Goal: Task Accomplishment & Management: Use online tool/utility

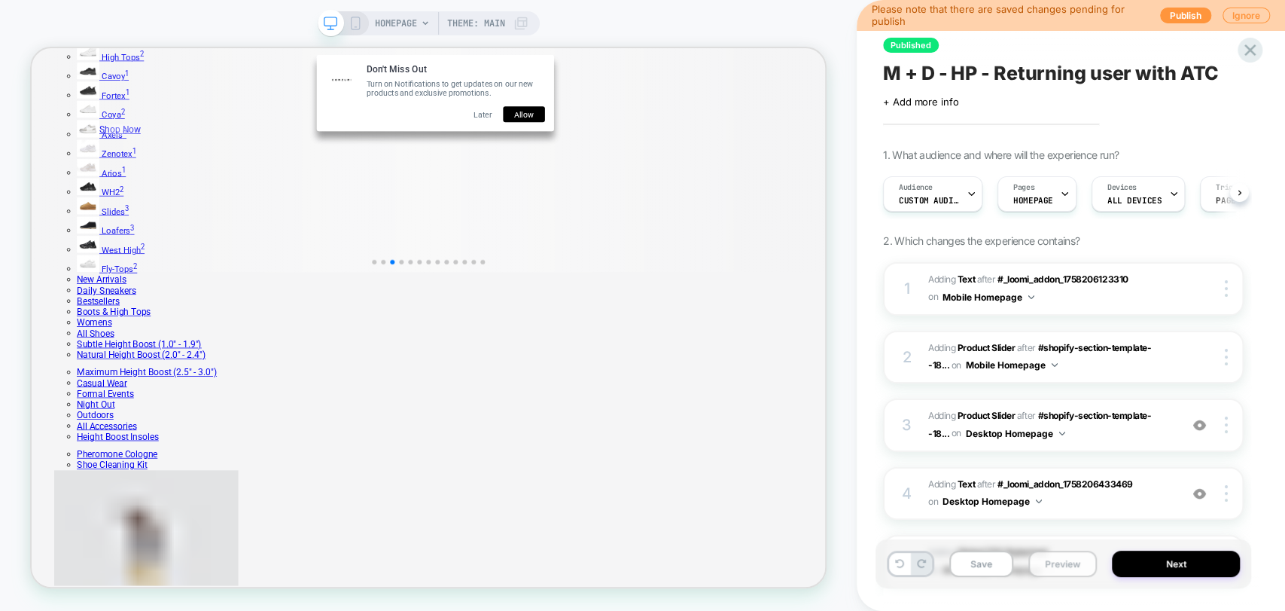
click at [1048, 564] on button "Preview" at bounding box center [1063, 563] width 69 height 26
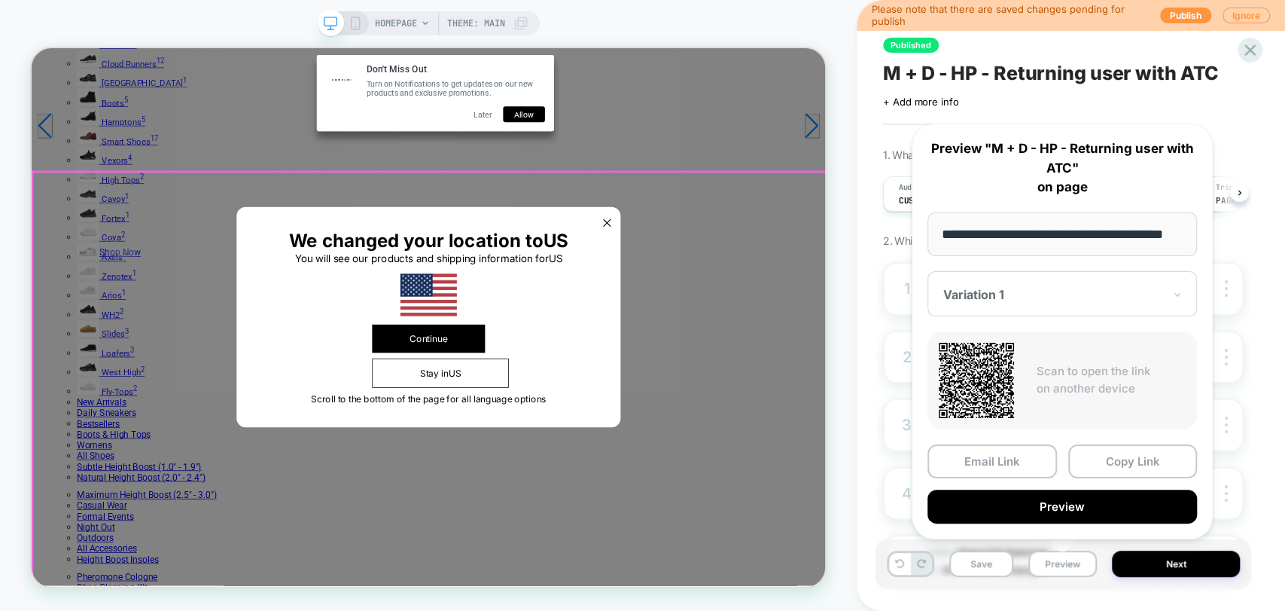
scroll to position [84, 0]
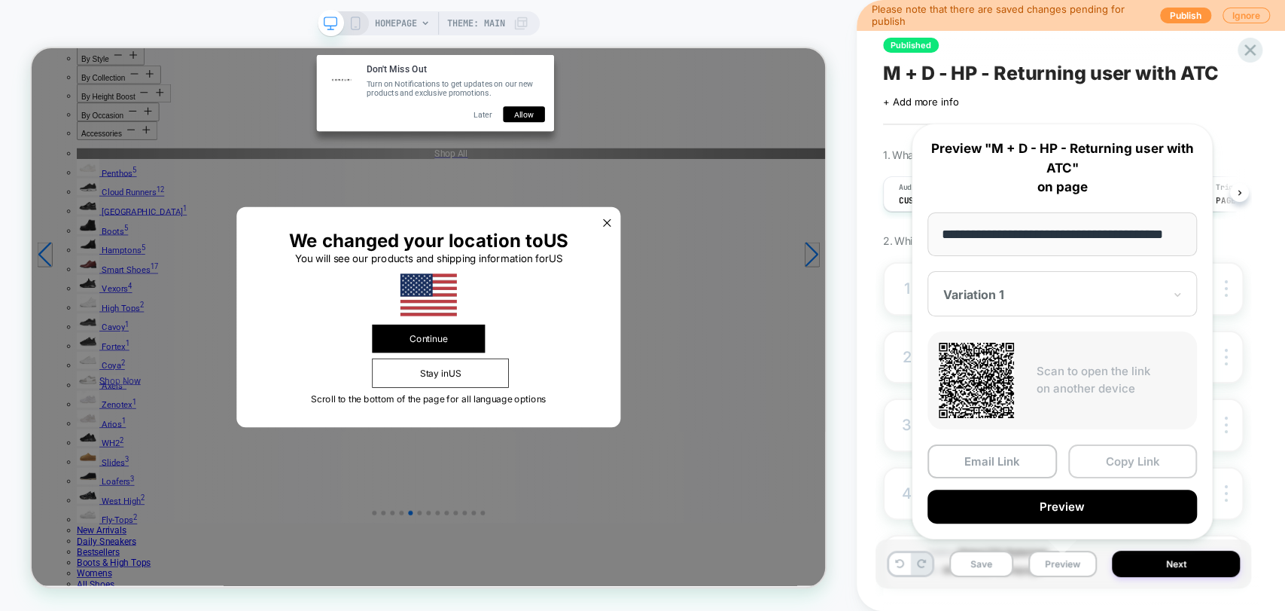
click at [1137, 464] on button "Copy Link" at bounding box center [1133, 461] width 130 height 34
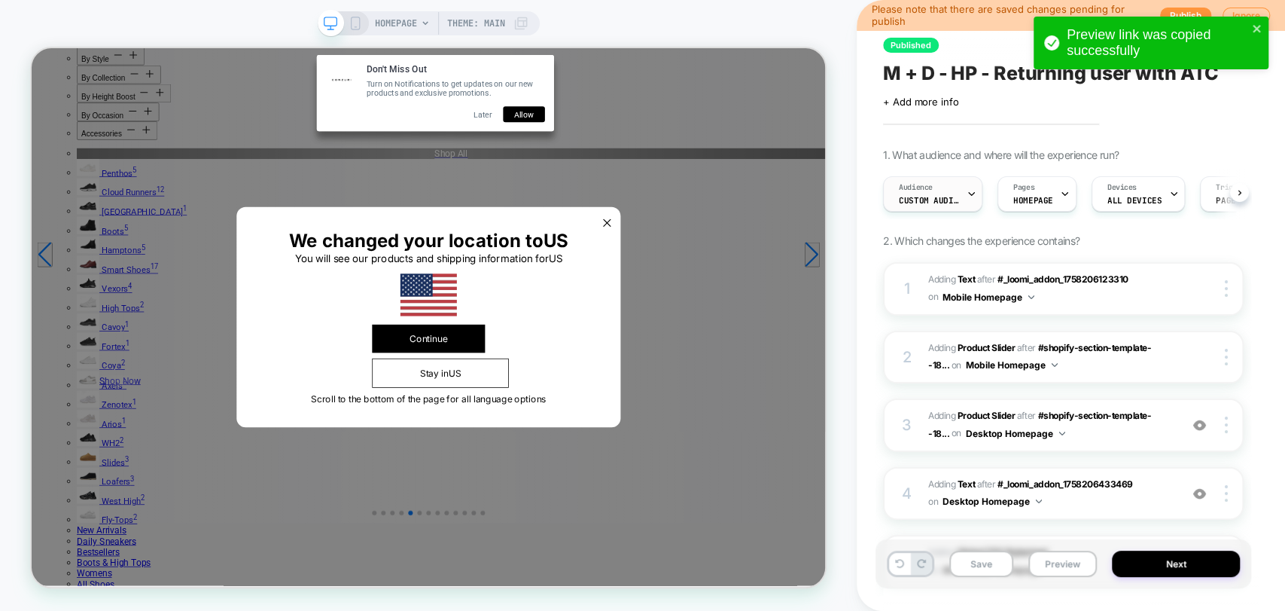
click at [969, 184] on div at bounding box center [972, 194] width 10 height 34
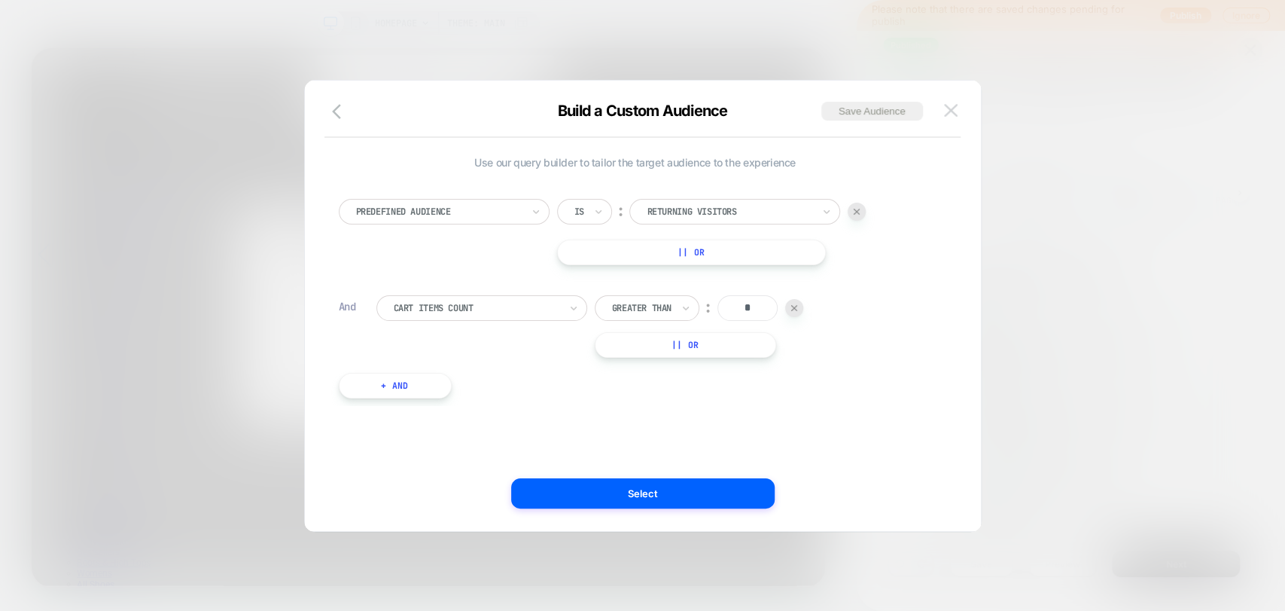
click at [953, 114] on img at bounding box center [951, 110] width 14 height 13
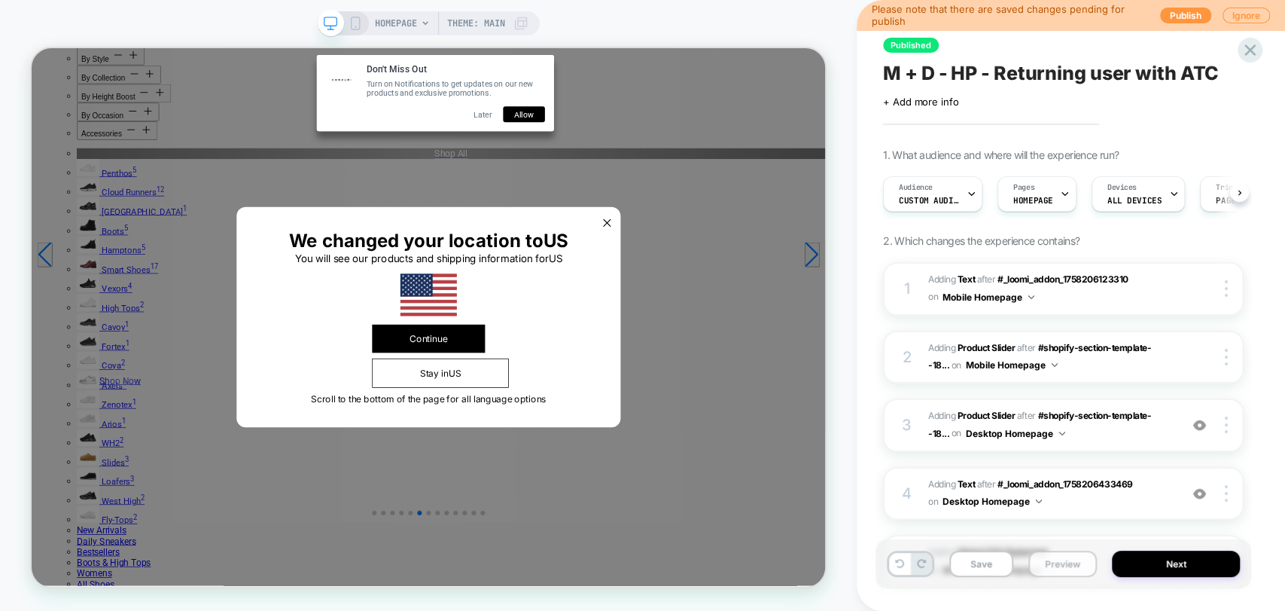
click at [1042, 562] on button "Preview" at bounding box center [1063, 563] width 69 height 26
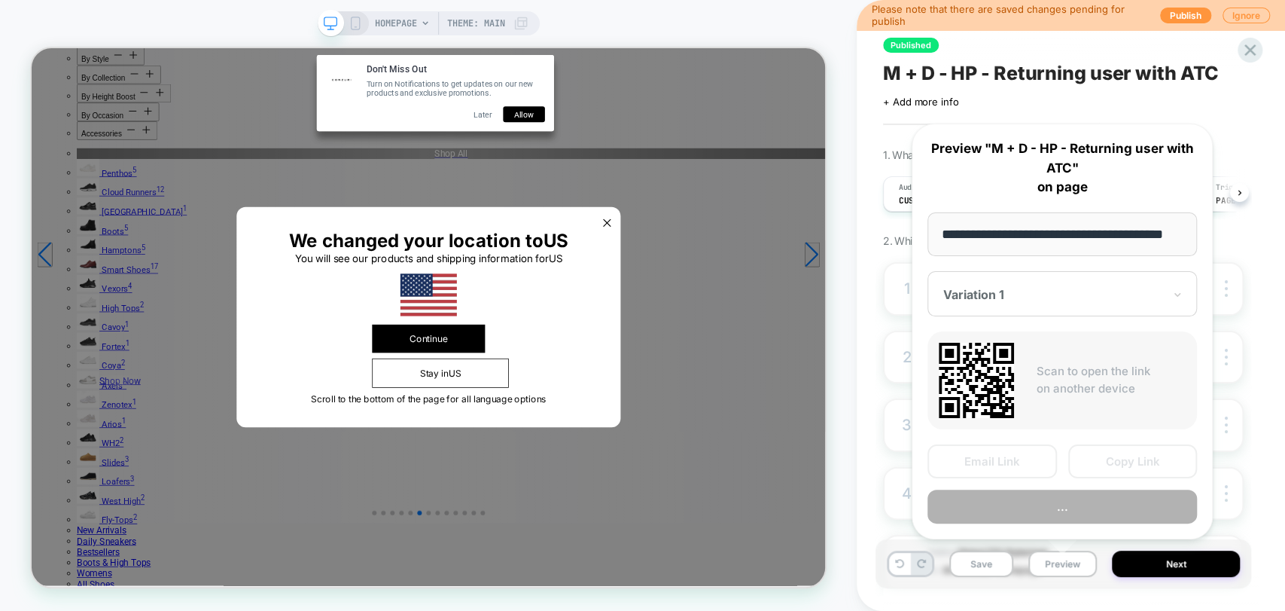
scroll to position [0, 33]
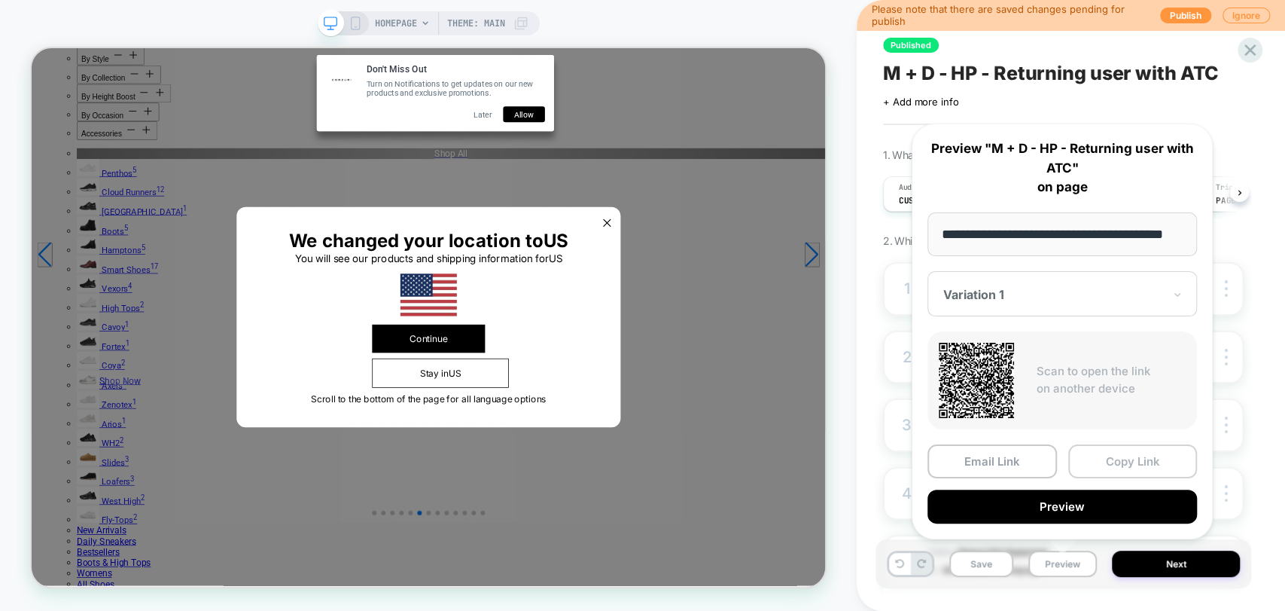
click at [1109, 459] on button "Copy Link" at bounding box center [1133, 461] width 130 height 34
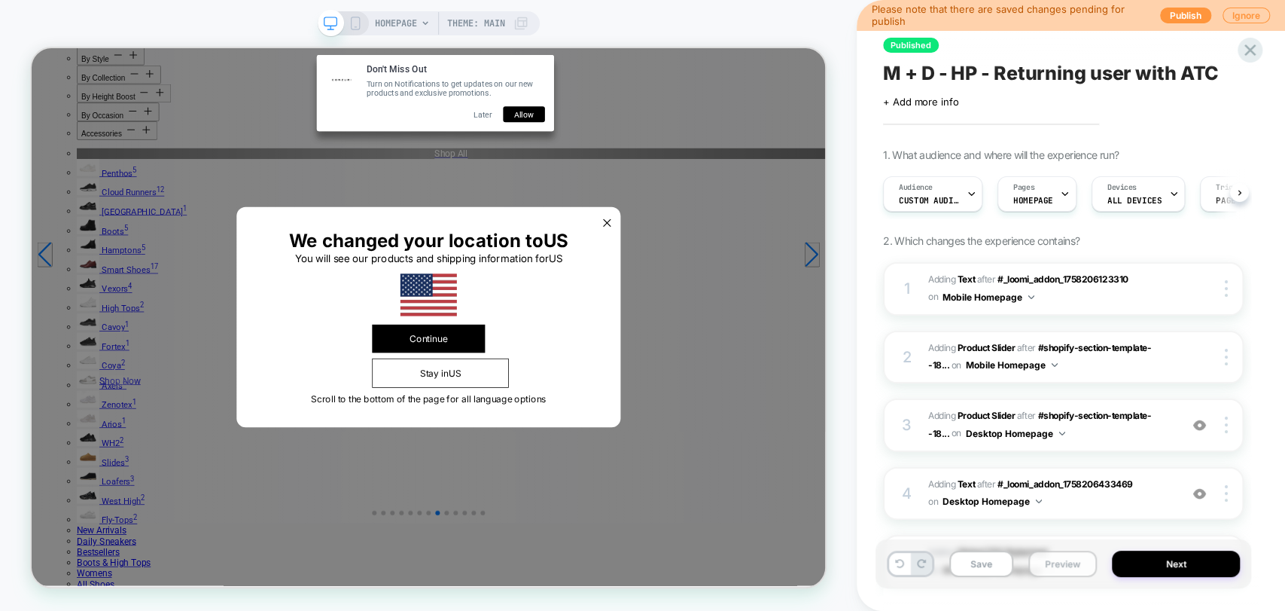
click at [1059, 568] on button "Preview" at bounding box center [1063, 563] width 69 height 26
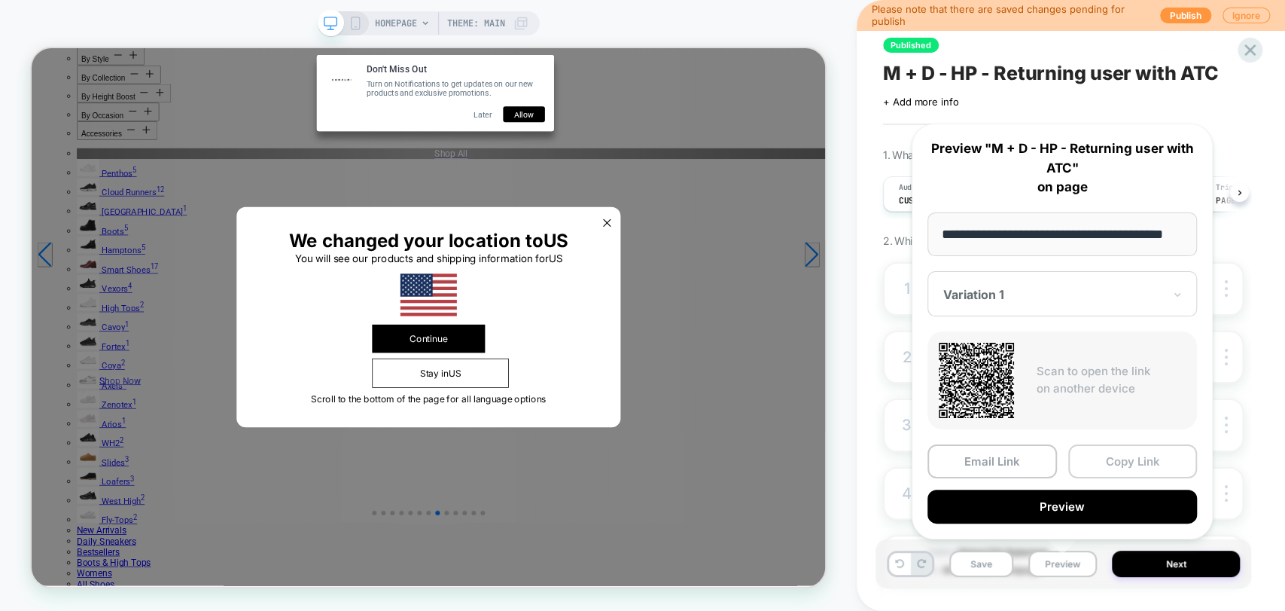
click at [1135, 463] on button "Copy Link" at bounding box center [1133, 461] width 130 height 34
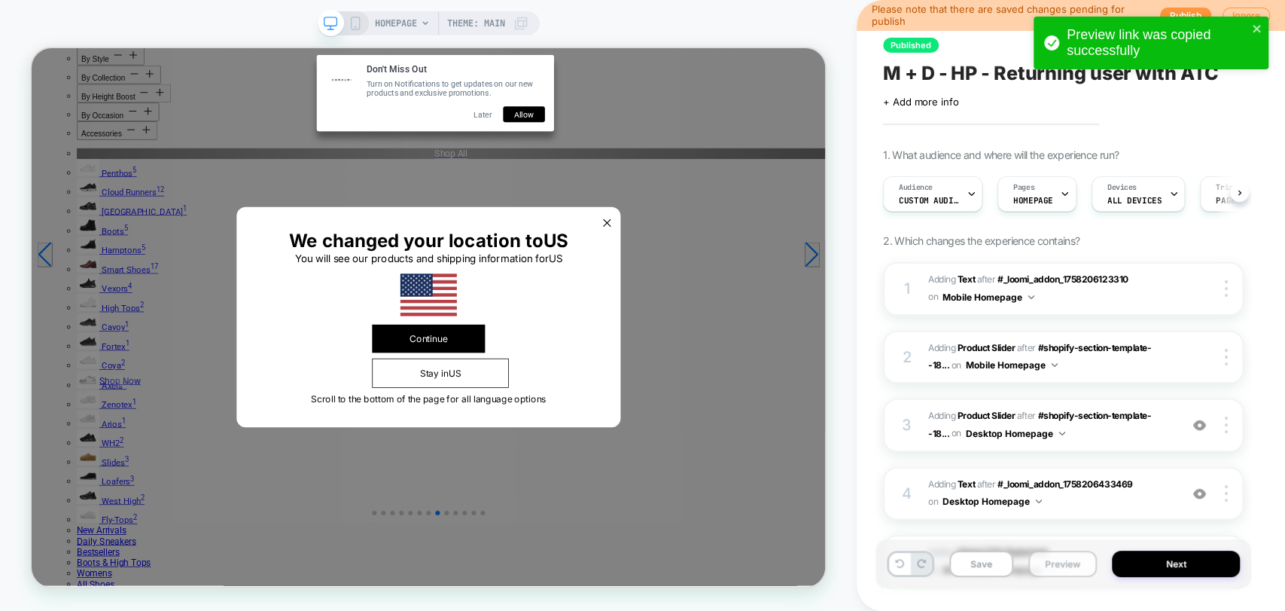
click at [1064, 567] on button "Preview" at bounding box center [1063, 563] width 69 height 26
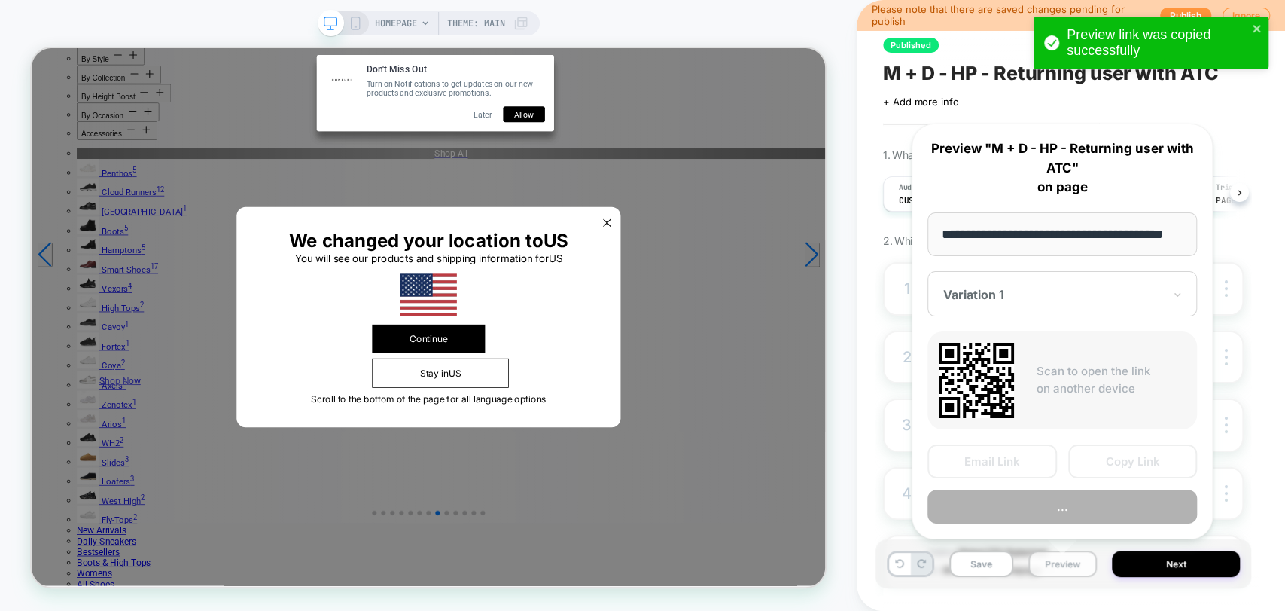
scroll to position [0, 33]
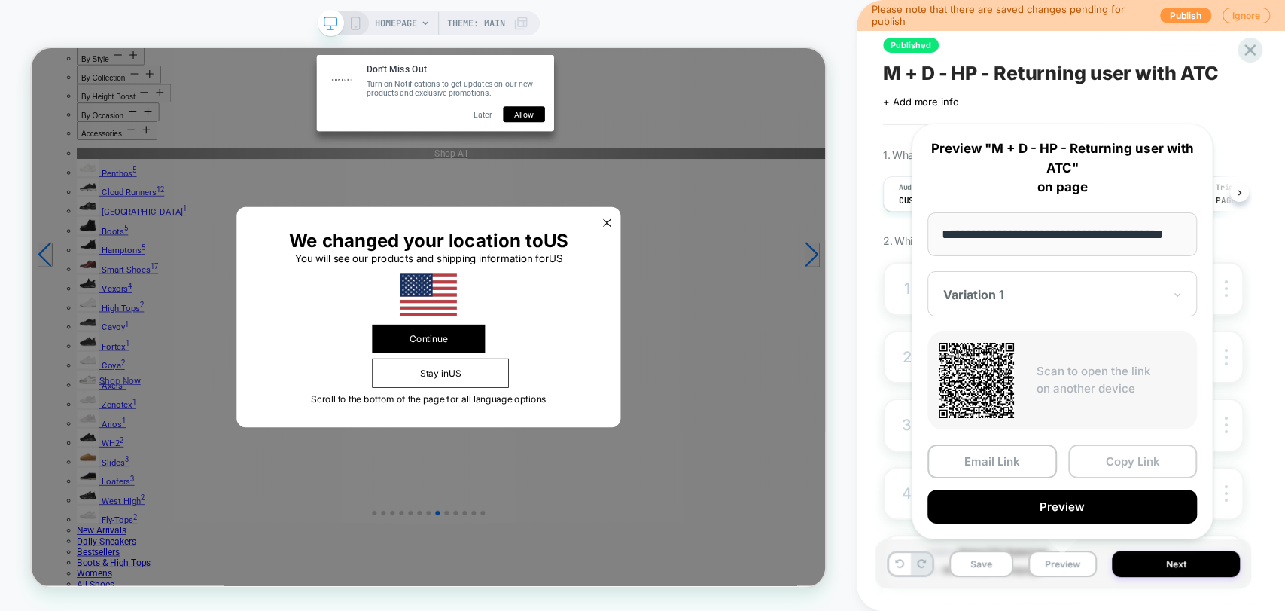
click at [1126, 457] on button "Copy Link" at bounding box center [1133, 461] width 130 height 34
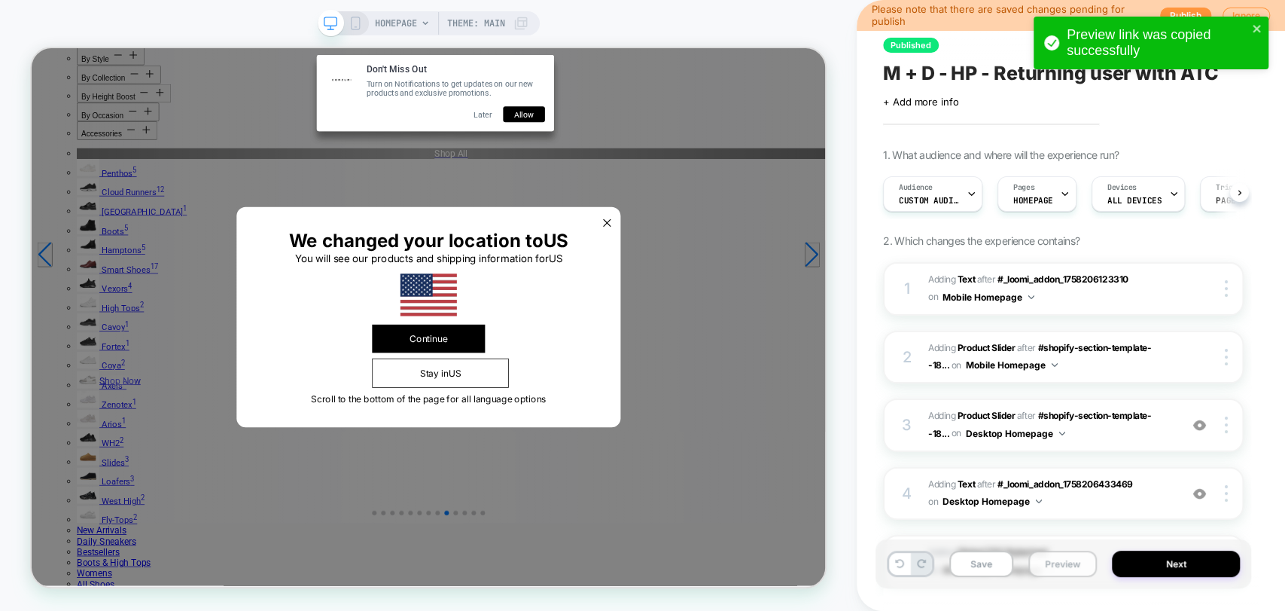
click at [1058, 557] on button "Preview" at bounding box center [1063, 563] width 69 height 26
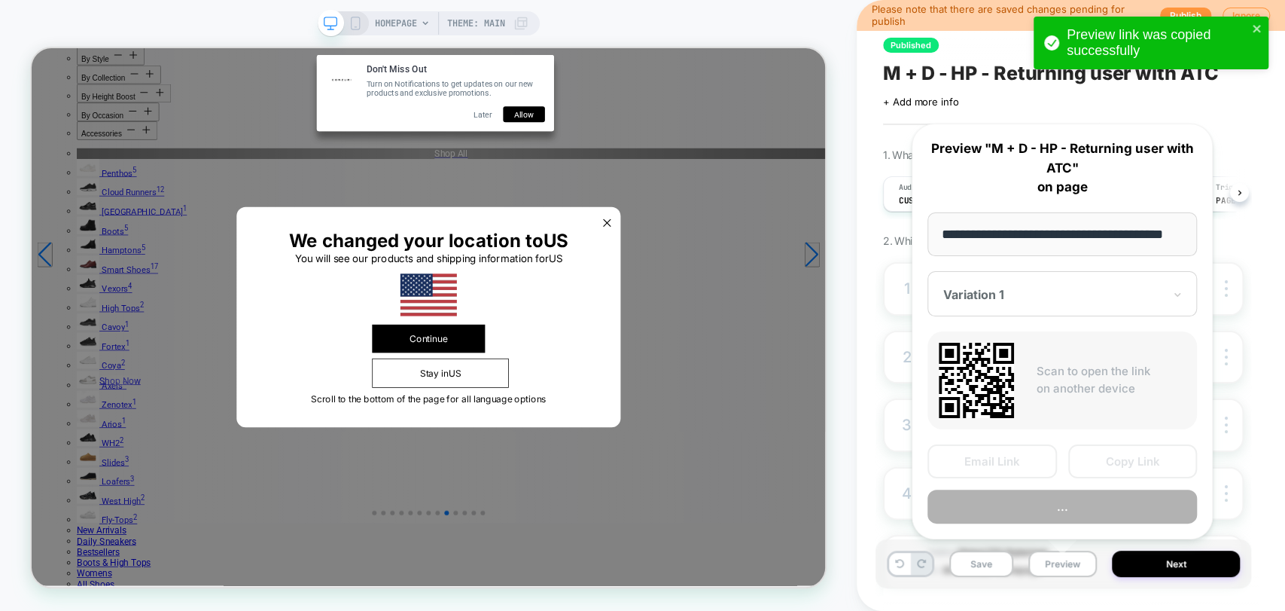
scroll to position [0, 33]
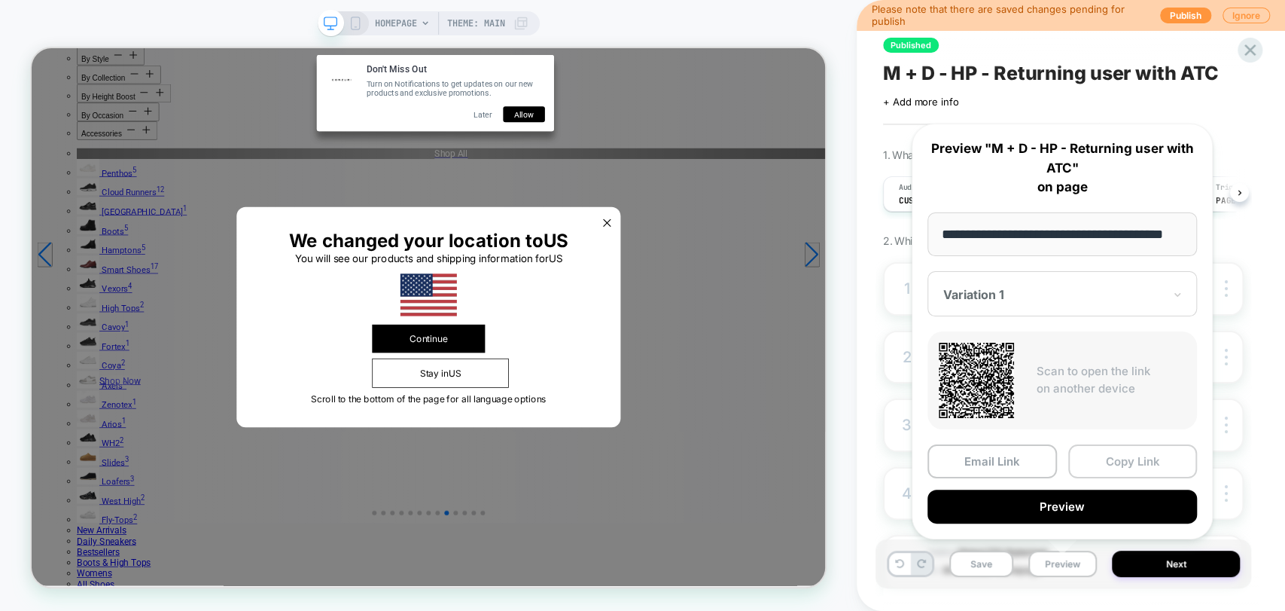
click at [1133, 467] on button "Copy Link" at bounding box center [1133, 461] width 130 height 34
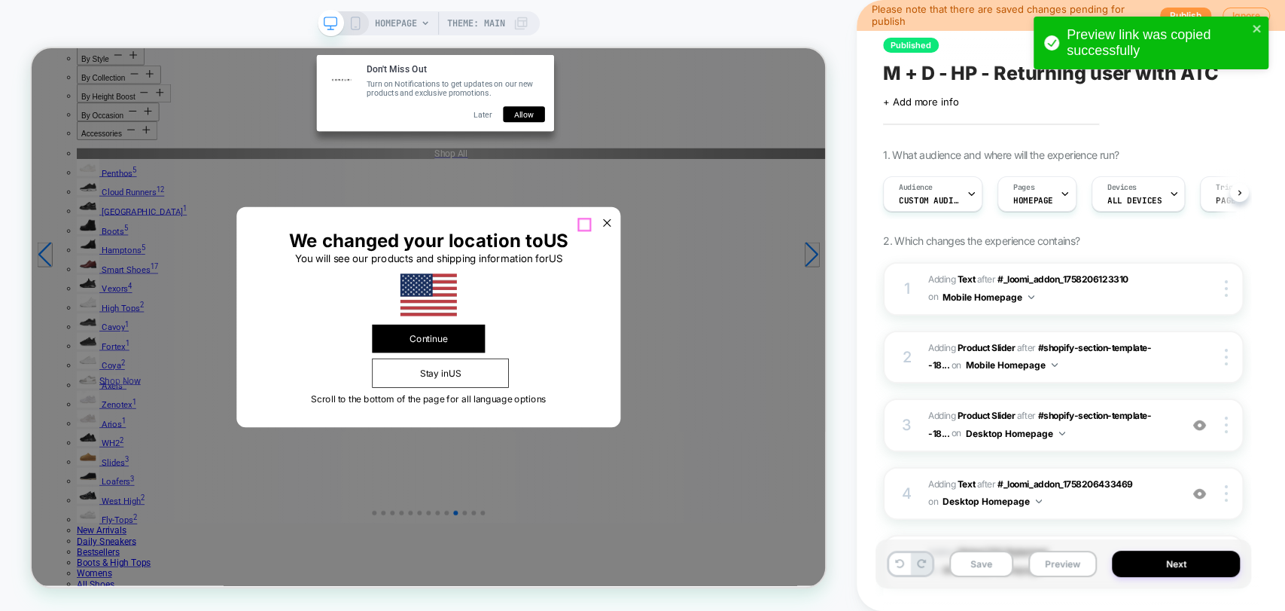
click at [790, 285] on icon at bounding box center [799, 281] width 18 height 18
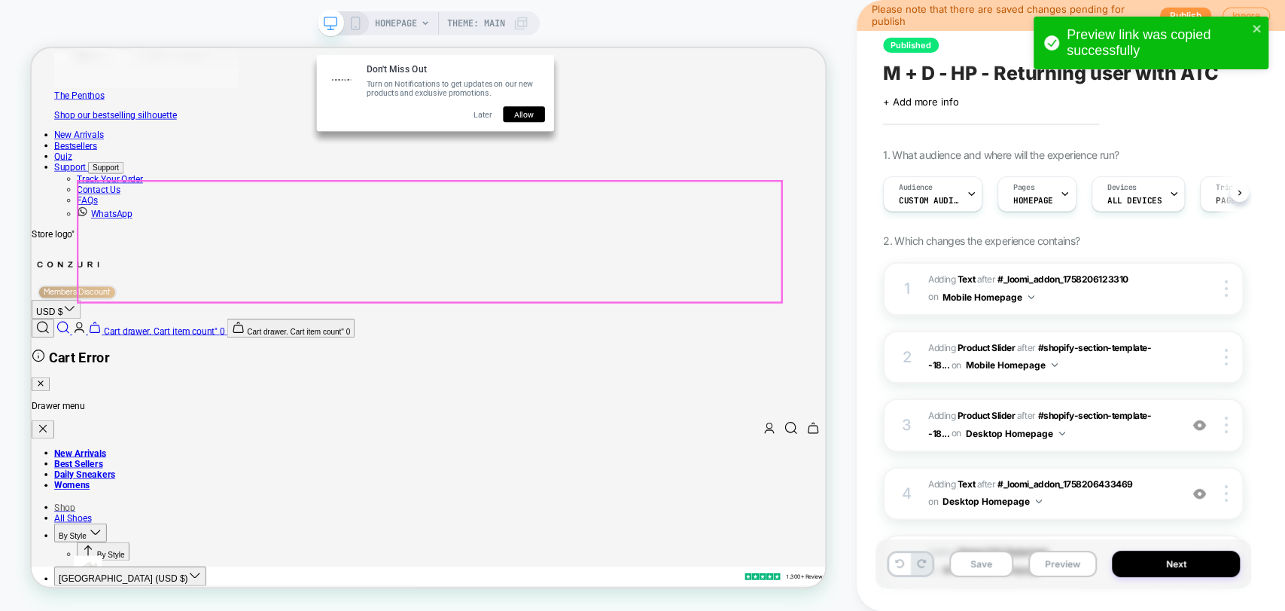
scroll to position [1673, 0]
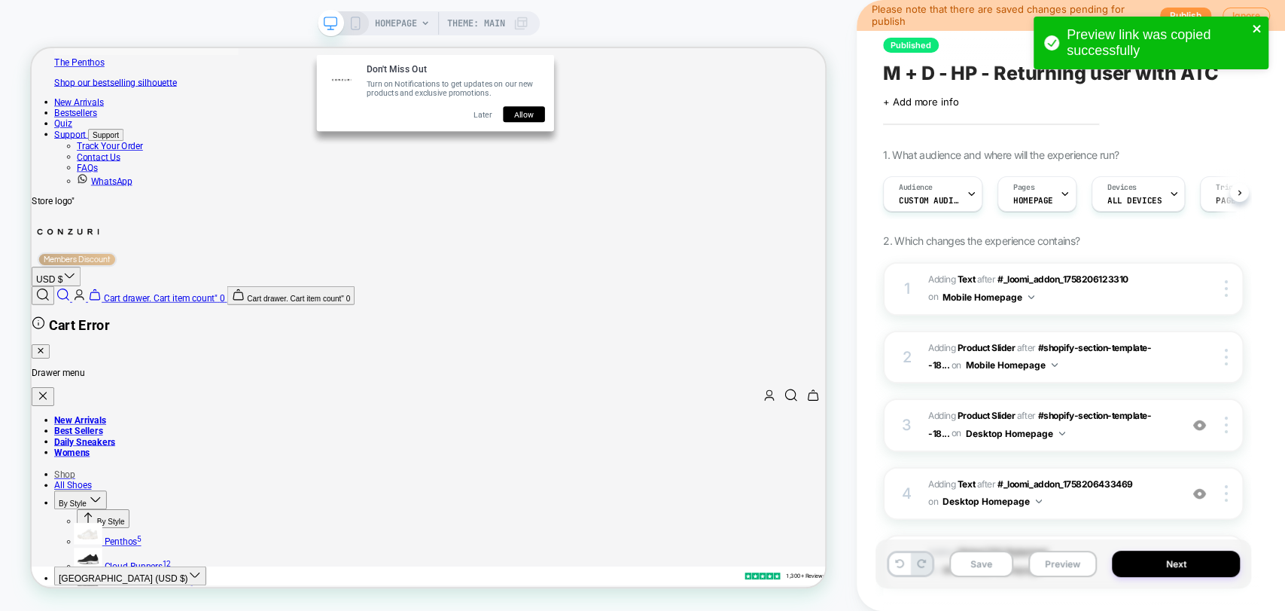
click at [1257, 32] on icon "close" at bounding box center [1257, 29] width 11 height 12
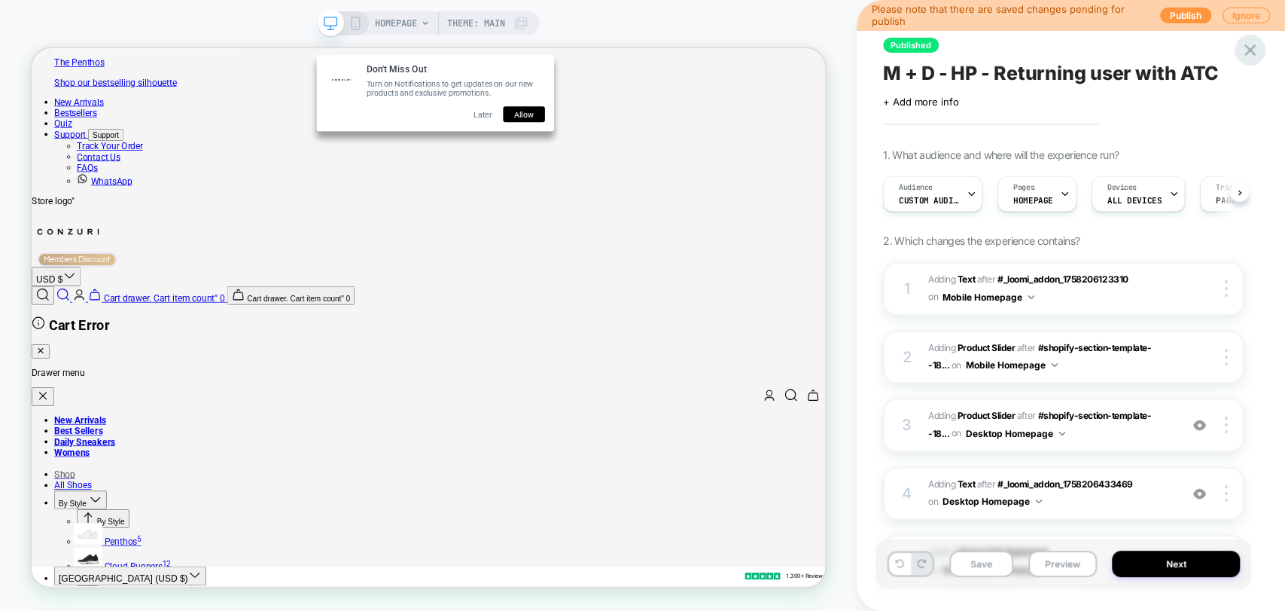
click at [1248, 55] on icon at bounding box center [1250, 50] width 20 height 20
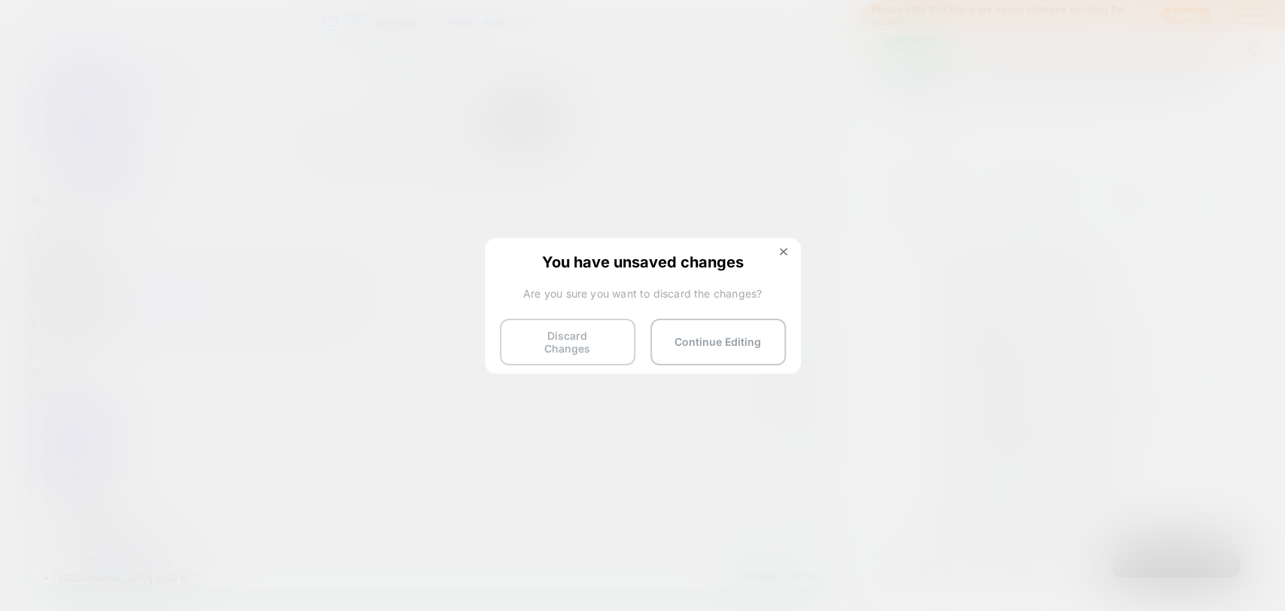
click at [572, 343] on button "Discard Changes" at bounding box center [568, 341] width 136 height 47
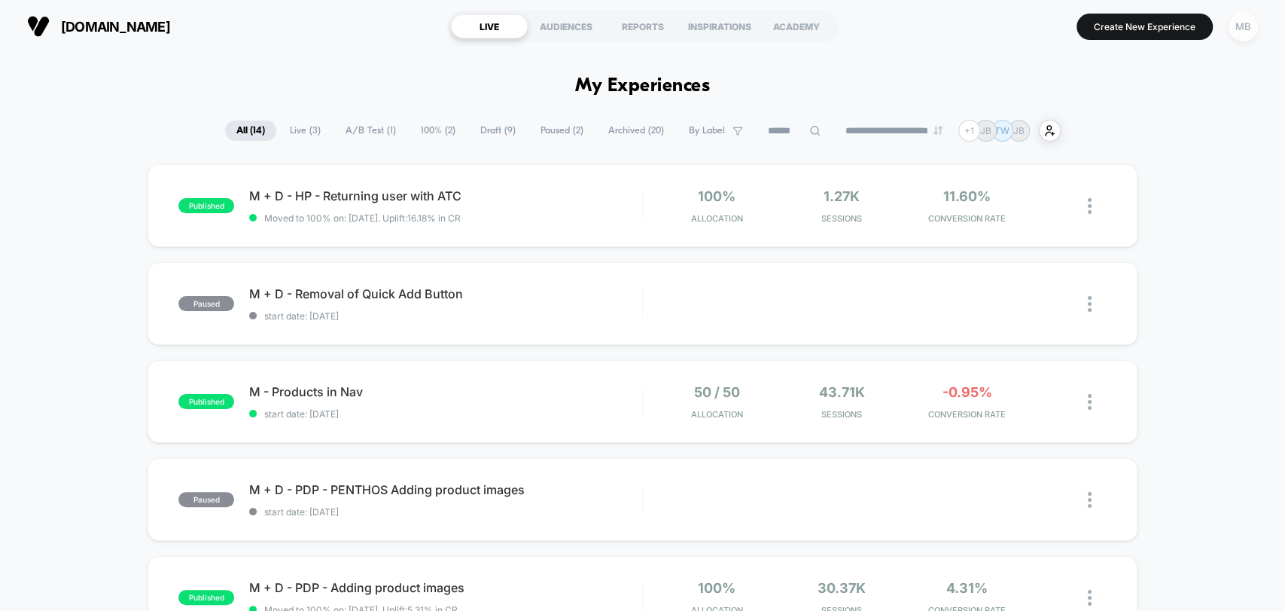
click at [1251, 29] on div "MB" at bounding box center [1243, 26] width 29 height 29
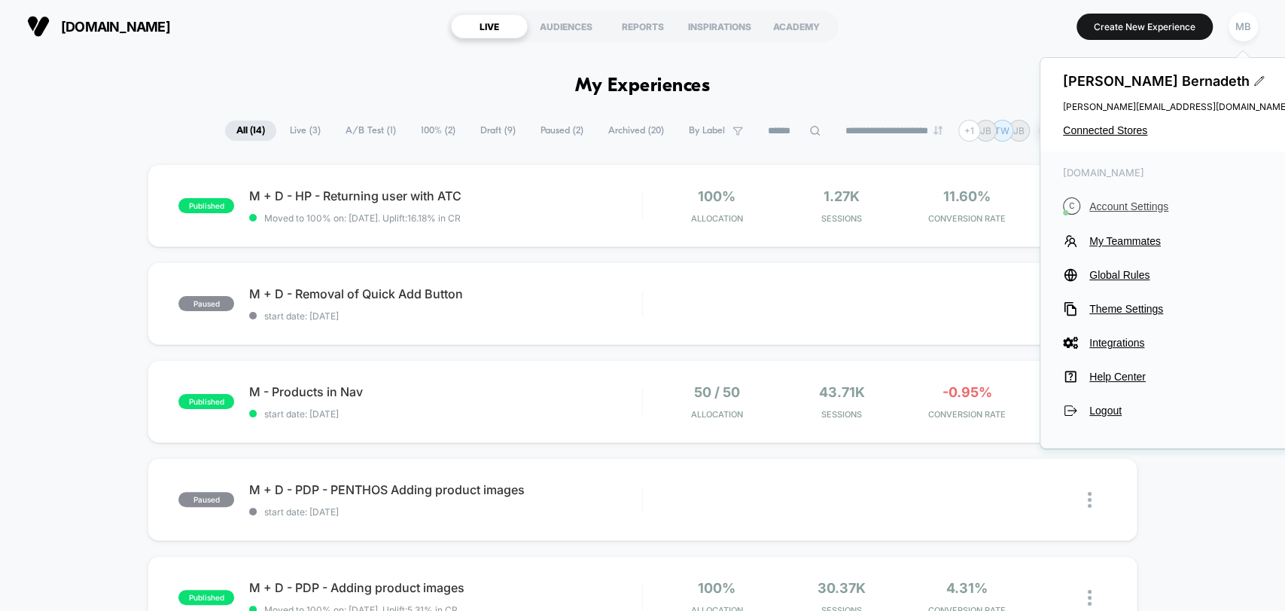
click at [1120, 207] on span "Account Settings" at bounding box center [1190, 206] width 200 height 12
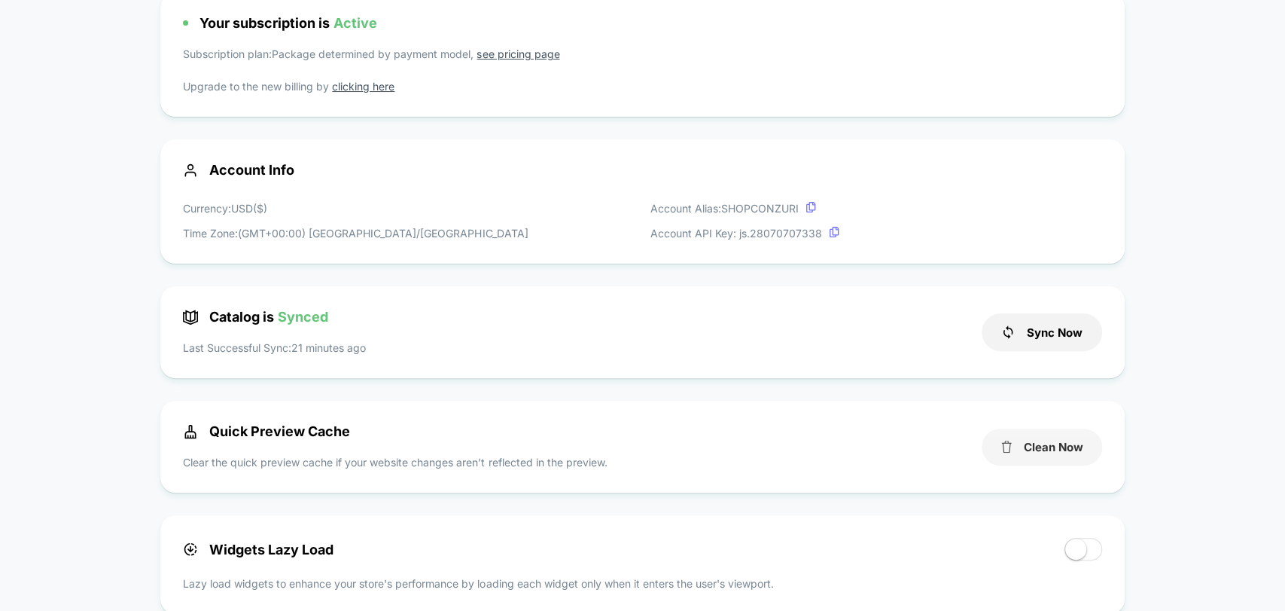
scroll to position [167, 0]
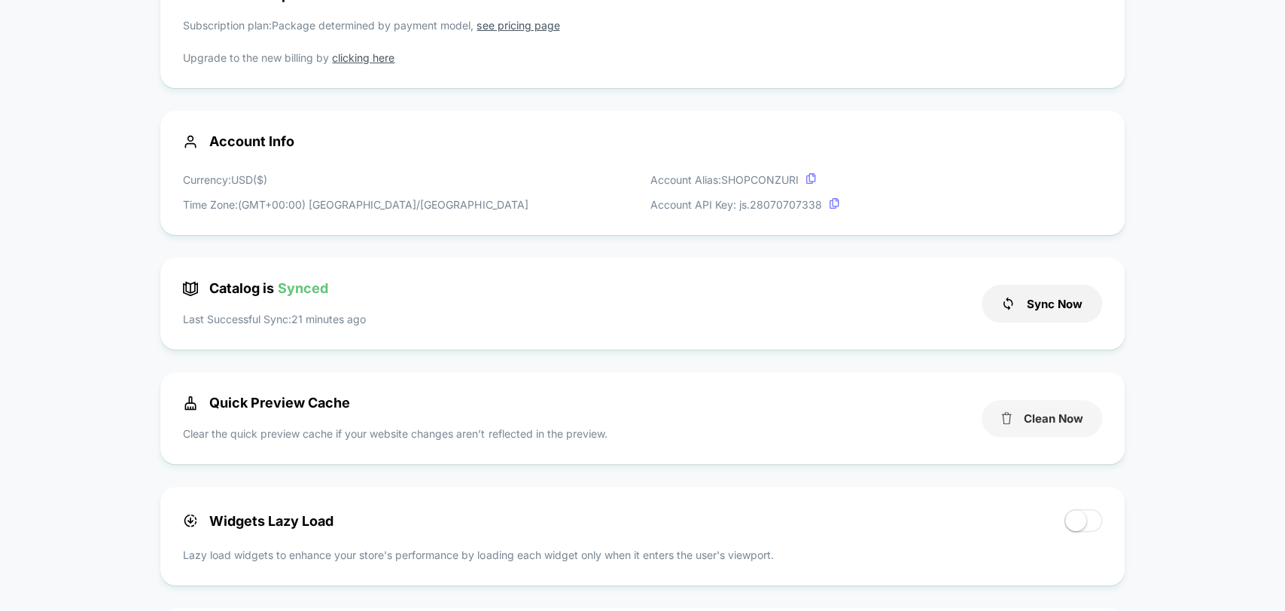
click at [1060, 418] on button "Clean Now" at bounding box center [1042, 418] width 120 height 37
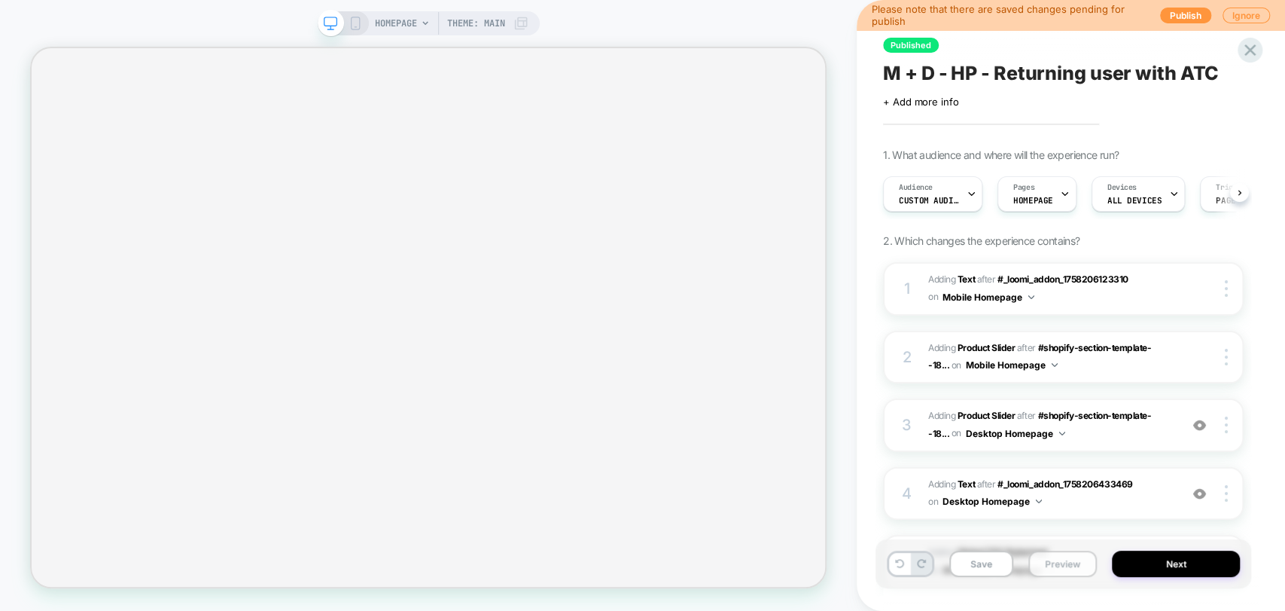
click at [1071, 566] on button "Preview" at bounding box center [1063, 563] width 69 height 26
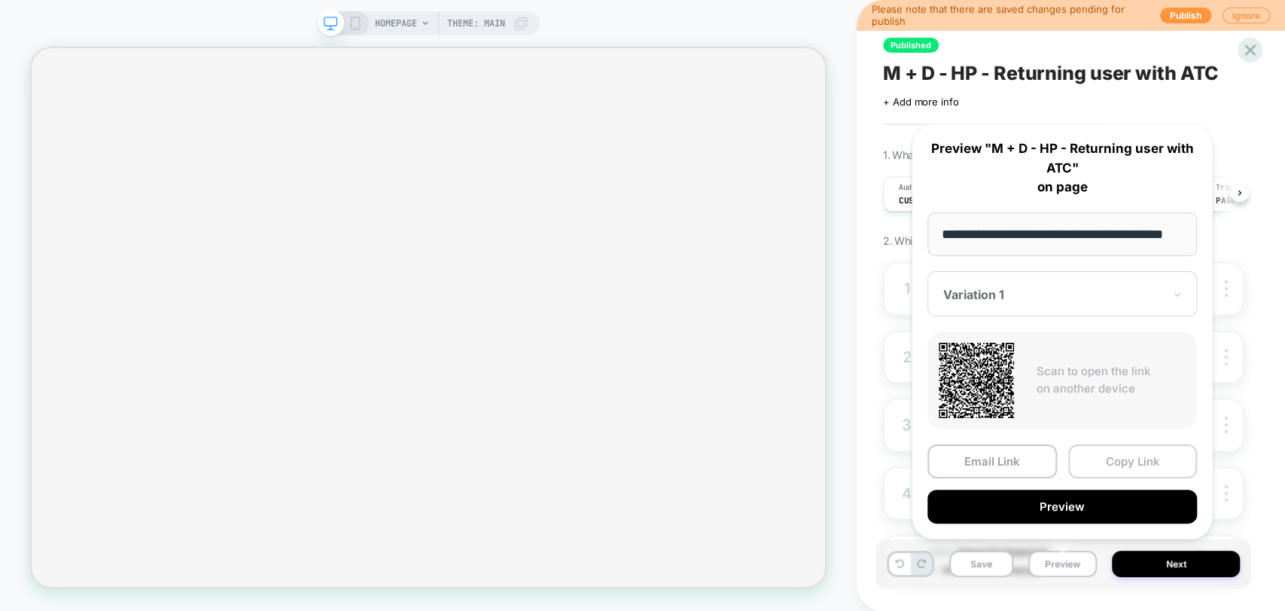
click at [1133, 453] on button "Copy Link" at bounding box center [1133, 461] width 130 height 34
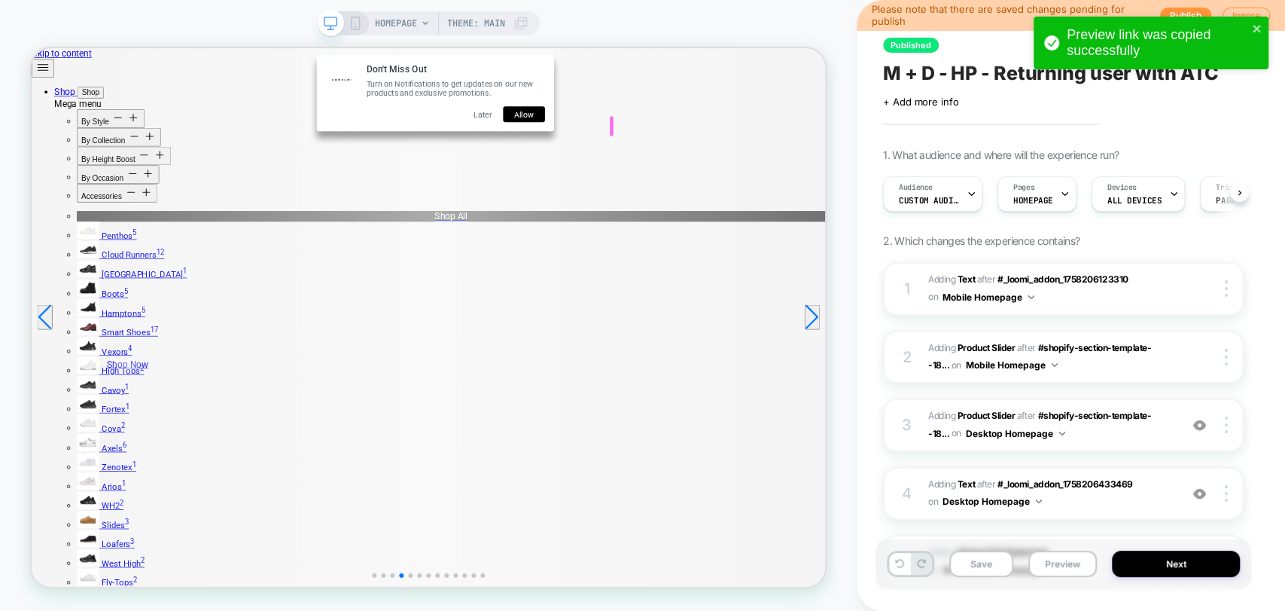
click at [634, 141] on button "Later" at bounding box center [632, 136] width 55 height 21
click at [632, 144] on button "Later" at bounding box center [632, 136] width 55 height 21
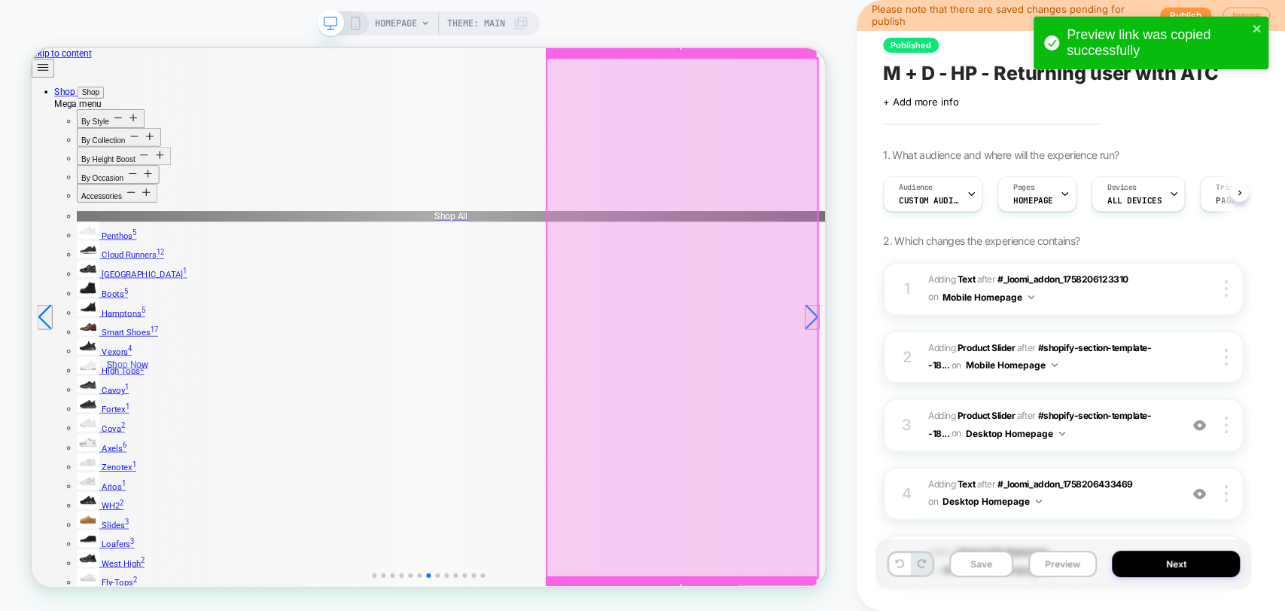
click at [983, 605] on div at bounding box center [898, 408] width 361 height 692
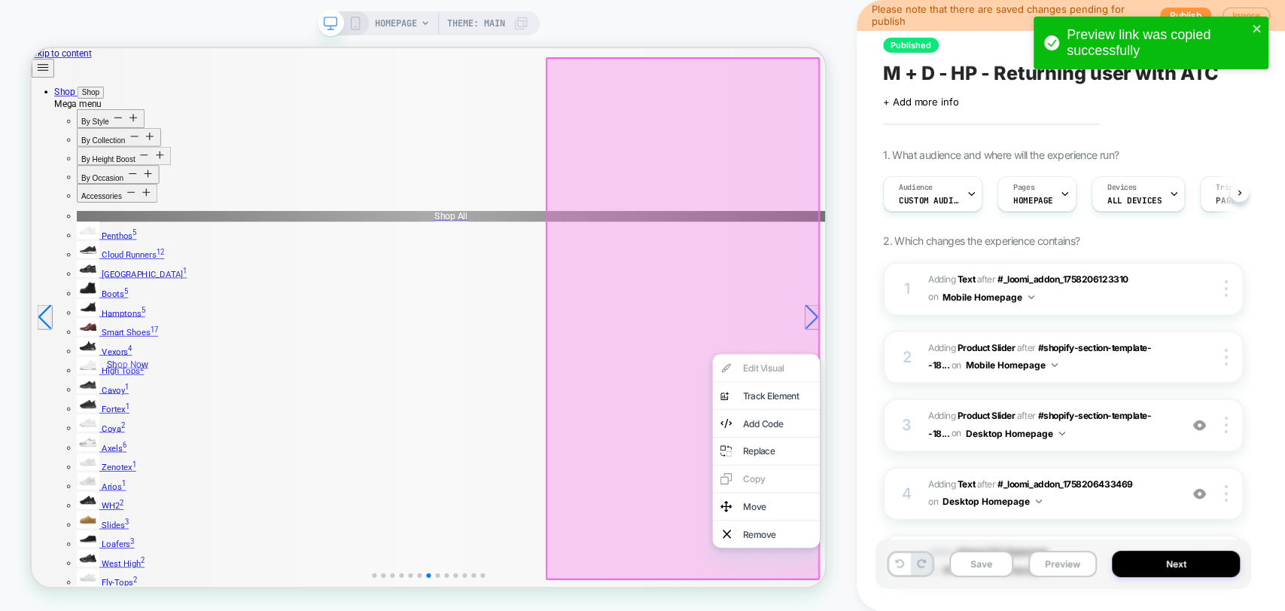
click at [1008, 331] on div at bounding box center [900, 408] width 366 height 696
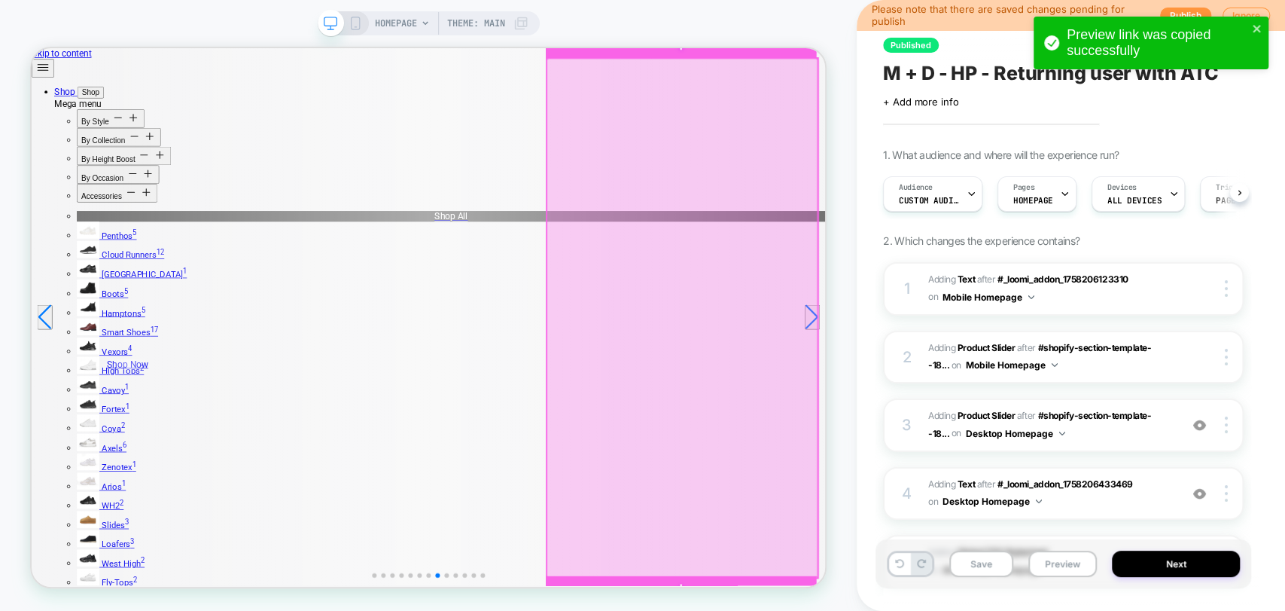
click at [934, 422] on div at bounding box center [898, 408] width 361 height 692
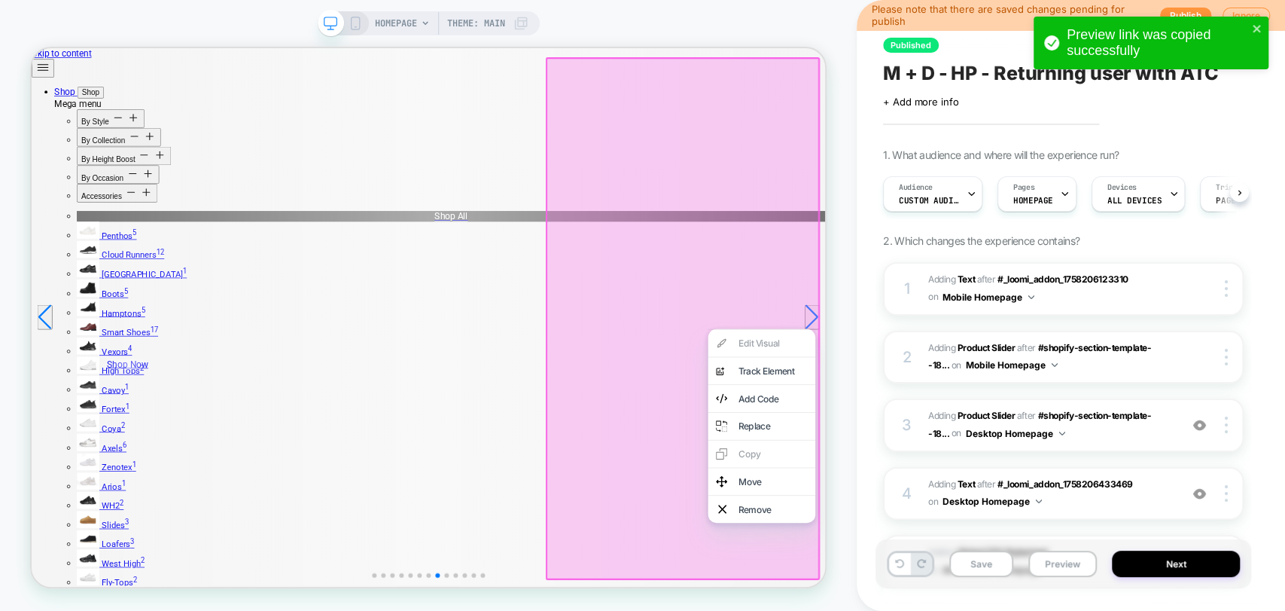
click at [844, 398] on div at bounding box center [900, 408] width 366 height 696
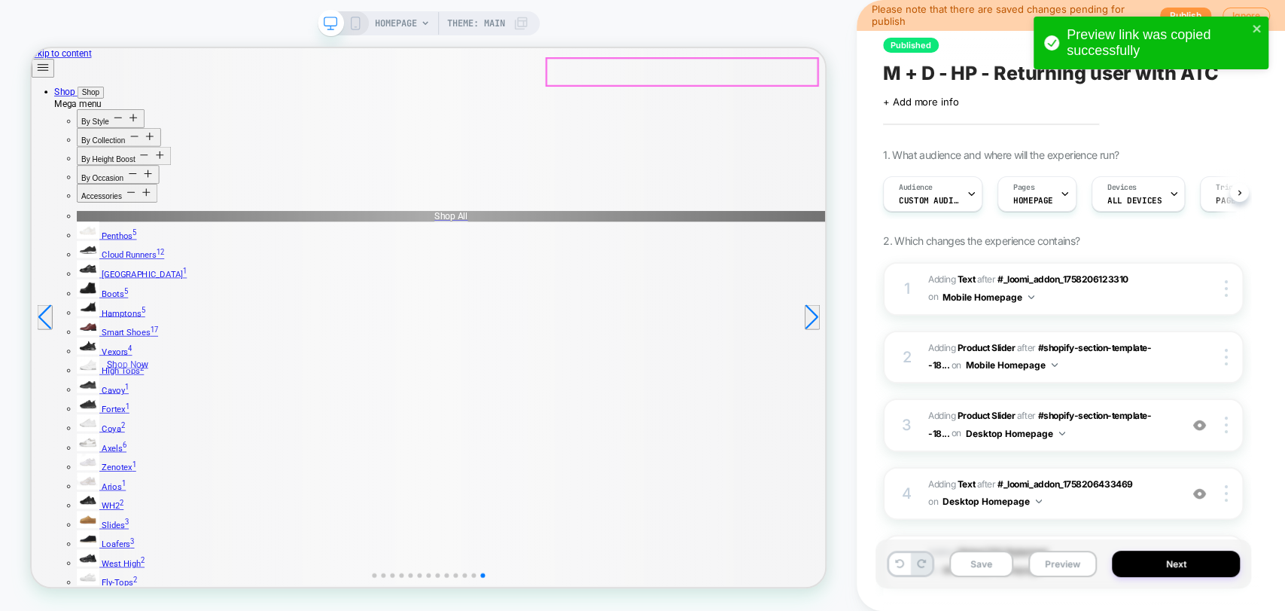
drag, startPoint x: 1047, startPoint y: 85, endPoint x: 1041, endPoint y: 99, distance: 15.8
click at [1060, 565] on button "Preview" at bounding box center [1063, 563] width 69 height 26
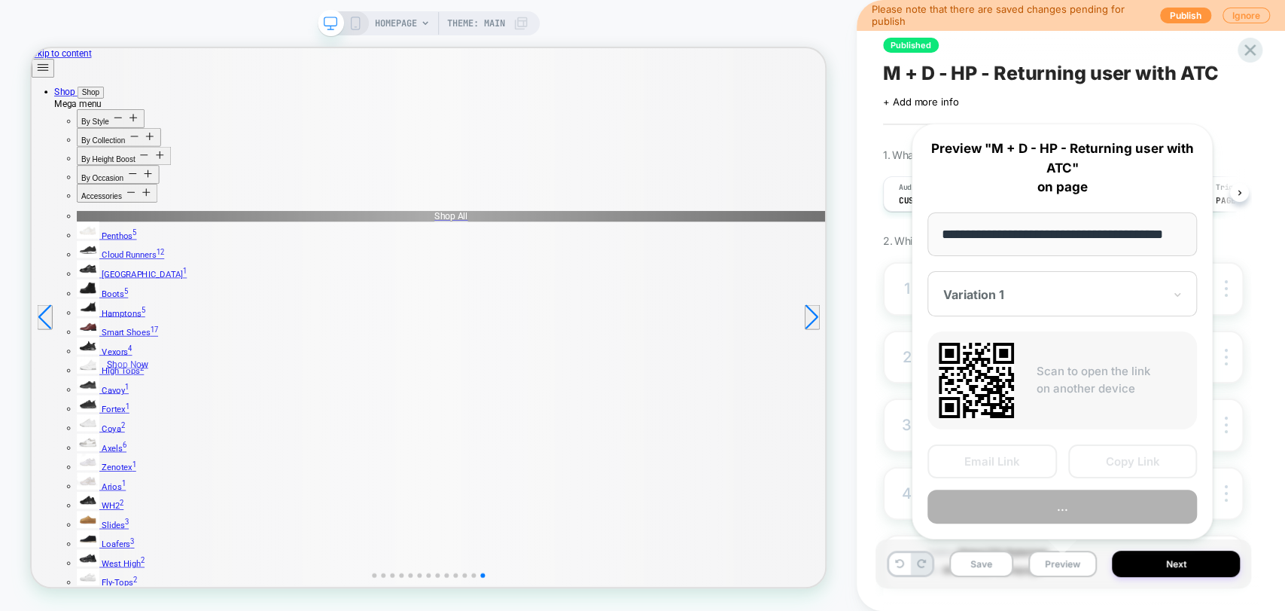
scroll to position [0, 33]
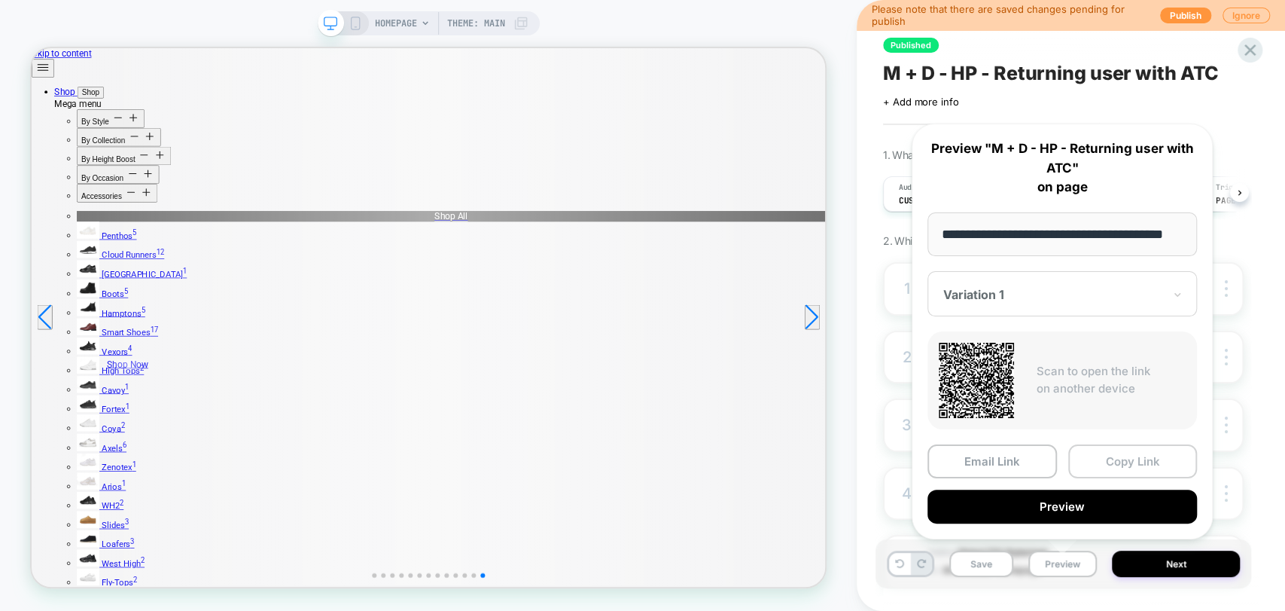
click at [1119, 463] on button "Copy Link" at bounding box center [1133, 461] width 130 height 34
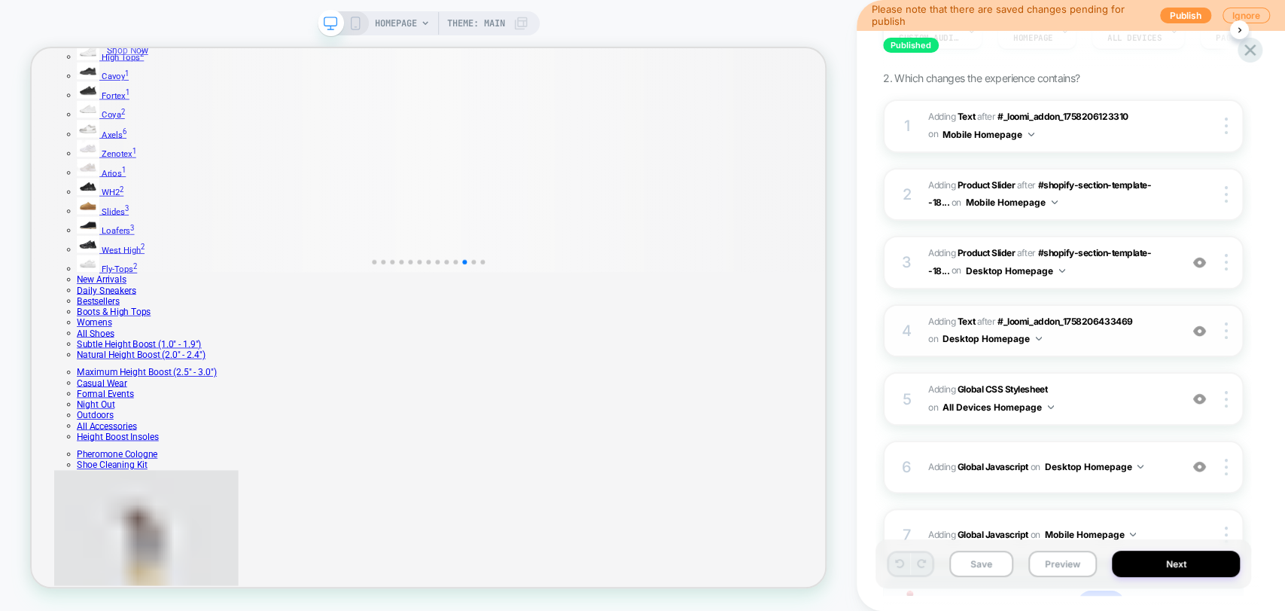
scroll to position [291, 0]
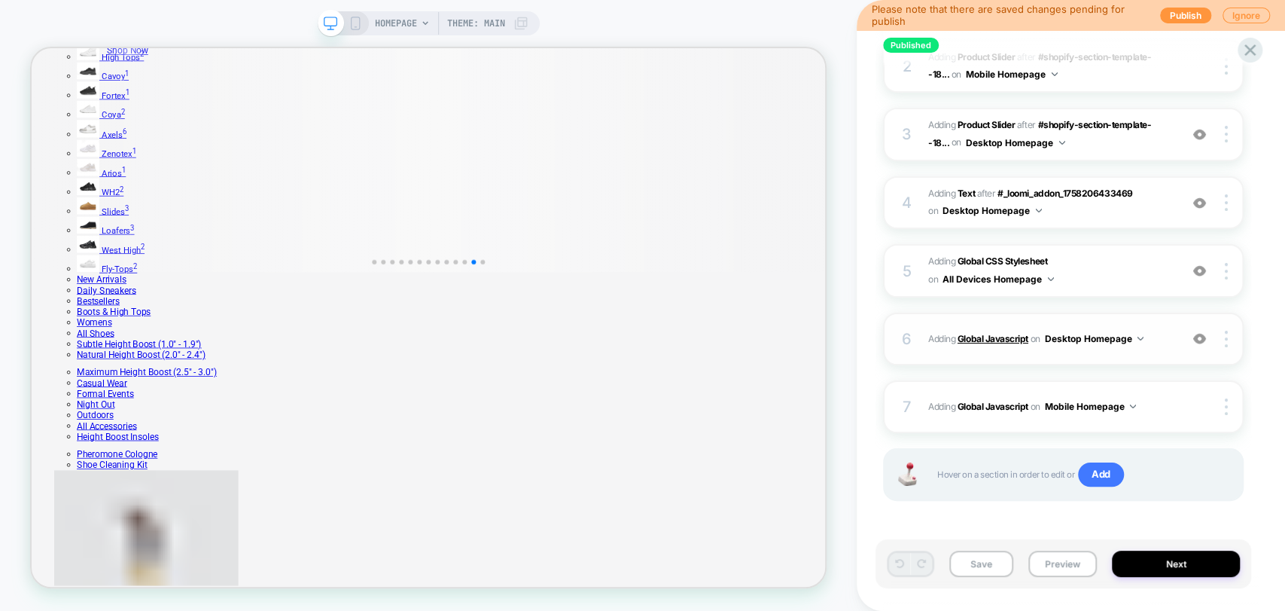
click at [1003, 337] on b "Global Javascript" at bounding box center [993, 338] width 71 height 11
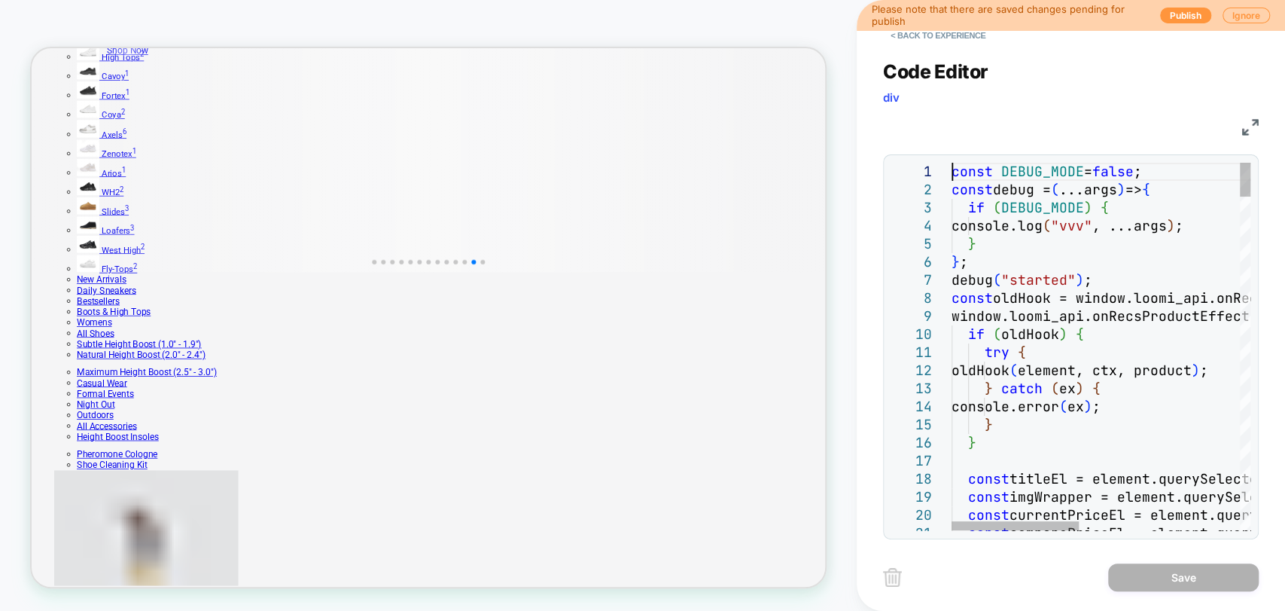
scroll to position [0, 0]
type textarea "**********"
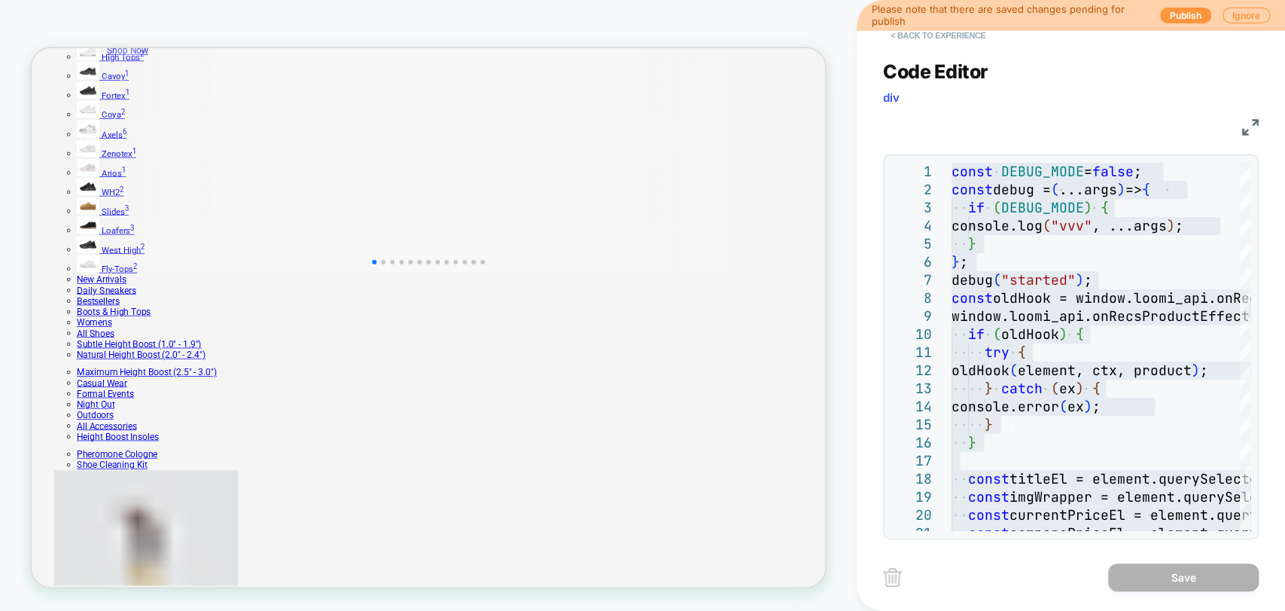
click at [904, 40] on button "< Back to experience" at bounding box center [938, 35] width 110 height 24
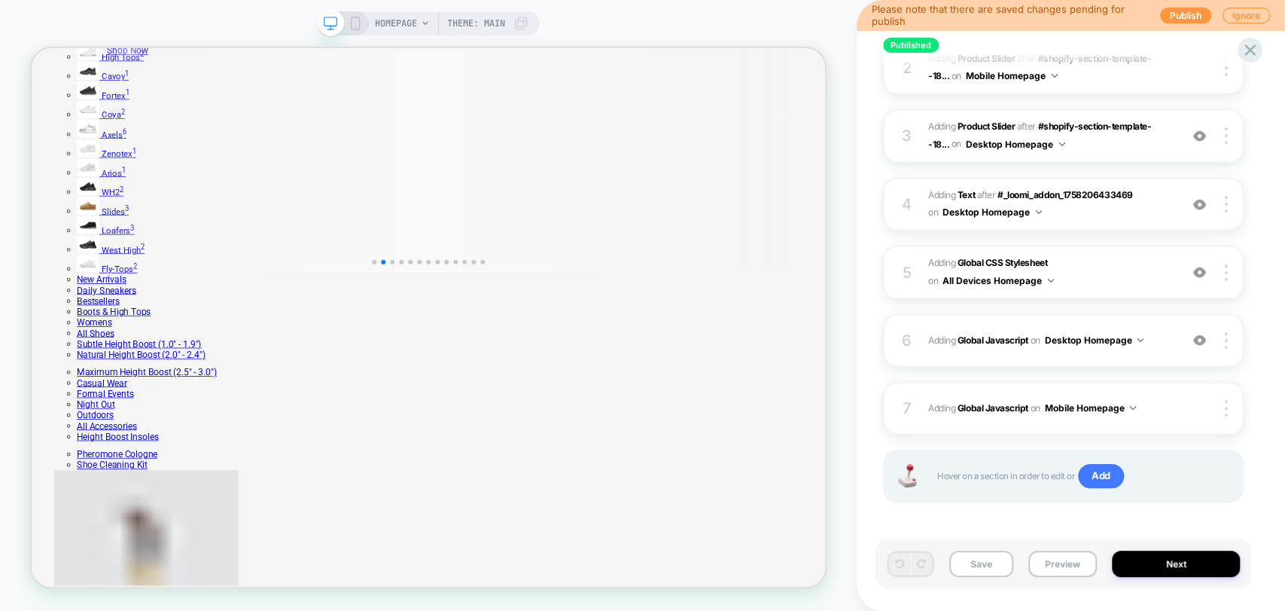
scroll to position [291, 0]
click at [983, 257] on b "Global CSS Stylesheet" at bounding box center [1003, 260] width 90 height 11
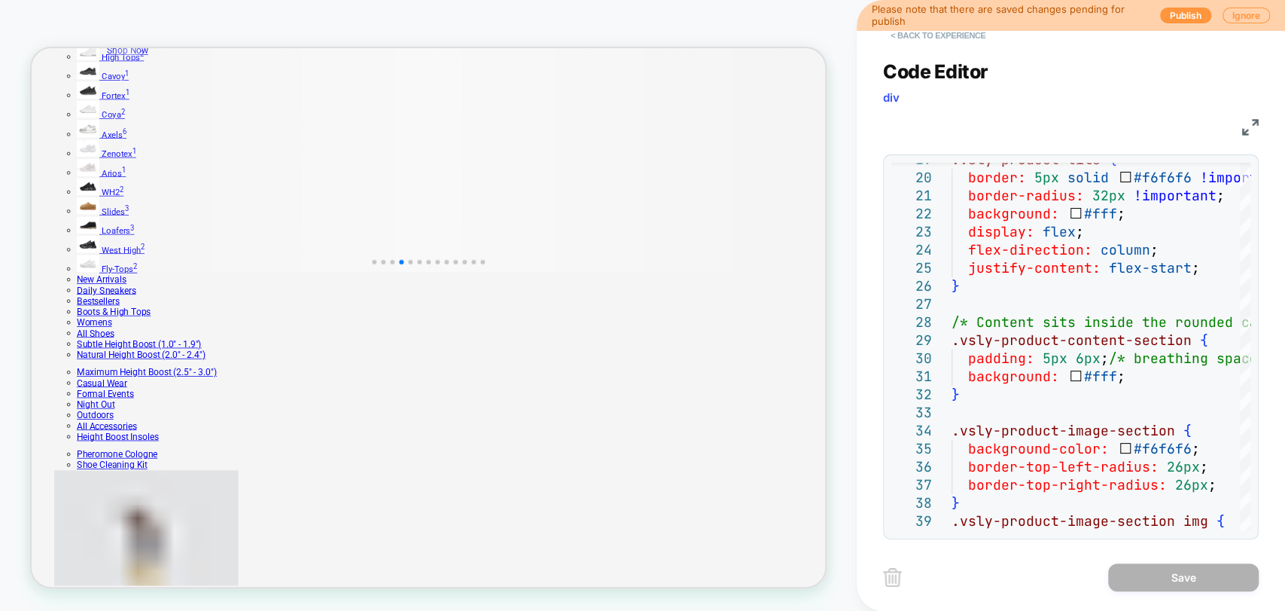
click at [919, 35] on button "< Back to experience" at bounding box center [938, 35] width 110 height 24
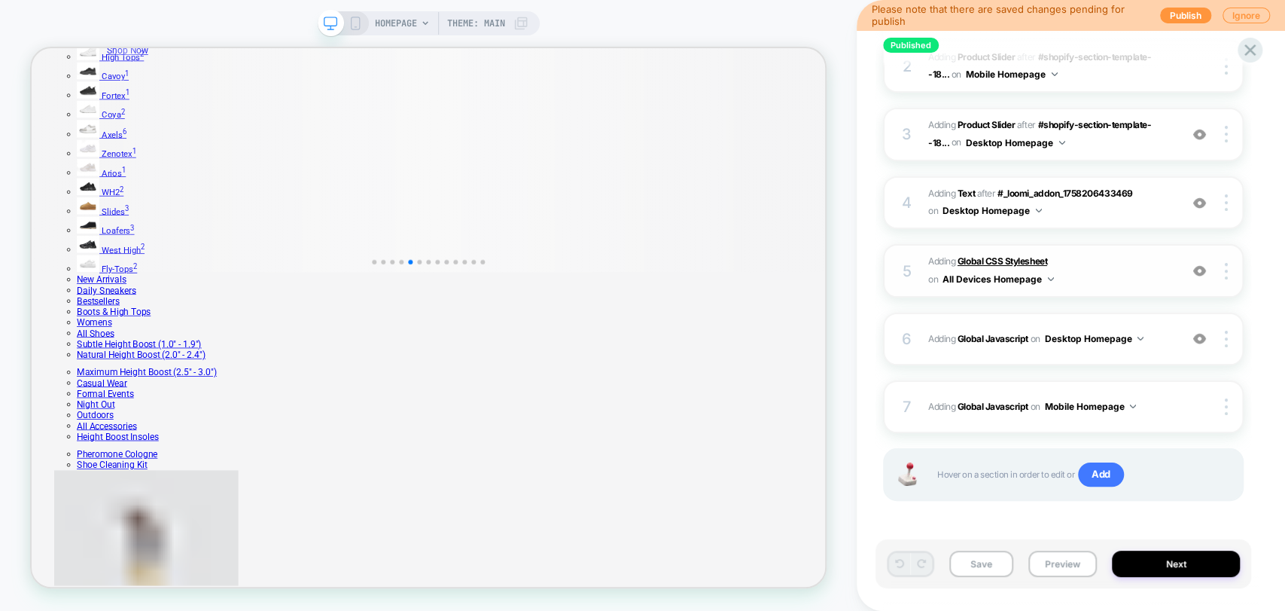
click at [980, 255] on b "Global CSS Stylesheet" at bounding box center [1003, 260] width 90 height 11
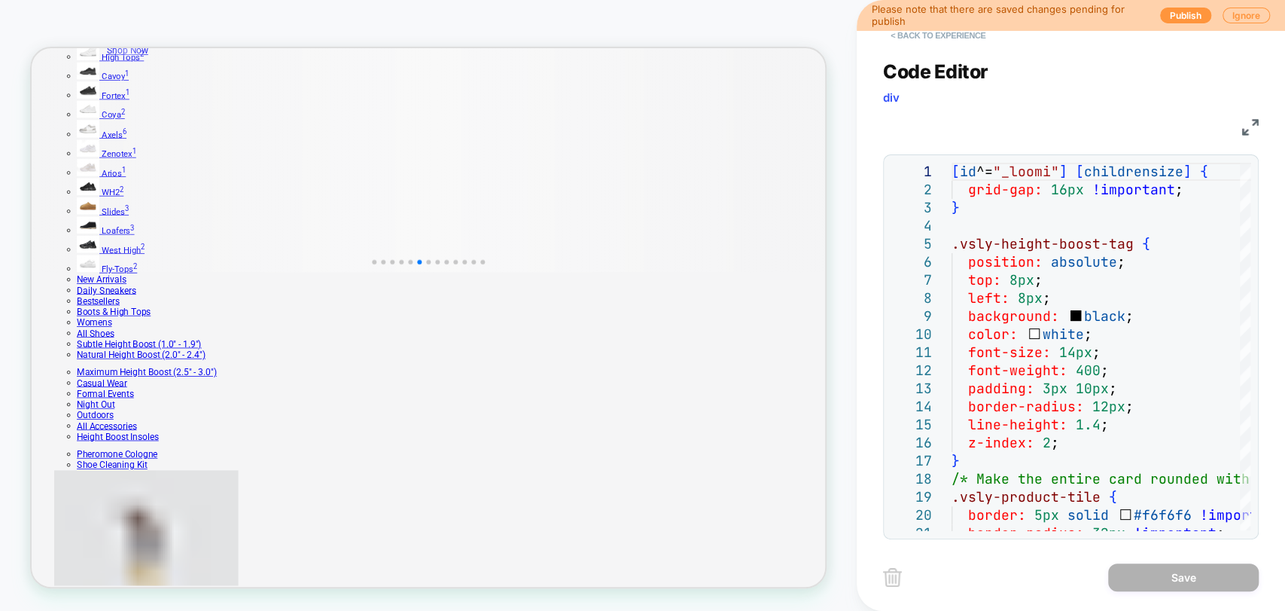
click at [933, 38] on button "< Back to experience" at bounding box center [938, 35] width 110 height 24
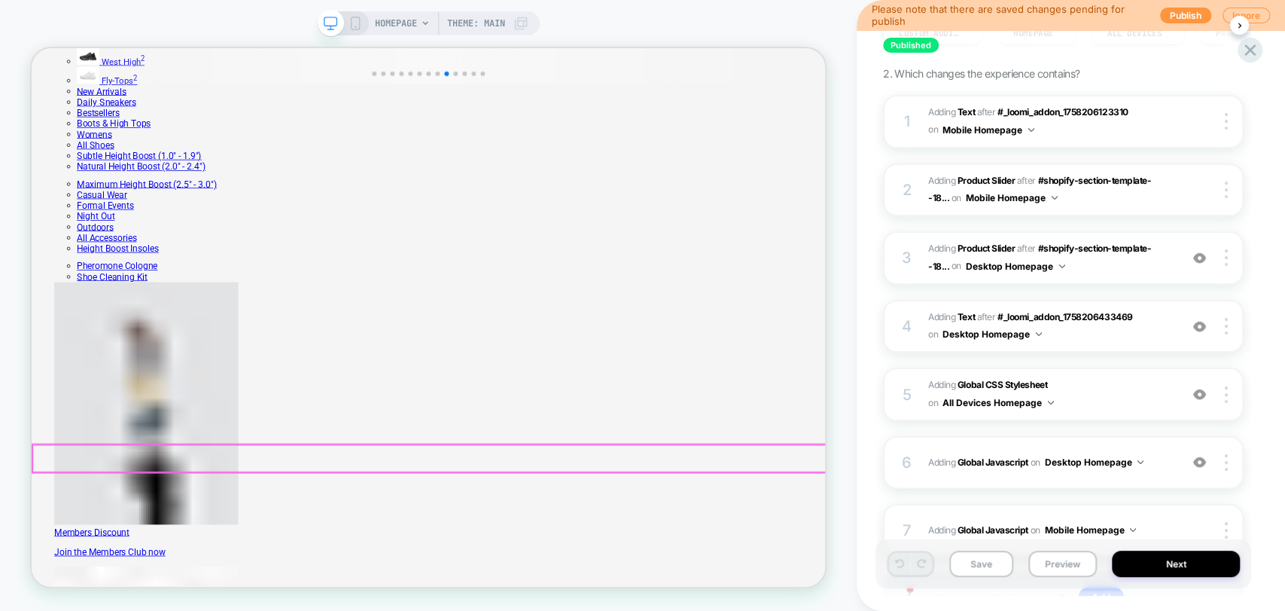
scroll to position [1087, 0]
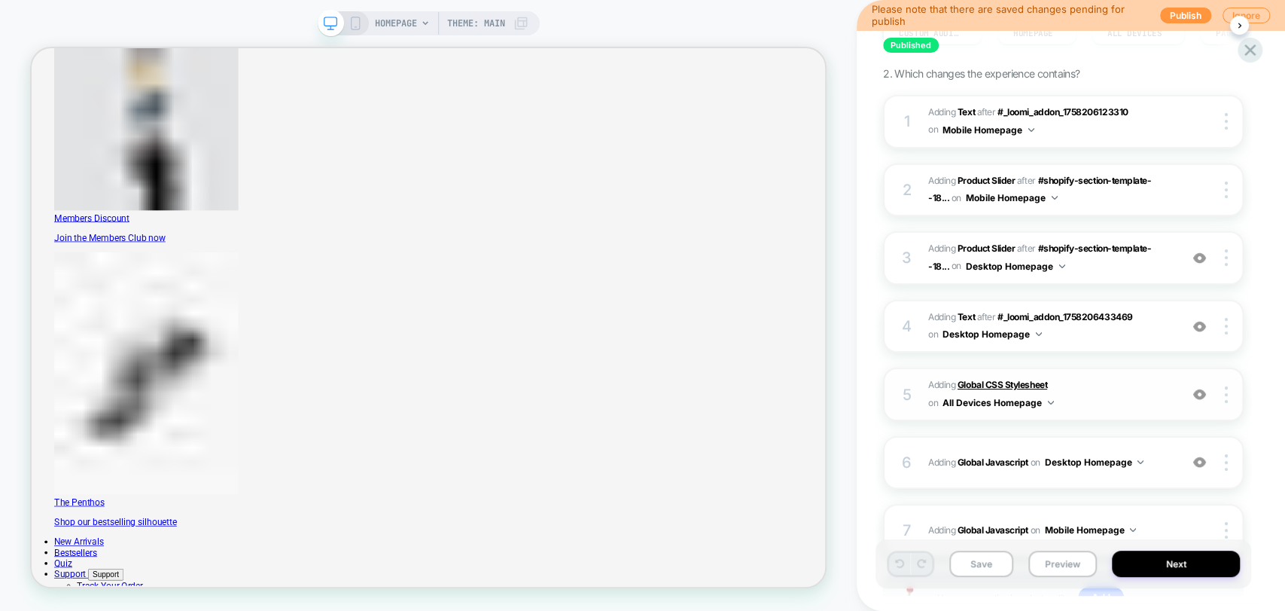
click at [993, 382] on b "Global CSS Stylesheet" at bounding box center [1003, 384] width 90 height 11
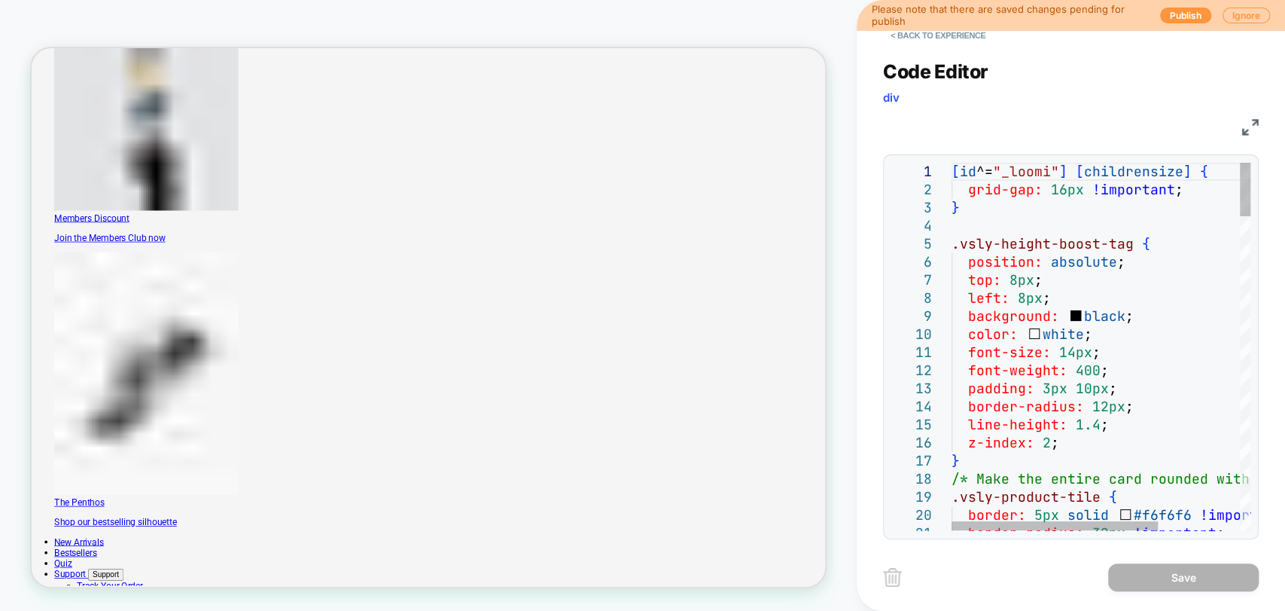
scroll to position [0, 0]
type textarea "**********"
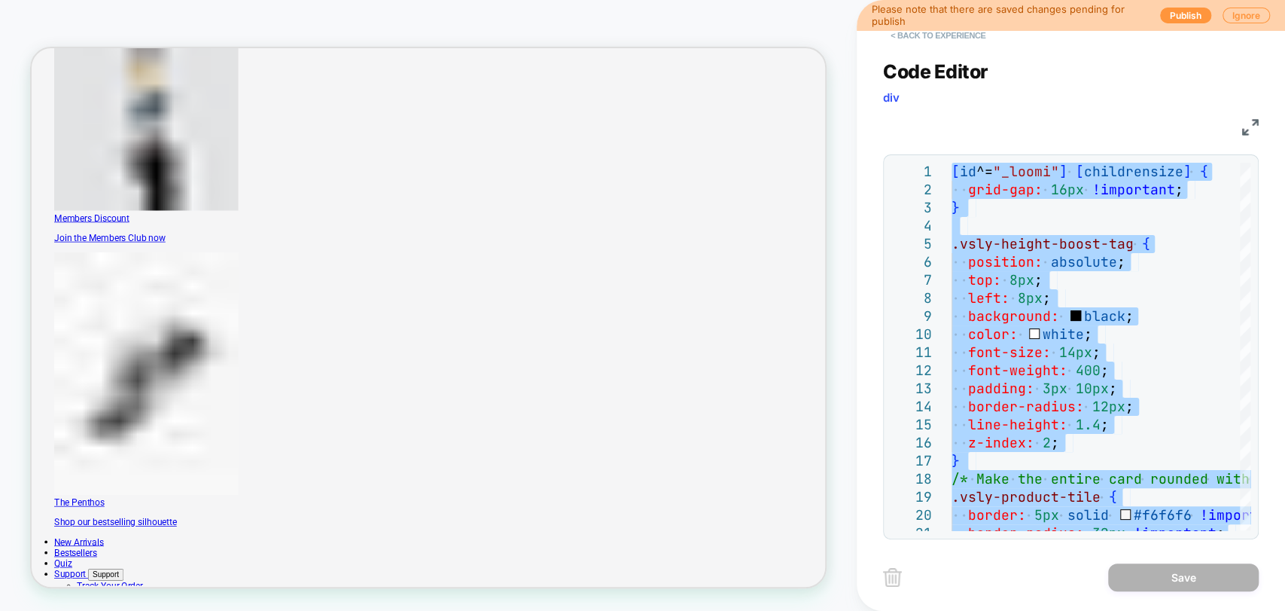
click at [928, 38] on button "< Back to experience" at bounding box center [938, 35] width 110 height 24
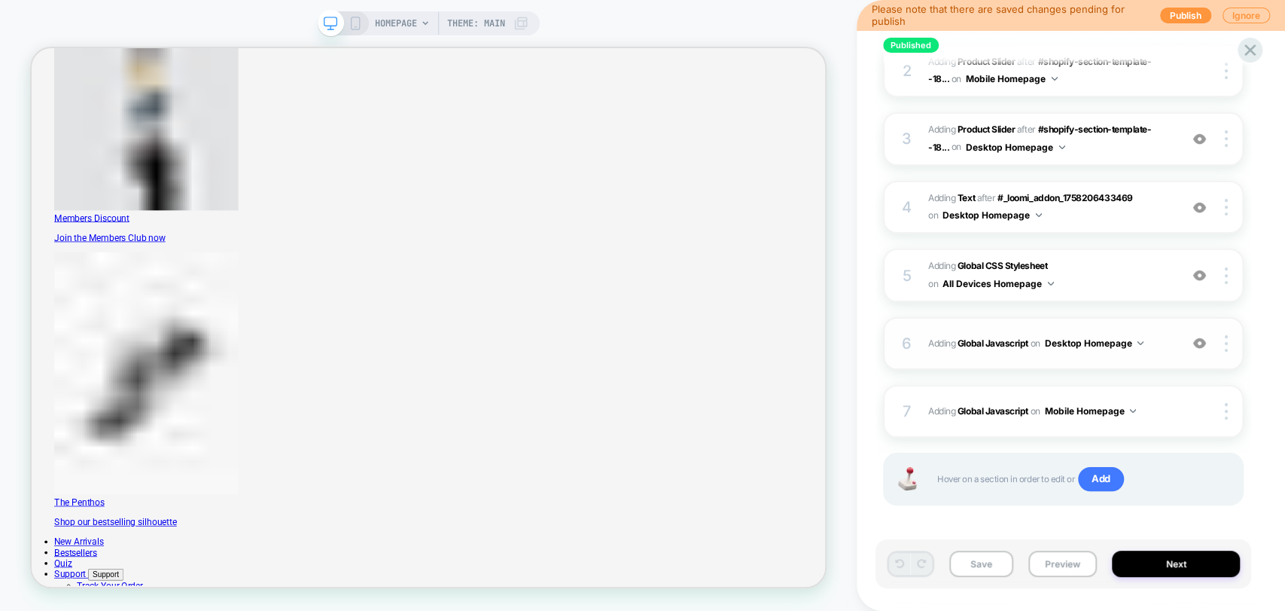
scroll to position [291, 0]
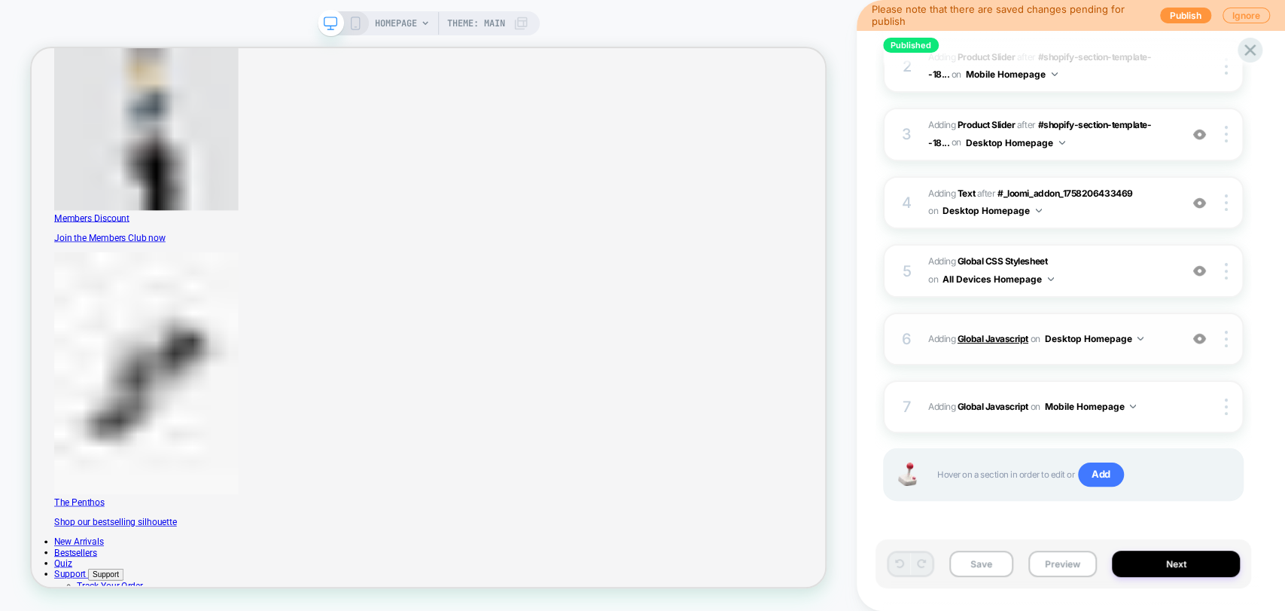
click at [971, 336] on b "Global Javascript" at bounding box center [993, 338] width 71 height 11
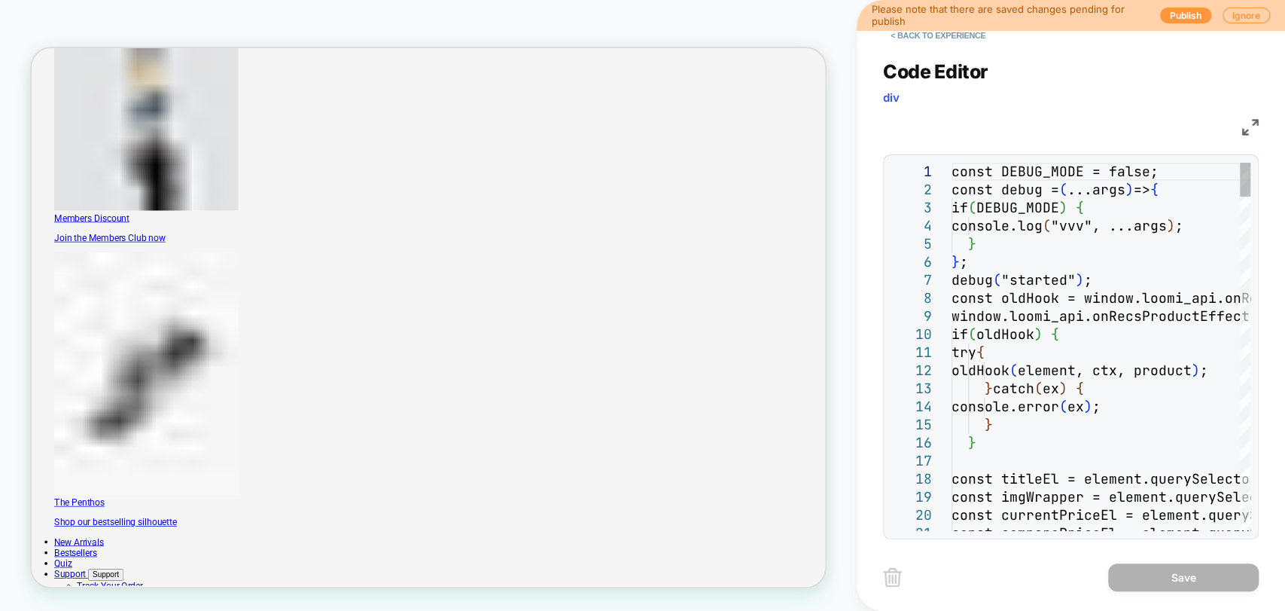
scroll to position [0, 0]
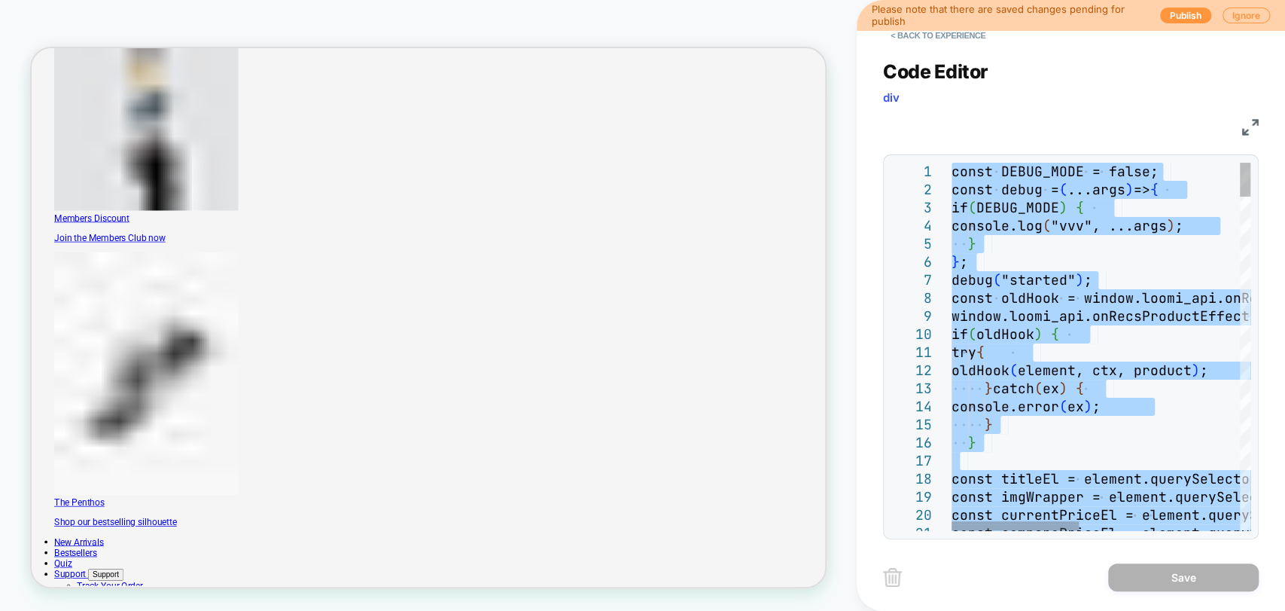
type textarea "**********"
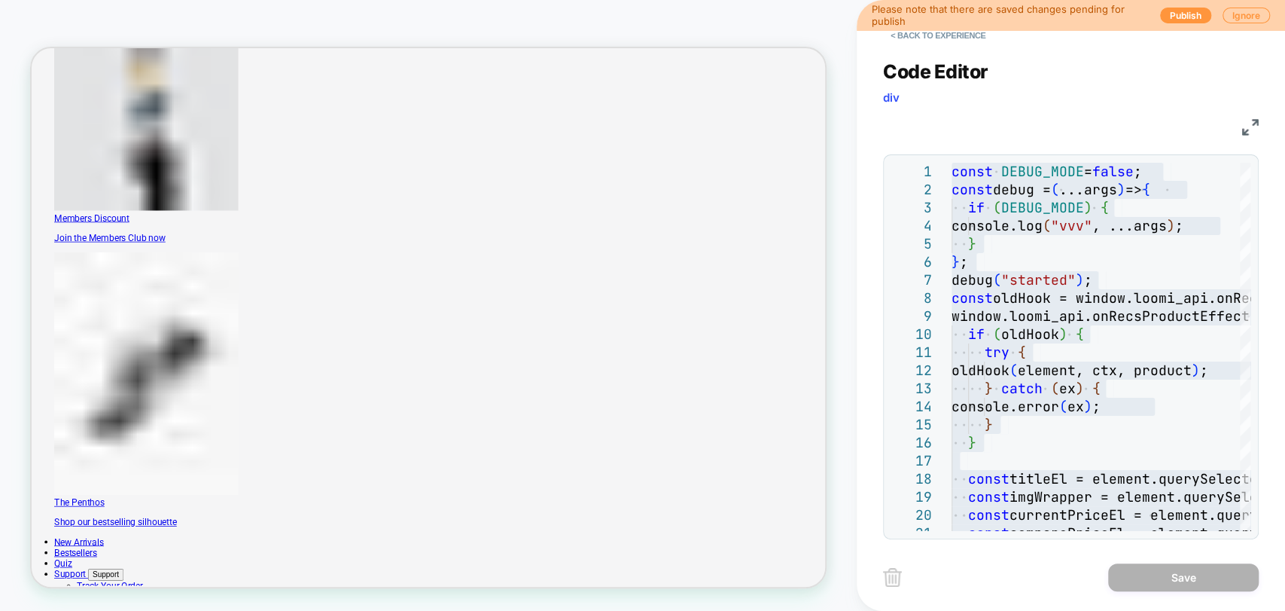
click at [928, 28] on div "Please note that there are saved changes pending for publish Publish Ignore" at bounding box center [1071, 15] width 428 height 30
click at [932, 38] on button "< Back to experience" at bounding box center [938, 35] width 110 height 24
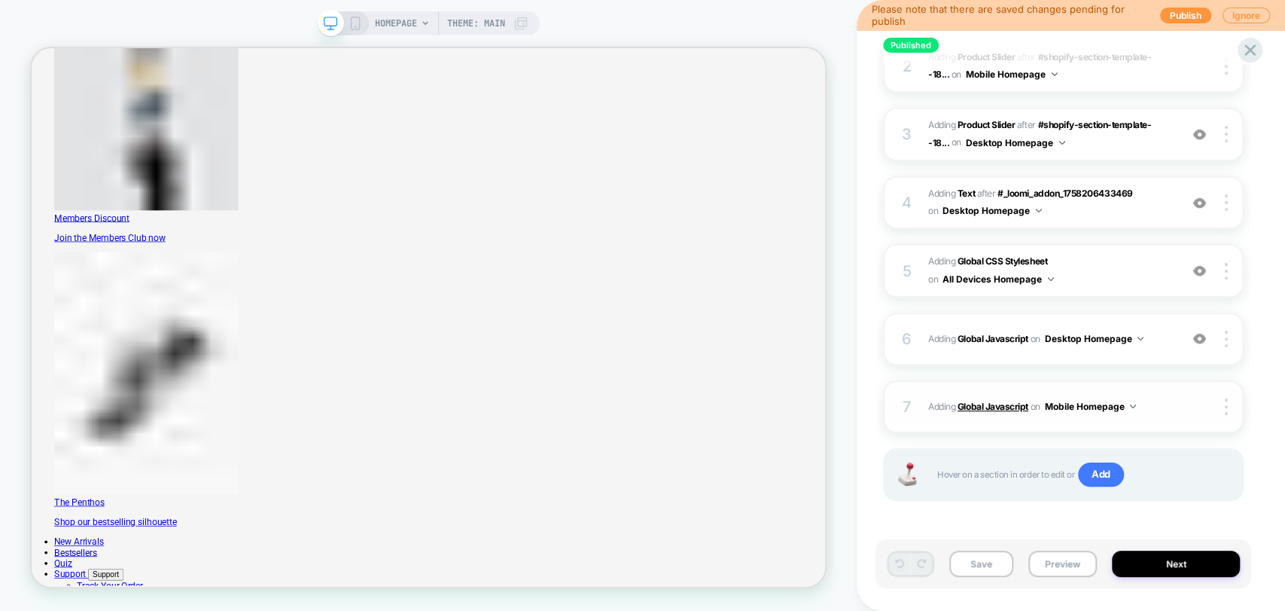
click at [989, 404] on b "Global Javascript" at bounding box center [993, 406] width 71 height 11
click at [1004, 401] on b "Global Javascript" at bounding box center [993, 406] width 71 height 11
click at [997, 408] on b "Global Javascript" at bounding box center [993, 406] width 71 height 11
click at [995, 407] on b "Global Javascript" at bounding box center [993, 406] width 71 height 11
click at [996, 406] on b "Global Javascript" at bounding box center [993, 406] width 71 height 11
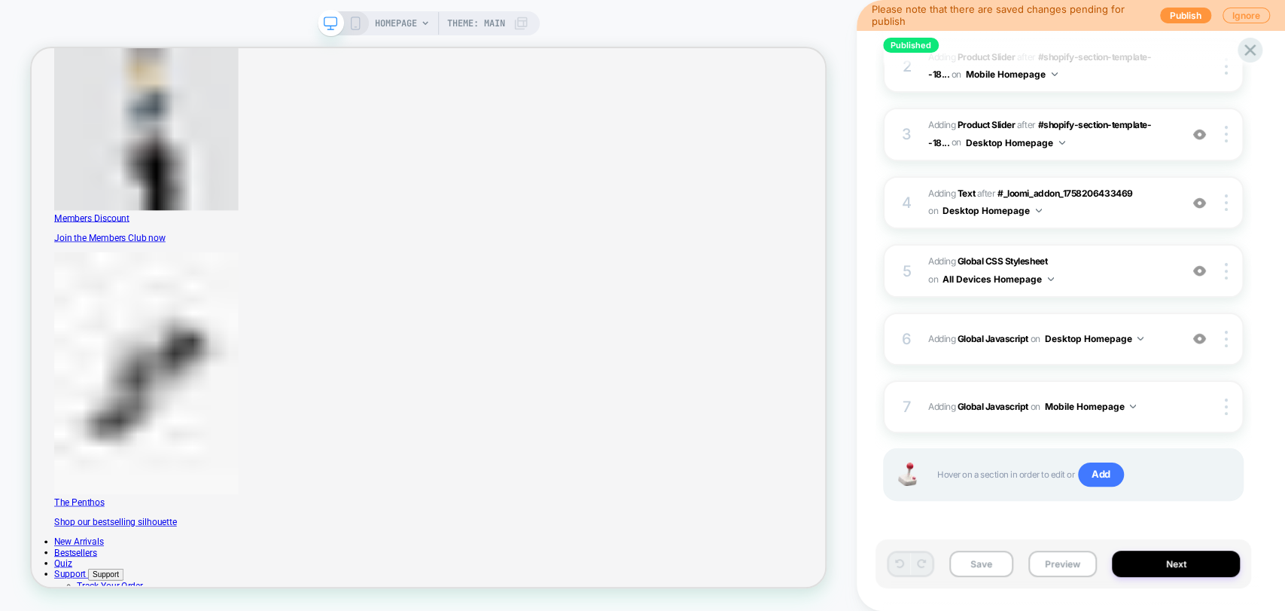
click at [358, 25] on icon at bounding box center [356, 24] width 14 height 14
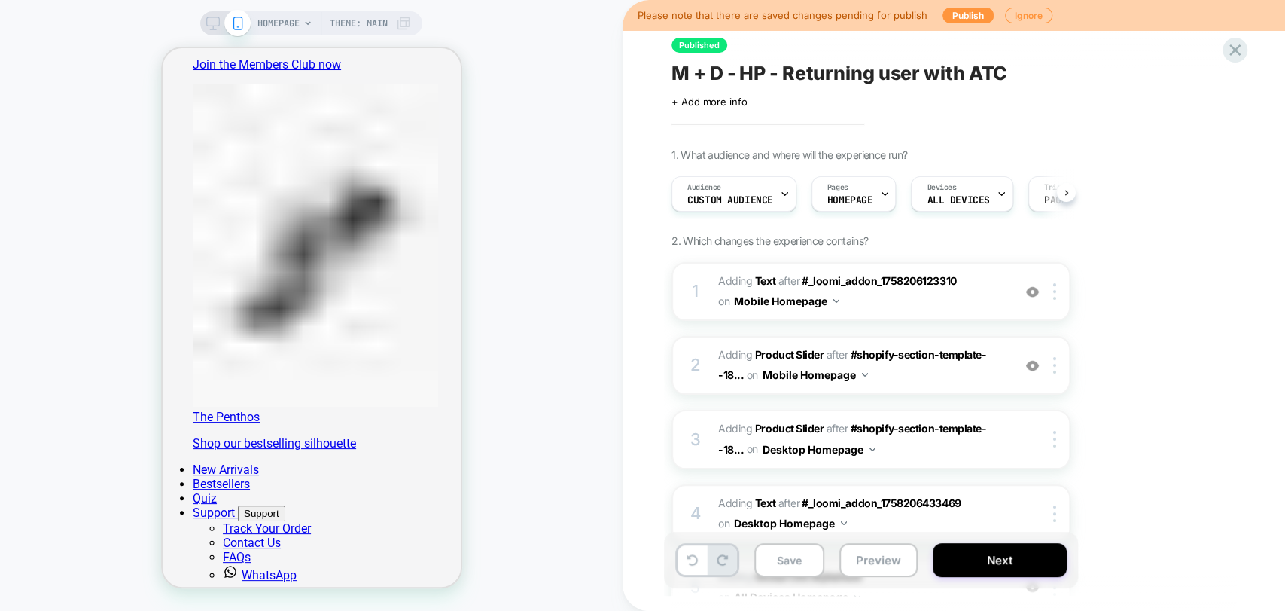
scroll to position [319, 0]
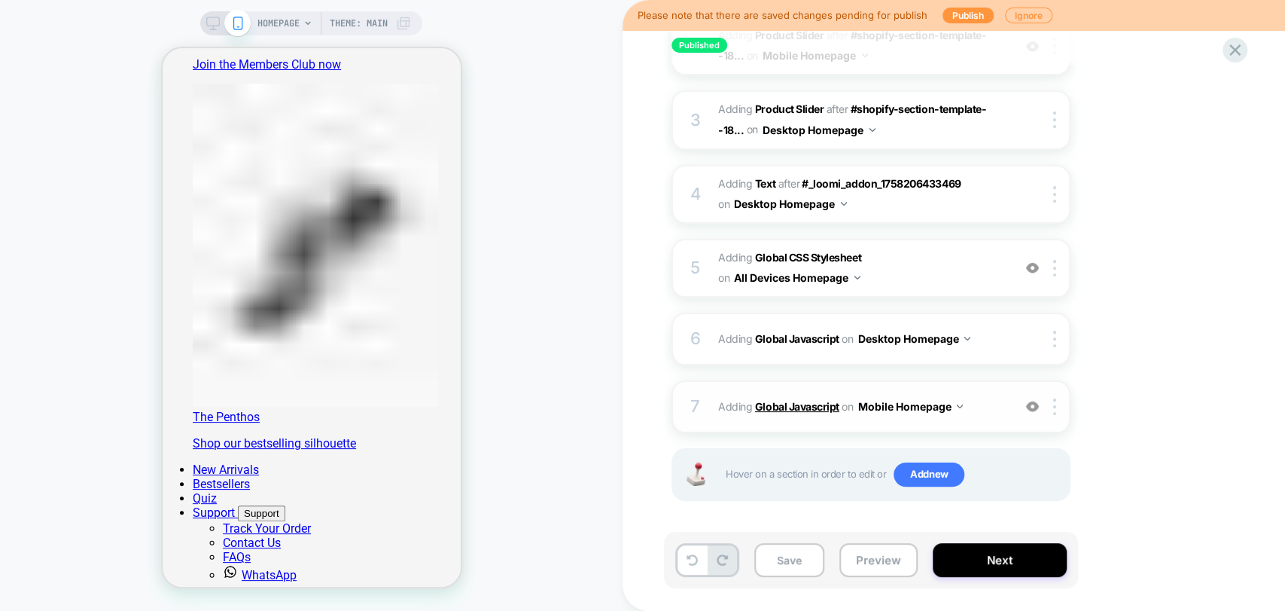
click at [778, 407] on b "Global Javascript" at bounding box center [797, 406] width 84 height 13
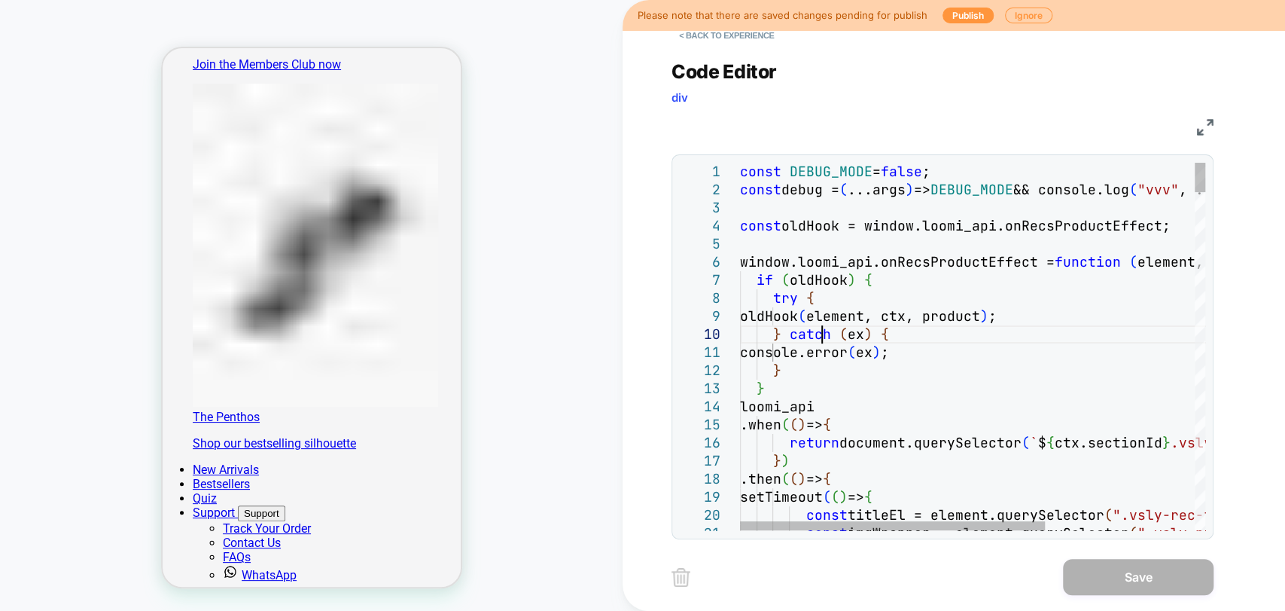
scroll to position [0, 0]
type textarea "**********"
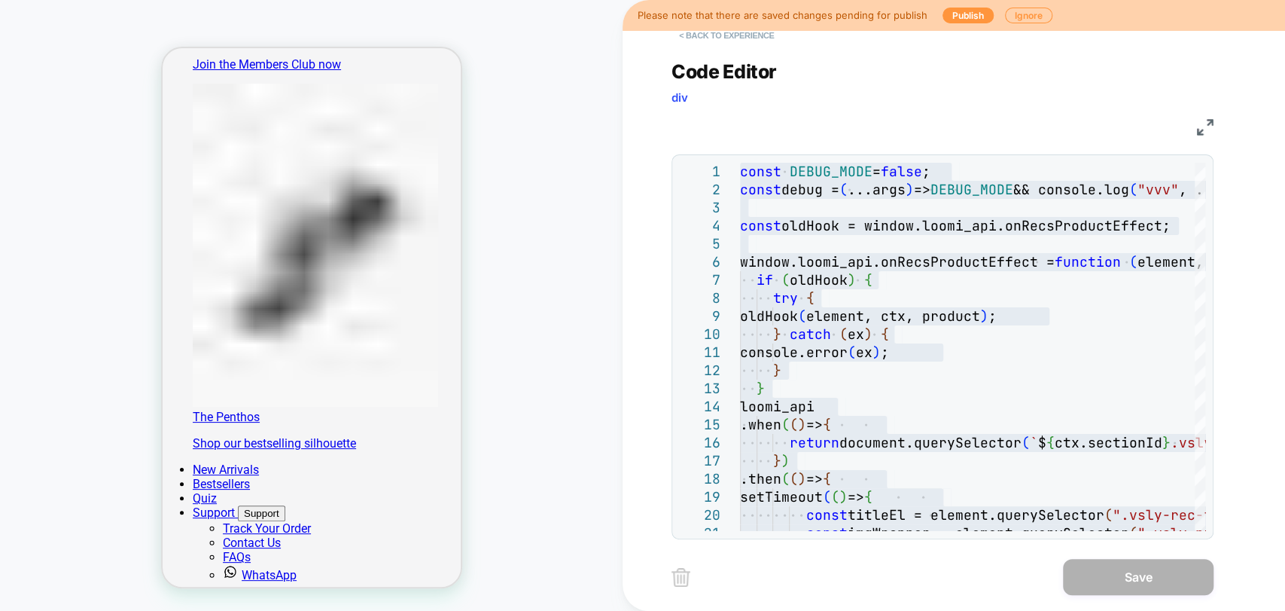
click at [739, 35] on button "< Back to experience" at bounding box center [727, 35] width 110 height 24
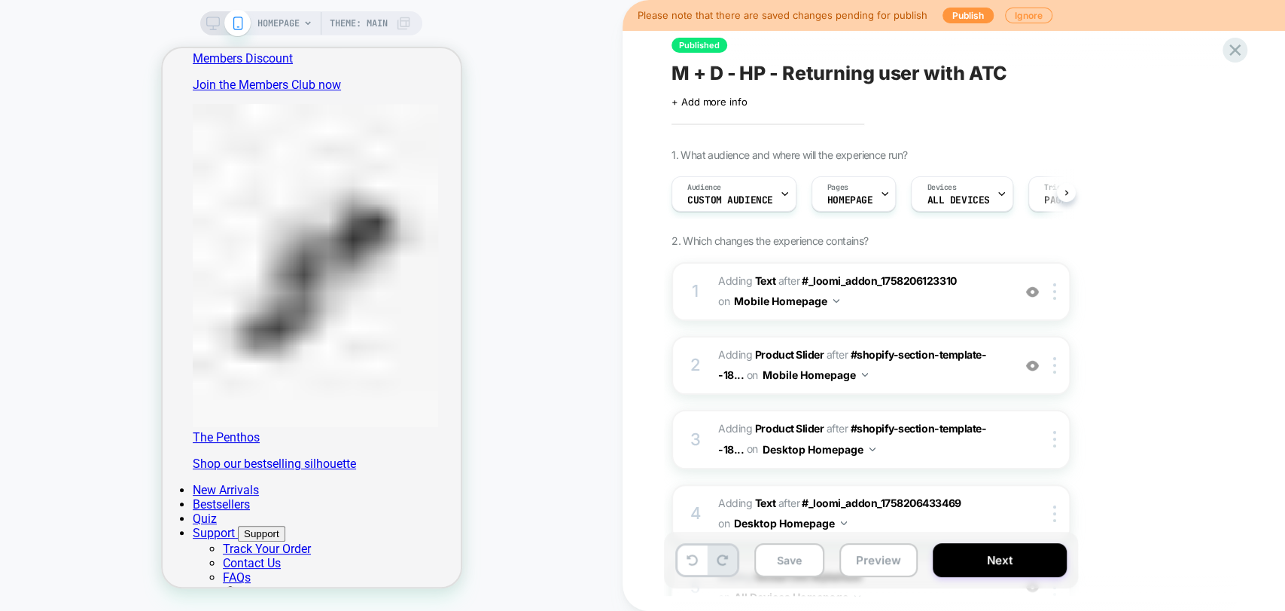
scroll to position [1324, 0]
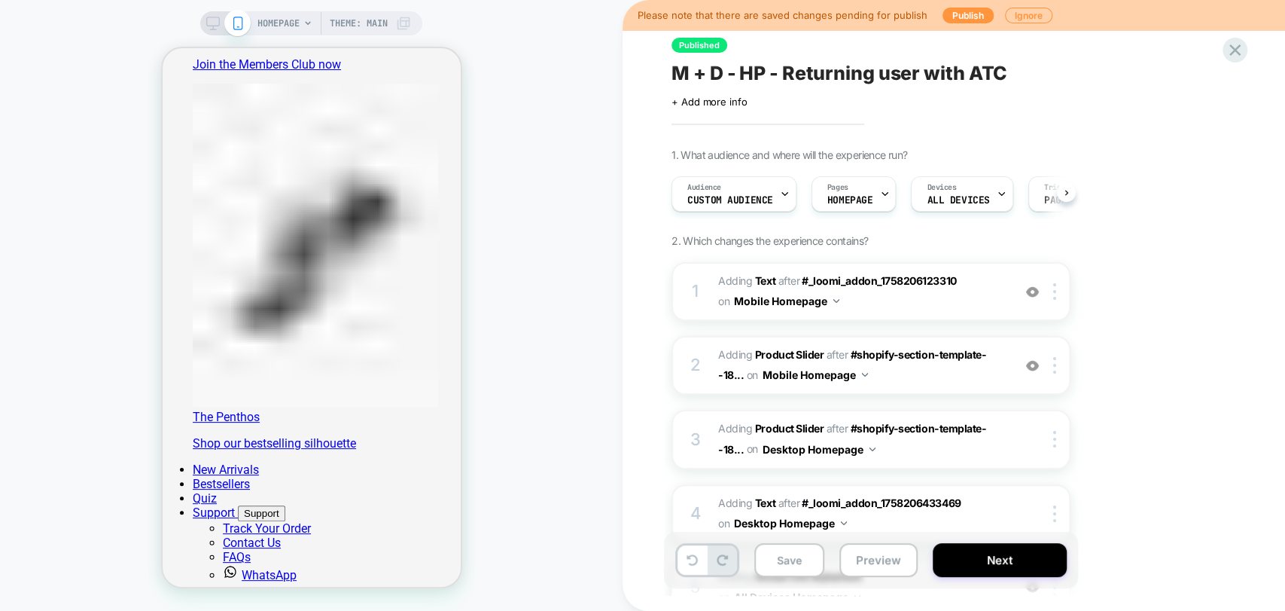
click at [860, 80] on span "M + D - HP - Returning user with ATC" at bounding box center [840, 73] width 336 height 23
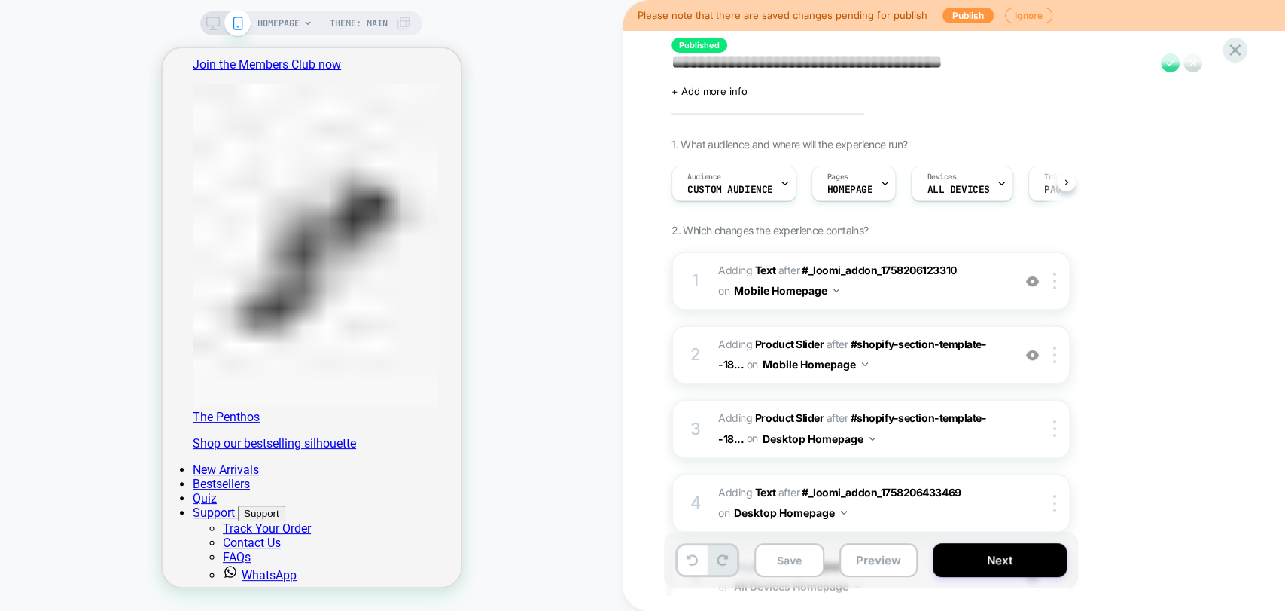
scroll to position [0, 0]
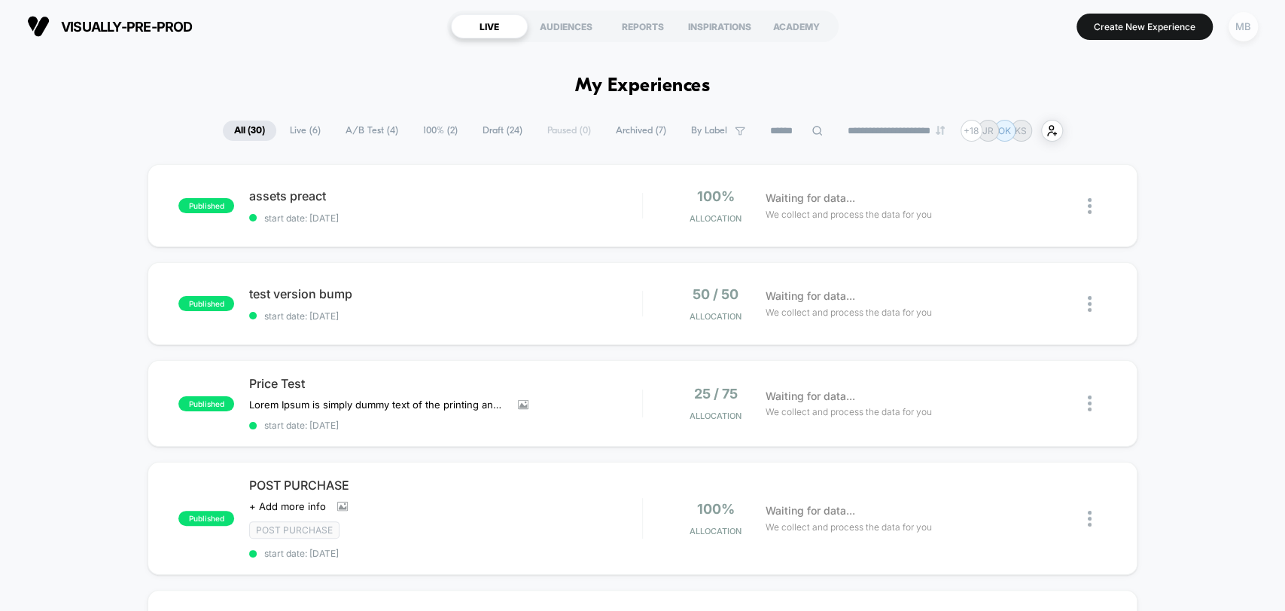
click at [1234, 34] on div "MB" at bounding box center [1243, 26] width 29 height 29
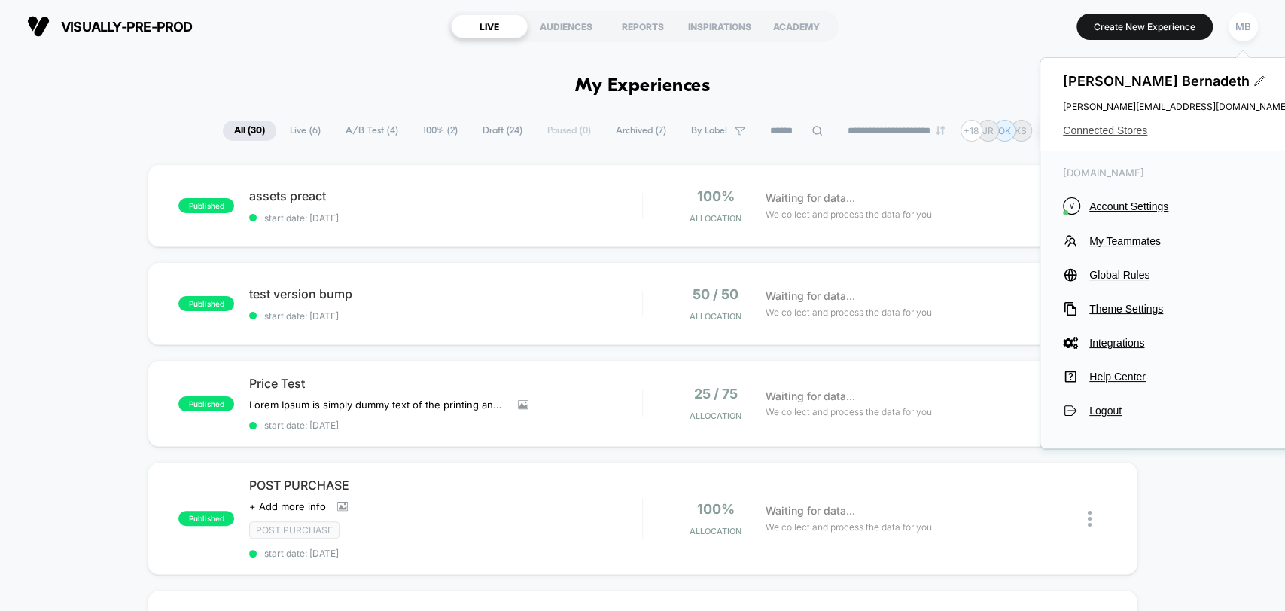
click at [1108, 124] on span "Connected Stores" at bounding box center [1176, 130] width 226 height 12
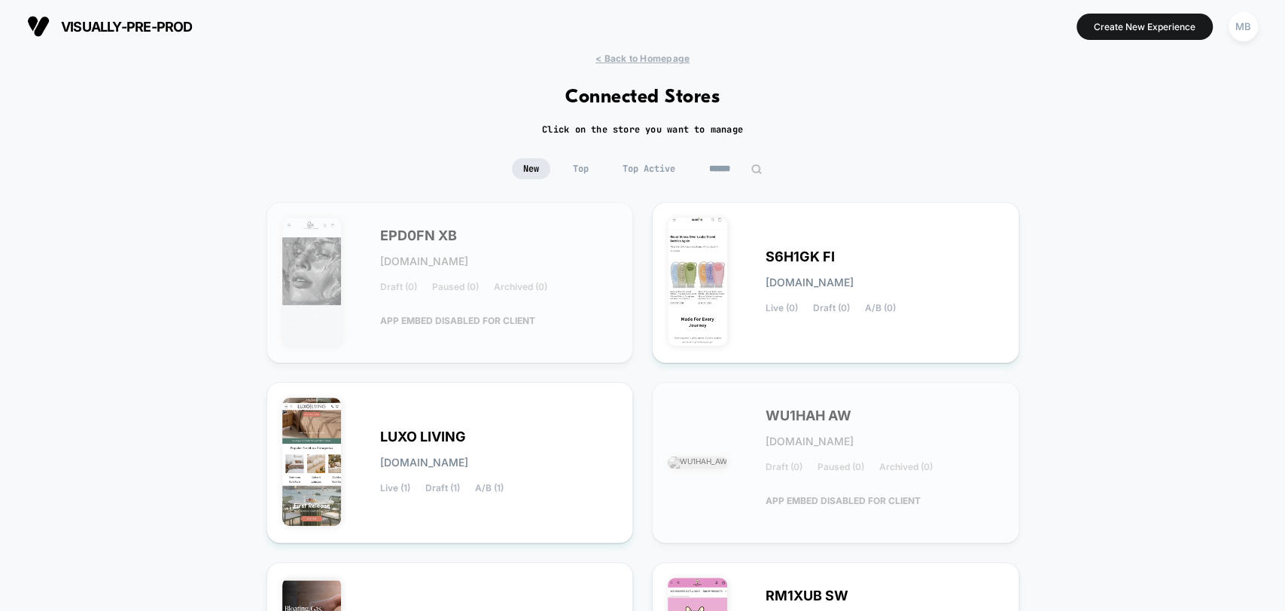
click at [733, 173] on input at bounding box center [735, 168] width 75 height 21
paste input "**********"
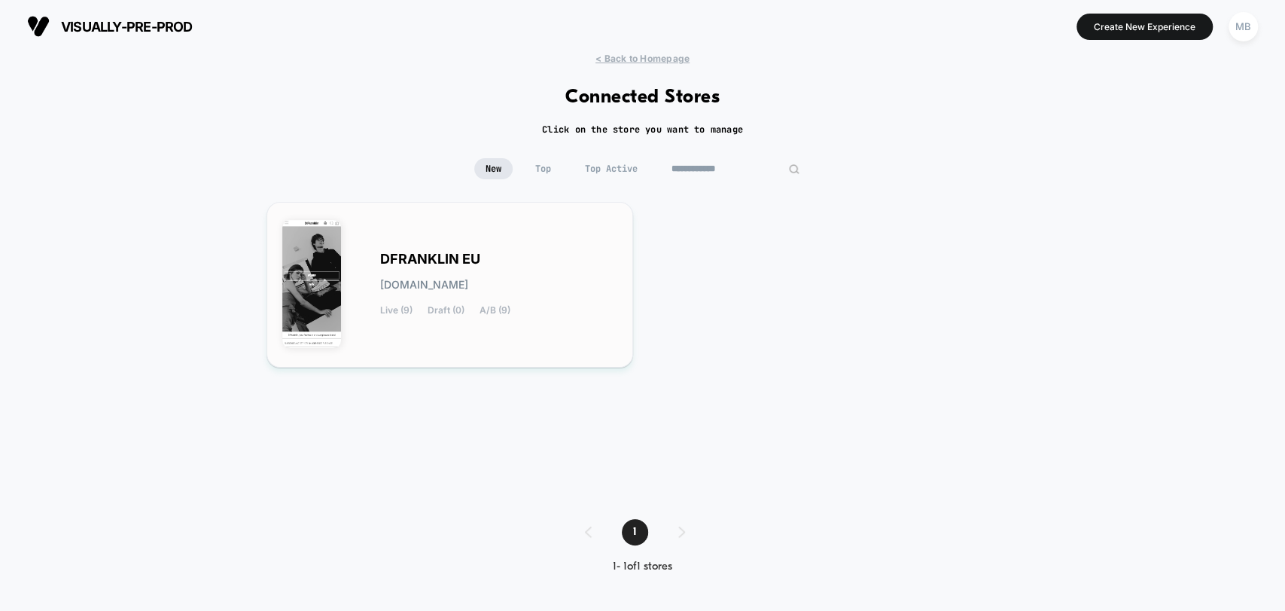
type input "**********"
click at [456, 352] on div "DFRANKLIN EU dfranklin-eu.myshopify.com Live (9) Draft (0) A/B (9)" at bounding box center [450, 285] width 367 height 166
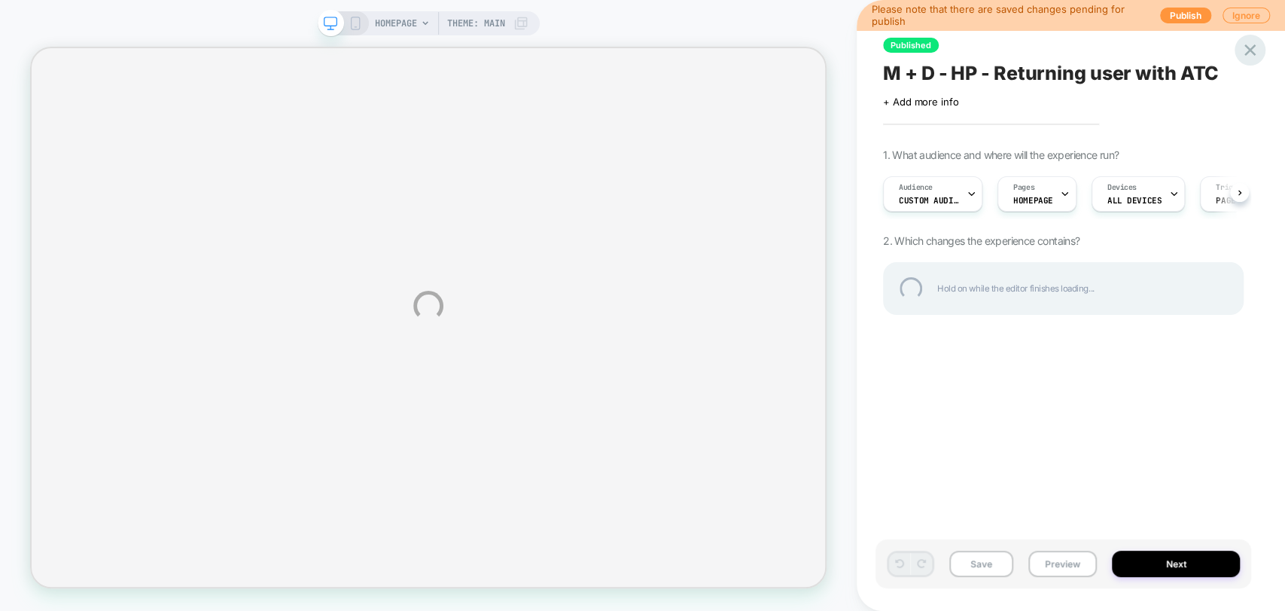
click at [1251, 50] on div at bounding box center [1250, 50] width 31 height 31
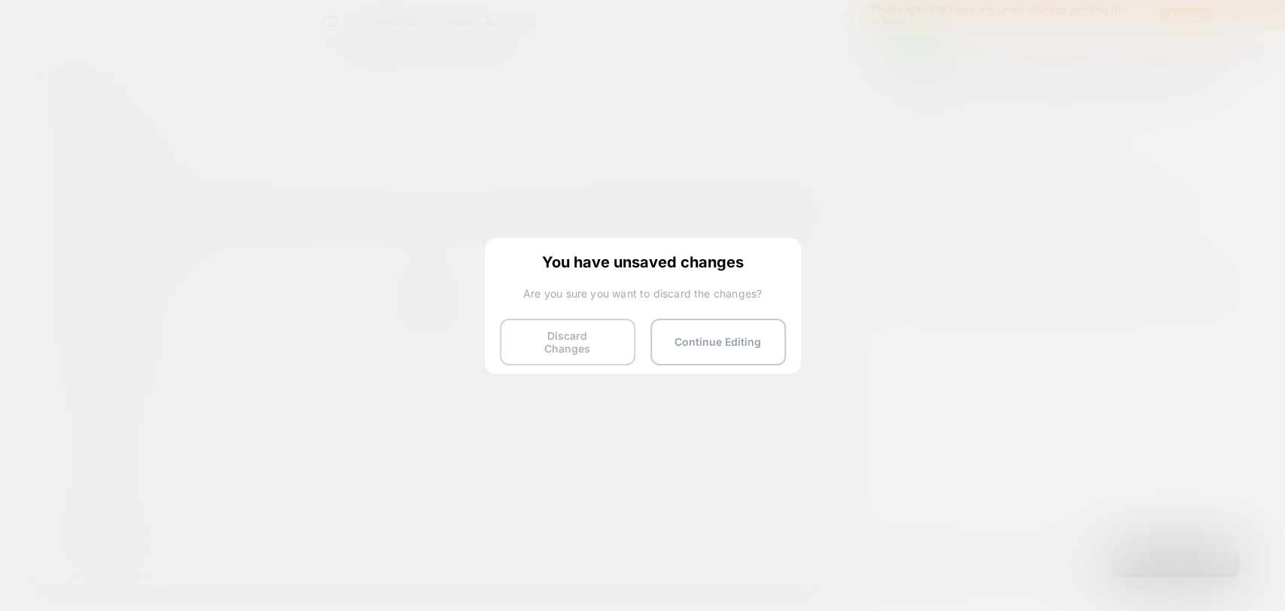
click at [566, 338] on button "Discard Changes" at bounding box center [568, 341] width 136 height 47
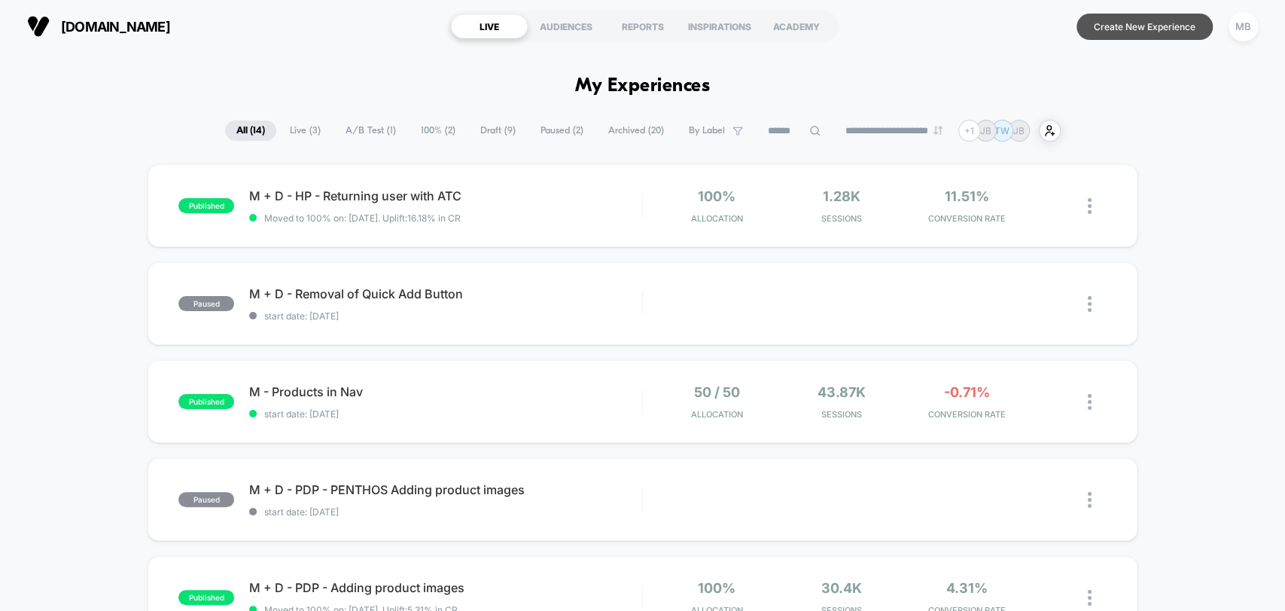
click at [1154, 29] on button "Create New Experience" at bounding box center [1145, 27] width 136 height 26
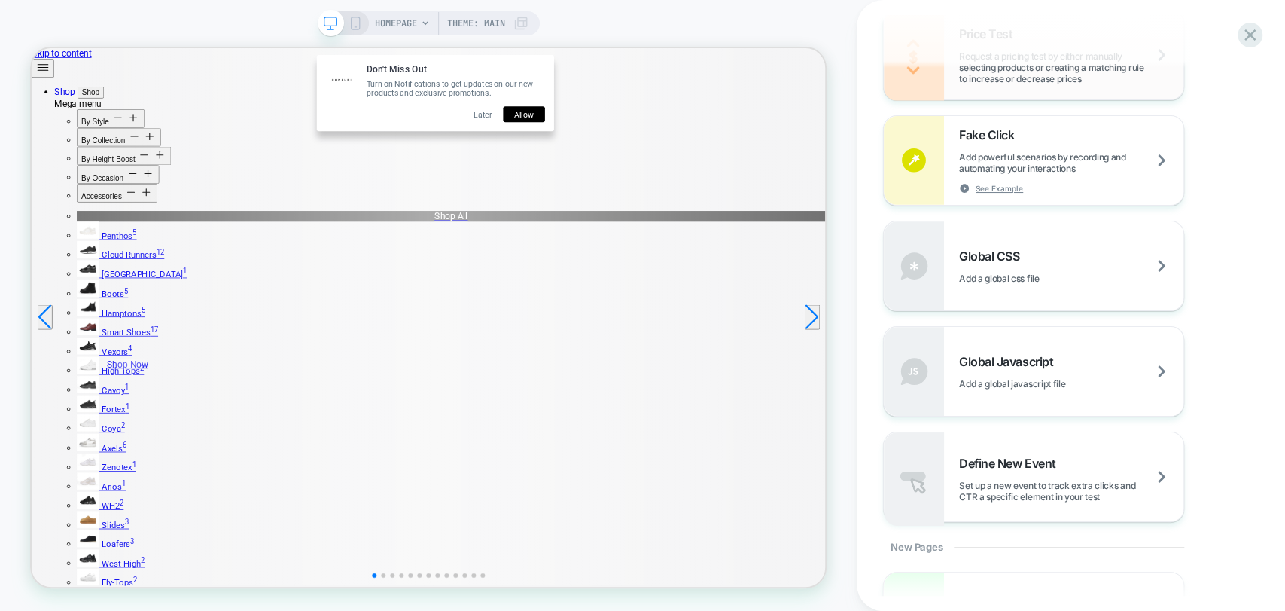
scroll to position [920, 0]
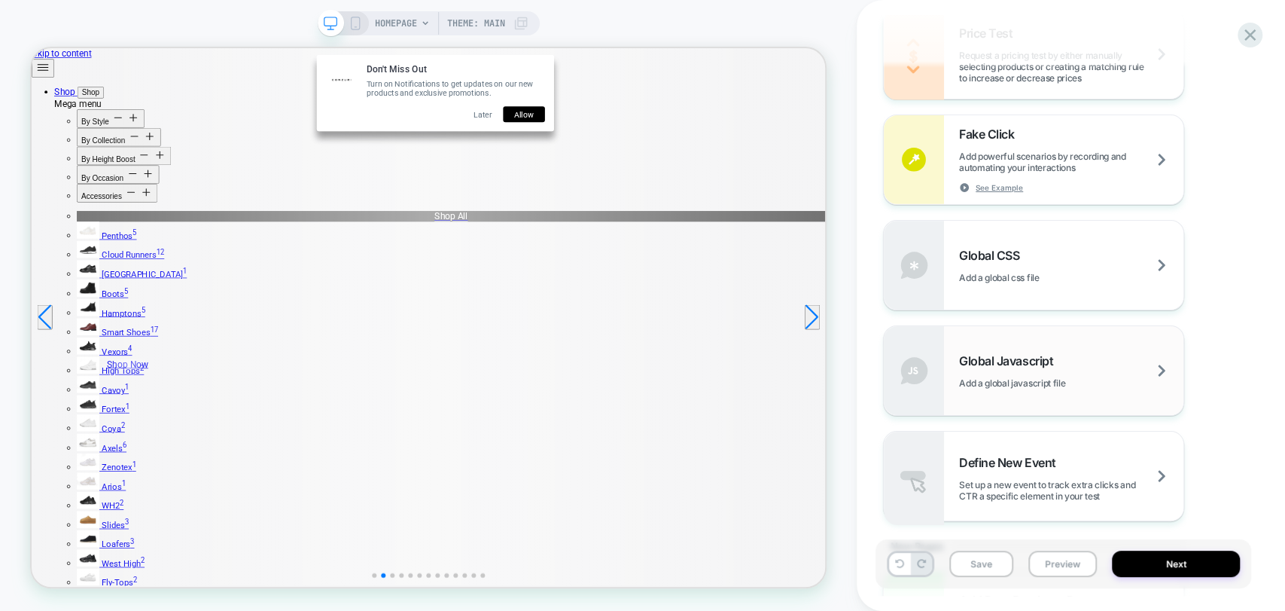
click at [1028, 367] on span "Global Javascript" at bounding box center [1010, 360] width 102 height 15
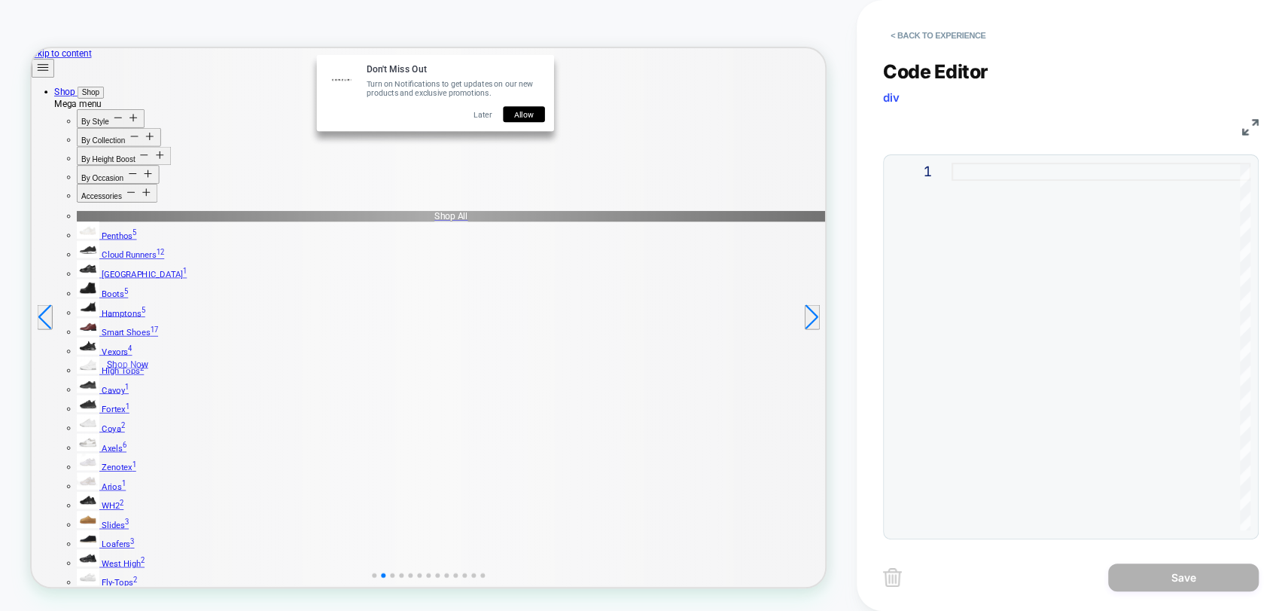
click at [952, 235] on div at bounding box center [1101, 346] width 299 height 367
click at [972, 236] on div at bounding box center [1101, 346] width 299 height 367
type textarea "**********"
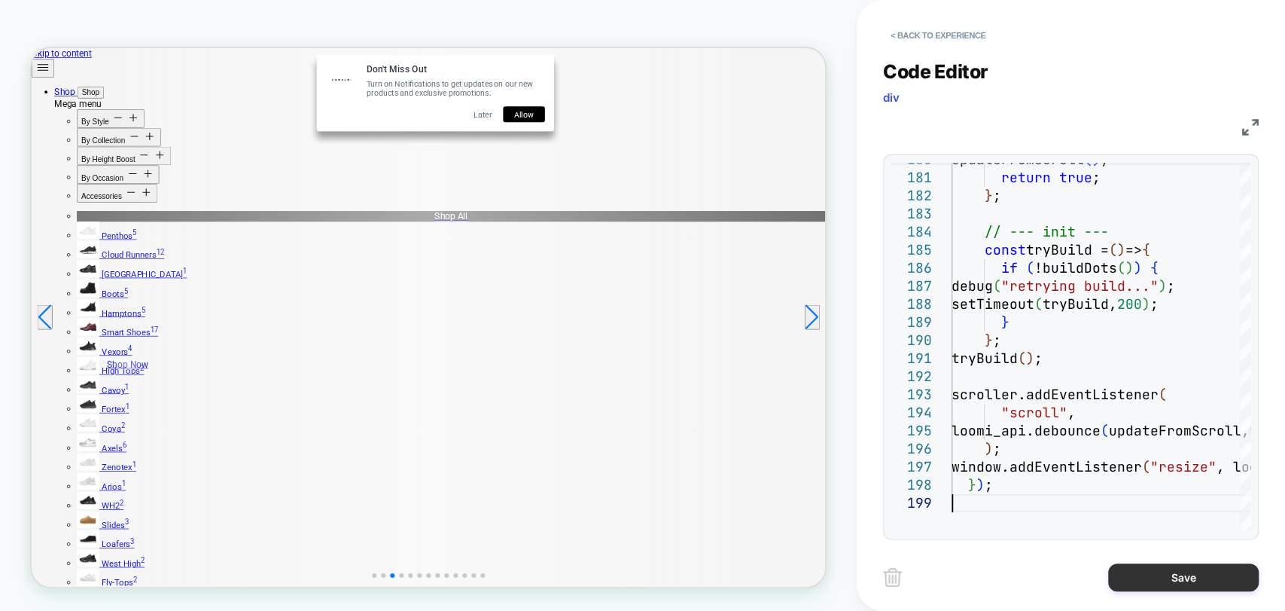
click at [1190, 579] on button "Save" at bounding box center [1183, 577] width 151 height 28
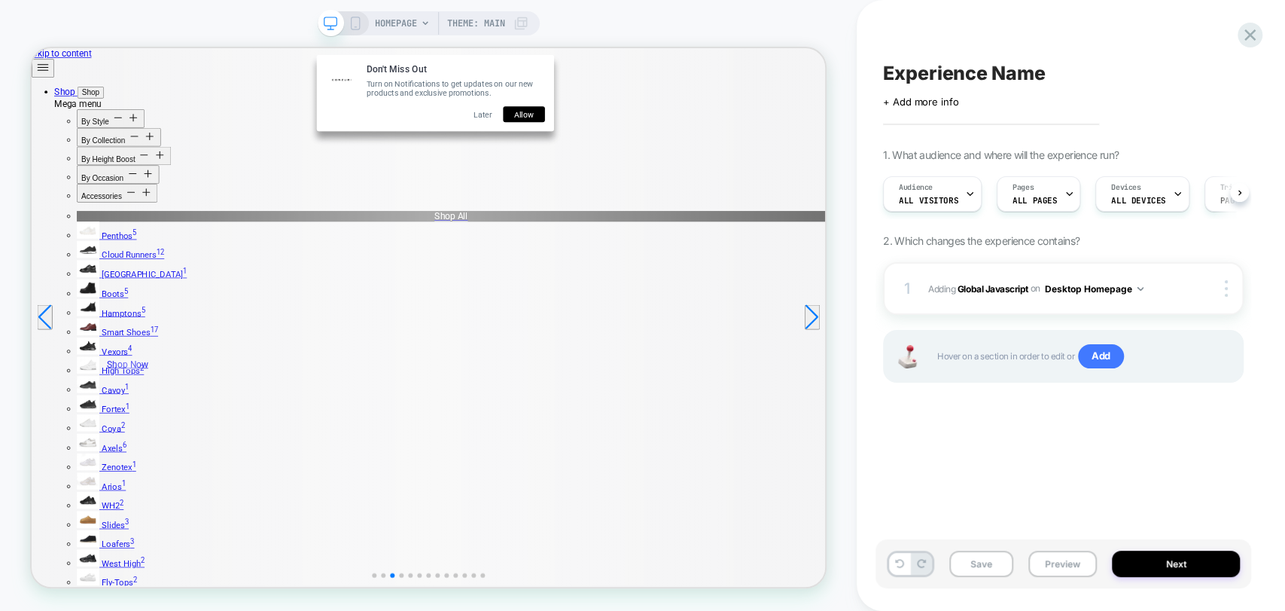
scroll to position [0, 0]
click at [1124, 295] on button "Desktop Homepage" at bounding box center [1093, 288] width 99 height 19
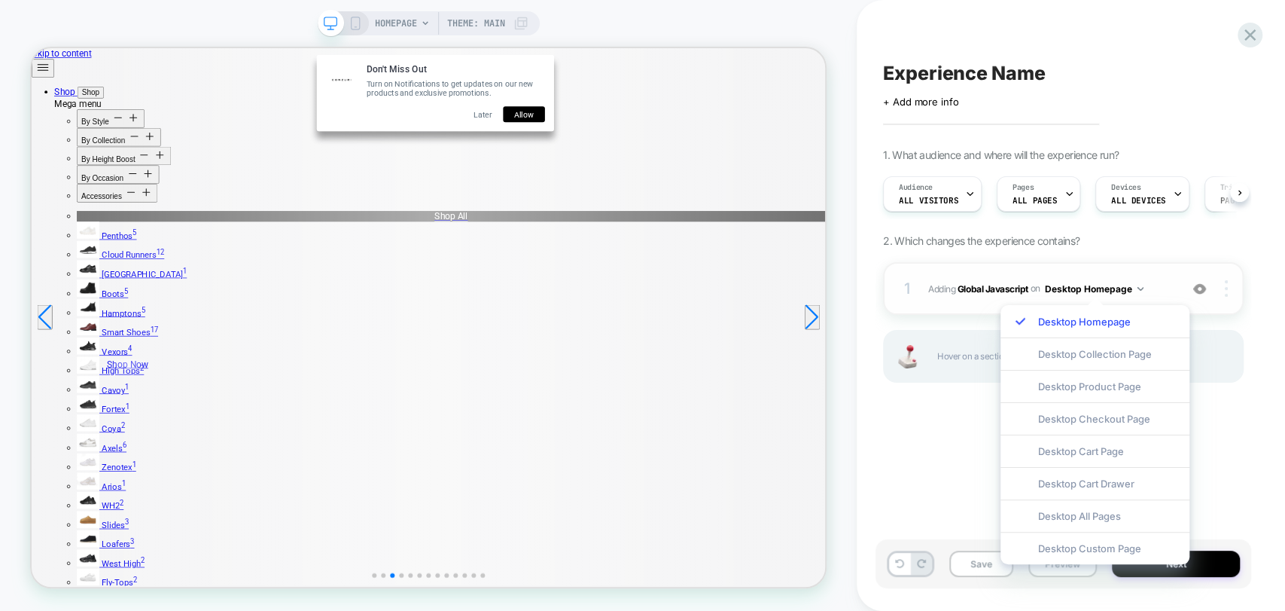
click at [1225, 291] on img at bounding box center [1226, 288] width 3 height 17
drag, startPoint x: 1253, startPoint y: 417, endPoint x: 1245, endPoint y: 340, distance: 77.2
click at [1253, 418] on div "Experience Name Click to edit experience details + Add more info 1. What audien…" at bounding box center [1071, 305] width 376 height 611
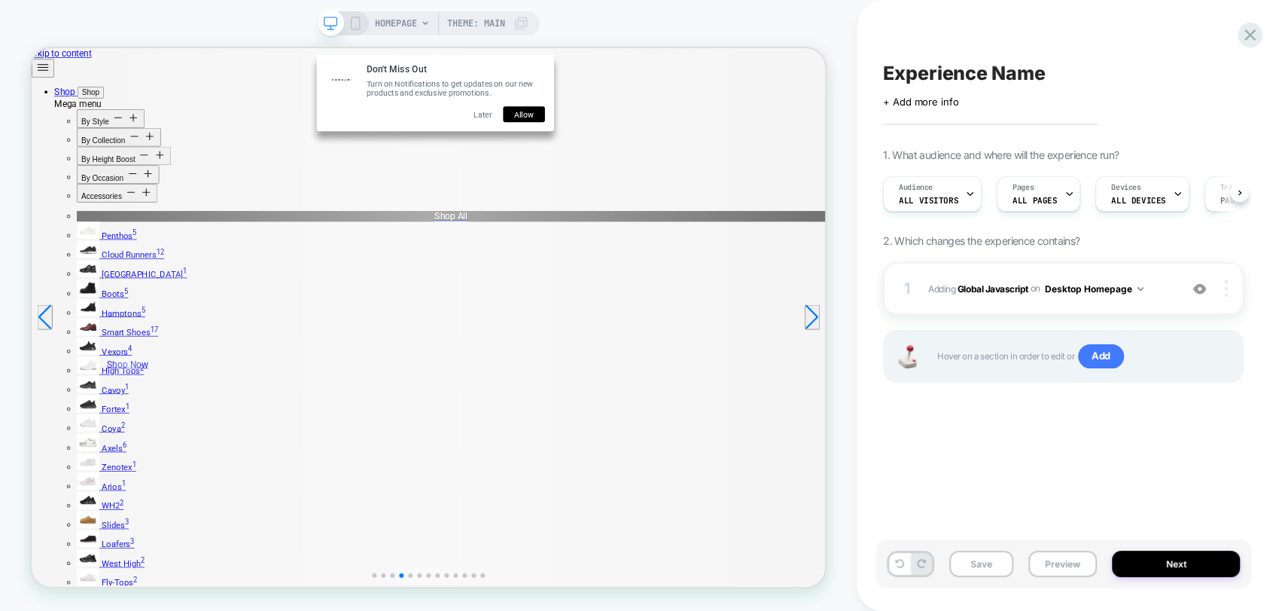
click at [1225, 283] on img at bounding box center [1226, 288] width 3 height 17
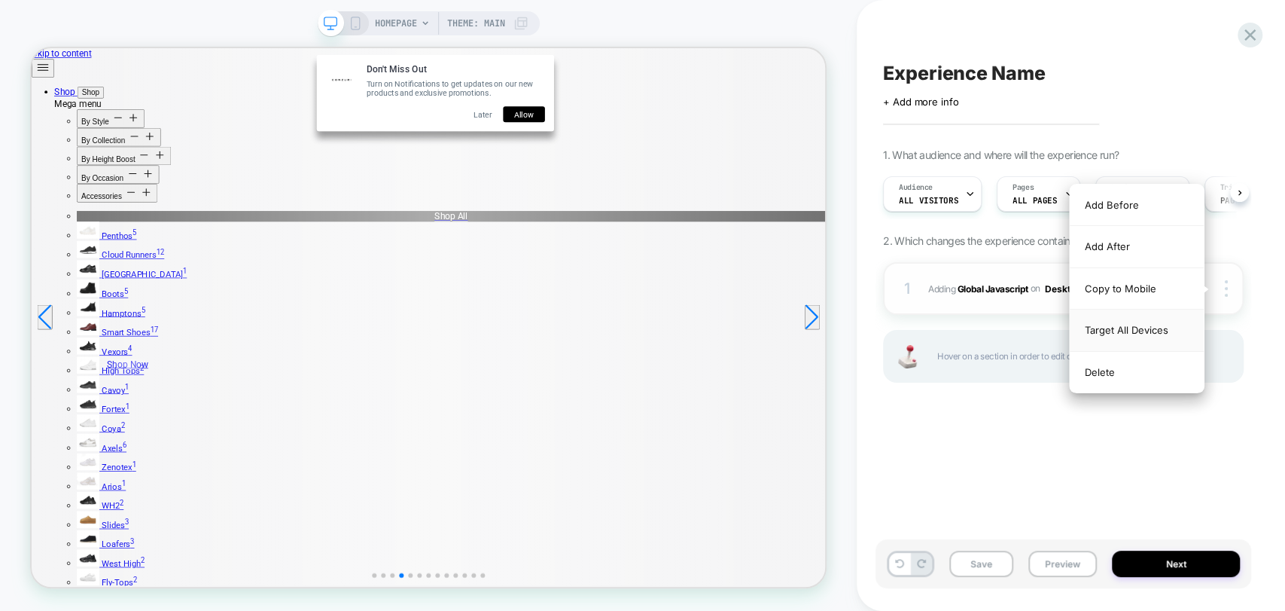
click at [1147, 330] on div "Target All Devices" at bounding box center [1137, 329] width 134 height 41
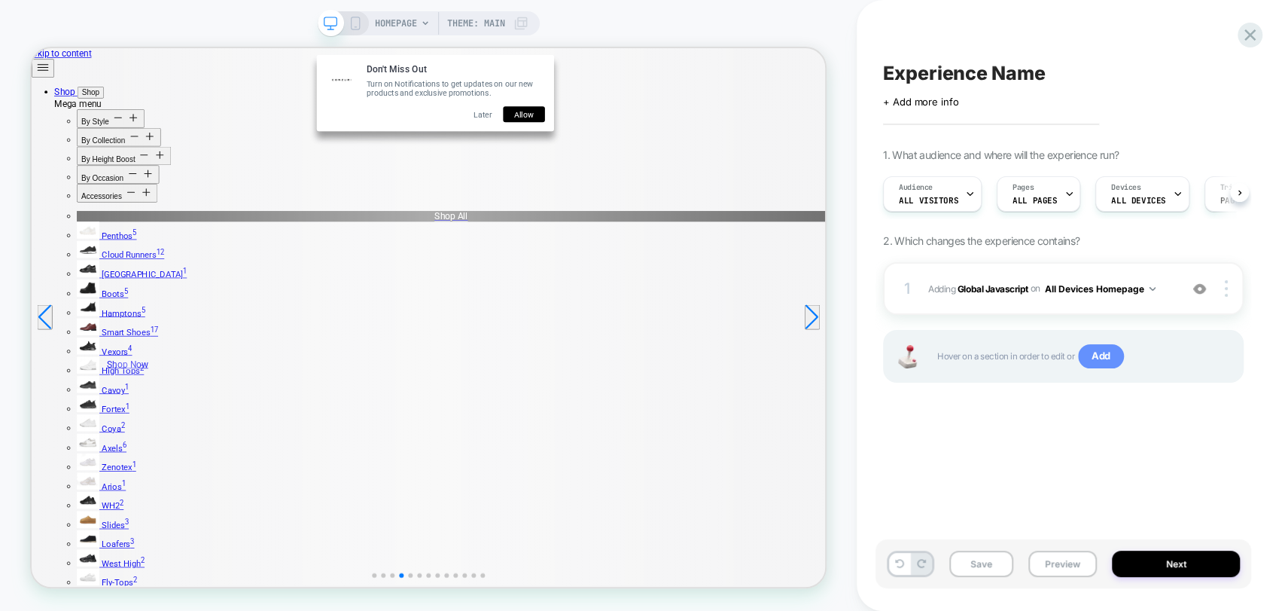
click at [1103, 363] on span "Add" at bounding box center [1101, 356] width 46 height 24
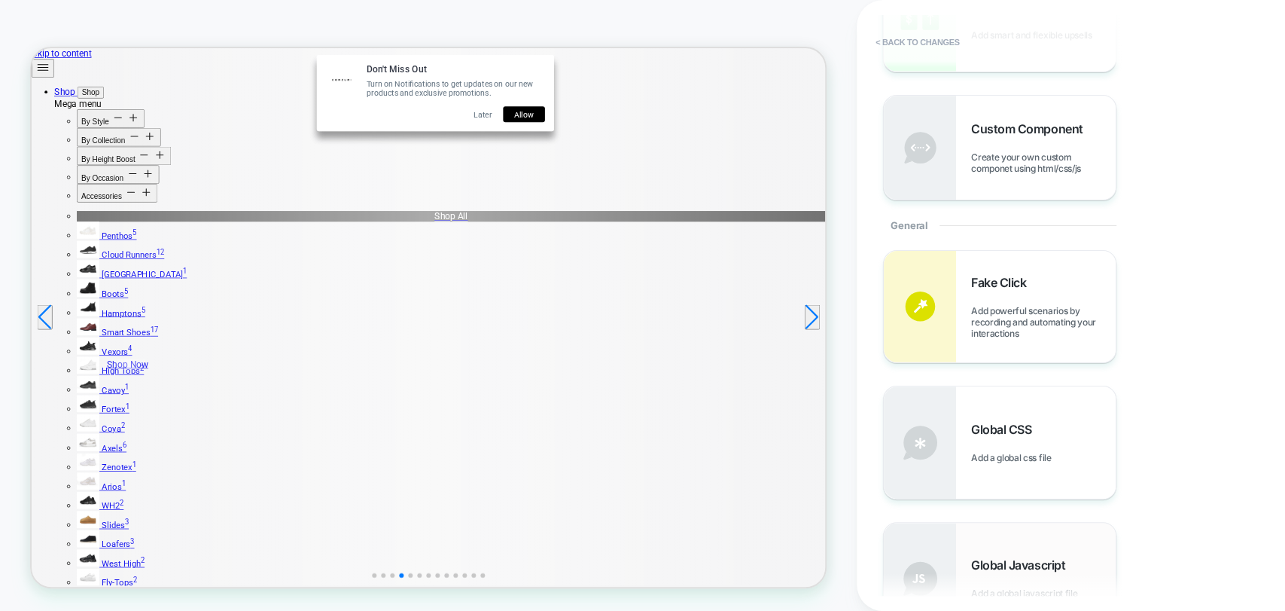
scroll to position [501, 0]
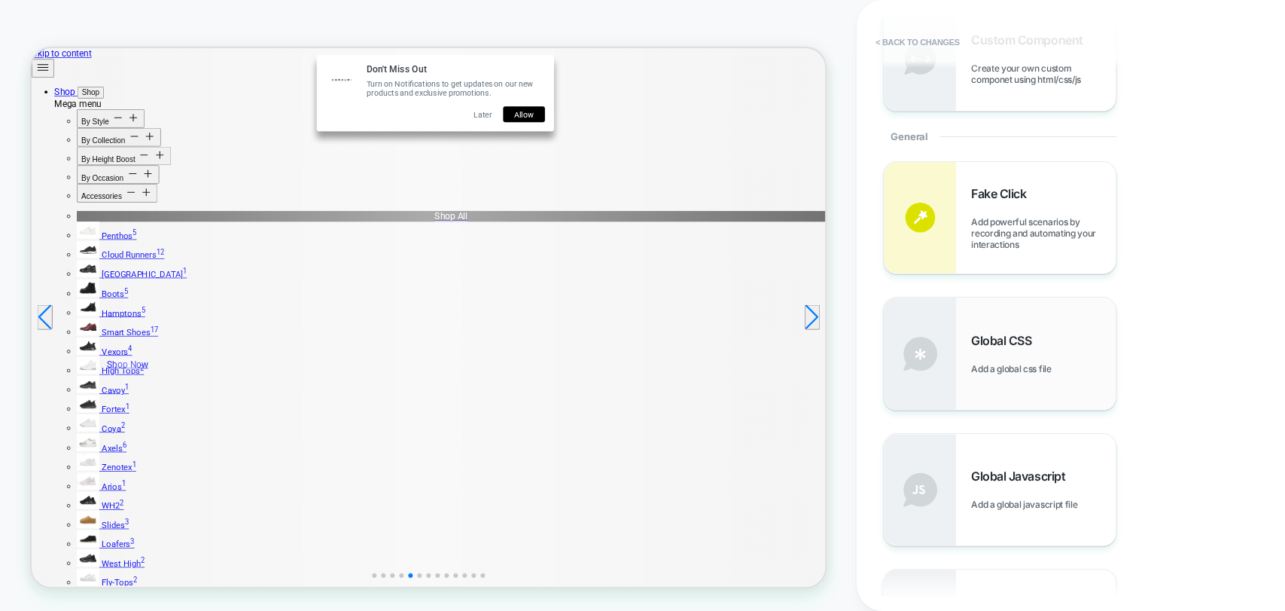
click at [1008, 369] on span "Add a global css file" at bounding box center [1014, 368] width 87 height 11
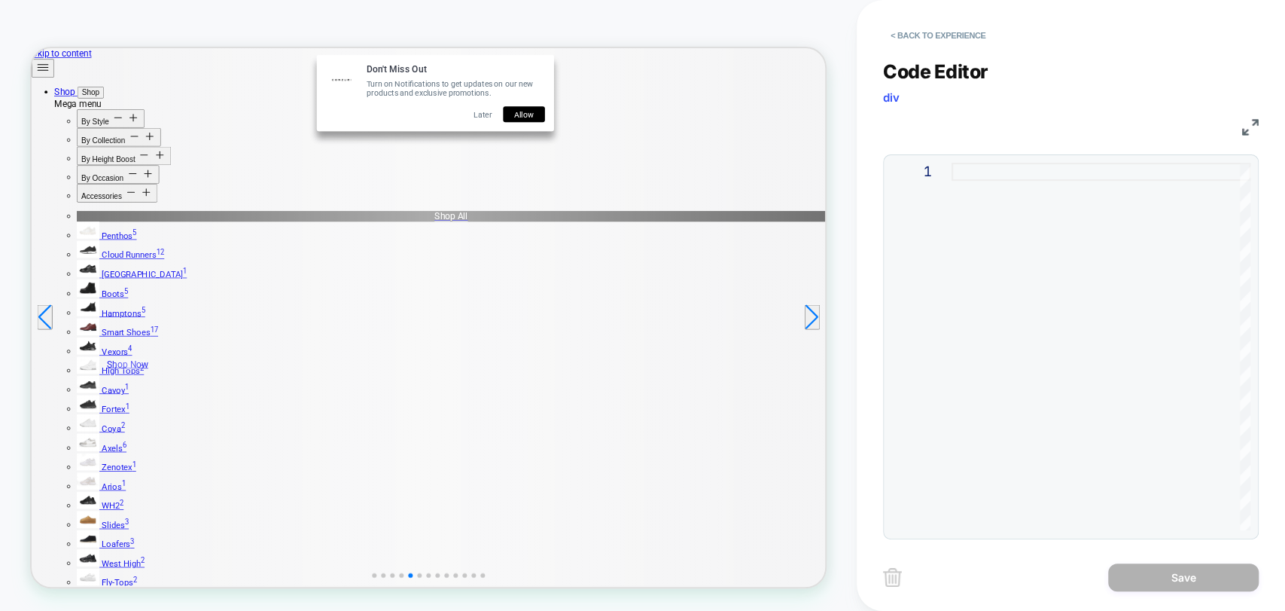
click at [962, 19] on div "< Back to experience" at bounding box center [1097, 22] width 428 height 45
click at [962, 29] on button "< Back to experience" at bounding box center [938, 35] width 110 height 24
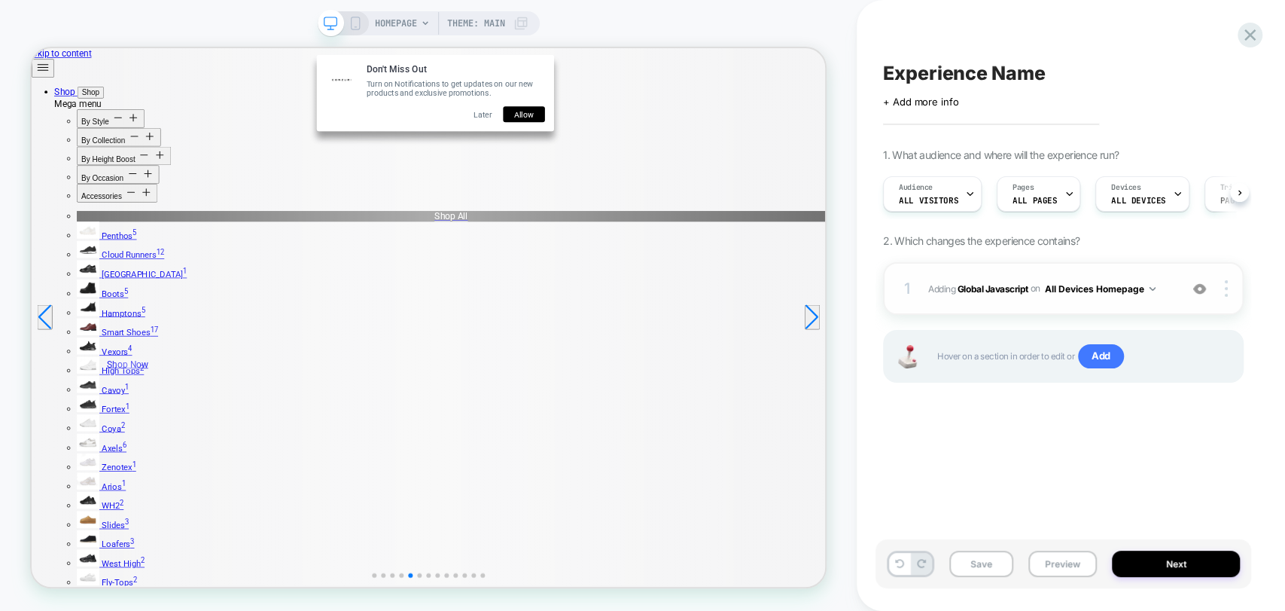
scroll to position [0, 0]
click at [1227, 297] on div "1 Adding Global Javascript on All Devices Homepage Add Before Add After Target …" at bounding box center [1063, 288] width 361 height 53
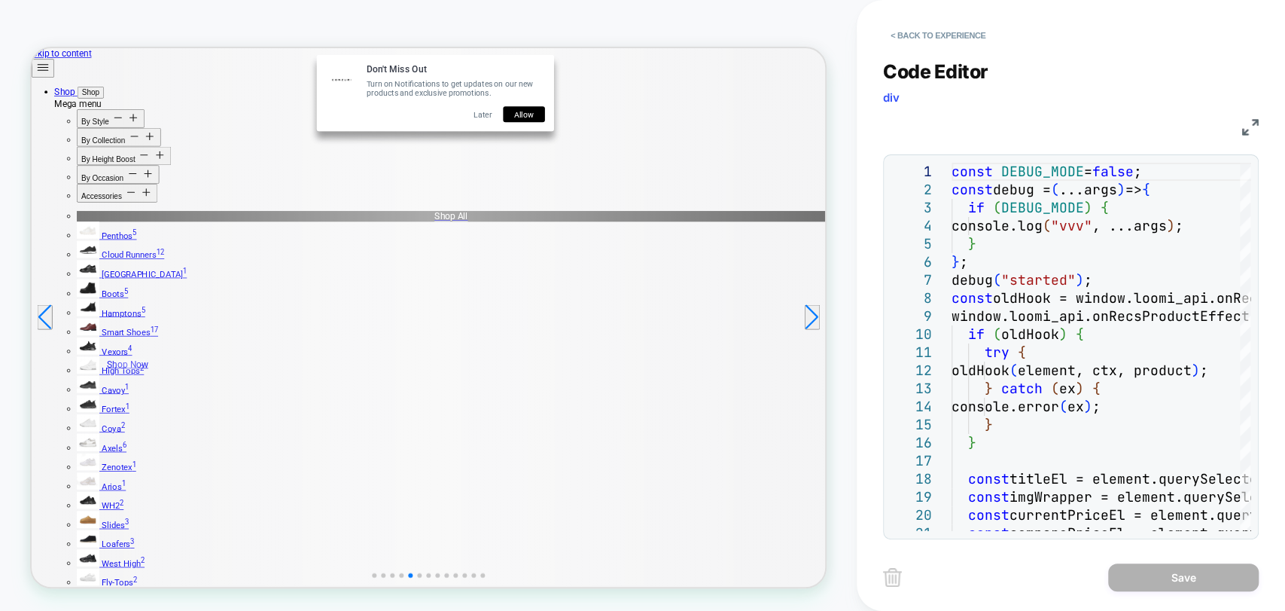
click at [889, 581] on img at bounding box center [892, 577] width 19 height 19
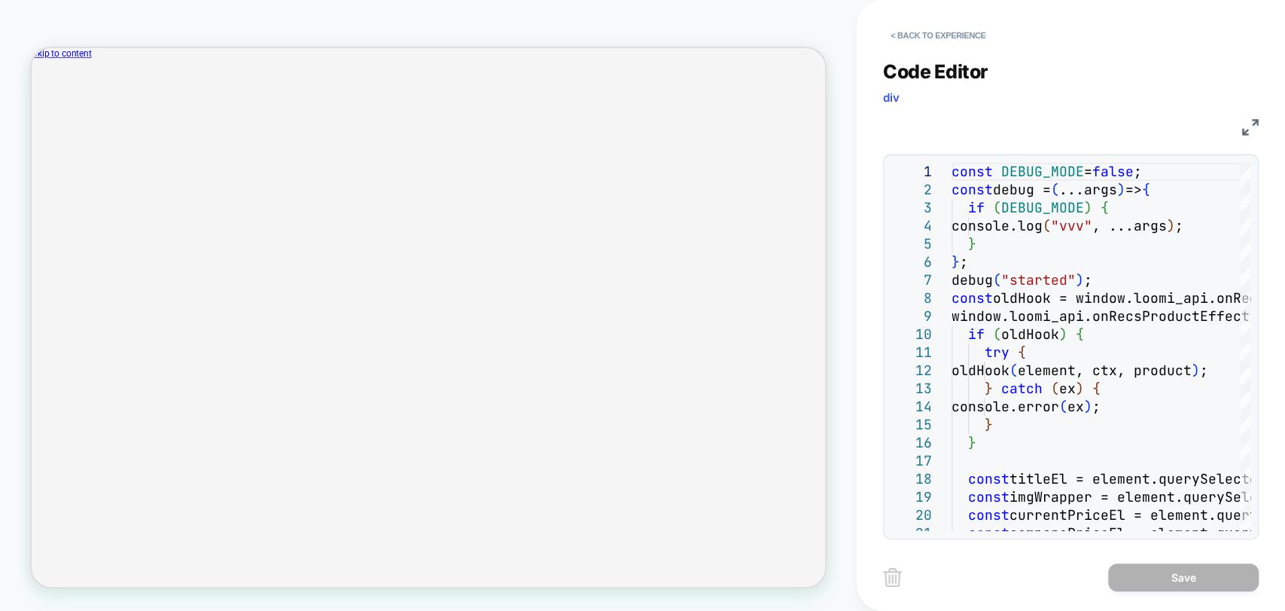
click at [894, 581] on img at bounding box center [892, 577] width 19 height 19
click at [891, 581] on img at bounding box center [892, 577] width 19 height 19
click at [962, 32] on button "< Back to experience" at bounding box center [938, 35] width 110 height 24
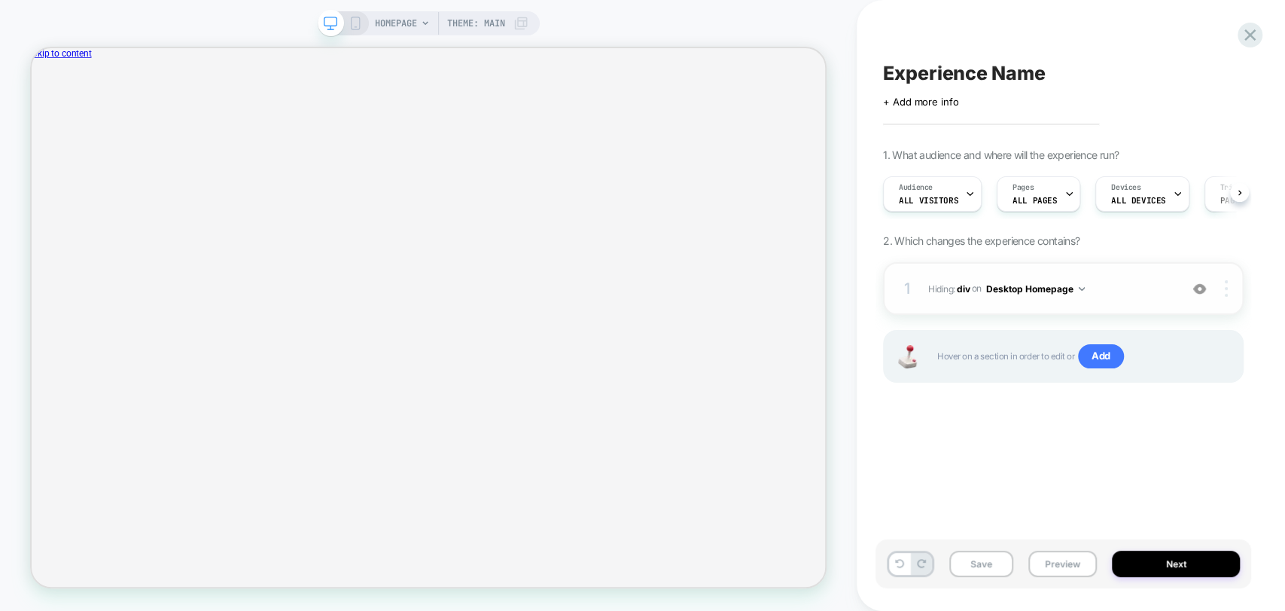
click at [1227, 289] on img at bounding box center [1226, 288] width 3 height 17
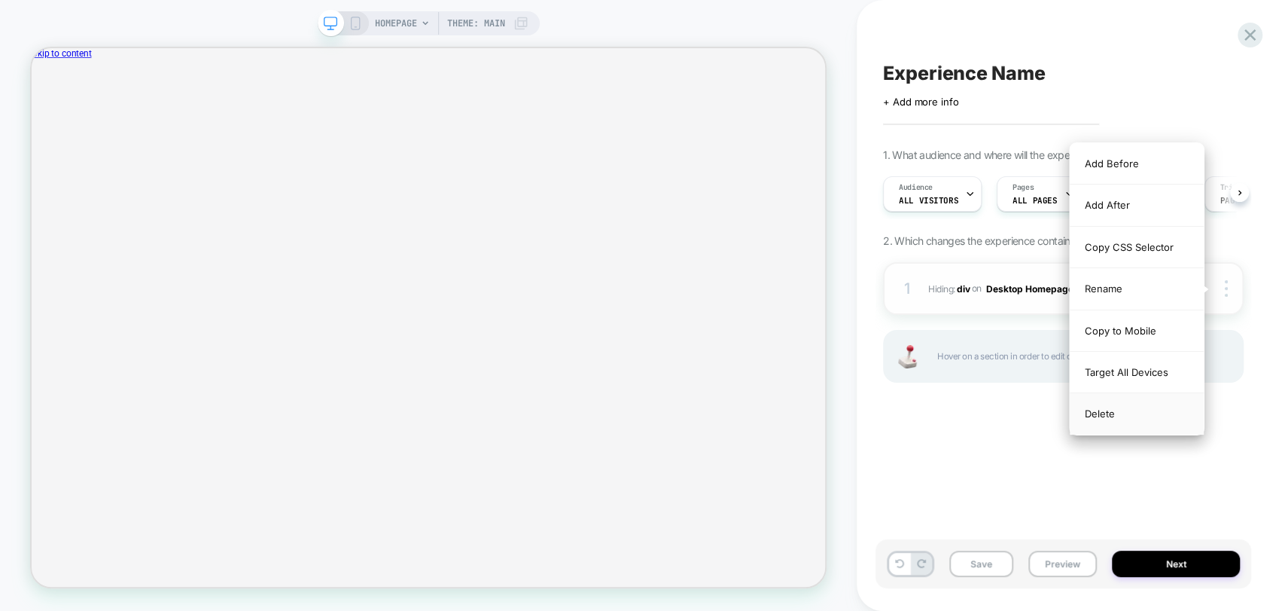
click at [1120, 419] on div "Delete" at bounding box center [1137, 413] width 134 height 41
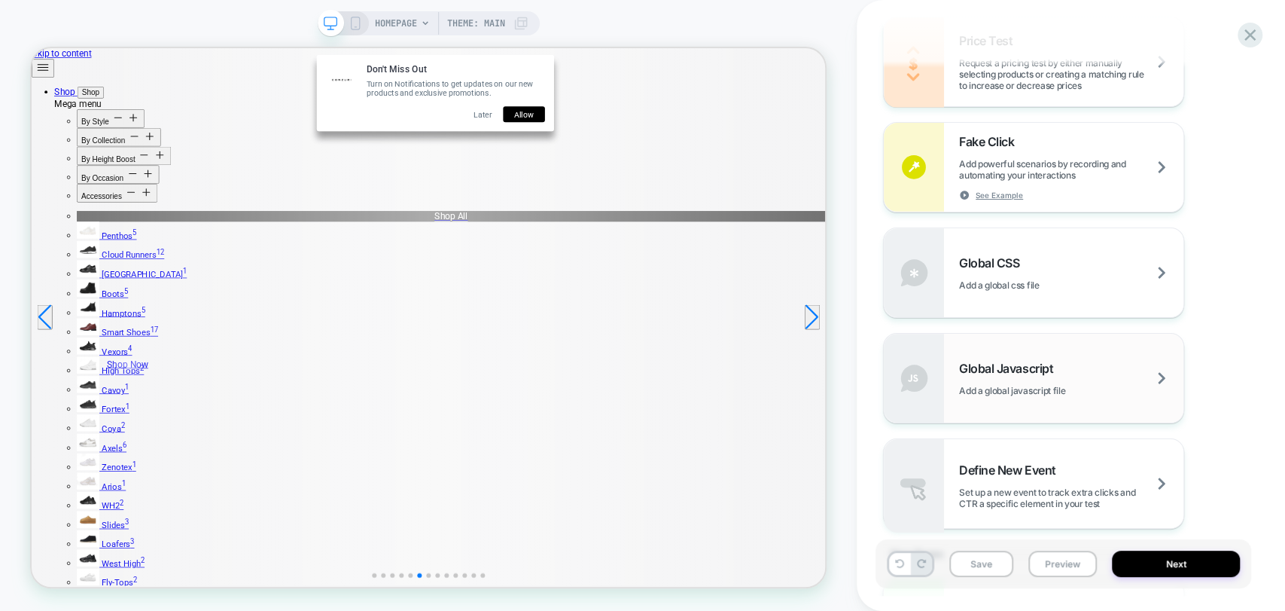
scroll to position [920, 0]
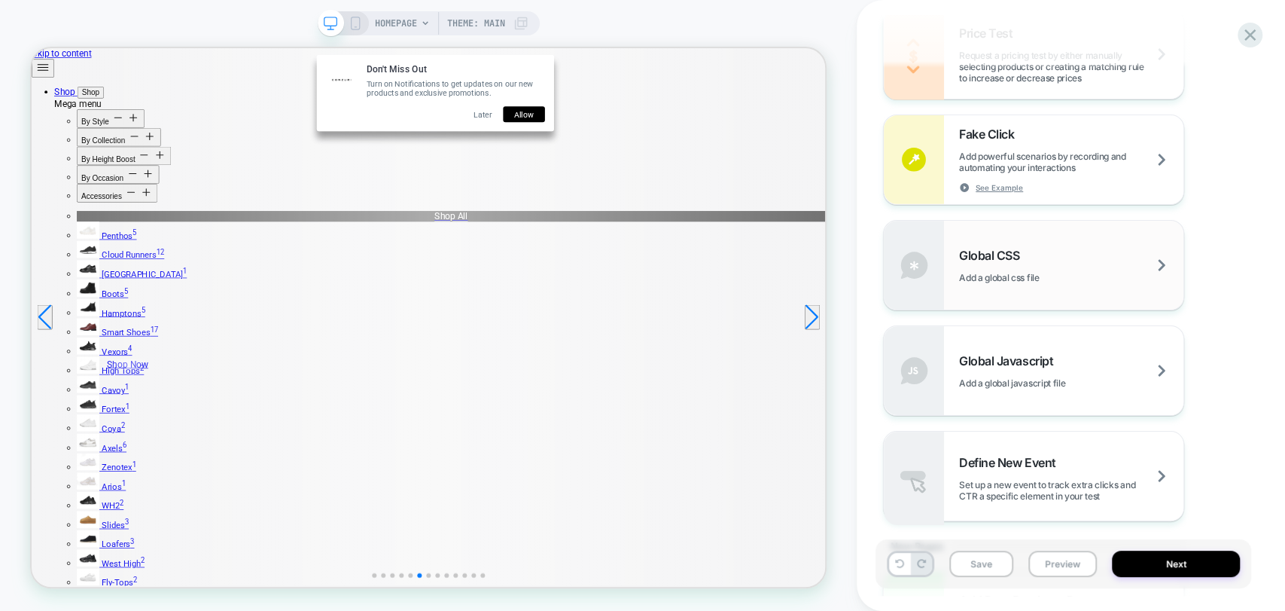
click at [994, 248] on span "Global CSS" at bounding box center [993, 255] width 68 height 15
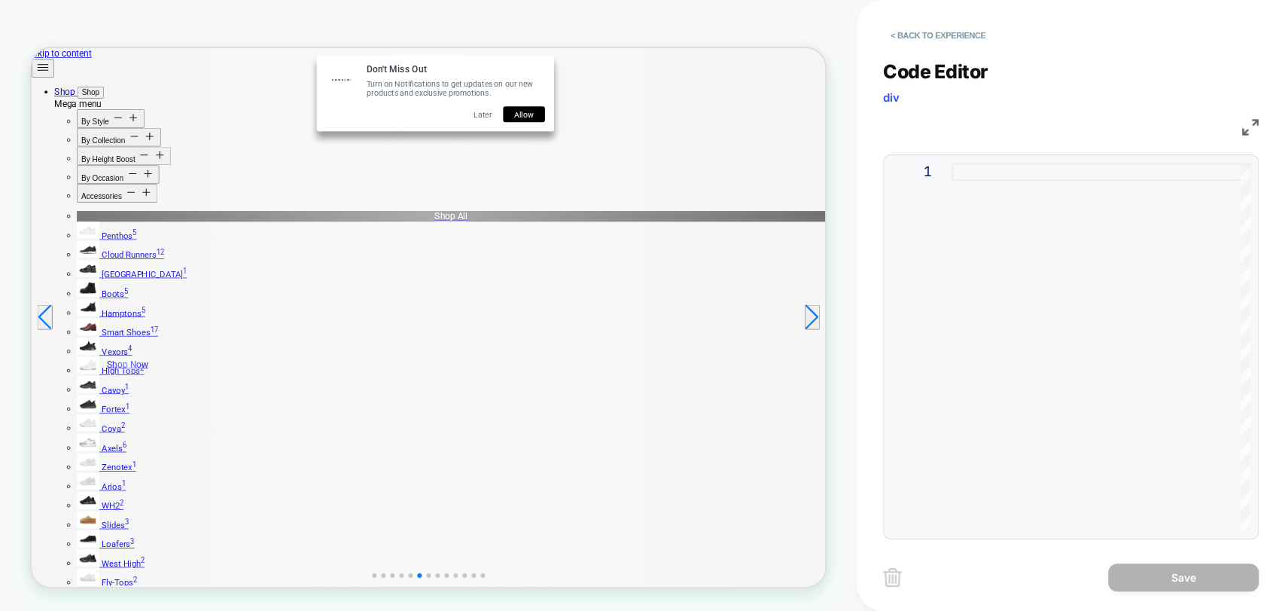
click at [974, 267] on div at bounding box center [1101, 346] width 299 height 367
type textarea "**********"
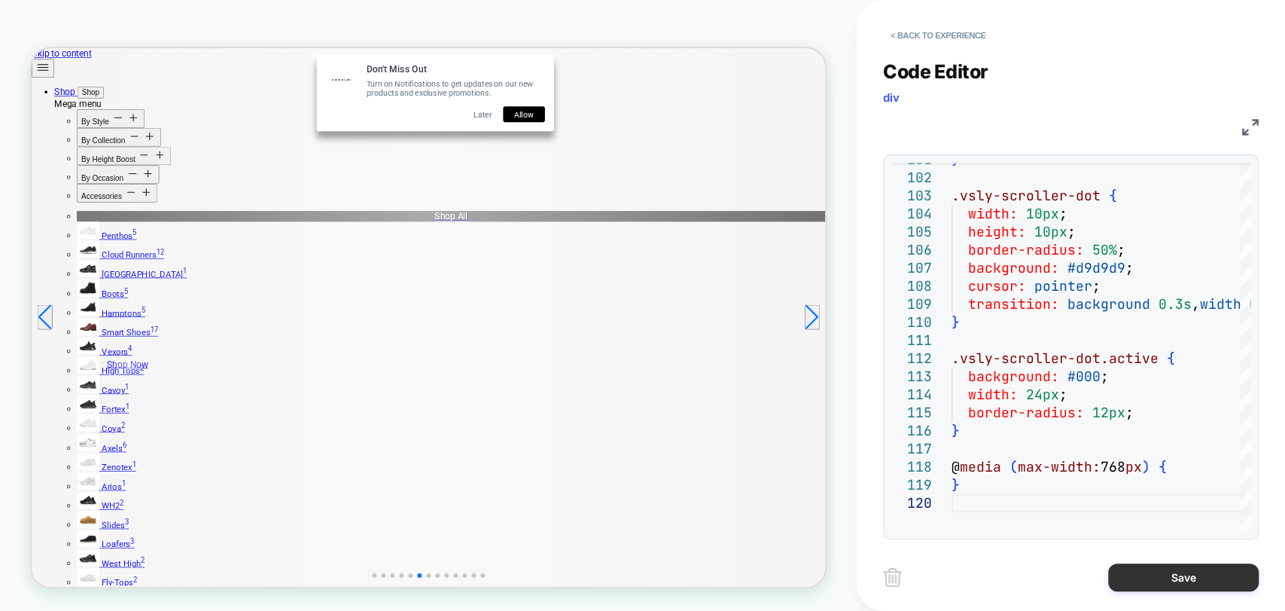
click at [1181, 568] on button "Save" at bounding box center [1183, 577] width 151 height 28
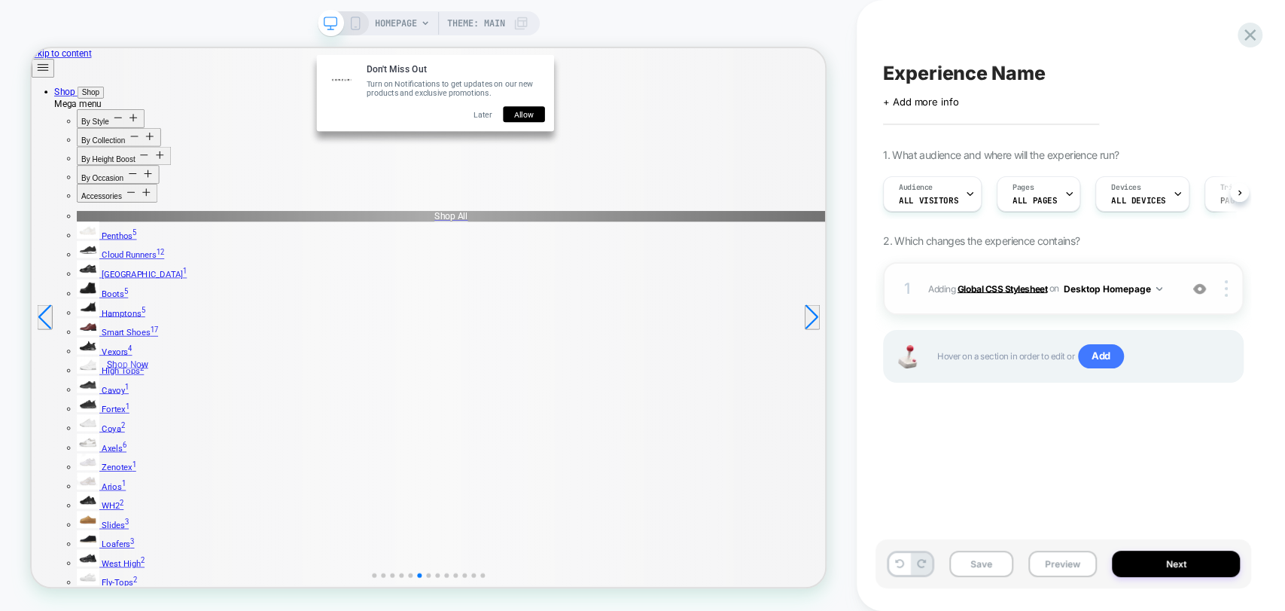
scroll to position [0, 0]
click at [1109, 361] on span "Add" at bounding box center [1101, 356] width 46 height 24
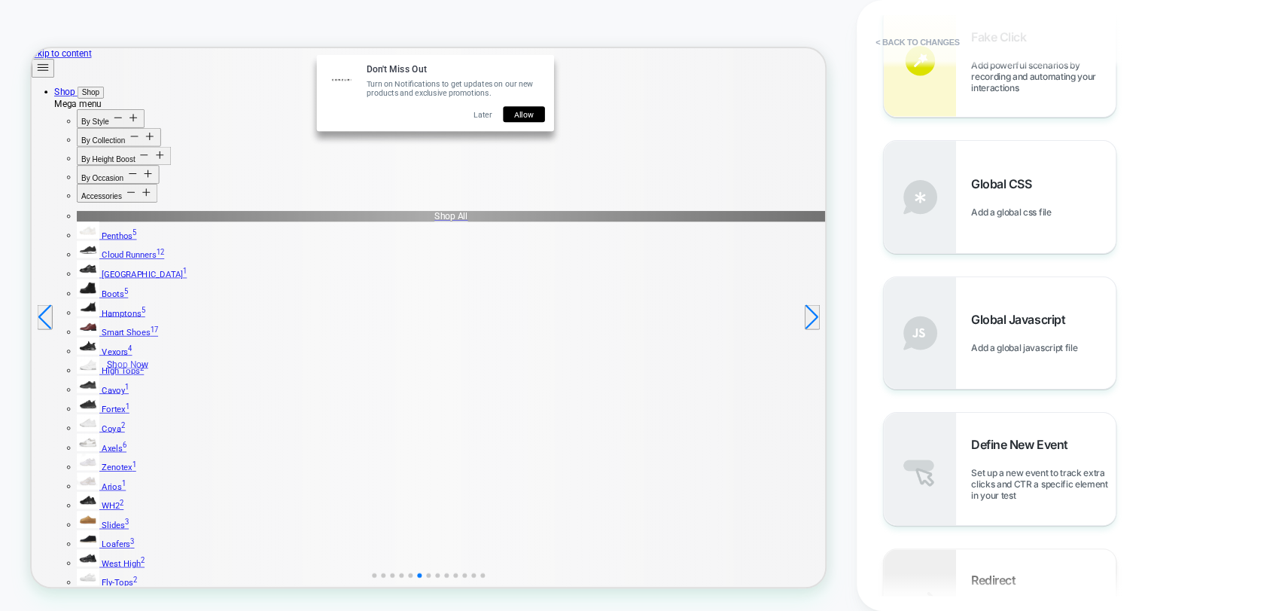
scroll to position [669, 0]
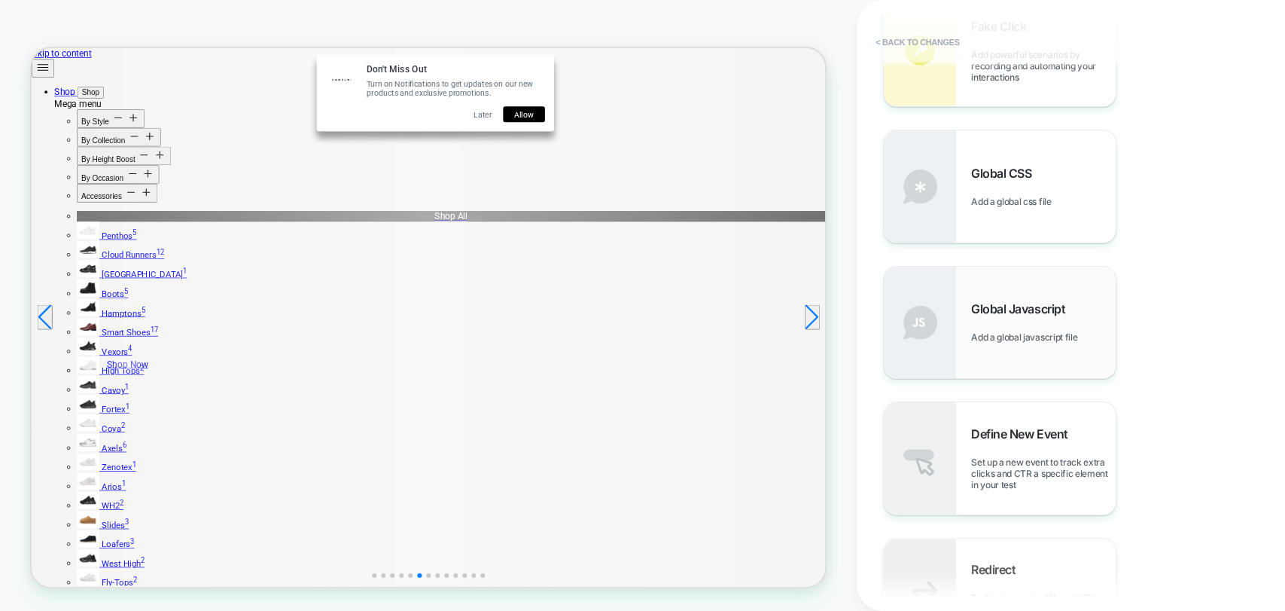
click at [1021, 325] on div "Global Javascript Add a global javascript file" at bounding box center [1043, 321] width 145 height 41
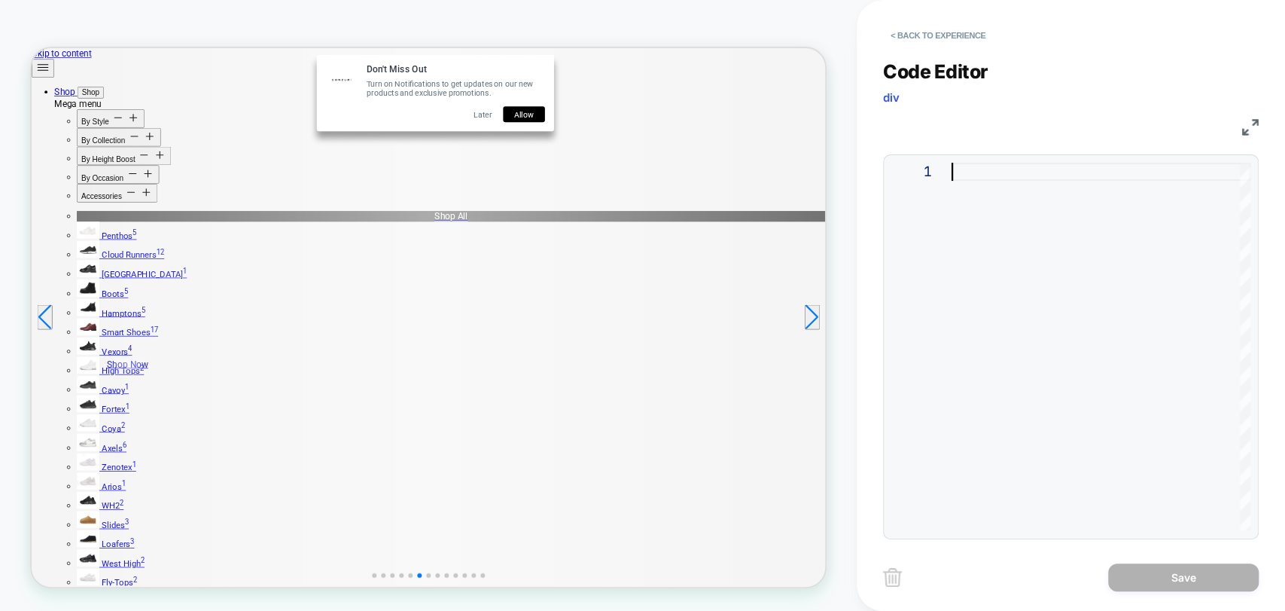
click at [1004, 389] on div at bounding box center [1101, 346] width 299 height 367
type textarea "**********"
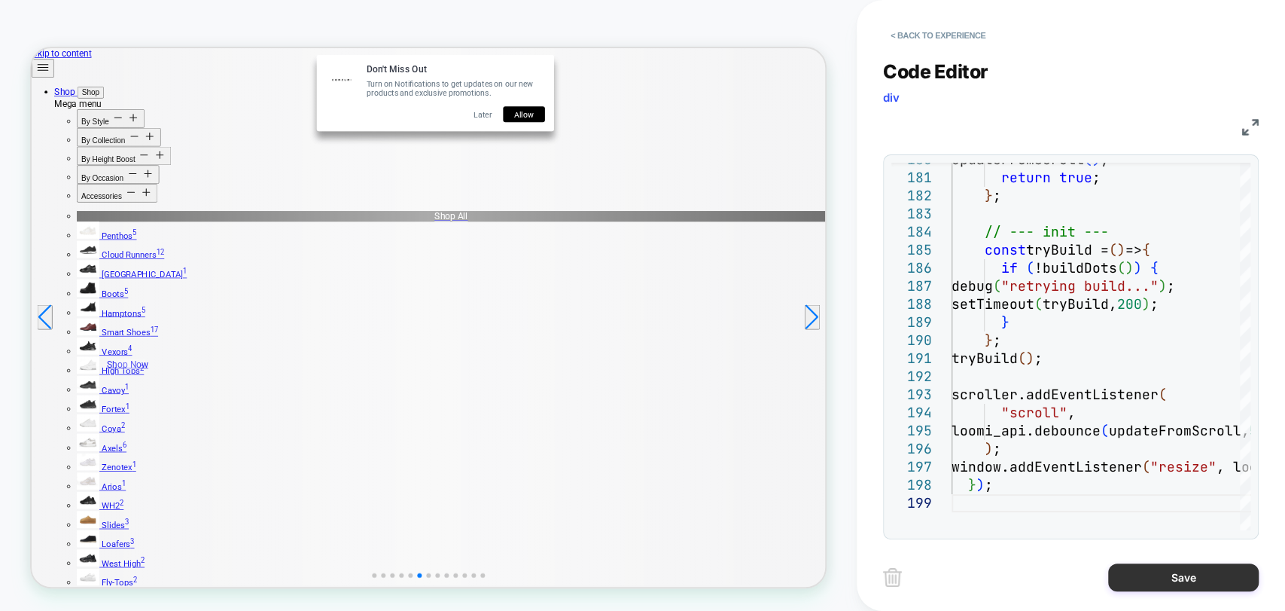
click at [1175, 570] on button "Save" at bounding box center [1183, 577] width 151 height 28
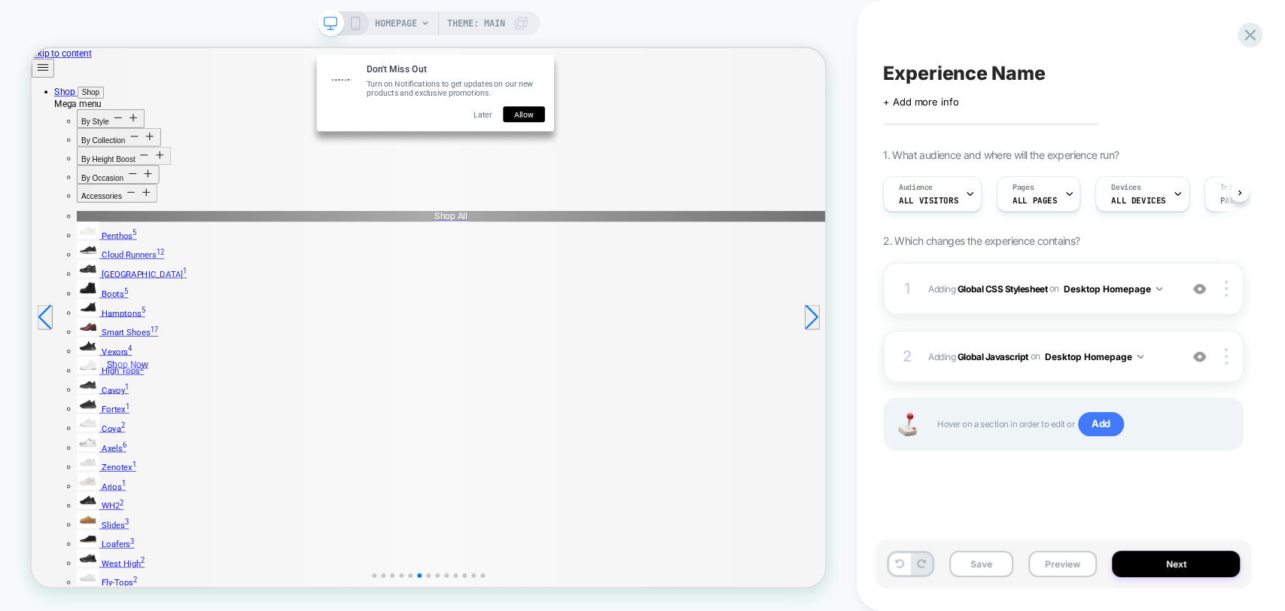
scroll to position [0, 0]
click at [1103, 423] on span "Add" at bounding box center [1101, 424] width 46 height 24
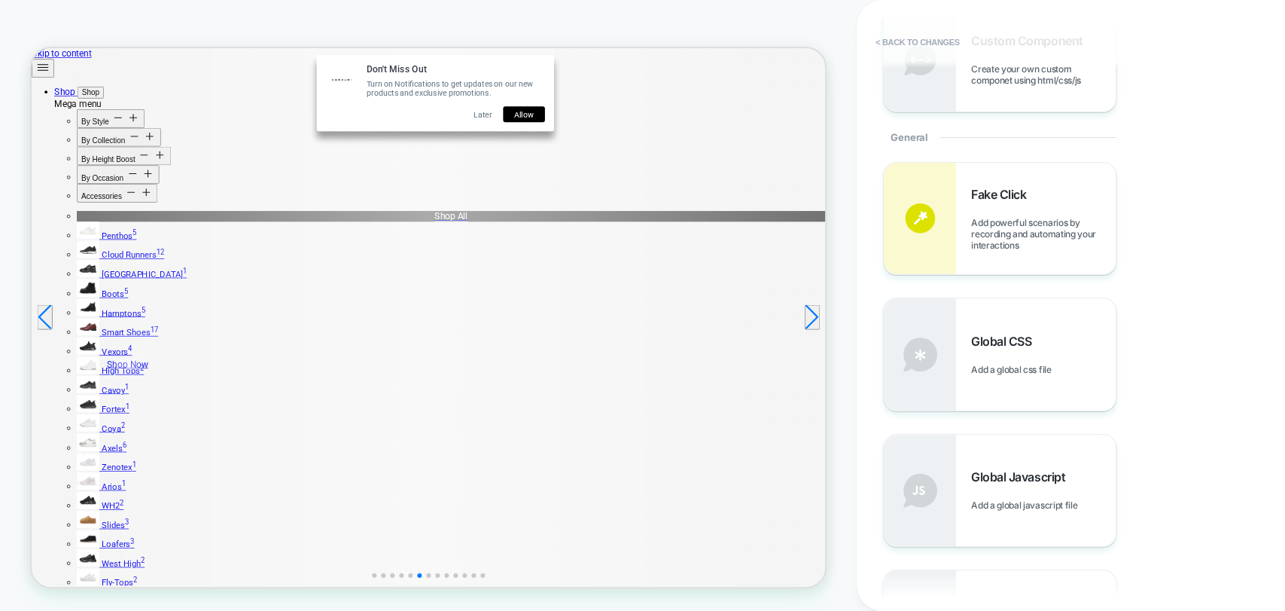
scroll to position [501, 0]
click at [992, 471] on span "Global Javascript" at bounding box center [1022, 475] width 102 height 15
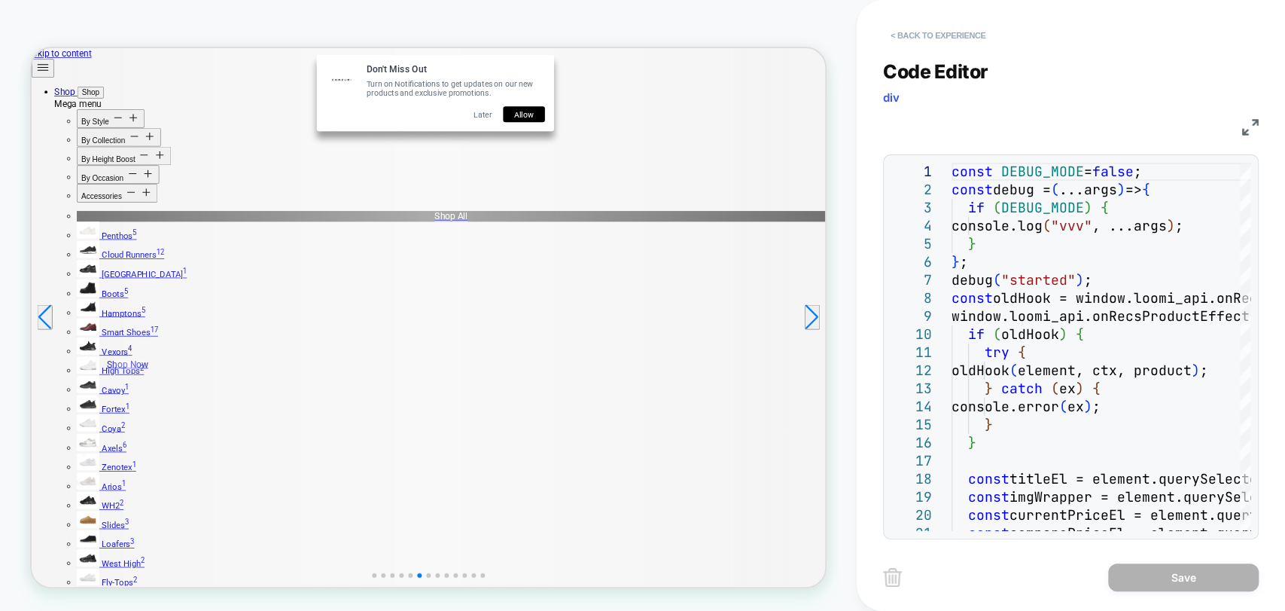
click at [910, 35] on button "< Back to experience" at bounding box center [938, 35] width 110 height 24
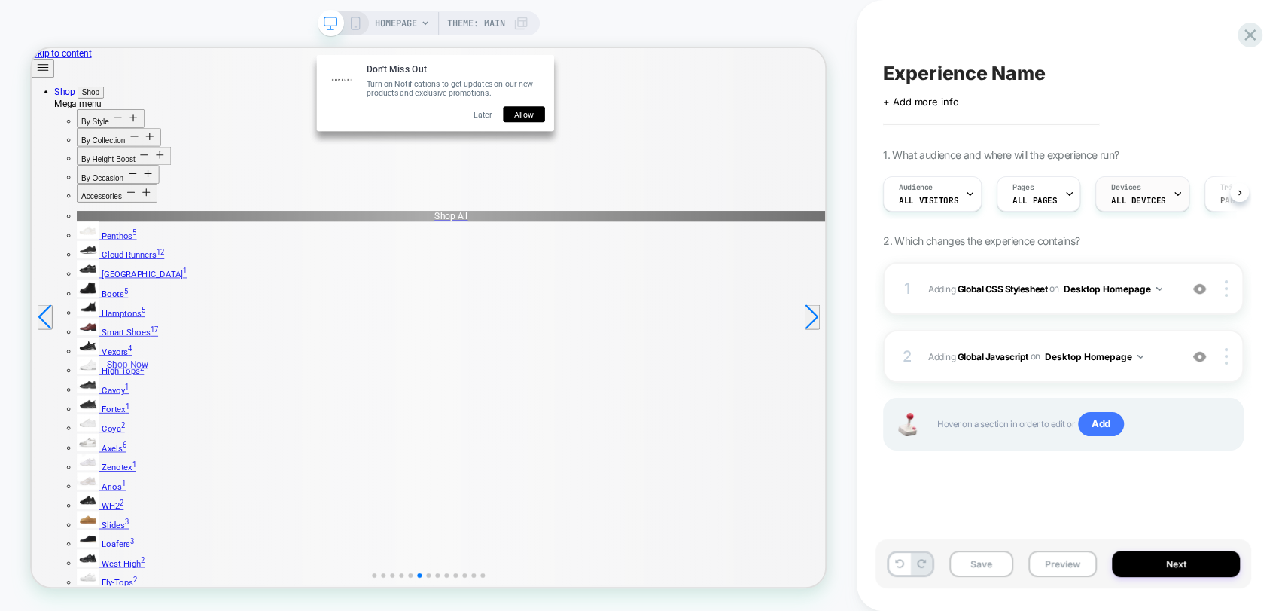
scroll to position [0, 0]
click at [358, 23] on rect at bounding box center [355, 23] width 8 height 12
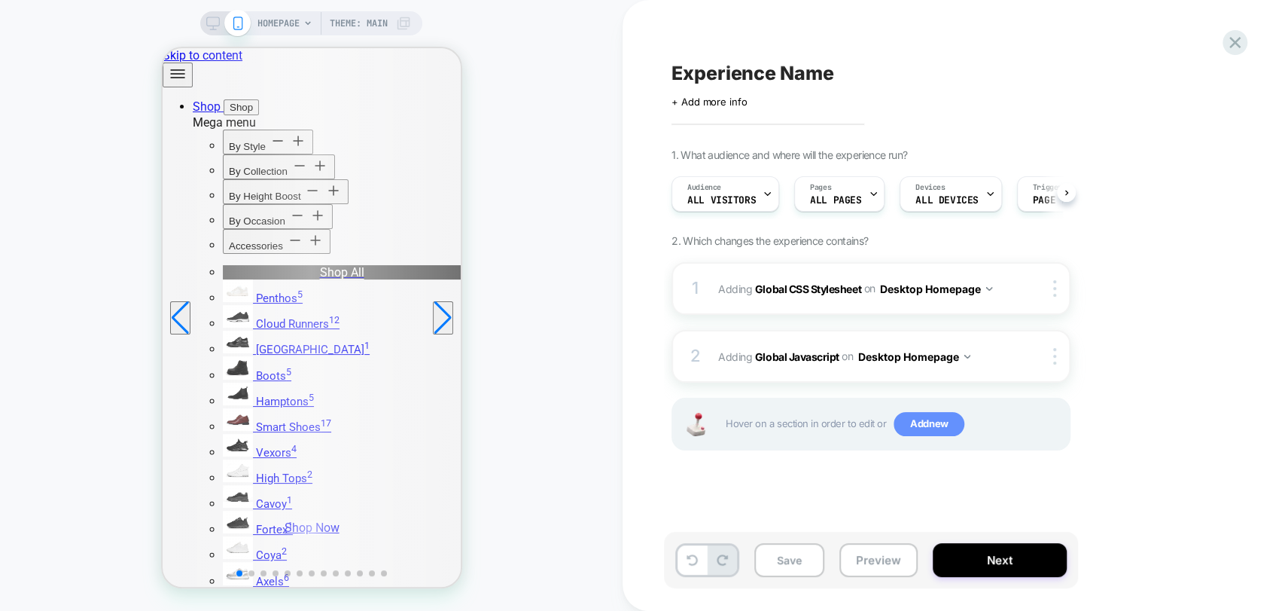
click at [925, 431] on span "Add new" at bounding box center [929, 424] width 71 height 24
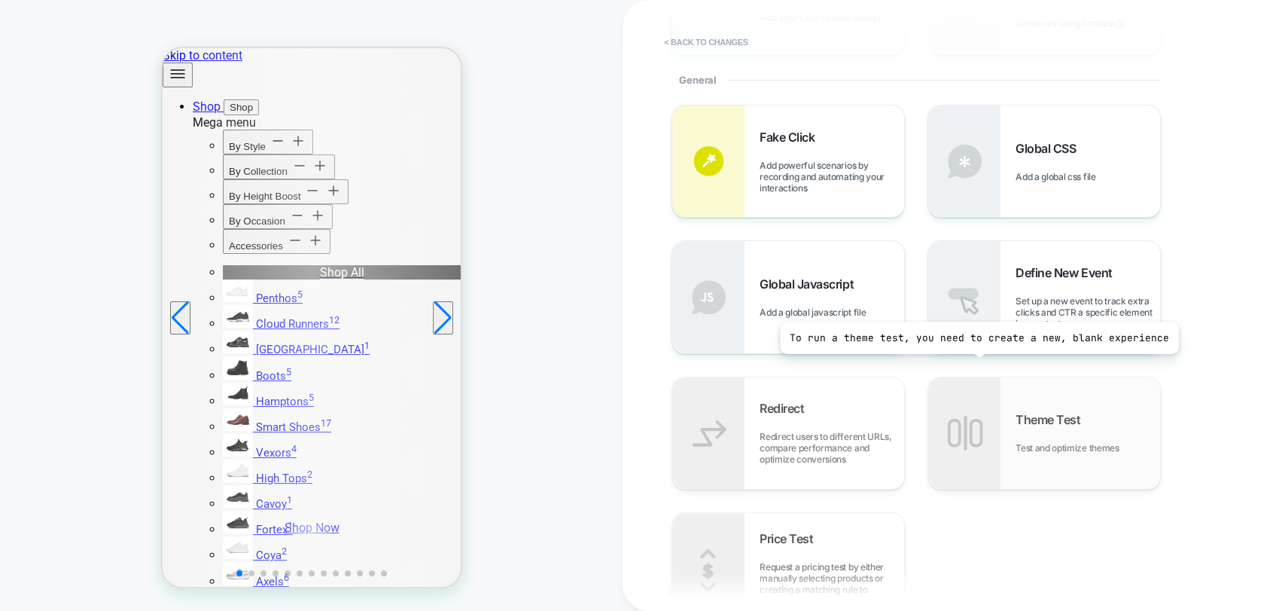
scroll to position [334, 0]
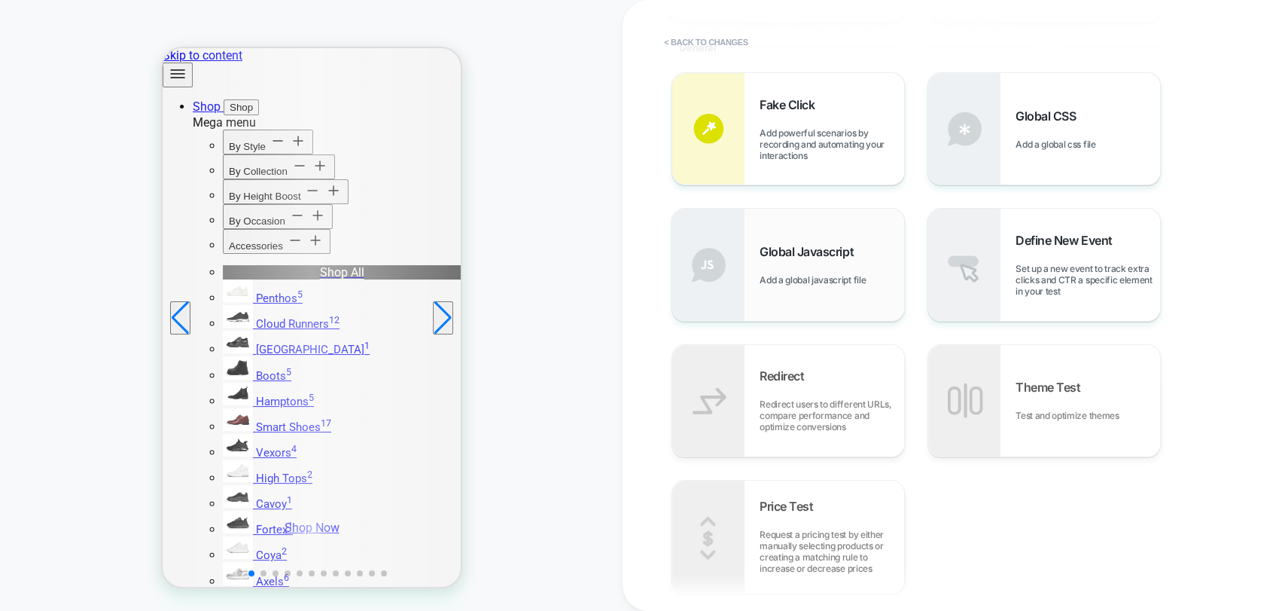
click at [797, 277] on span "Add a global javascript file" at bounding box center [817, 279] width 114 height 11
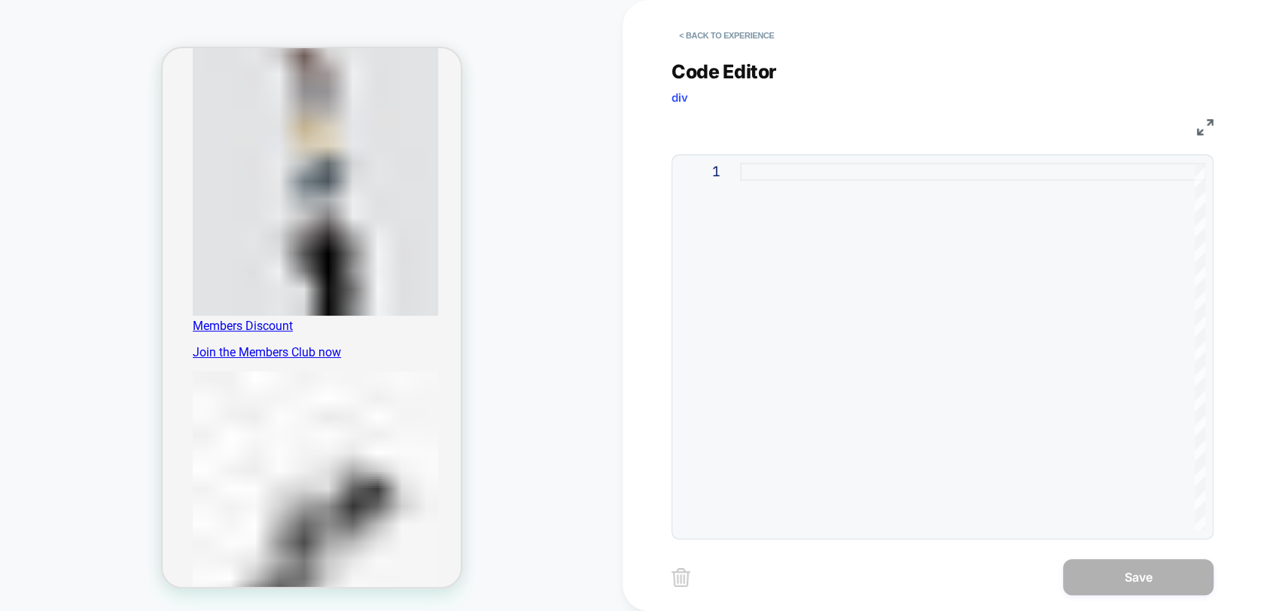
scroll to position [1171, 0]
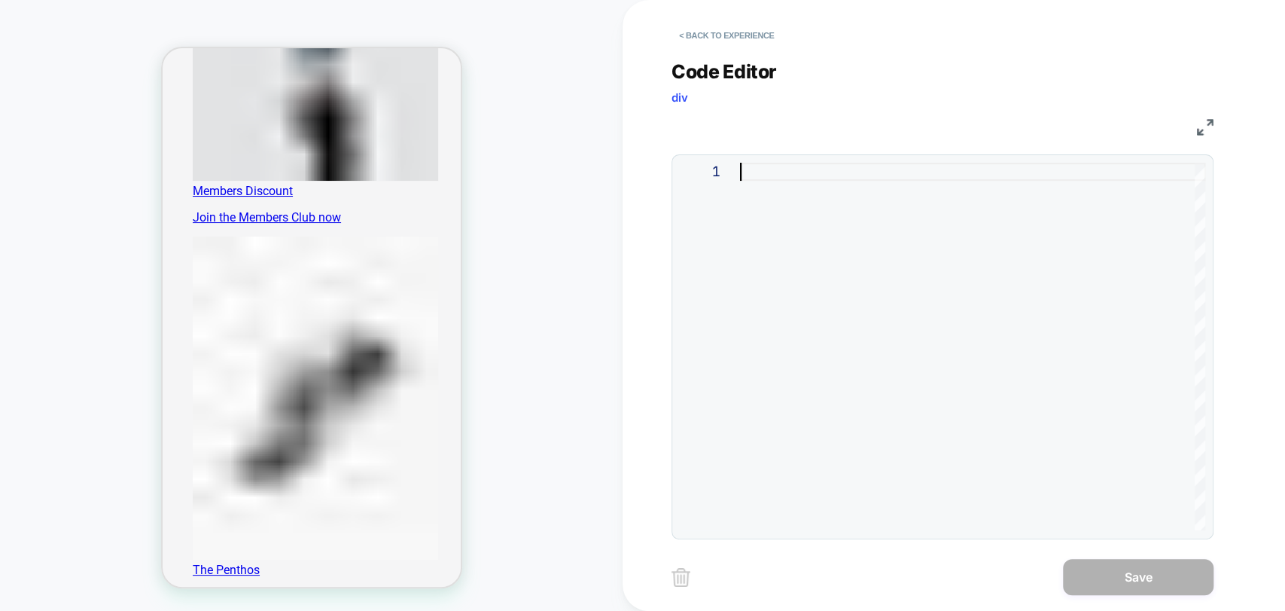
click at [882, 282] on div at bounding box center [972, 346] width 465 height 367
type textarea "***"
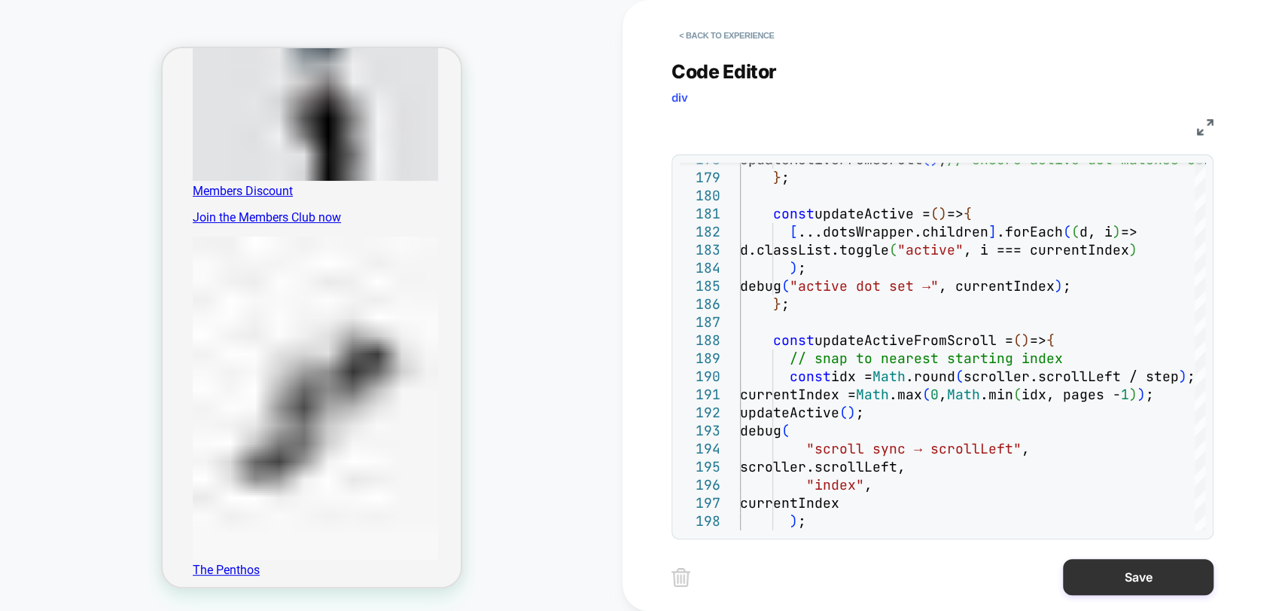
click at [1112, 574] on button "Save" at bounding box center [1138, 577] width 151 height 36
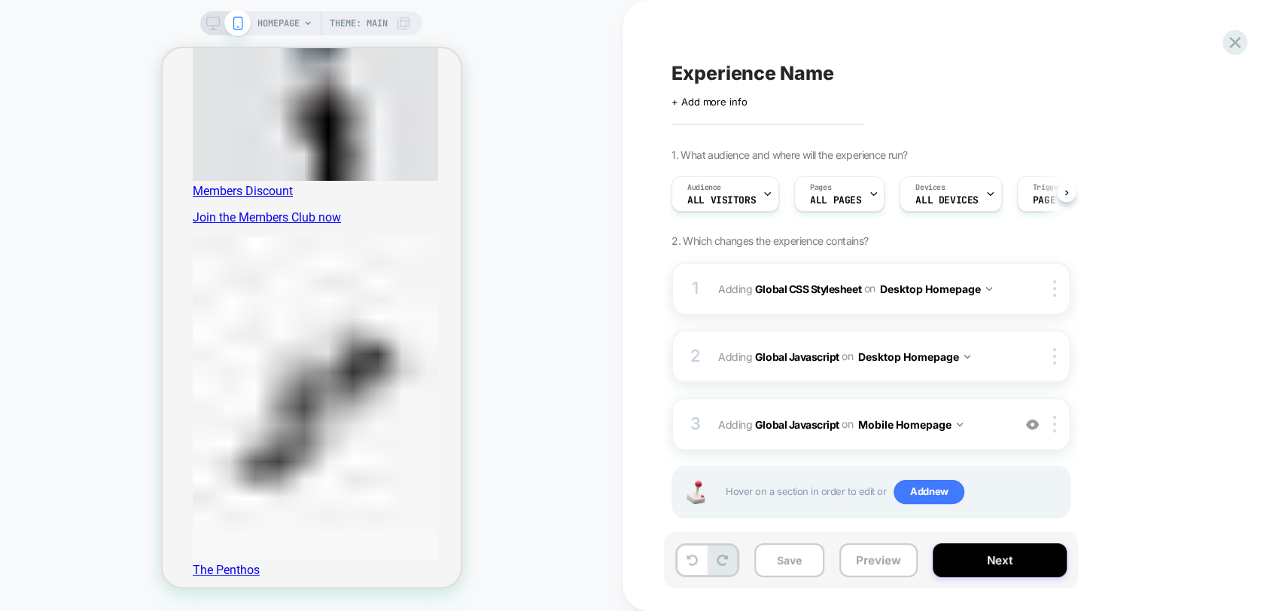
scroll to position [0, 0]
click at [958, 352] on button "Desktop Homepage" at bounding box center [914, 357] width 113 height 22
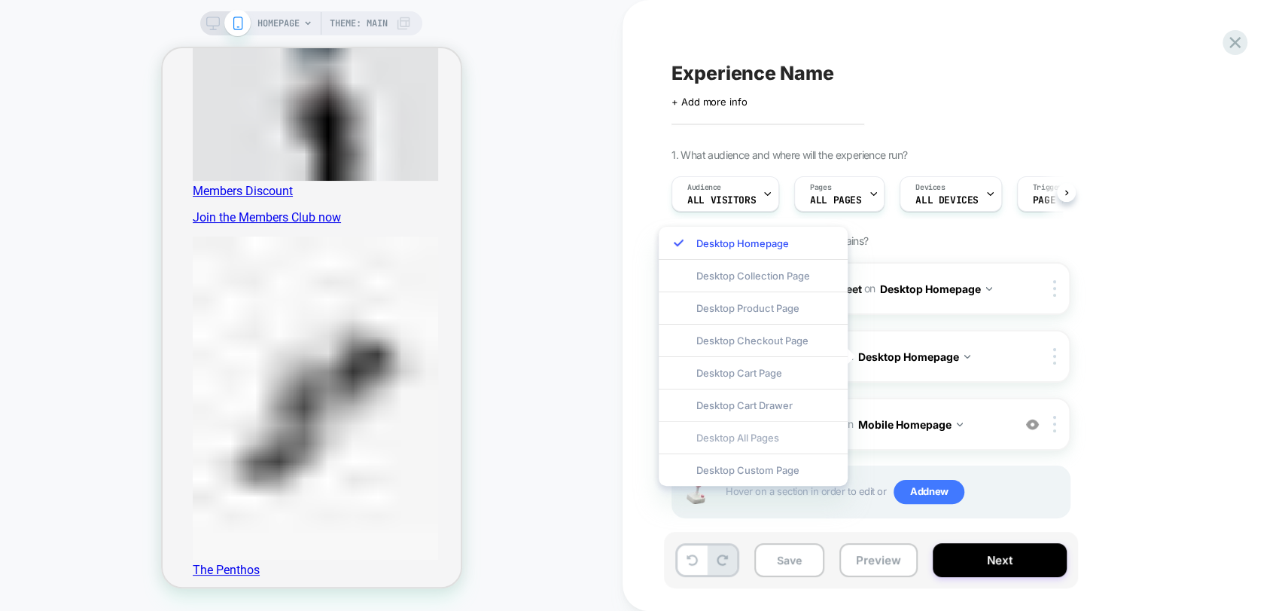
click at [801, 431] on div "Desktop All Pages" at bounding box center [753, 437] width 189 height 32
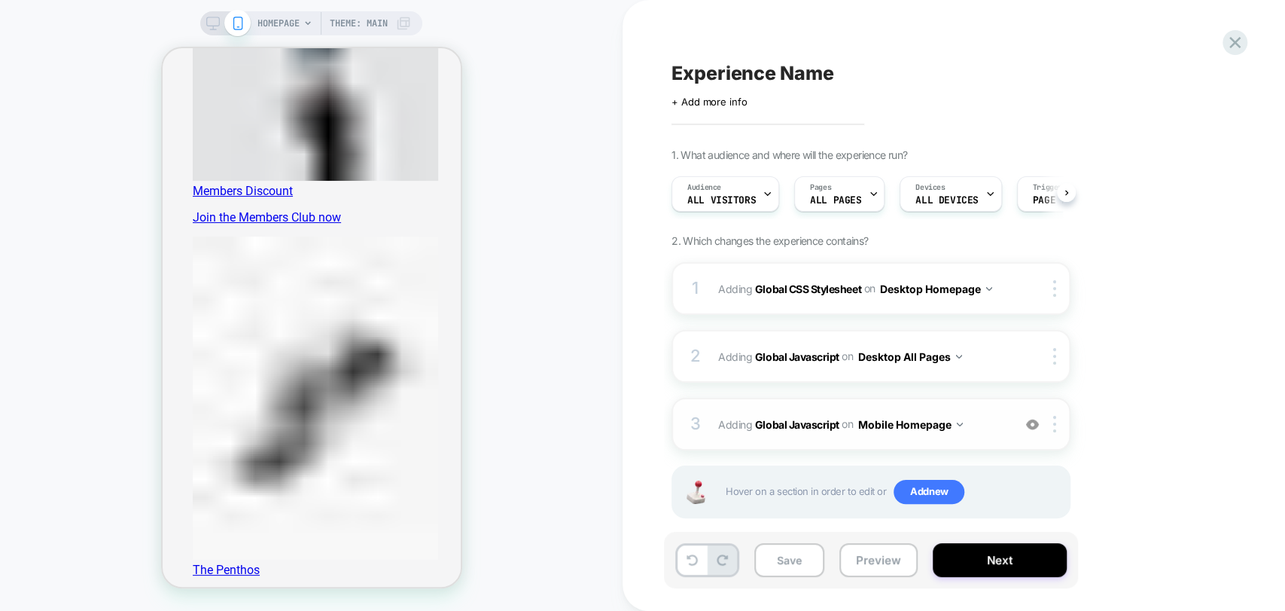
click at [943, 424] on button "Mobile Homepage" at bounding box center [910, 424] width 105 height 22
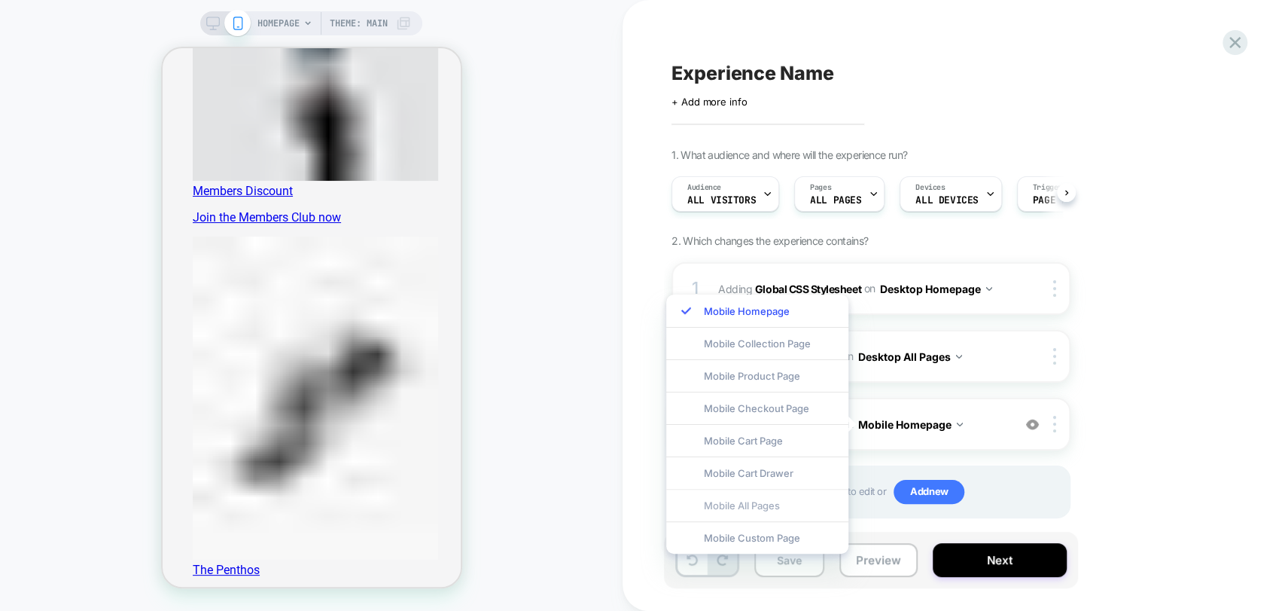
click at [766, 503] on div "Mobile All Pages" at bounding box center [757, 505] width 182 height 32
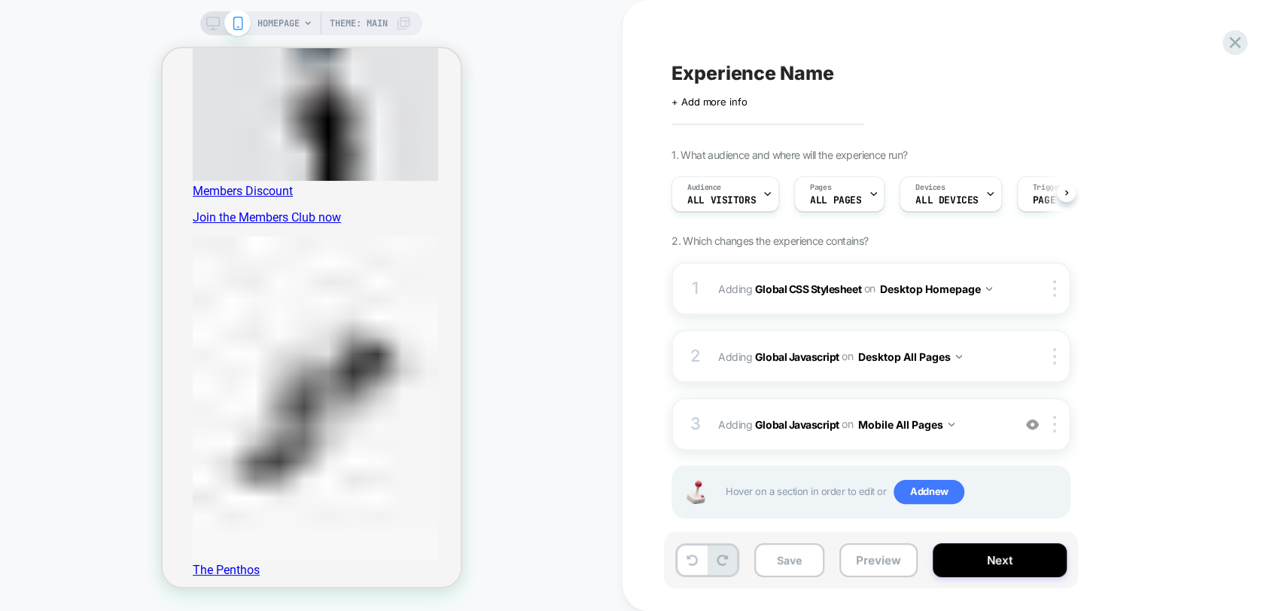
click at [1184, 416] on div "1. What audience and where will the experience run? Audience All Visitors Pages…" at bounding box center [947, 351] width 550 height 407
click at [978, 288] on button "Desktop Homepage" at bounding box center [935, 289] width 113 height 22
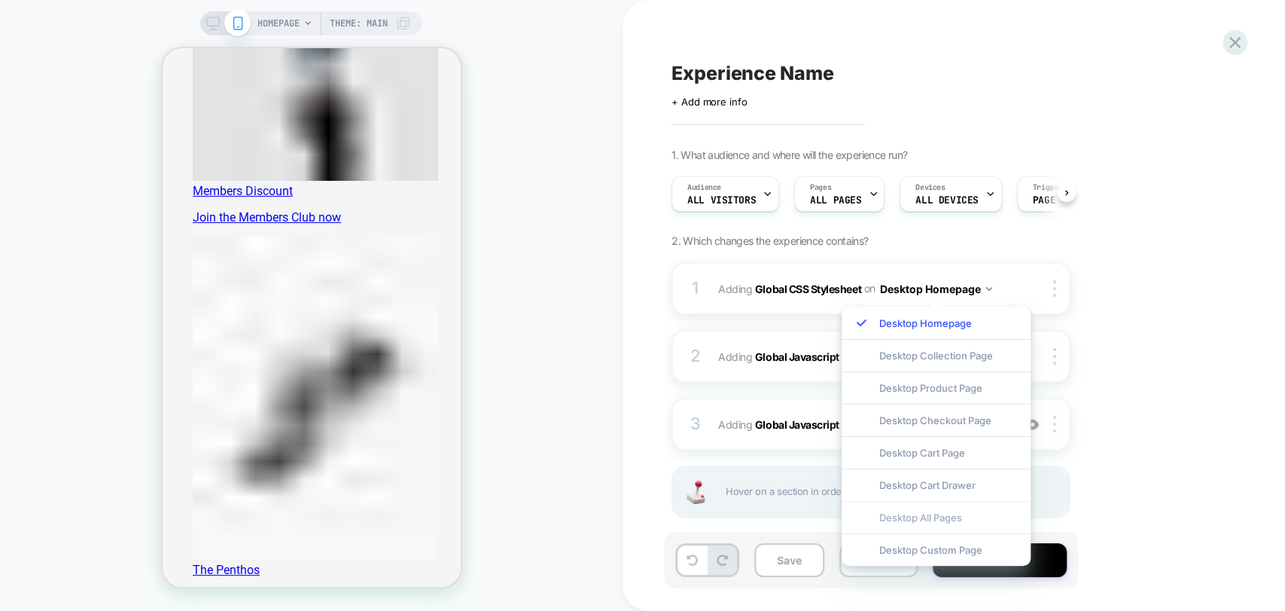
click at [946, 520] on div "Desktop All Pages" at bounding box center [936, 517] width 189 height 32
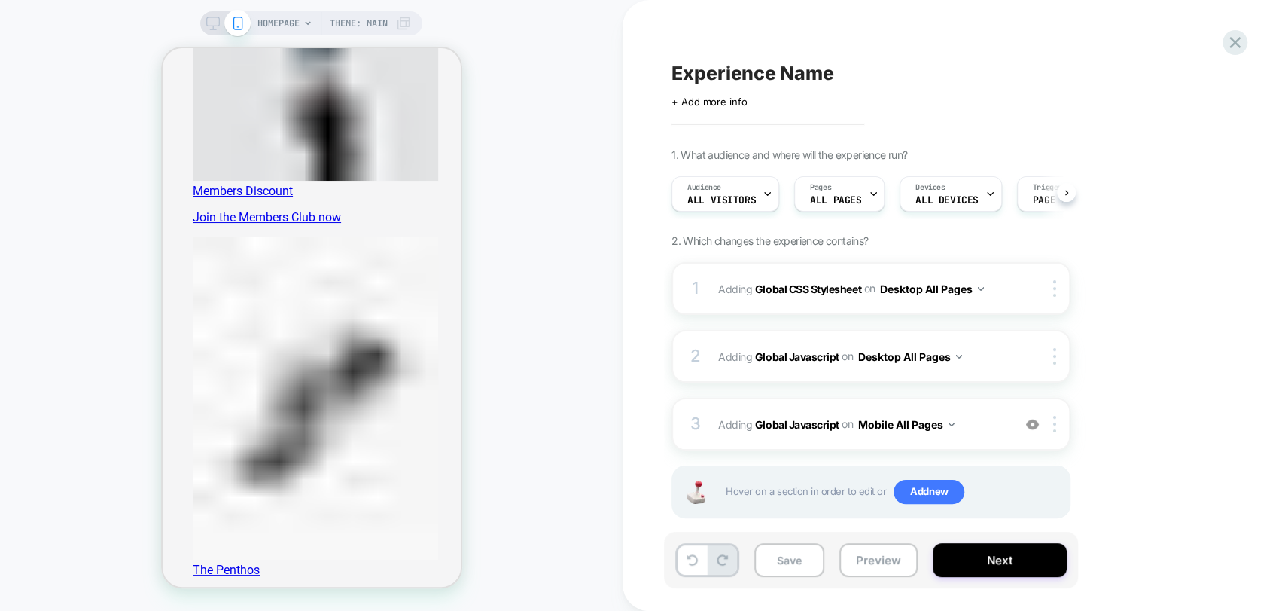
click at [1184, 441] on div "1. What audience and where will the experience run? Audience All Visitors Pages…" at bounding box center [947, 351] width 550 height 407
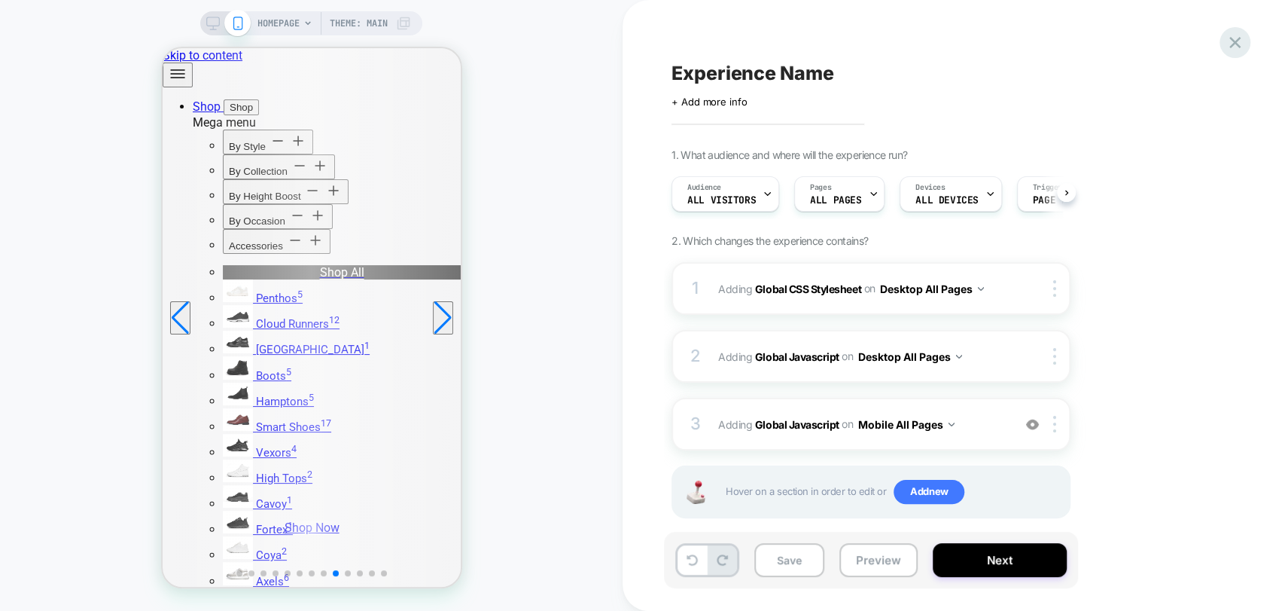
click at [1235, 38] on icon at bounding box center [1235, 42] width 20 height 20
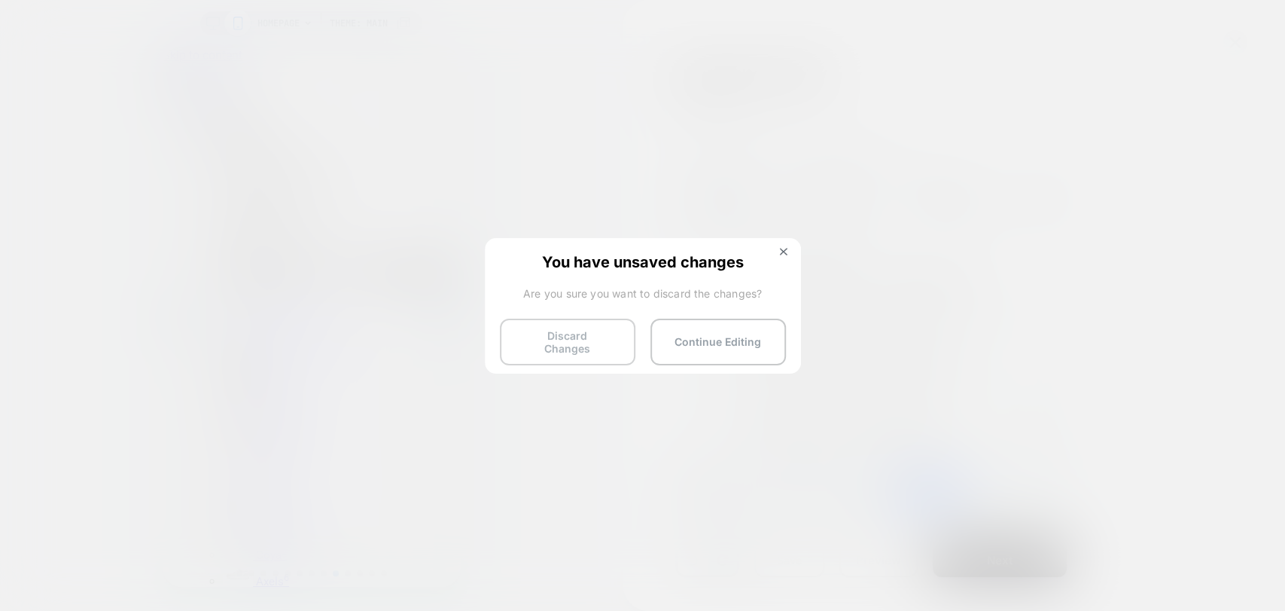
click at [562, 349] on button "Discard Changes" at bounding box center [568, 341] width 136 height 47
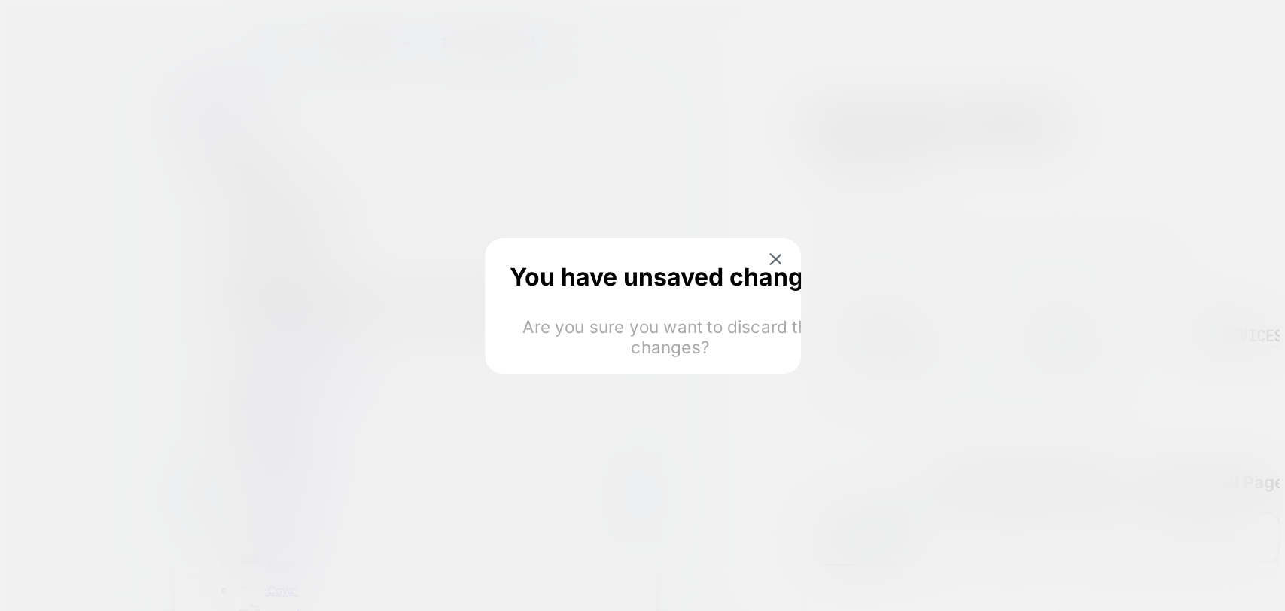
click at [534, 339] on html "HOMEPAGE Theme: MAIN Experience Name Click to edit experience details + Add mor…" at bounding box center [642, 464] width 1285 height 928
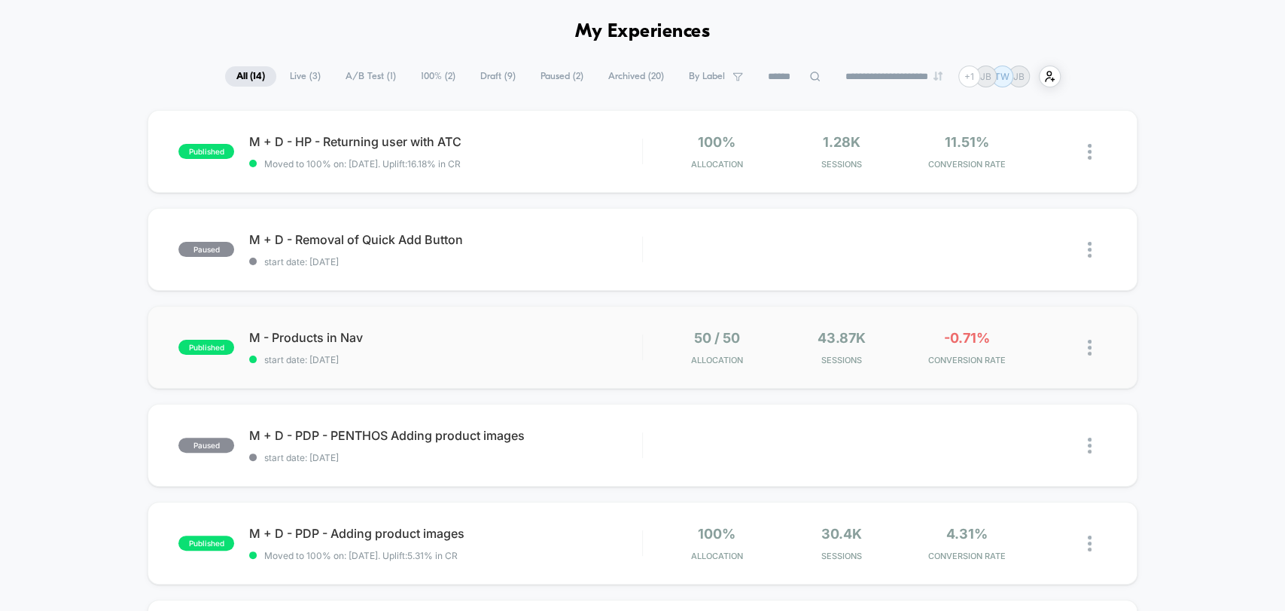
scroll to position [84, 0]
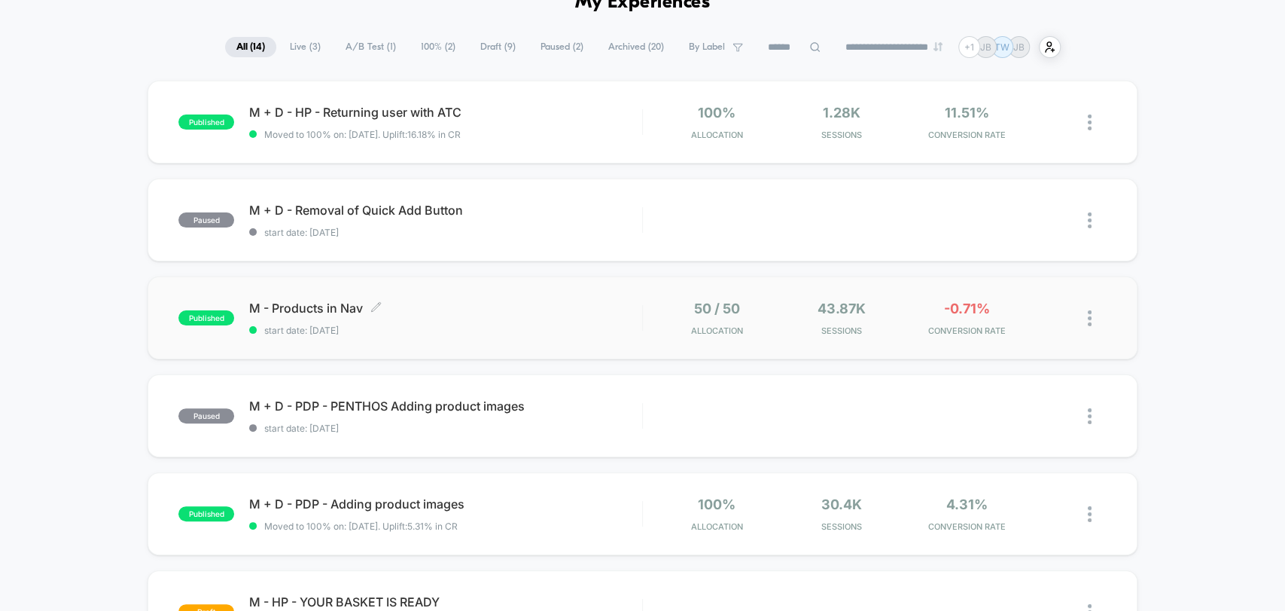
click at [498, 318] on div "M - Products in Nav Click to edit experience details Click to edit experience d…" at bounding box center [445, 317] width 392 height 35
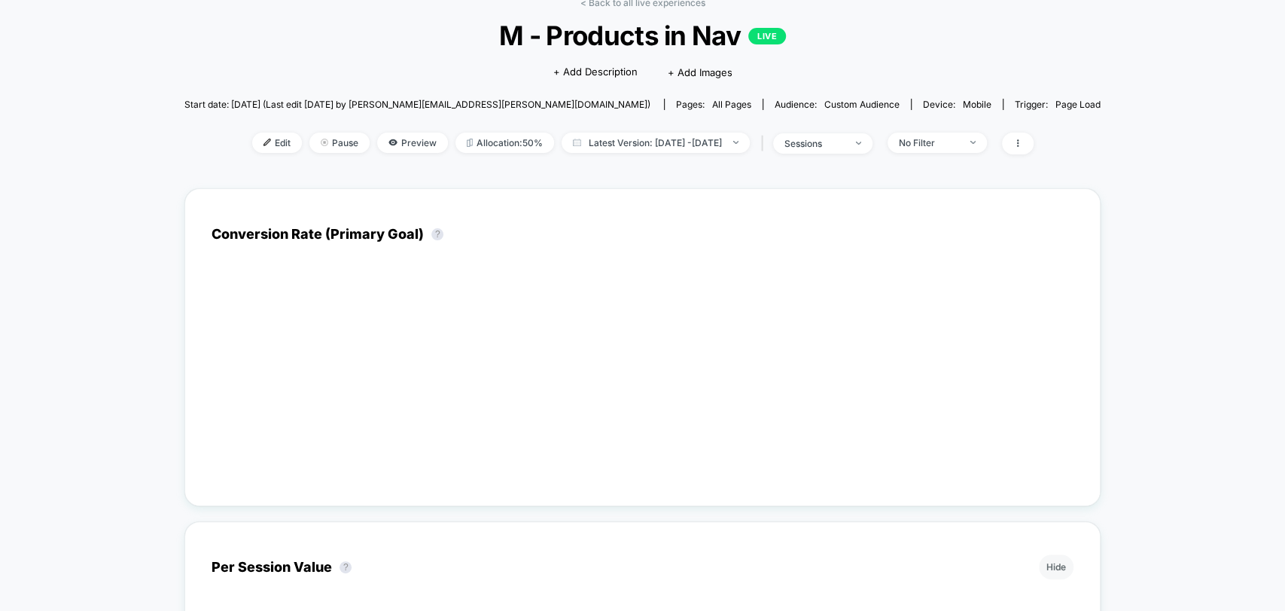
scroll to position [84, 0]
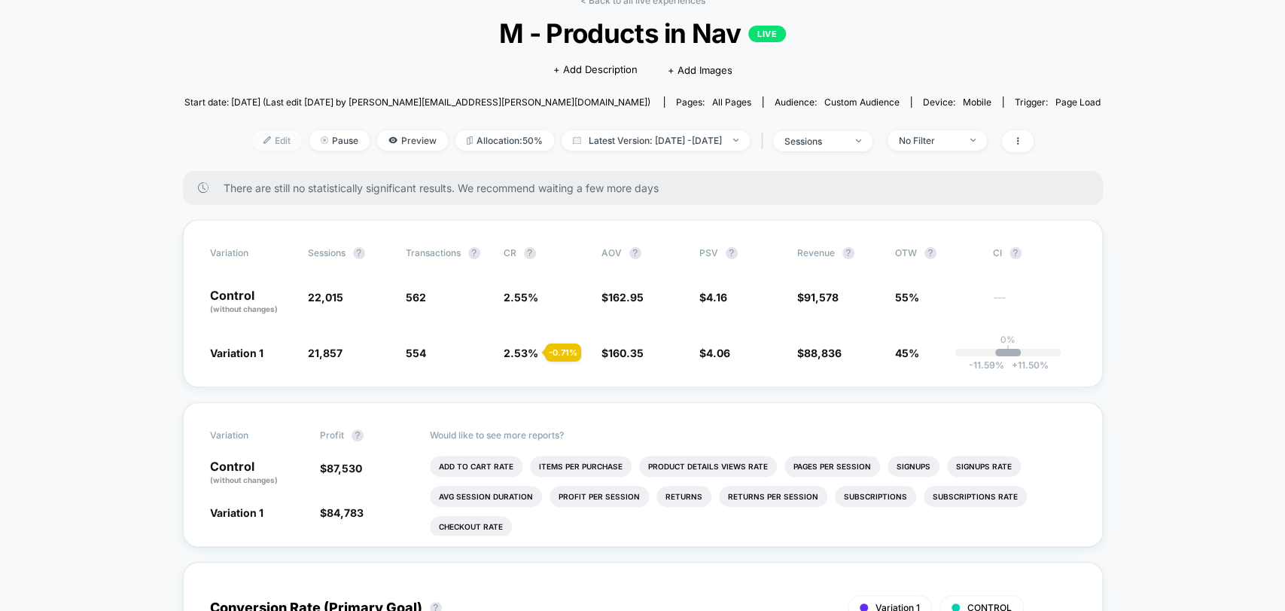
click at [264, 139] on img at bounding box center [268, 140] width 8 height 8
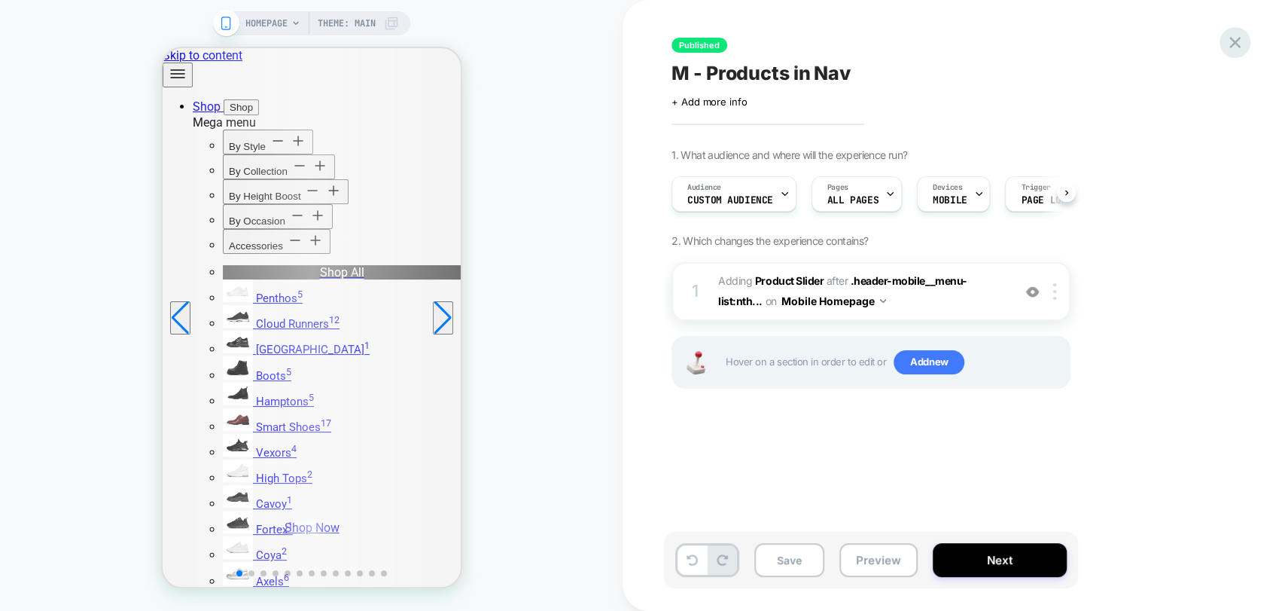
click at [1230, 41] on icon at bounding box center [1235, 42] width 20 height 20
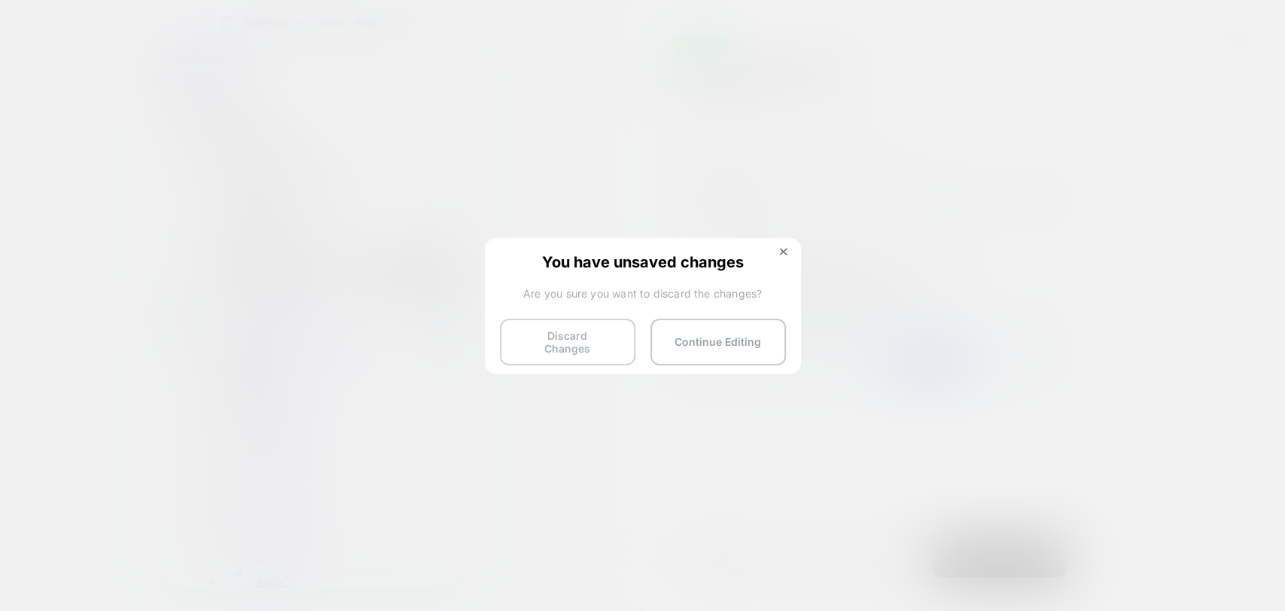
click at [581, 343] on button "Discard Changes" at bounding box center [568, 341] width 136 height 47
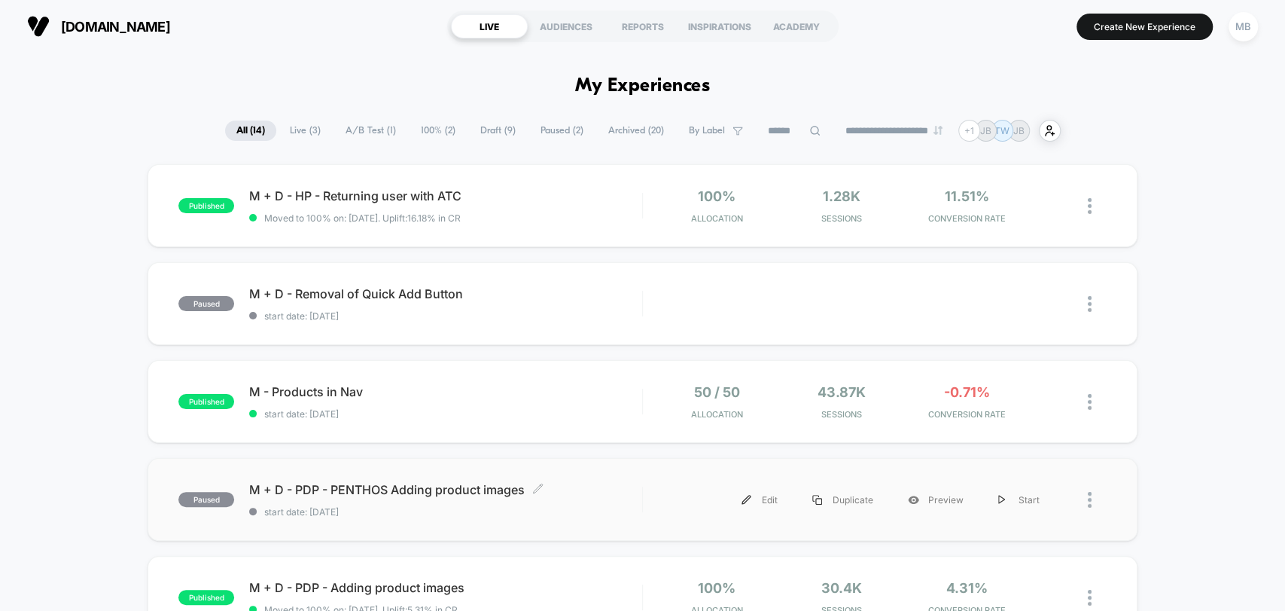
scroll to position [167, 0]
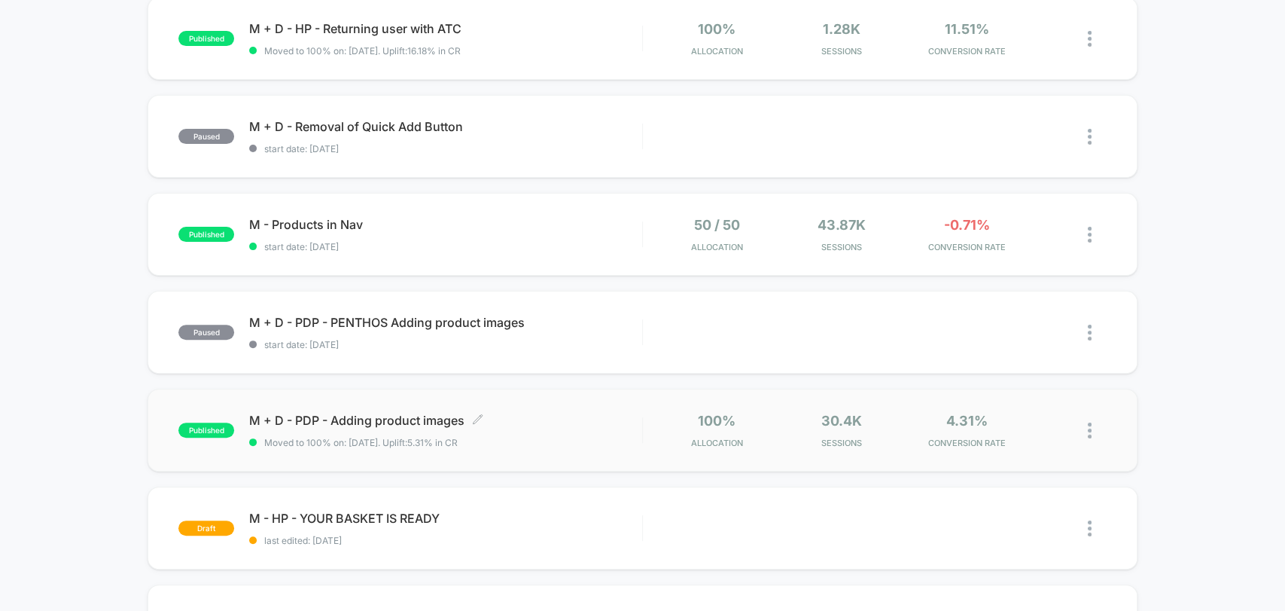
click at [572, 440] on span "Moved to 100% on: 8/19/2025 . Uplift: 5.31% in CR" at bounding box center [445, 442] width 392 height 11
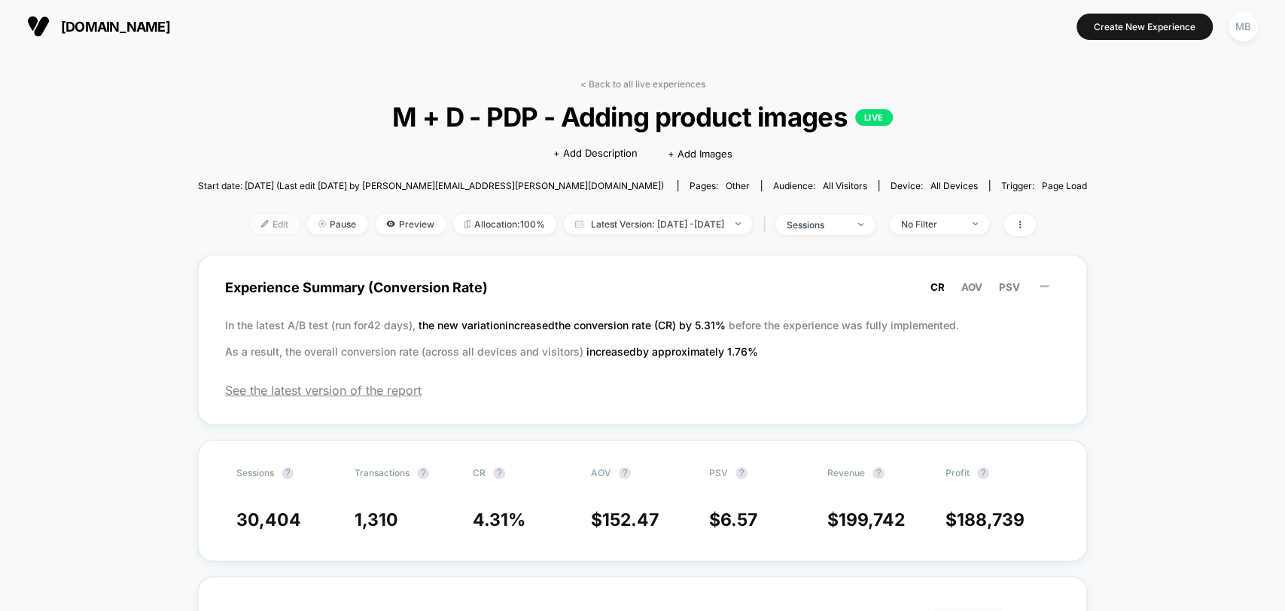
click at [250, 223] on span "Edit" at bounding box center [275, 224] width 50 height 20
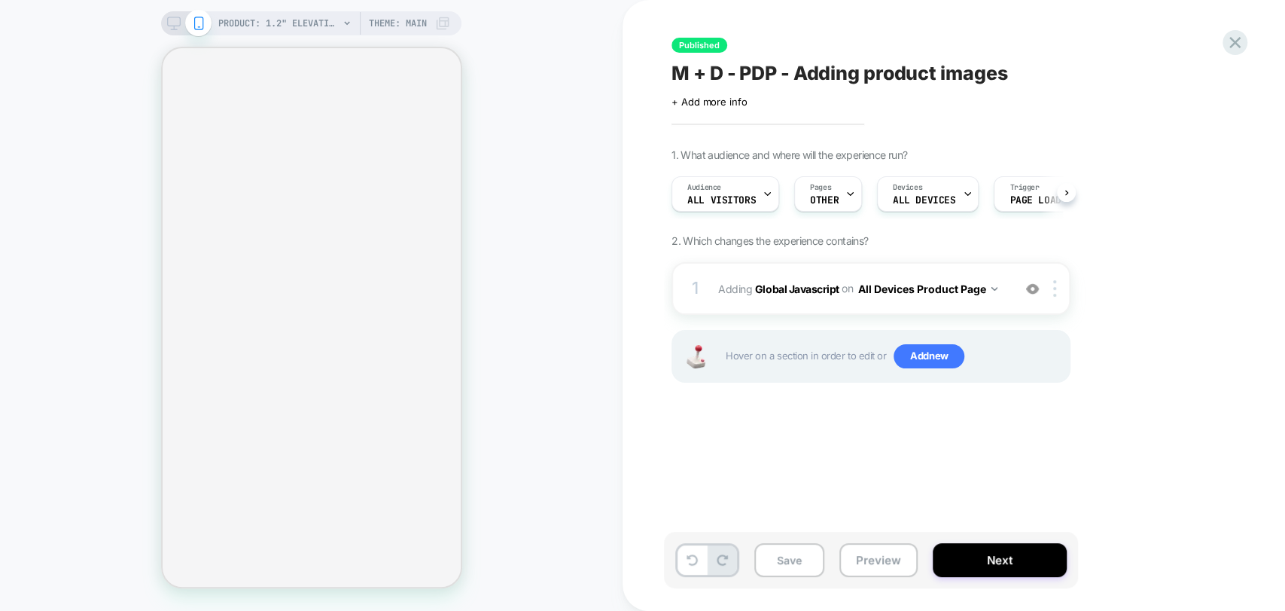
scroll to position [0, 1]
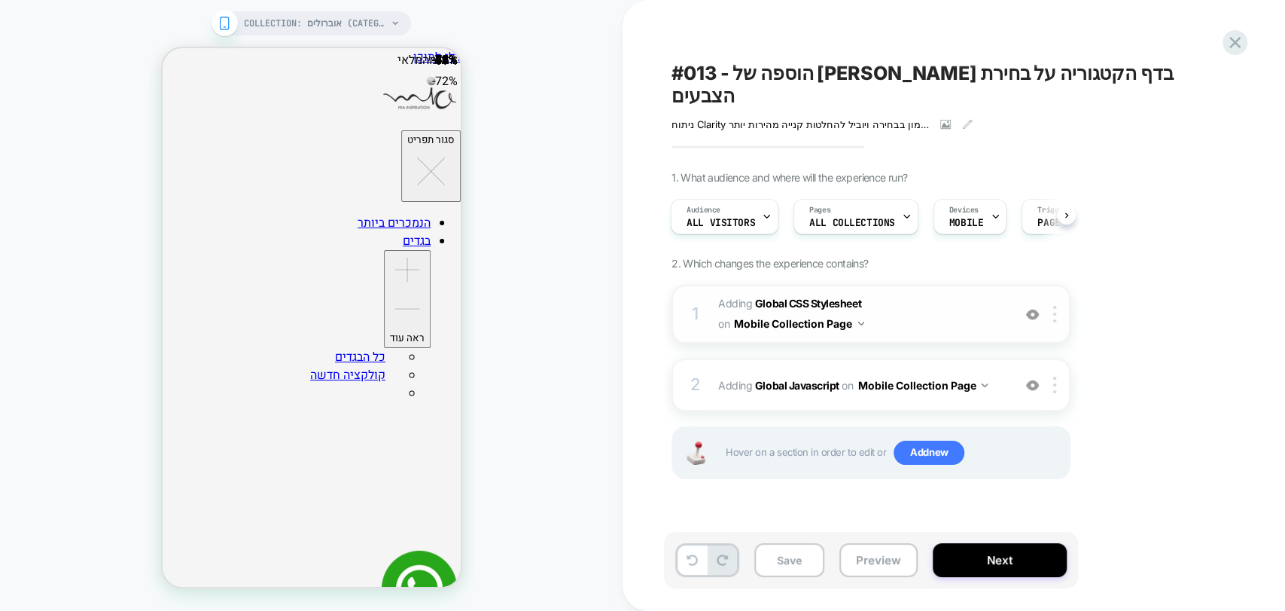
click at [1035, 308] on img at bounding box center [1032, 314] width 13 height 13
click at [1032, 358] on div "2 Adding Global Javascript on Mobile Collection Page Add Before Add After Copy …" at bounding box center [871, 384] width 399 height 53
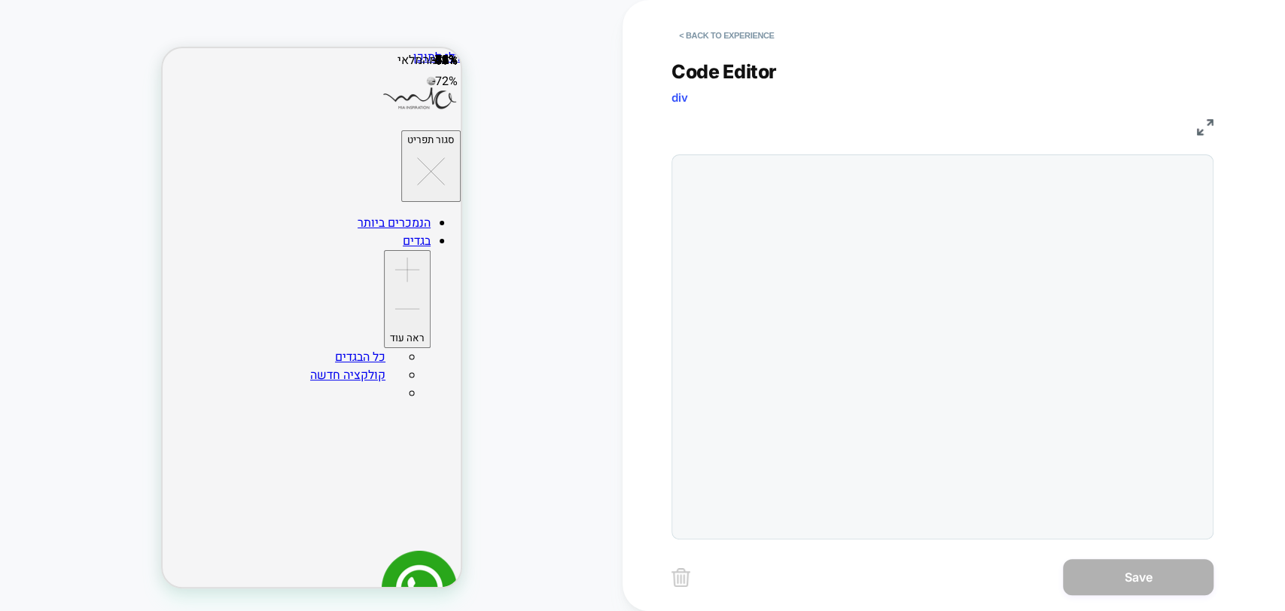
drag, startPoint x: 1032, startPoint y: 351, endPoint x: 1033, endPoint y: 364, distance: 13.6
click at [1033, 364] on div at bounding box center [943, 346] width 542 height 385
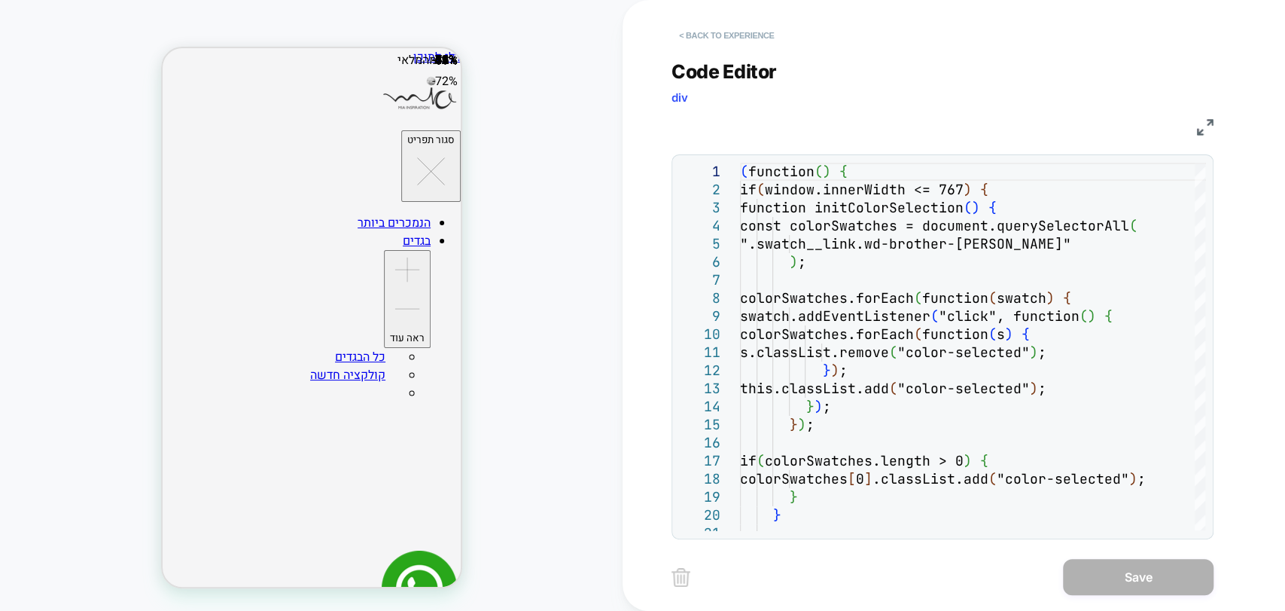
click at [737, 35] on button "< Back to experience" at bounding box center [727, 35] width 110 height 24
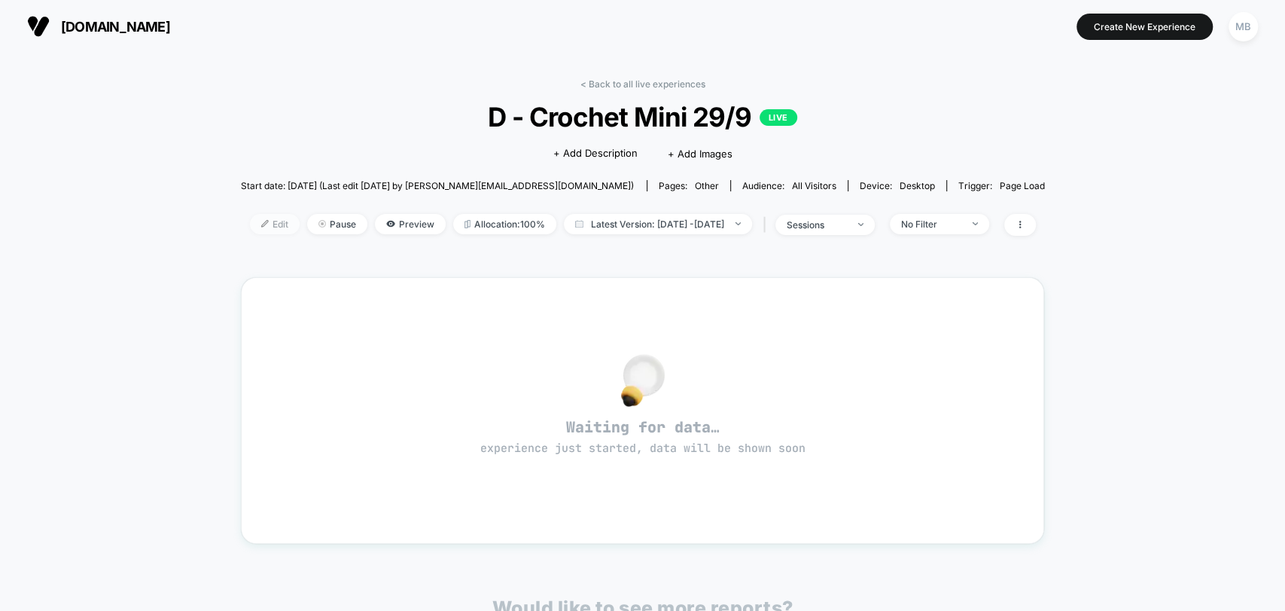
click at [250, 225] on span "Edit" at bounding box center [275, 224] width 50 height 20
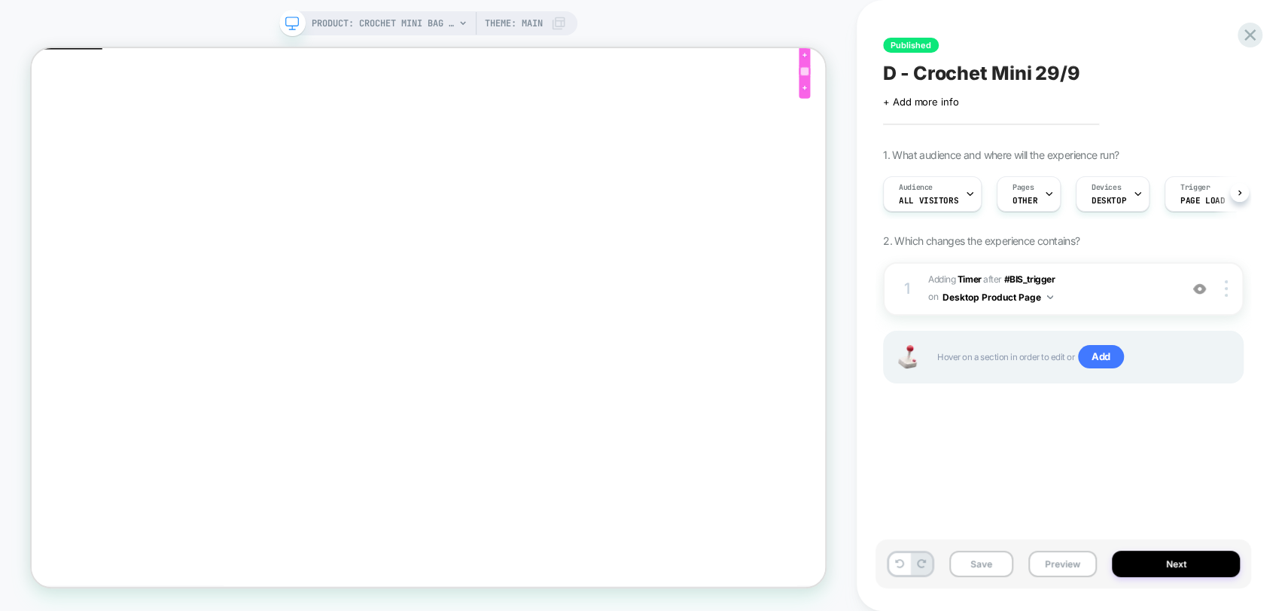
click at [1062, 81] on div at bounding box center [1062, 79] width 12 height 12
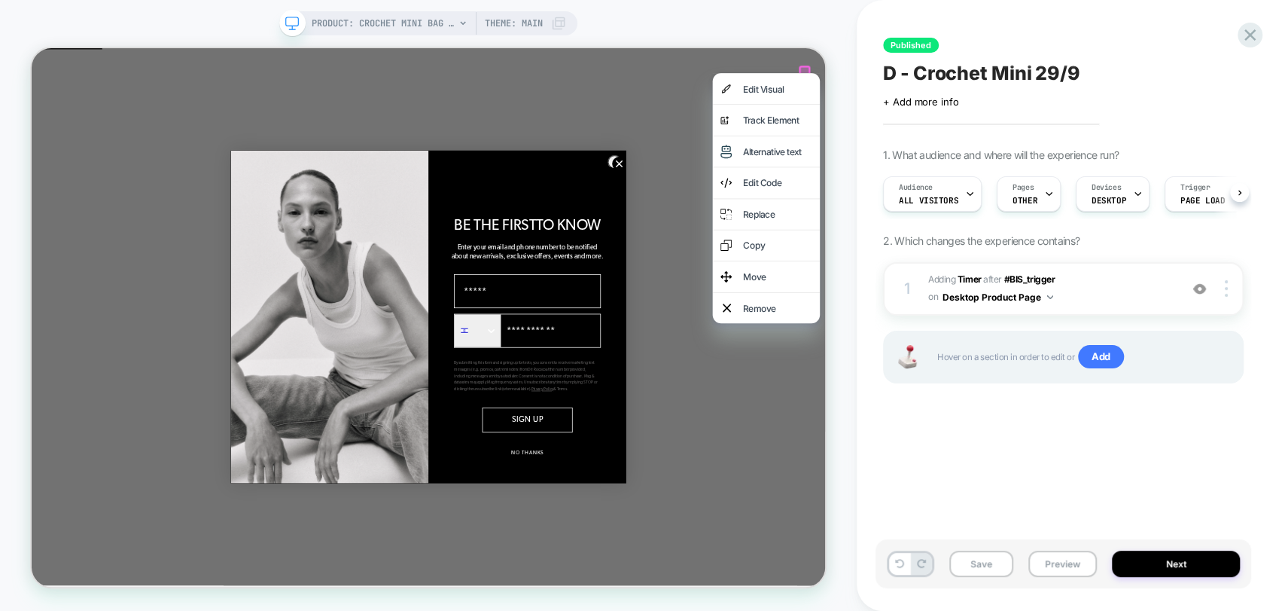
click at [811, 205] on circle "Close dialog" at bounding box center [815, 202] width 18 height 18
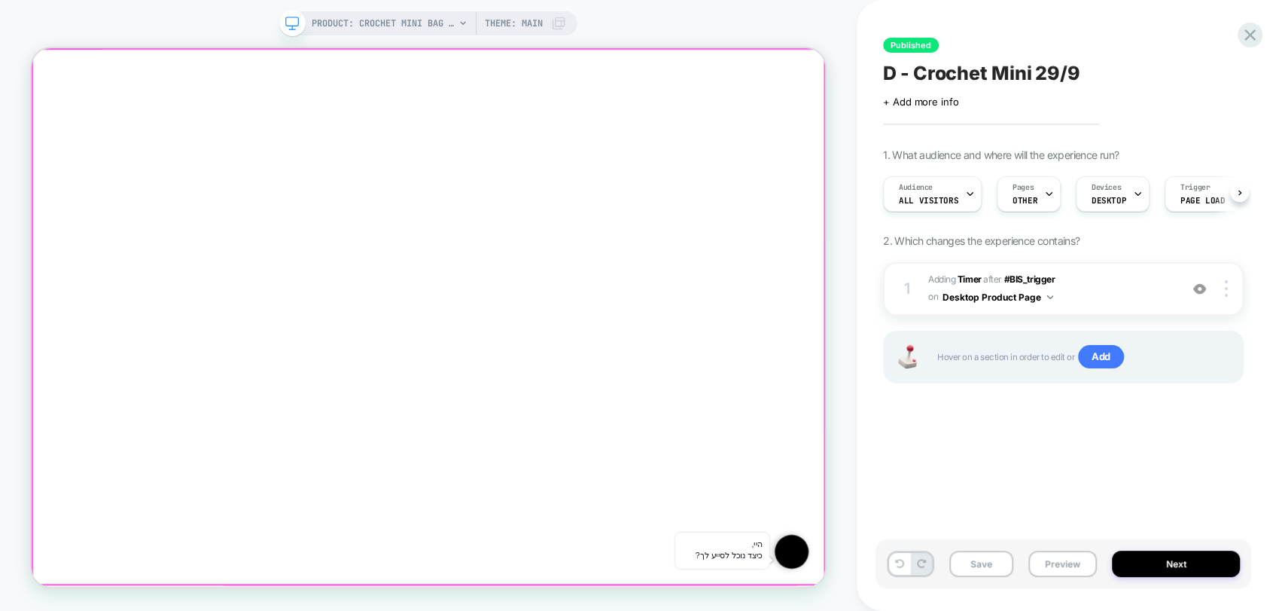
click at [666, 63] on div at bounding box center [561, 63] width 1059 height 0
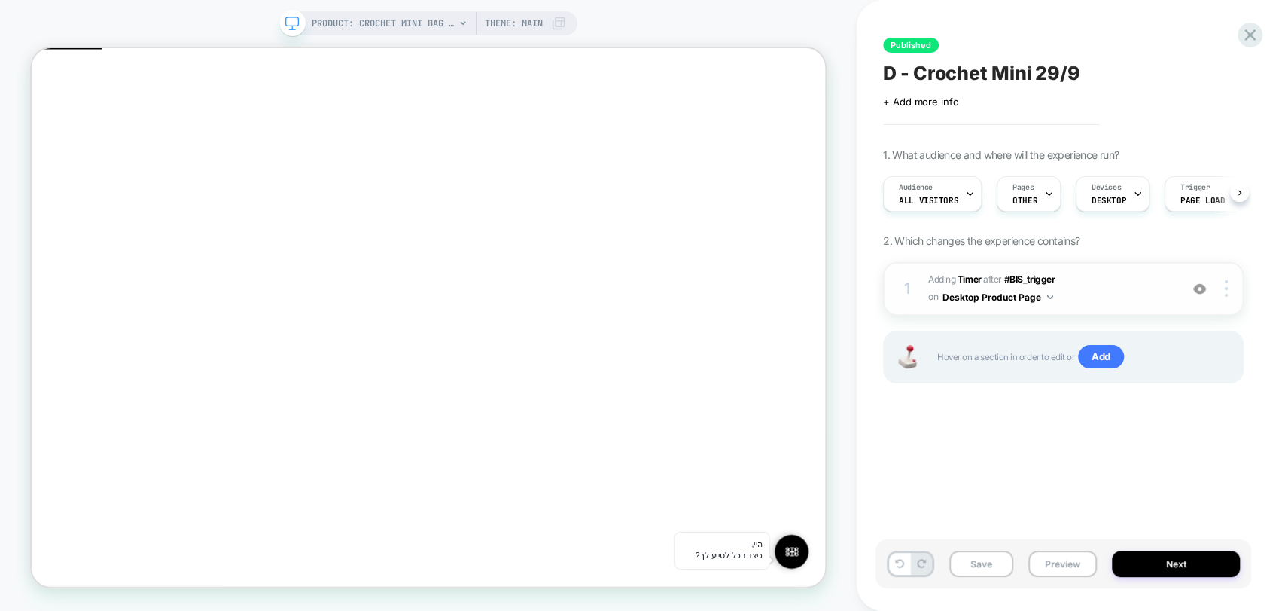
click at [1197, 285] on img at bounding box center [1199, 288] width 13 height 13
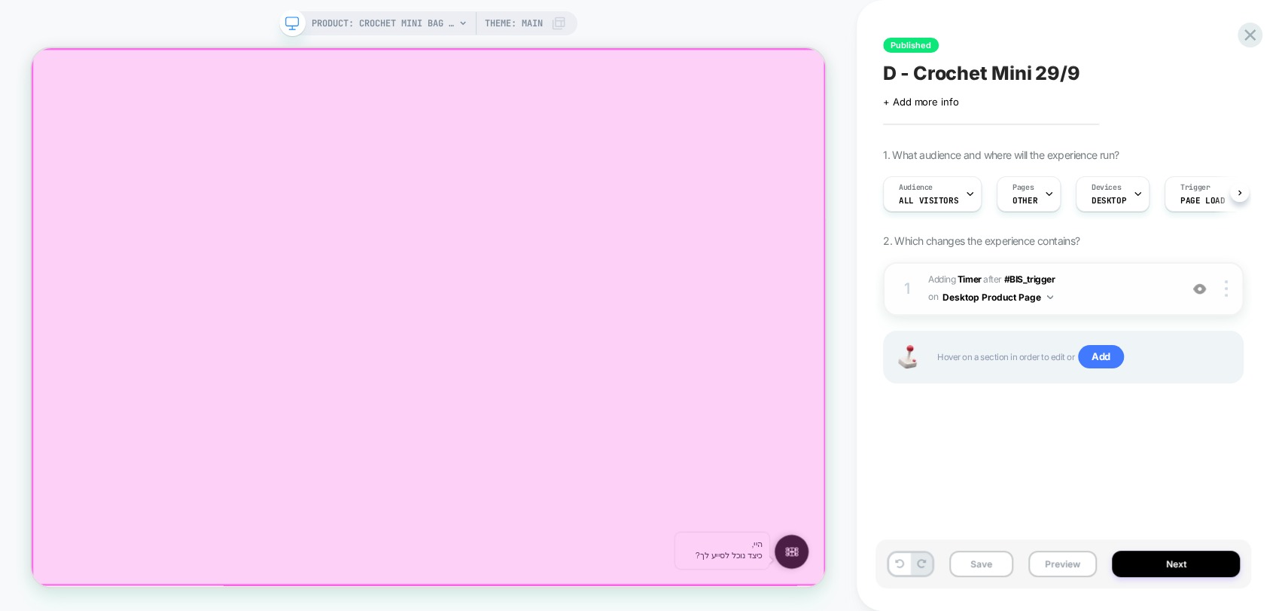
click at [1065, 73] on div at bounding box center [561, 406] width 1056 height 713
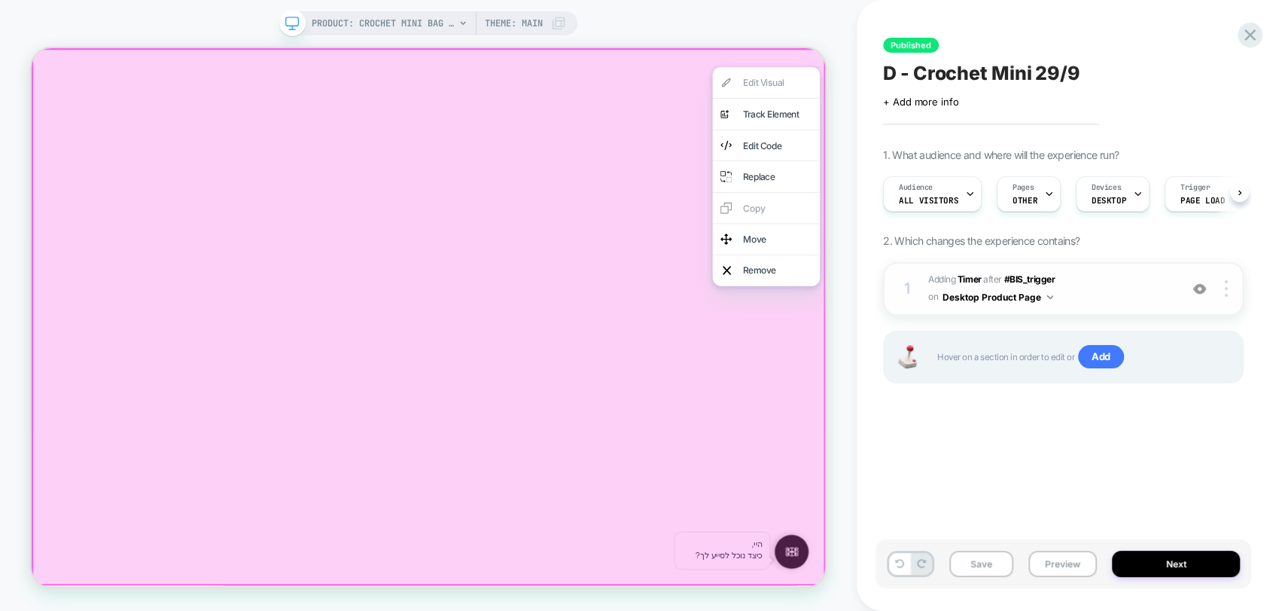
click at [789, 338] on div at bounding box center [561, 406] width 1059 height 716
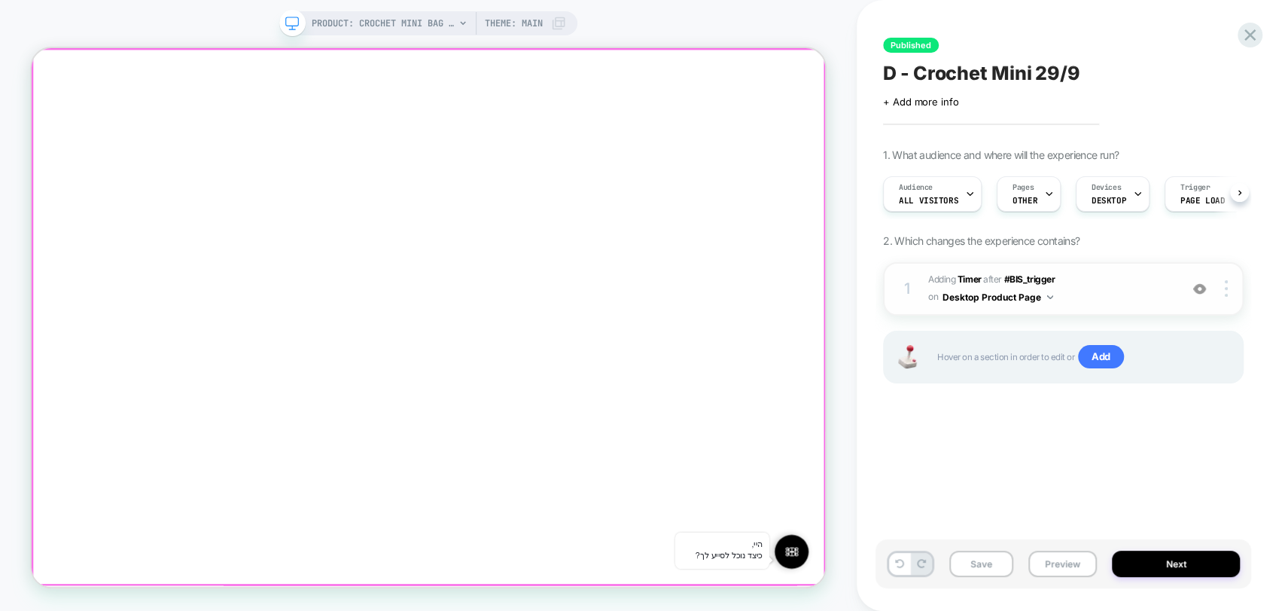
click at [722, 348] on div at bounding box center [561, 406] width 1056 height 713
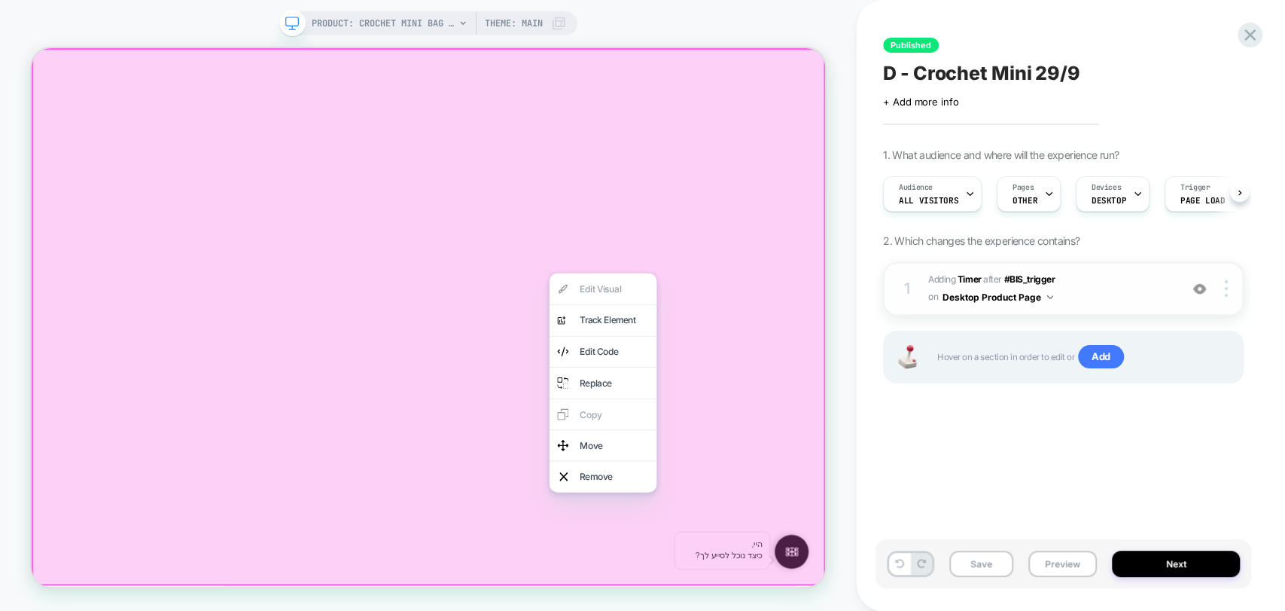
click at [611, 323] on div at bounding box center [561, 406] width 1059 height 716
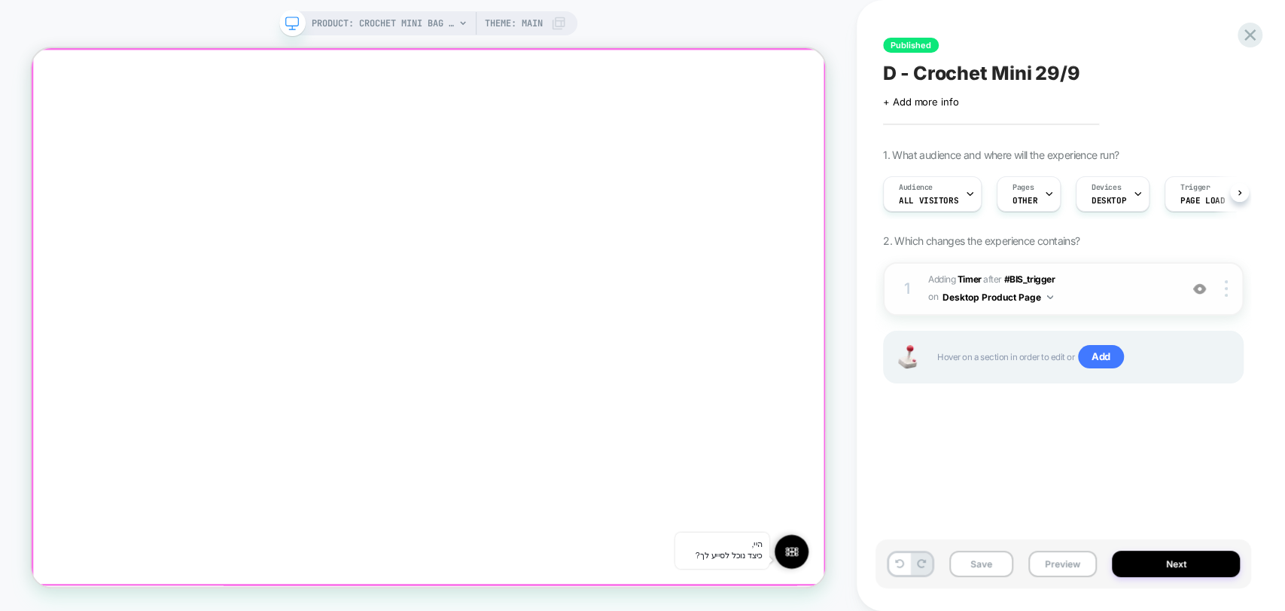
click at [713, 610] on div at bounding box center [561, 406] width 1056 height 713
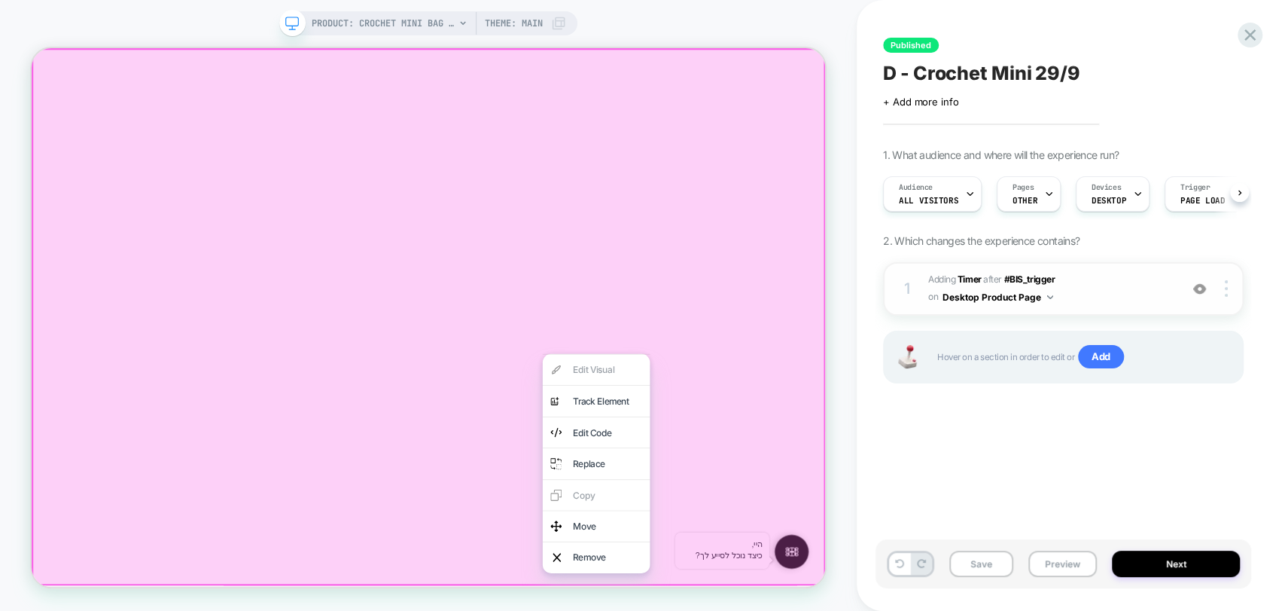
click at [745, 284] on div at bounding box center [561, 406] width 1059 height 716
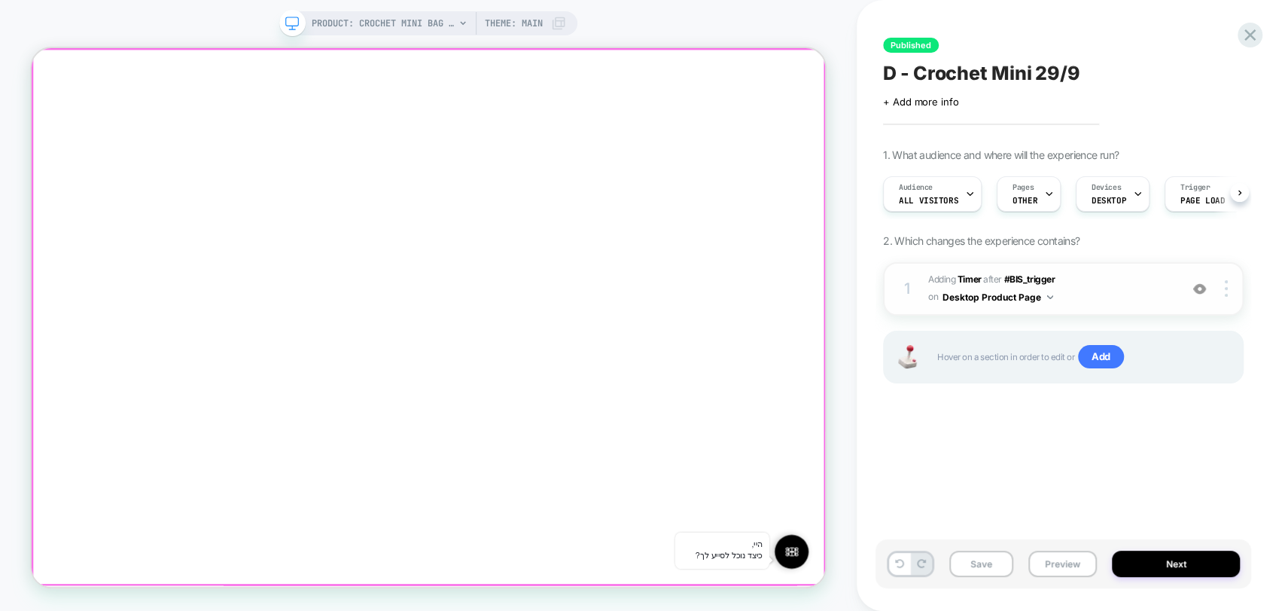
click at [747, 370] on div at bounding box center [561, 406] width 1056 height 713
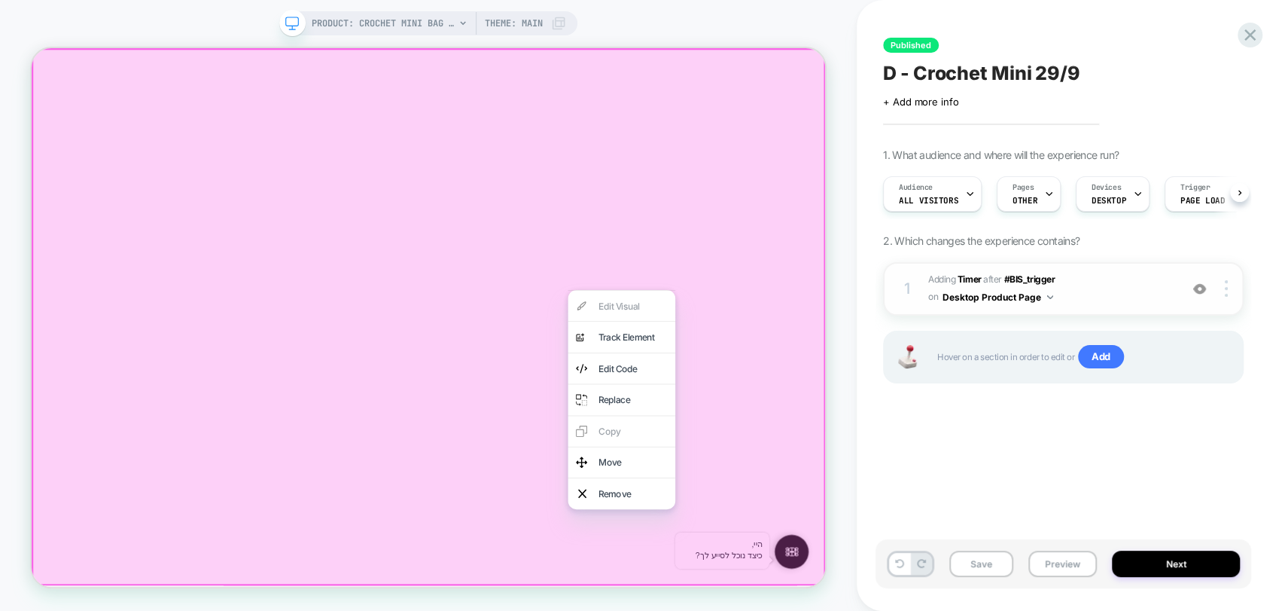
click at [755, 332] on div at bounding box center [561, 406] width 1059 height 716
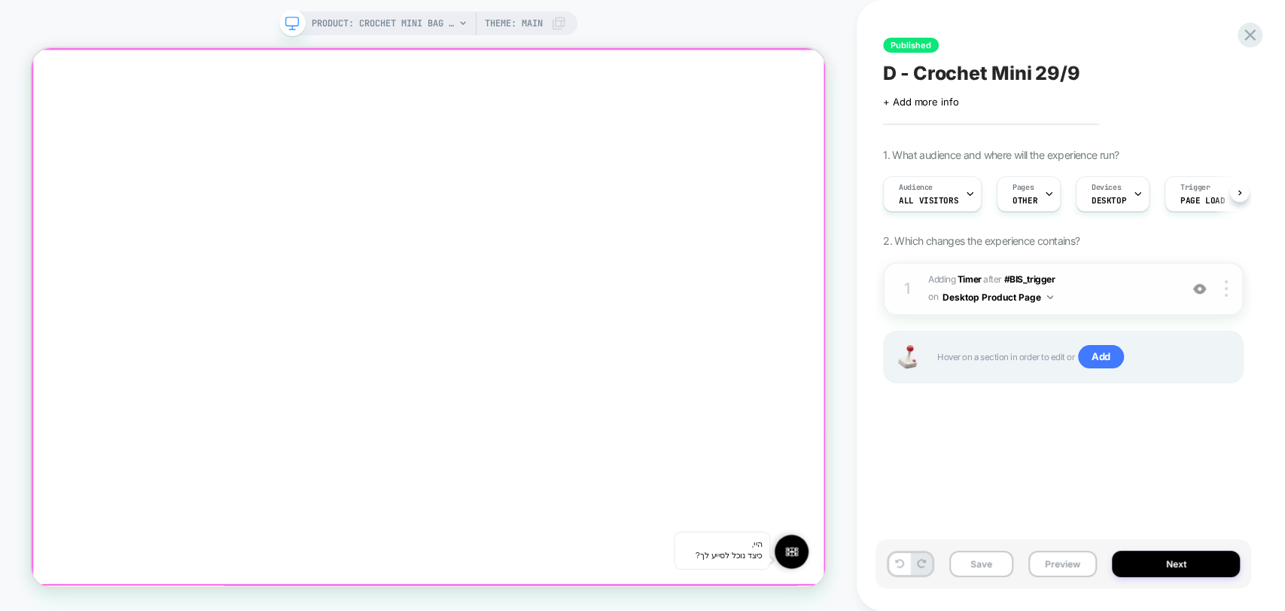
click at [742, 337] on div at bounding box center [561, 406] width 1056 height 713
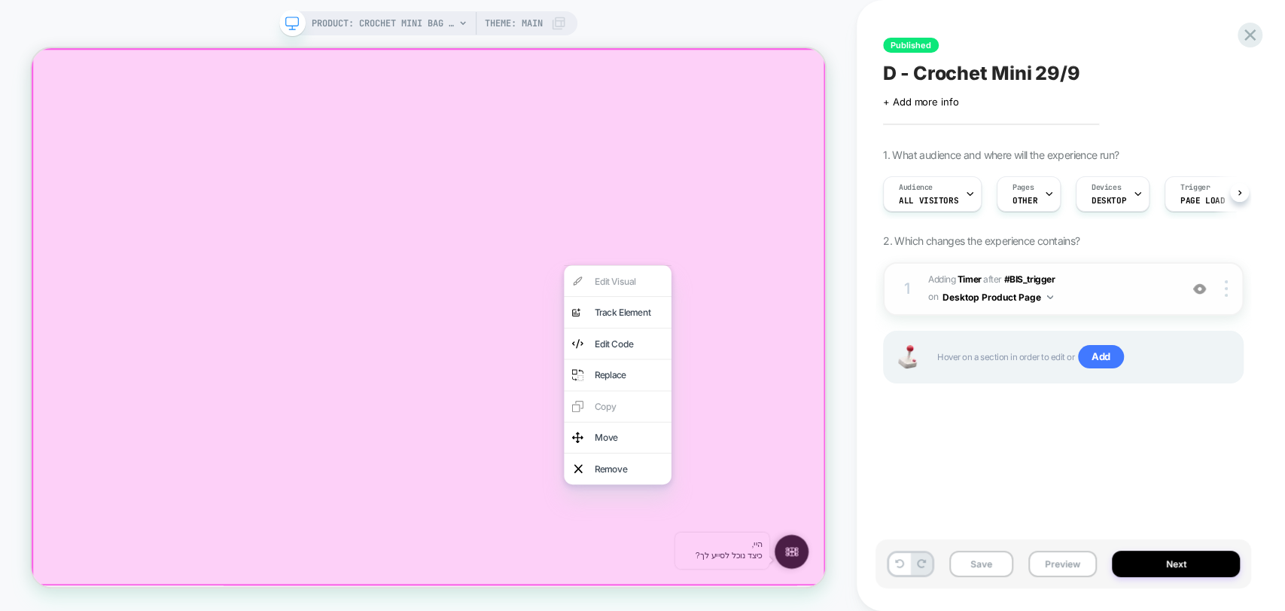
click at [961, 338] on div at bounding box center [561, 406] width 1059 height 716
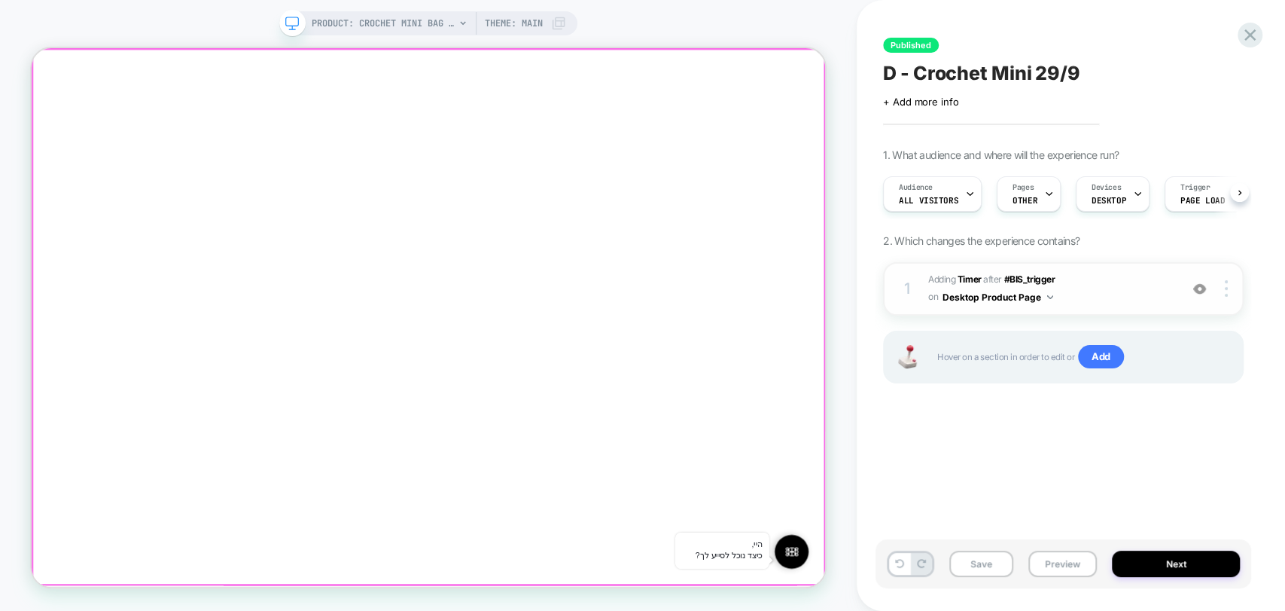
click at [1061, 78] on div at bounding box center [561, 406] width 1056 height 713
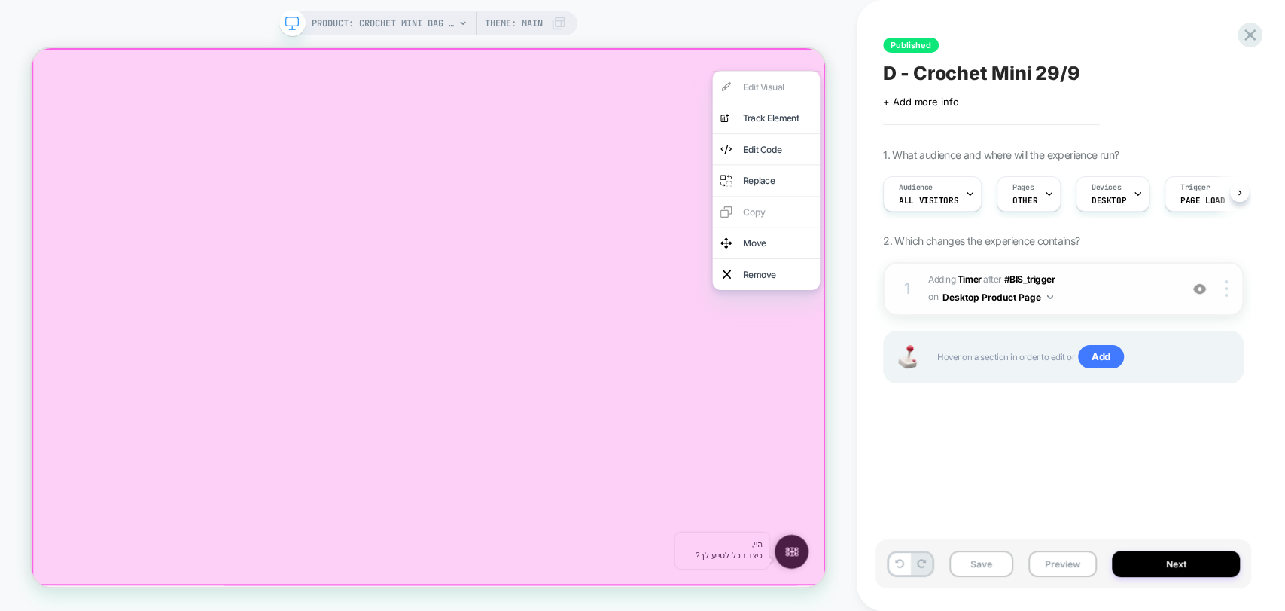
click at [1013, 596] on div at bounding box center [561, 406] width 1059 height 716
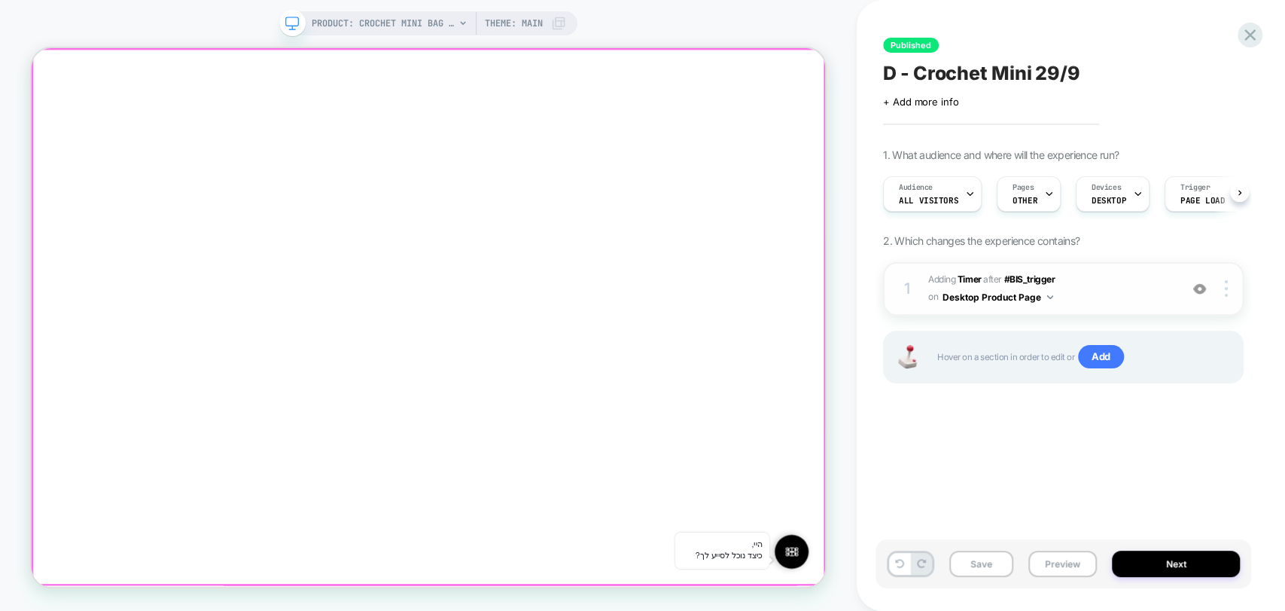
click at [676, 610] on div at bounding box center [561, 406] width 1056 height 713
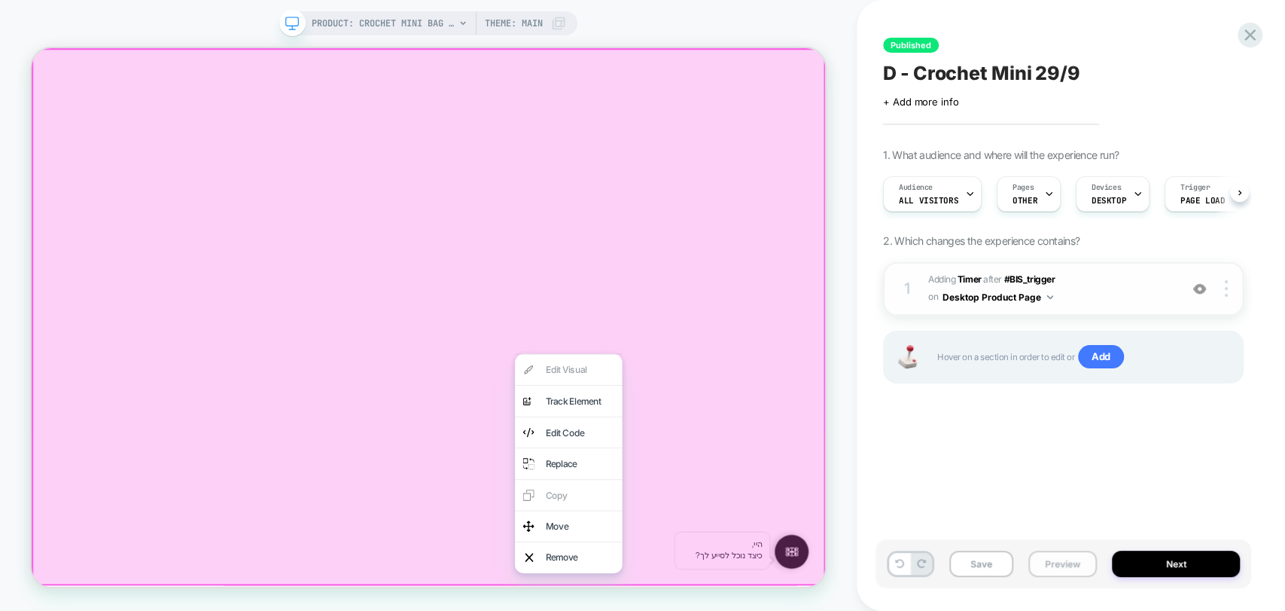
click at [1033, 570] on button "Preview" at bounding box center [1063, 563] width 69 height 26
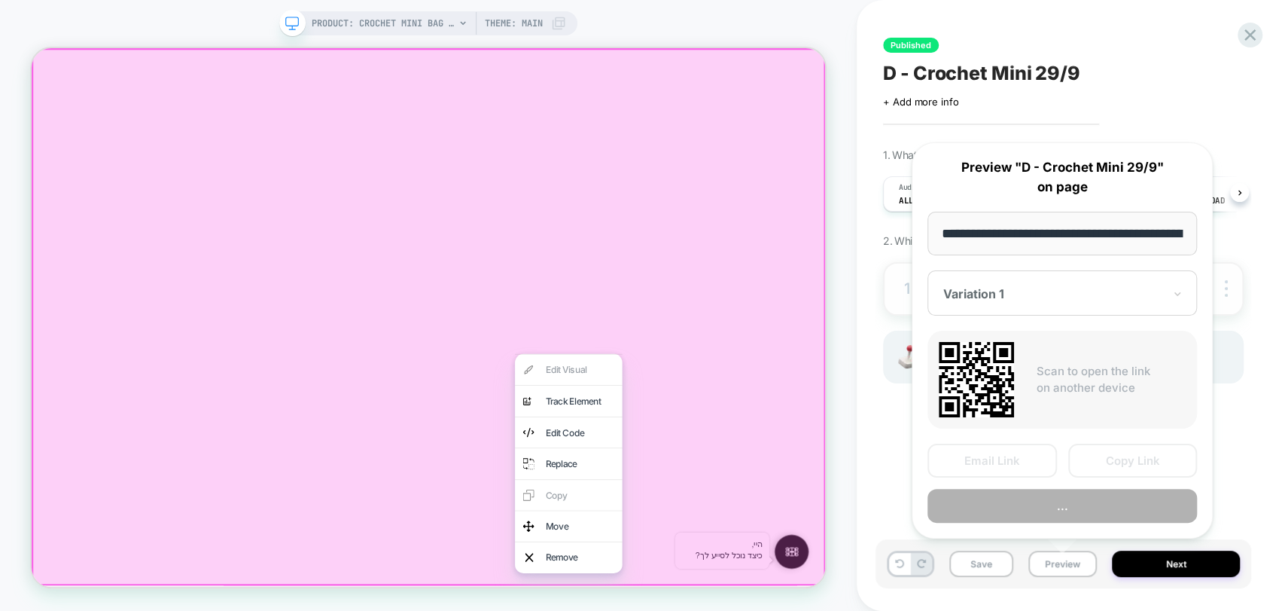
scroll to position [0, 229]
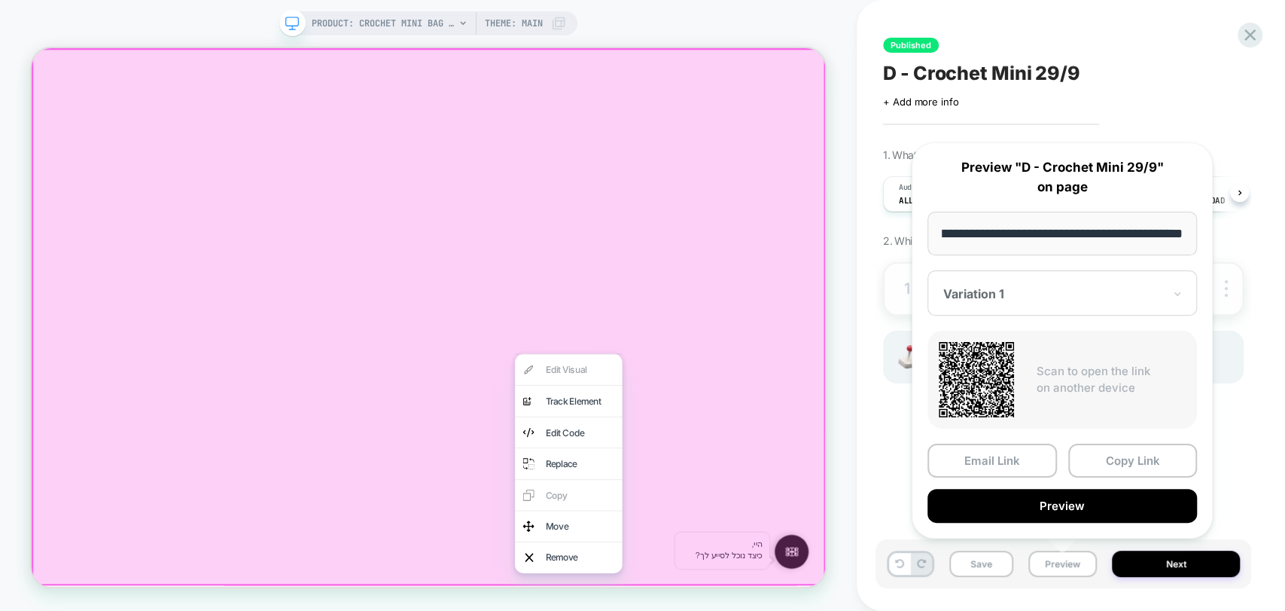
click at [1074, 498] on button "Preview" at bounding box center [1063, 506] width 270 height 34
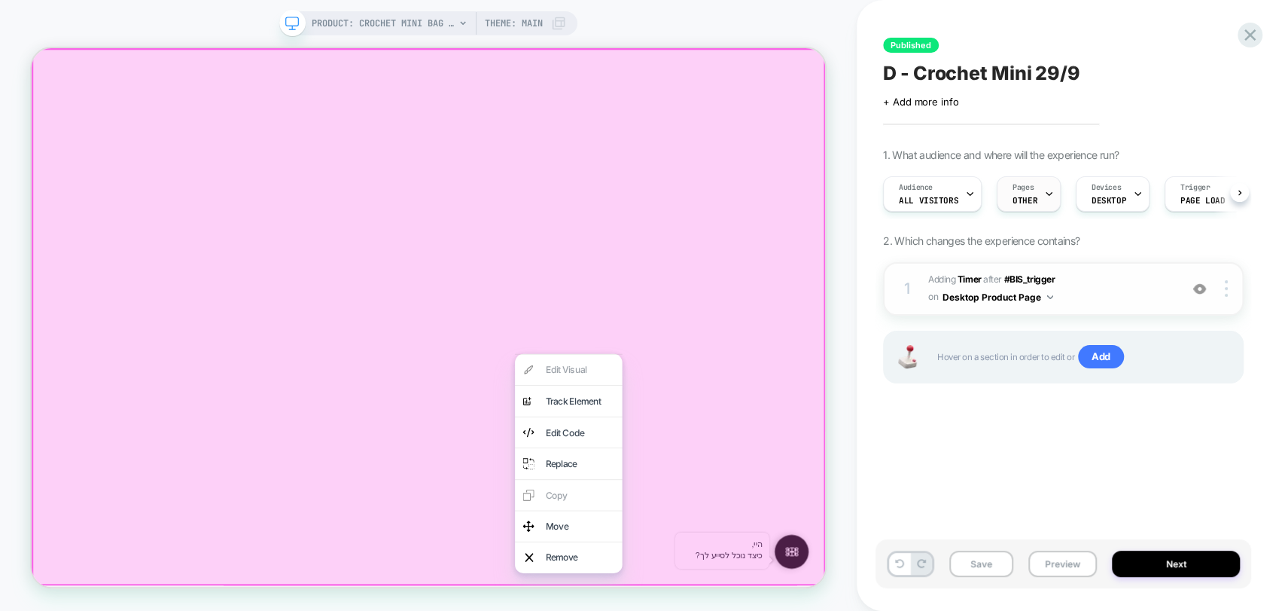
click at [1028, 200] on span "OTHER" at bounding box center [1025, 200] width 25 height 11
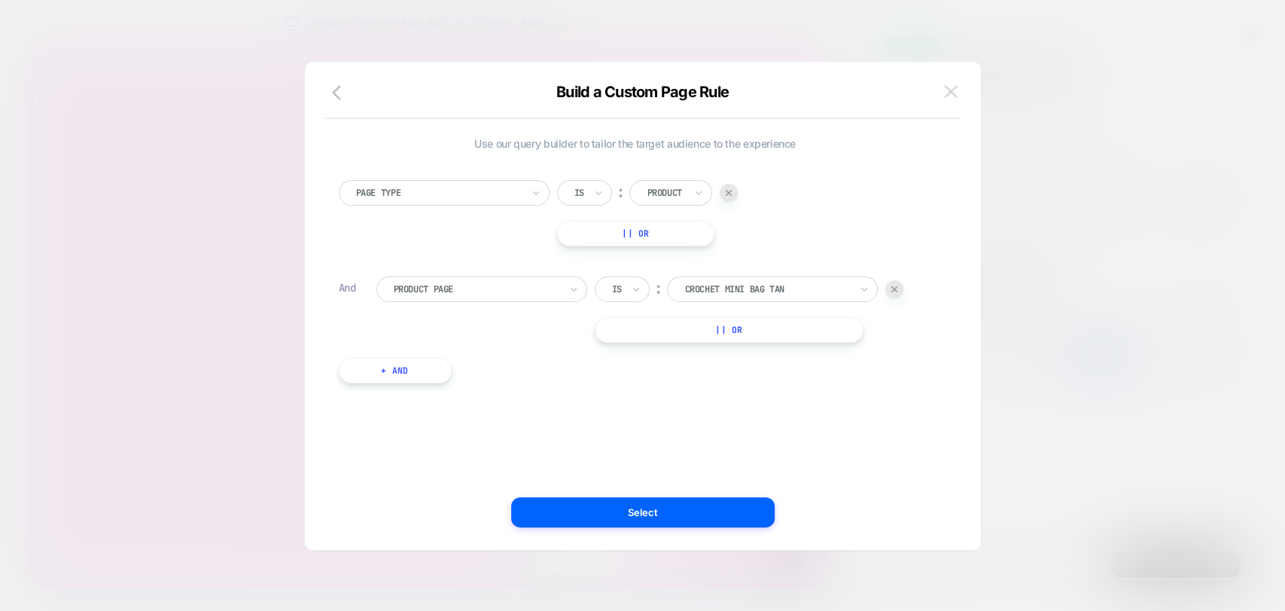
click at [947, 87] on img at bounding box center [951, 91] width 14 height 13
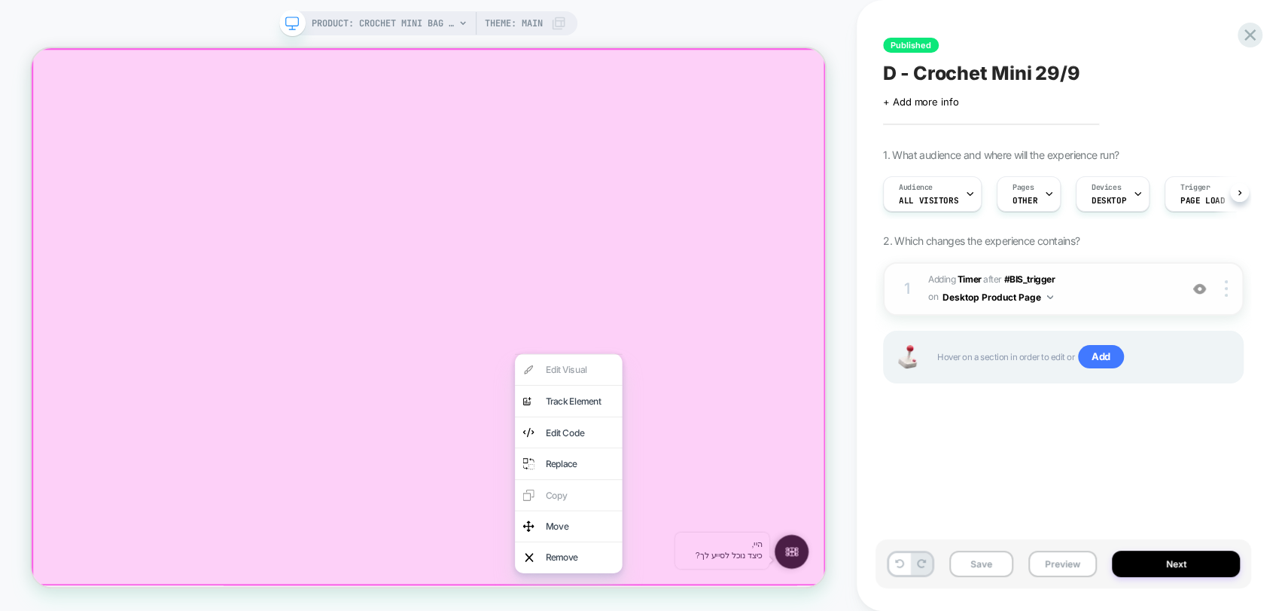
click at [1014, 454] on div "Published D - Crochet Mini 29/9 Click to edit experience details + Add more inf…" at bounding box center [1064, 305] width 376 height 581
click at [954, 487] on div "Published D - Crochet Mini 29/9 Click to edit experience details + Add more inf…" at bounding box center [1064, 305] width 376 height 581
click at [1065, 71] on div at bounding box center [561, 406] width 1059 height 716
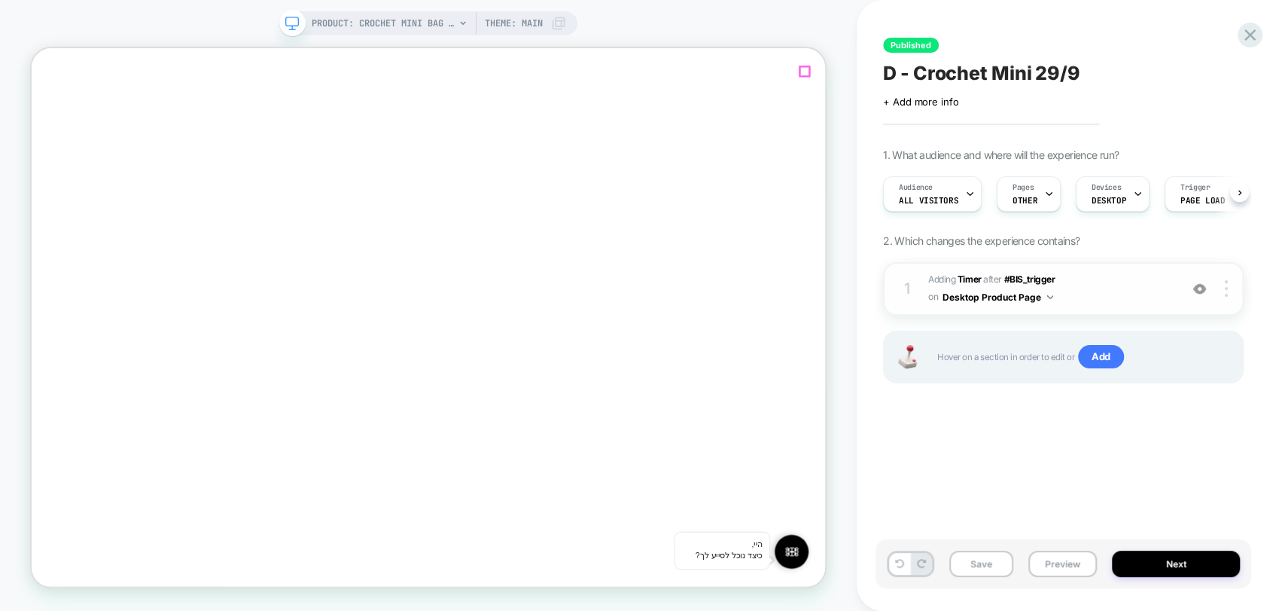
click at [1230, 297] on div "1 #_loomi_addon_1753023140039_dup1759132378 Adding Timer AFTER #BIS_trigger #BI…" at bounding box center [1063, 288] width 361 height 53
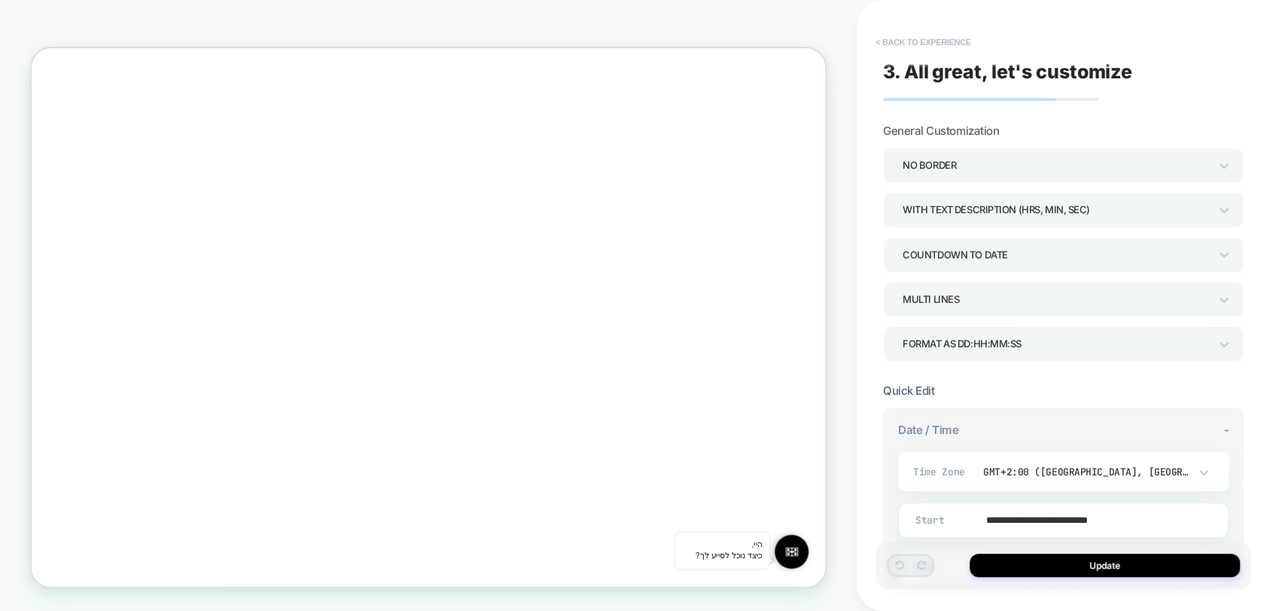
click at [891, 50] on button "< Back to experience" at bounding box center [923, 42] width 110 height 24
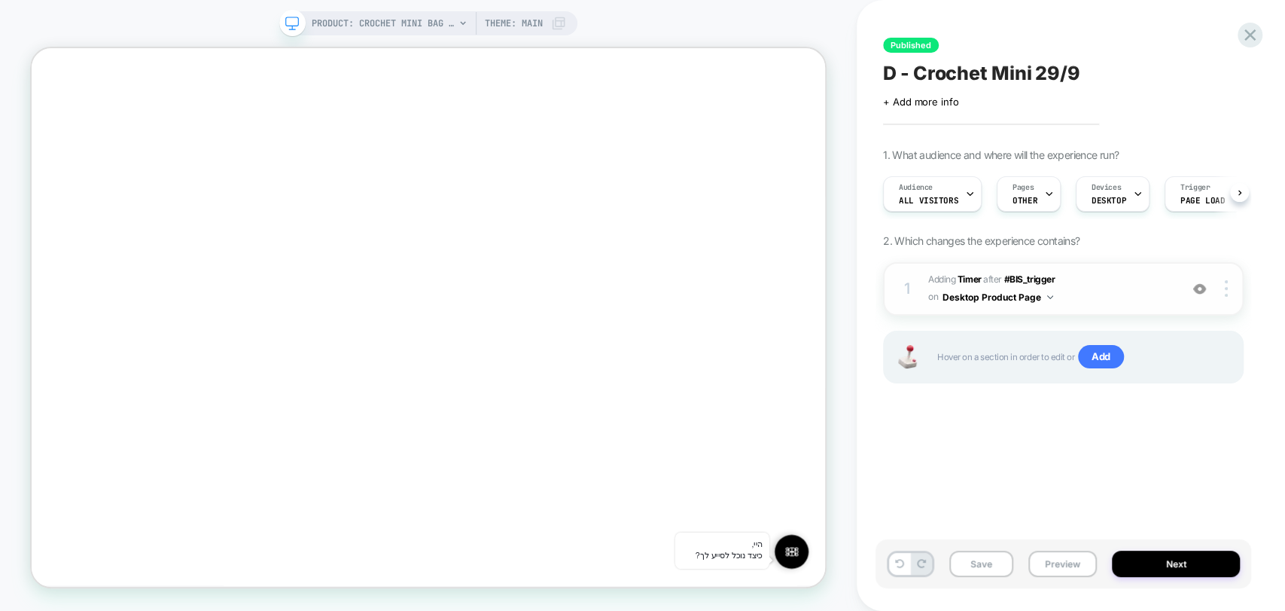
scroll to position [0, 0]
click at [1226, 278] on div "1 #_loomi_addon_1753023140039_dup1759132378 Adding Timer AFTER #BIS_trigger #BI…" at bounding box center [1063, 288] width 361 height 53
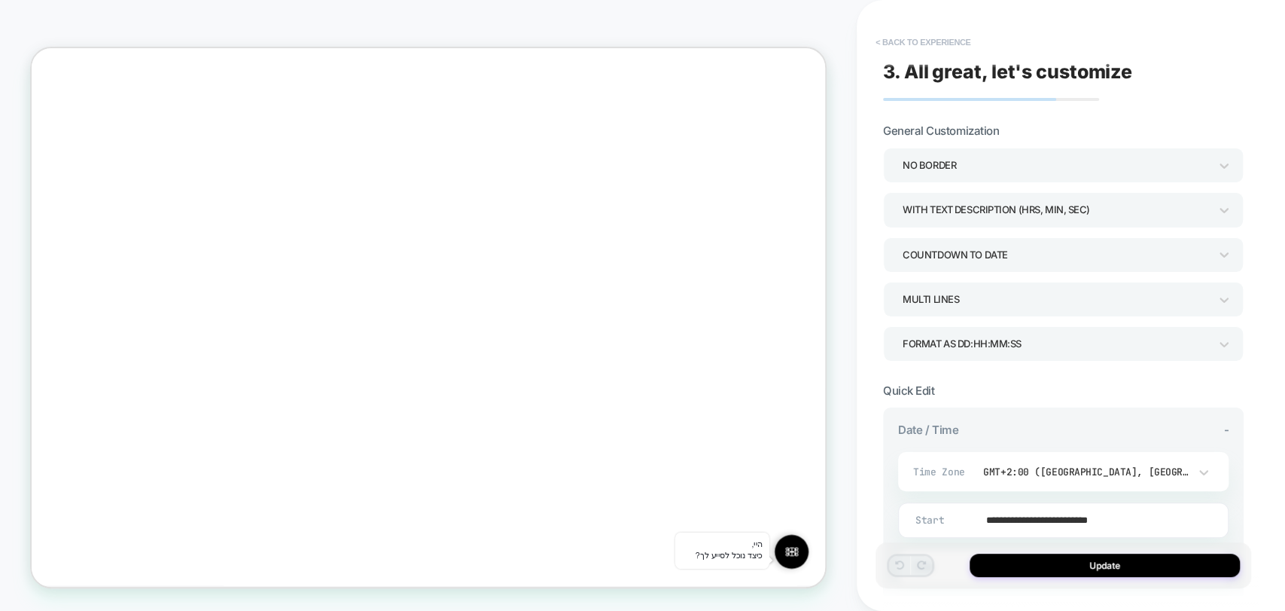
click at [919, 44] on button "< Back to experience" at bounding box center [923, 42] width 110 height 24
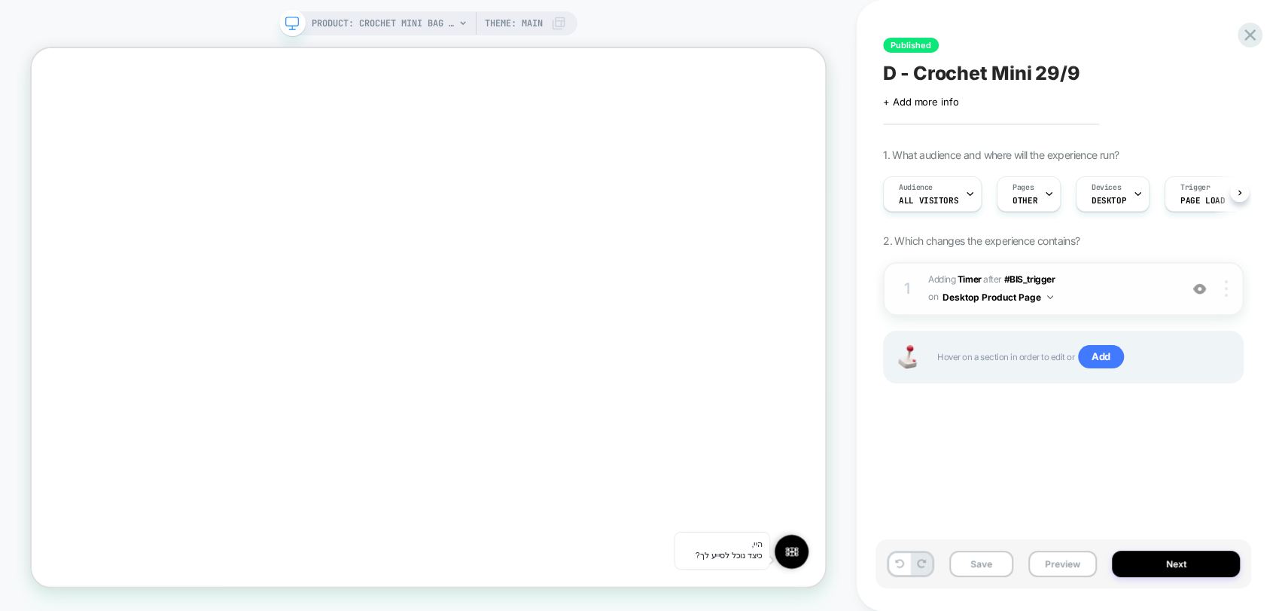
click at [1227, 289] on img at bounding box center [1226, 288] width 3 height 17
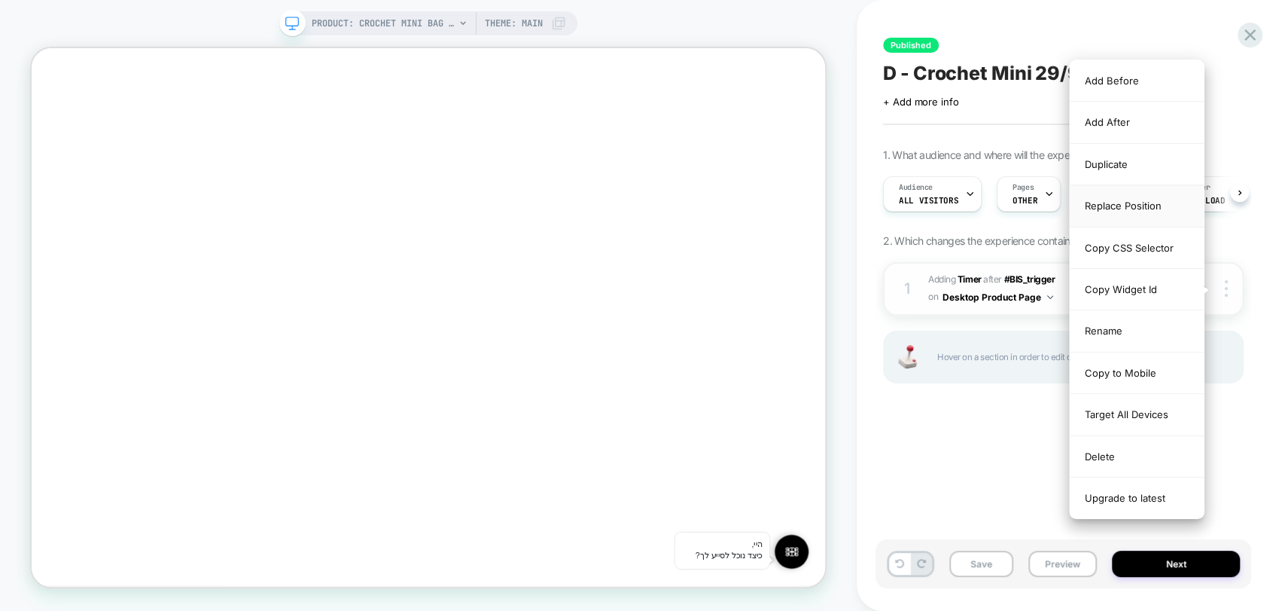
click at [1122, 206] on div "Replace Position" at bounding box center [1137, 205] width 134 height 41
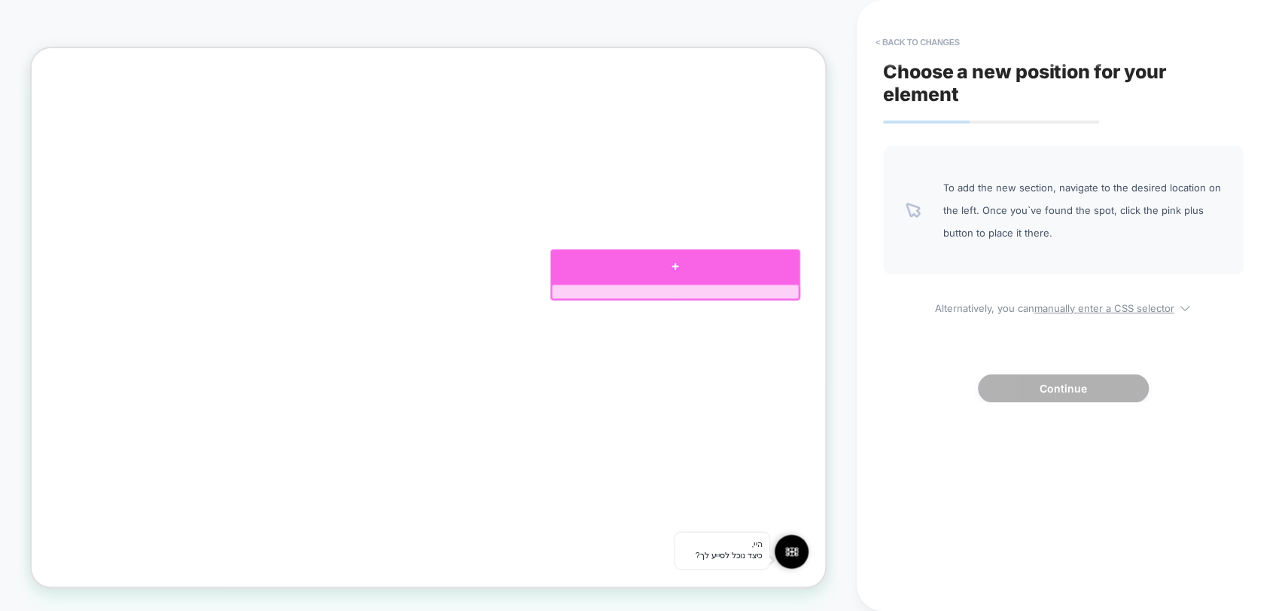
click at [893, 343] on div at bounding box center [890, 338] width 333 height 44
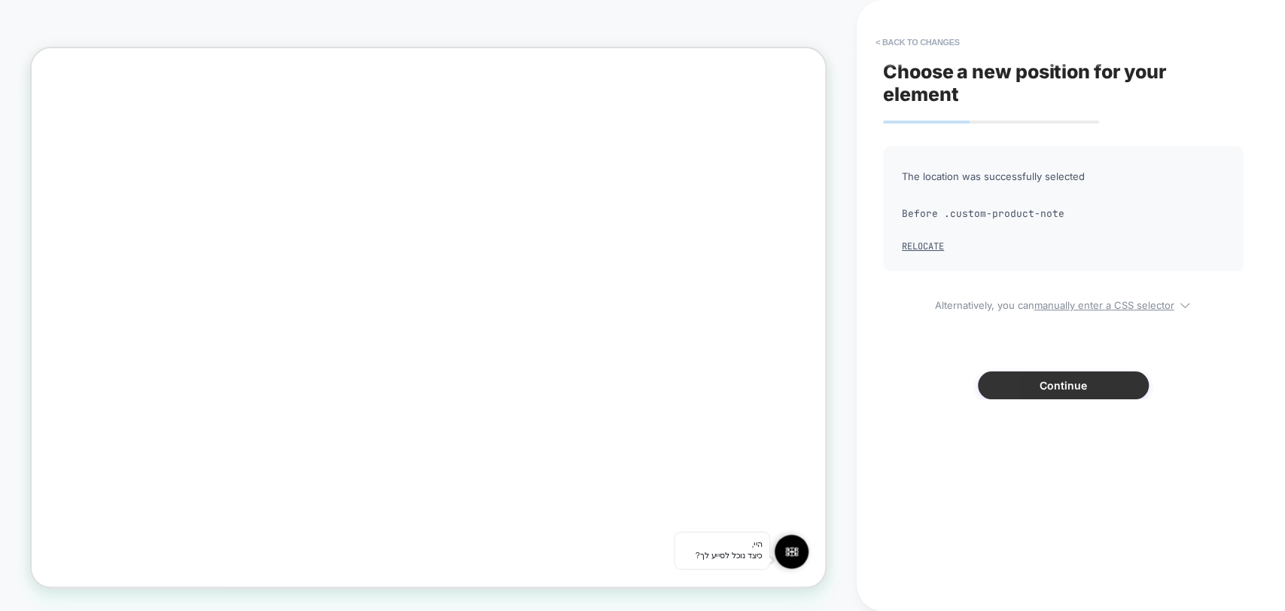
click at [1048, 389] on button "Continue" at bounding box center [1063, 385] width 171 height 28
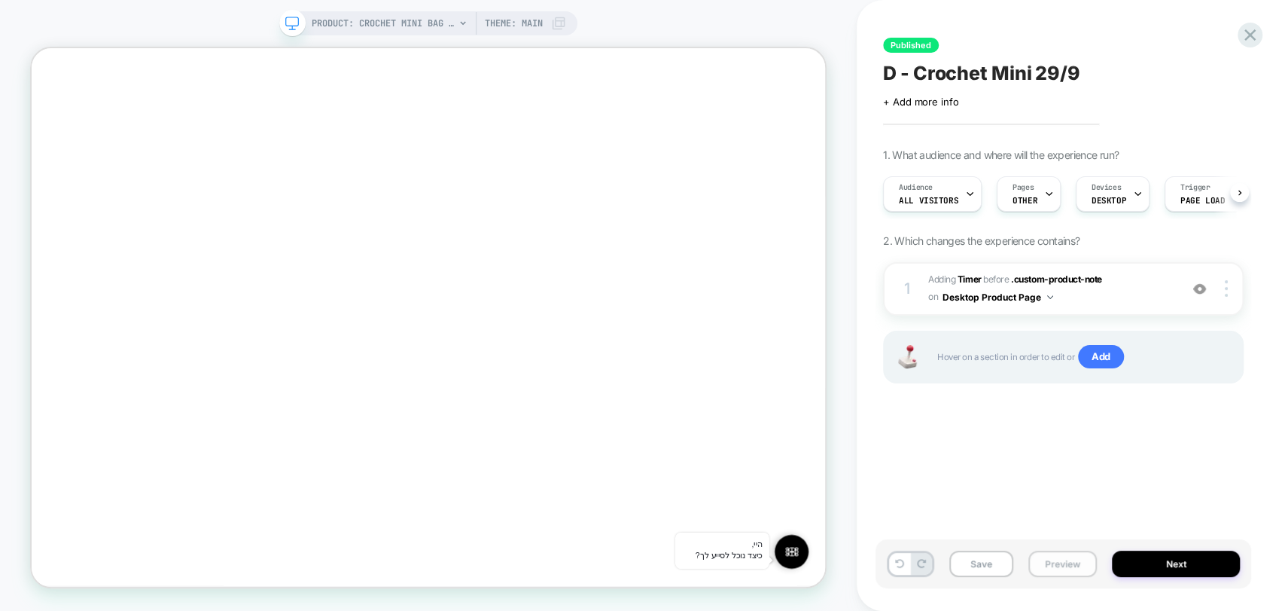
click at [1062, 564] on button "Preview" at bounding box center [1063, 563] width 69 height 26
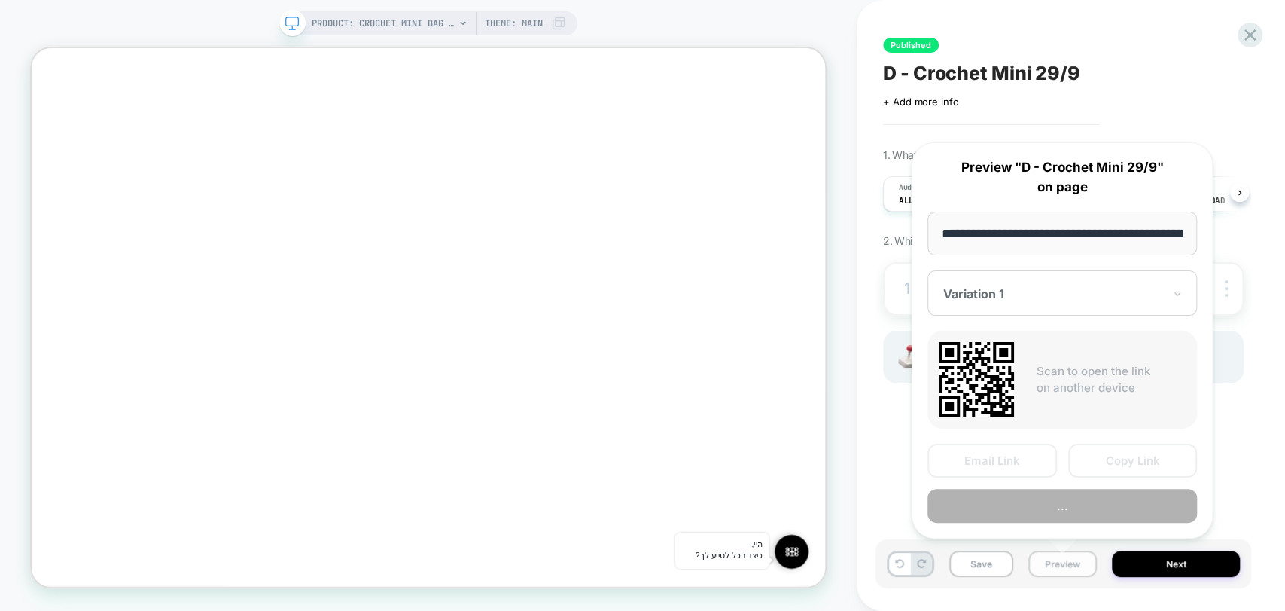
scroll to position [0, 229]
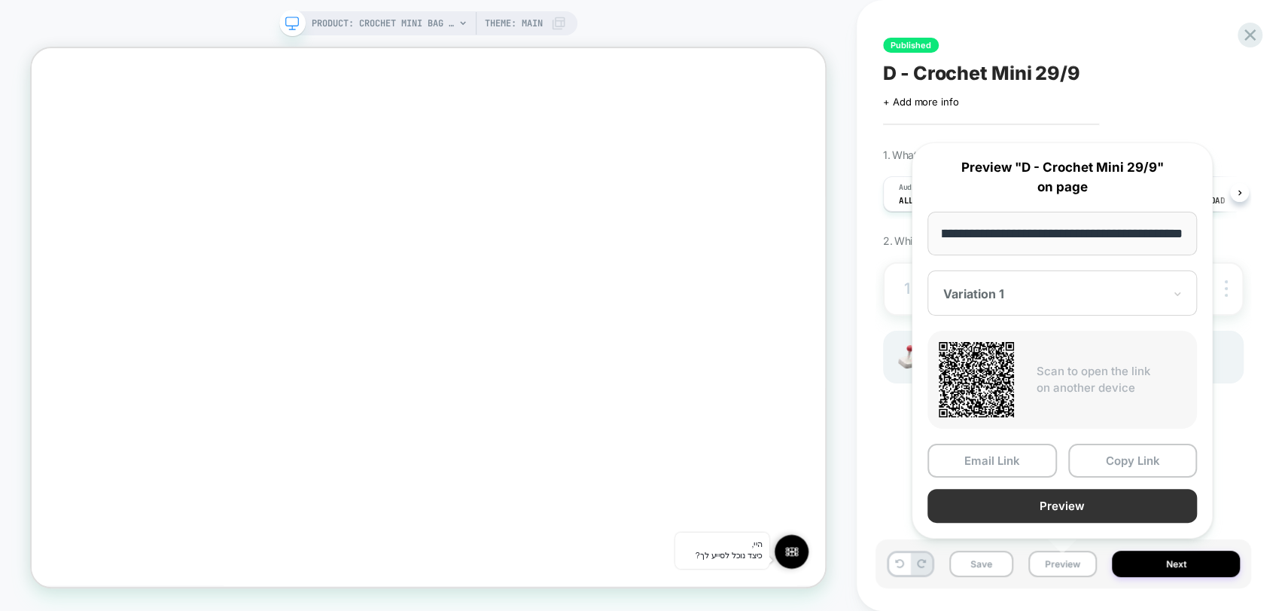
click at [1080, 509] on button "Preview" at bounding box center [1063, 506] width 270 height 34
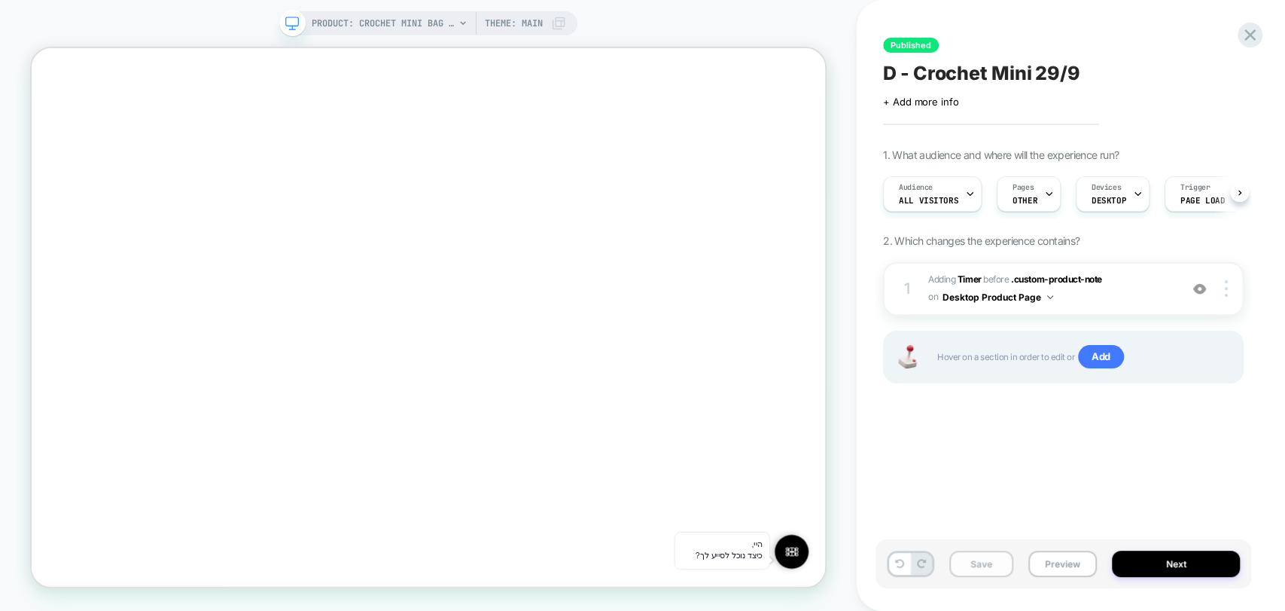
click at [971, 568] on button "Save" at bounding box center [981, 563] width 64 height 26
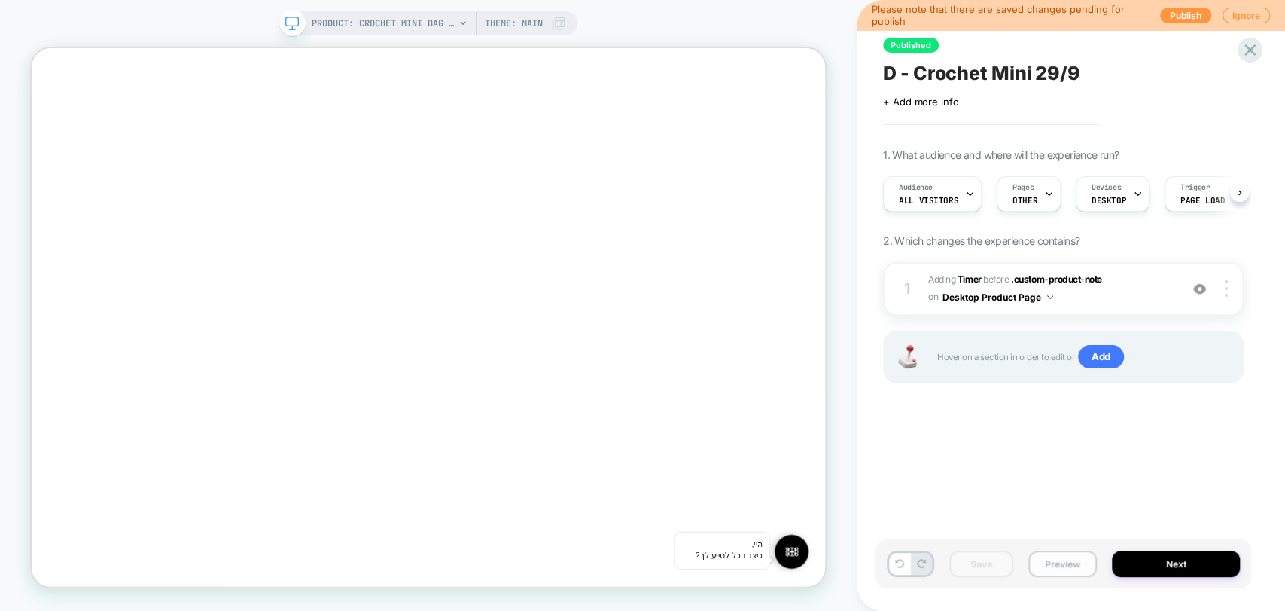
click at [1052, 558] on button "Preview" at bounding box center [1063, 563] width 69 height 26
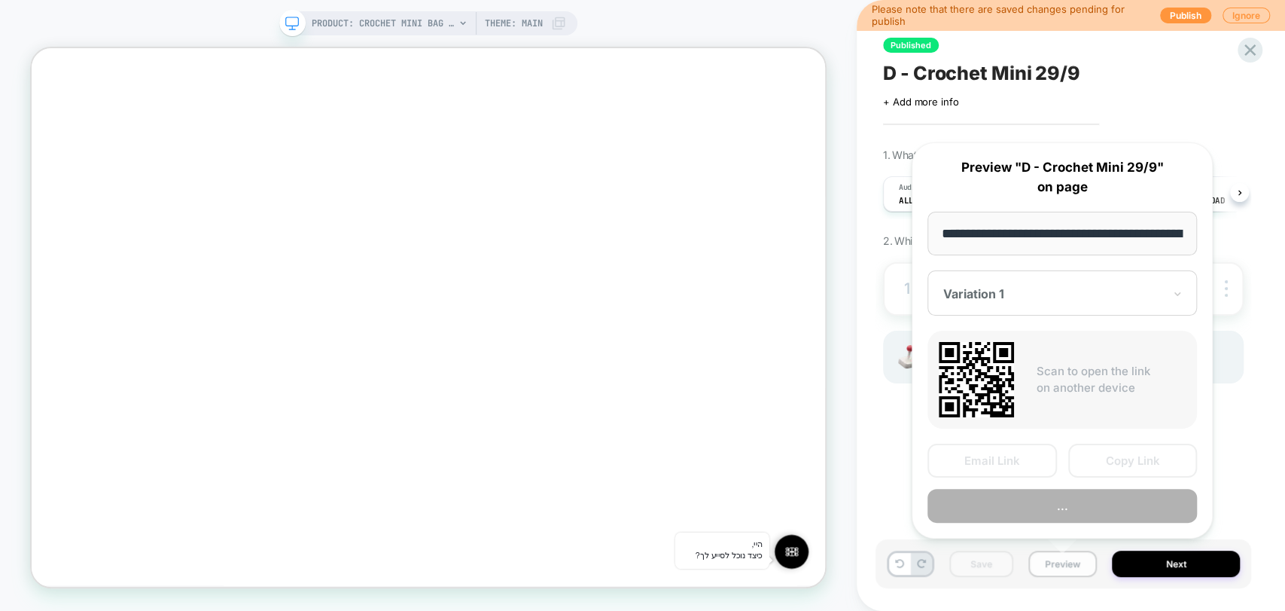
scroll to position [0, 229]
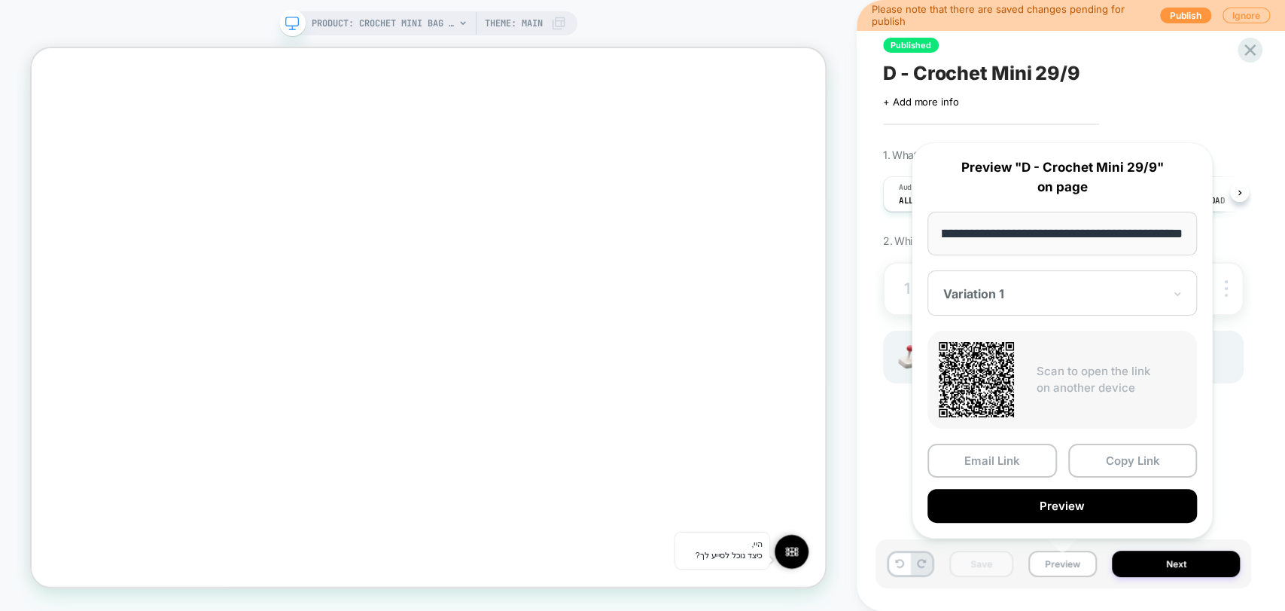
drag, startPoint x: 1123, startPoint y: 459, endPoint x: 1076, endPoint y: 431, distance: 55.4
click at [1124, 459] on button "Copy Link" at bounding box center [1133, 460] width 130 height 34
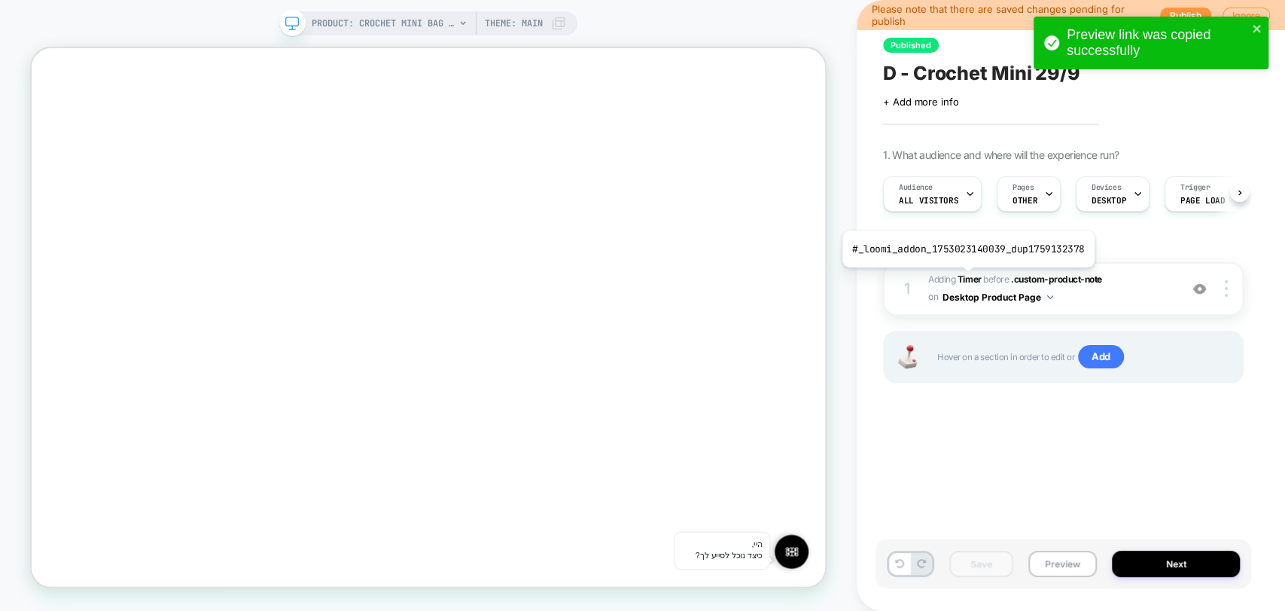
click at [968, 279] on b "Timer" at bounding box center [970, 278] width 24 height 11
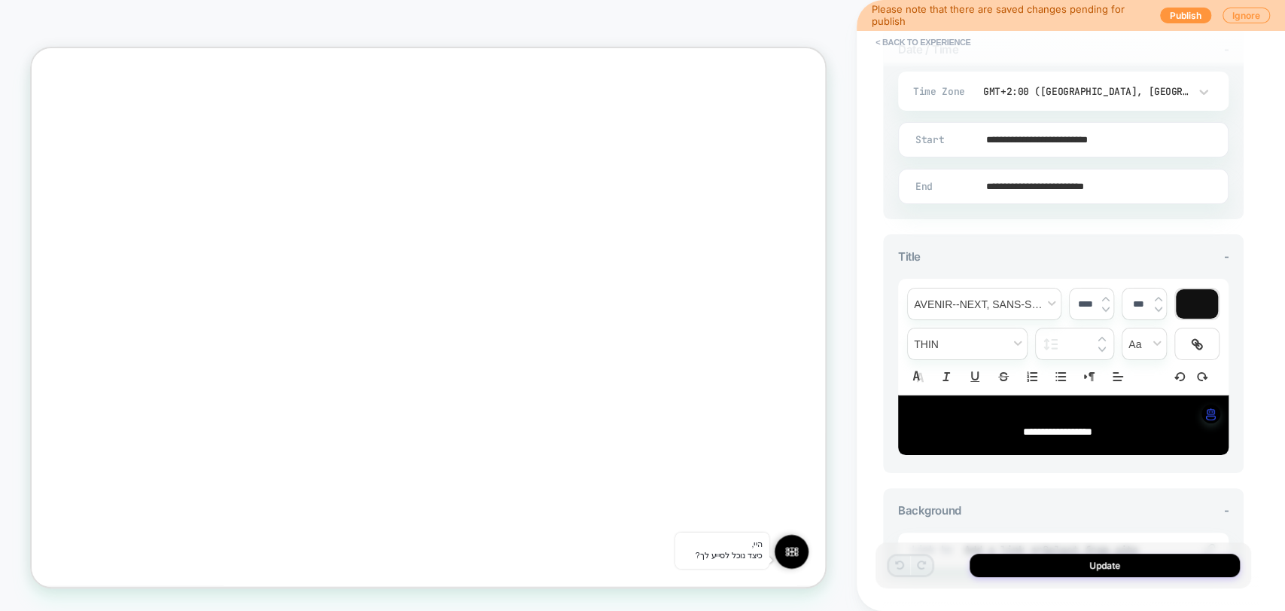
scroll to position [548, 0]
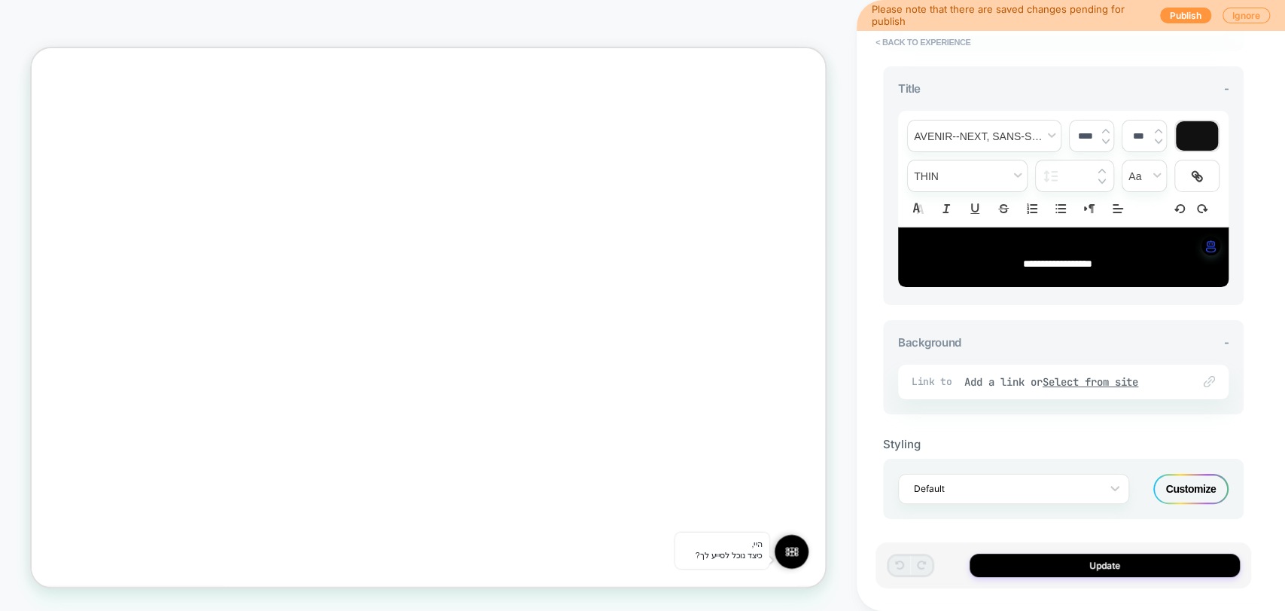
click at [1191, 479] on div "Customize" at bounding box center [1191, 489] width 75 height 30
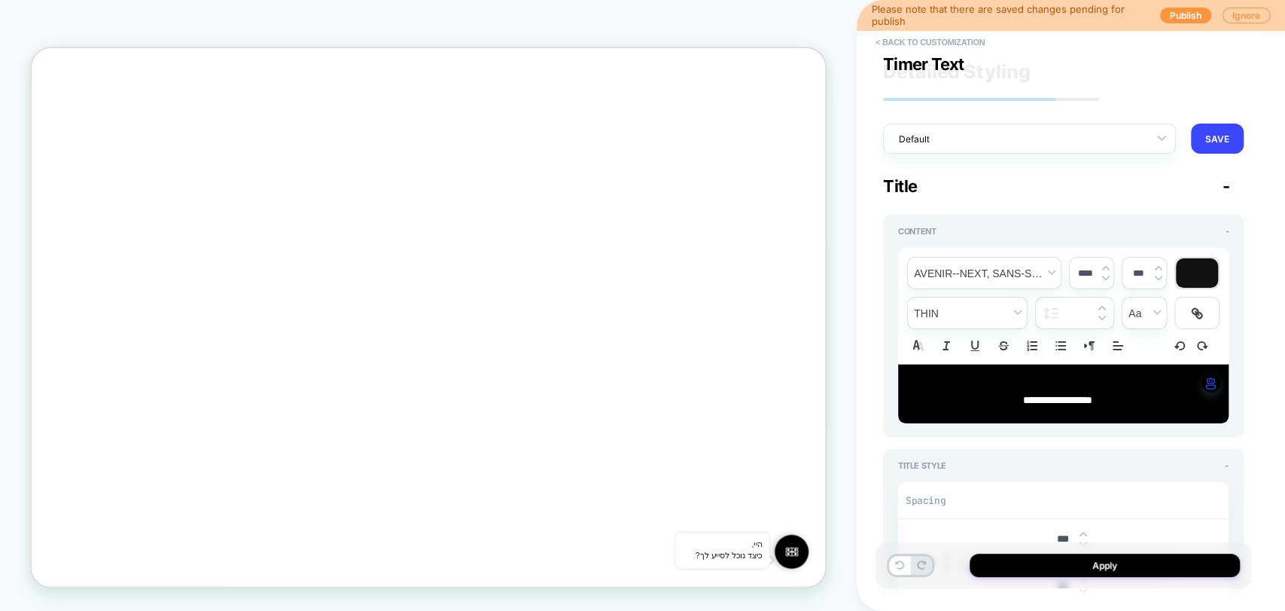
scroll to position [669, 0]
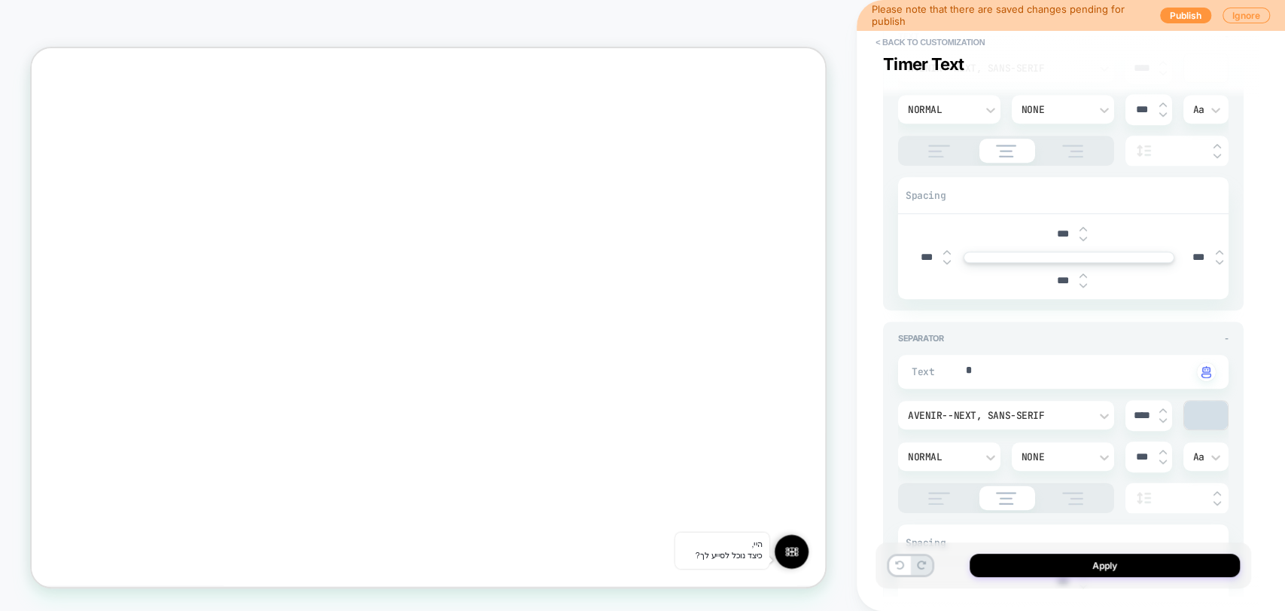
type textarea "*"
click at [923, 254] on input "***" at bounding box center [927, 257] width 34 height 13
drag, startPoint x: 922, startPoint y: 254, endPoint x: 912, endPoint y: 254, distance: 9.8
click at [912, 254] on input "***" at bounding box center [927, 257] width 34 height 13
type textarea "*"
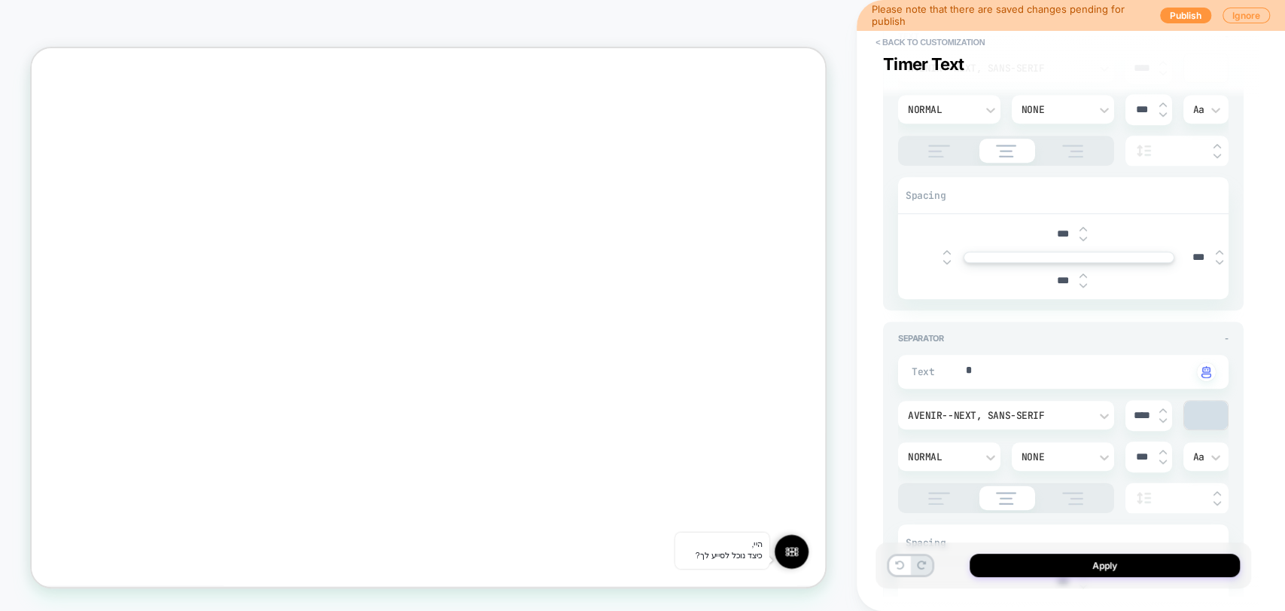
type input "***"
type textarea "*"
type input "****"
type textarea "*"
type input "****"
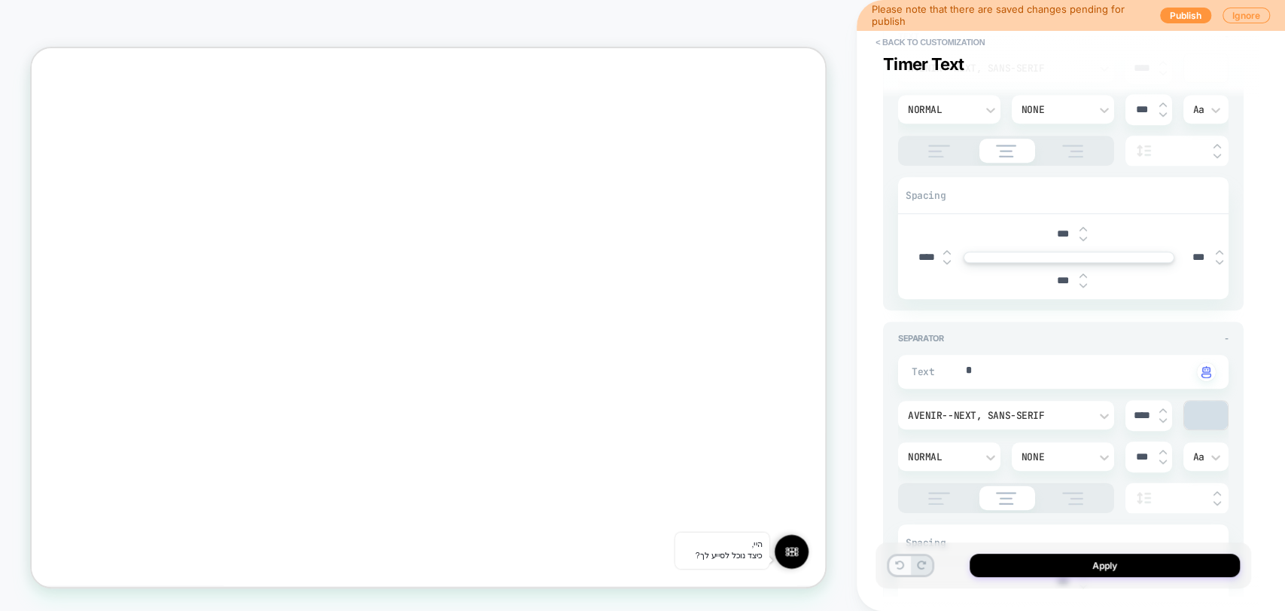
click at [898, 563] on icon at bounding box center [899, 564] width 9 height 9
type textarea "*"
type input "***"
click at [898, 563] on icon at bounding box center [899, 564] width 9 height 9
type textarea "*"
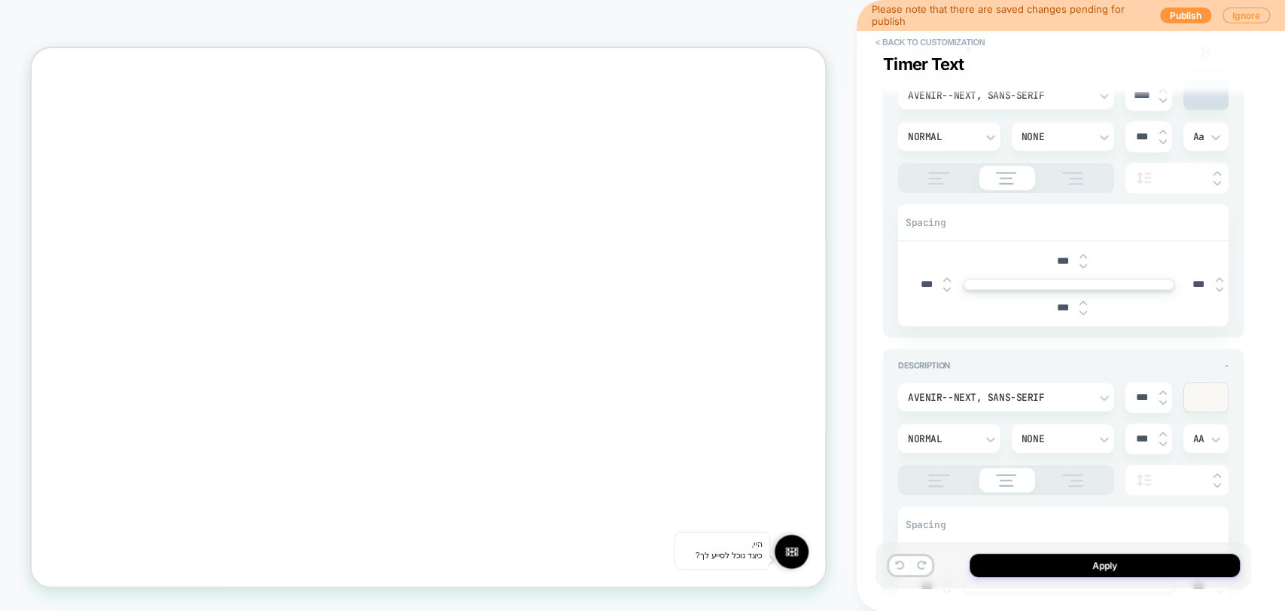
scroll to position [1004, 0]
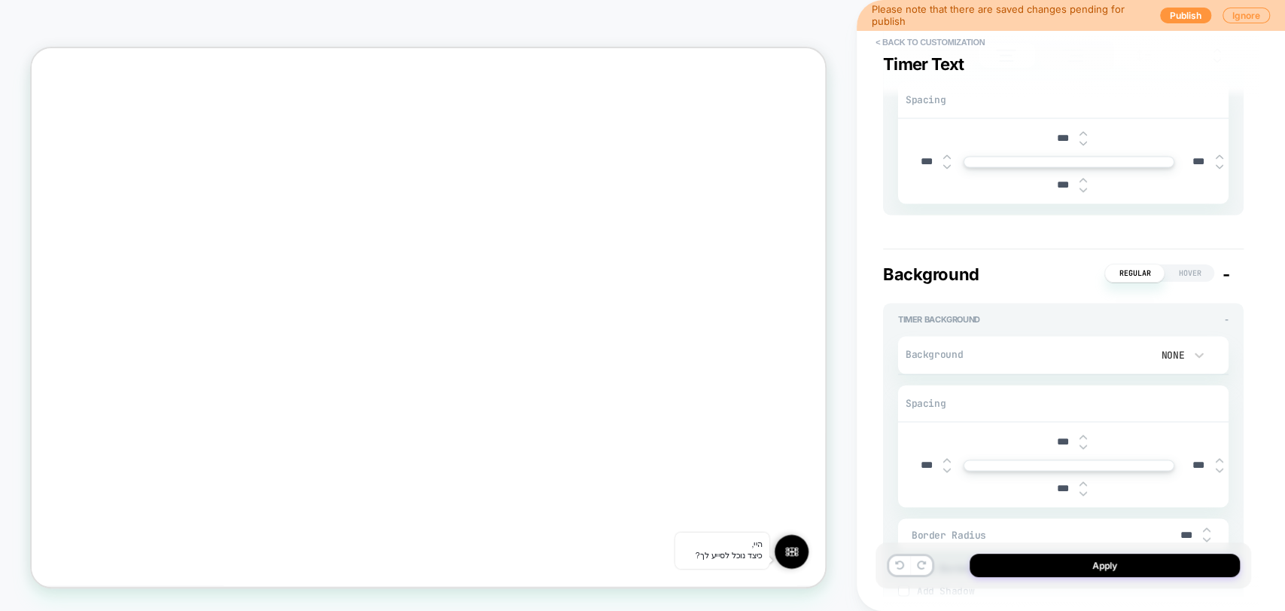
type textarea "*"
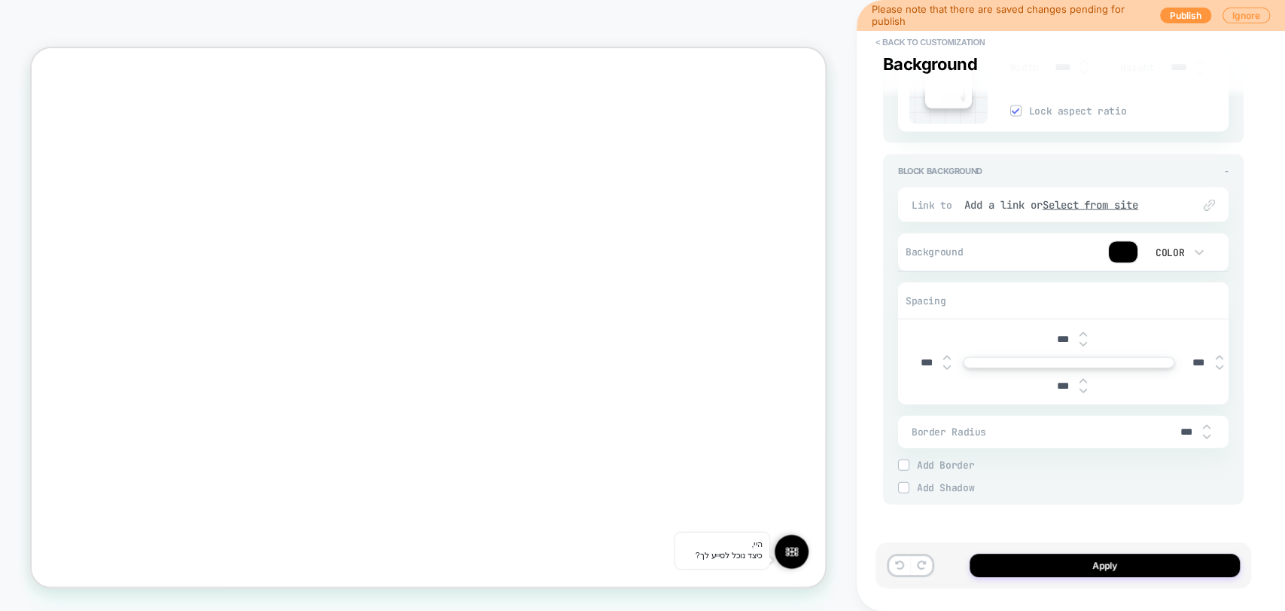
scroll to position [2159, 0]
drag, startPoint x: 922, startPoint y: 357, endPoint x: 911, endPoint y: 353, distance: 11.9
click at [911, 353] on input "***" at bounding box center [927, 358] width 34 height 13
type textarea "*"
type input "****"
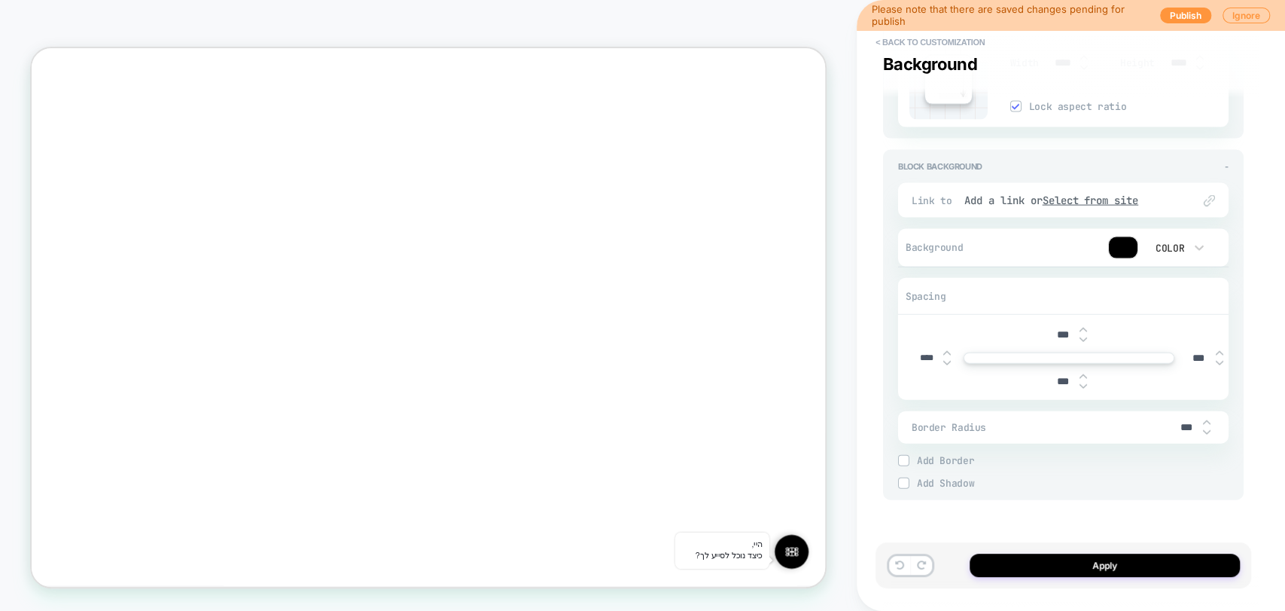
type textarea "*"
type input "*****"
type textarea "*"
type input "****"
type textarea "*"
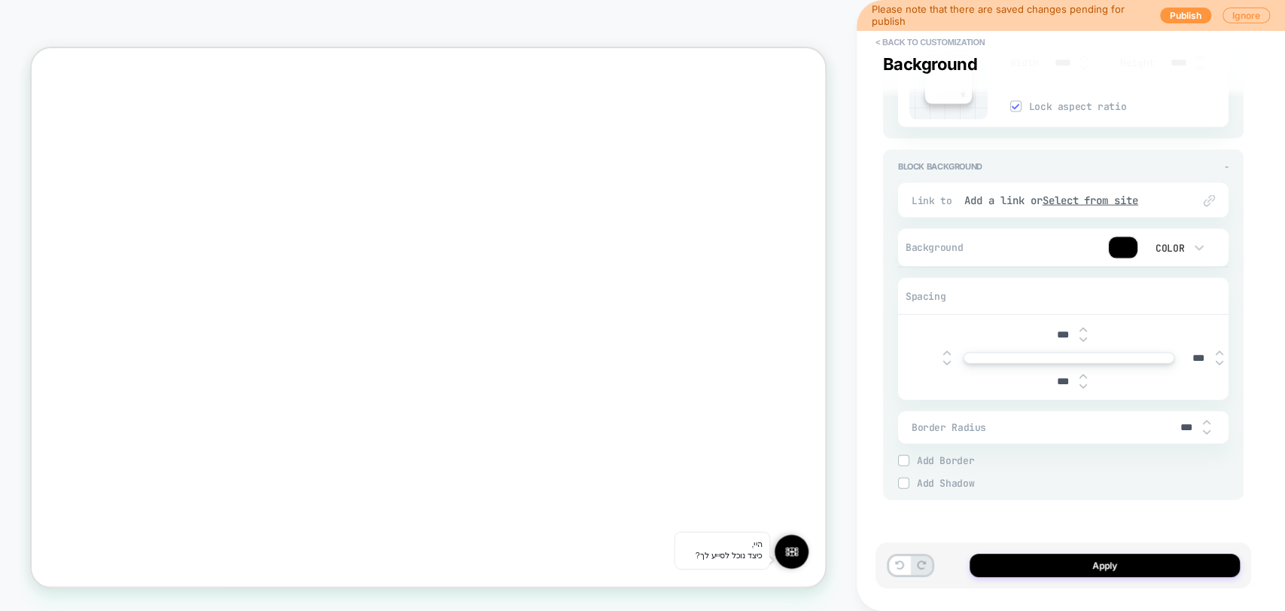
type textarea "*"
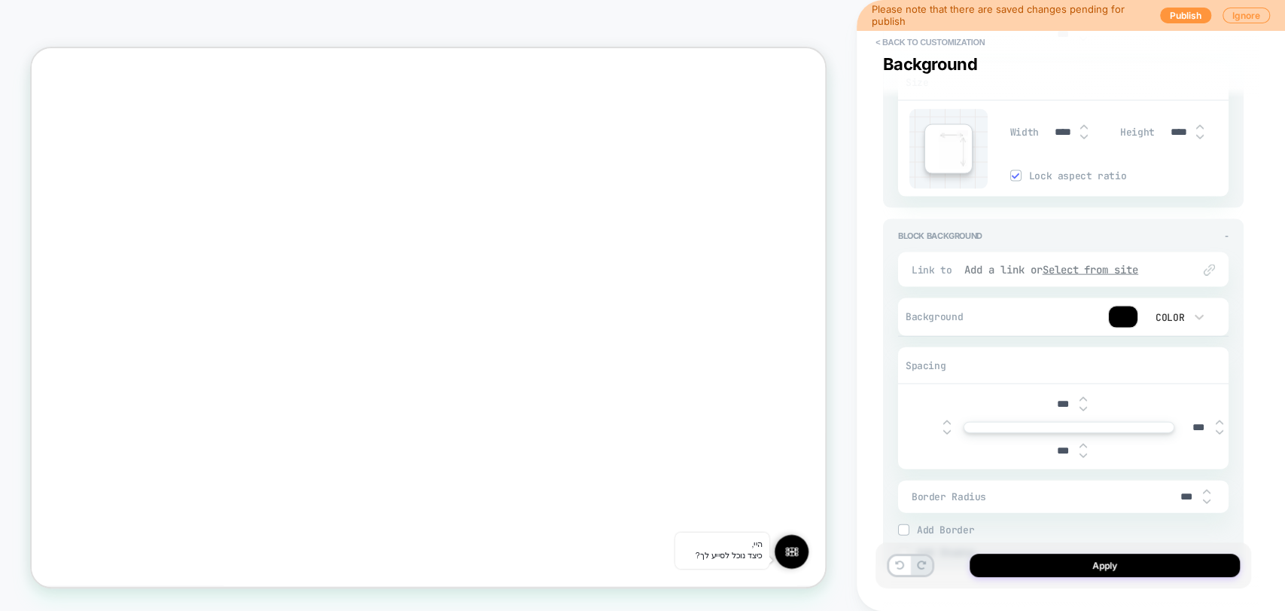
scroll to position [1992, 0]
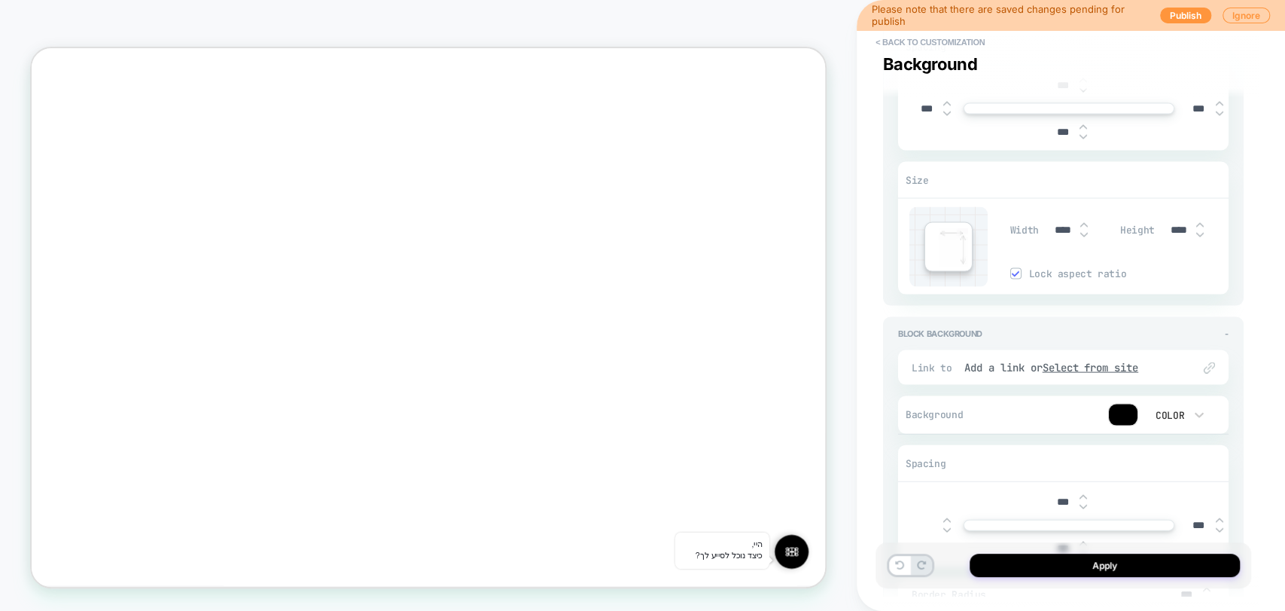
click at [1060, 229] on input "****" at bounding box center [1064, 230] width 34 height 13
drag, startPoint x: 1064, startPoint y: 229, endPoint x: 1040, endPoint y: 227, distance: 24.2
click at [1040, 225] on div "Width ****" at bounding box center [1061, 230] width 102 height 31
type input "***"
type textarea "*"
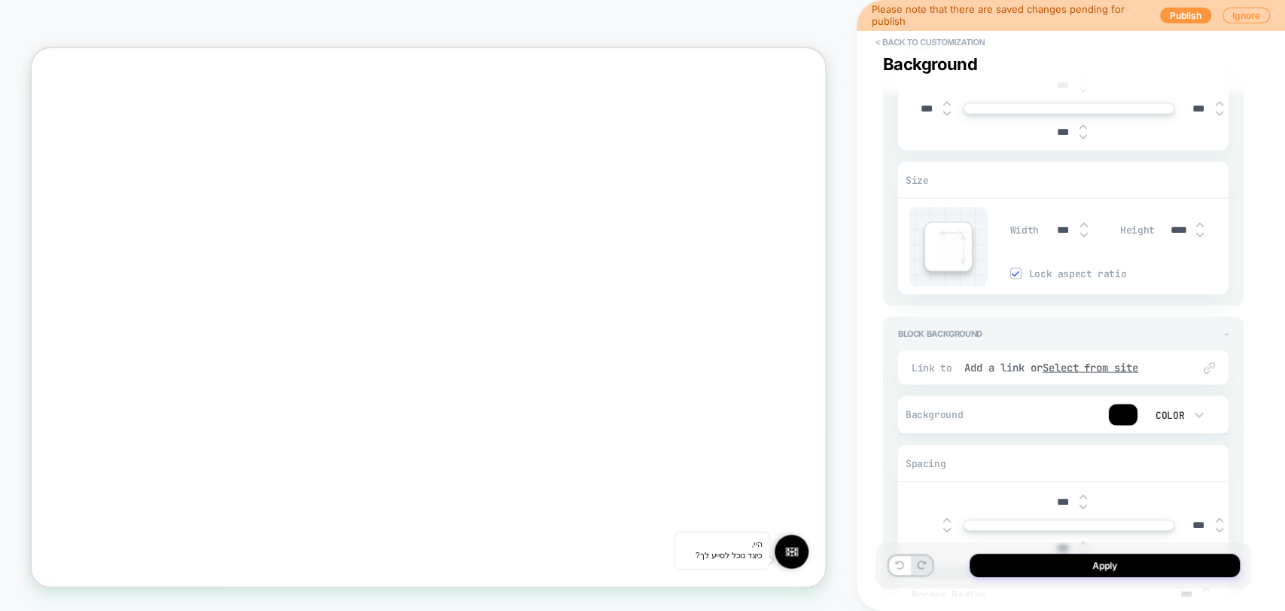
type input "****"
type textarea "*"
type input "***"
type textarea "*"
type input "****"
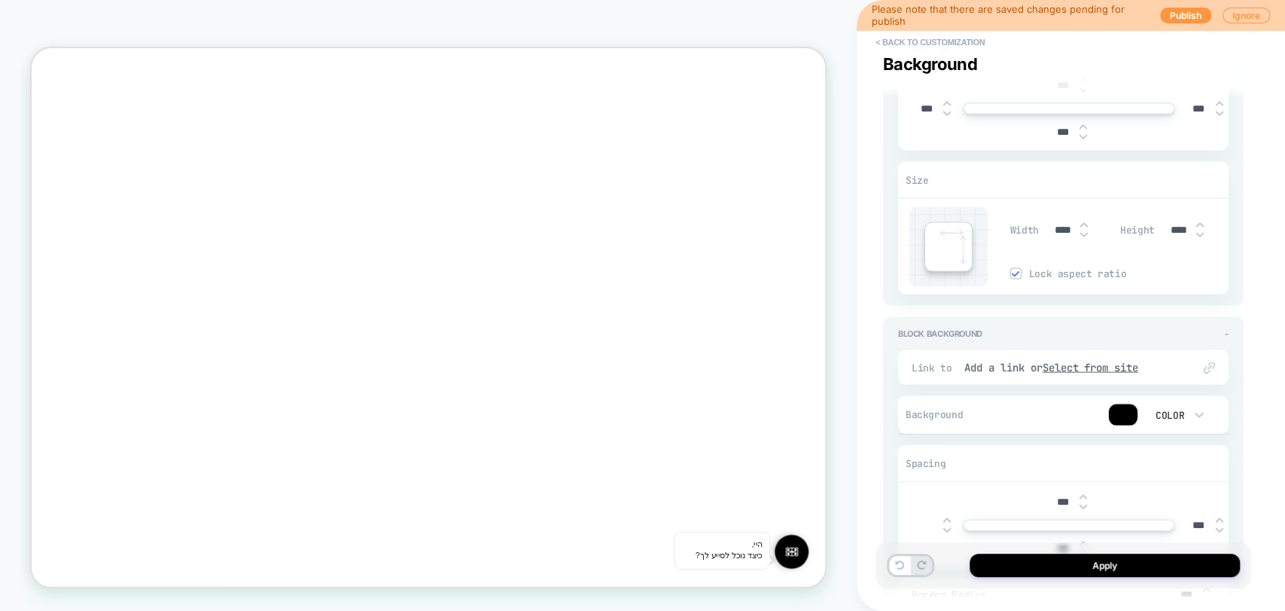
type textarea "*"
type input "***"
type textarea "*"
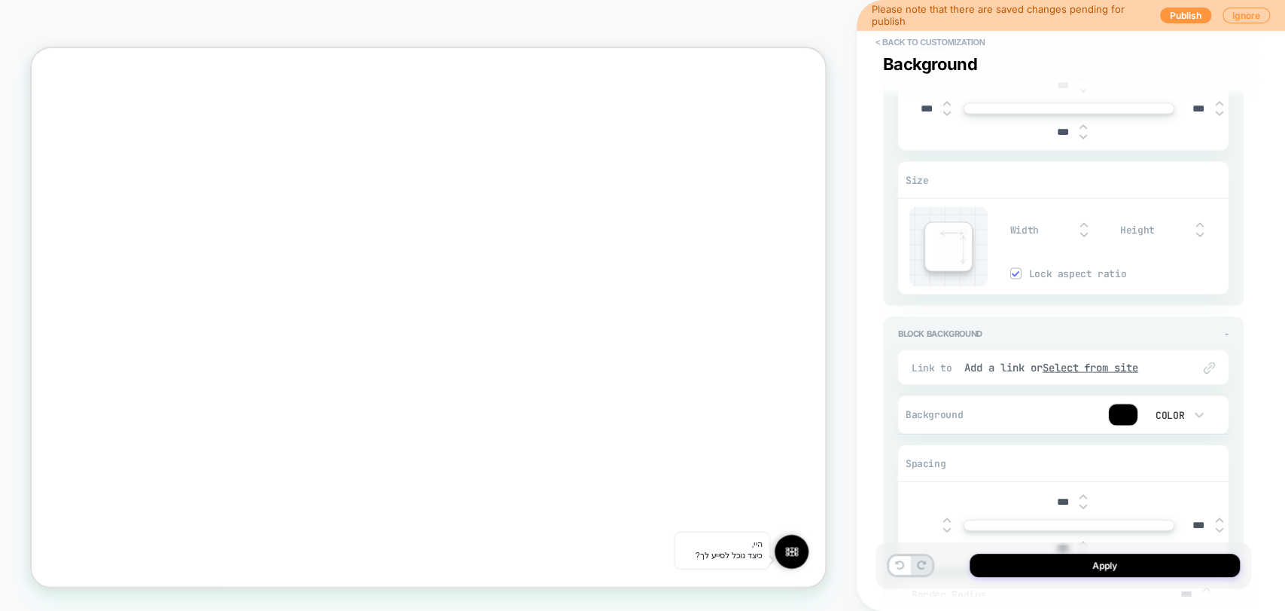
type input "***"
type textarea "*"
type input "****"
type textarea "*"
type input "***"
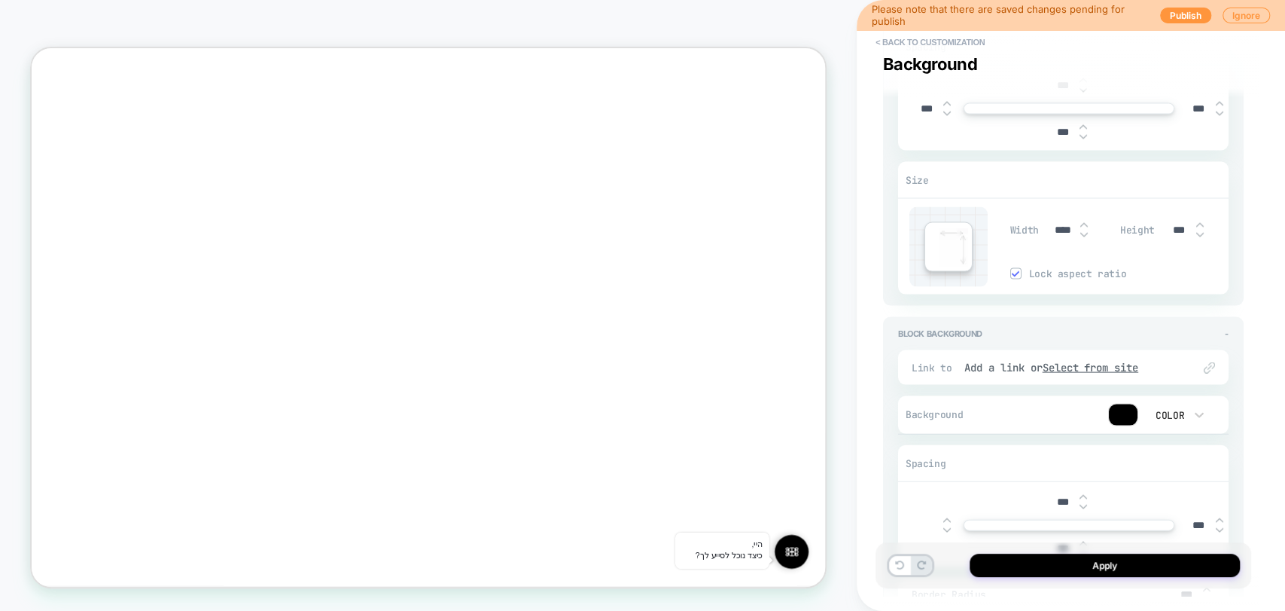
type textarea "*"
type input "****"
click at [1225, 329] on span "-" at bounding box center [1227, 333] width 4 height 11
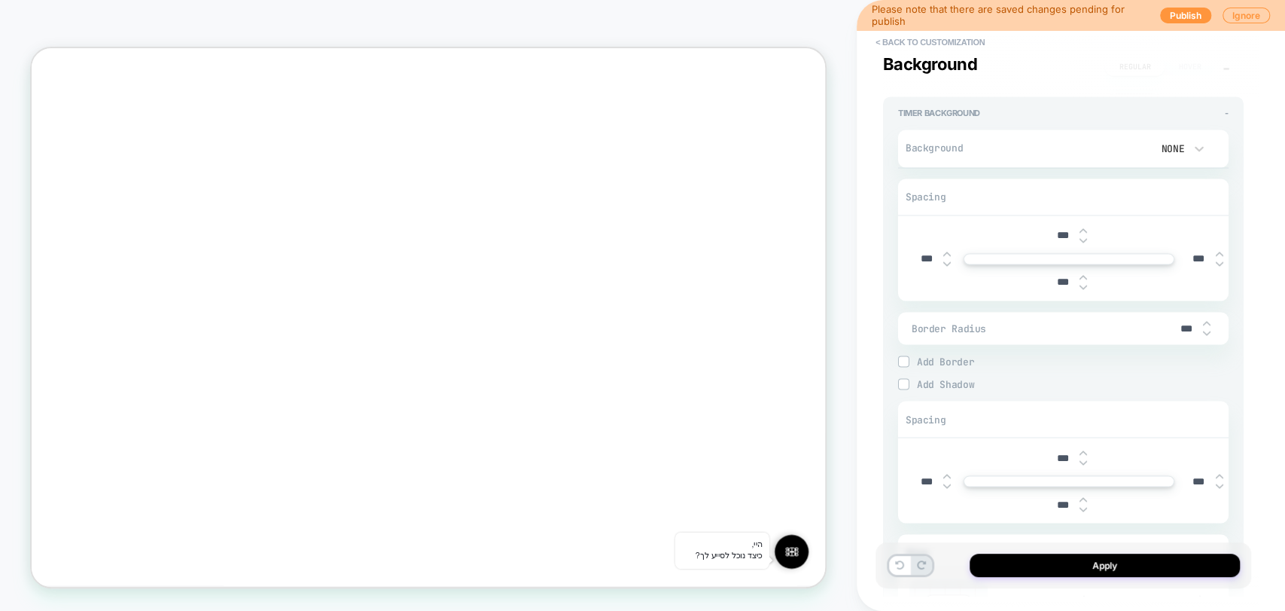
scroll to position [1590, 0]
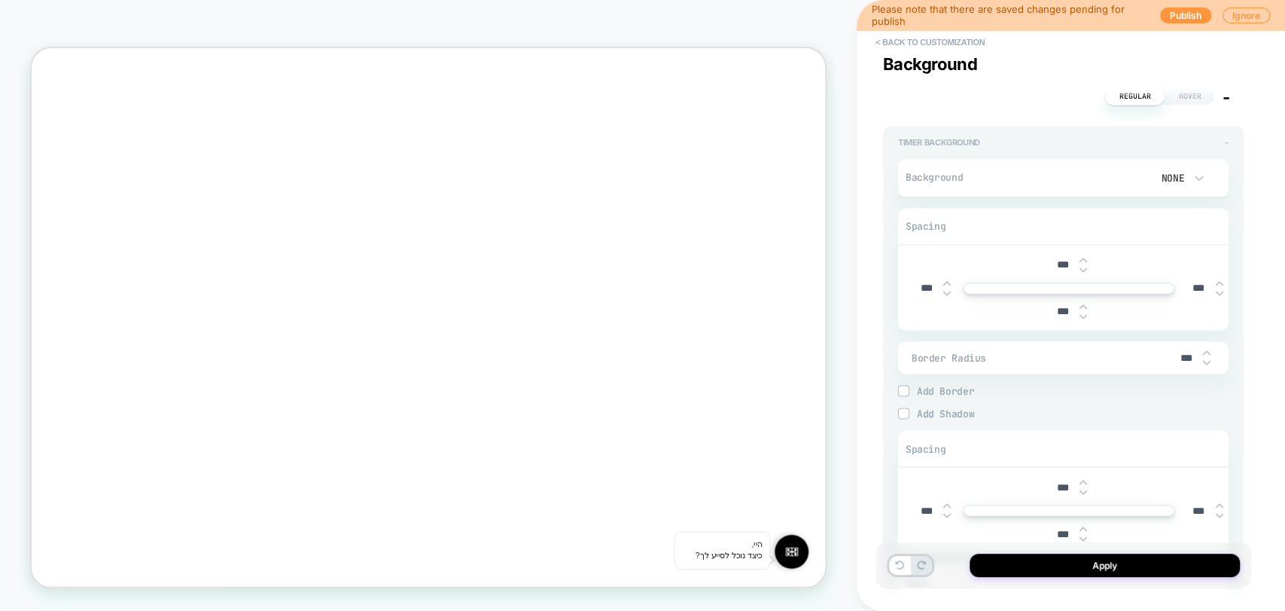
click at [1226, 141] on span "-" at bounding box center [1227, 142] width 4 height 11
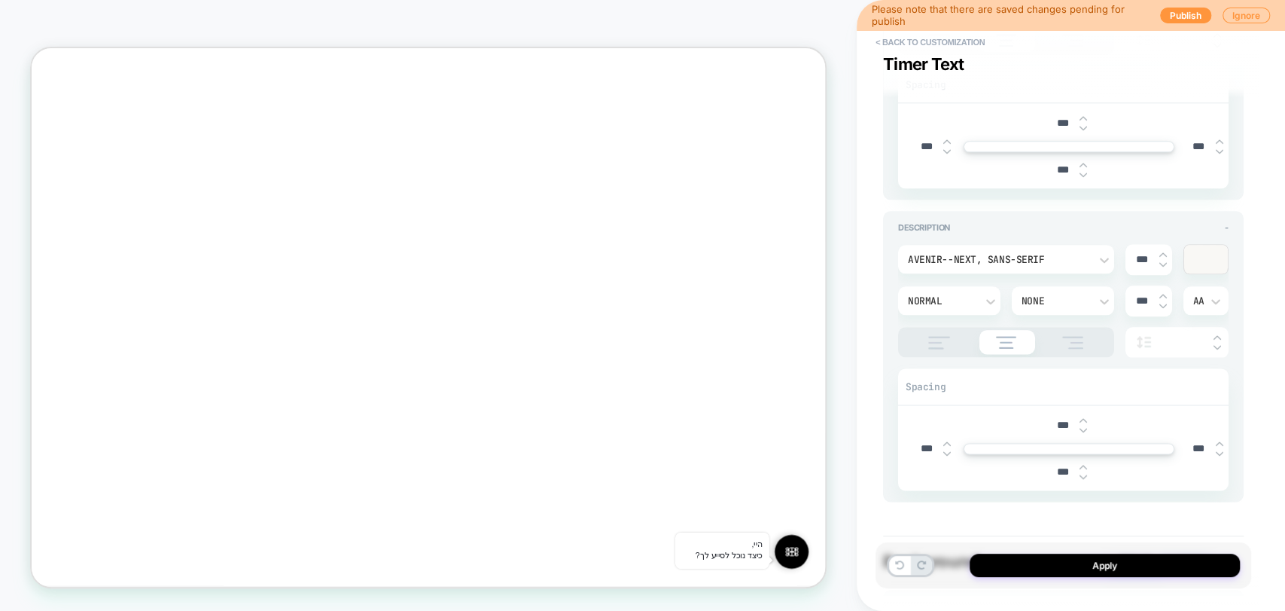
scroll to position [1042, 0]
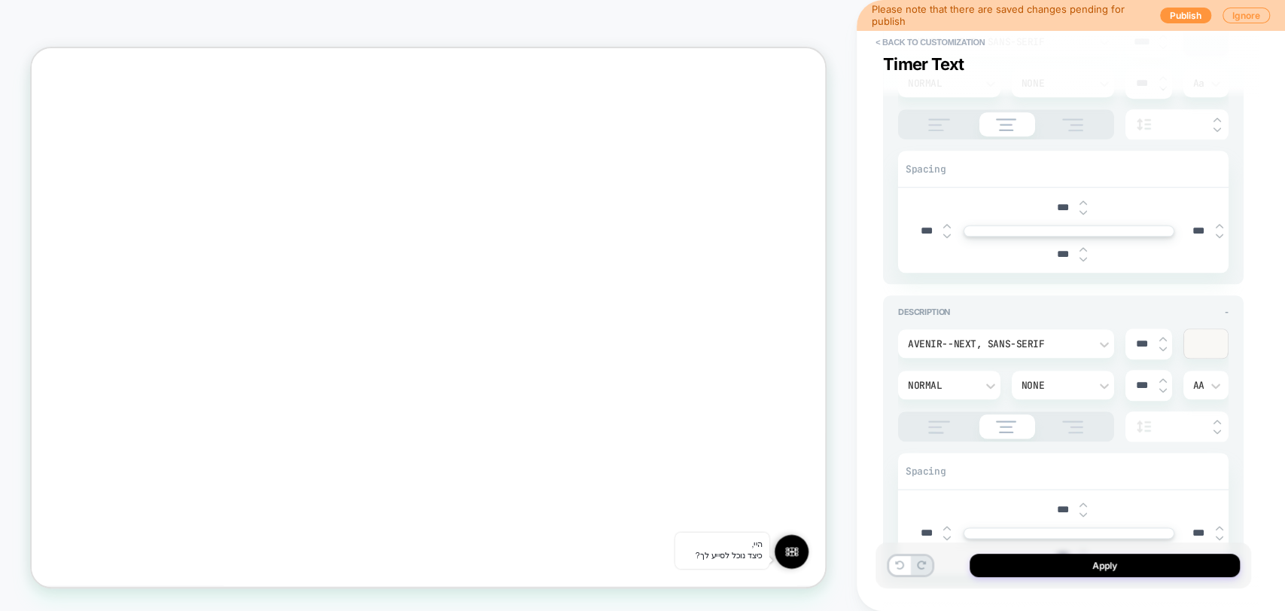
click at [1229, 310] on div "Description - Avenir--Next, sans-serif *** Normal None *** AA Spacing *** *** *…" at bounding box center [1063, 440] width 361 height 291
click at [1227, 312] on div "Description -" at bounding box center [1063, 311] width 331 height 11
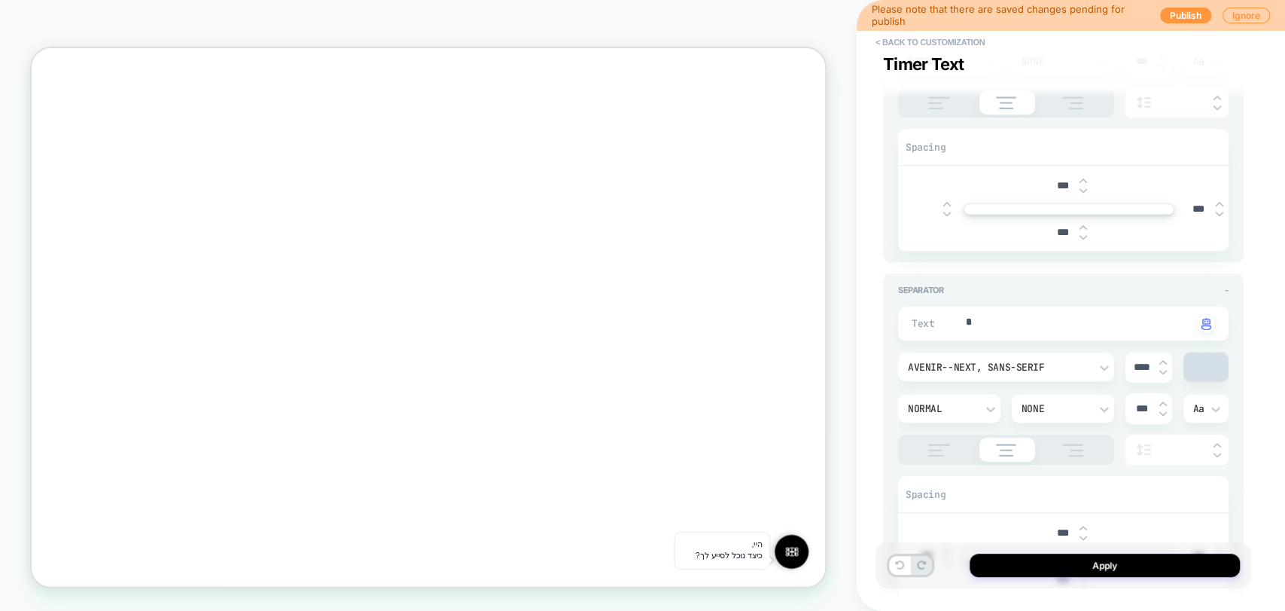
scroll to position [701, 0]
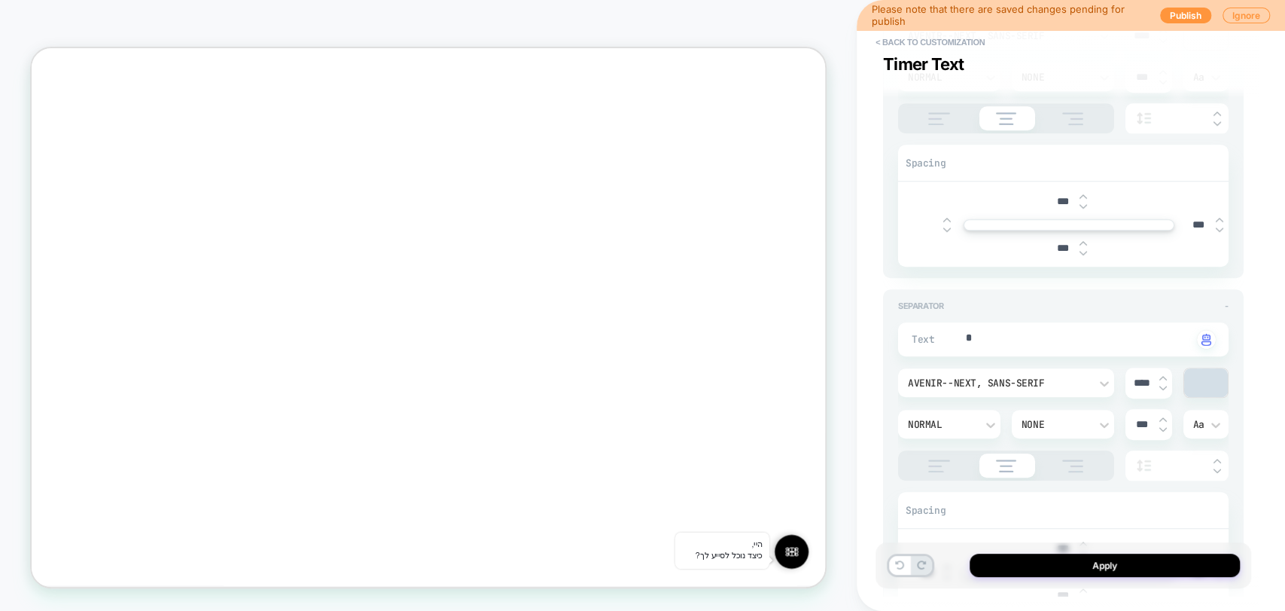
click at [1226, 303] on span "-" at bounding box center [1227, 305] width 4 height 11
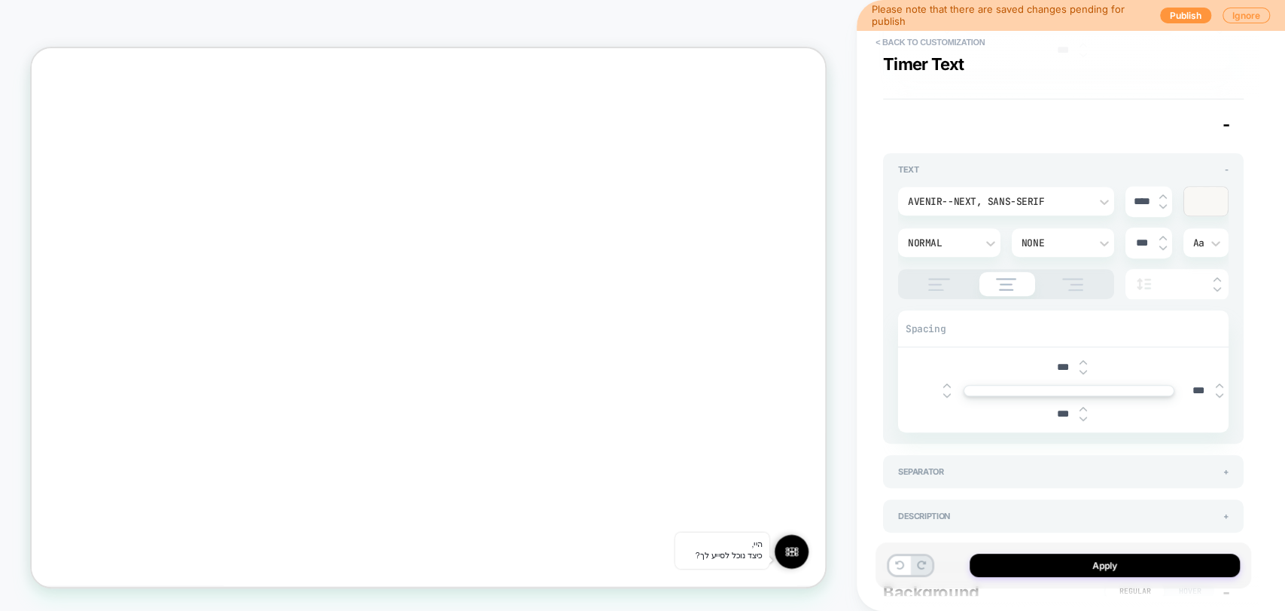
scroll to position [534, 0]
click at [1227, 123] on span "-" at bounding box center [1226, 126] width 8 height 20
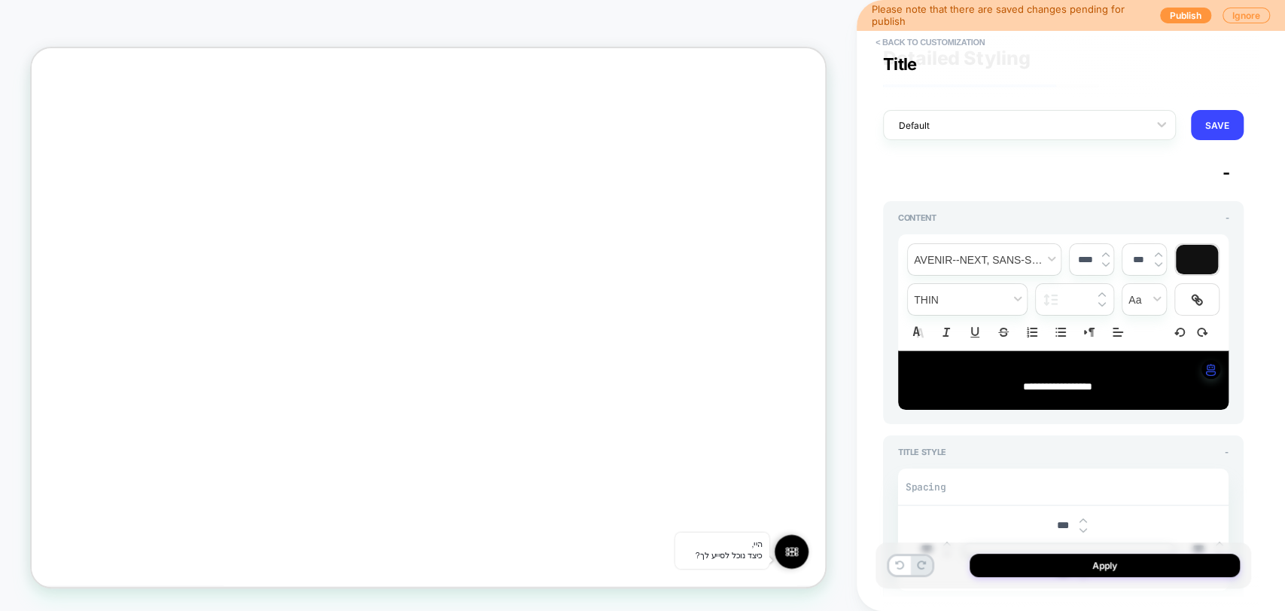
scroll to position [10, 0]
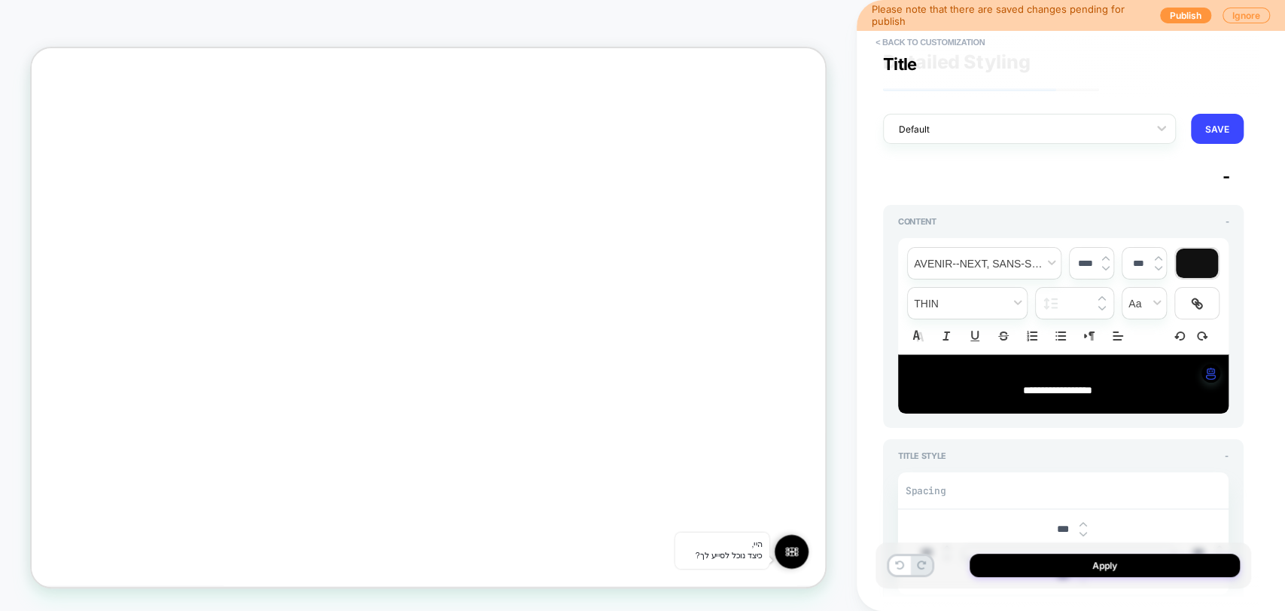
click at [1224, 181] on span "-" at bounding box center [1226, 176] width 8 height 20
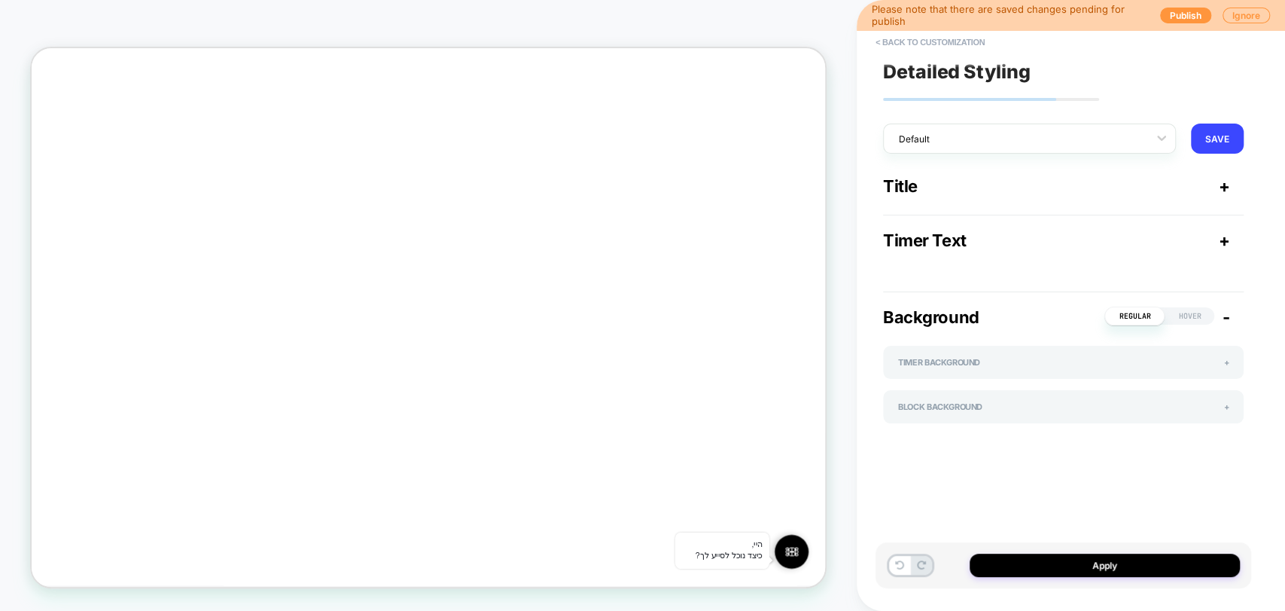
scroll to position [0, 0]
click at [971, 184] on div "Title +" at bounding box center [1063, 186] width 361 height 20
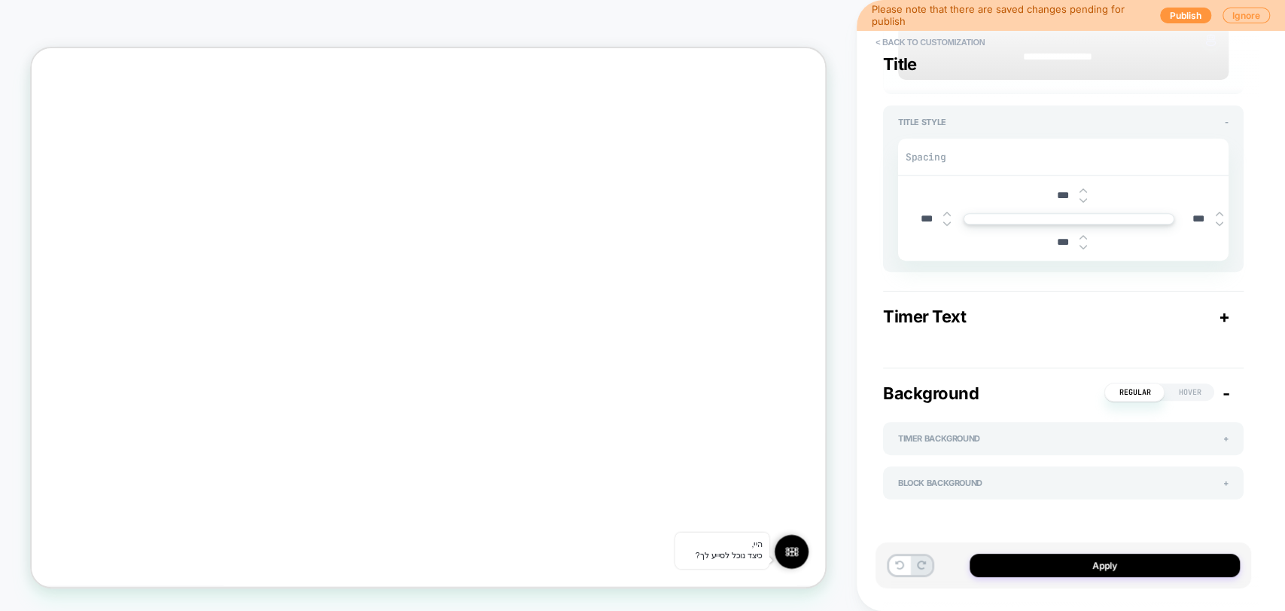
scroll to position [160, 0]
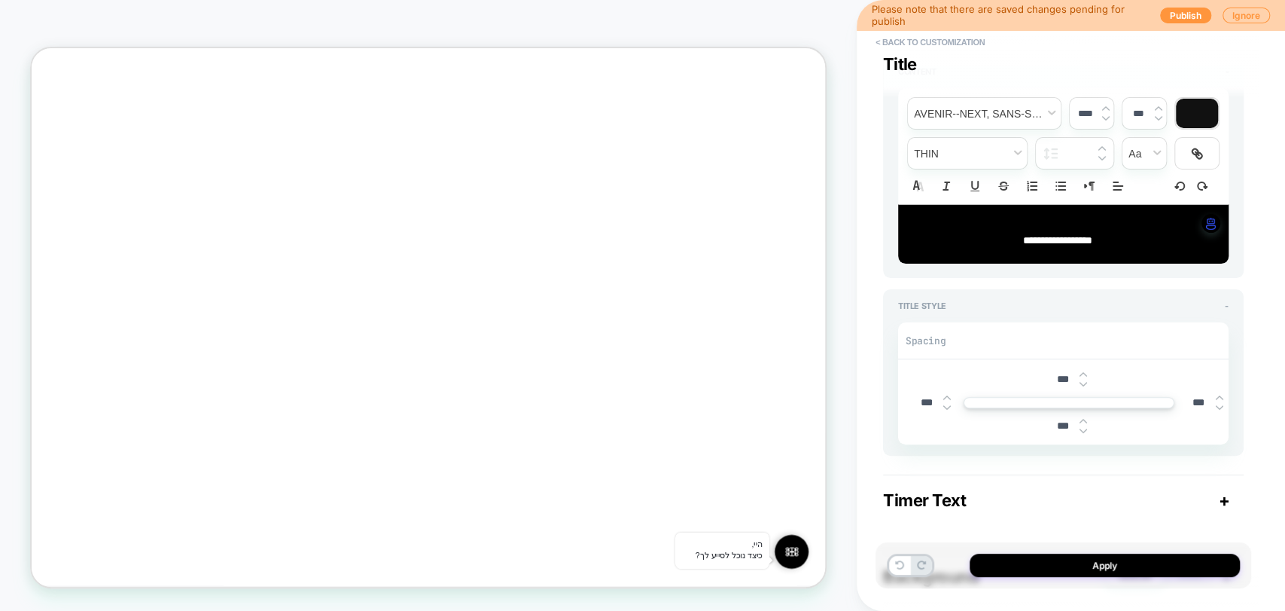
type textarea "*"
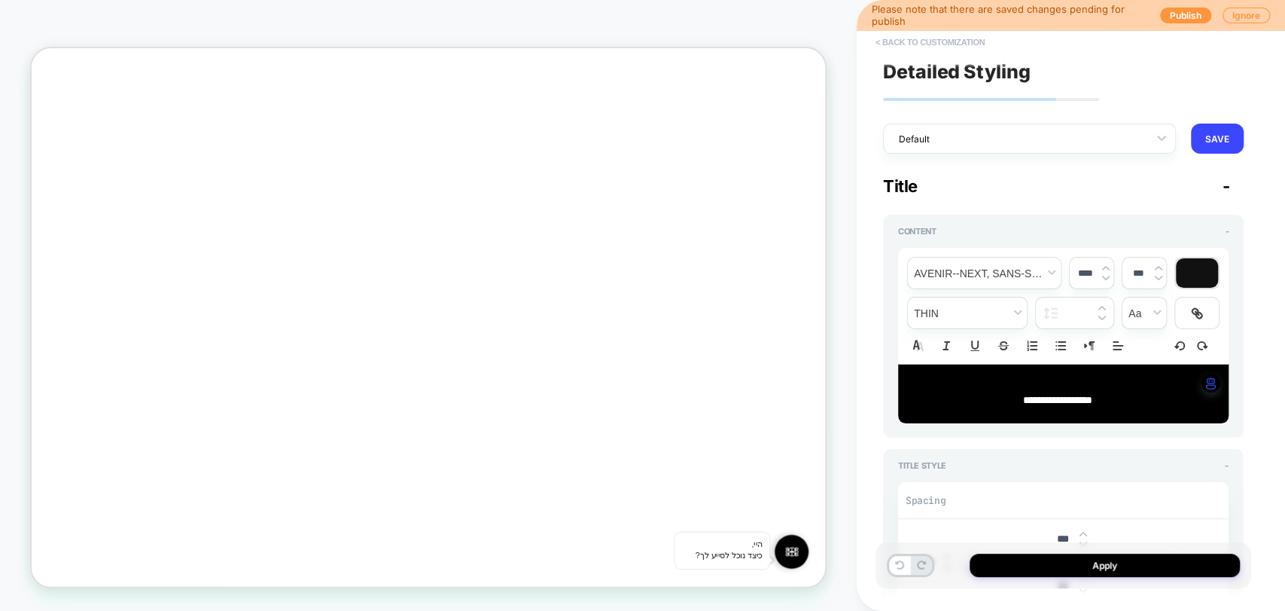
click at [910, 37] on button "< Back to customization" at bounding box center [930, 42] width 124 height 24
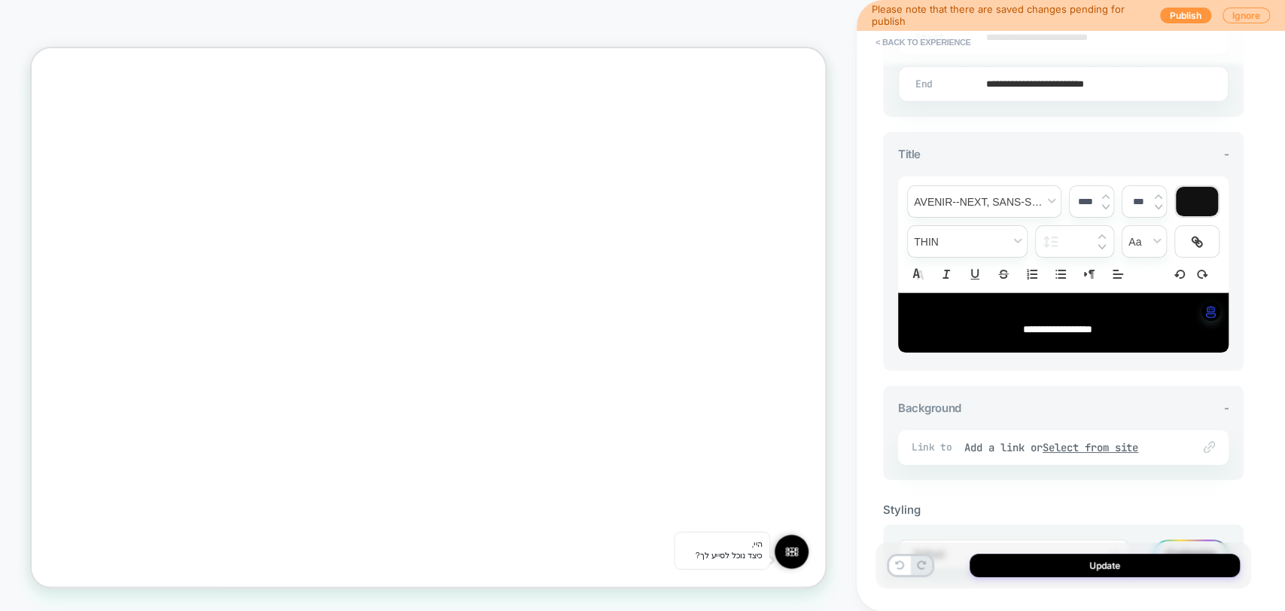
scroll to position [548, 0]
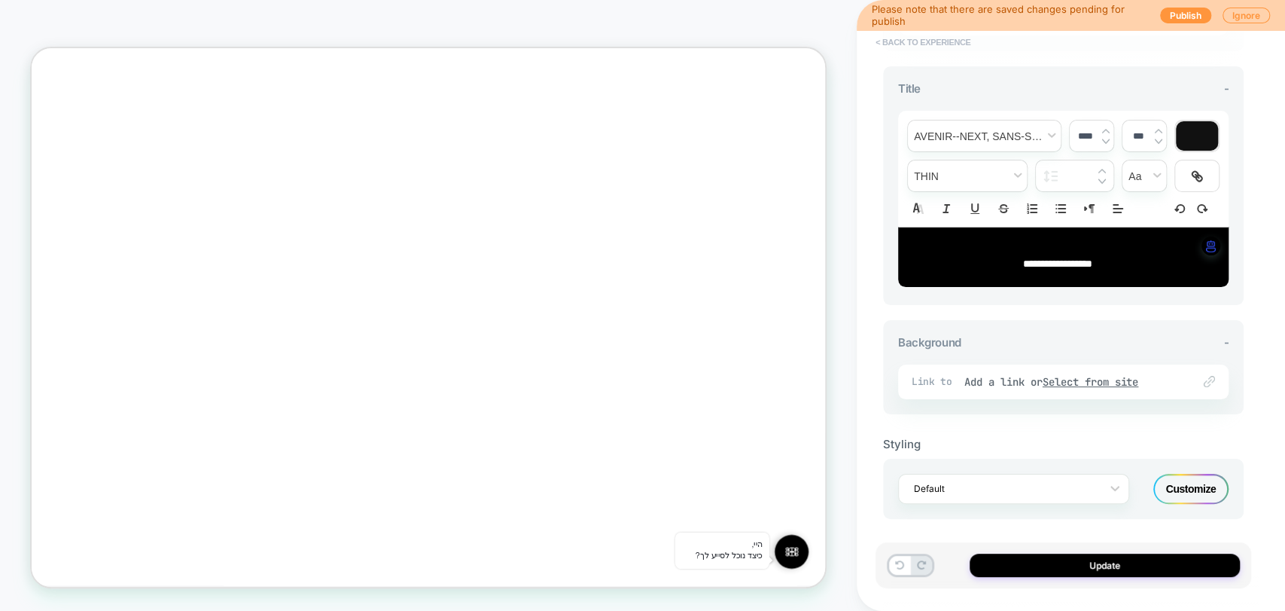
click at [904, 41] on button "< Back to experience" at bounding box center [923, 42] width 110 height 24
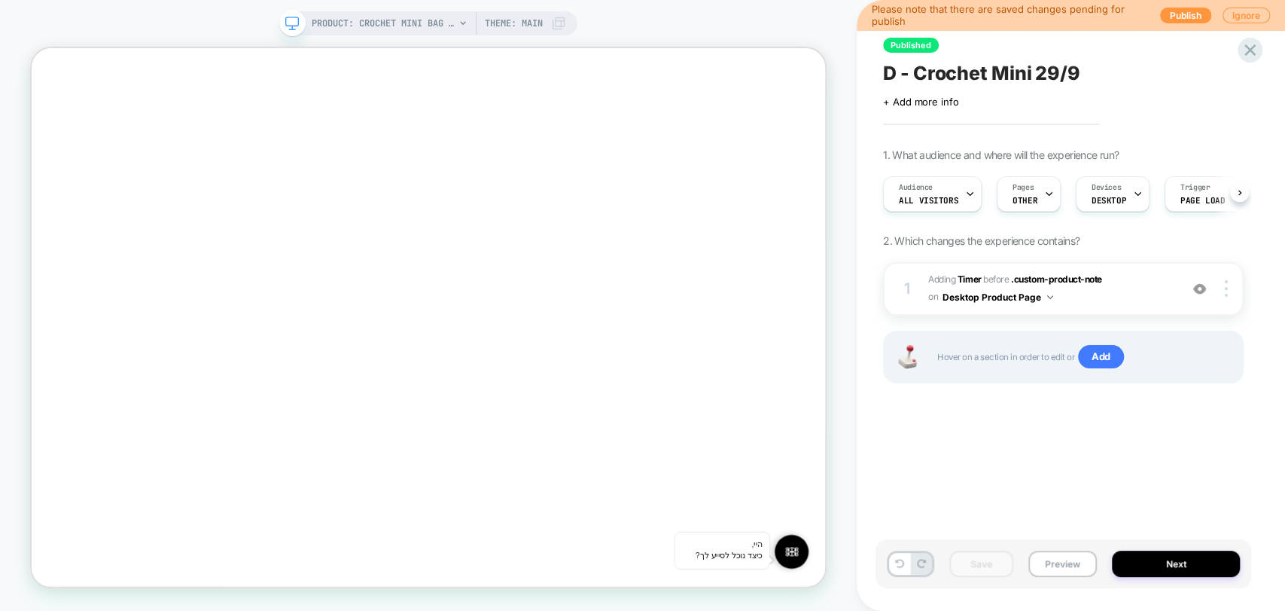
scroll to position [0, 0]
click at [1100, 359] on span "Add" at bounding box center [1101, 357] width 46 height 24
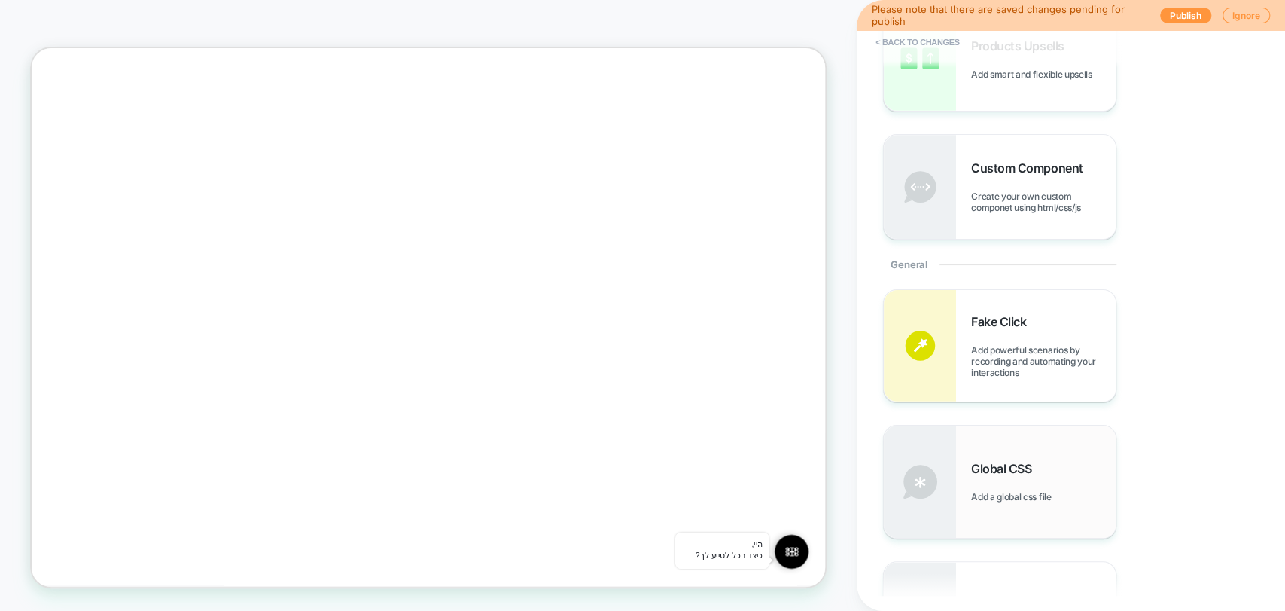
scroll to position [501, 0]
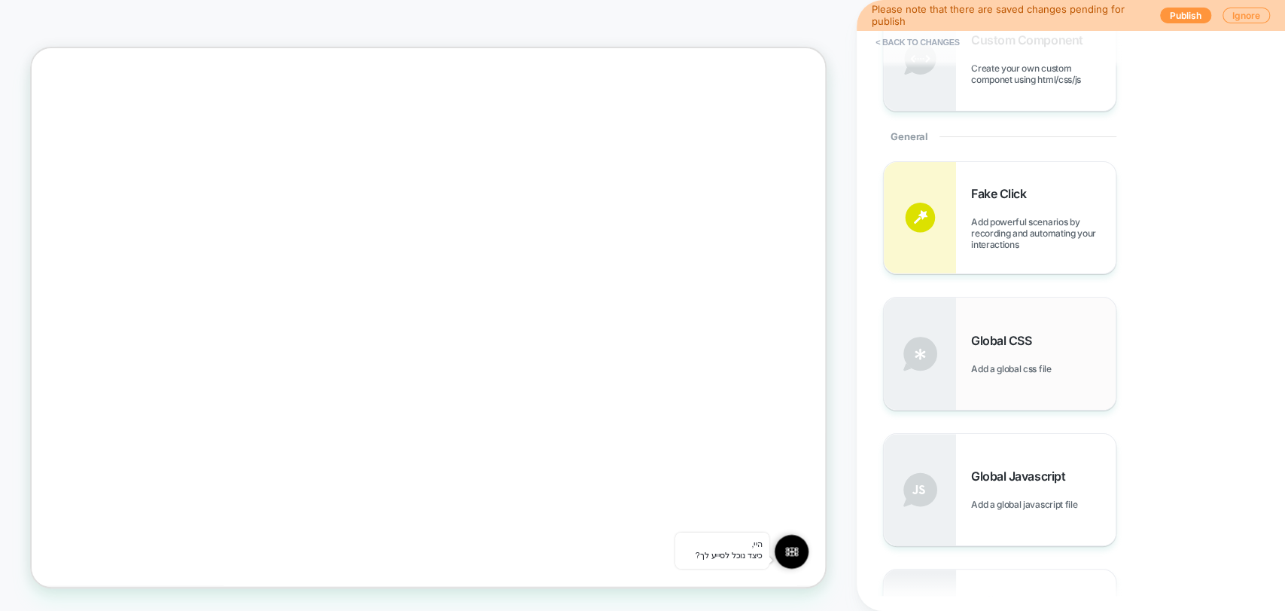
click at [1004, 346] on span "Global CSS" at bounding box center [1005, 340] width 68 height 15
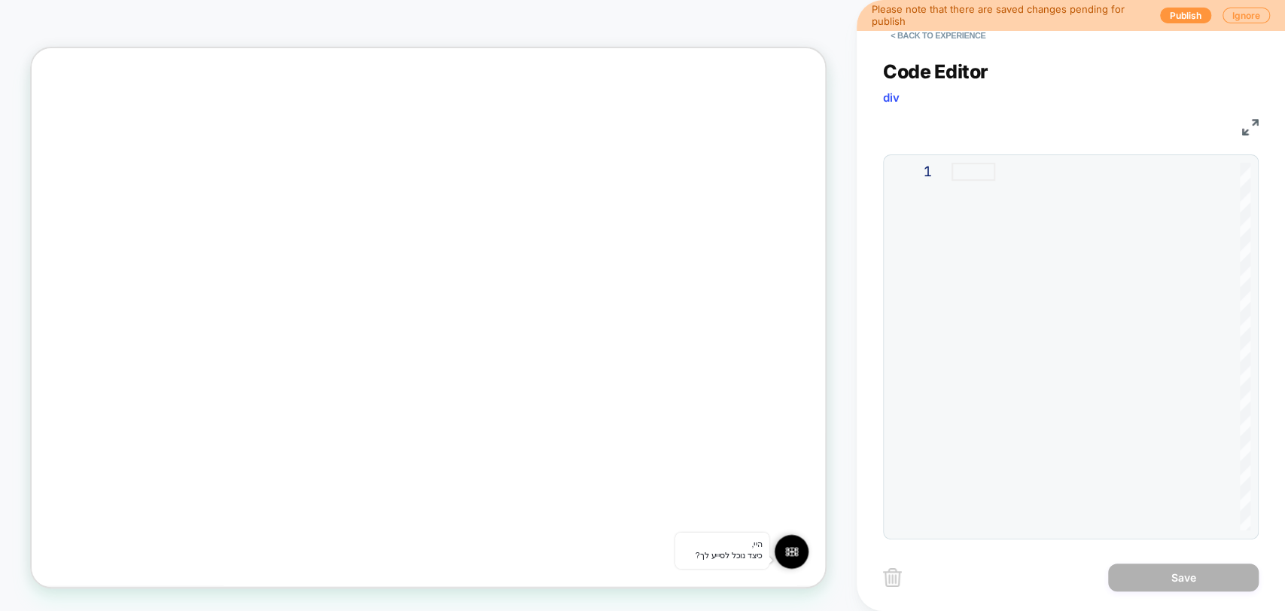
click at [978, 181] on div at bounding box center [1101, 172] width 299 height 18
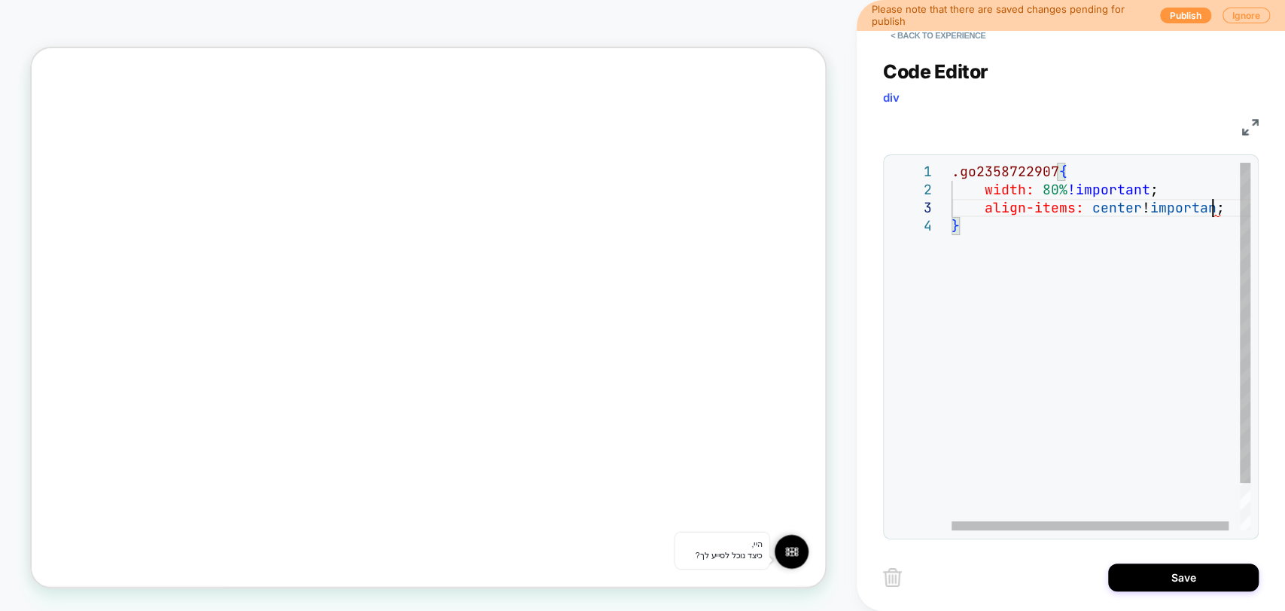
scroll to position [35, 267]
click at [1016, 291] on div ".go2358722907 { width: 80% !important ; align-items: center !important ; }" at bounding box center [1111, 374] width 319 height 422
click at [1033, 200] on div ".go2358722907 { width: 80% !important ; align-items: center !important ; }" at bounding box center [1111, 374] width 319 height 422
click at [1072, 207] on div ".go2358722907 { width: 80% !important ; align-items: center !important ; }" at bounding box center [1111, 374] width 319 height 422
drag, startPoint x: 1072, startPoint y: 208, endPoint x: 1023, endPoint y: 207, distance: 48.9
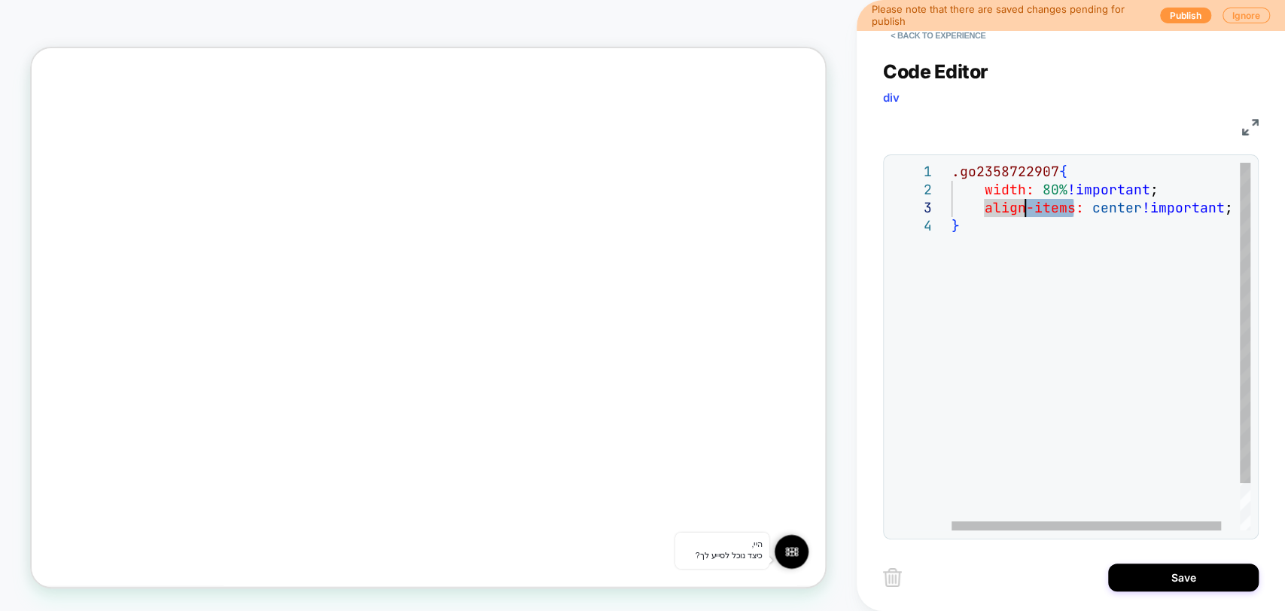
click at [1023, 207] on div ".go2358722907 { width: 80% !important ; align-items: center !important ; }" at bounding box center [1111, 374] width 319 height 422
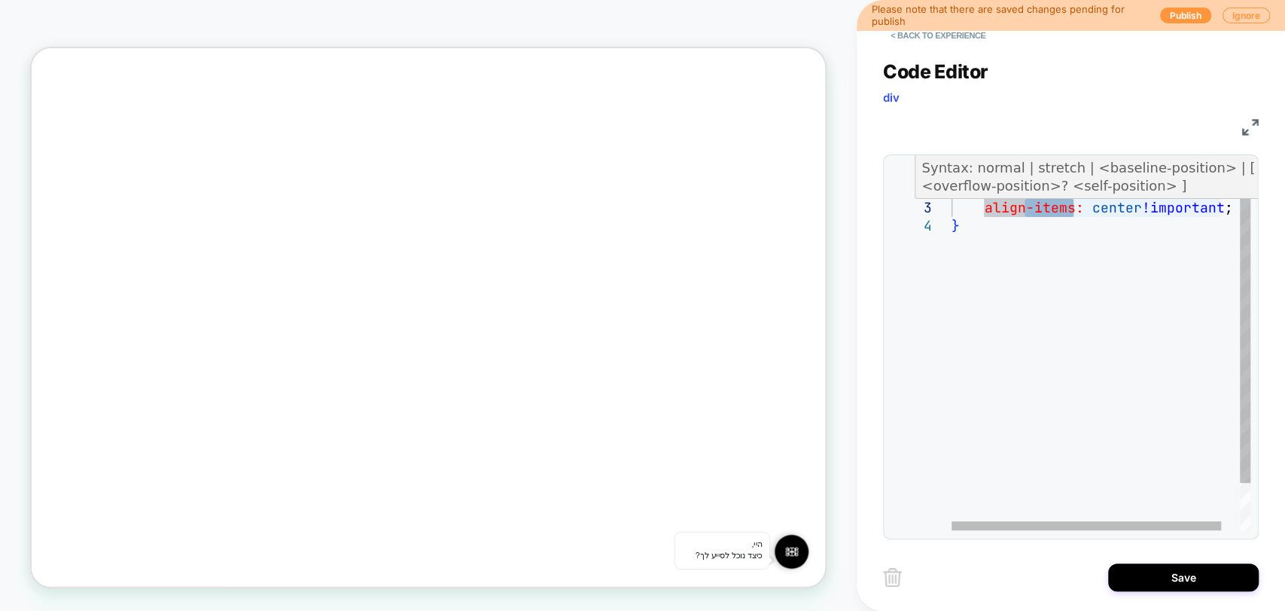
scroll to position [35, 227]
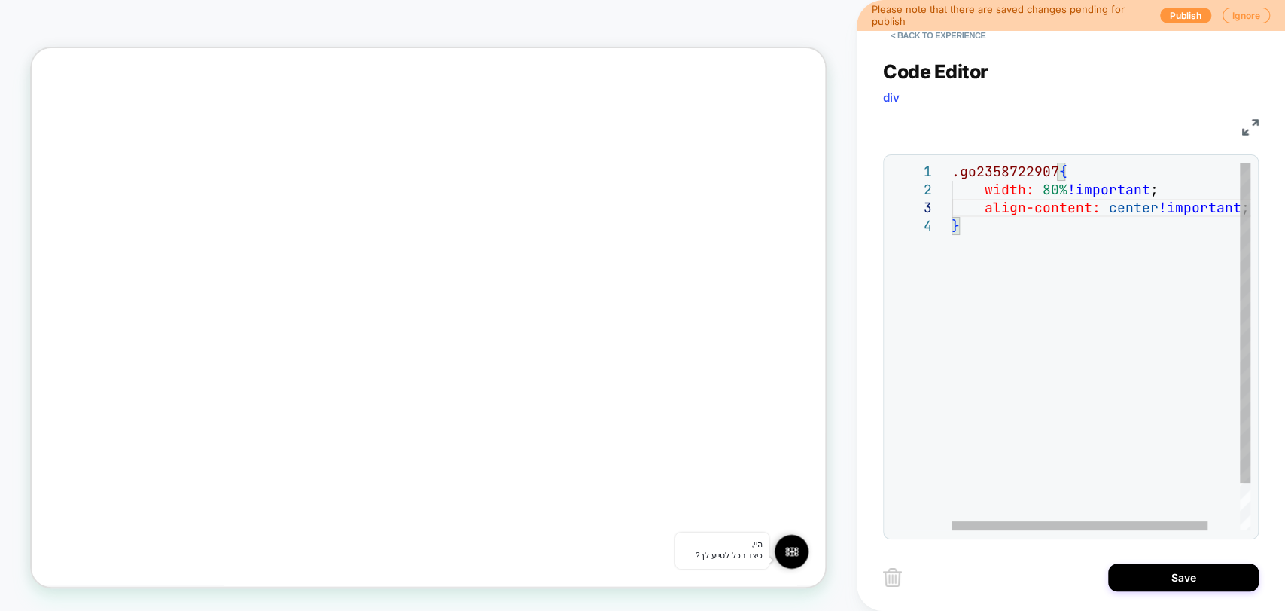
click at [1108, 246] on div ".go2358722907 { width: 80% !important ; align-content: center !important ; }" at bounding box center [1120, 374] width 336 height 422
click at [1010, 311] on div ".go2358722907 { width: 80% !important ; align-content: center !important ; }" at bounding box center [1120, 374] width 336 height 422
click at [1032, 261] on div ".go2358722907 { width: 80% !important ; align-content: center !important ; }" at bounding box center [1120, 374] width 336 height 422
click at [1010, 211] on div ".go2358722907 { width: 80% !important ; align-content: center !important ; }" at bounding box center [1120, 374] width 336 height 422
click at [975, 206] on div ".go2358722907 { width: 80% !important ; align-content: center !important ; }" at bounding box center [1120, 374] width 336 height 422
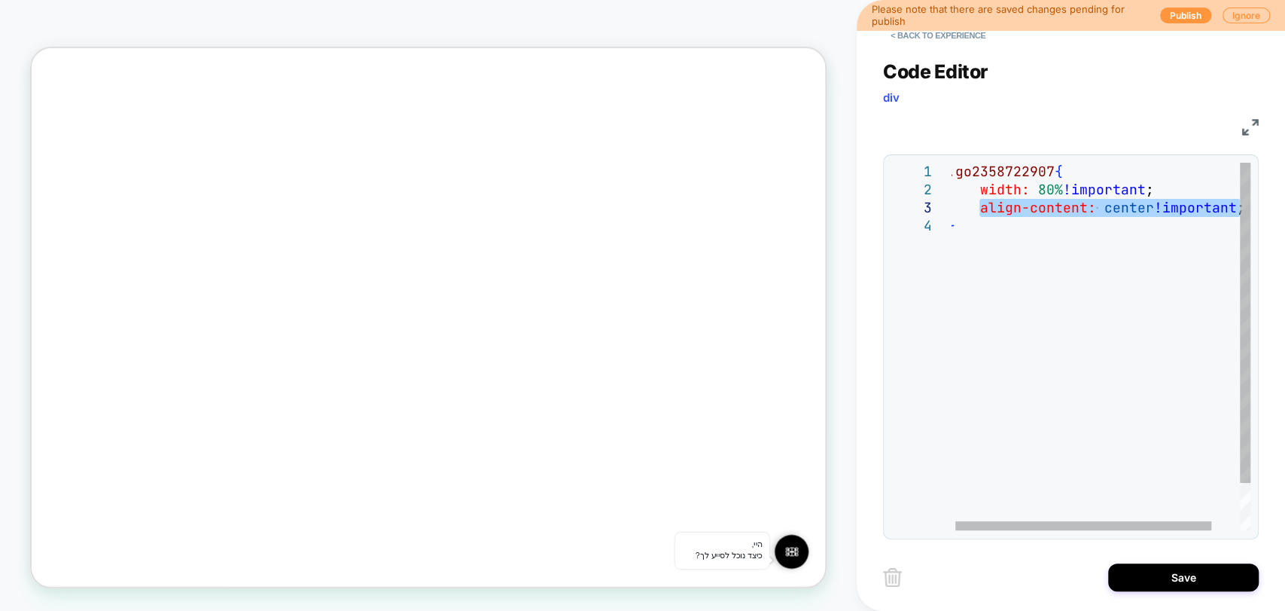
drag, startPoint x: 980, startPoint y: 206, endPoint x: 1239, endPoint y: 215, distance: 258.4
click at [1239, 215] on div ".go2358722907 { width: 80% !important ; align-content: center !important ; }" at bounding box center [1115, 374] width 336 height 422
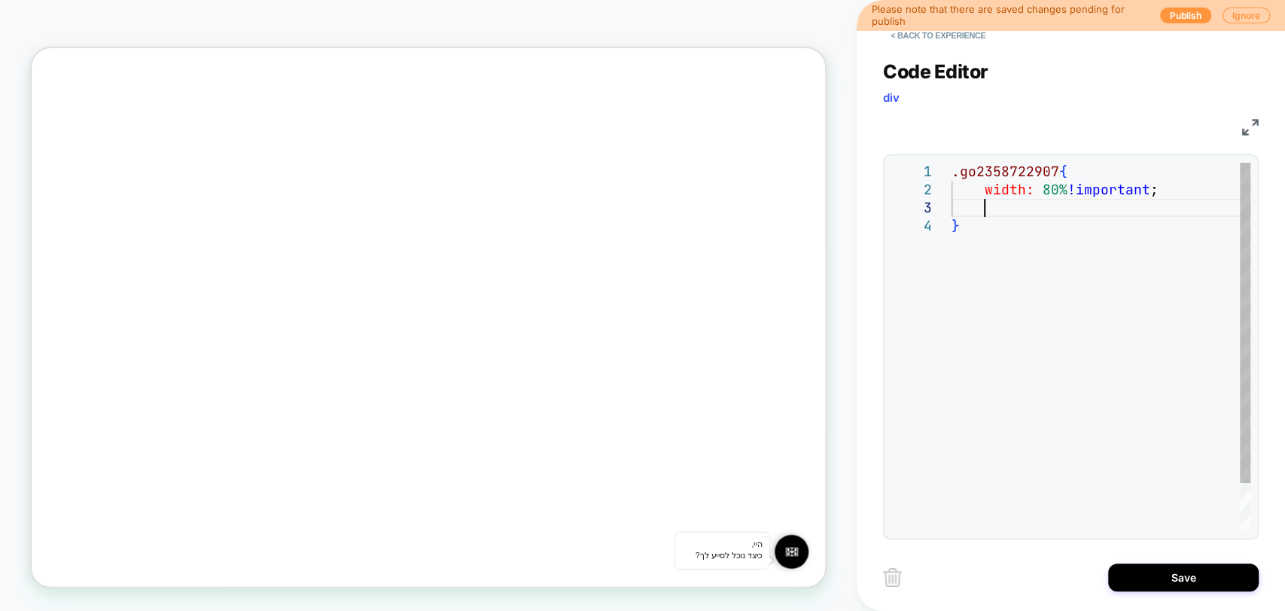
scroll to position [35, 203]
click at [1046, 317] on div ".go2358722907 { width: 80% !important ; }" at bounding box center [1101, 374] width 299 height 422
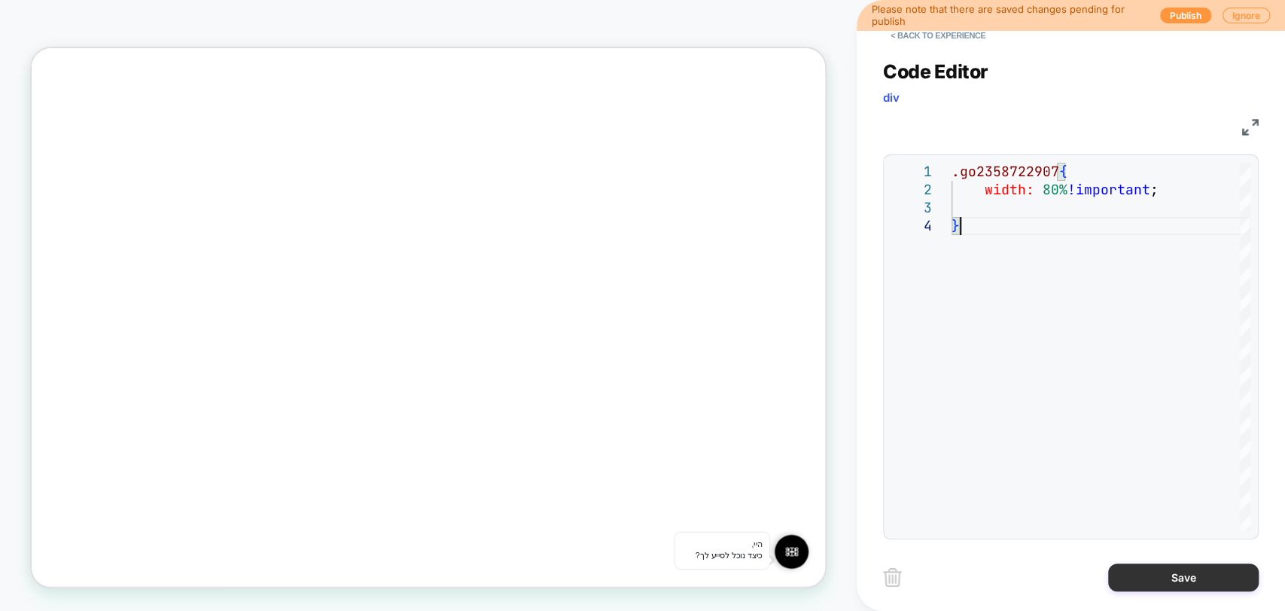
type textarea "**********"
click at [1165, 584] on button "Save" at bounding box center [1183, 577] width 151 height 28
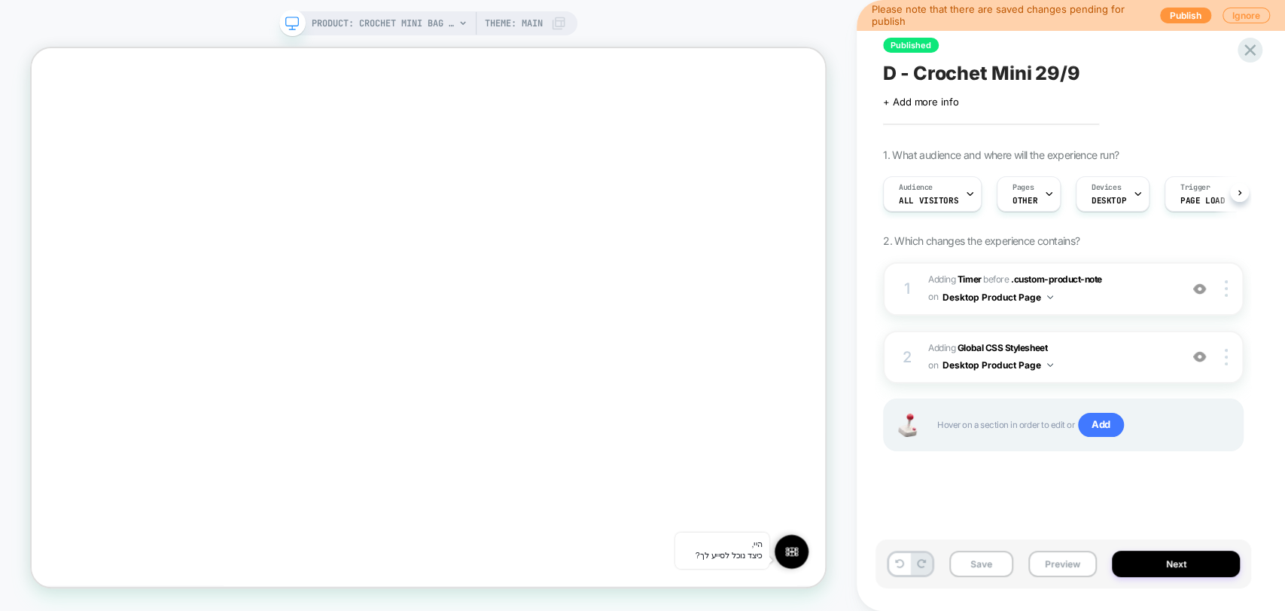
scroll to position [0, 0]
click at [1196, 358] on img at bounding box center [1199, 356] width 13 height 13
click at [1196, 357] on img at bounding box center [1199, 356] width 13 height 13
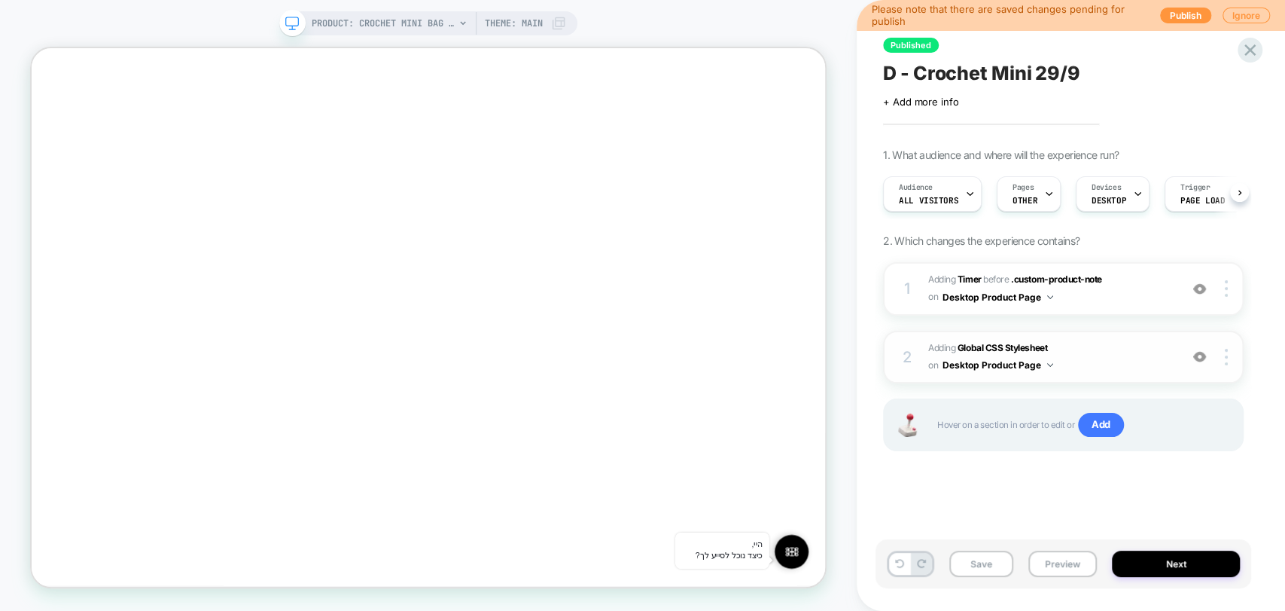
click at [1196, 357] on img at bounding box center [1199, 356] width 13 height 13
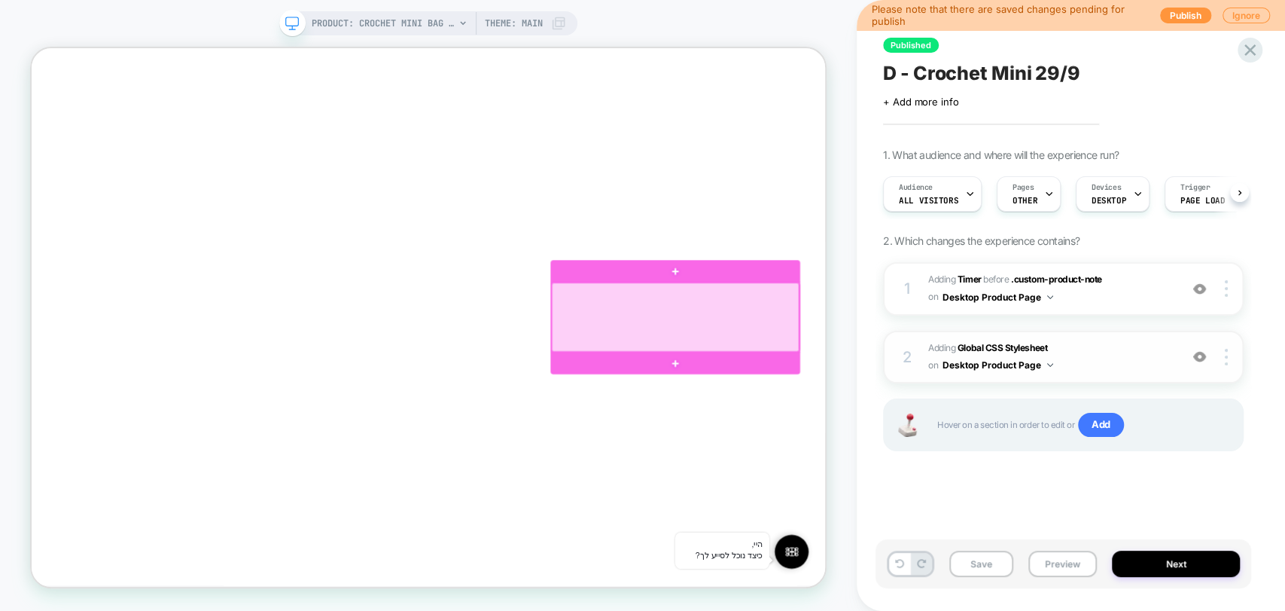
click at [998, 405] on div at bounding box center [890, 407] width 330 height 92
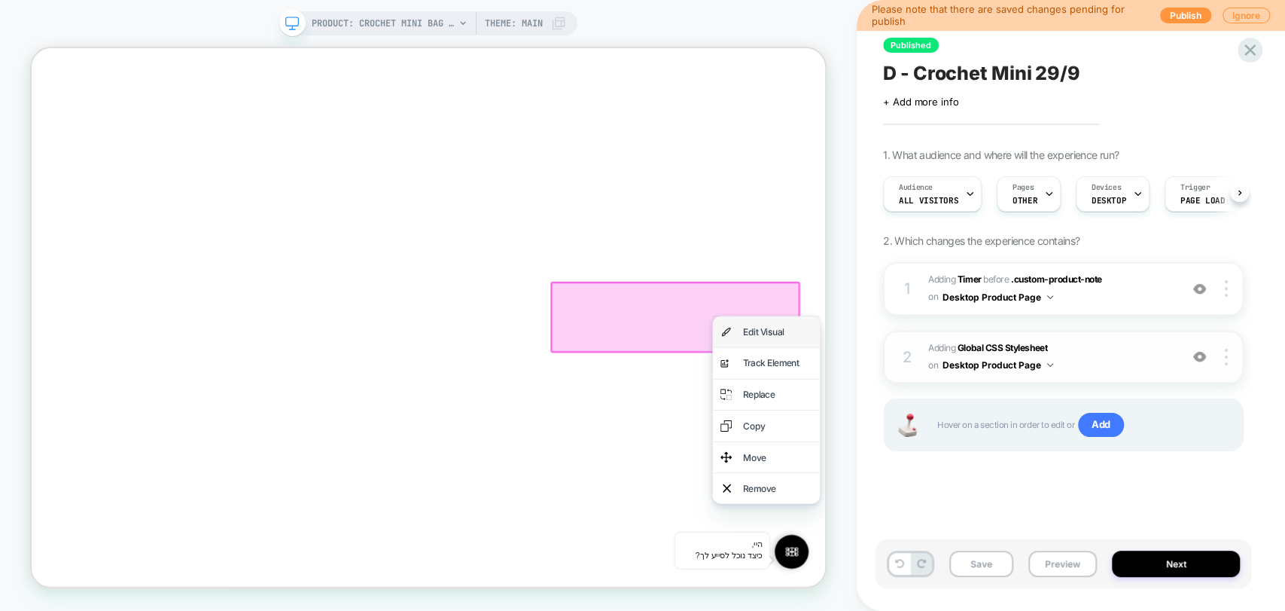
click at [1002, 425] on div "Edit Visual" at bounding box center [1026, 426] width 92 height 20
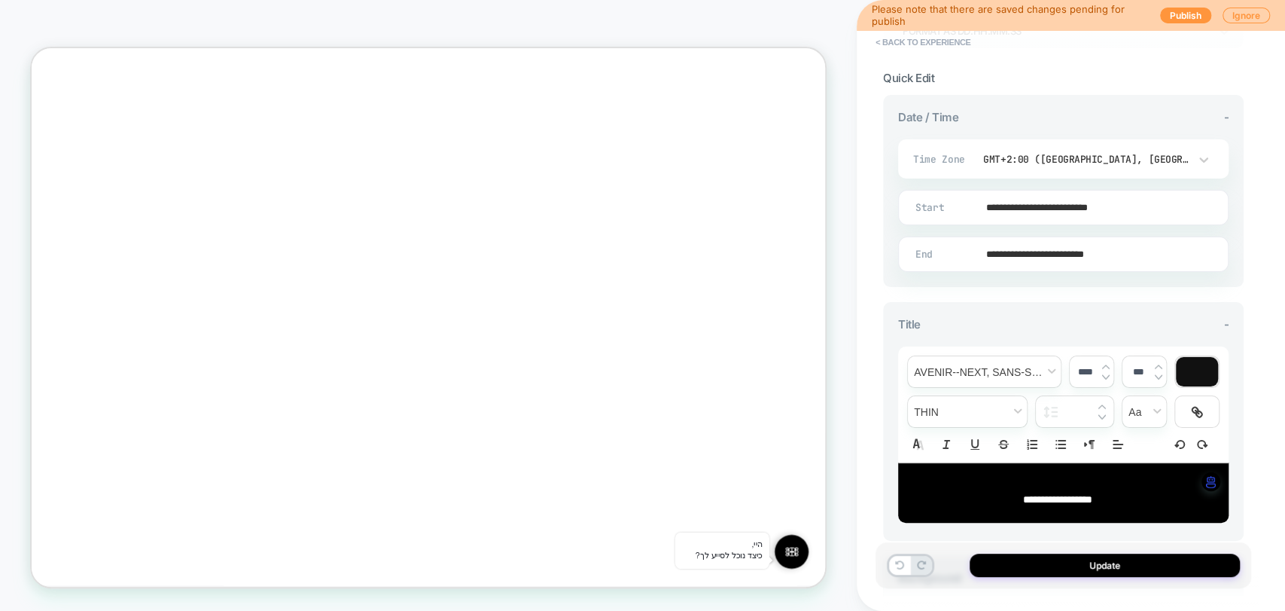
scroll to position [334, 0]
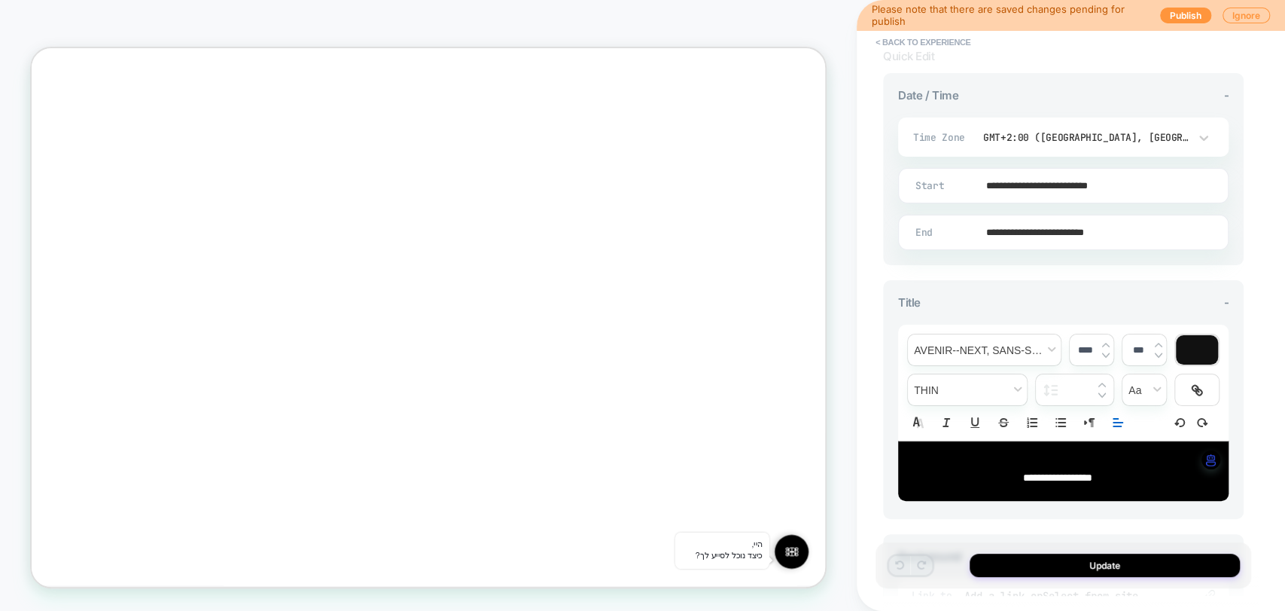
click at [1119, 421] on icon "Align" at bounding box center [1118, 423] width 14 height 14
click at [1119, 459] on icon "Align" at bounding box center [1117, 460] width 12 height 12
type input "****"
click at [1121, 417] on icon "Align" at bounding box center [1118, 423] width 14 height 14
click at [1118, 436] on icon "Align" at bounding box center [1117, 442] width 12 height 12
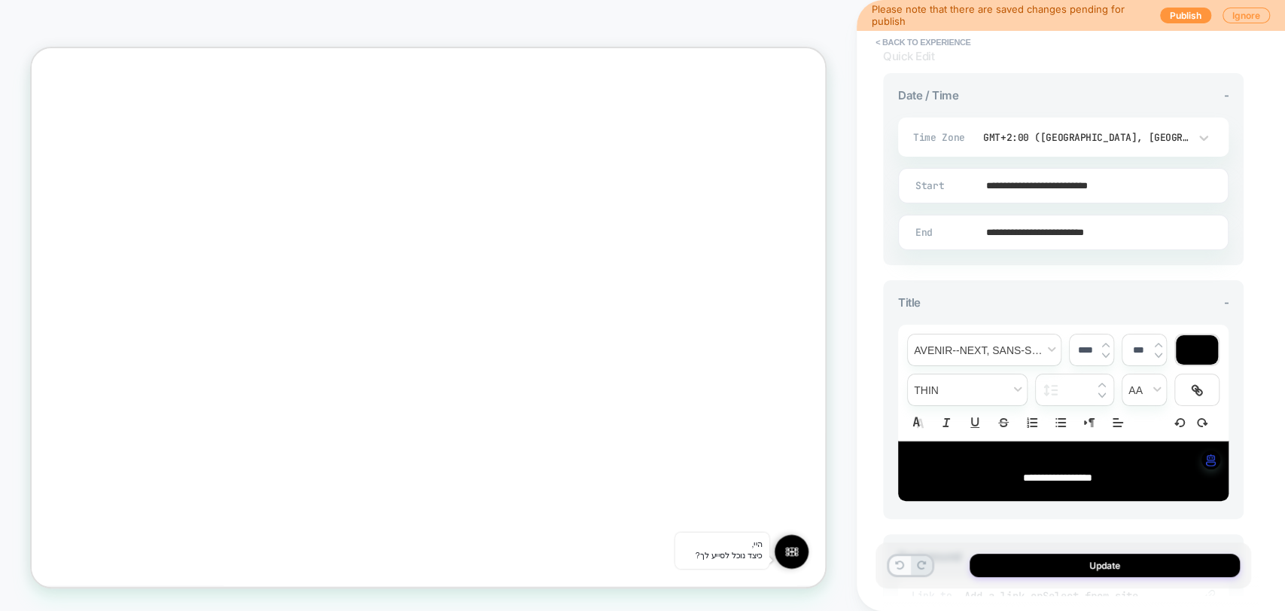
click at [904, 560] on button at bounding box center [899, 565] width 21 height 19
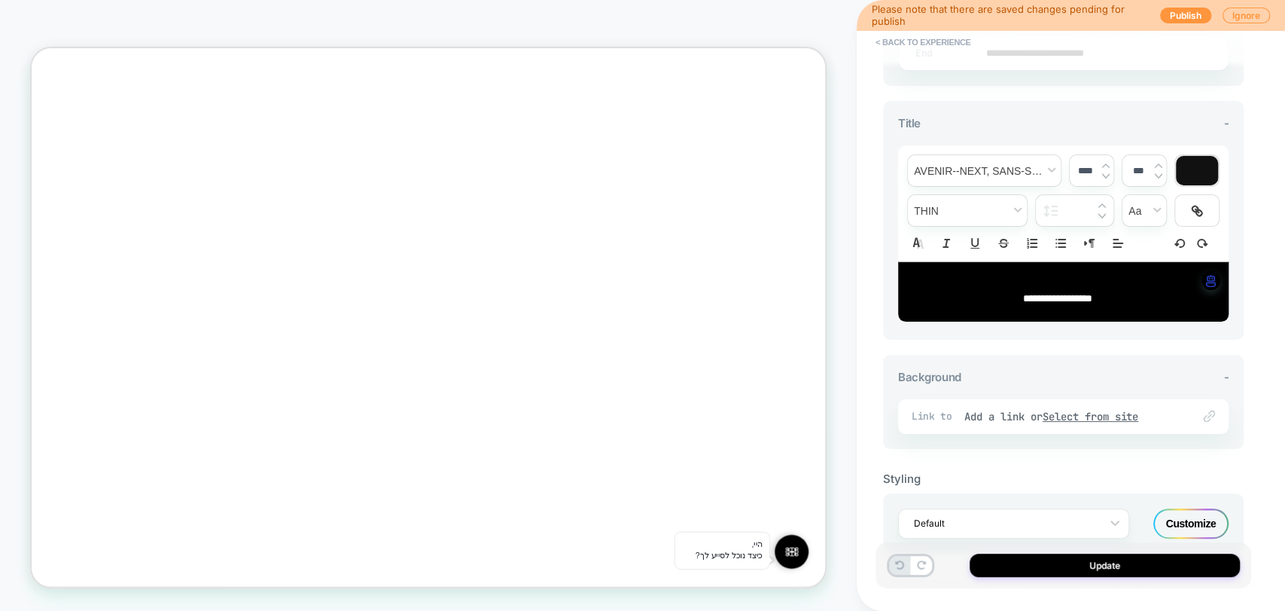
scroll to position [548, 0]
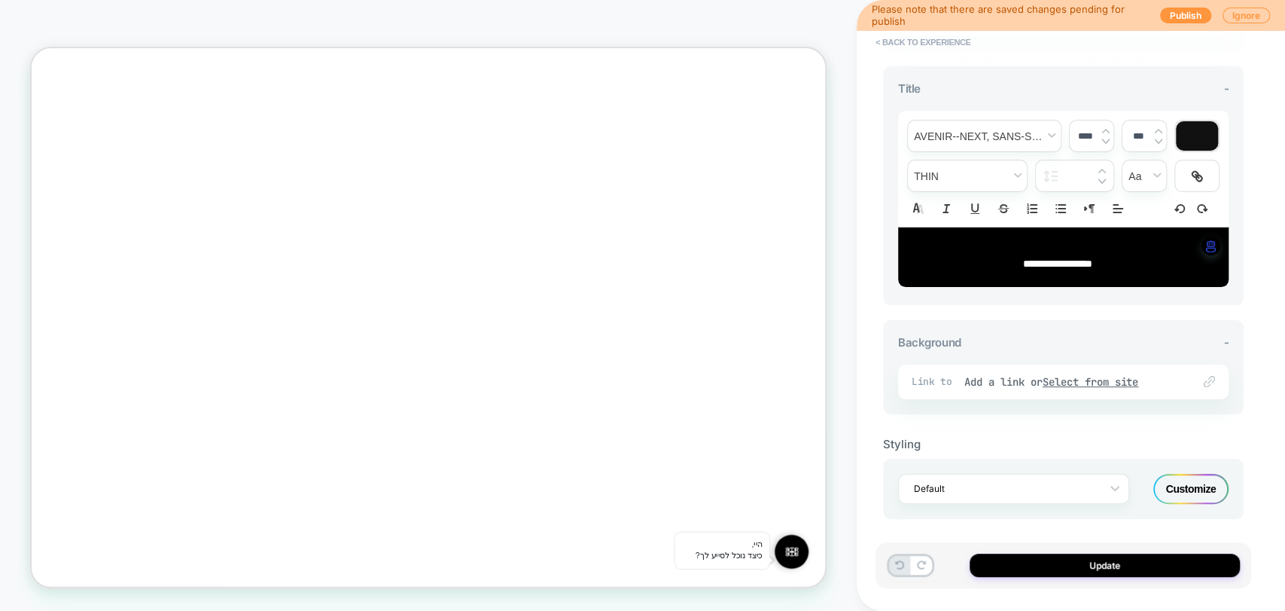
click at [1181, 489] on div "Customize" at bounding box center [1191, 489] width 75 height 30
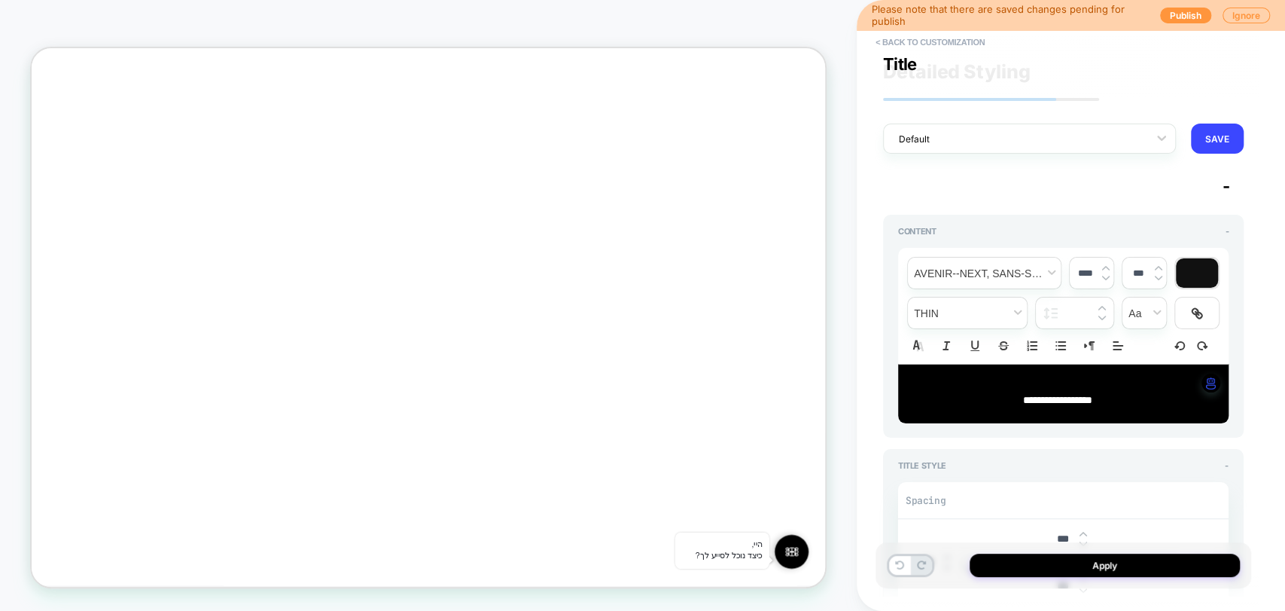
scroll to position [334, 0]
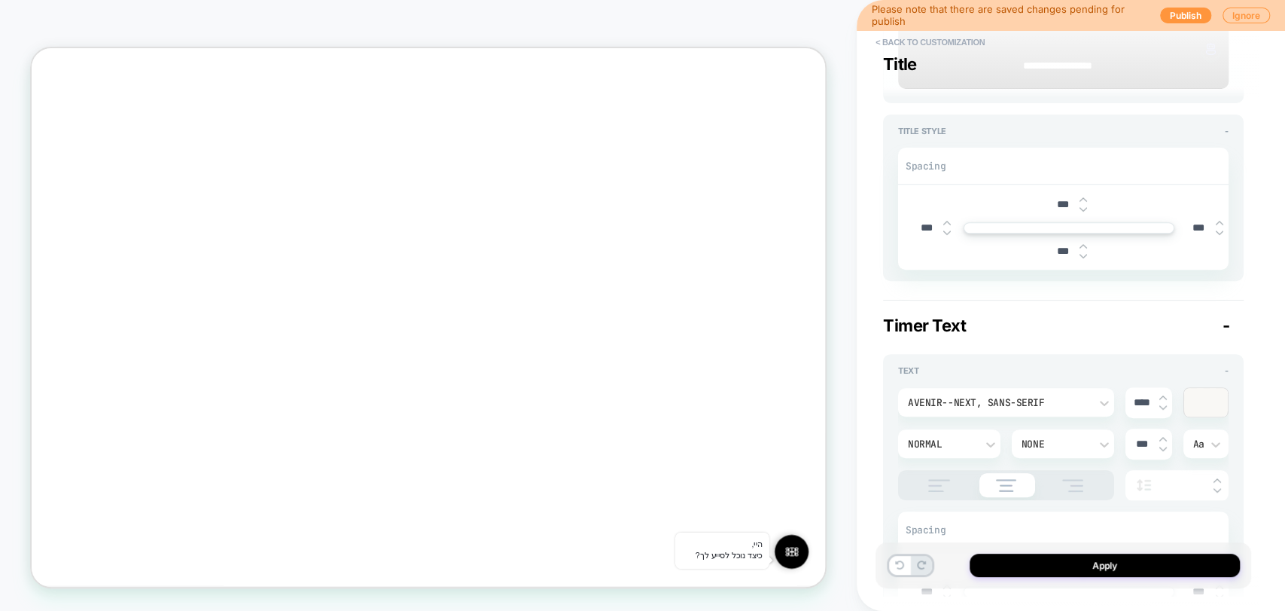
type textarea "*"
click at [893, 47] on button "< Back to customization" at bounding box center [930, 42] width 124 height 24
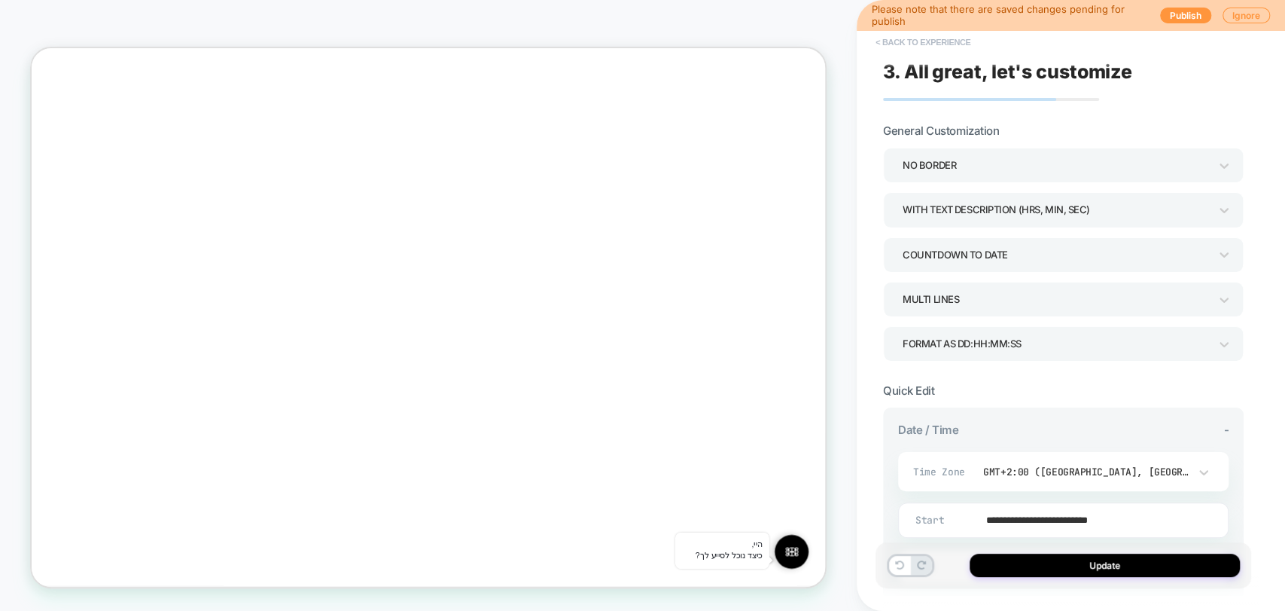
click at [891, 42] on button "< Back to experience" at bounding box center [923, 42] width 110 height 24
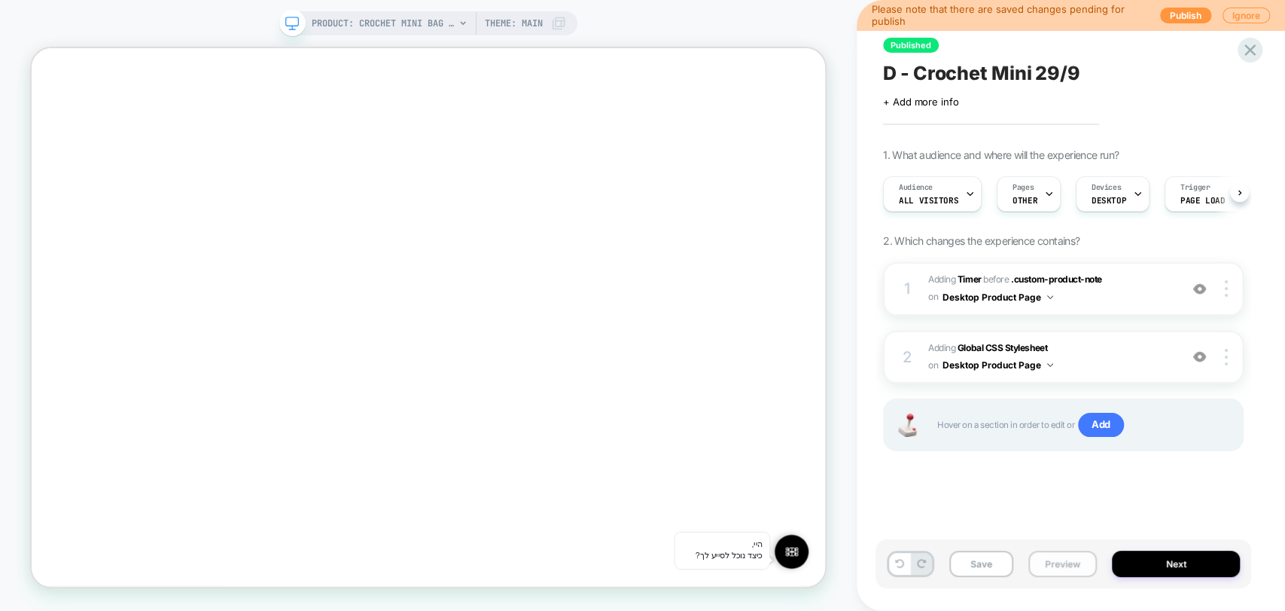
click at [1066, 566] on button "Preview" at bounding box center [1063, 563] width 69 height 26
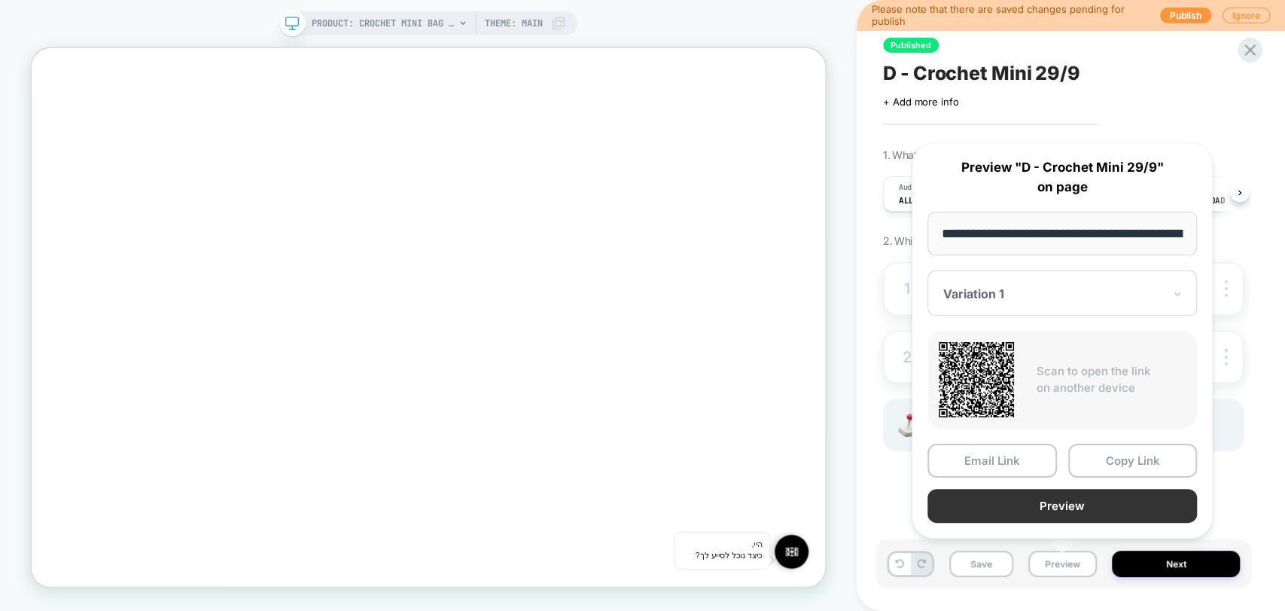
scroll to position [0, 229]
click at [1116, 504] on button "Preview" at bounding box center [1063, 506] width 270 height 34
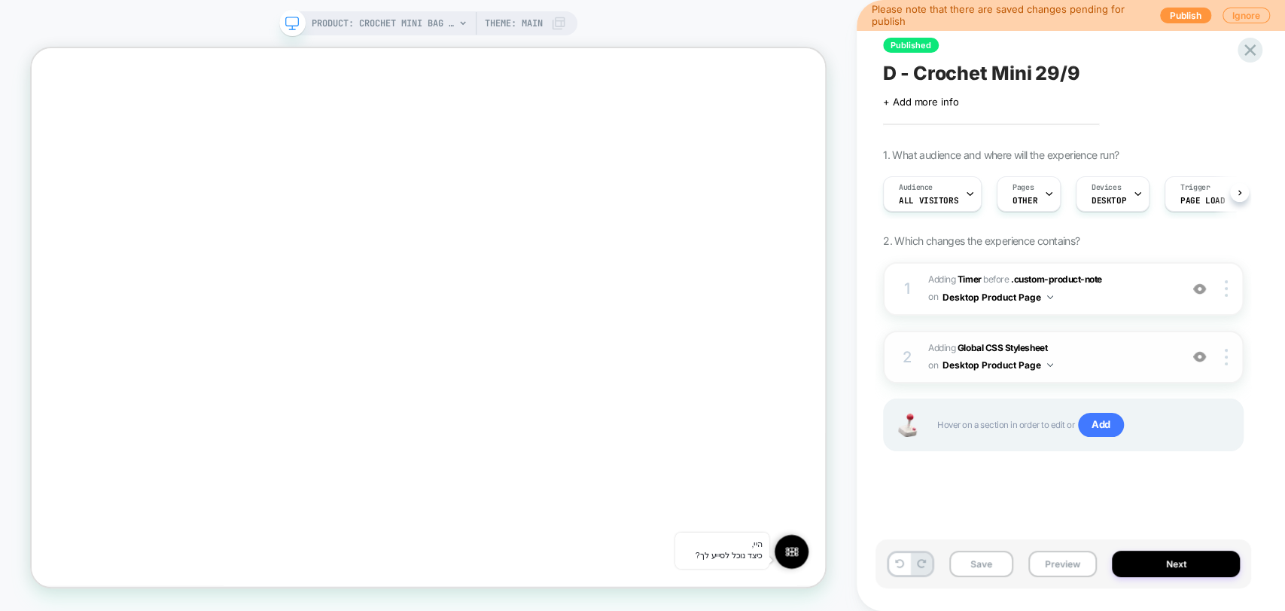
click at [1080, 361] on span "Adding Global CSS Stylesheet on Desktop Product Page" at bounding box center [1050, 357] width 244 height 35
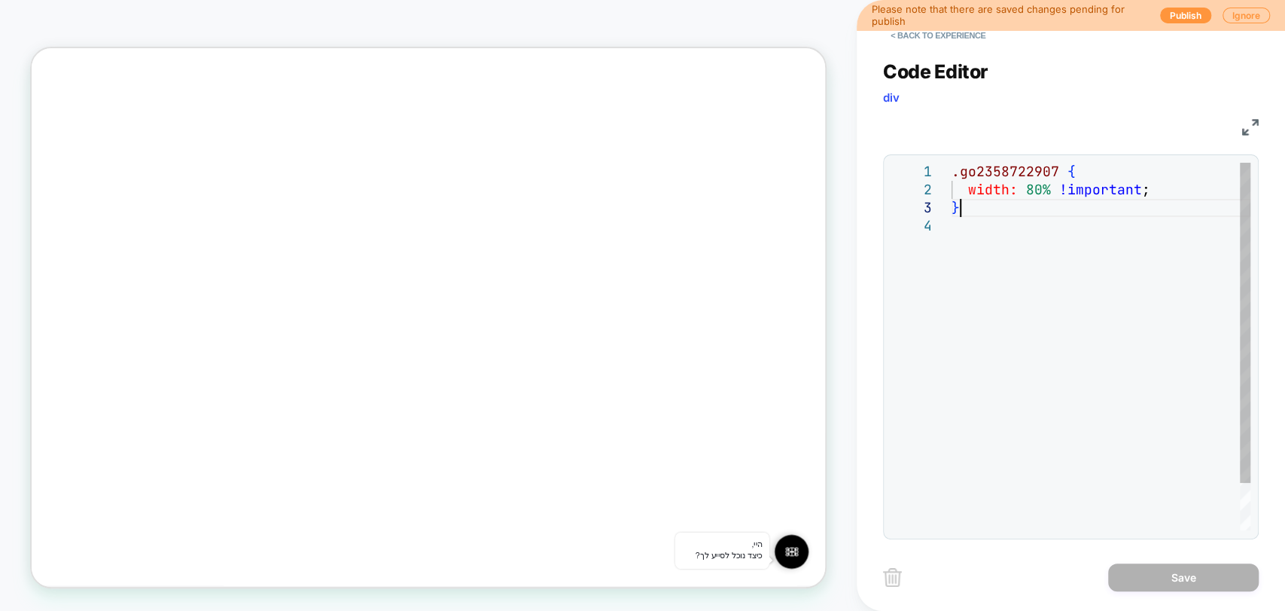
click at [997, 207] on div ".go2358722907 { width: 80% !important ; }" at bounding box center [1101, 374] width 299 height 422
click at [1015, 218] on div ".go2358722907 { width: 80% !important ; }" at bounding box center [1101, 374] width 299 height 422
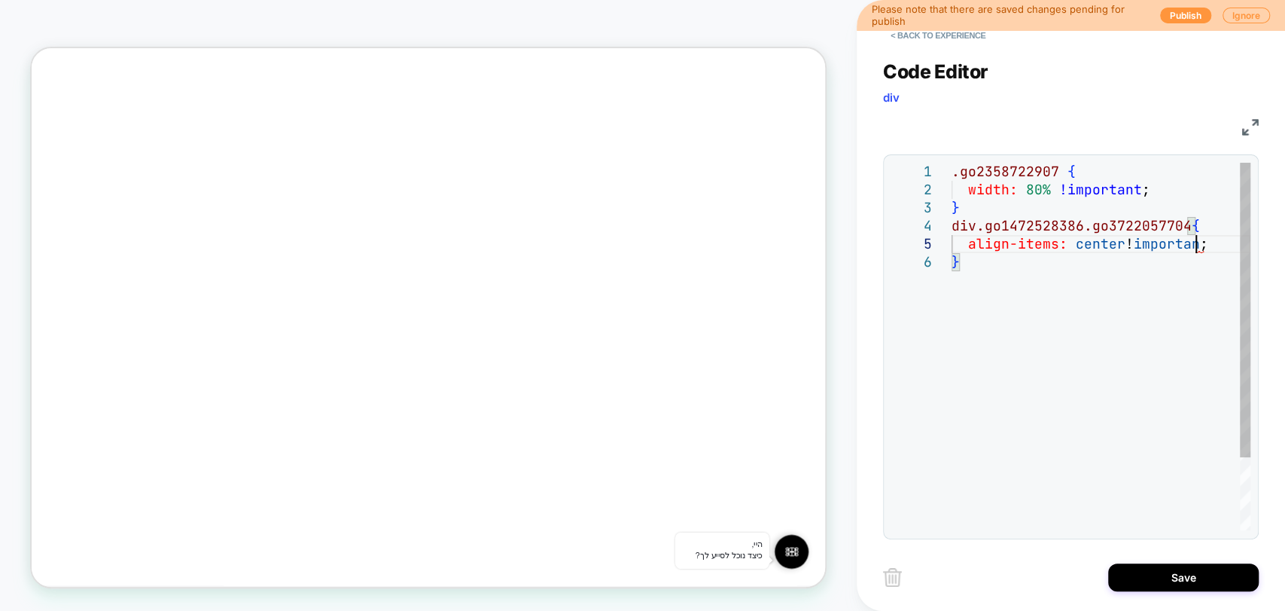
scroll to position [72, 251]
click at [1035, 309] on div ".go2358722907 { width: 80% !important ; } div.go1472528386.go3722057704 { align…" at bounding box center [1103, 392] width 303 height 458
click at [1041, 248] on div ".go2358722907 { width: 80% !important ; } div.go1472528386.go3722057704 { align…" at bounding box center [1103, 392] width 303 height 458
drag, startPoint x: 1056, startPoint y: 246, endPoint x: 973, endPoint y: 248, distance: 83.6
click at [973, 248] on div ".go2358722907 { width: 80% !important ; } div.go1472528386.go3722057704 { align…" at bounding box center [1103, 392] width 303 height 458
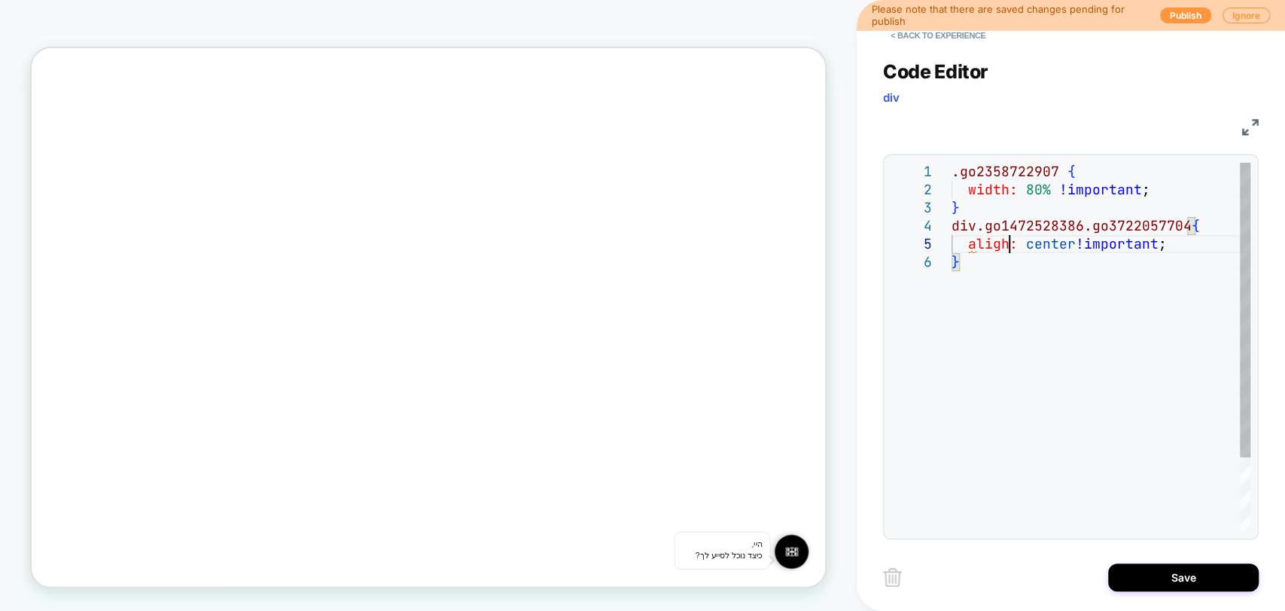
scroll to position [72, 55]
click at [1120, 261] on div ".go2358722907 { width: 80% !important ; } div.go1472528386.go3722057704 { align…" at bounding box center [1111, 392] width 319 height 458
drag, startPoint x: 1069, startPoint y: 313, endPoint x: 1086, endPoint y: 405, distance: 93.3
click at [1069, 314] on div ".go2358722907 { width: 80% !important ; } div.go1472528386.go3722057704 { align…" at bounding box center [1111, 392] width 319 height 458
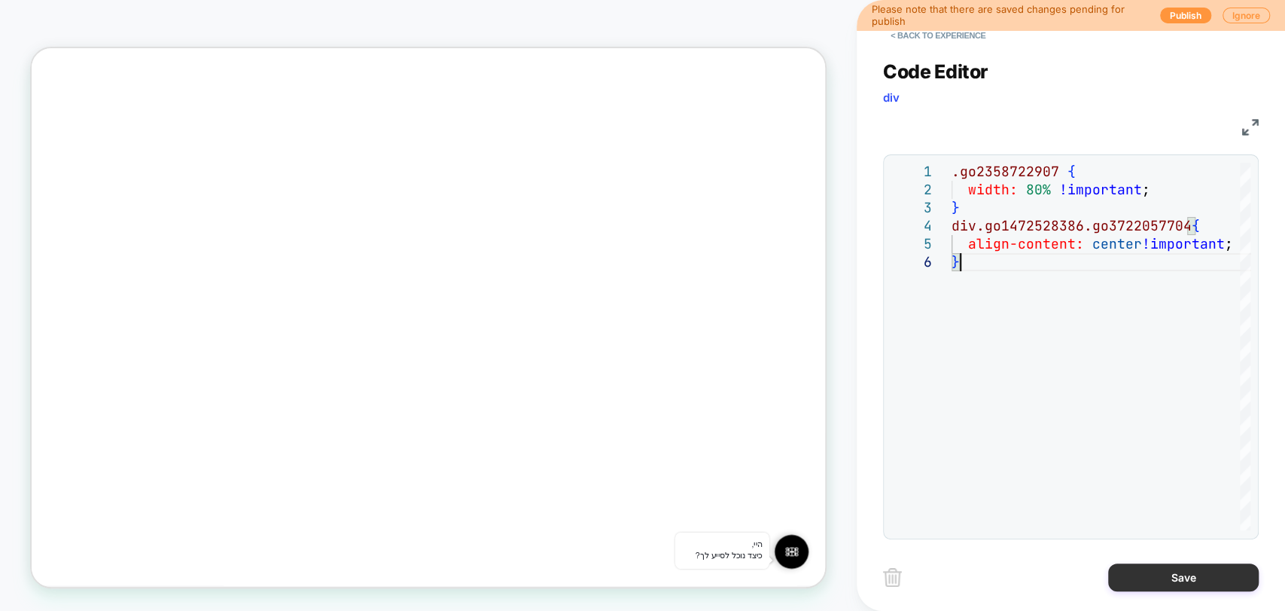
type textarea "**********"
click at [1196, 584] on button "Save" at bounding box center [1183, 577] width 151 height 28
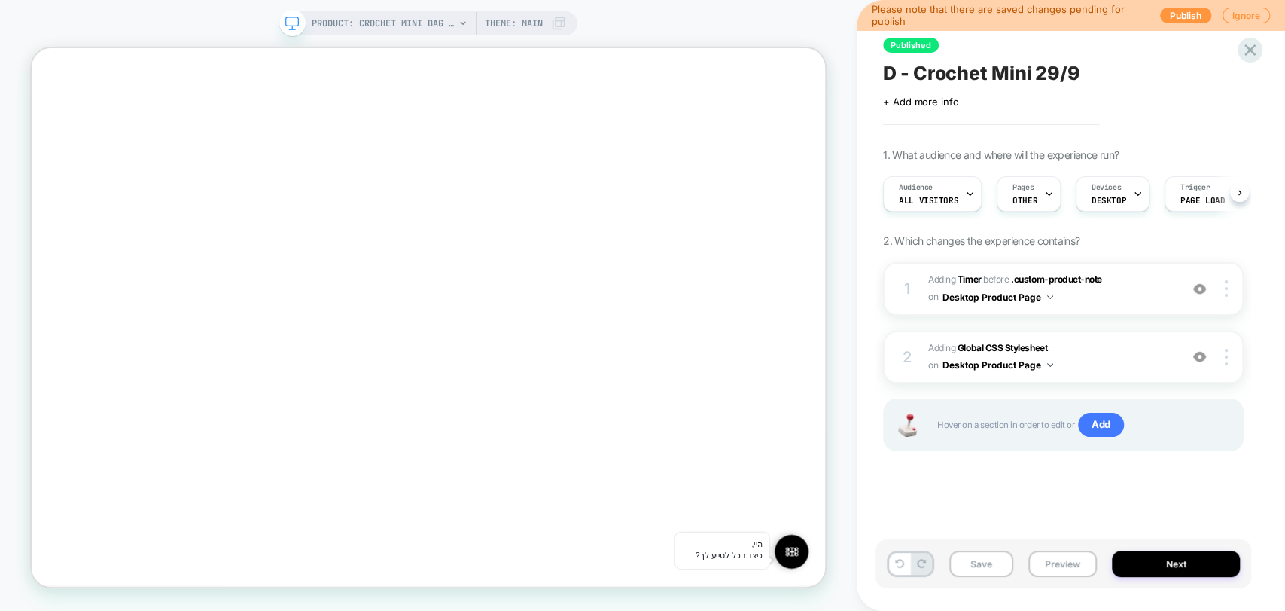
scroll to position [0, 0]
click at [1070, 565] on button "Preview" at bounding box center [1063, 563] width 69 height 26
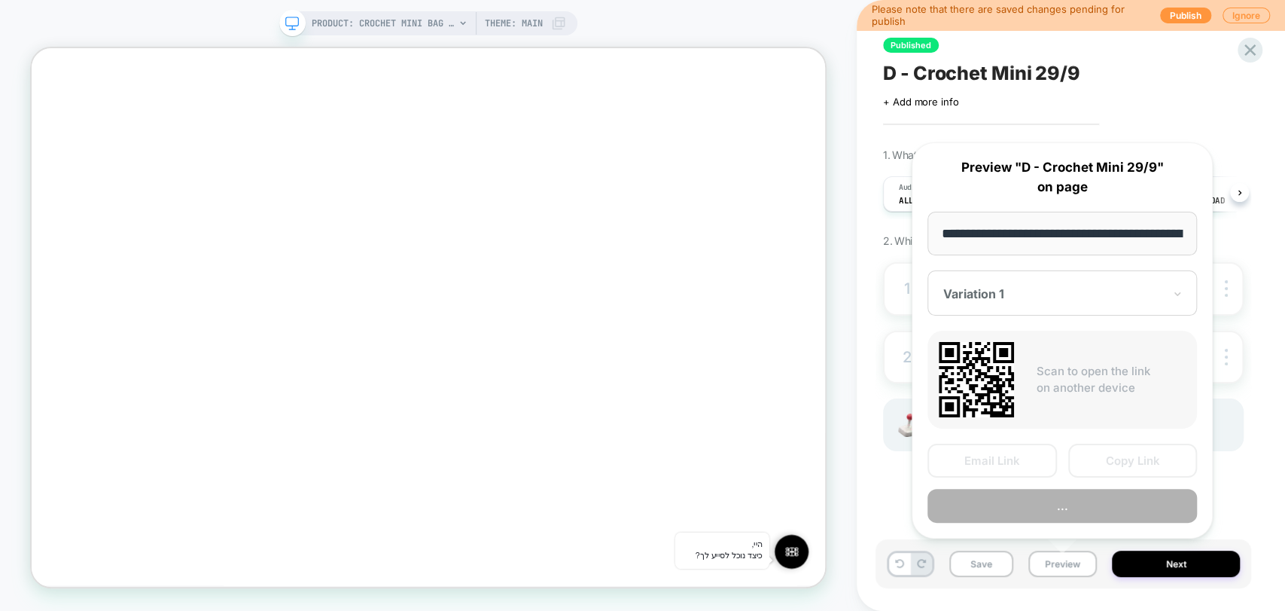
scroll to position [0, 229]
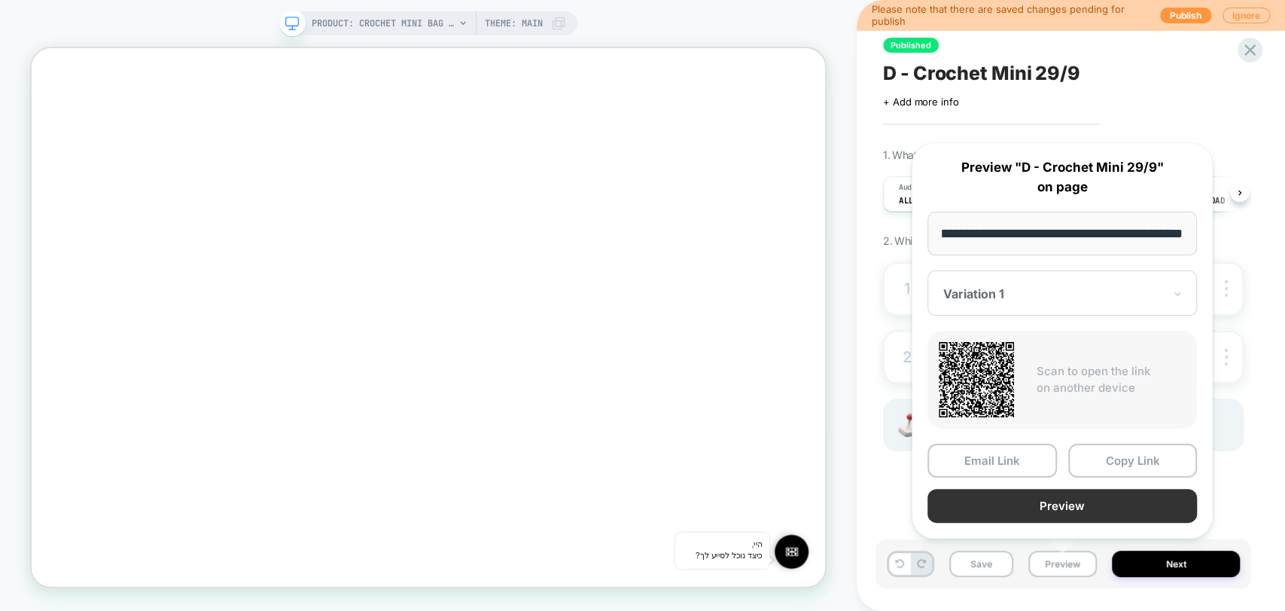
click at [1087, 503] on button "Preview" at bounding box center [1063, 506] width 270 height 34
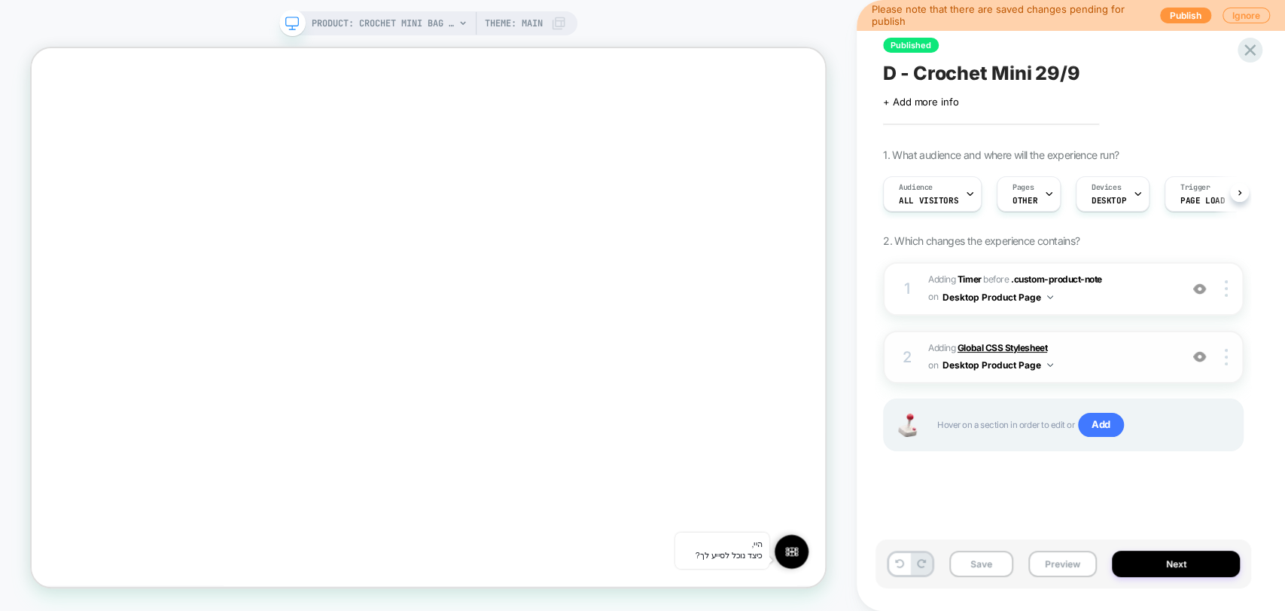
click at [981, 346] on b "Global CSS Stylesheet" at bounding box center [1003, 347] width 90 height 11
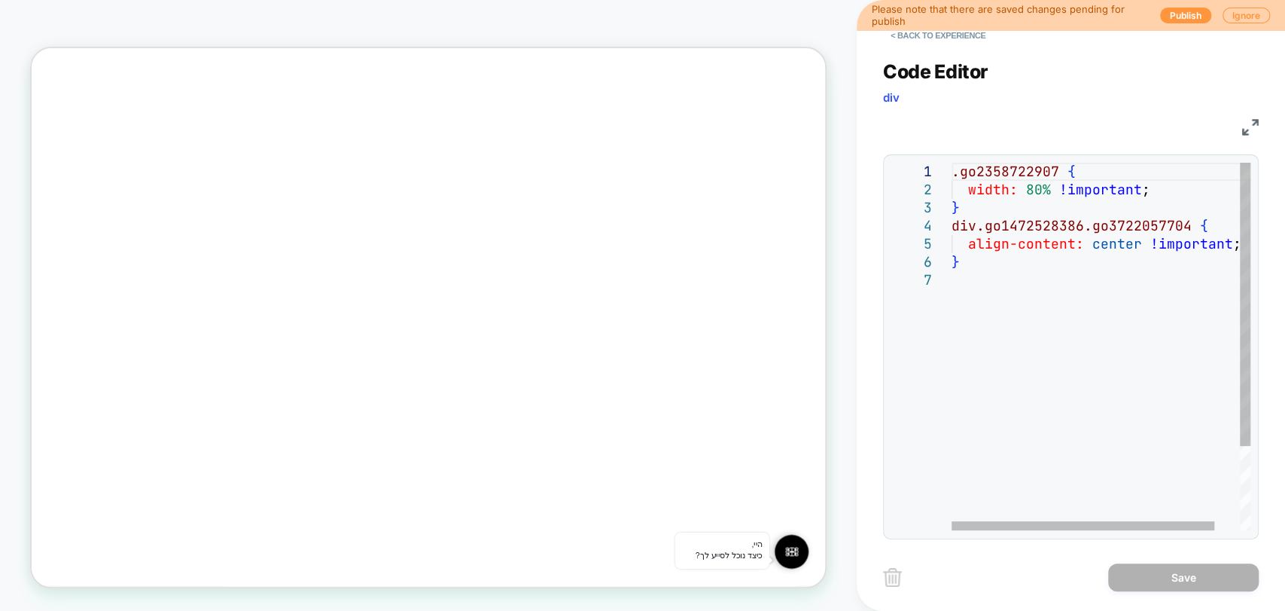
click at [974, 274] on div ".go2358722907 { width: 80% !important ; } div.go1472528386.go3722057704 { align…" at bounding box center [1116, 401] width 328 height 476
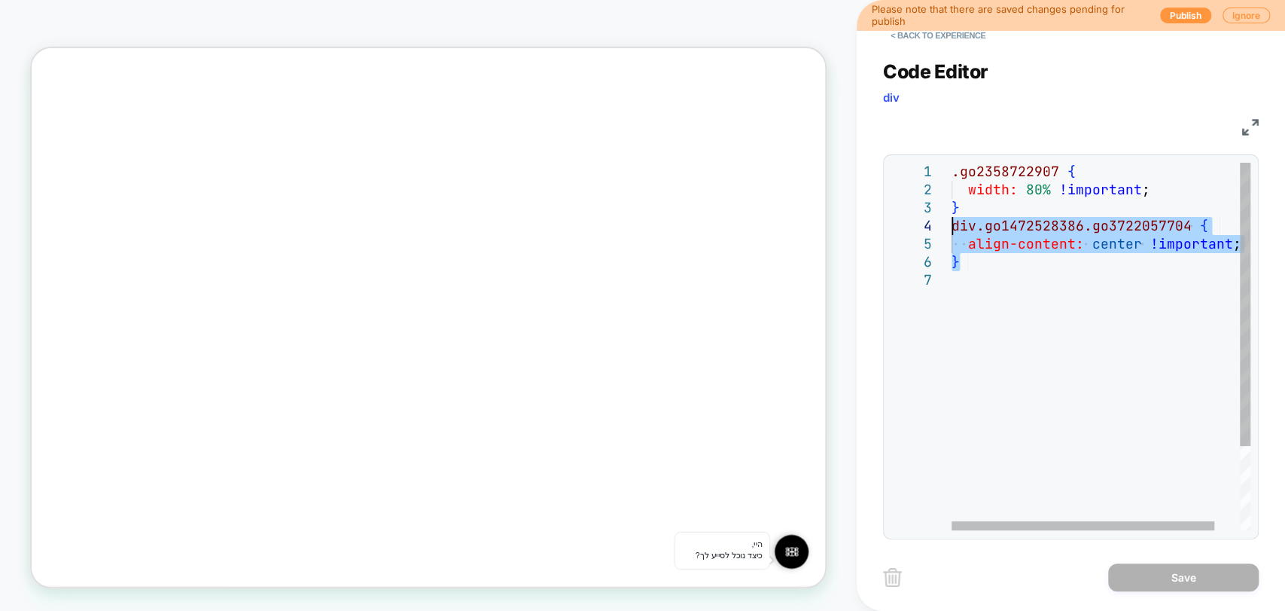
drag, startPoint x: 970, startPoint y: 262, endPoint x: 945, endPoint y: 233, distance: 37.9
click at [952, 233] on div ".go2358722907 { width: 80% !important ; } div.go1472528386.go3722057704 { align…" at bounding box center [1116, 401] width 328 height 476
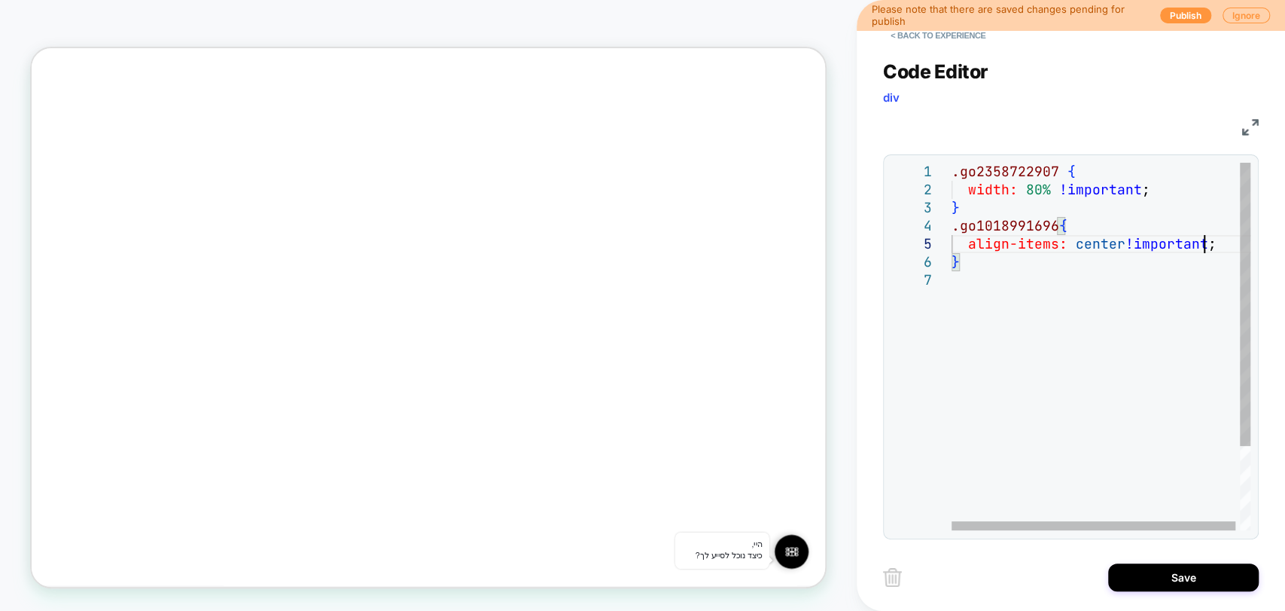
scroll to position [72, 251]
click at [1077, 381] on div ".go2358722907 { width: 80% !important ; } .go1018991696 { align-items: center !…" at bounding box center [1103, 401] width 303 height 476
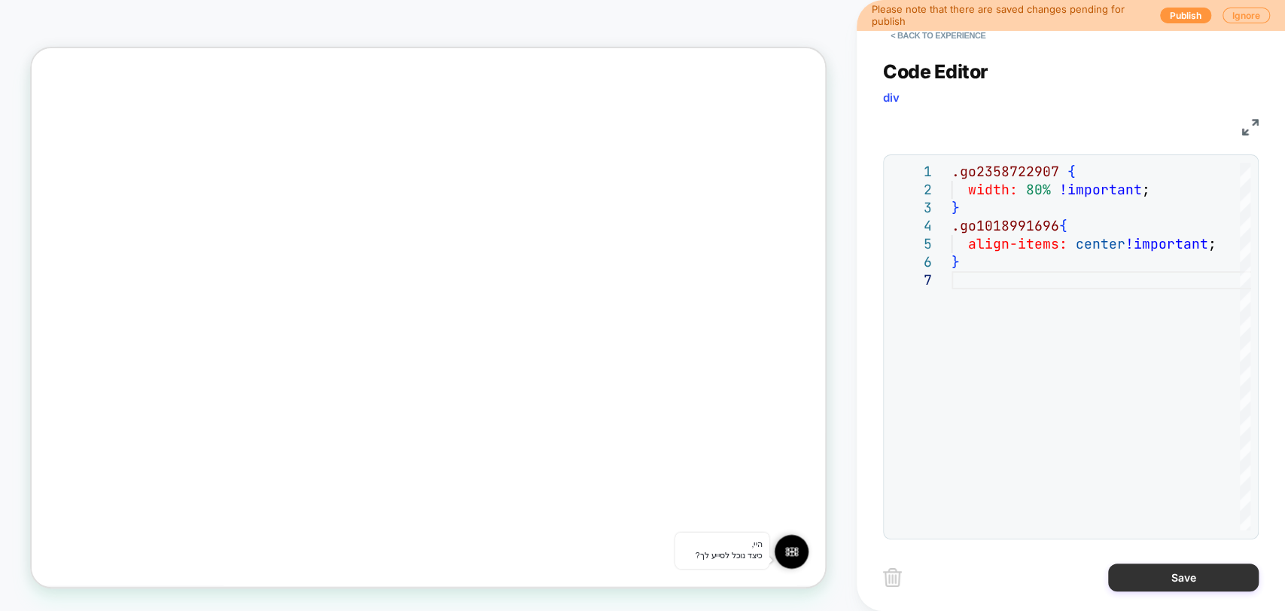
type textarea "**********"
click at [1138, 571] on button "Save" at bounding box center [1183, 577] width 151 height 28
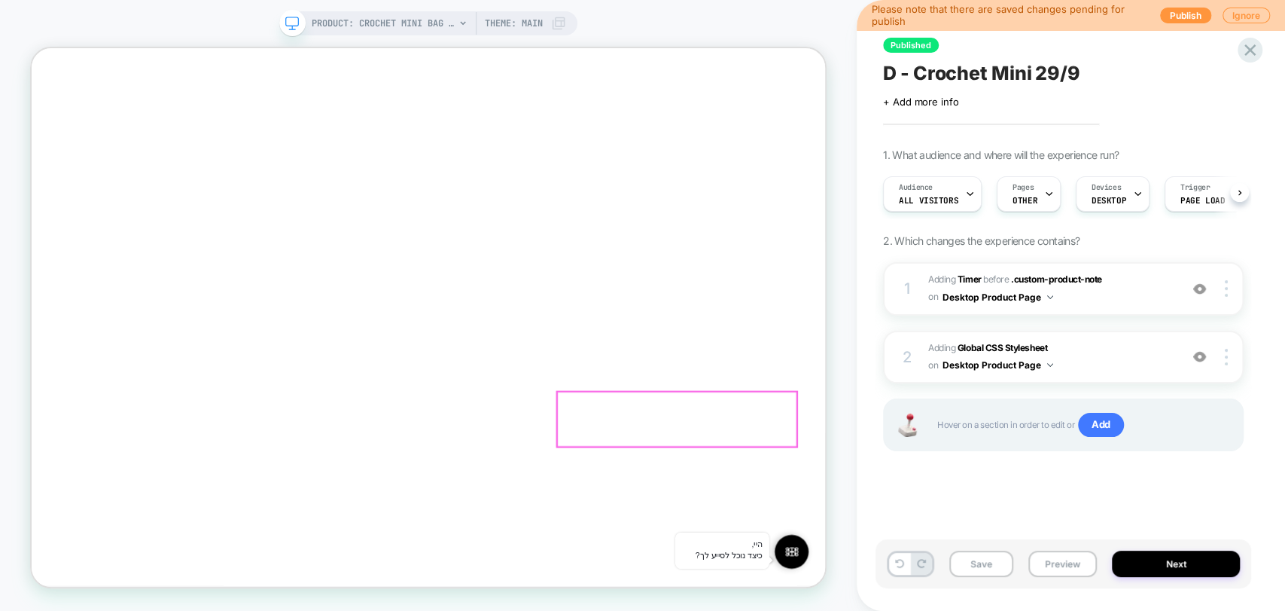
scroll to position [0, 0]
click at [1054, 565] on button "Preview" at bounding box center [1063, 563] width 69 height 26
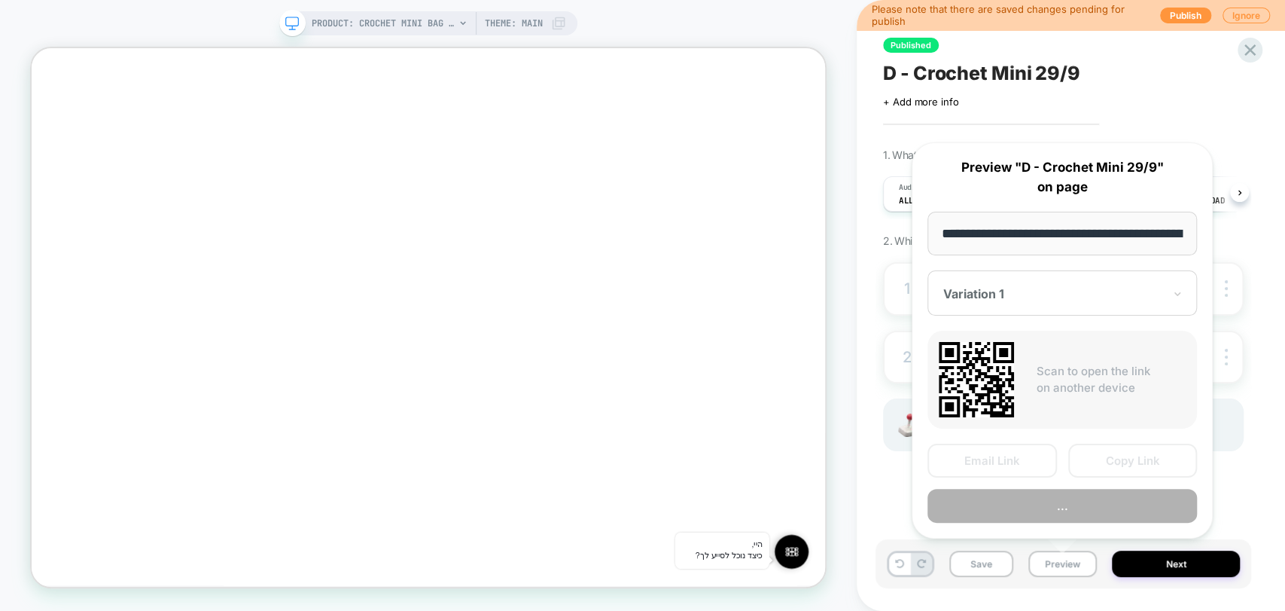
scroll to position [0, 229]
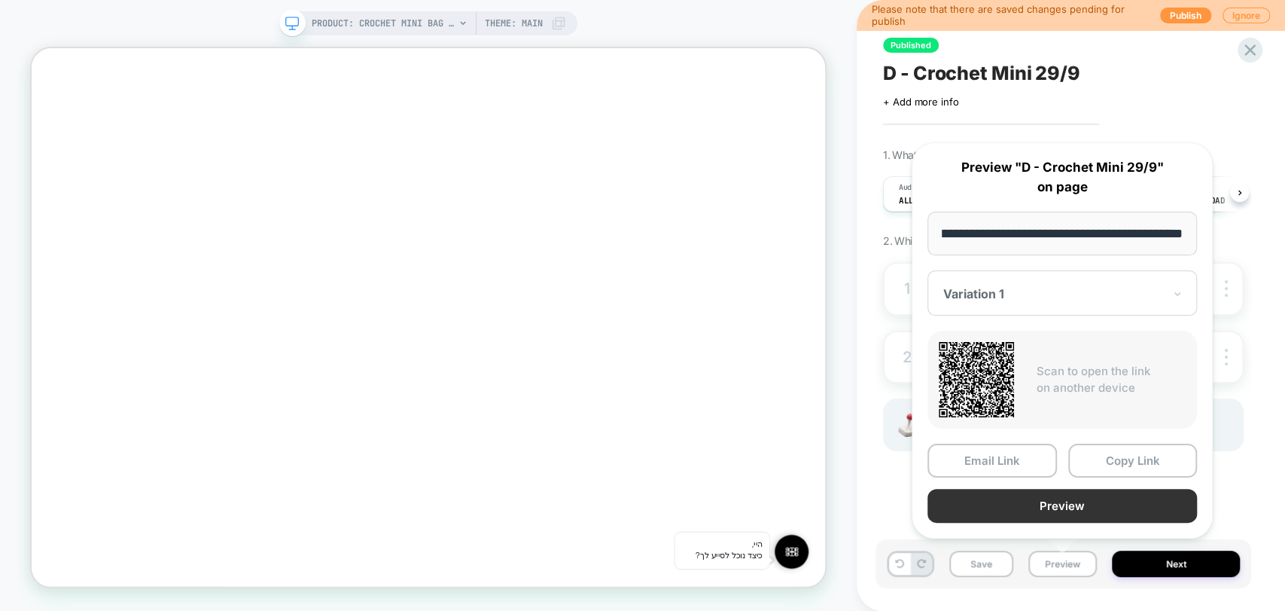
click at [1090, 503] on button "Preview" at bounding box center [1063, 506] width 270 height 34
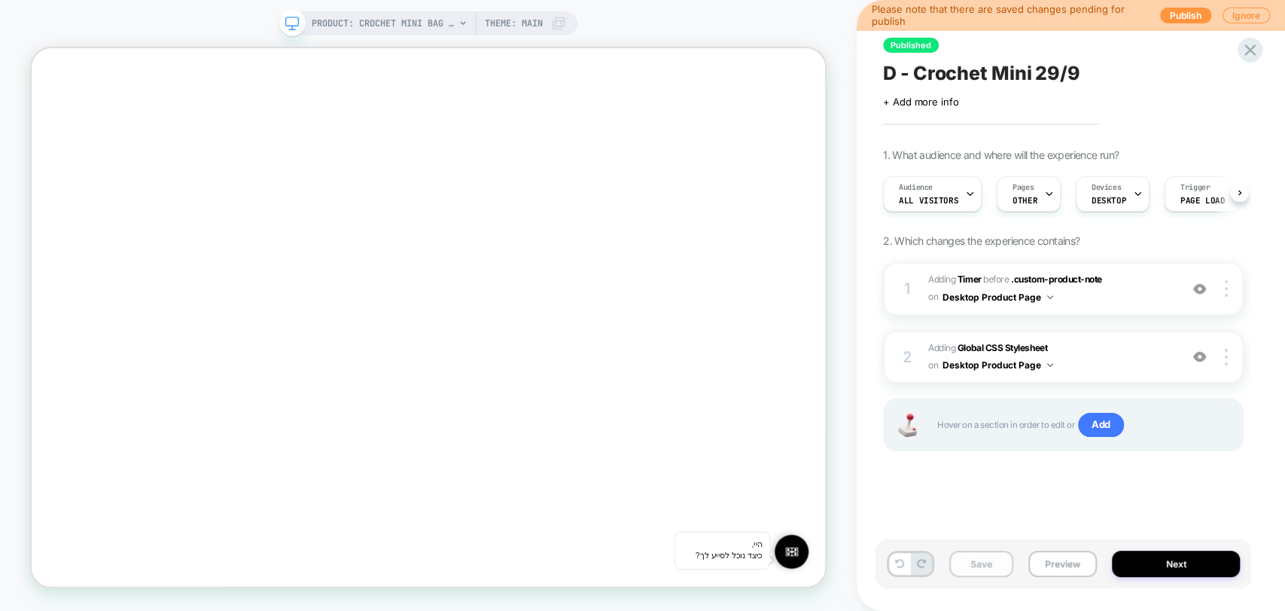
click at [974, 562] on button "Save" at bounding box center [981, 563] width 64 height 26
click at [1054, 559] on button "Preview" at bounding box center [1063, 563] width 69 height 26
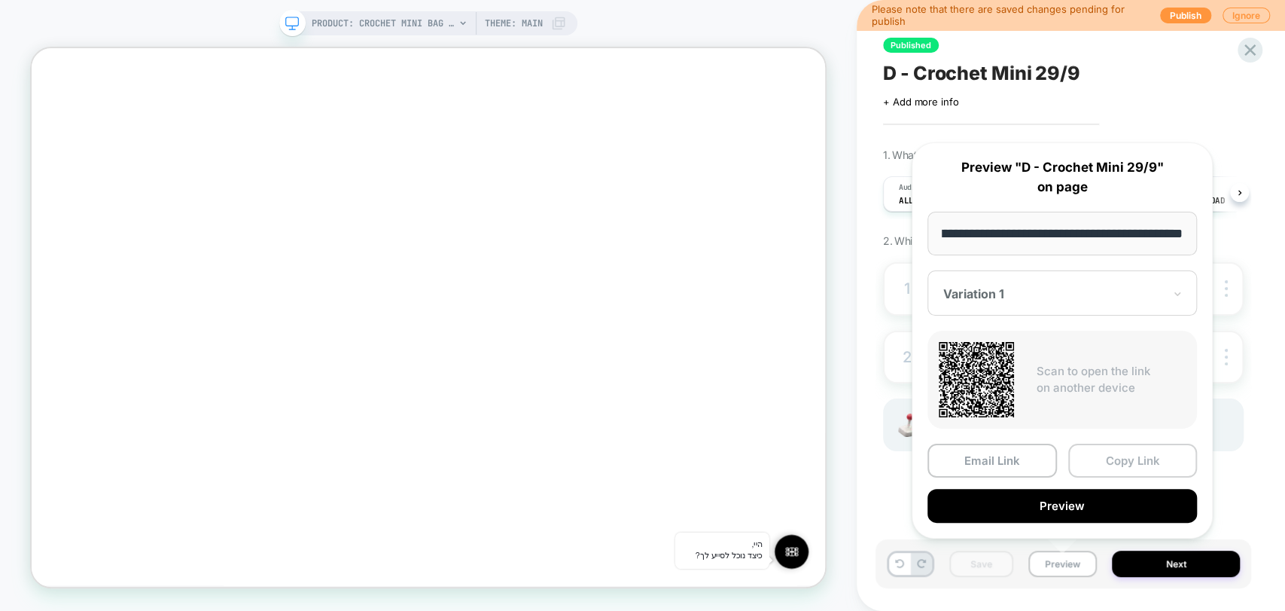
click at [1138, 464] on button "Copy Link" at bounding box center [1133, 460] width 130 height 34
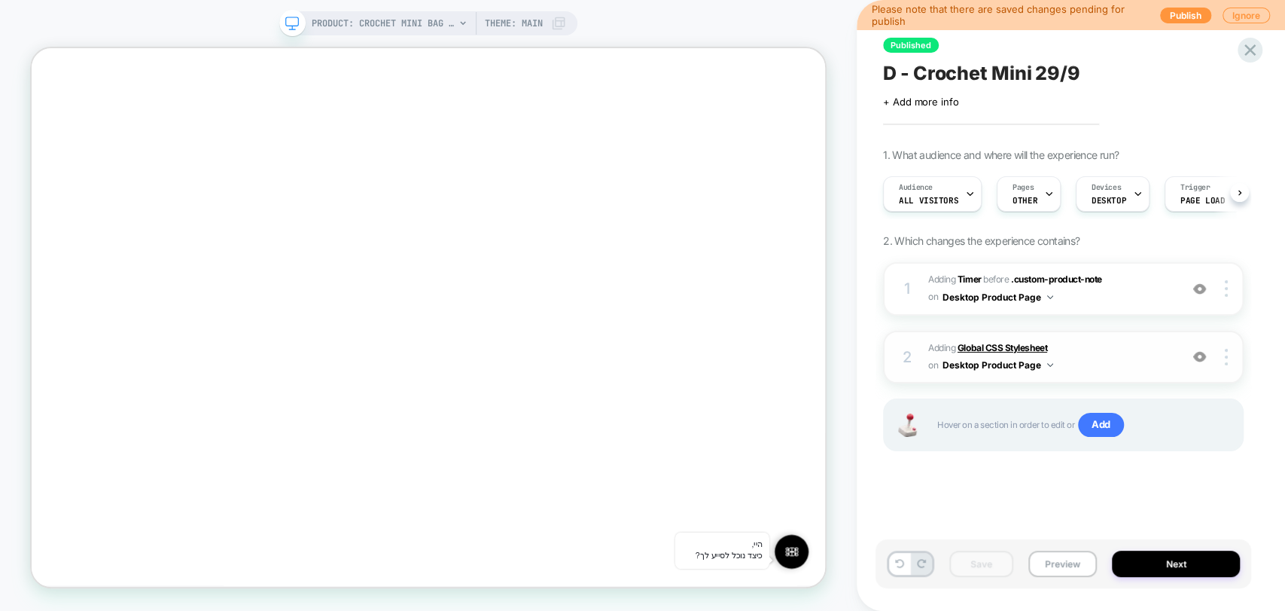
click at [1001, 350] on b "Global CSS Stylesheet" at bounding box center [1003, 347] width 90 height 11
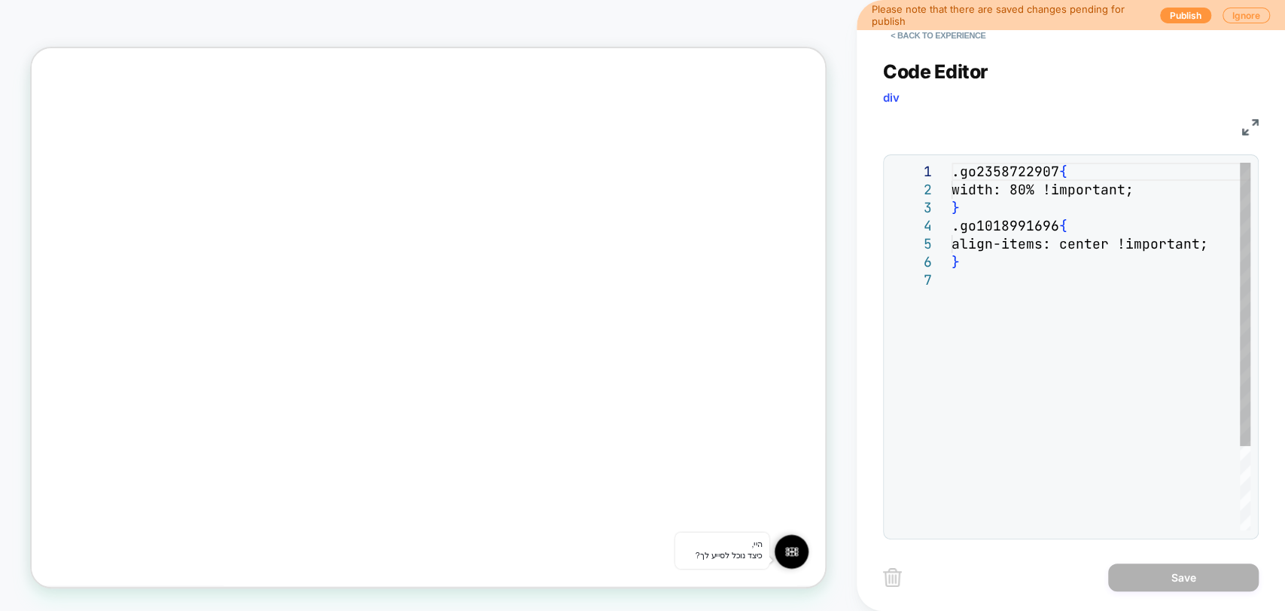
click at [1048, 245] on div ".go2358722907 { width: 80% !important; } .go1018991696 { align-items: center !i…" at bounding box center [1101, 401] width 299 height 476
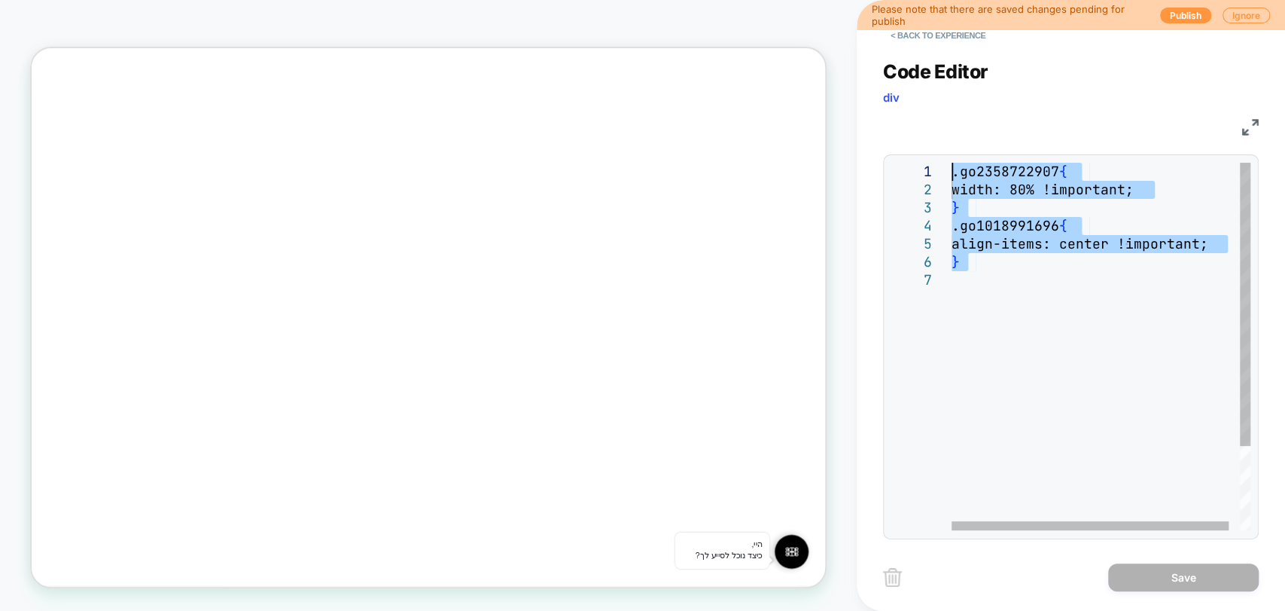
drag, startPoint x: 1029, startPoint y: 283, endPoint x: 931, endPoint y: 172, distance: 148.3
click at [952, 172] on div ".go2358722907 { width: 80% !important; } .go1018991696 { align-items: center !i…" at bounding box center [1107, 401] width 311 height 476
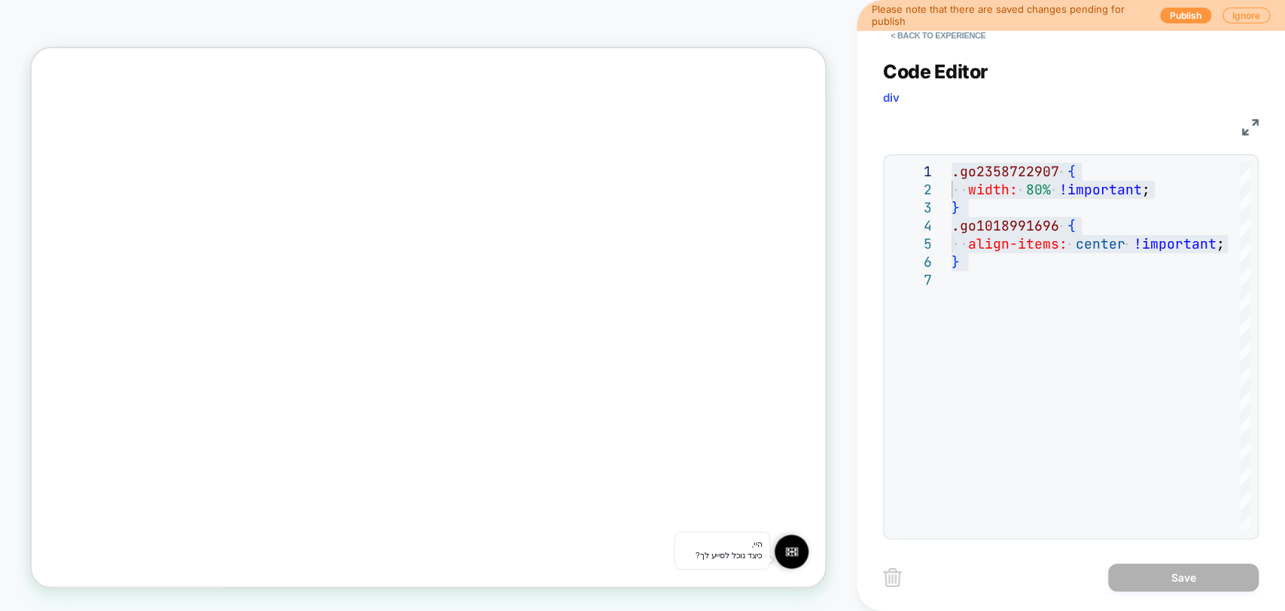
drag, startPoint x: 945, startPoint y: 37, endPoint x: 946, endPoint y: 62, distance: 24.9
click at [945, 37] on button "< Back to experience" at bounding box center [938, 35] width 110 height 24
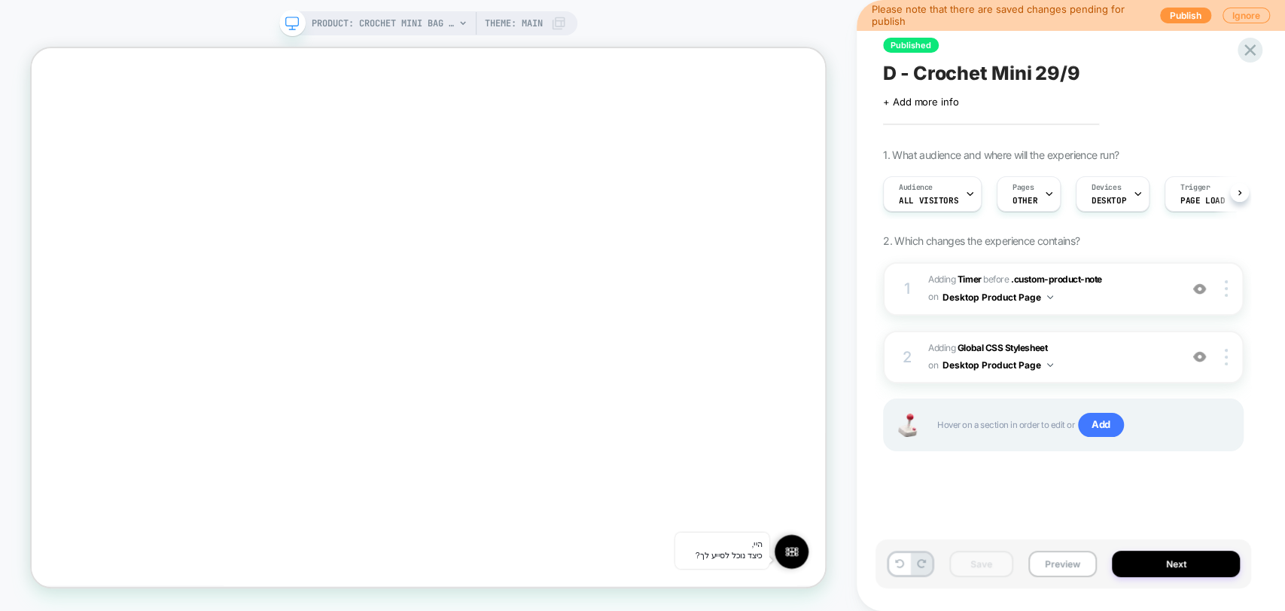
click at [1009, 80] on span "D - Crochet Mini 29/9" at bounding box center [981, 73] width 197 height 23
click at [1048, 69] on textarea "**********" at bounding box center [1026, 73] width 286 height 23
drag, startPoint x: 1094, startPoint y: 68, endPoint x: 876, endPoint y: 82, distance: 218.1
click at [876, 82] on div "**********" at bounding box center [1064, 305] width 376 height 581
click at [952, 487] on div "1 #_loomi_addon_1753023140039_dup1759132378 Adding Timer BEFORE .custom-product…" at bounding box center [1063, 375] width 361 height 227
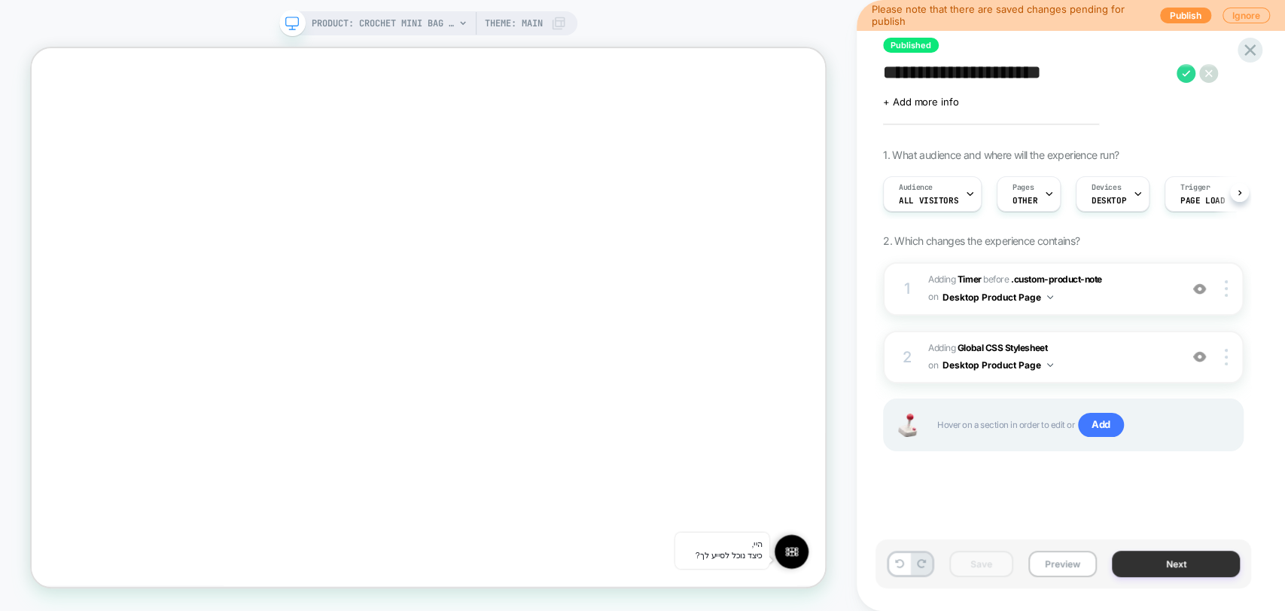
click at [1175, 575] on button "Next" at bounding box center [1176, 563] width 128 height 26
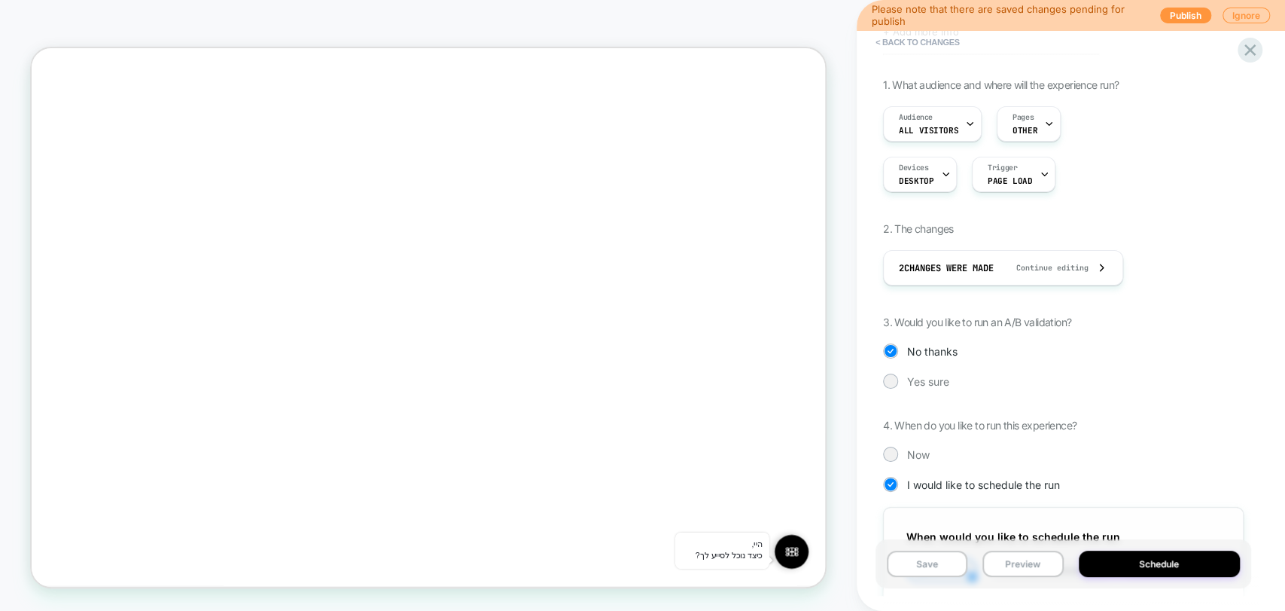
scroll to position [364, 0]
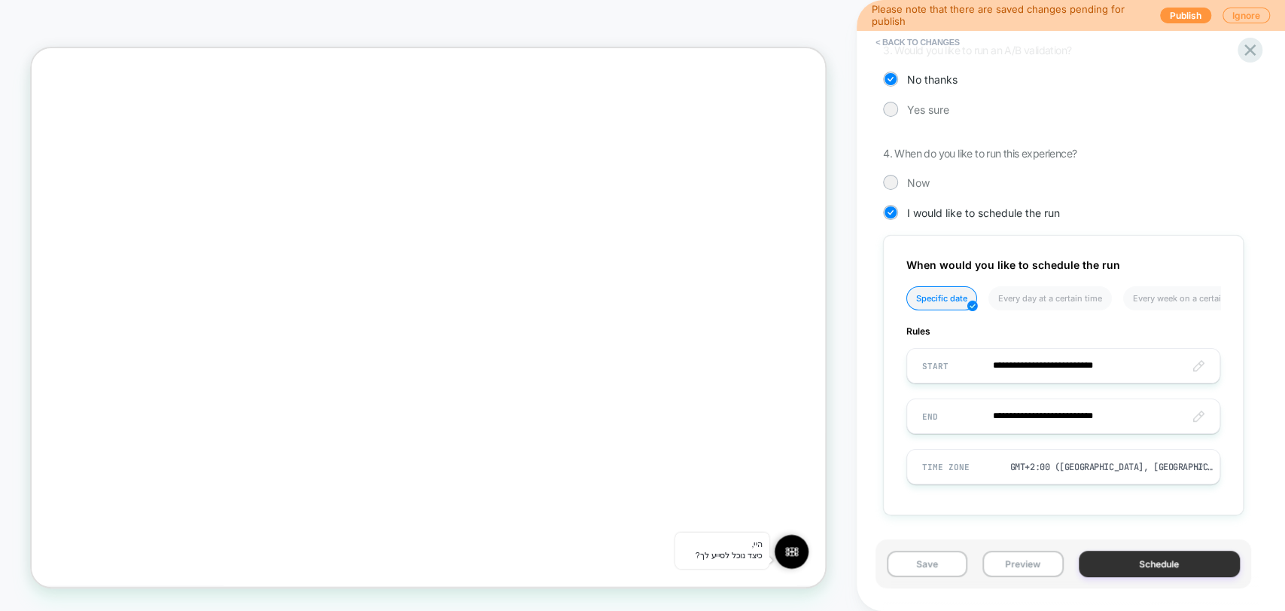
click at [1125, 574] on button "Schedule" at bounding box center [1160, 563] width 162 height 26
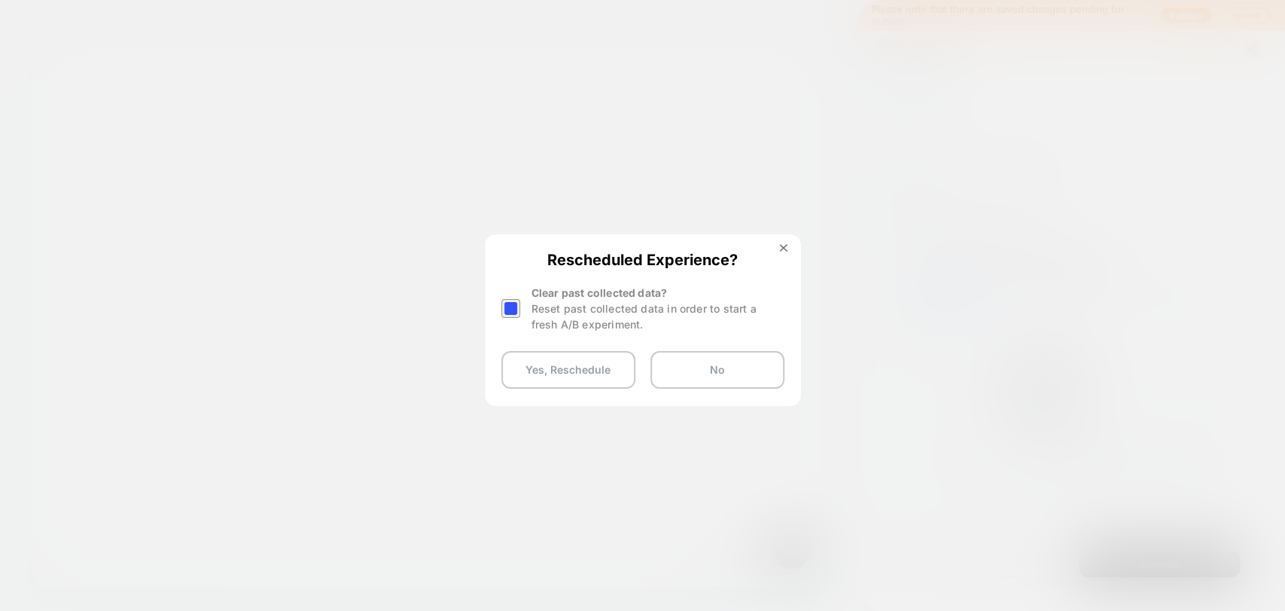
click at [507, 304] on div at bounding box center [510, 308] width 19 height 19
click at [578, 375] on button "Yes, Reschedule" at bounding box center [568, 370] width 134 height 38
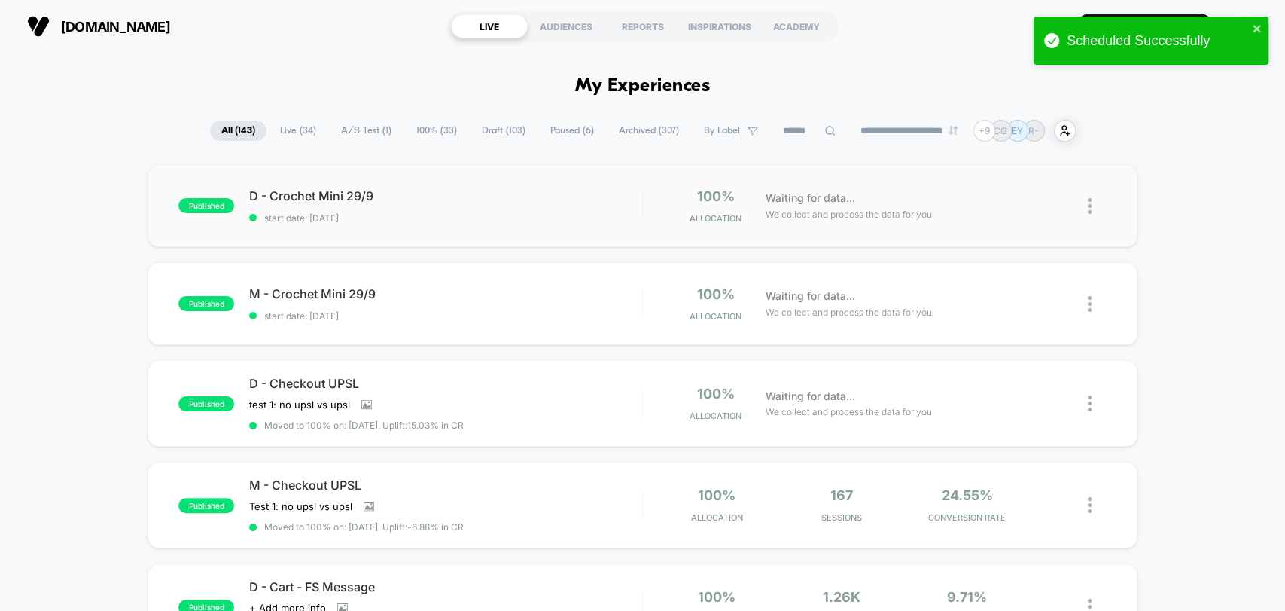
click at [443, 227] on div "published D - Crochet Mini 29/9 start date: 9/29/2025 100% Allocation Waiting f…" at bounding box center [642, 205] width 989 height 83
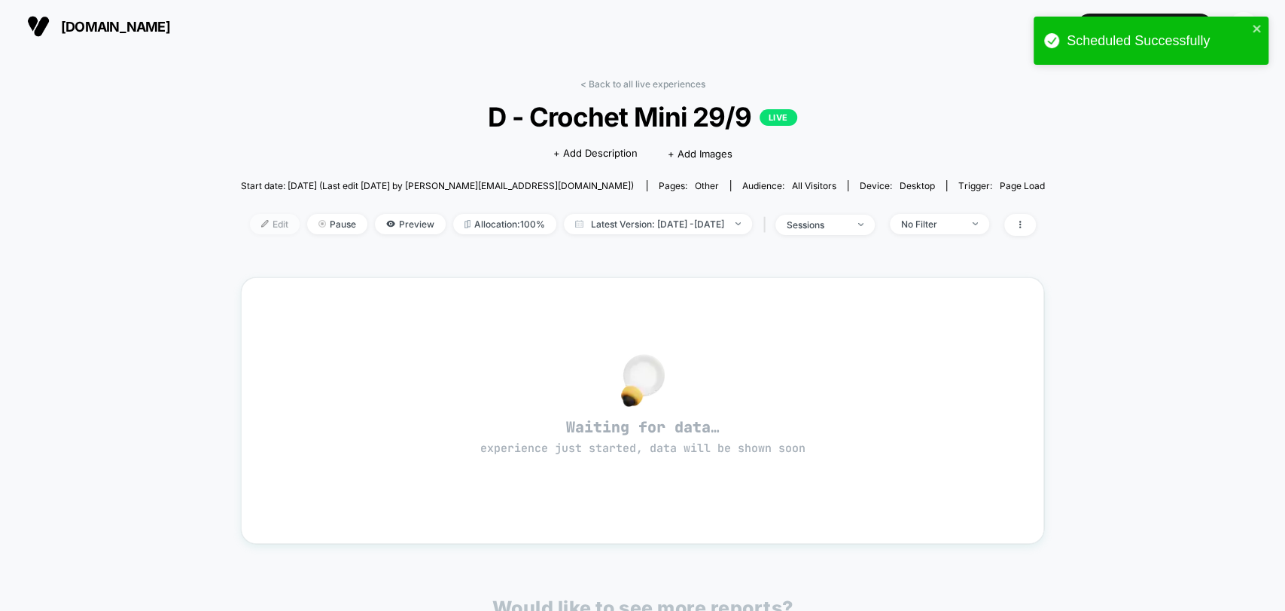
click at [251, 218] on span "Edit" at bounding box center [275, 224] width 50 height 20
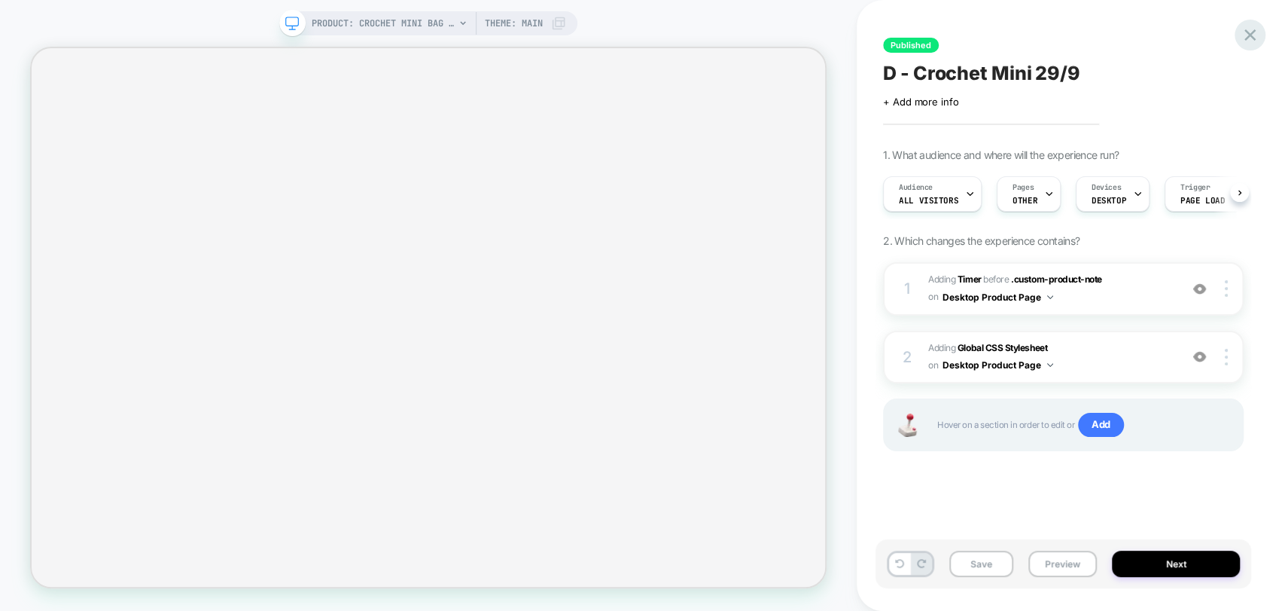
click at [1249, 33] on icon at bounding box center [1250, 34] width 11 height 11
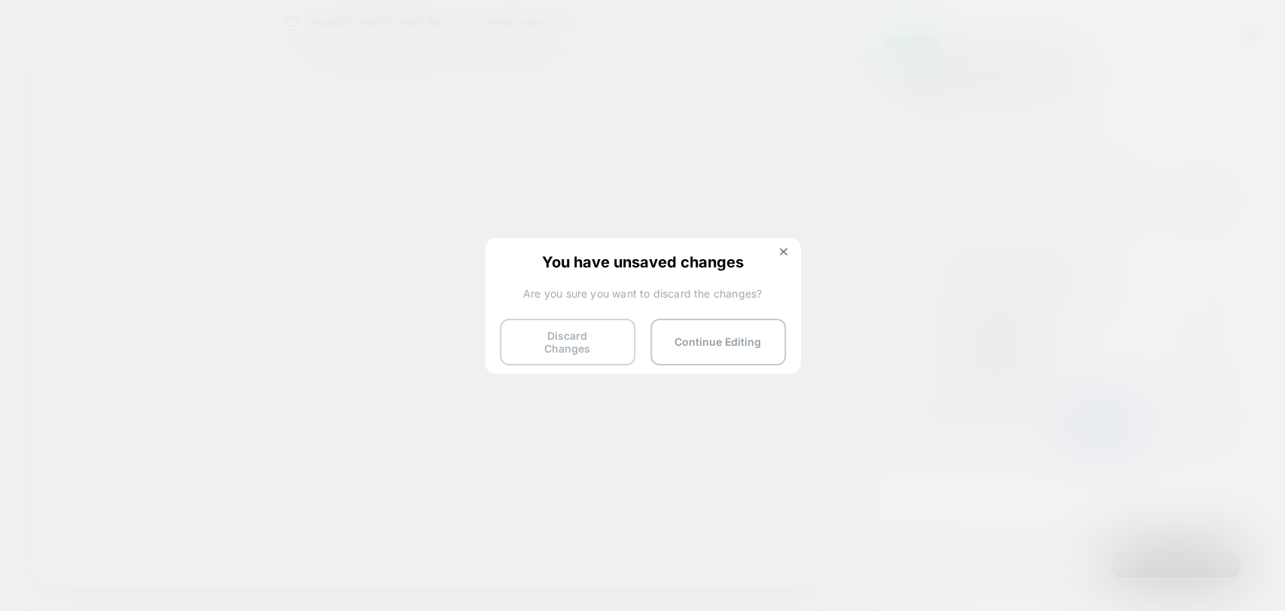
click at [590, 340] on button "Discard Changes" at bounding box center [568, 341] width 136 height 47
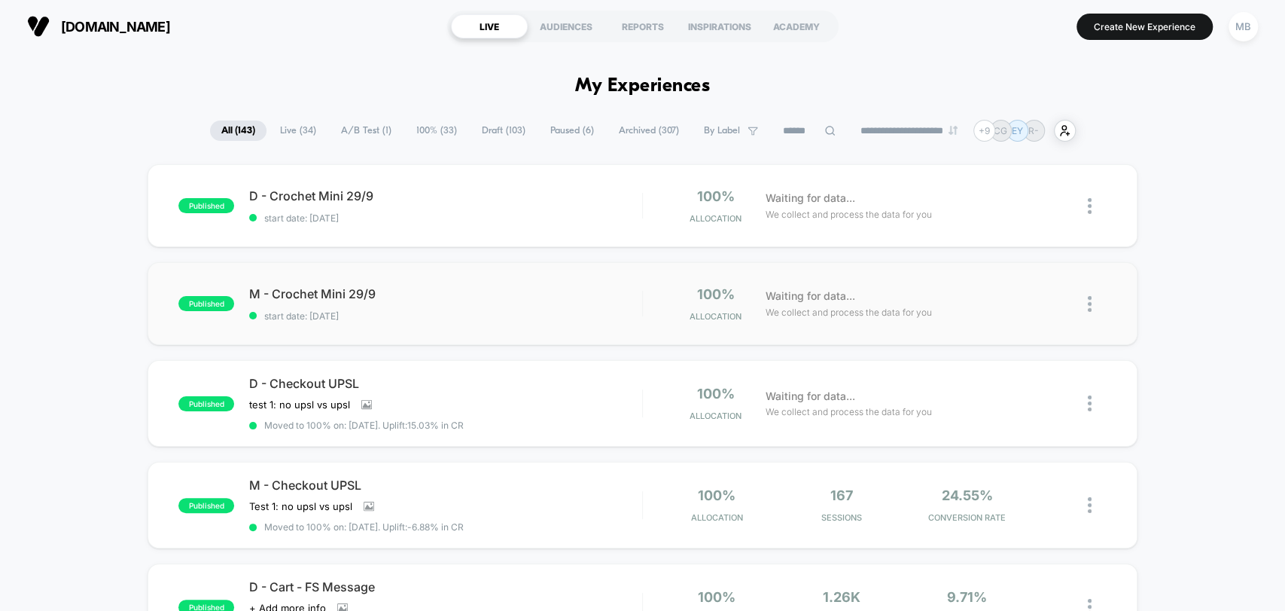
click at [436, 330] on div "published M - Crochet Mini 29/9 start date: 9/29/2025 100% Allocation Waiting f…" at bounding box center [642, 303] width 989 height 83
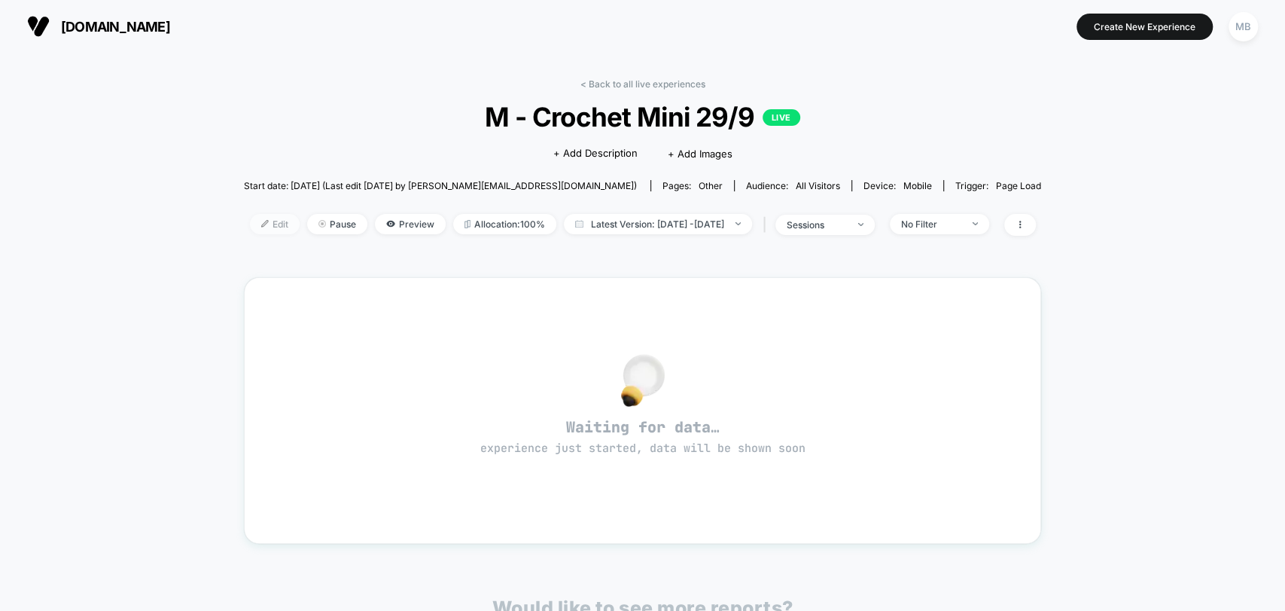
click at [250, 225] on span "Edit" at bounding box center [275, 224] width 50 height 20
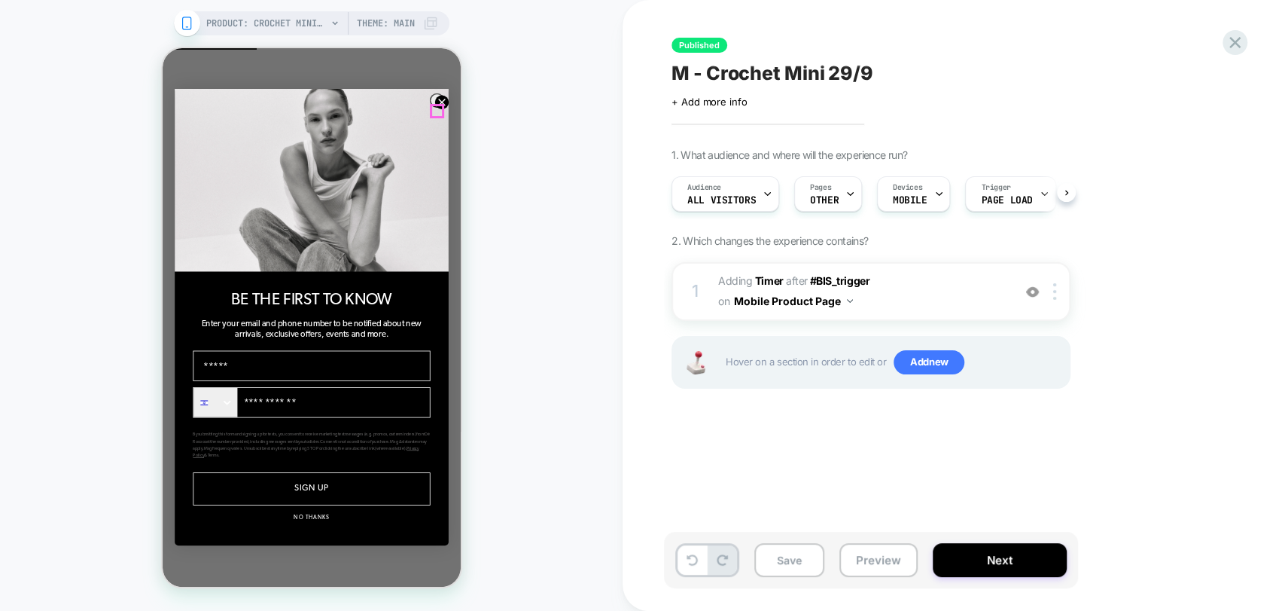
click at [434, 108] on circle "Close dialog" at bounding box center [441, 103] width 14 height 14
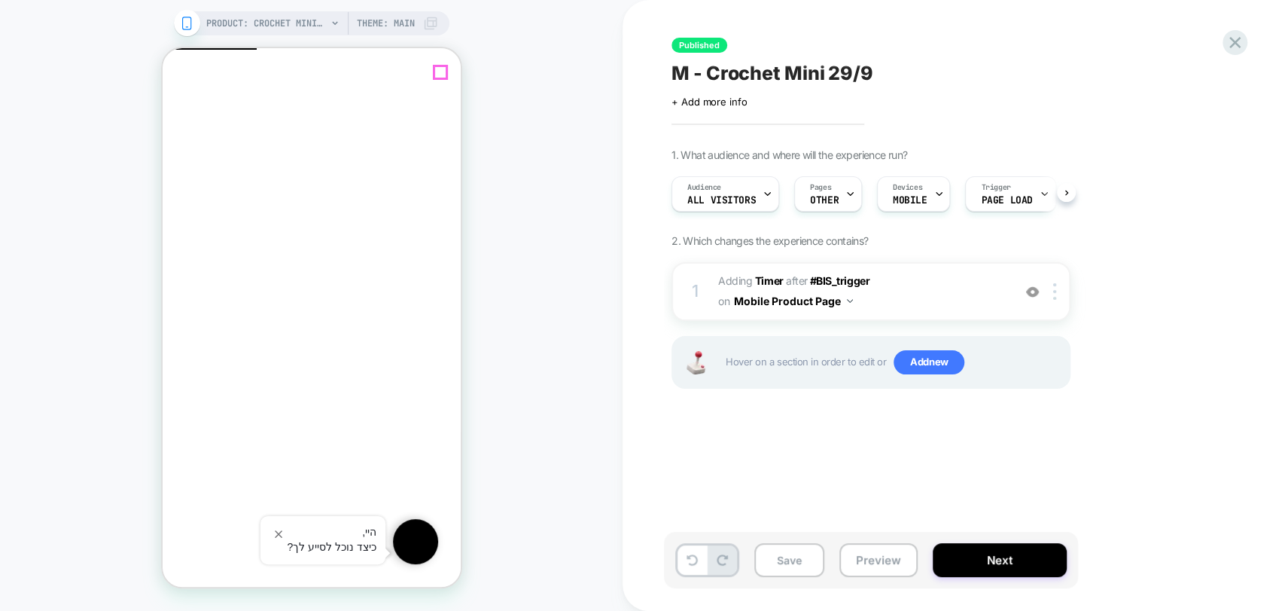
click at [168, 112] on span "Close" at bounding box center [168, 117] width 0 height 11
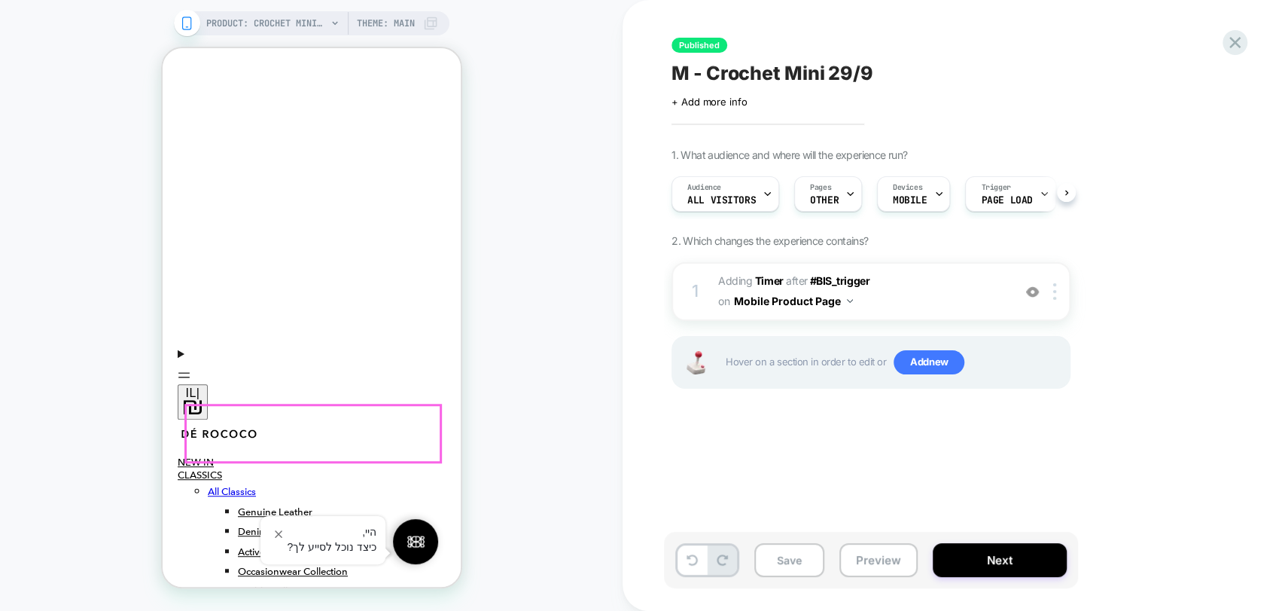
scroll to position [669, 0]
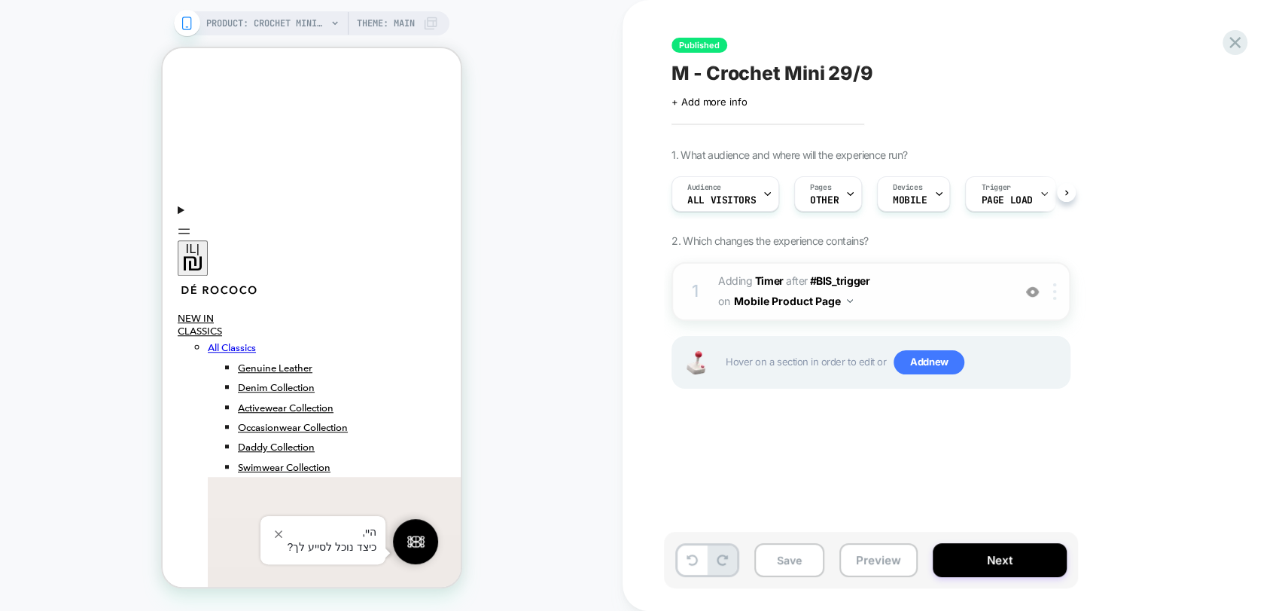
click at [1058, 294] on div at bounding box center [1057, 291] width 25 height 17
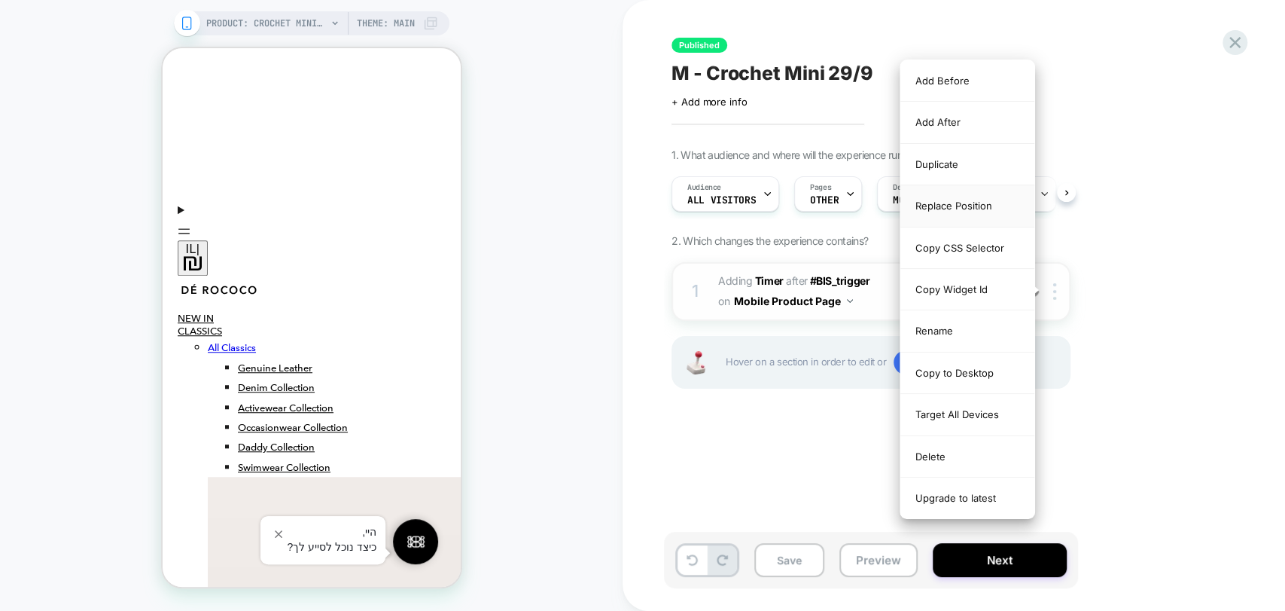
click at [970, 209] on div "Replace Position" at bounding box center [968, 205] width 134 height 41
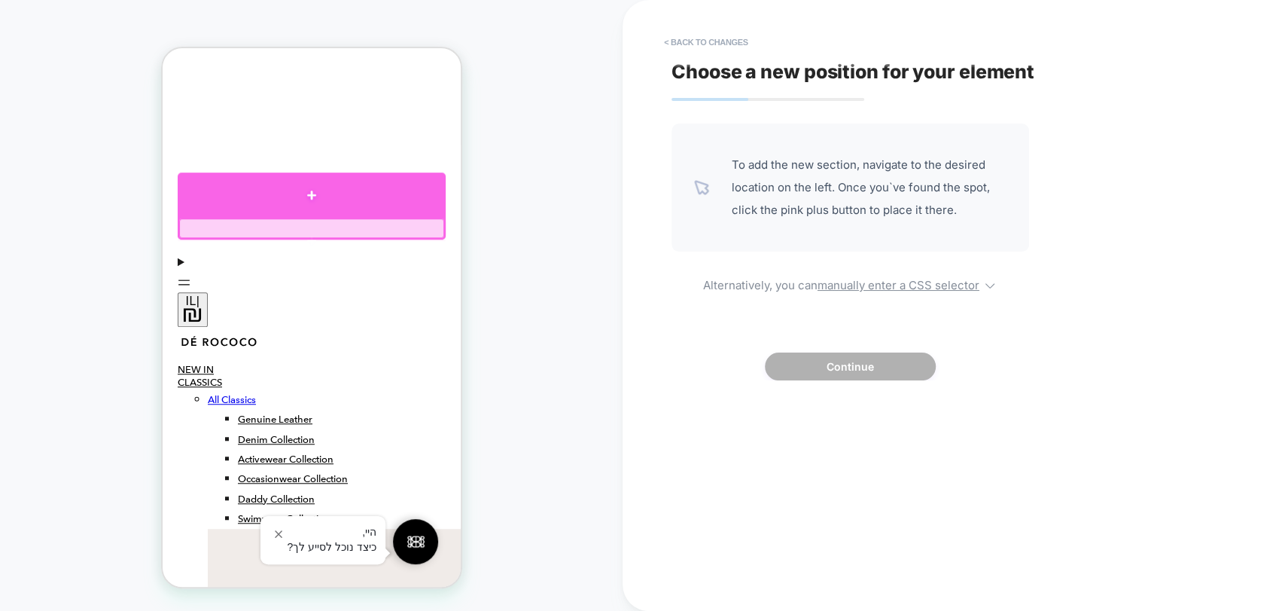
click at [306, 208] on div at bounding box center [311, 194] width 268 height 44
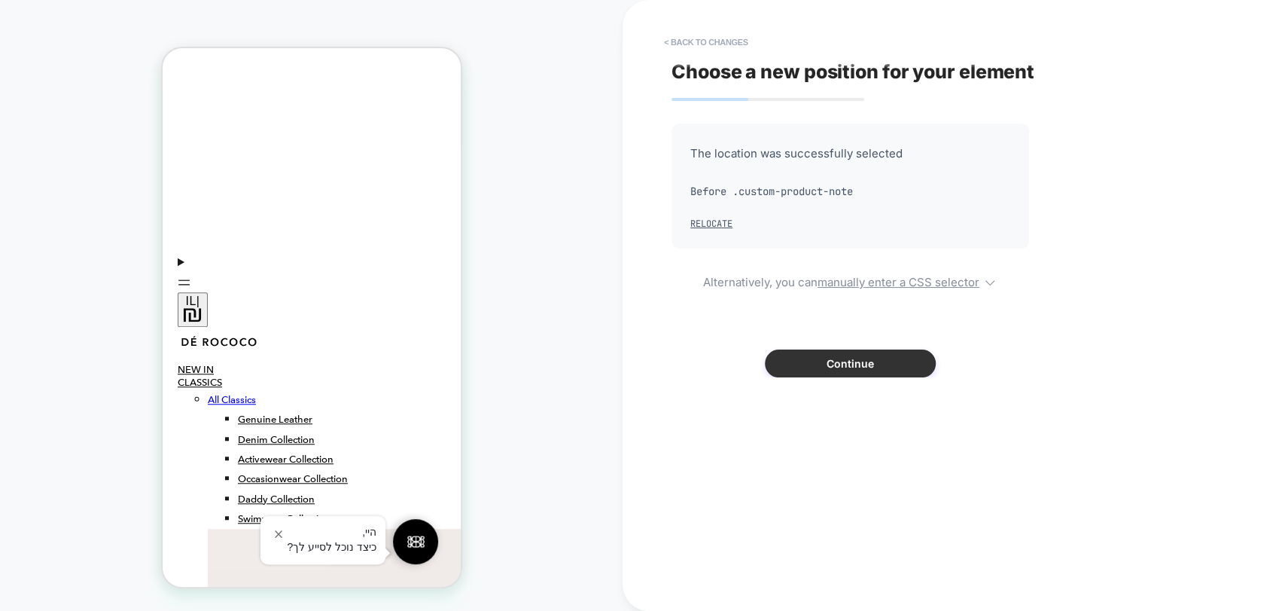
click at [857, 363] on button "Continue" at bounding box center [850, 363] width 171 height 28
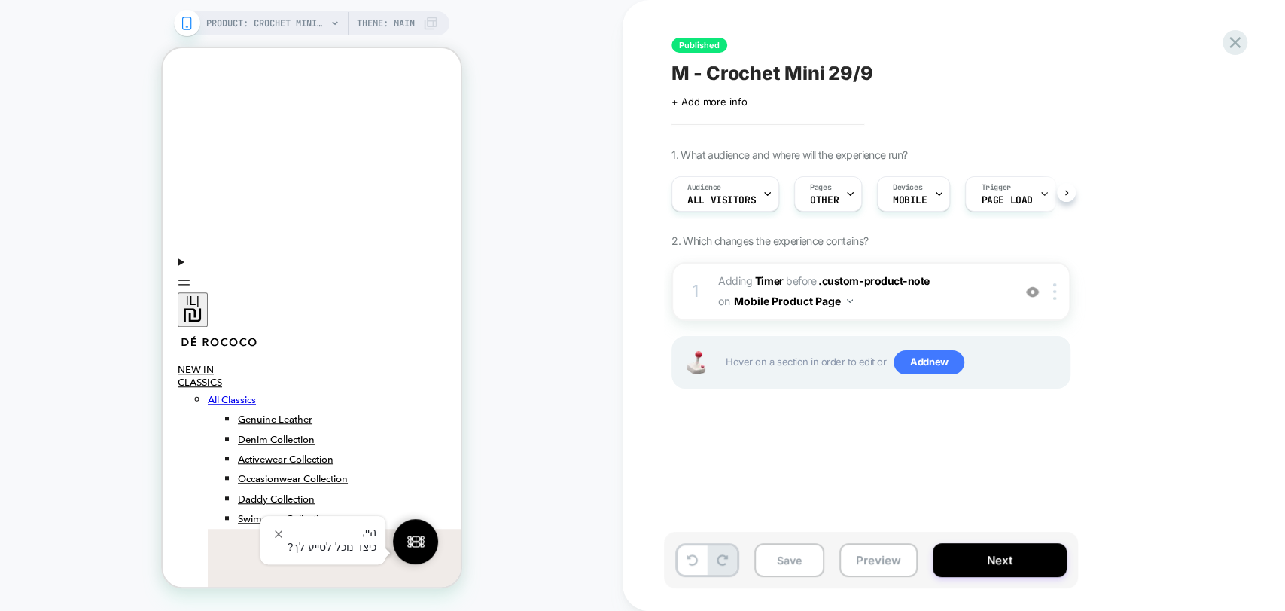
scroll to position [0, 0]
click at [769, 562] on button "Save" at bounding box center [789, 560] width 70 height 34
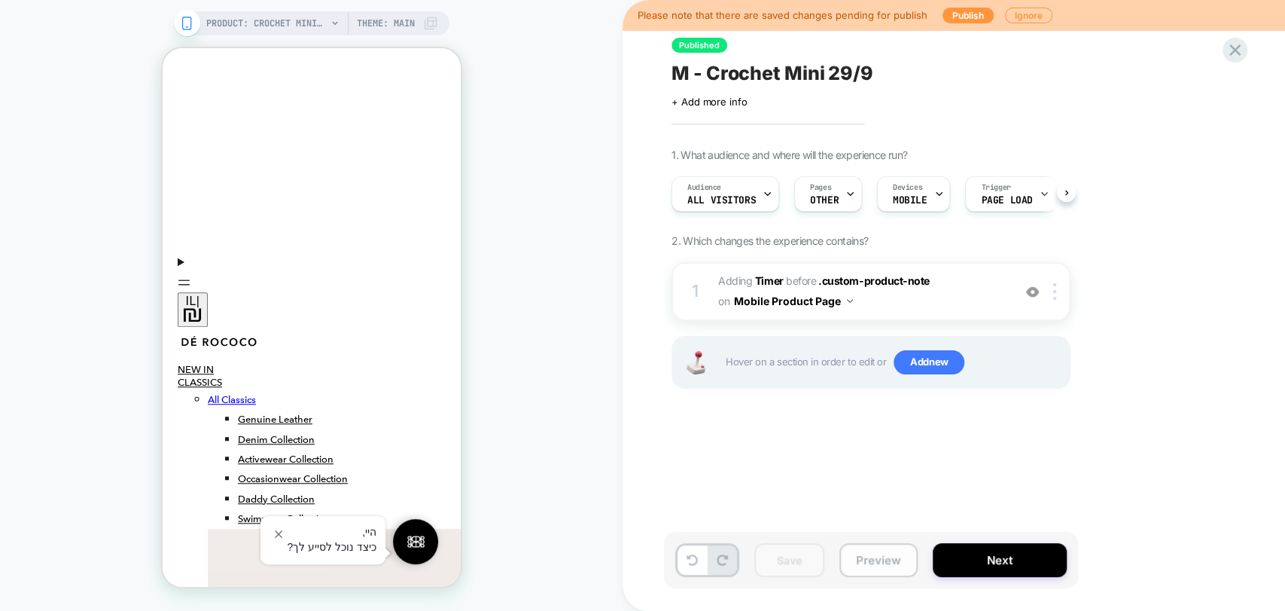
click at [891, 558] on button "Preview" at bounding box center [879, 560] width 78 height 34
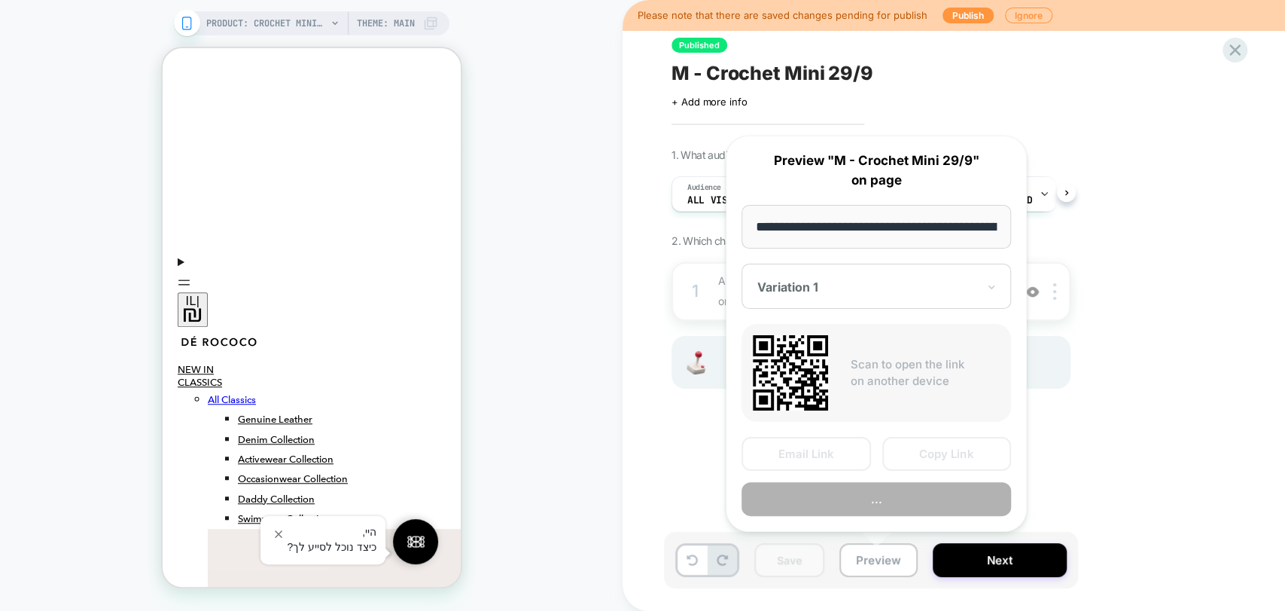
scroll to position [0, 229]
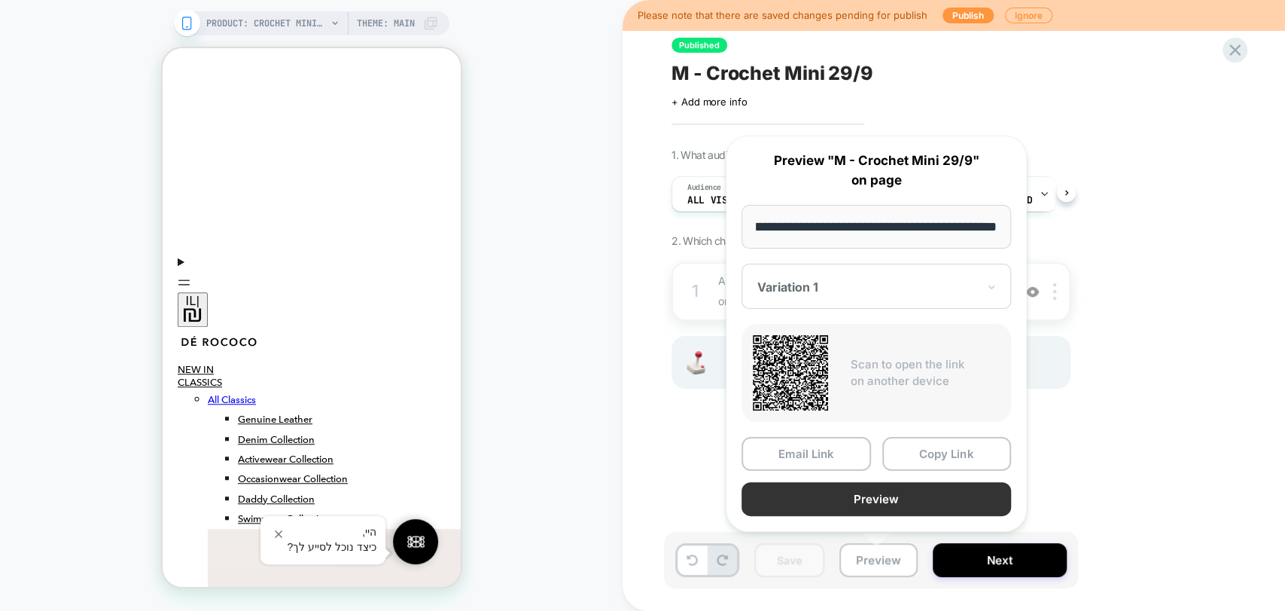
click at [921, 498] on button "Preview" at bounding box center [877, 499] width 270 height 34
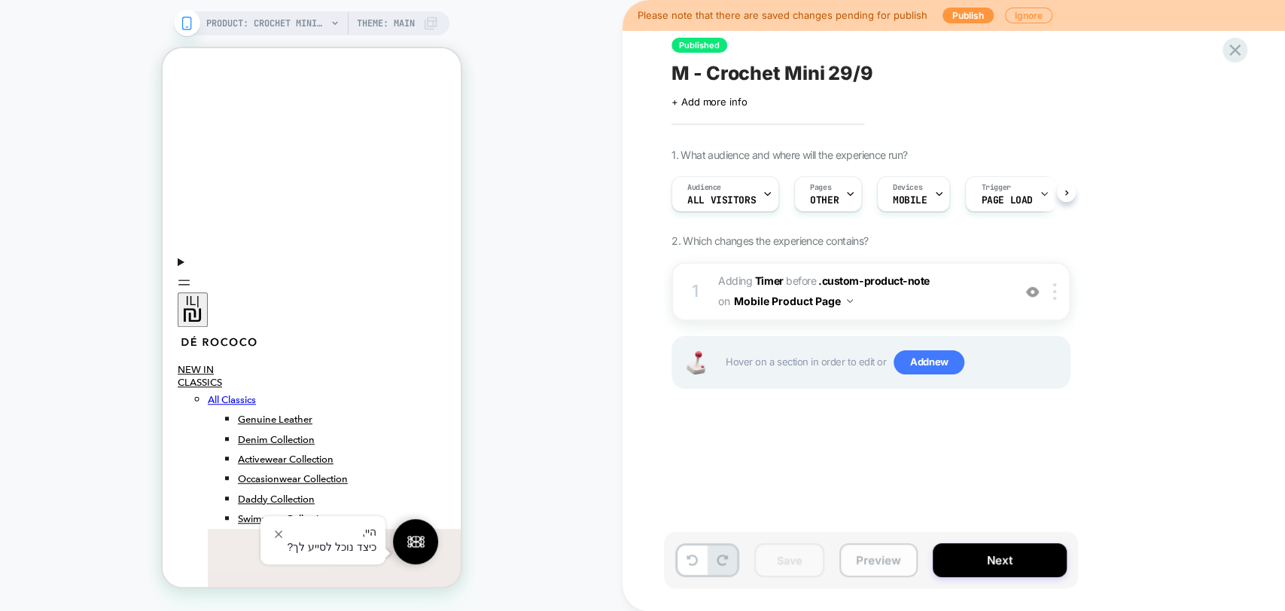
click at [873, 554] on button "Preview" at bounding box center [879, 560] width 78 height 34
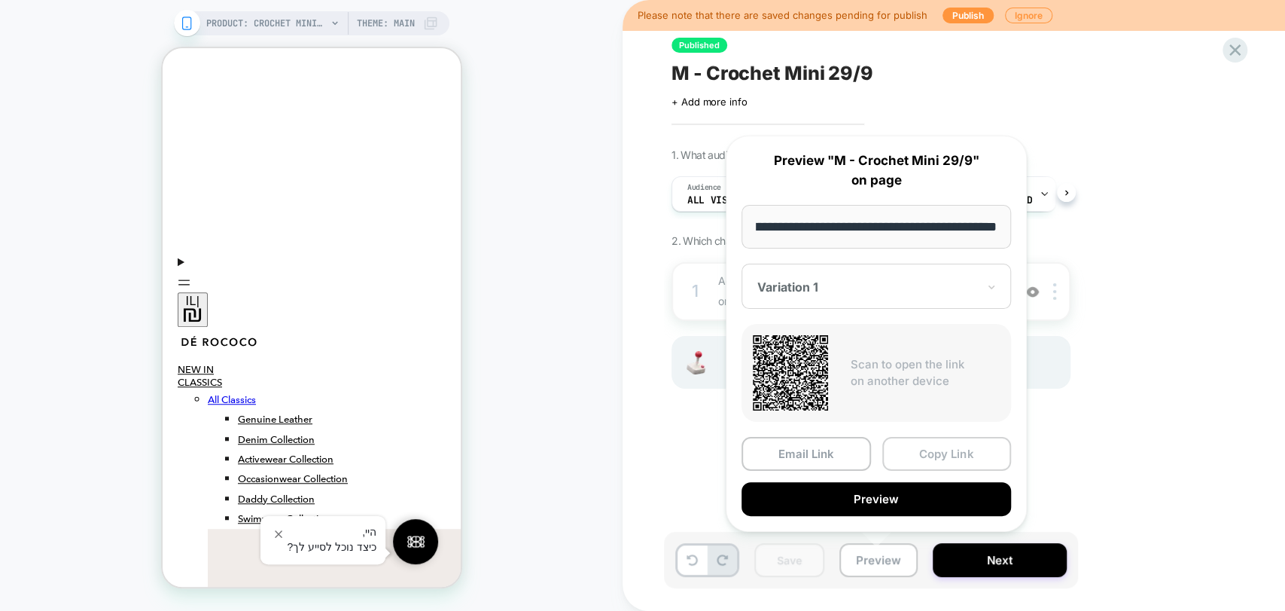
click at [928, 452] on button "Copy Link" at bounding box center [947, 454] width 130 height 34
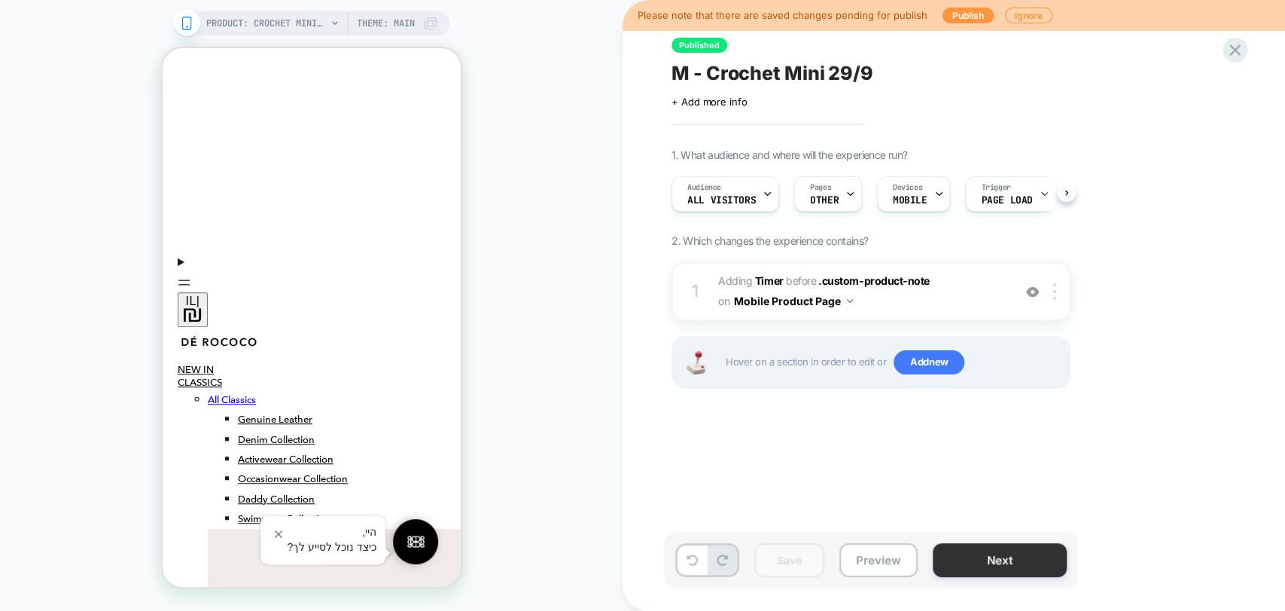
click at [980, 562] on button "Next" at bounding box center [1000, 560] width 134 height 34
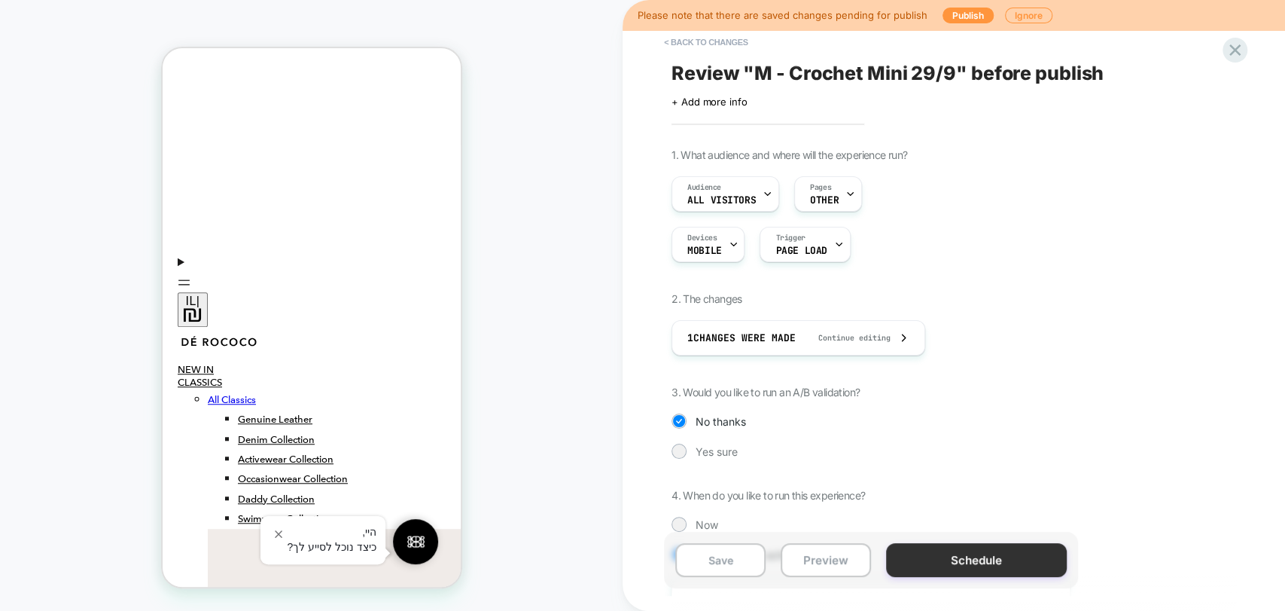
click at [958, 563] on button "Schedule" at bounding box center [976, 560] width 181 height 34
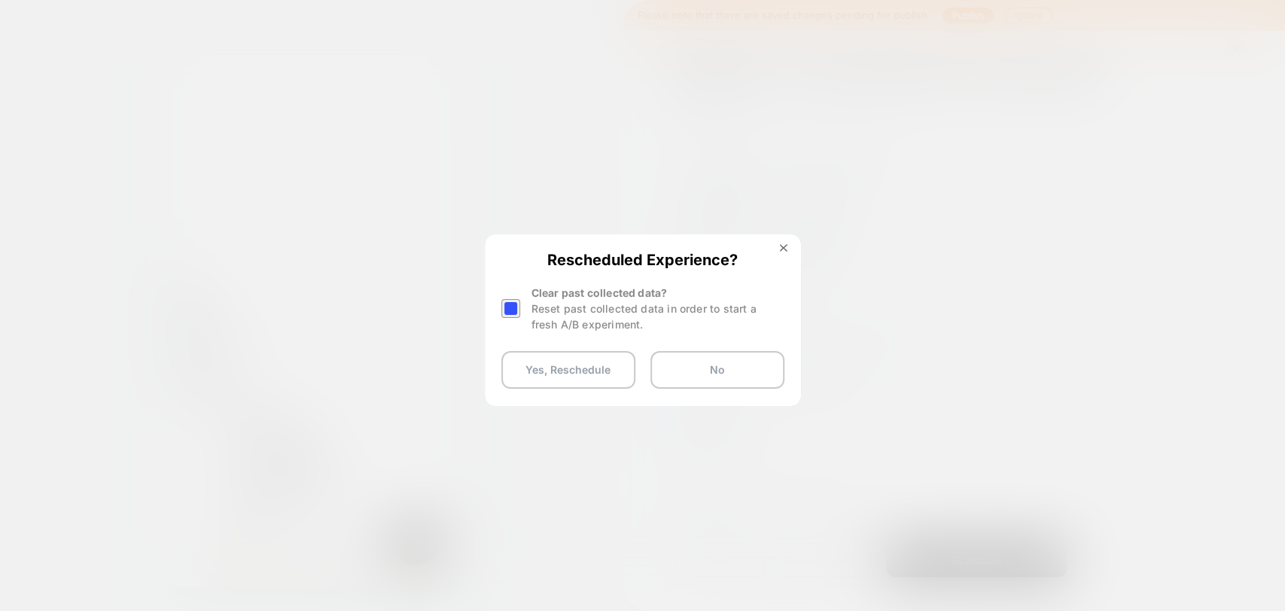
click at [512, 310] on div at bounding box center [510, 308] width 19 height 19
click at [566, 375] on button "Yes, Reschedule" at bounding box center [568, 370] width 134 height 38
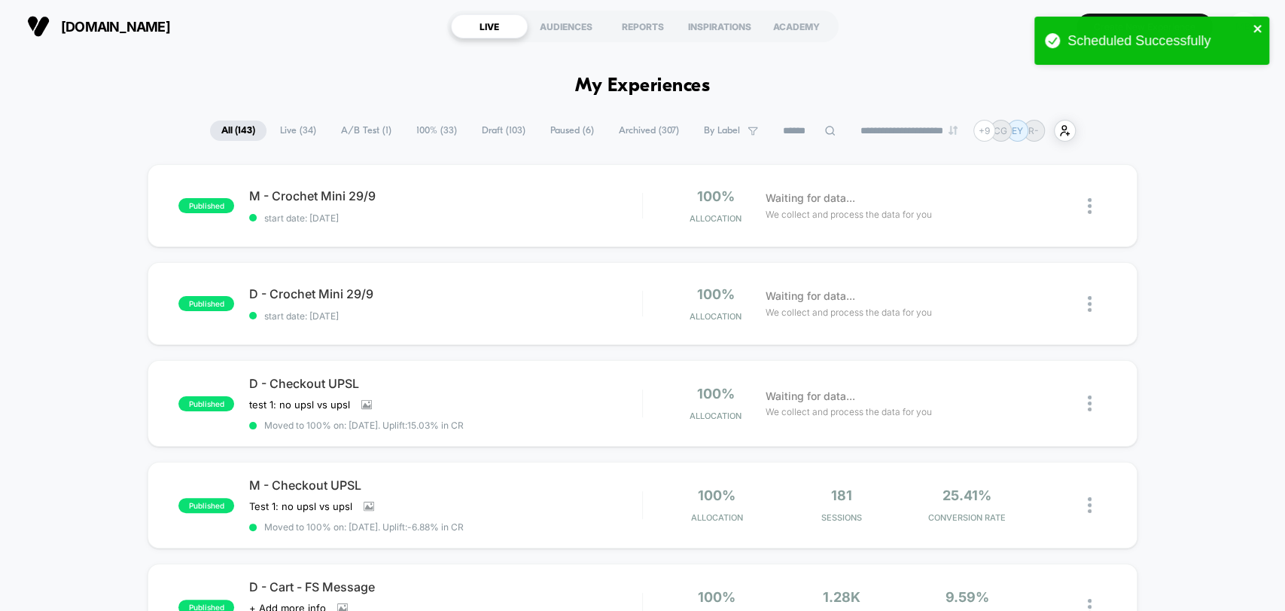
click at [1255, 26] on icon "close" at bounding box center [1258, 29] width 8 height 8
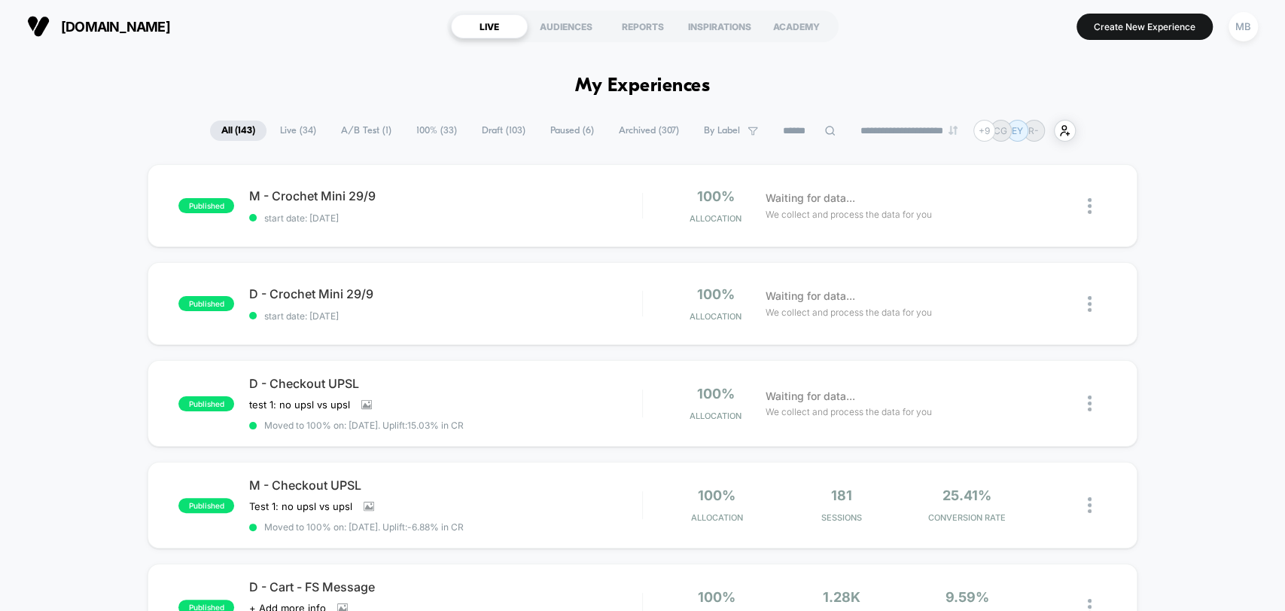
click at [1254, 26] on div "Scheduled Successfully" at bounding box center [1151, 45] width 241 height 62
click at [1244, 20] on div "MB" at bounding box center [1243, 26] width 29 height 29
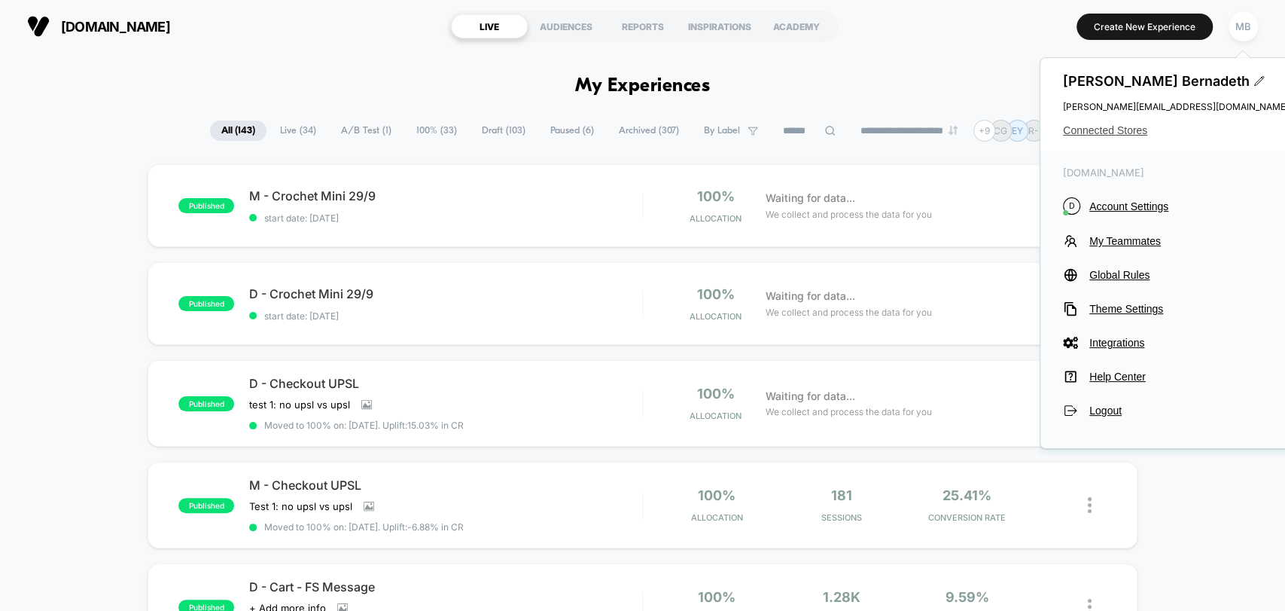
click at [1115, 128] on span "Connected Stores" at bounding box center [1176, 130] width 226 height 12
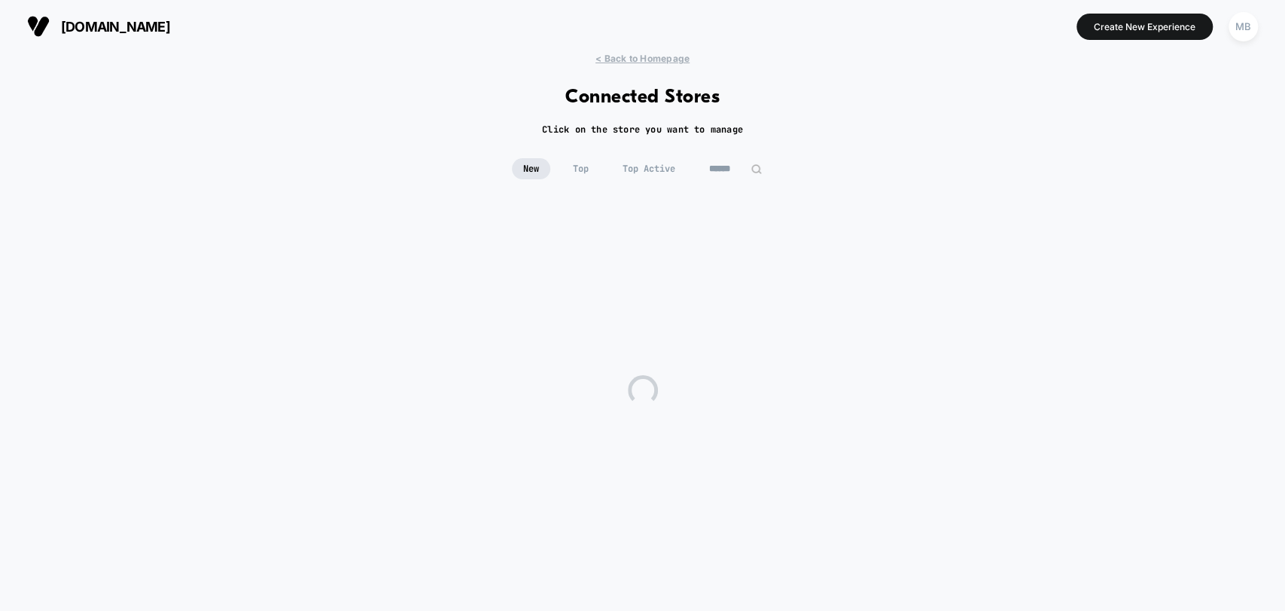
click at [721, 170] on input at bounding box center [735, 168] width 75 height 21
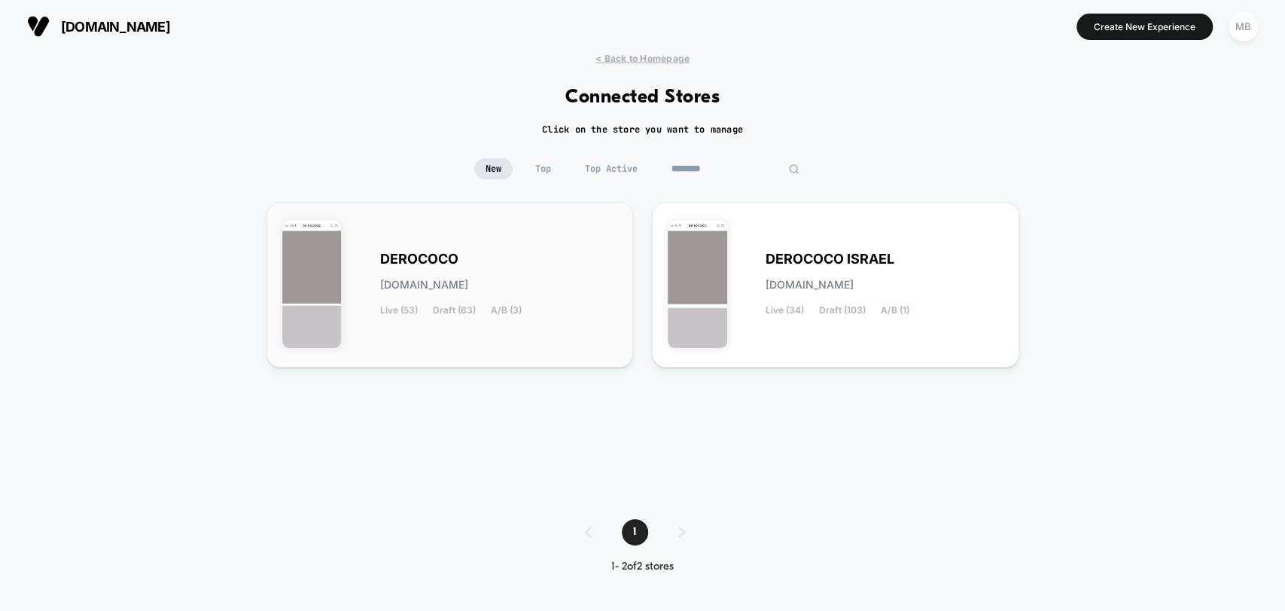
type input "********"
click at [538, 242] on div "DEROCOCO derococo.myshopify.com Live (53) Draft (63) A/B (3)" at bounding box center [450, 285] width 336 height 134
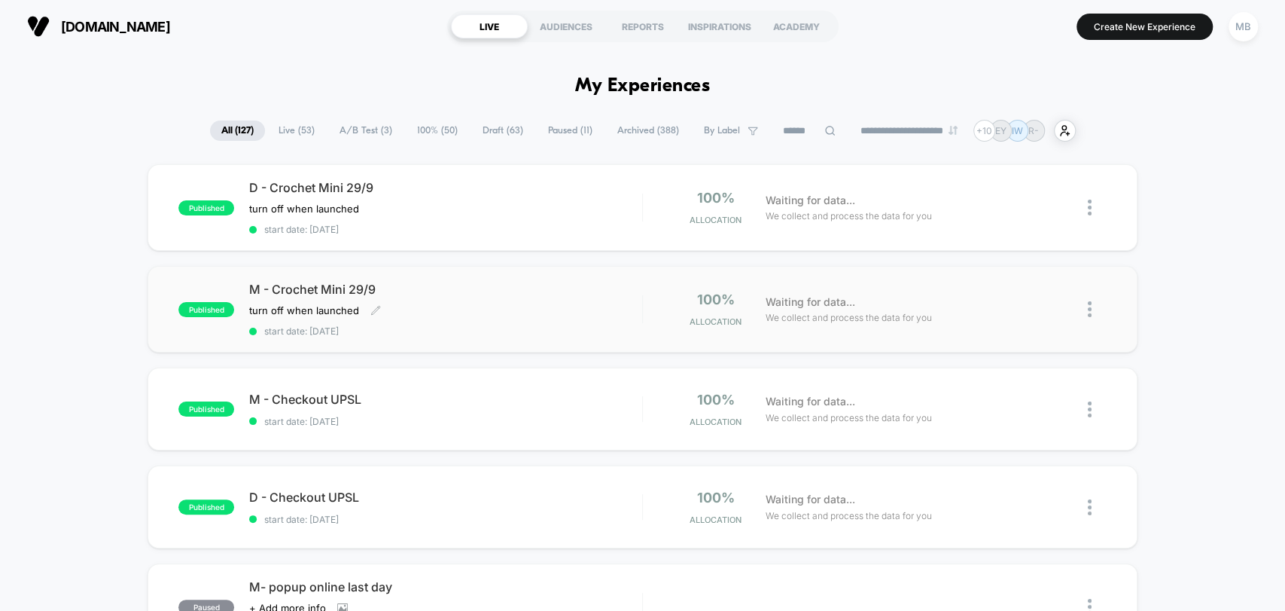
click at [456, 297] on div "M - Crochet Mini 29/9 turn off when launched Click to edit experience details t…" at bounding box center [445, 309] width 392 height 55
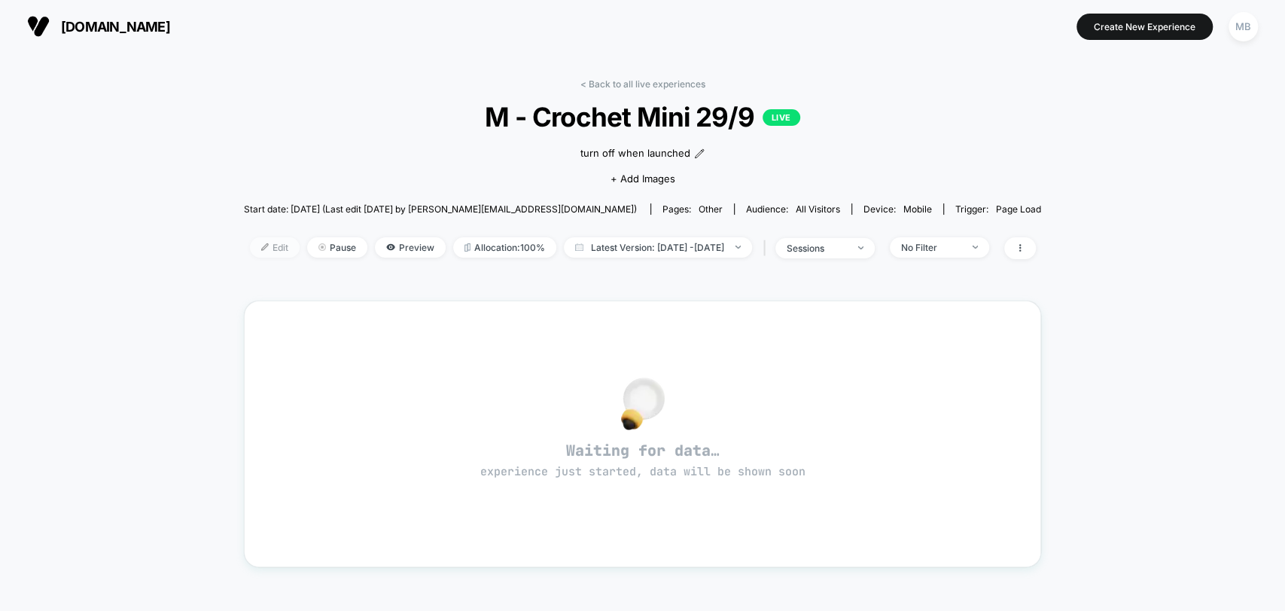
click at [250, 251] on span "Edit" at bounding box center [275, 247] width 50 height 20
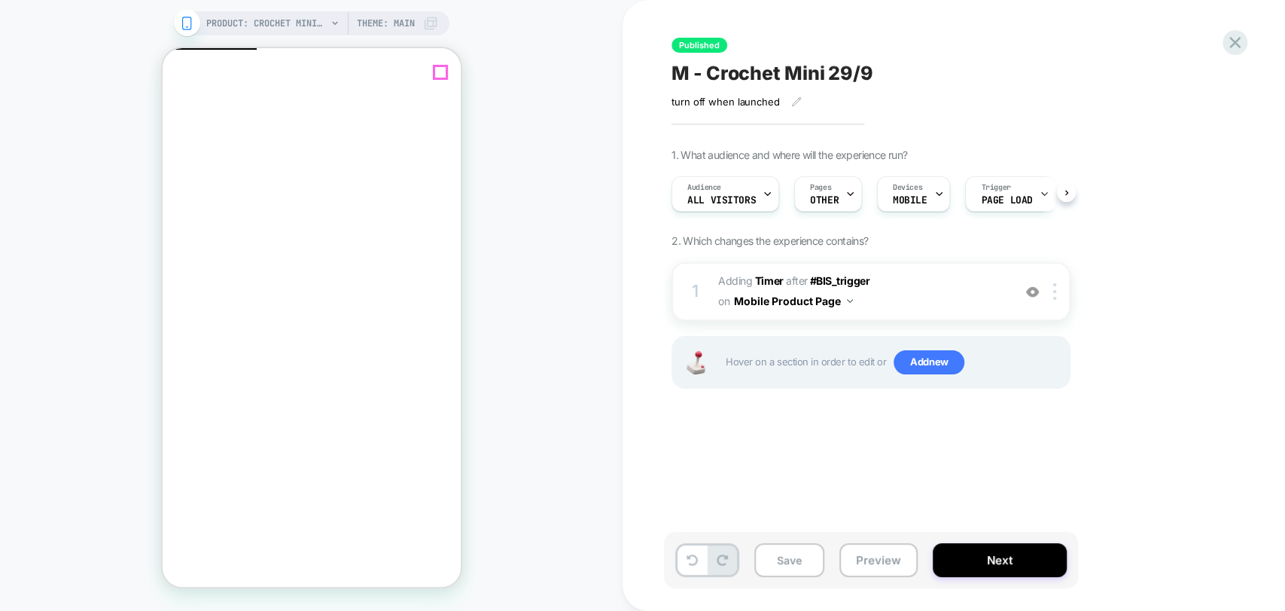
click at [168, 121] on icon "Close" at bounding box center [168, 121] width 0 height 0
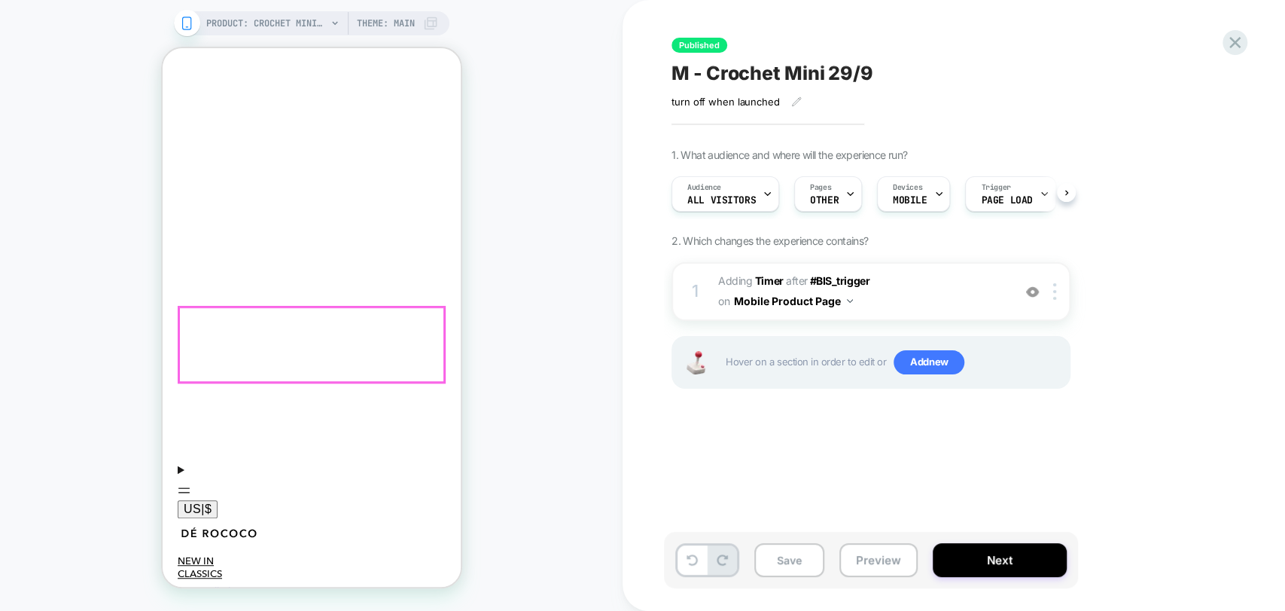
scroll to position [486, 0]
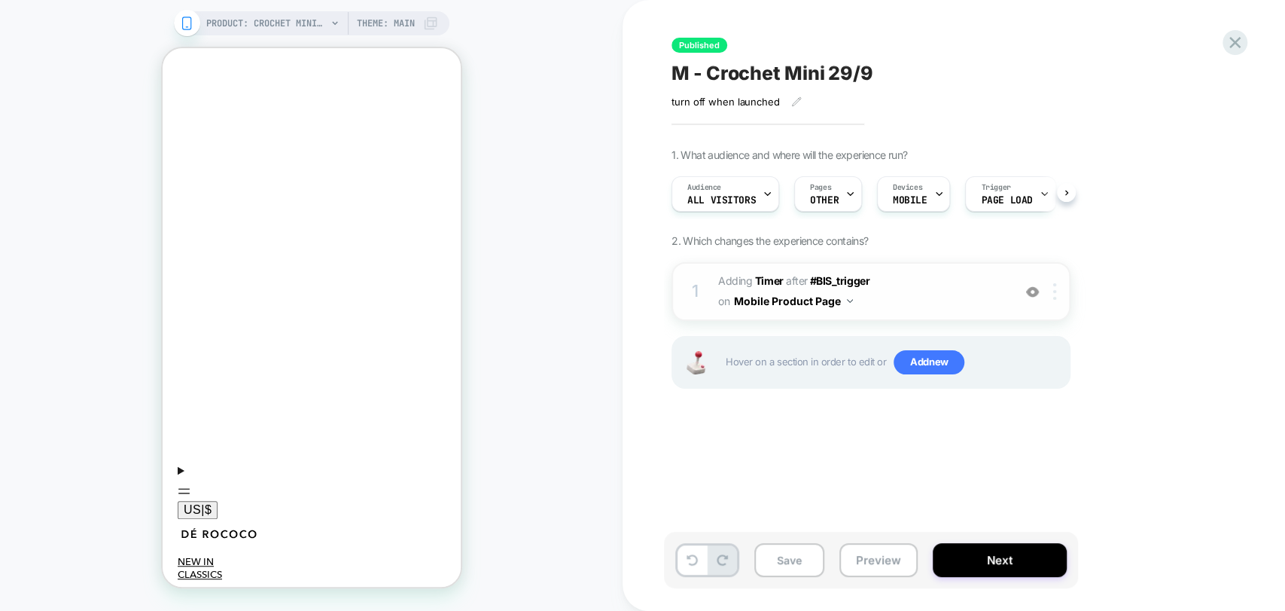
click at [1056, 296] on div at bounding box center [1057, 291] width 25 height 17
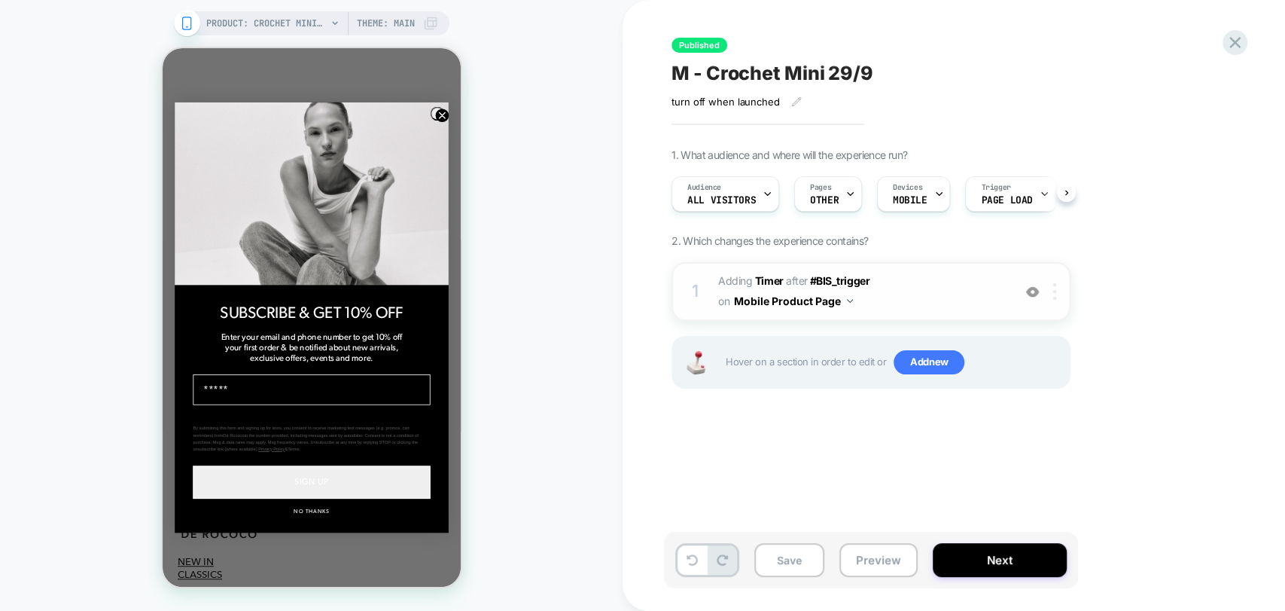
click at [1056, 294] on img at bounding box center [1054, 291] width 3 height 17
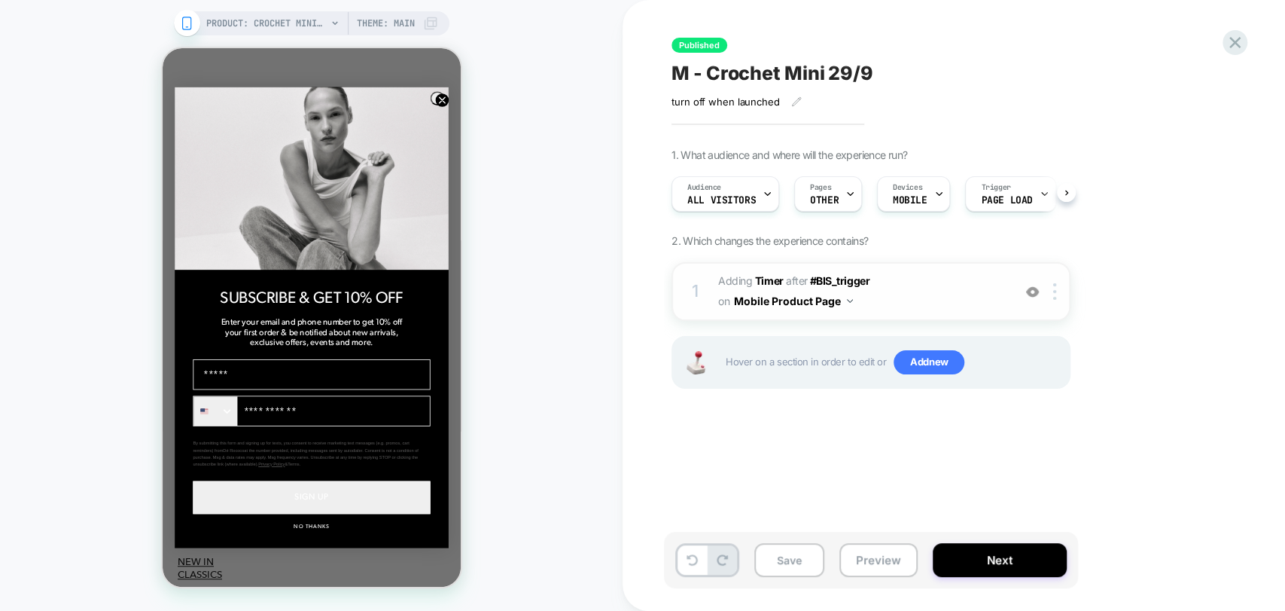
click at [1056, 299] on div "1 #_loomi_addon_1753023745376_dup1759132619 Adding Timer AFTER #BIS_trigger #BI…" at bounding box center [871, 291] width 399 height 59
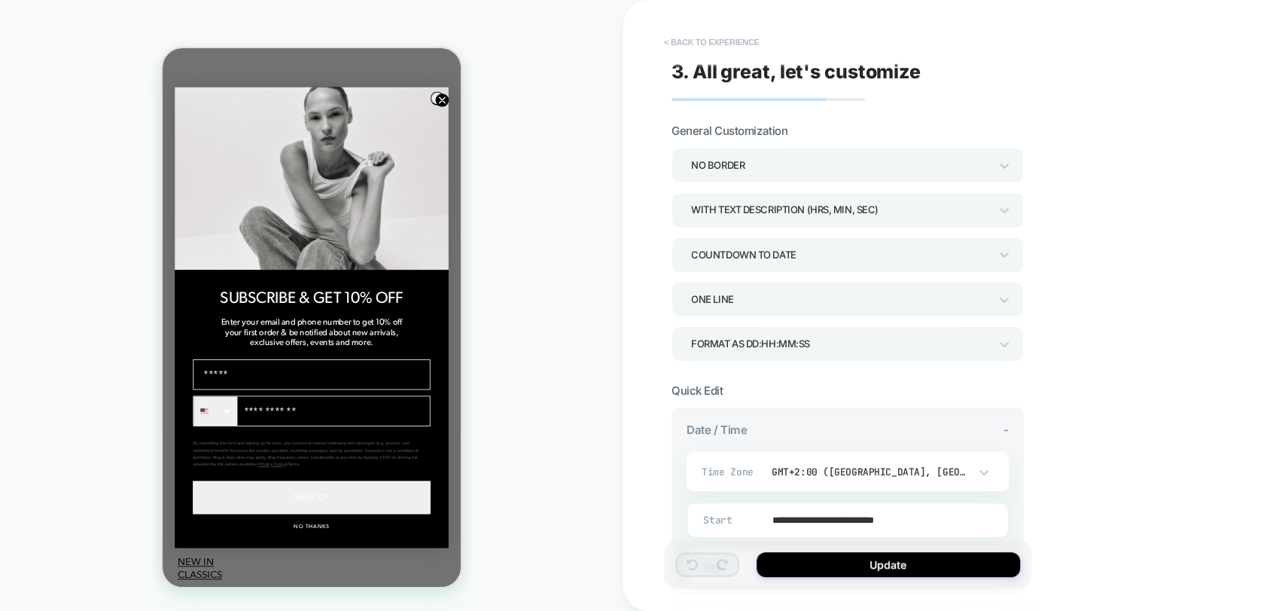
click at [702, 41] on button "< Back to experience" at bounding box center [712, 42] width 110 height 24
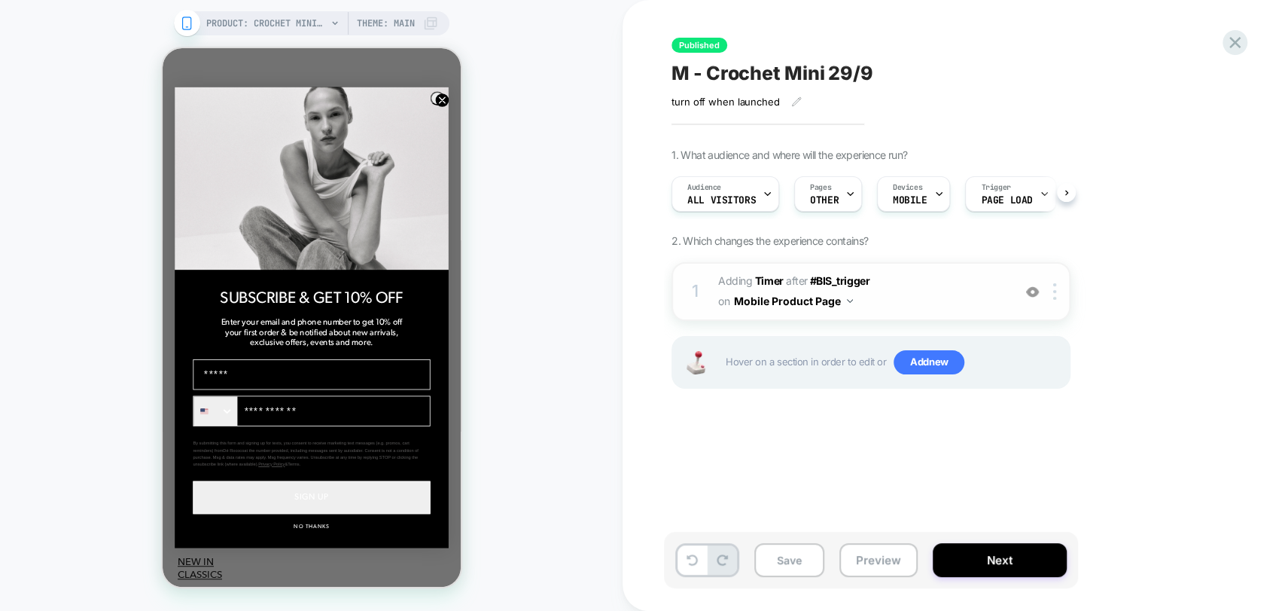
scroll to position [0, 0]
click at [1056, 290] on div at bounding box center [1057, 291] width 25 height 17
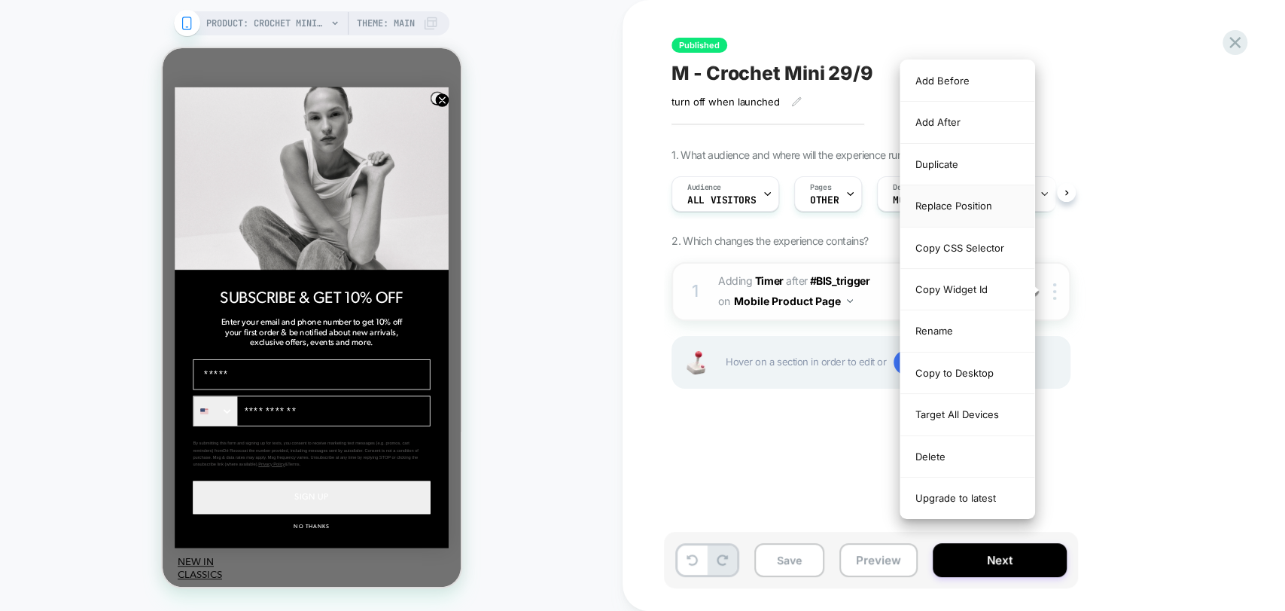
click at [958, 205] on div "Replace Position" at bounding box center [968, 205] width 134 height 41
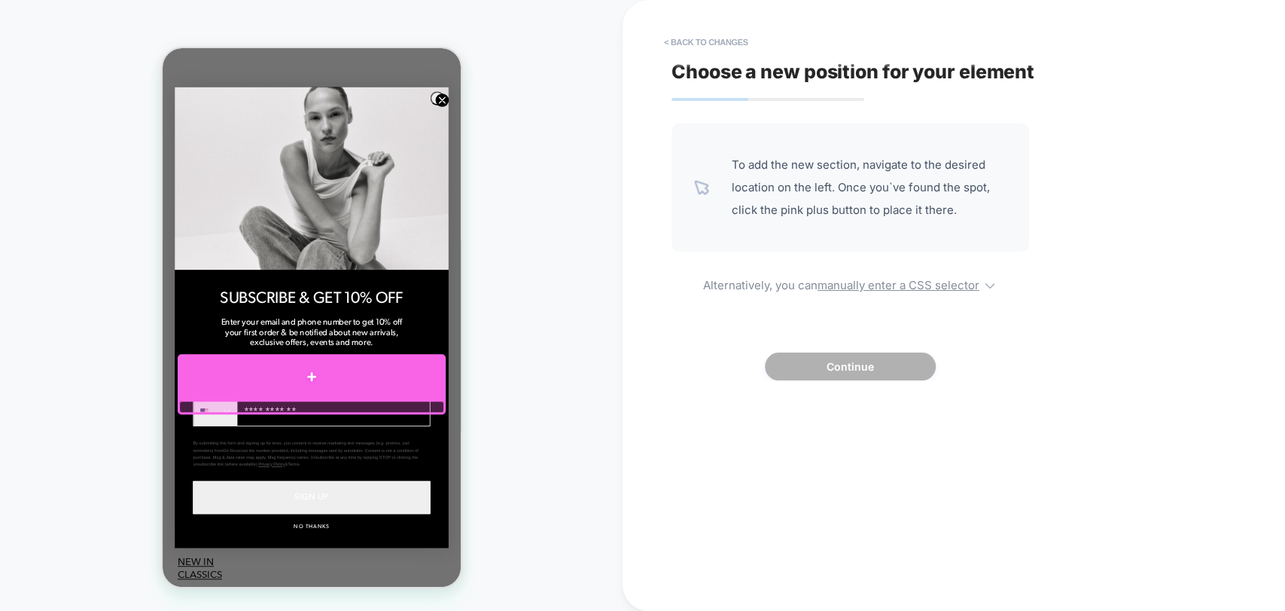
click at [306, 380] on div at bounding box center [311, 376] width 268 height 45
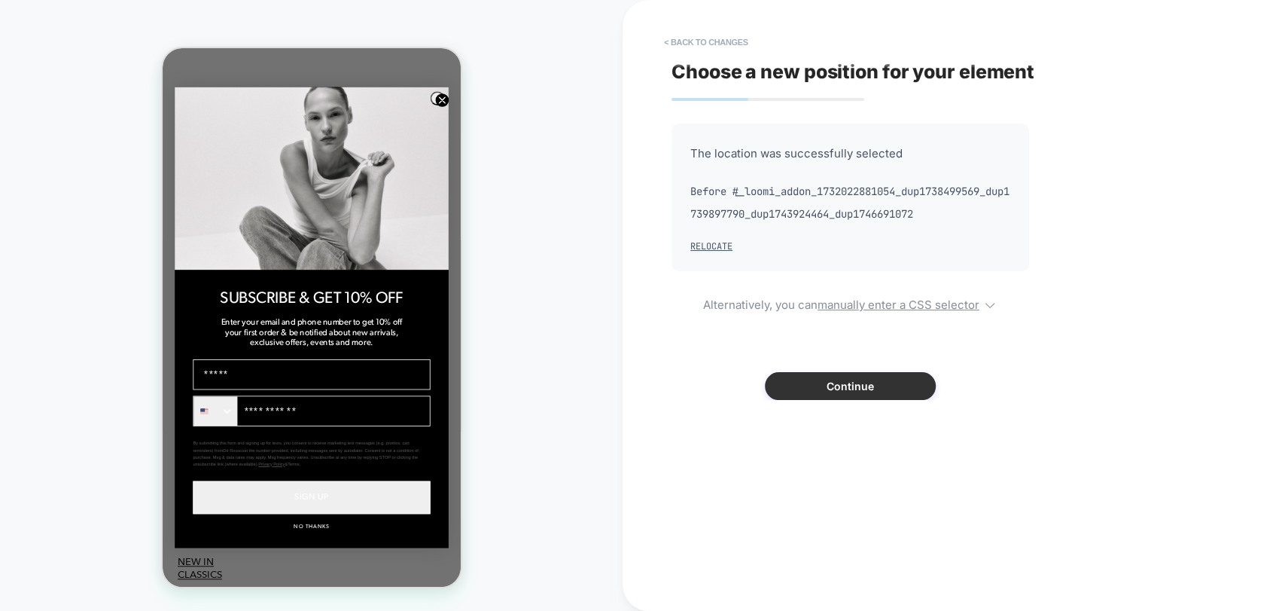
click at [868, 386] on button "Continue" at bounding box center [850, 386] width 171 height 28
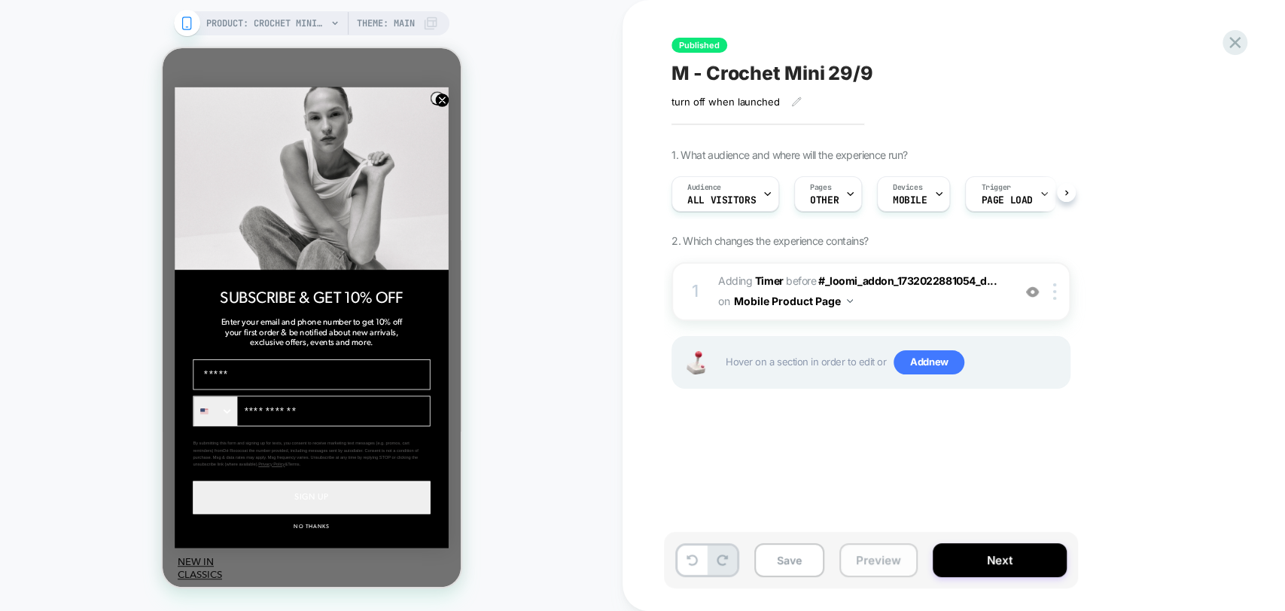
click at [870, 566] on button "Preview" at bounding box center [879, 560] width 78 height 34
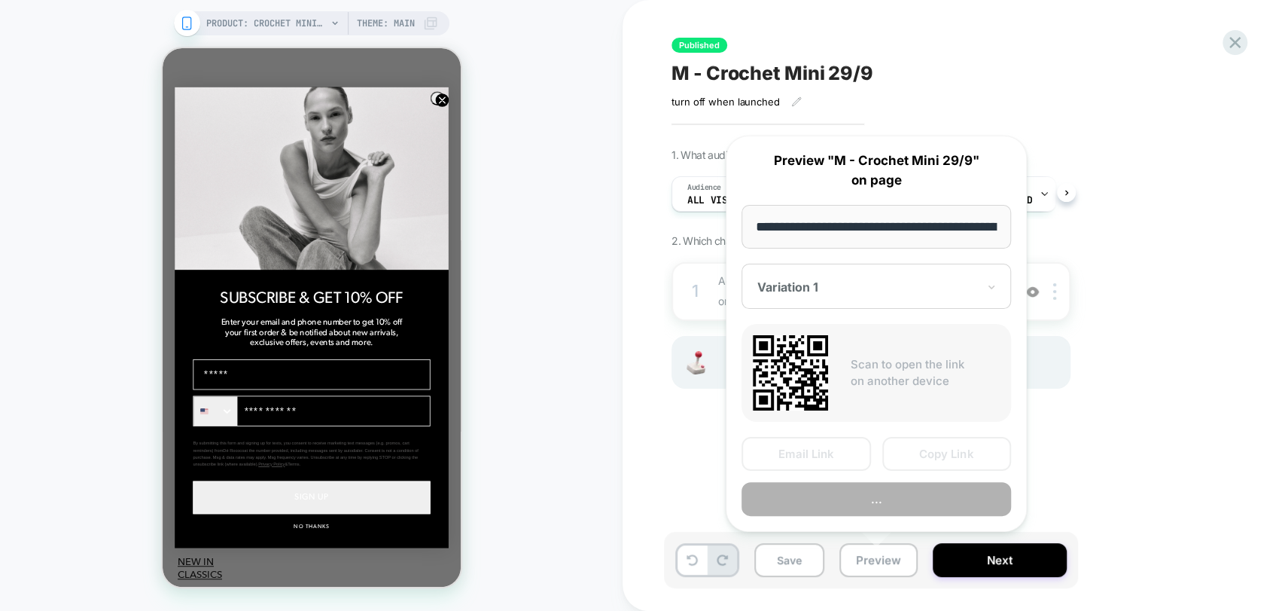
scroll to position [0, 198]
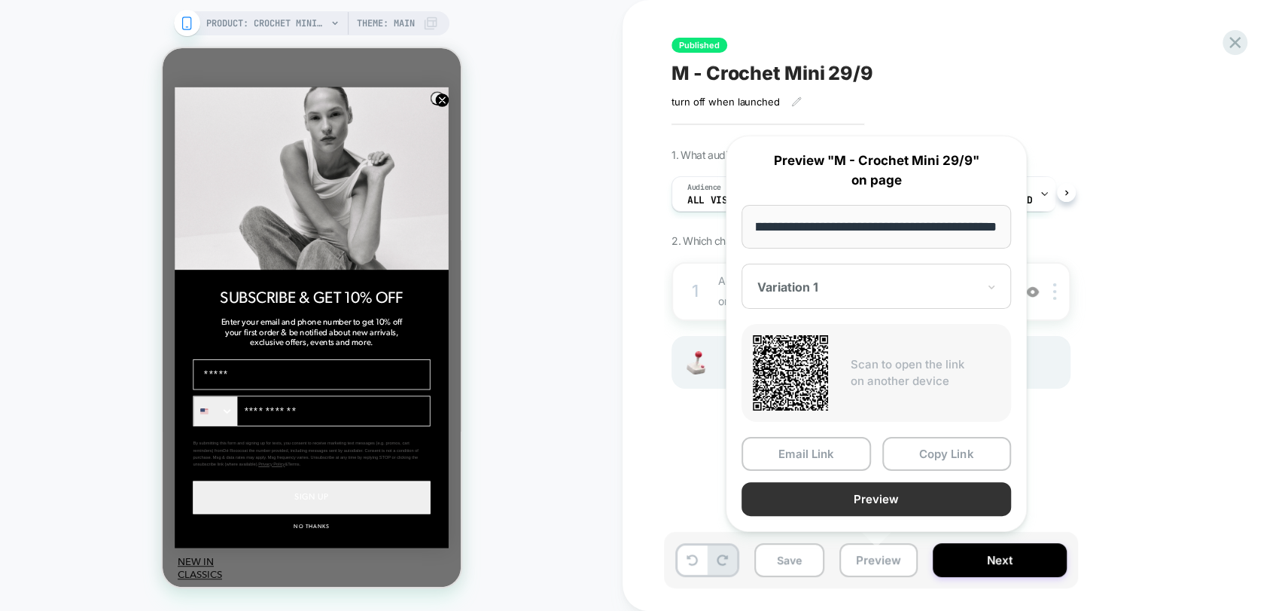
click at [922, 501] on button "Preview" at bounding box center [877, 499] width 270 height 34
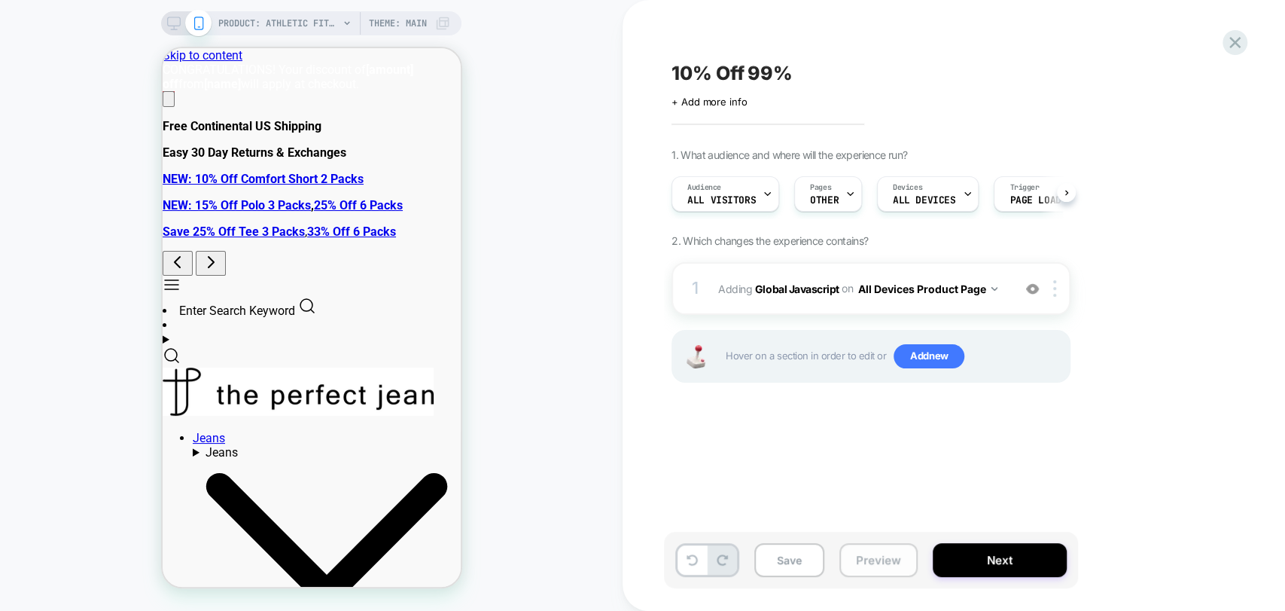
click at [871, 562] on button "Preview" at bounding box center [879, 560] width 78 height 34
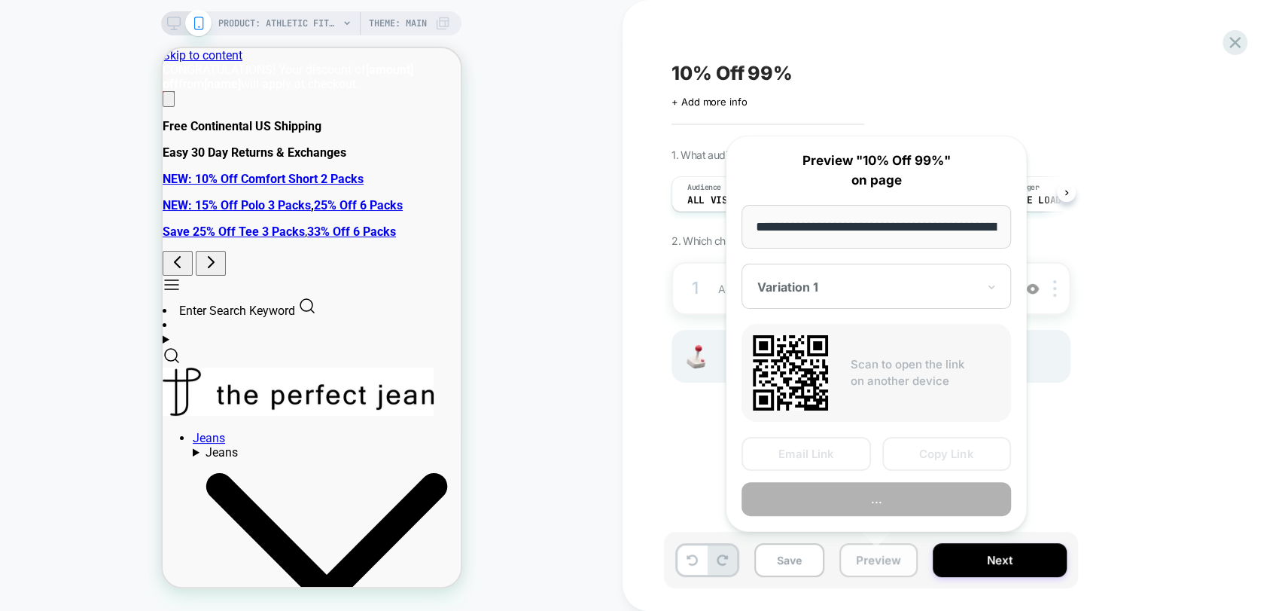
scroll to position [0, 261]
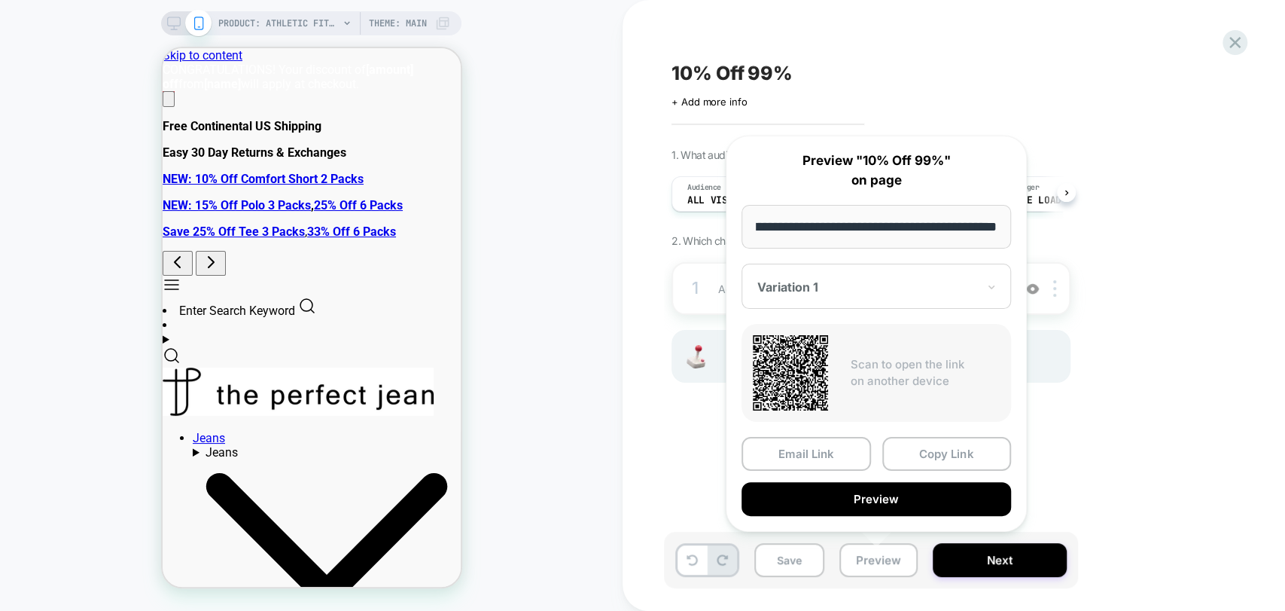
click at [1147, 431] on div "10% Off 99% Click to edit experience details + Add more info 1. What audience a…" at bounding box center [946, 305] width 565 height 581
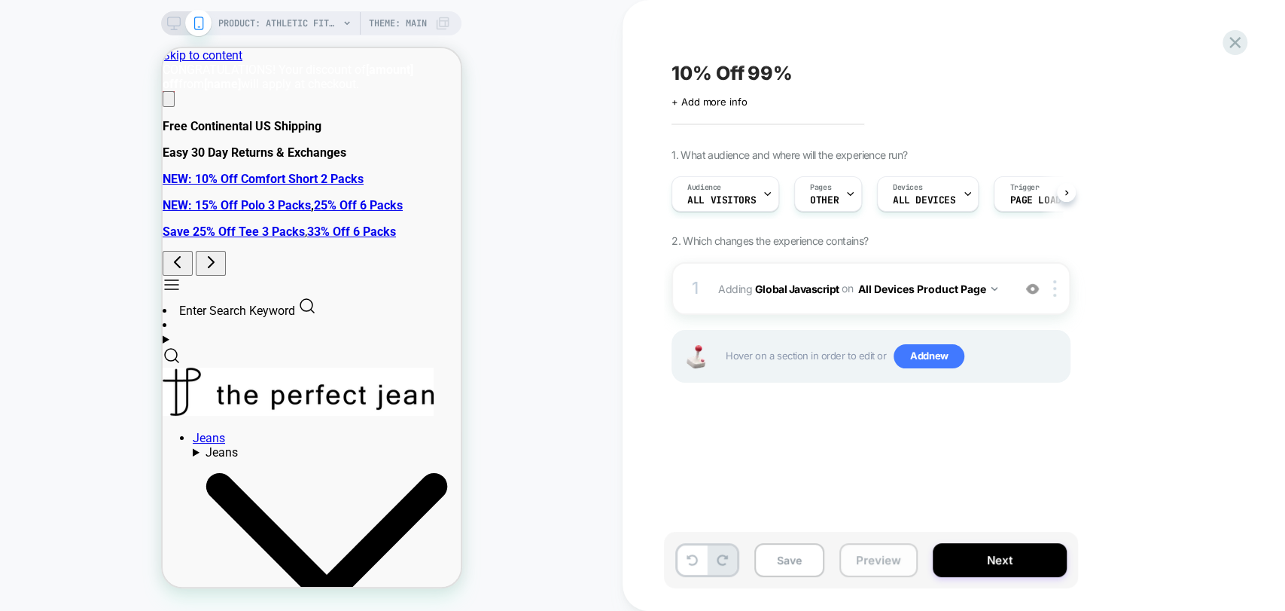
click at [871, 559] on button "Preview" at bounding box center [879, 560] width 78 height 34
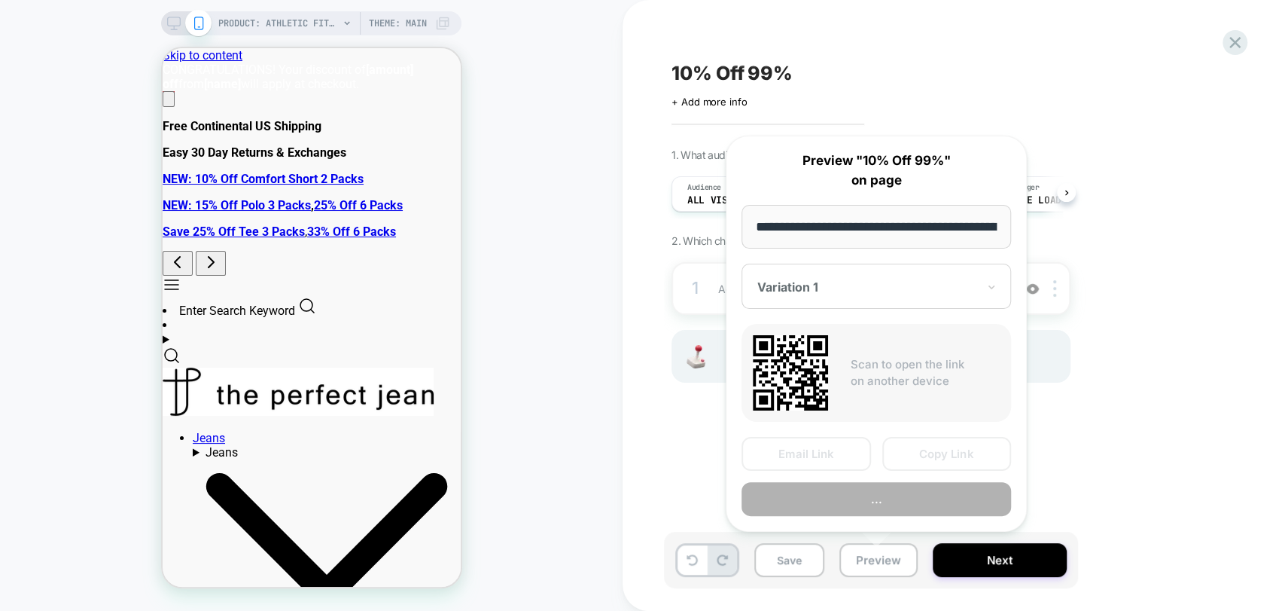
scroll to position [0, 261]
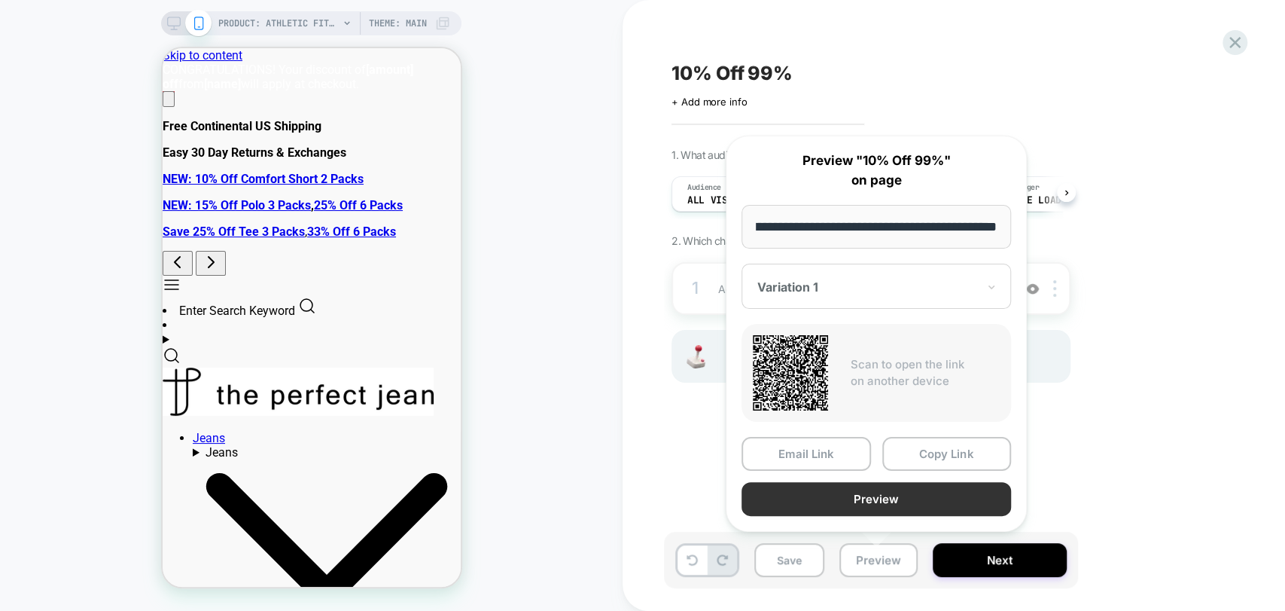
click at [888, 502] on button "Preview" at bounding box center [877, 499] width 270 height 34
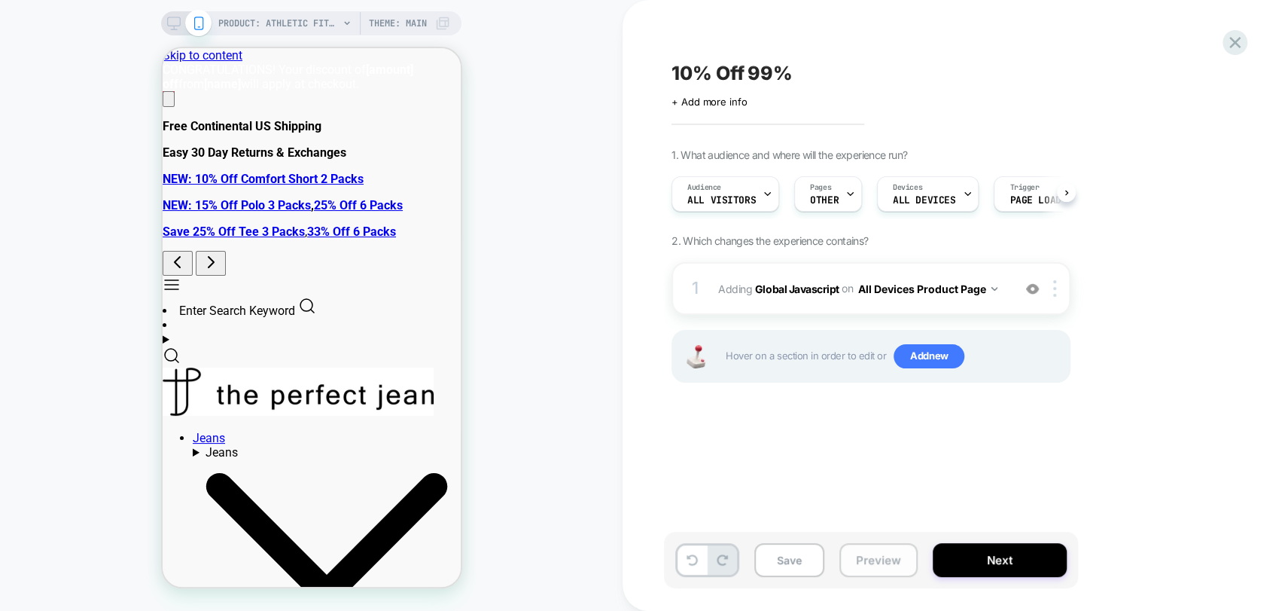
click at [867, 554] on button "Preview" at bounding box center [879, 560] width 78 height 34
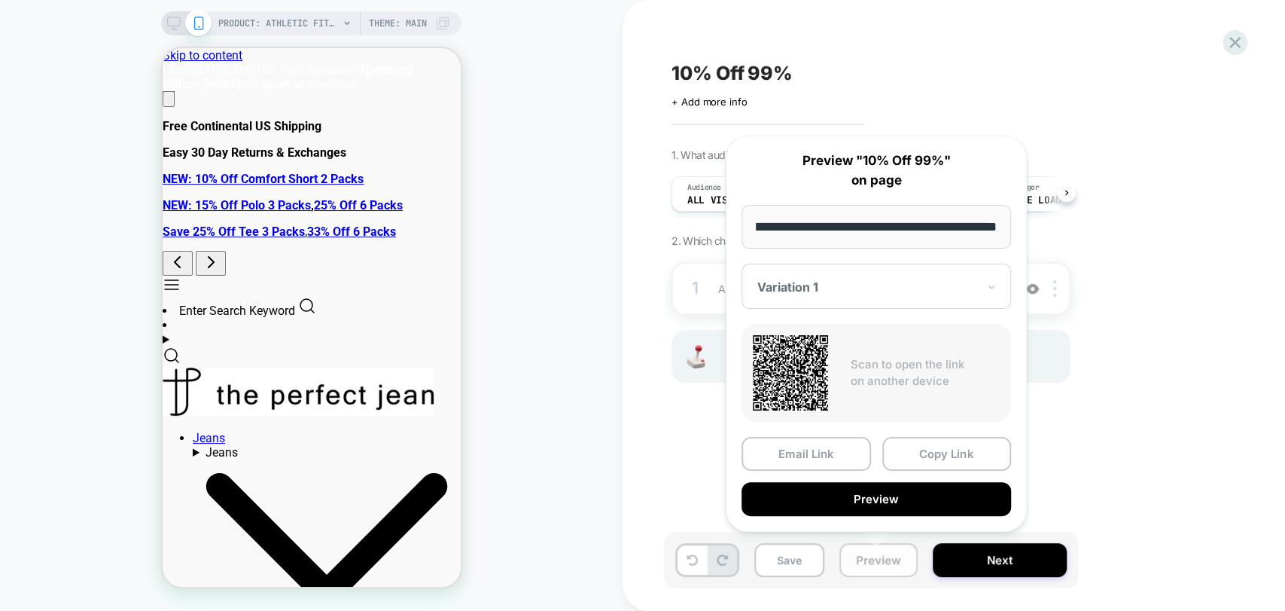
scroll to position [0, 0]
click at [1171, 169] on div "1. What audience and where will the experience run? Audience All Visitors Pages…" at bounding box center [947, 284] width 550 height 272
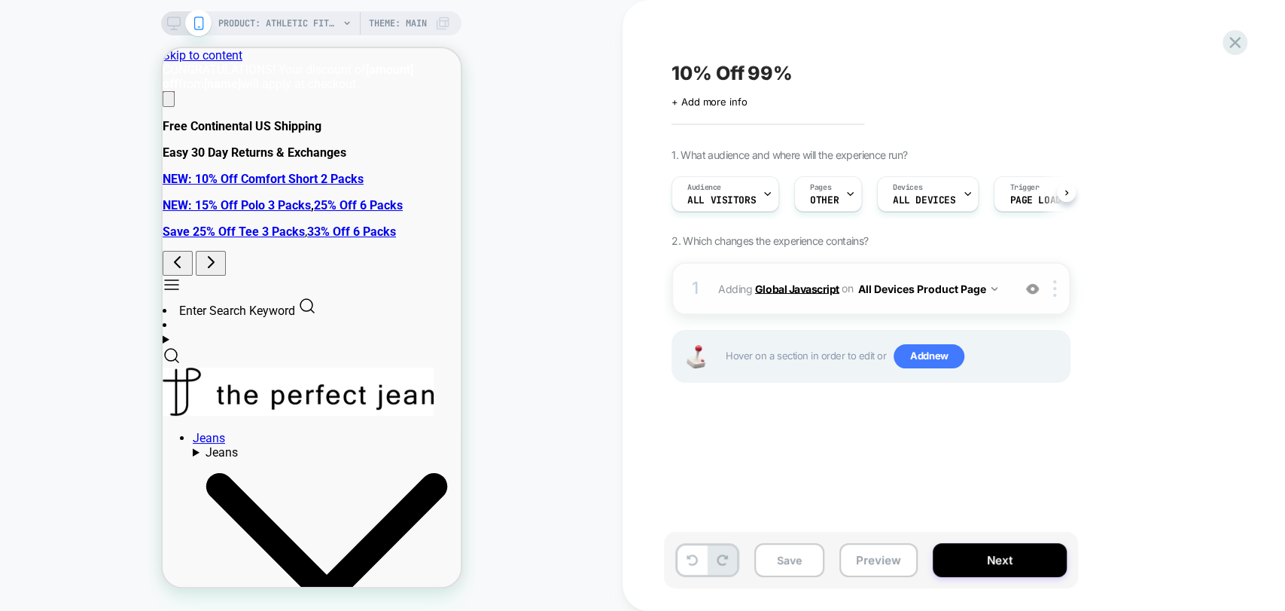
click at [791, 288] on b "Global Javascript" at bounding box center [797, 288] width 84 height 13
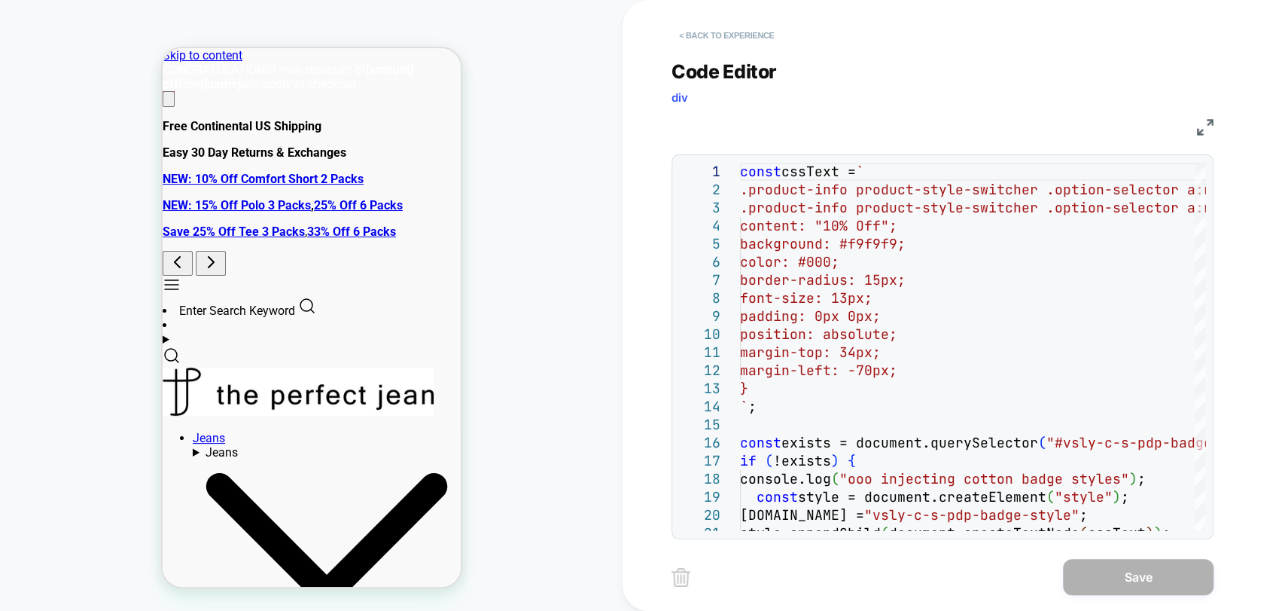
click at [731, 40] on button "< Back to experience" at bounding box center [727, 35] width 110 height 24
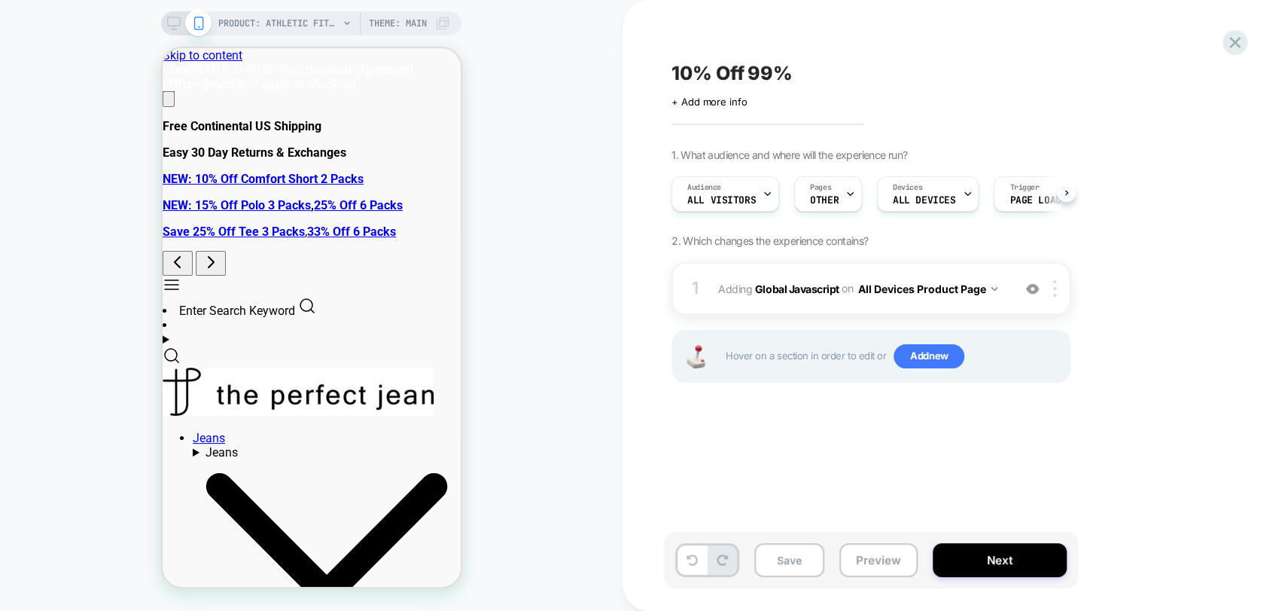
click at [1215, 34] on div "10% Off 99% Click to edit experience details + Add more info 1. What audience a…" at bounding box center [946, 305] width 565 height 581
click at [1239, 49] on icon at bounding box center [1235, 42] width 20 height 20
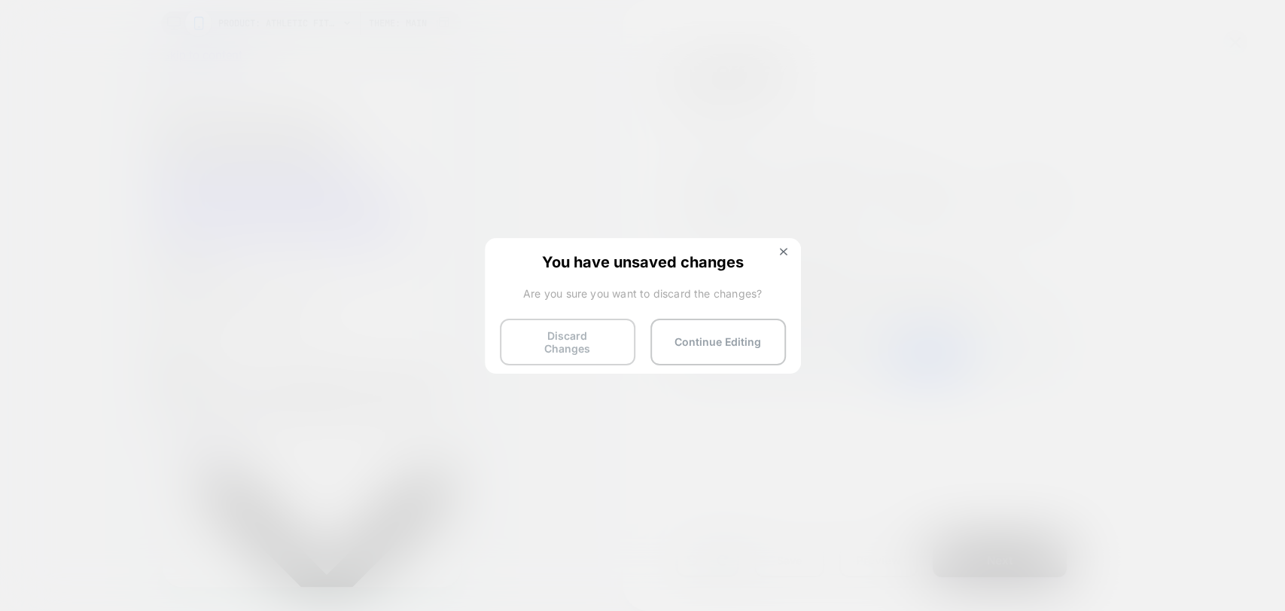
click at [576, 350] on button "Discard Changes" at bounding box center [568, 341] width 136 height 47
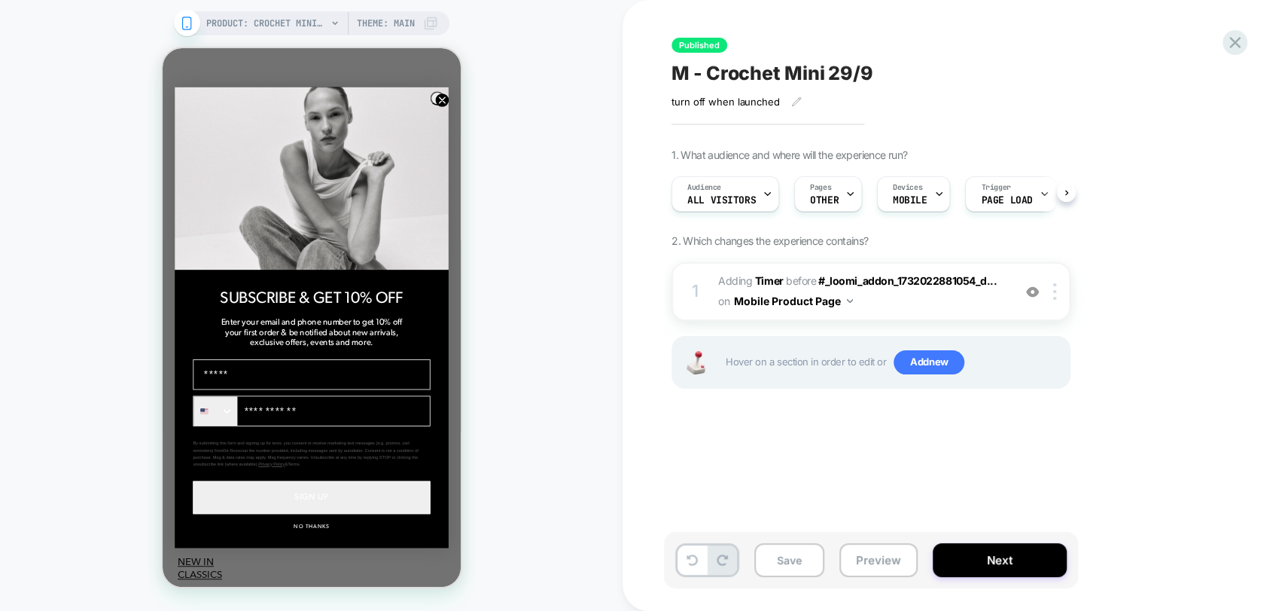
scroll to position [486, 0]
click at [783, 559] on button "Save" at bounding box center [789, 560] width 70 height 34
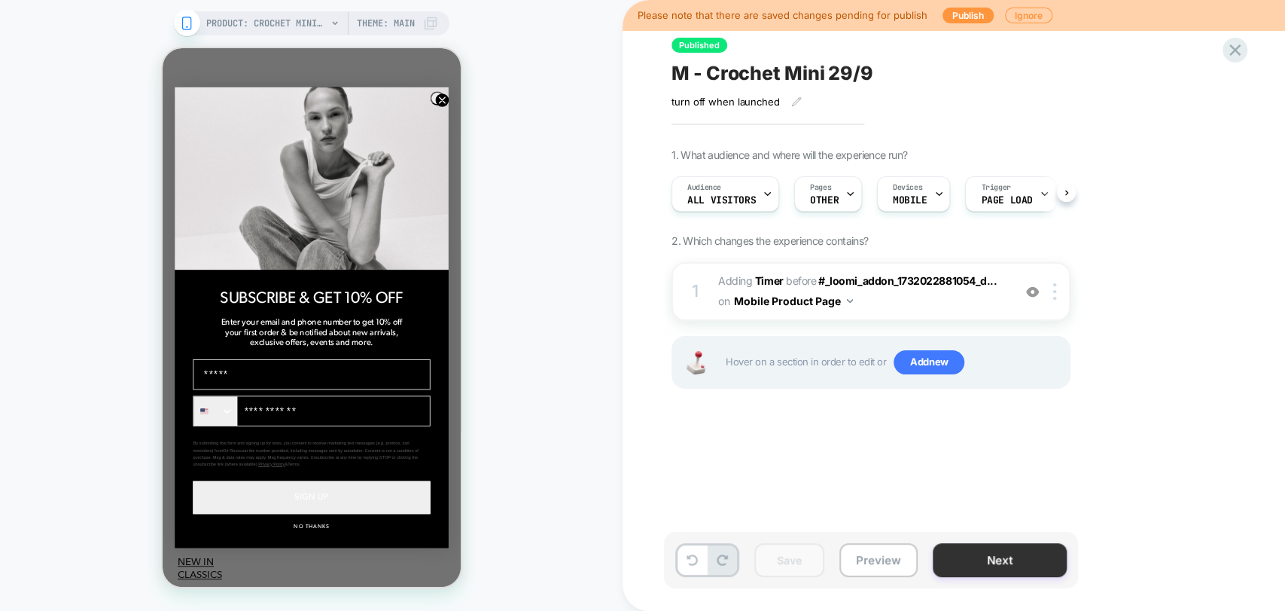
click at [1019, 562] on button "Next" at bounding box center [1000, 560] width 134 height 34
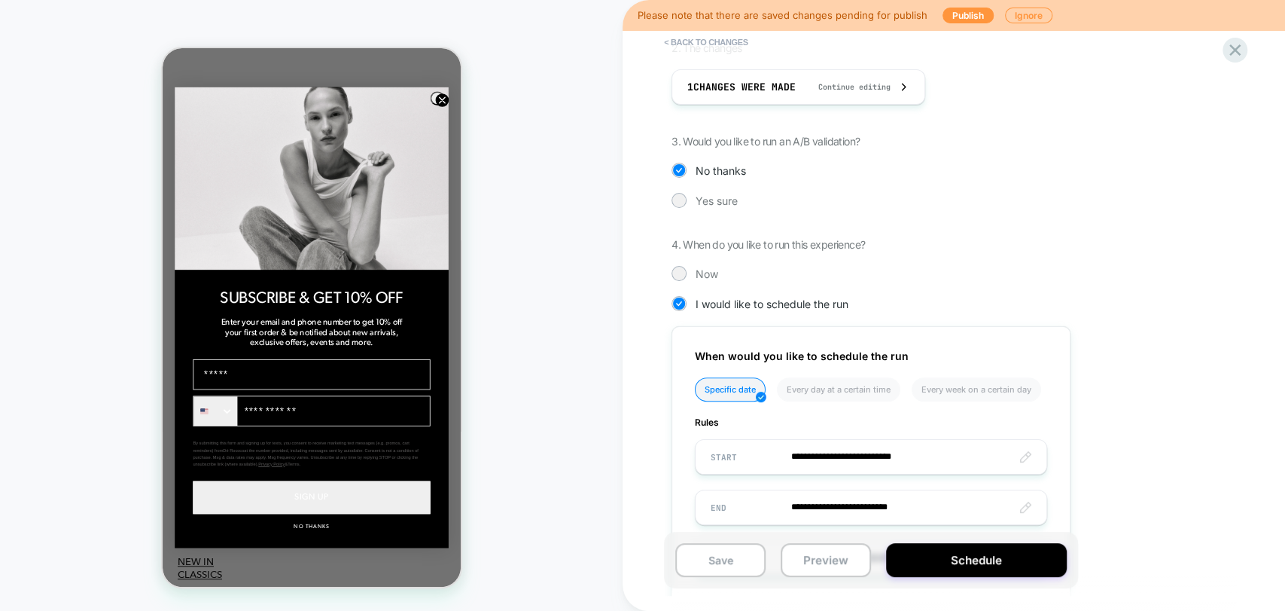
scroll to position [334, 0]
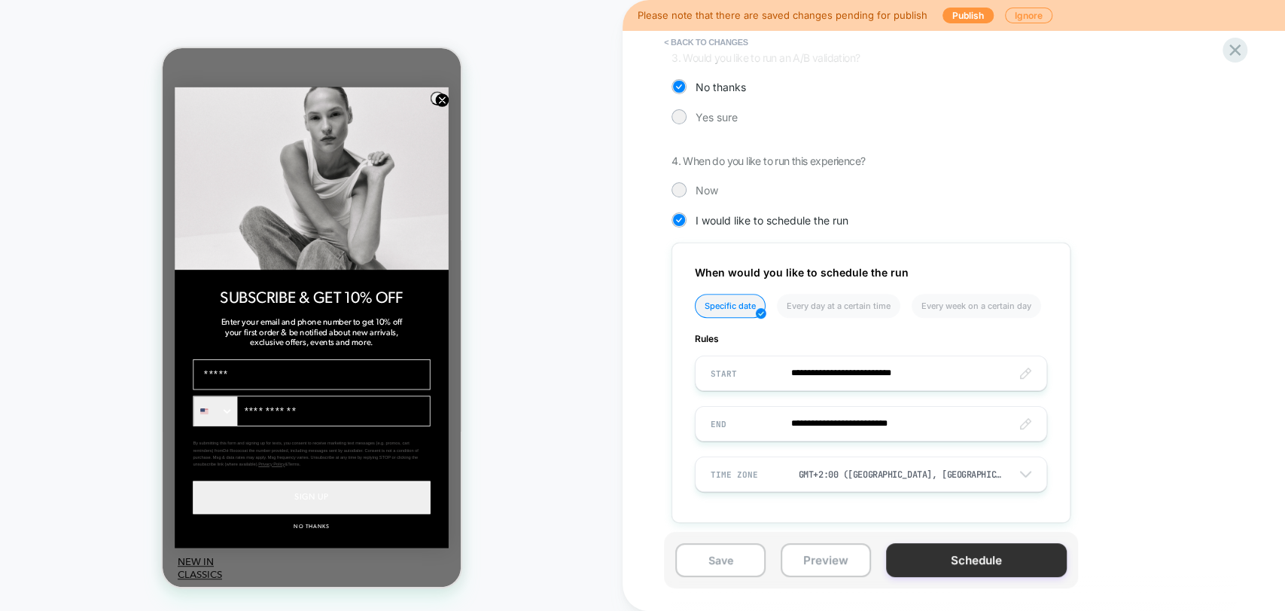
click at [977, 568] on button "Schedule" at bounding box center [976, 560] width 181 height 34
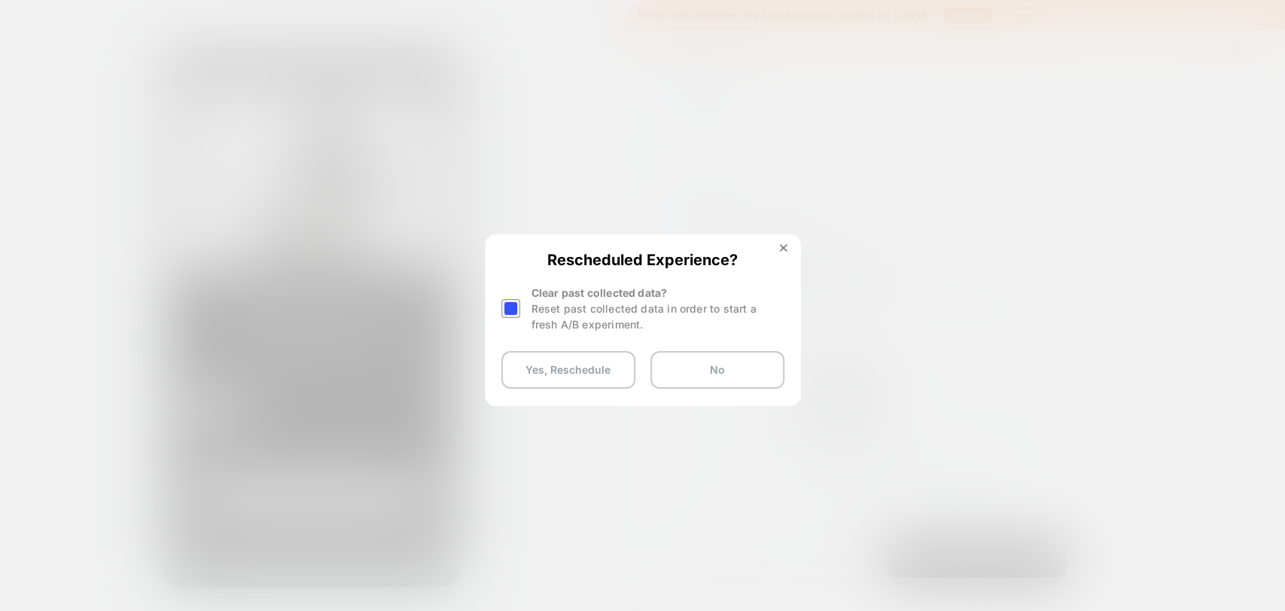
click at [504, 303] on div at bounding box center [510, 308] width 19 height 19
click at [575, 381] on button "Yes, Reschedule" at bounding box center [568, 370] width 134 height 38
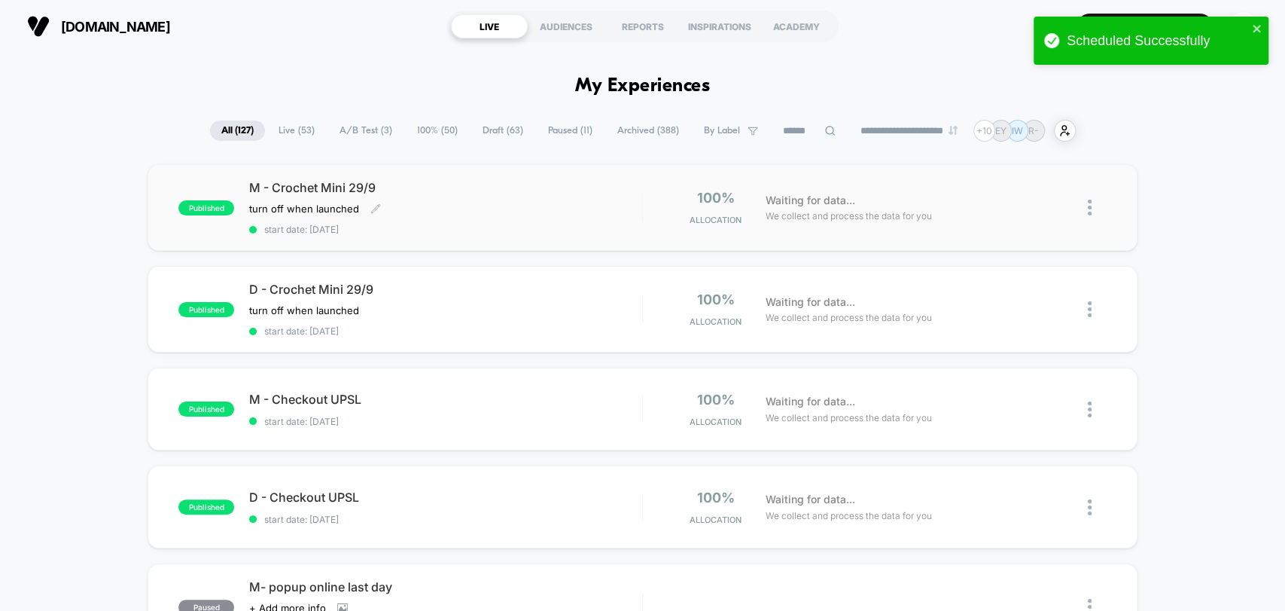
click at [470, 212] on div "turn off when launched Click to edit experience details turn off when launched" at bounding box center [386, 209] width 275 height 12
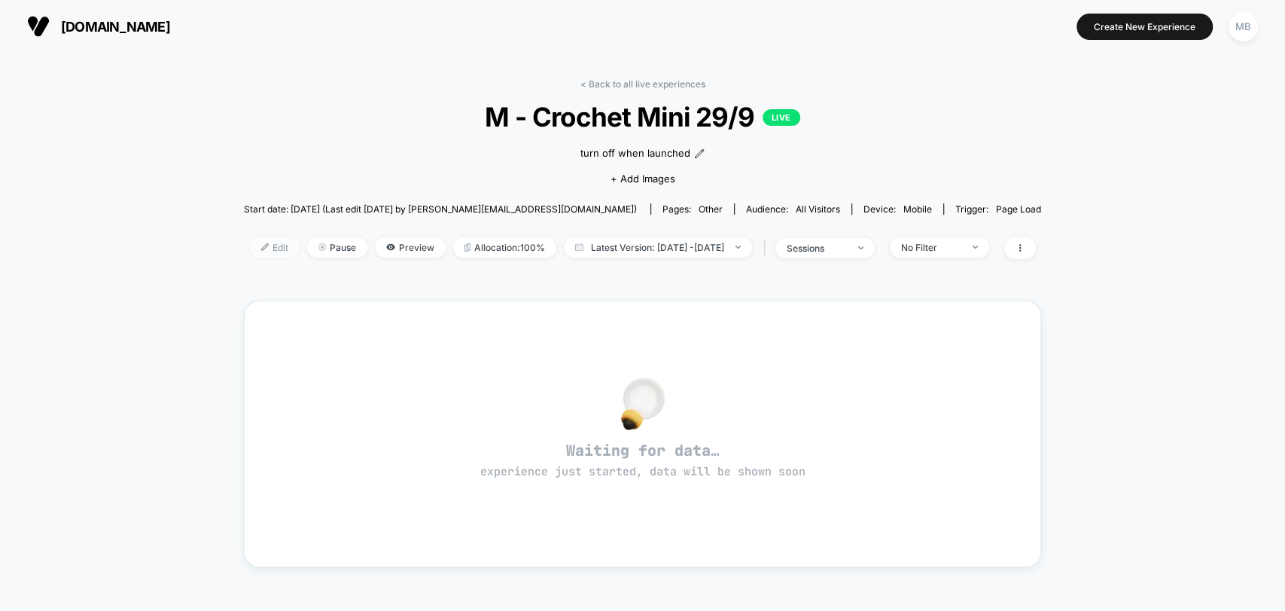
click at [250, 250] on span "Edit" at bounding box center [275, 247] width 50 height 20
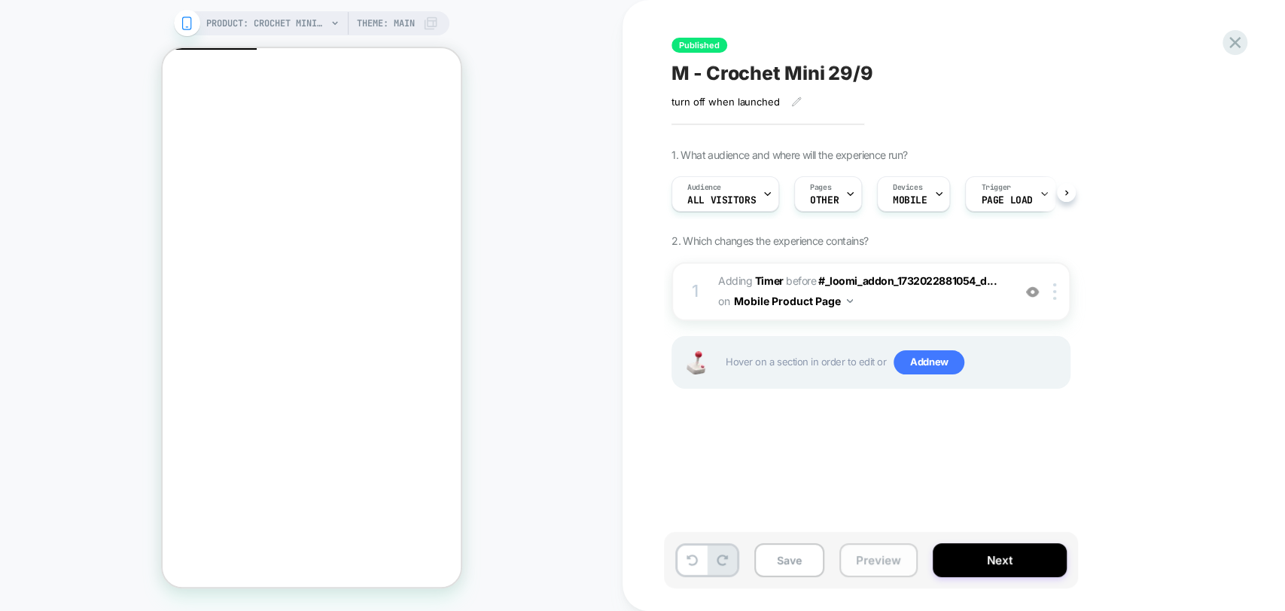
click at [888, 559] on button "Preview" at bounding box center [879, 560] width 78 height 34
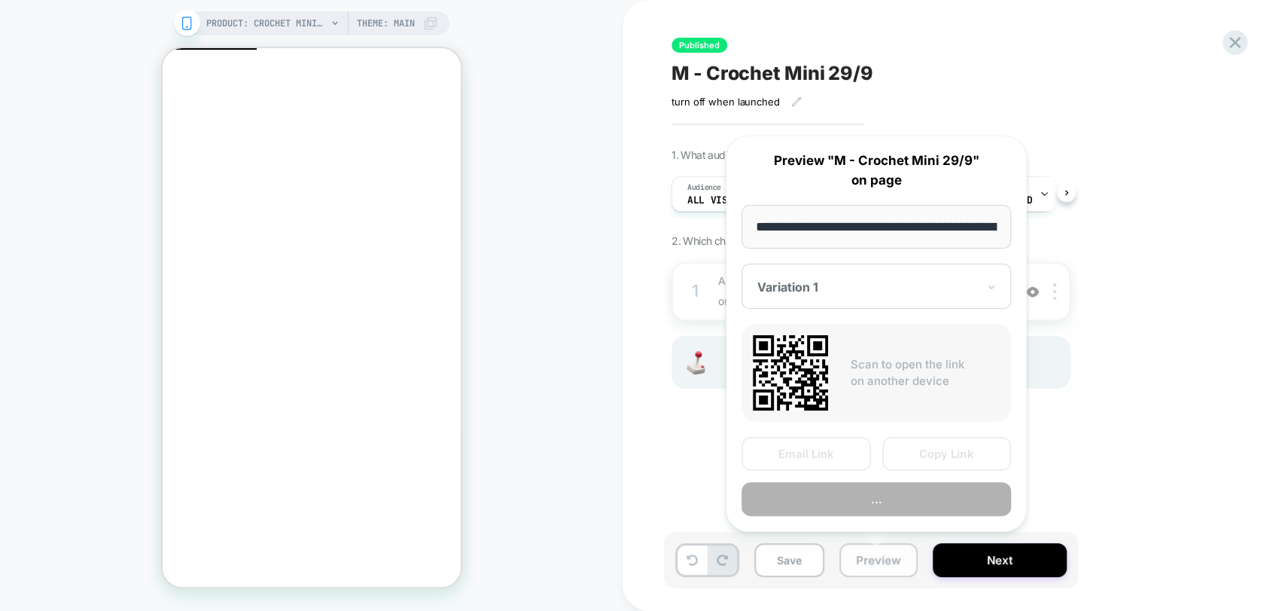
scroll to position [0, 198]
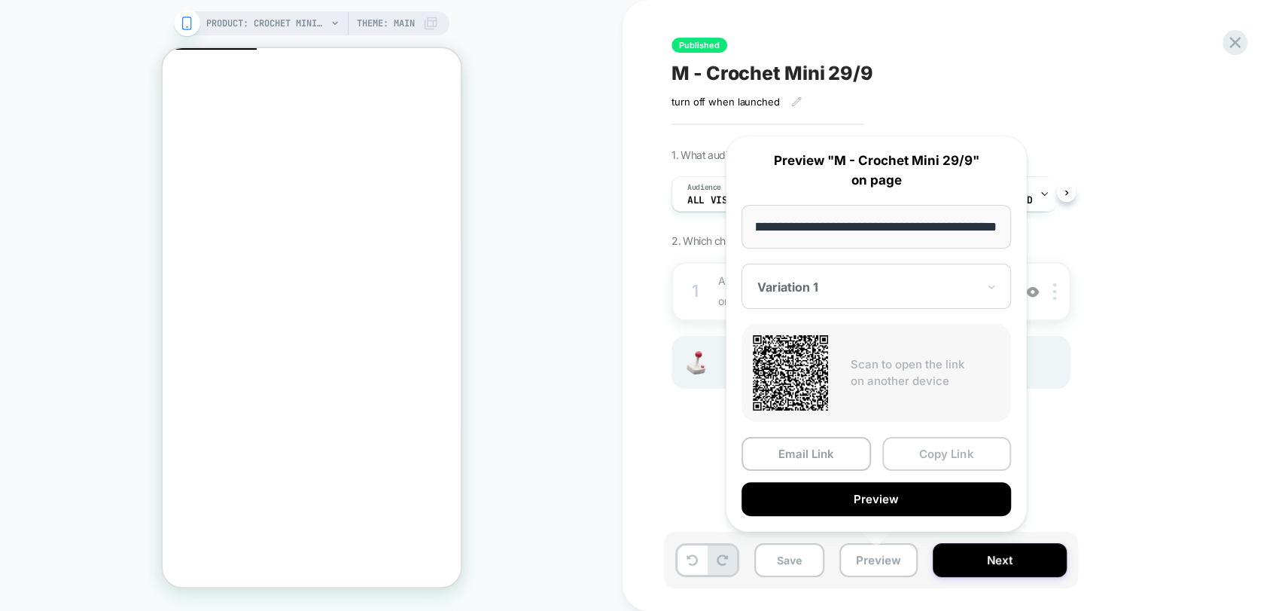
click at [967, 453] on button "Copy Link" at bounding box center [947, 454] width 130 height 34
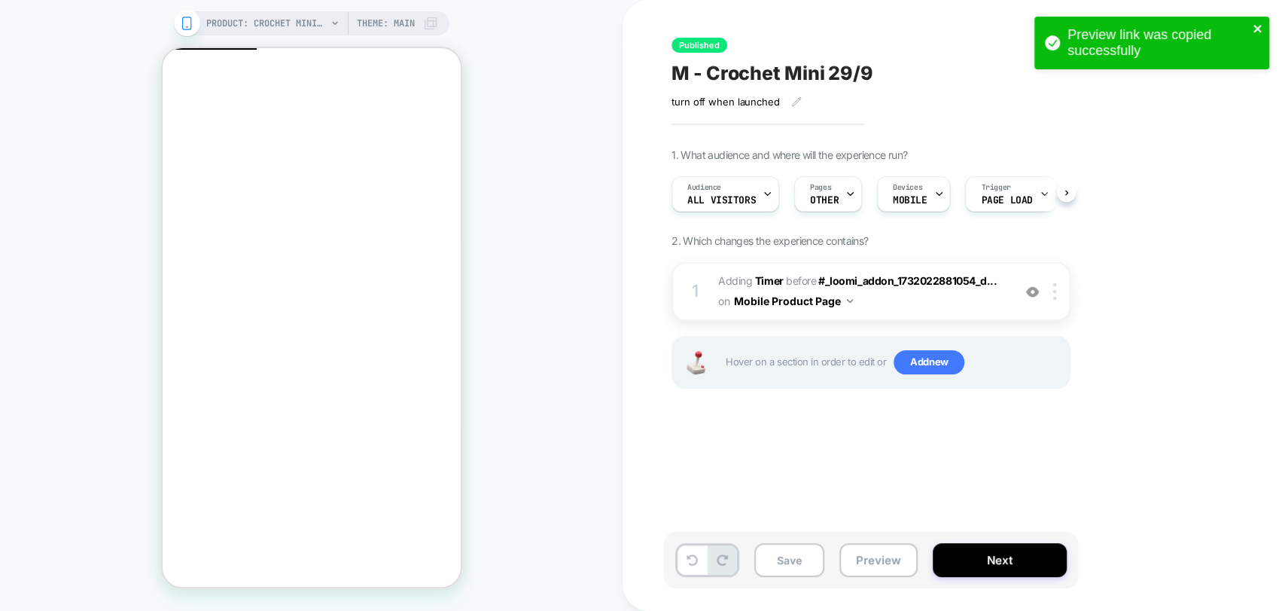
click at [1254, 26] on icon "close" at bounding box center [1258, 29] width 8 height 8
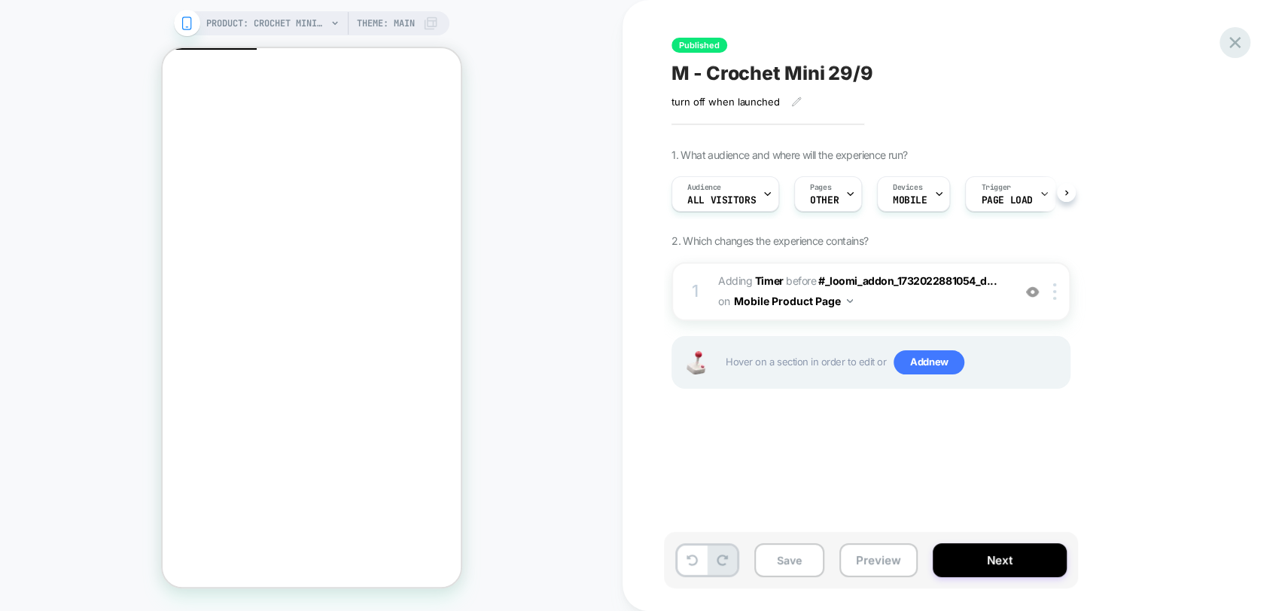
click at [1241, 44] on icon at bounding box center [1235, 42] width 20 height 20
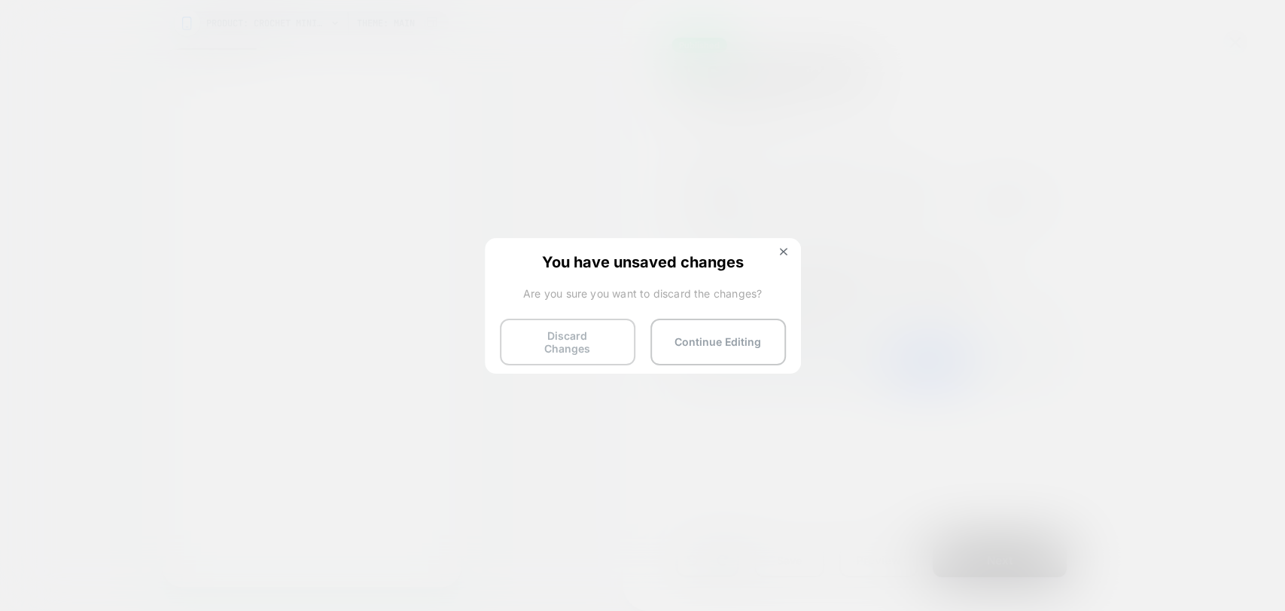
click at [581, 337] on button "Discard Changes" at bounding box center [568, 341] width 136 height 47
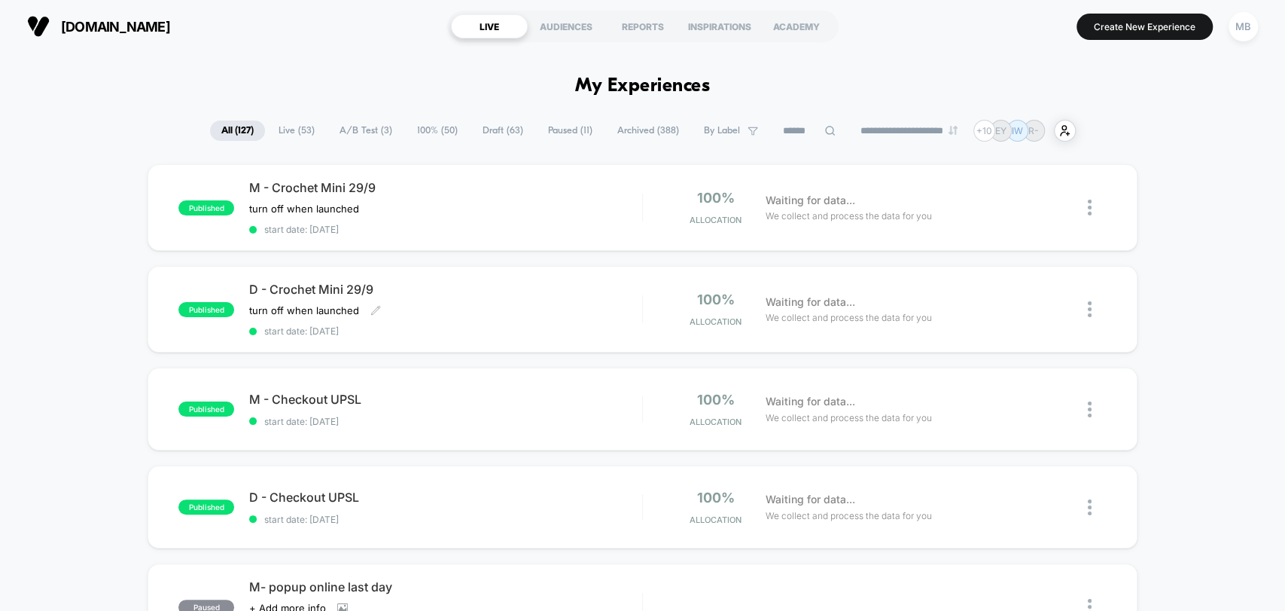
drag, startPoint x: 399, startPoint y: 297, endPoint x: 515, endPoint y: 193, distance: 155.7
click at [399, 297] on div "D - Crochet Mini 29/9 turn off when launched Click to edit experience details t…" at bounding box center [445, 309] width 392 height 55
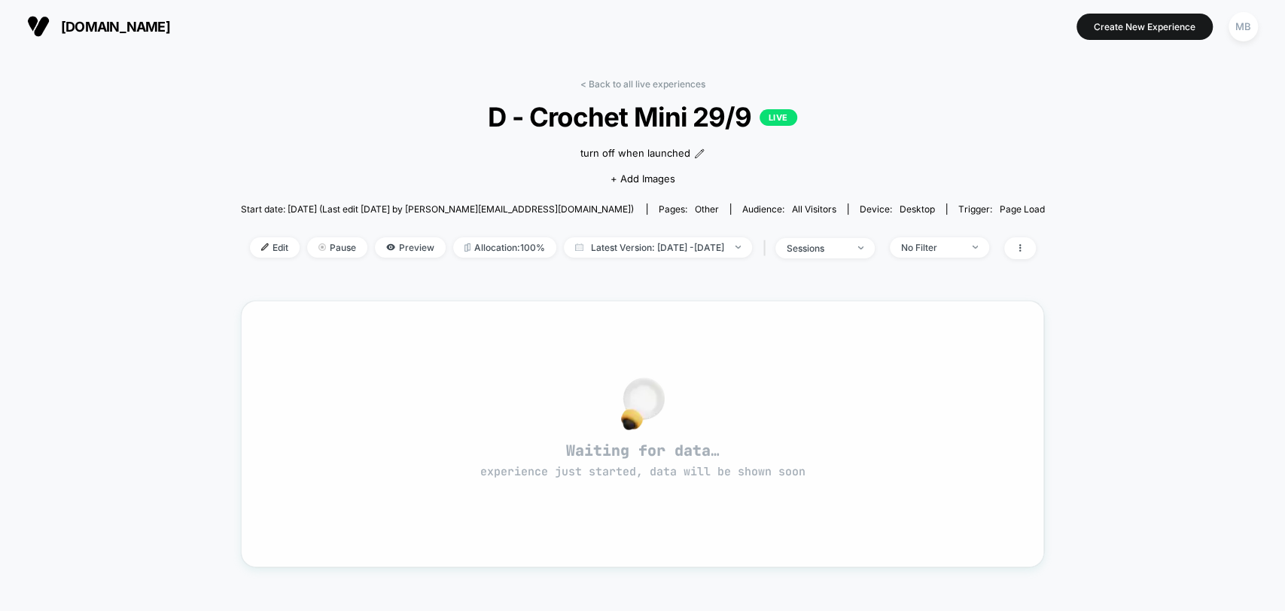
scroll to position [84, 0]
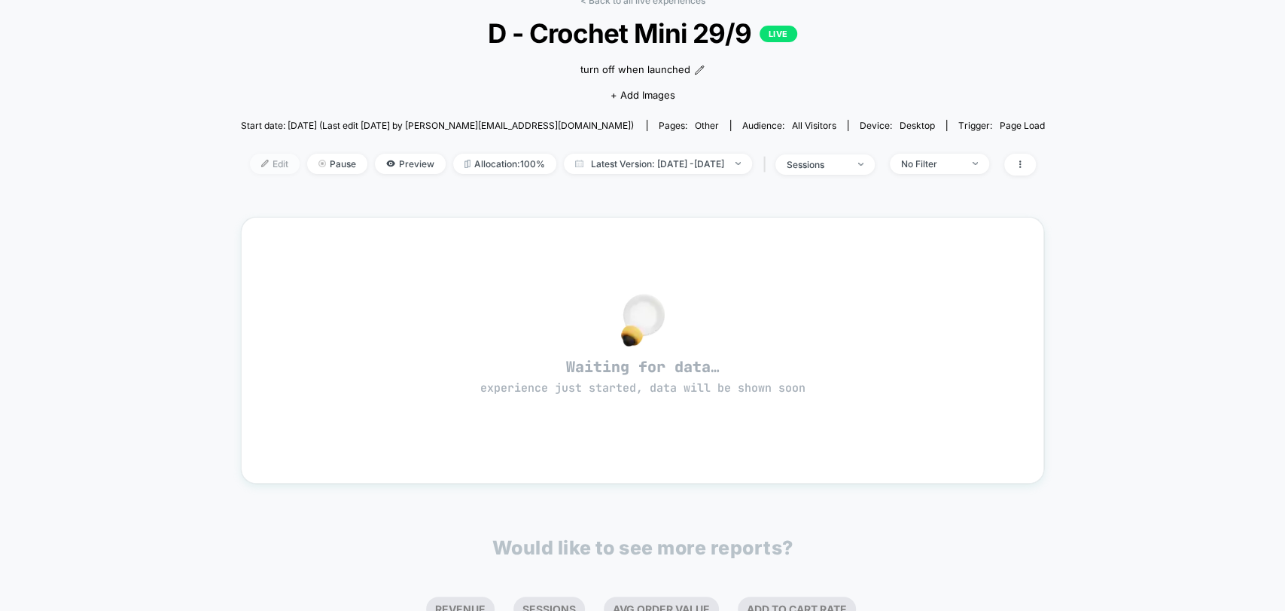
click at [250, 157] on span "Edit" at bounding box center [275, 164] width 50 height 20
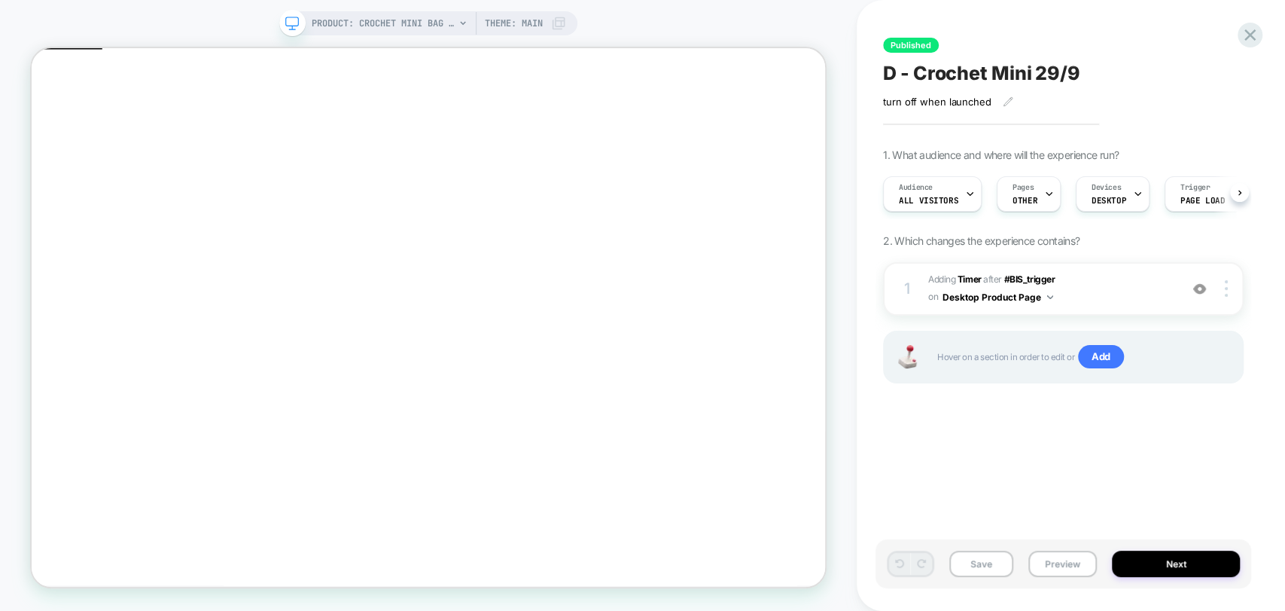
click at [838, 79] on div "PRODUCT: Crochet Mini Bag [tan] PRODUCT: Crochet Mini Bag [tan] Theme: MAIN" at bounding box center [428, 305] width 857 height 581
click at [38, 121] on icon "Close" at bounding box center [38, 121] width 0 height 0
click at [1229, 288] on div at bounding box center [1228, 288] width 29 height 17
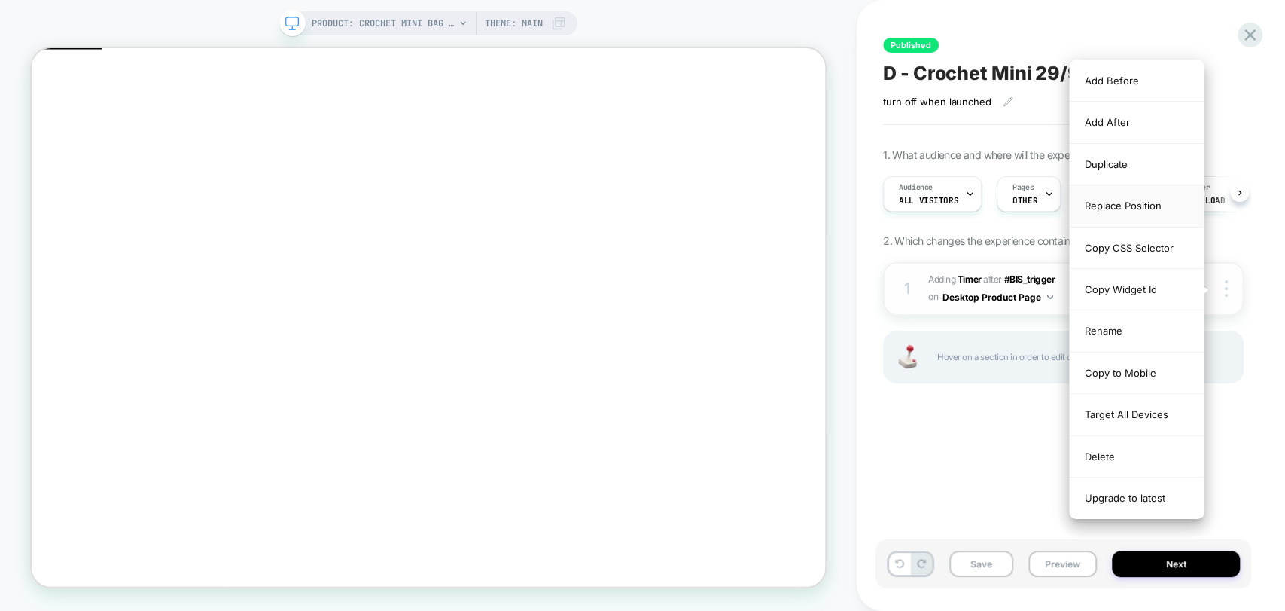
click at [1123, 208] on div "Replace Position" at bounding box center [1137, 205] width 134 height 41
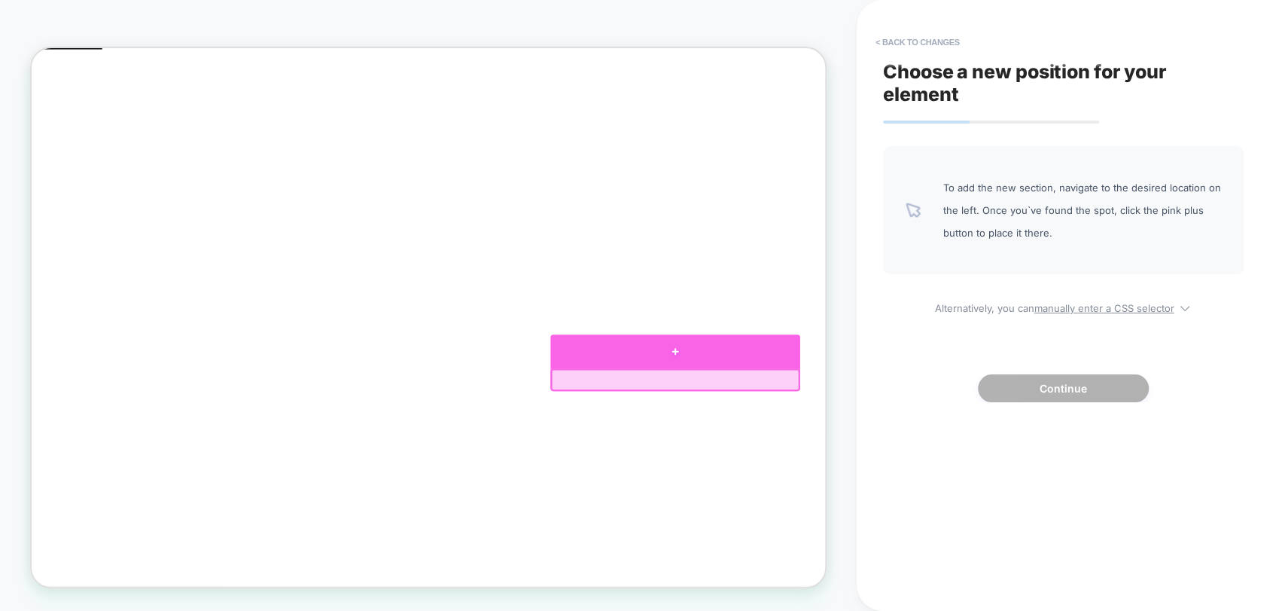
click at [882, 448] on div at bounding box center [890, 452] width 333 height 45
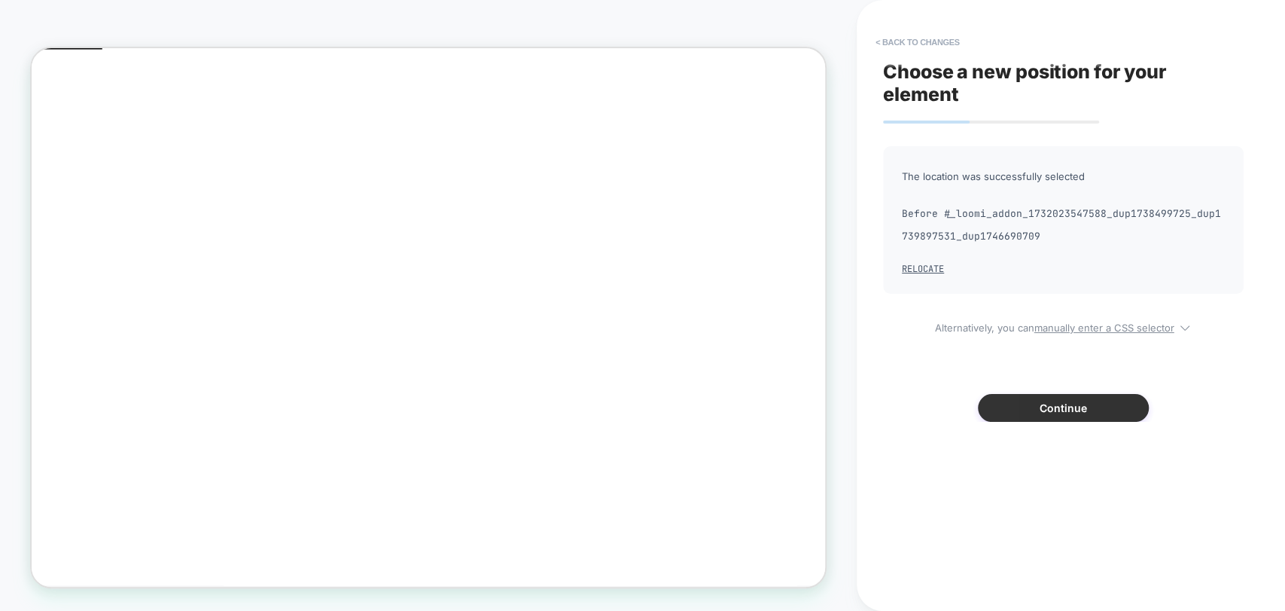
click at [1052, 409] on button "Continue" at bounding box center [1063, 408] width 171 height 28
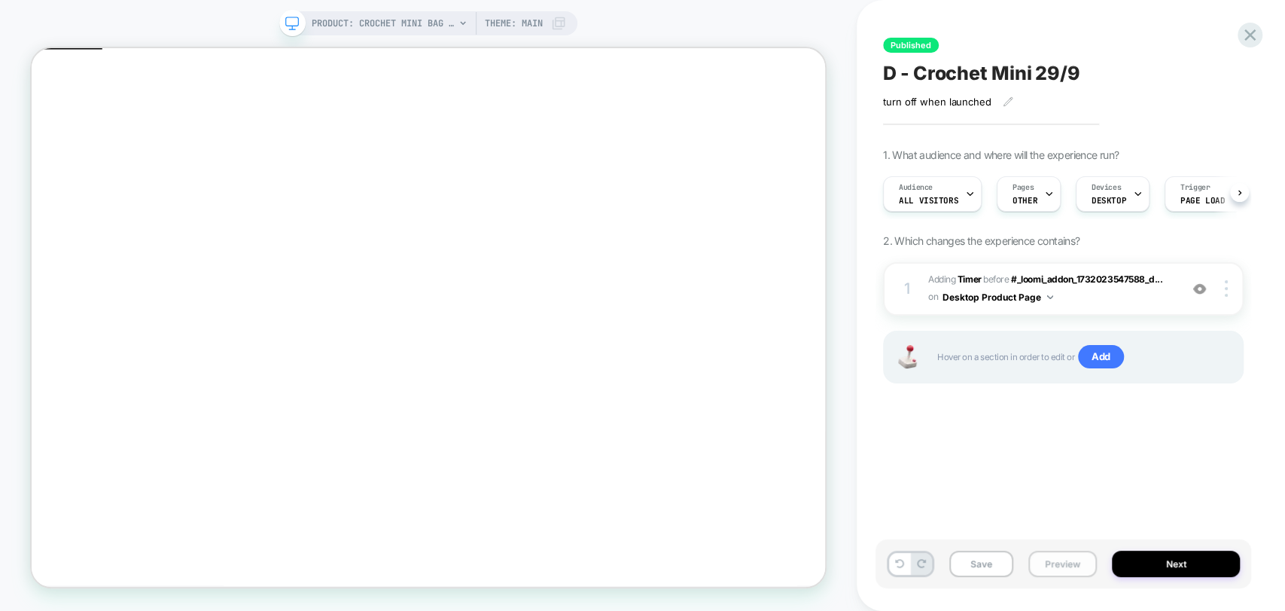
click at [1065, 574] on button "Preview" at bounding box center [1063, 563] width 69 height 26
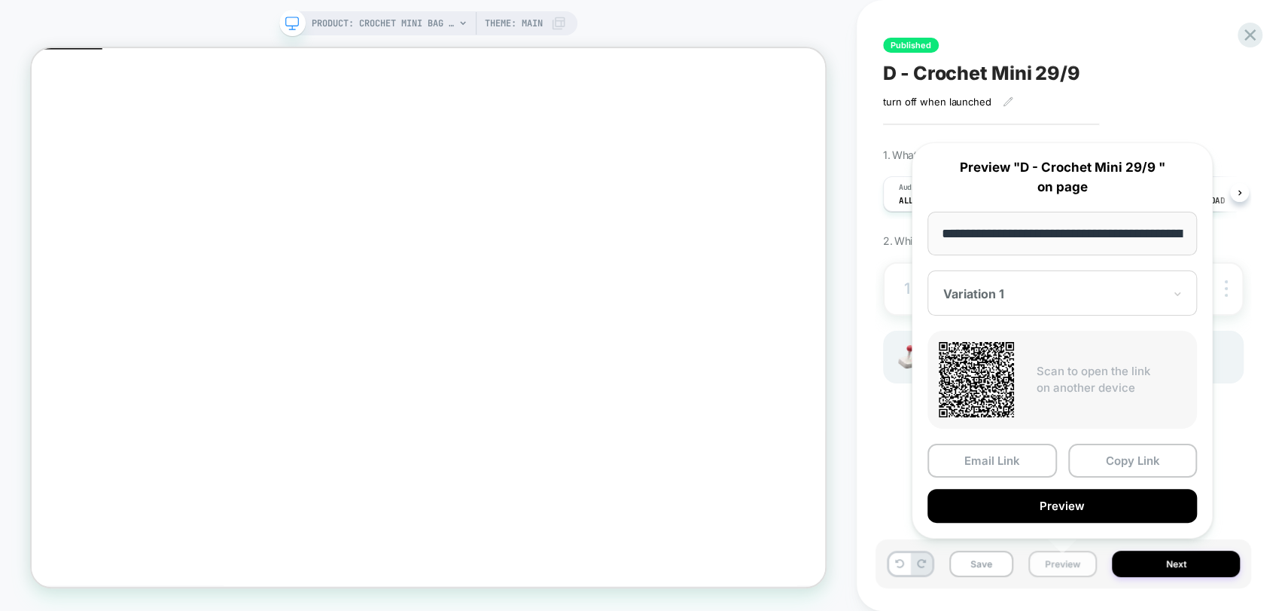
scroll to position [0, 198]
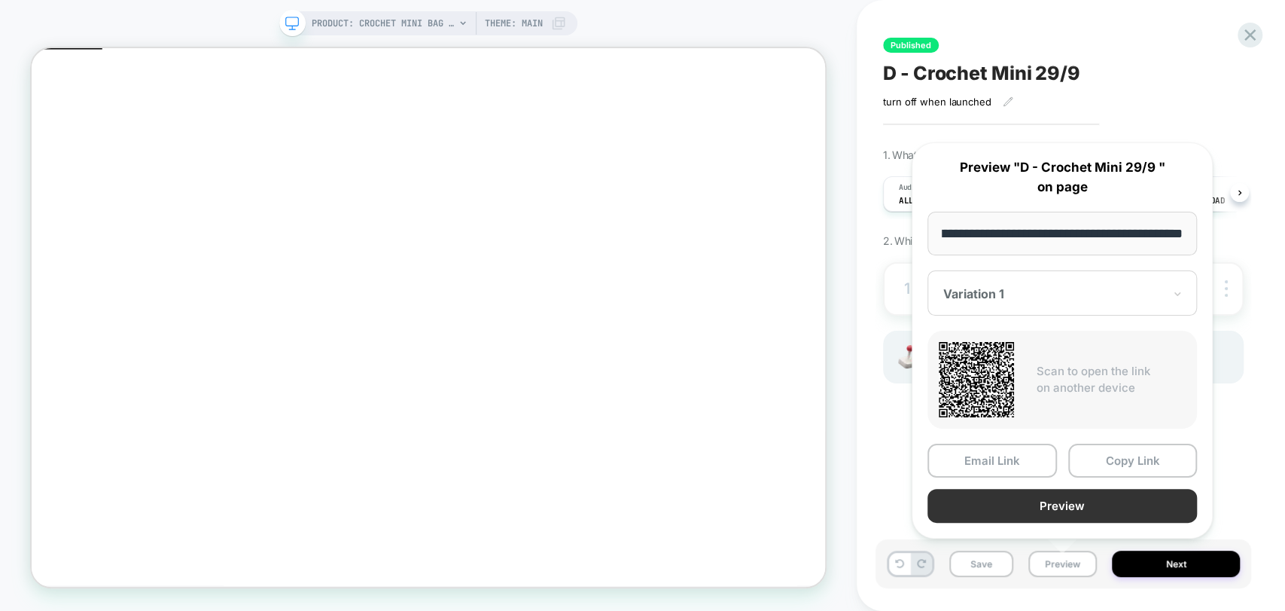
click at [1107, 506] on button "Preview" at bounding box center [1063, 506] width 270 height 34
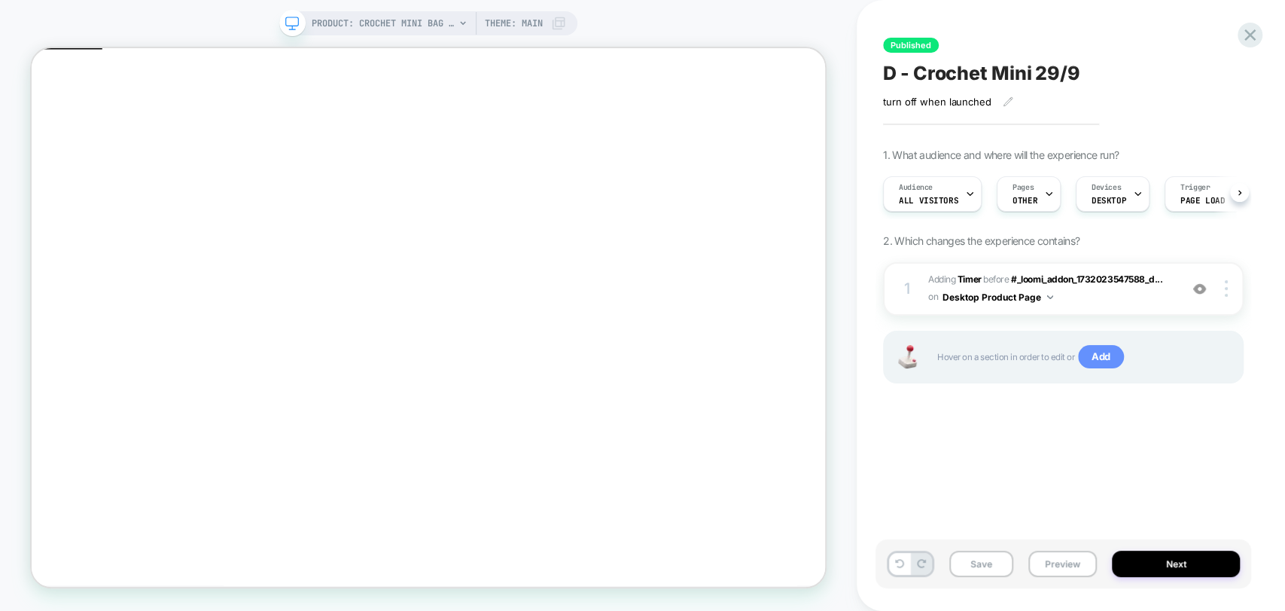
click at [1096, 356] on span "Add" at bounding box center [1101, 357] width 46 height 24
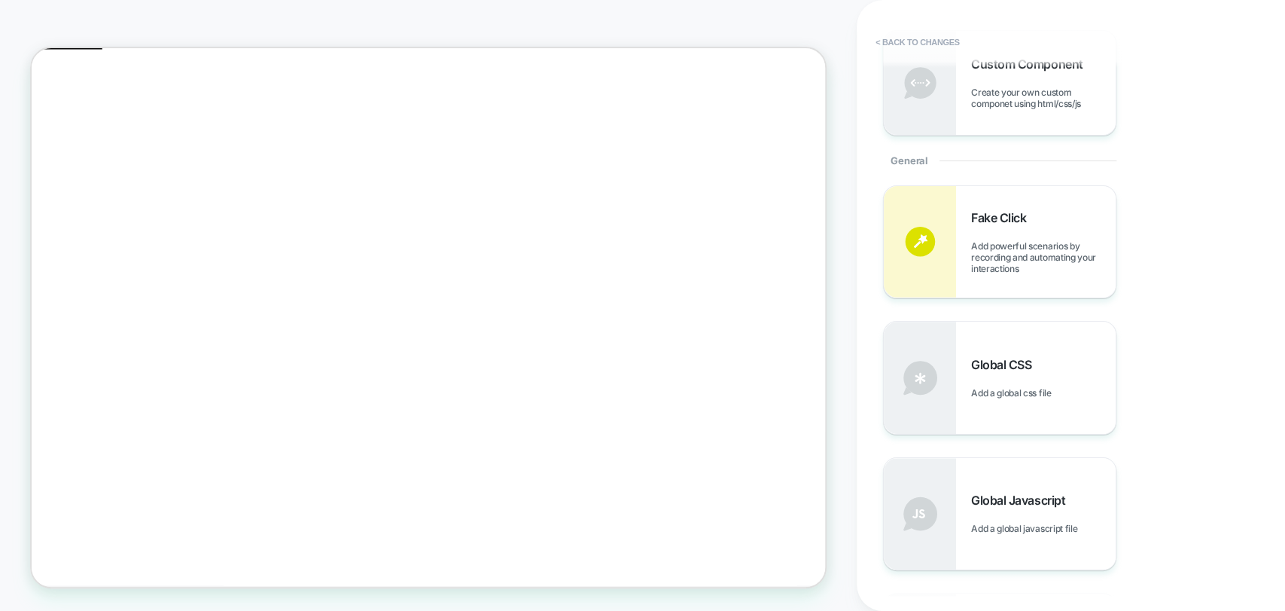
scroll to position [501, 0]
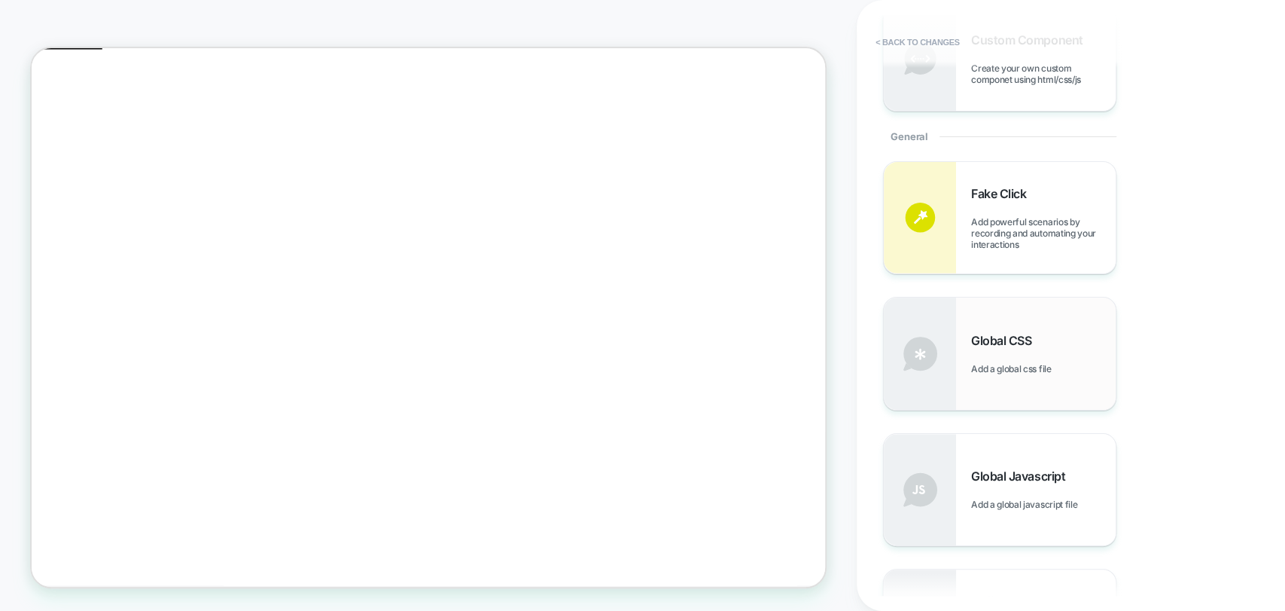
click at [998, 357] on div "Global CSS Add a global css file" at bounding box center [1043, 353] width 145 height 41
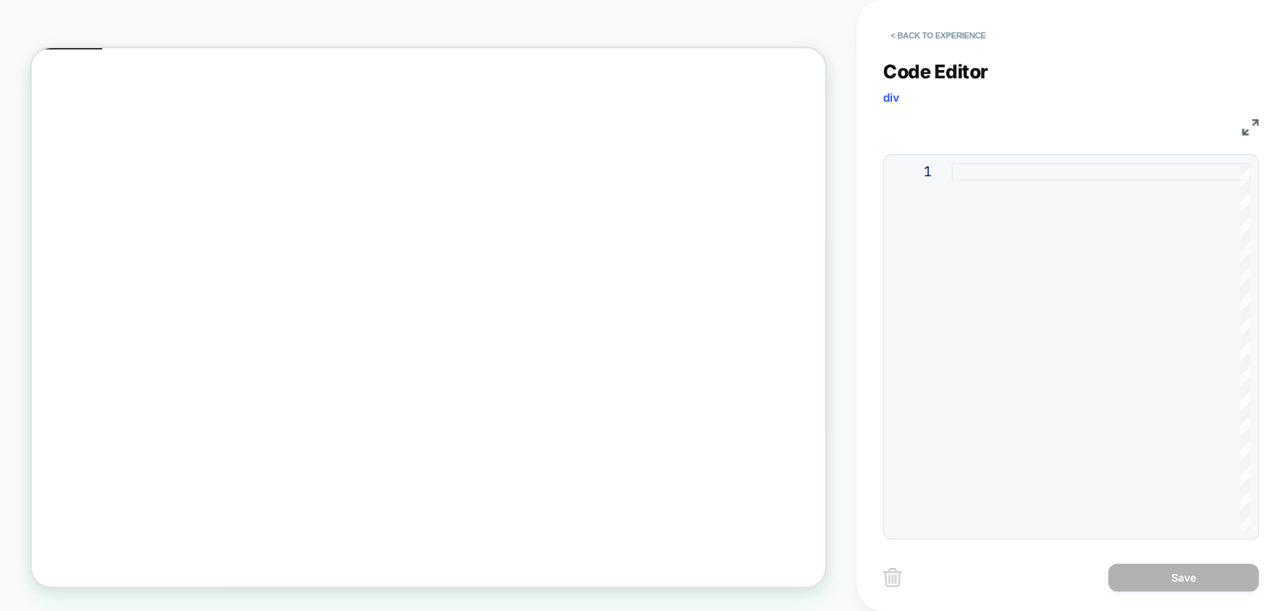
click at [947, 246] on div "1" at bounding box center [921, 346] width 60 height 367
click at [976, 176] on div at bounding box center [1101, 346] width 299 height 367
type textarea "**********"
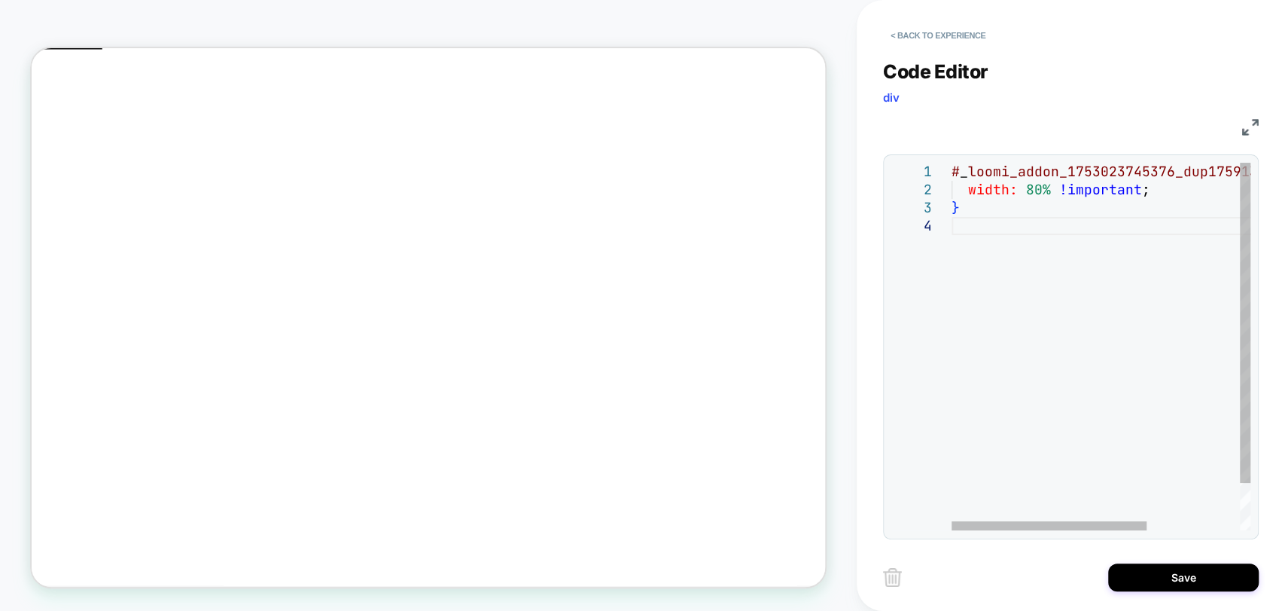
click at [1016, 317] on div "# _ loomi_addon_1753023745376_dup1759132619 > div { width: 80% !important ; }" at bounding box center [1172, 374] width 441 height 422
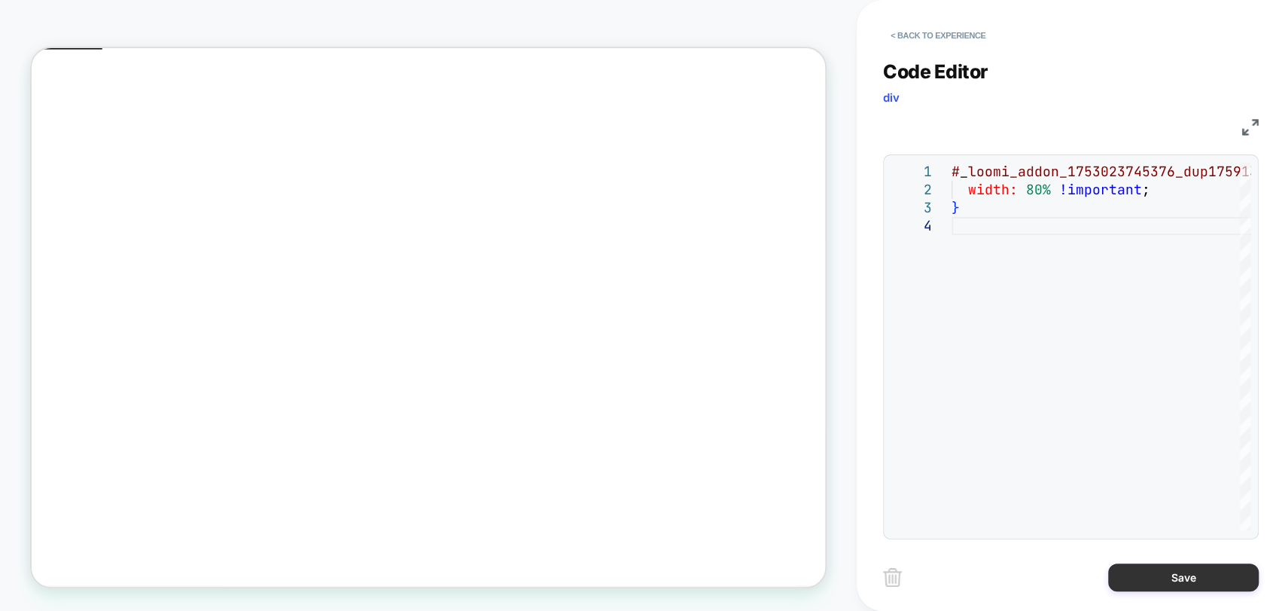
click at [1195, 574] on button "Save" at bounding box center [1183, 577] width 151 height 28
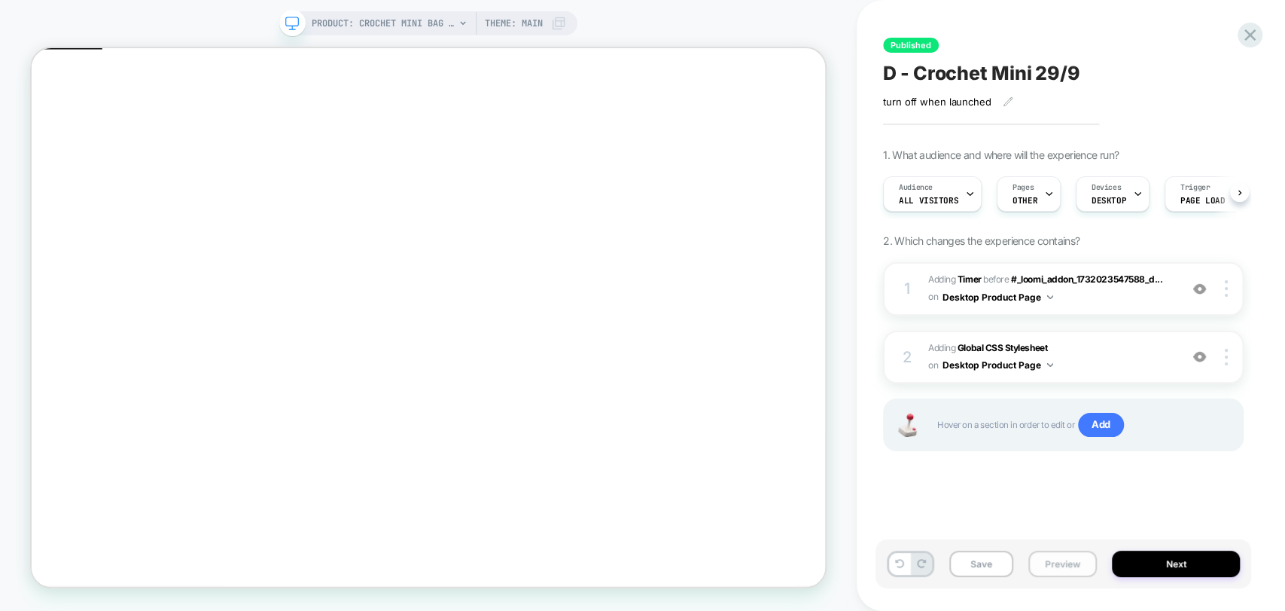
scroll to position [0, 0]
click at [1050, 562] on button "Preview" at bounding box center [1063, 563] width 69 height 26
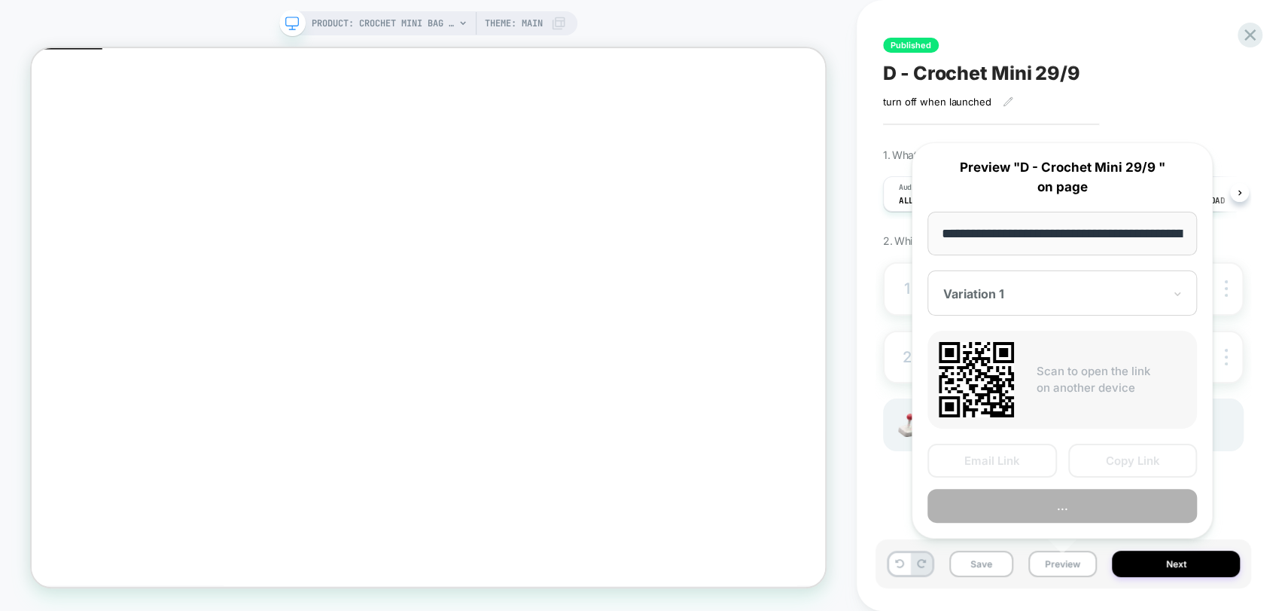
scroll to position [0, 198]
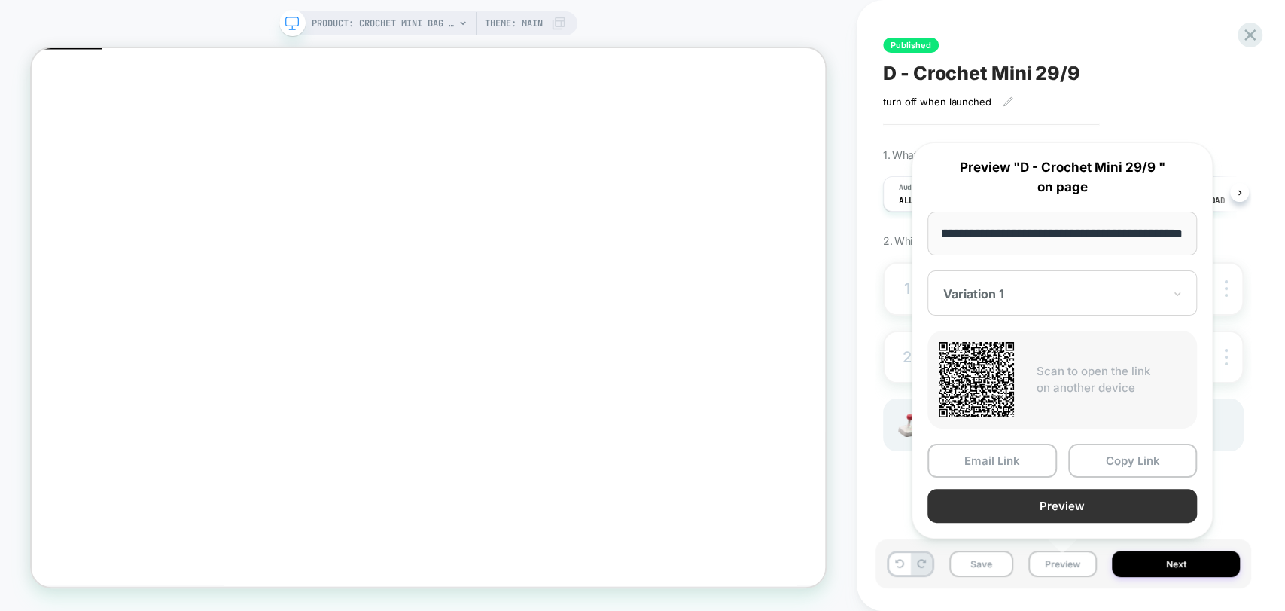
click at [1138, 495] on button "Preview" at bounding box center [1063, 506] width 270 height 34
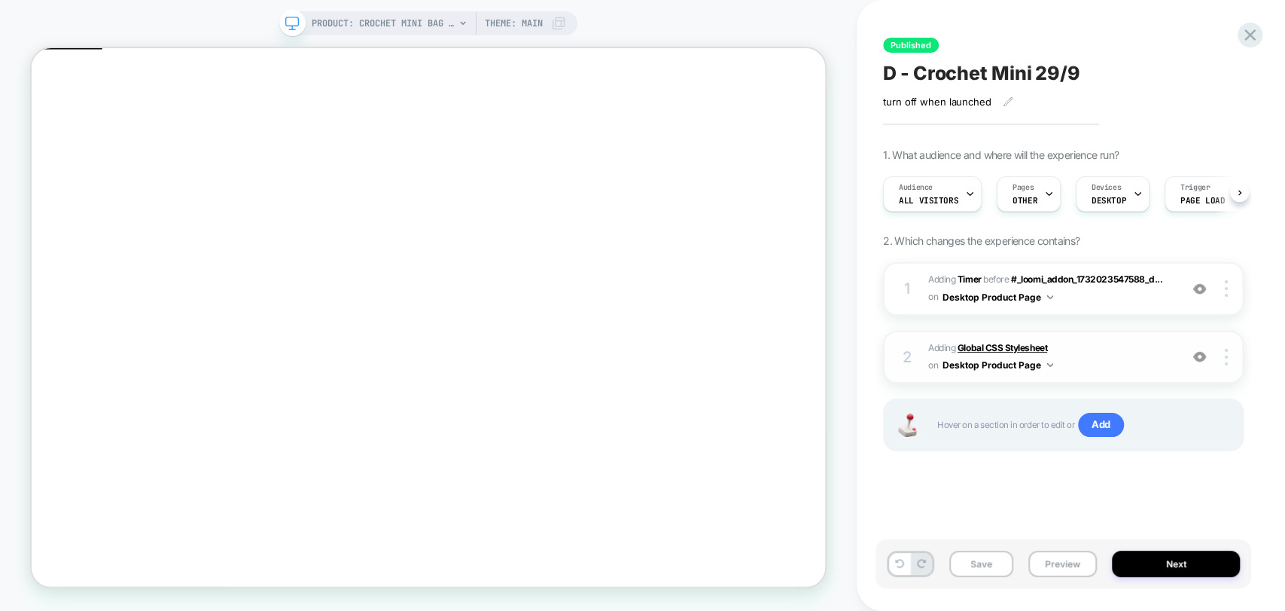
click at [979, 343] on b "Global CSS Stylesheet" at bounding box center [1003, 347] width 90 height 11
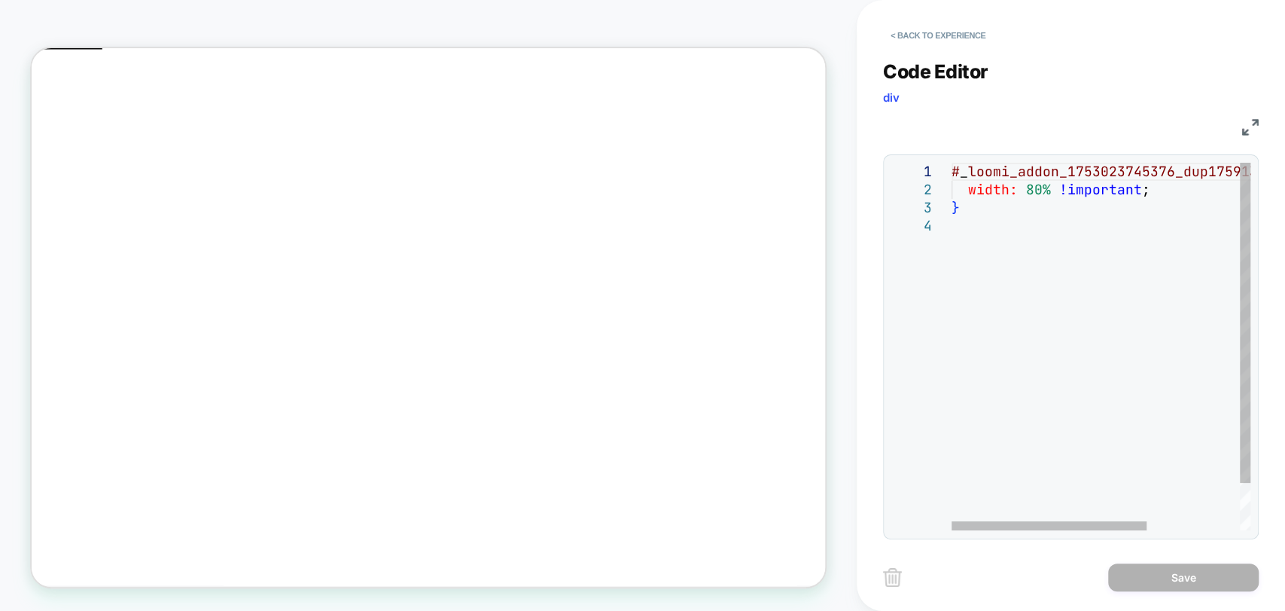
scroll to position [0, 0]
drag, startPoint x: 1254, startPoint y: 172, endPoint x: 1275, endPoint y: 169, distance: 22.0
click at [1275, 169] on div "# _ loomi_addon_1753023745376_dup1759132619 > div { width: 80% !important ; }" at bounding box center [1062, 374] width 441 height 422
click at [1200, 172] on div "# _ loomi_addon_1753023745376_dup1759132619 > div { width: 80% !important ; }" at bounding box center [1062, 374] width 441 height 422
drag, startPoint x: 1178, startPoint y: 172, endPoint x: 1166, endPoint y: 172, distance: 12.0
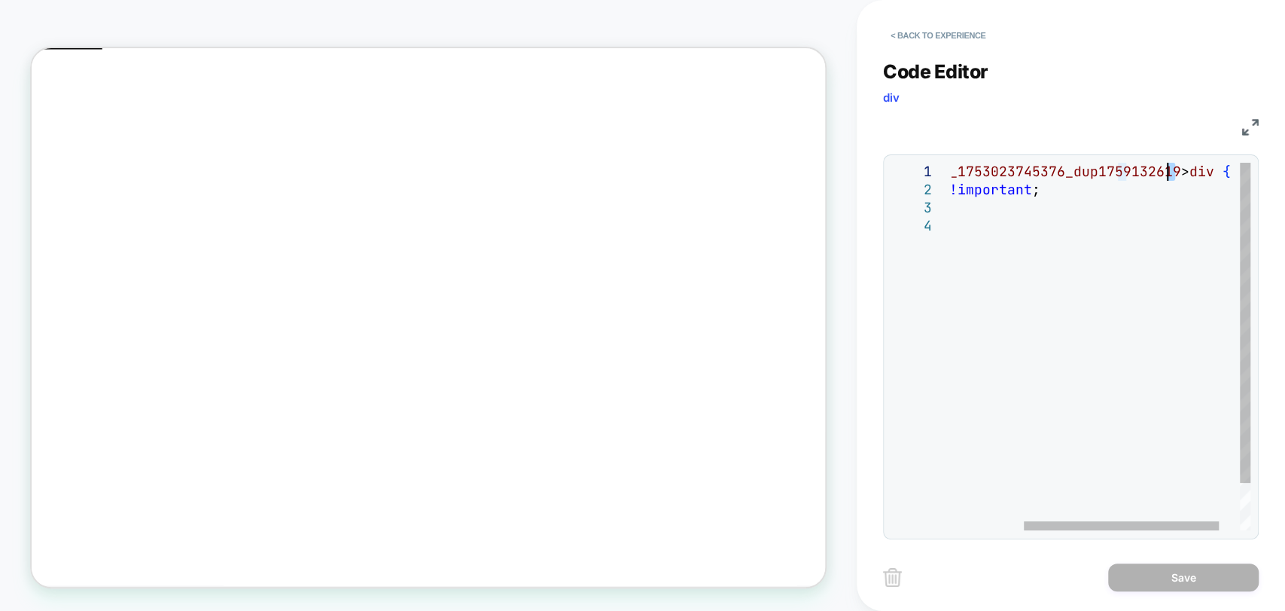
click at [1166, 172] on div "# _ loomi_addon_1753023745376_dup1759132619 > div { width: 80% !important ; }" at bounding box center [1062, 374] width 441 height 422
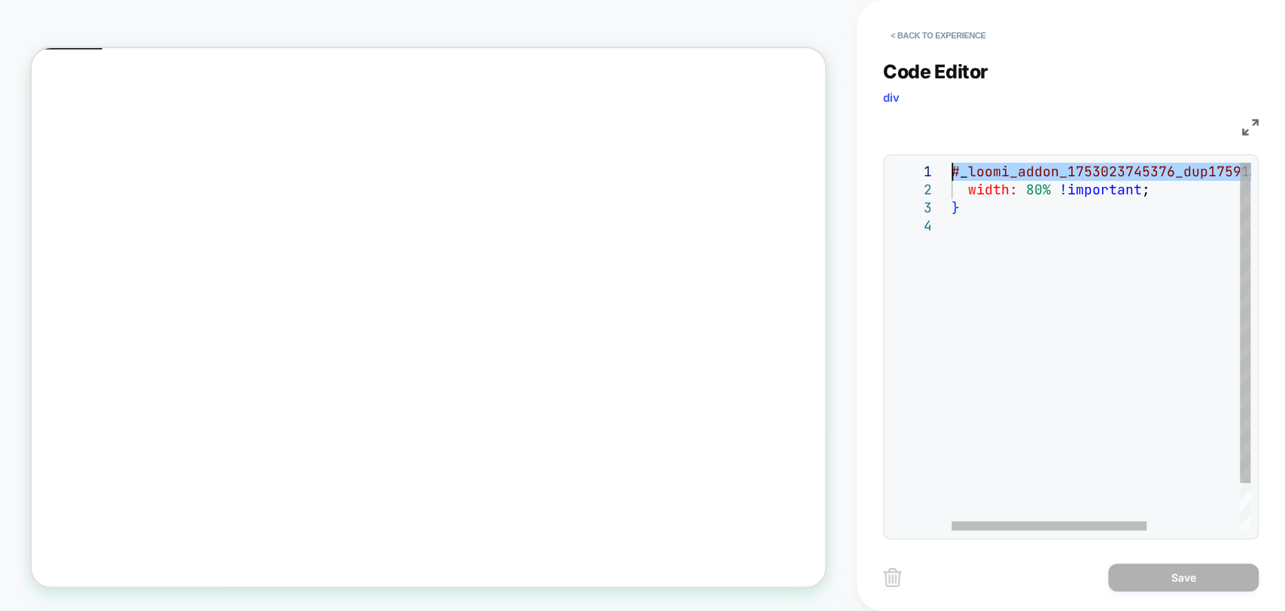
drag, startPoint x: 1223, startPoint y: 172, endPoint x: 864, endPoint y: 176, distance: 358.4
click at [952, 176] on div "# _ loomi_addon_1753023745376_dup1759132619 > div { width: 80% !important ; }" at bounding box center [1172, 374] width 441 height 422
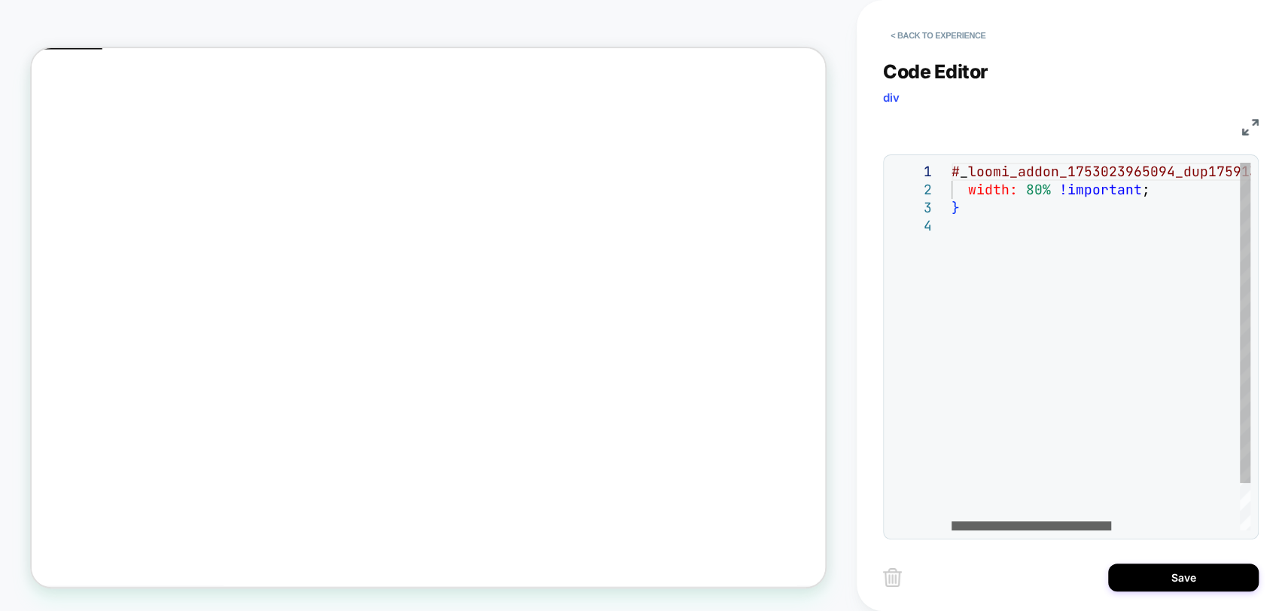
click at [952, 530] on div at bounding box center [1032, 525] width 160 height 9
click at [1016, 303] on div "# _ loomi_addon_1753023965094_dup1759132647 > div > div > div { width: 80% !imp…" at bounding box center [1221, 374] width 539 height 422
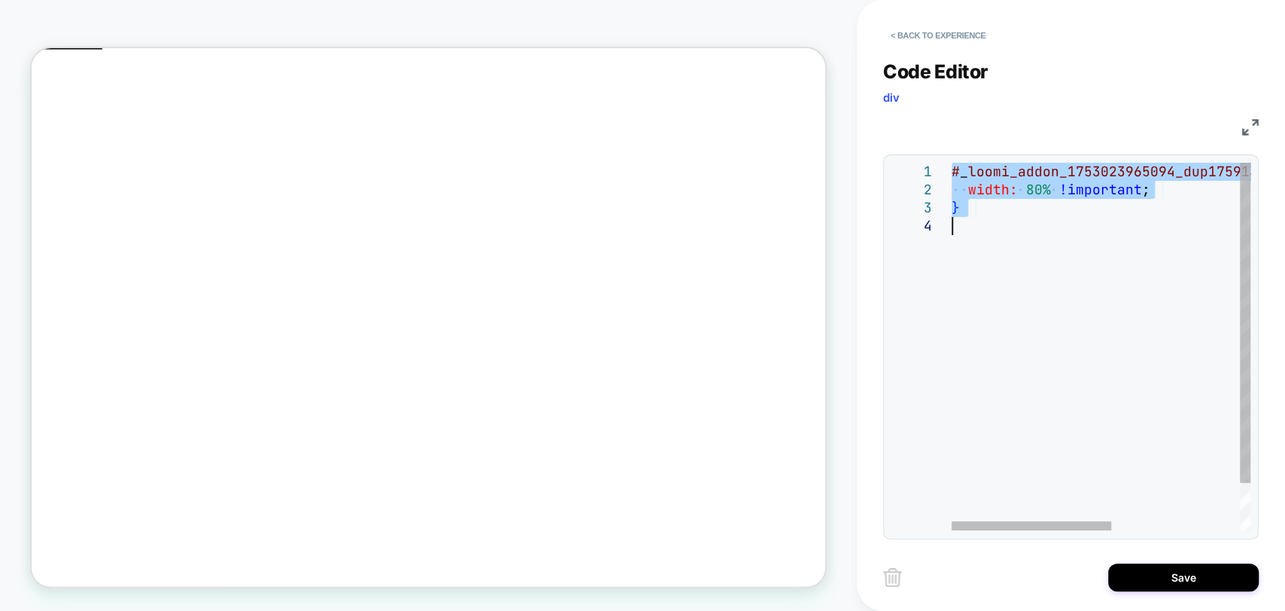
type textarea "**********"
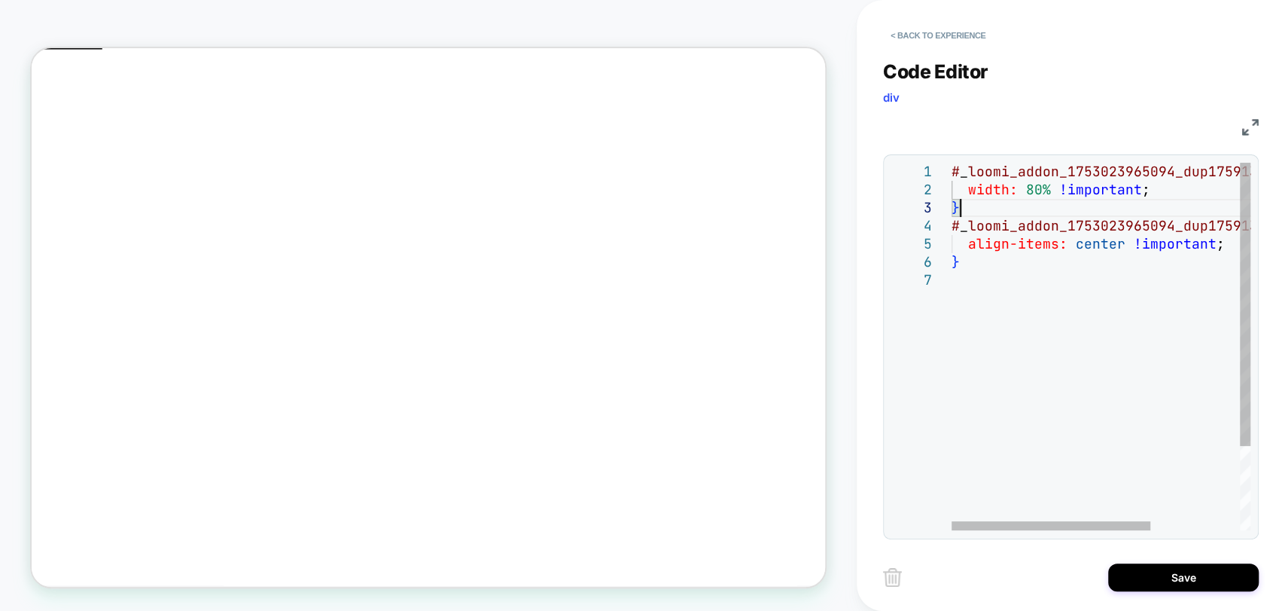
click at [993, 211] on div "# _ loomi_addon_1753023965094_dup1759132647 > div { width: 80% !important ; } #…" at bounding box center [1168, 401] width 433 height 476
click at [984, 303] on div "# _ loomi_addon_1753023965094_dup1759132647 > div { width: 80% !important ; } #…" at bounding box center [1168, 401] width 433 height 476
click at [980, 211] on div "# _ loomi_addon_1753023965094_dup1759132647 > div { width: 80% !important ; } #…" at bounding box center [1168, 401] width 433 height 476
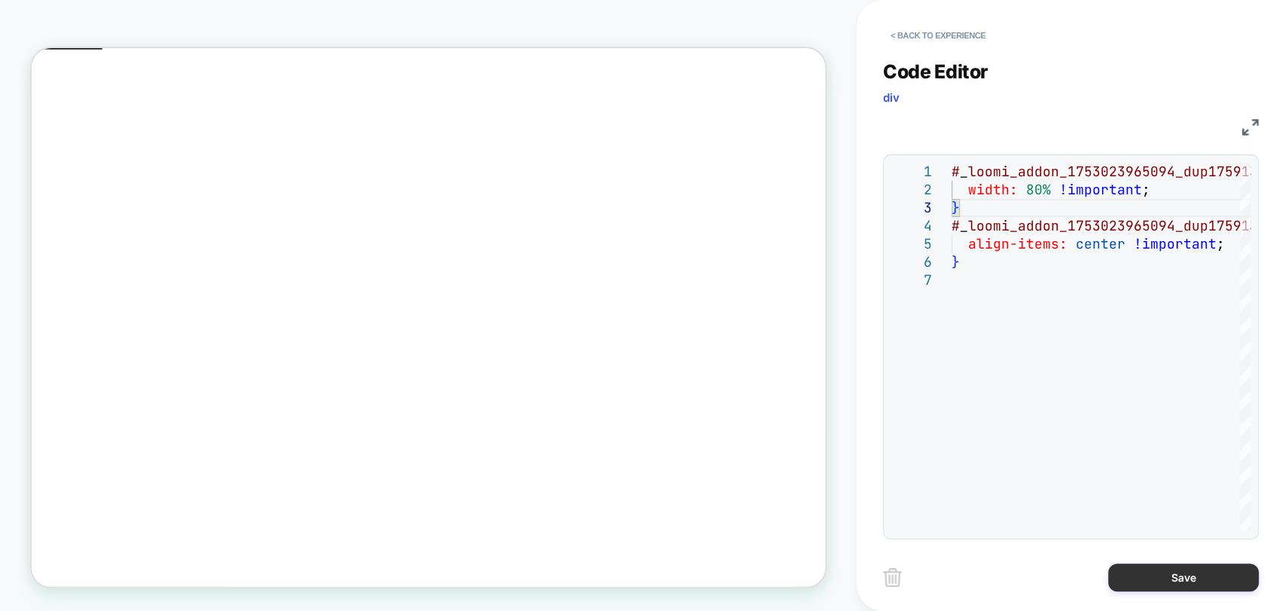
click at [1134, 583] on button "Save" at bounding box center [1183, 577] width 151 height 28
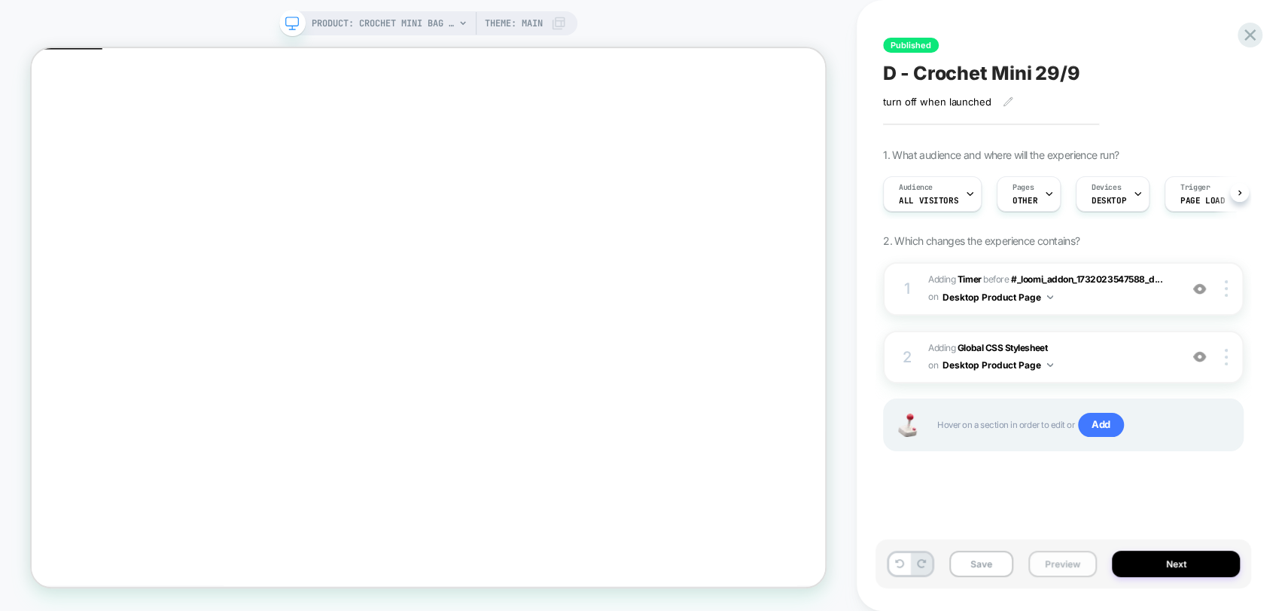
click at [1047, 571] on button "Preview" at bounding box center [1063, 563] width 69 height 26
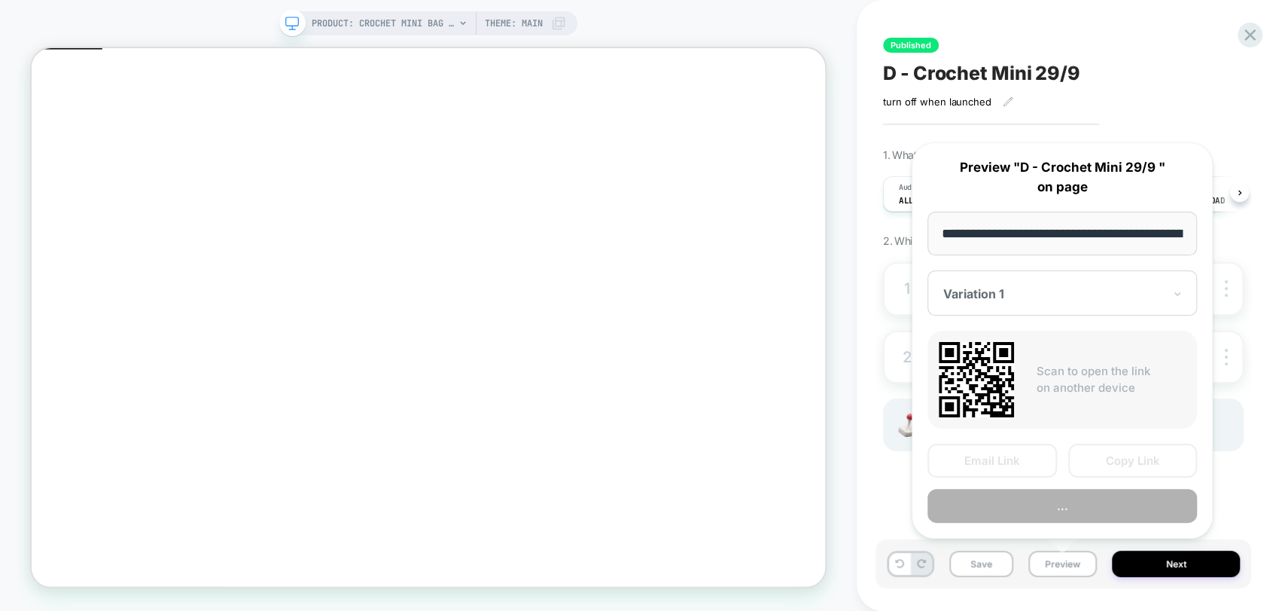
scroll to position [0, 198]
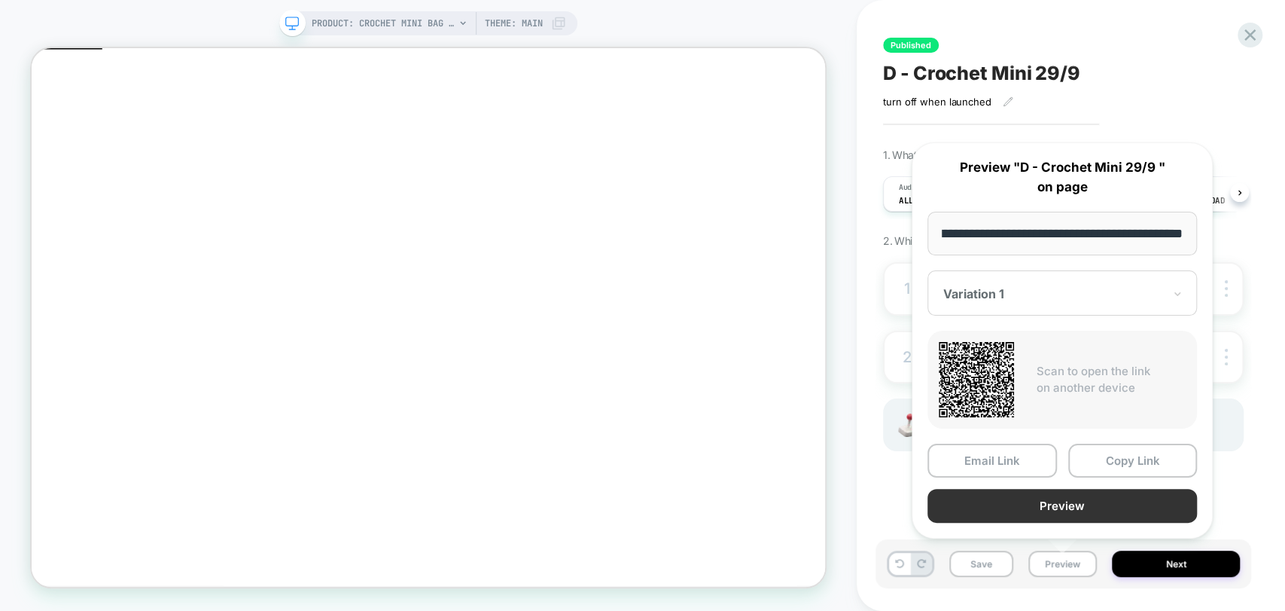
click at [1090, 501] on button "Preview" at bounding box center [1063, 506] width 270 height 34
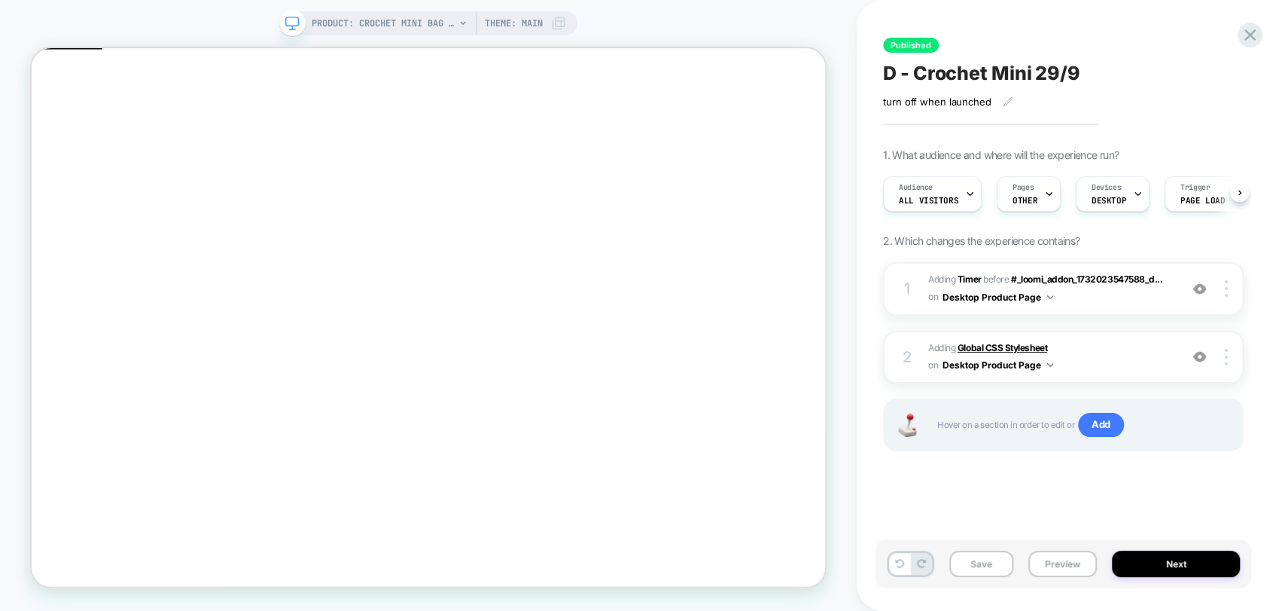
click at [976, 343] on b "Global CSS Stylesheet" at bounding box center [1003, 347] width 90 height 11
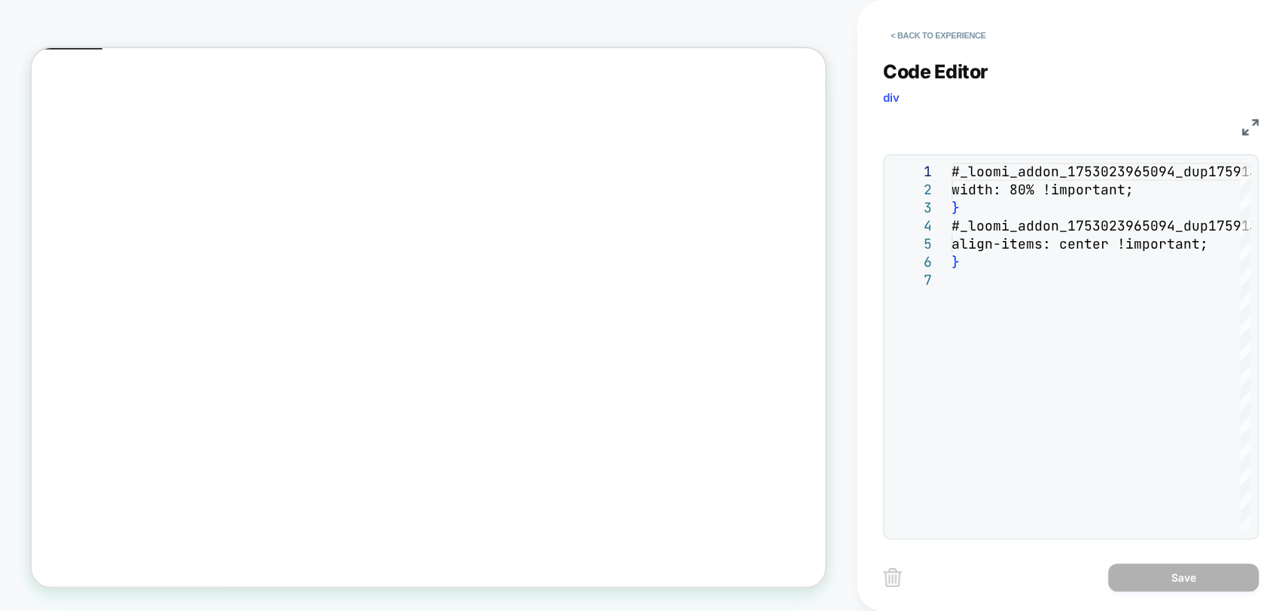
click at [1248, 119] on img at bounding box center [1250, 127] width 17 height 17
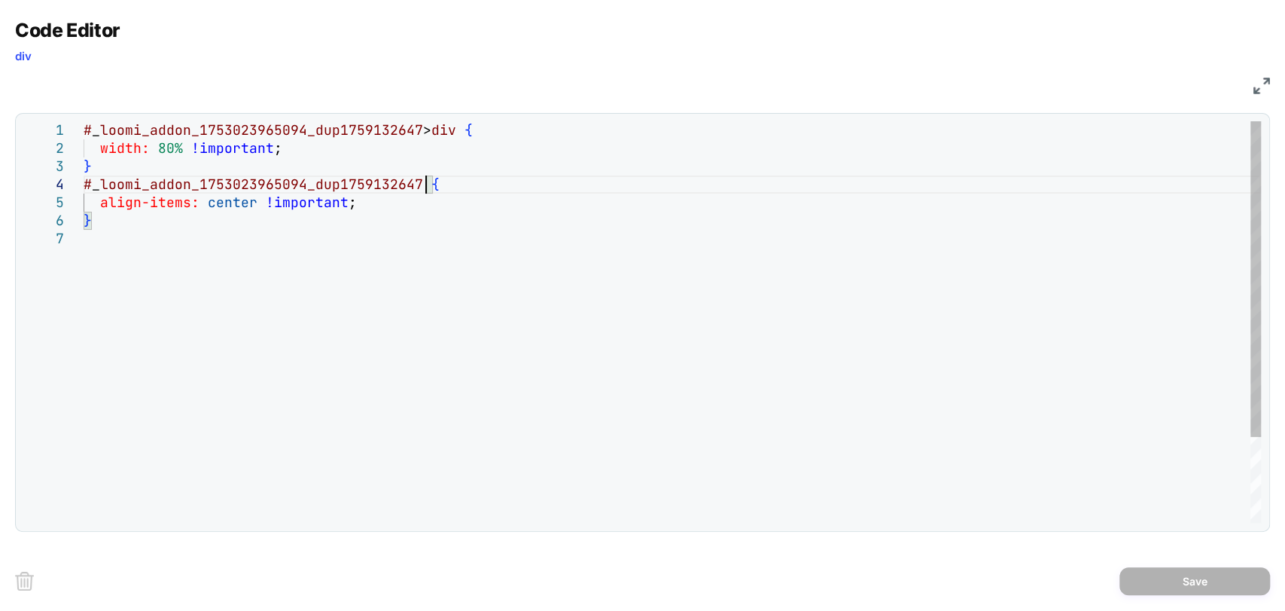
scroll to position [0, 0]
click at [423, 179] on div "# _ loomi_addon_1753023965094_dup1759132647 > div { width: 80% !important ; } #…" at bounding box center [673, 376] width 1178 height 510
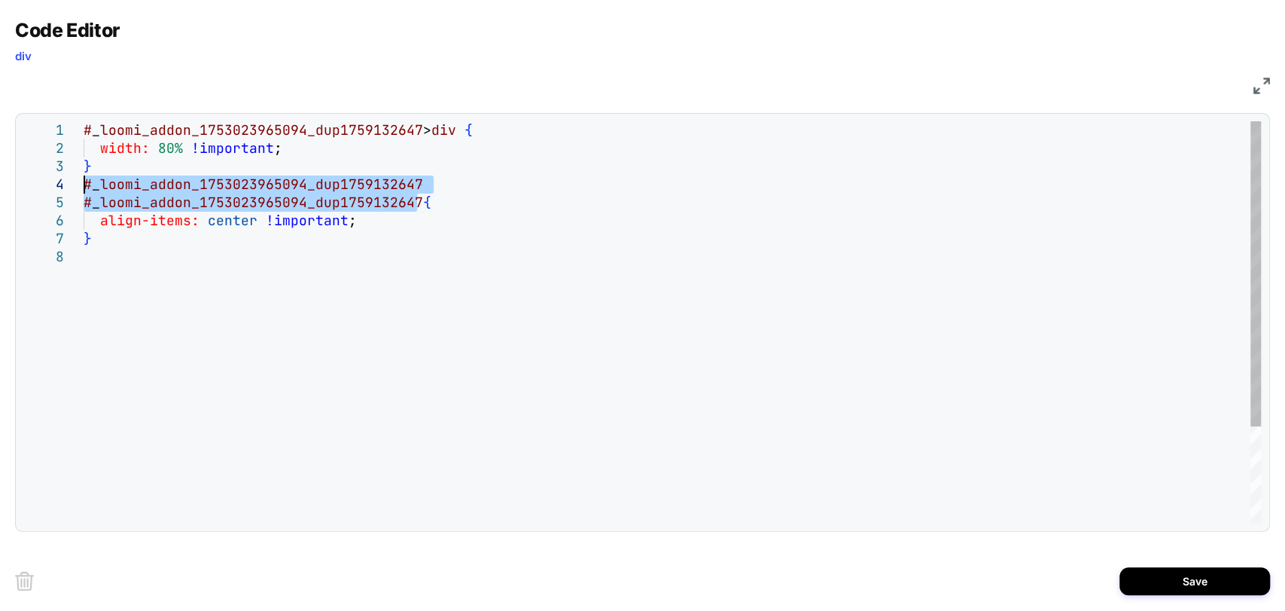
drag, startPoint x: 416, startPoint y: 203, endPoint x: 50, endPoint y: 184, distance: 367.1
click at [84, 184] on div "# _ loomi_addon_1753023965094_dup1759132647 > div { width: 80% !important ; } #…" at bounding box center [673, 385] width 1178 height 528
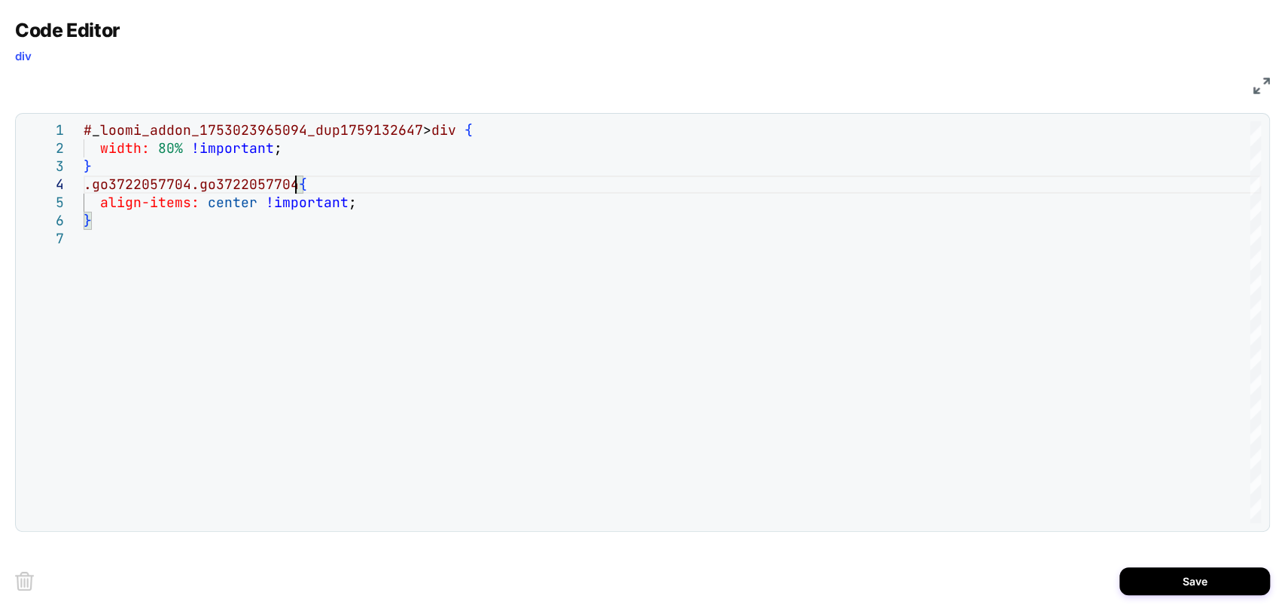
click at [1263, 78] on img at bounding box center [1262, 86] width 17 height 17
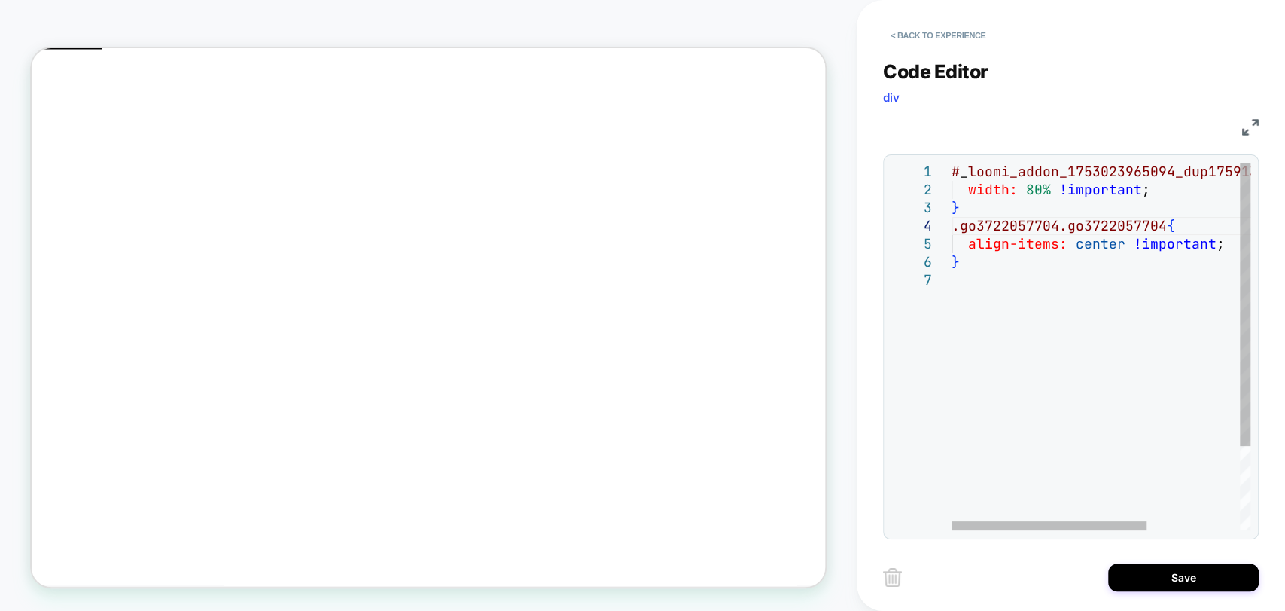
scroll to position [72, 211]
drag, startPoint x: 1166, startPoint y: 224, endPoint x: 939, endPoint y: 230, distance: 226.7
click at [952, 230] on div "# _ loomi_addon_1753023965094_dup1759132647 > div { width: 80% !important ; } .…" at bounding box center [1172, 401] width 441 height 476
click at [1076, 321] on div "# _ loomi_addon_1753023965094_dup1759132647 > div { width: 80% !important ; } d…" at bounding box center [1172, 401] width 441 height 476
drag, startPoint x: 1072, startPoint y: 224, endPoint x: 925, endPoint y: 225, distance: 146.8
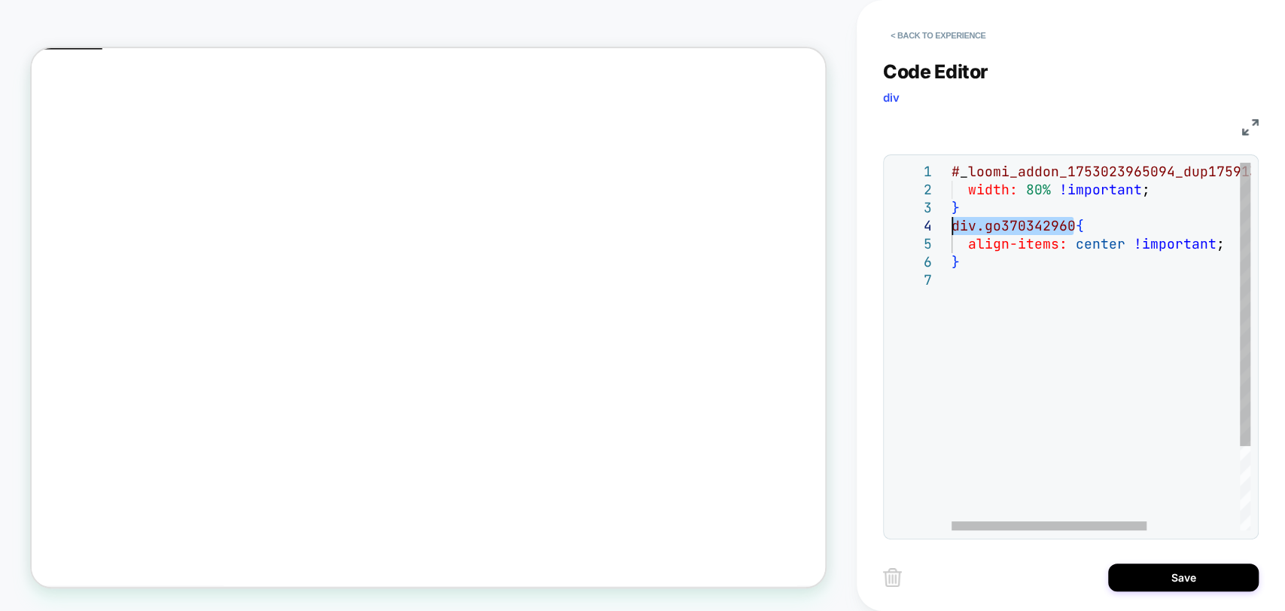
click at [952, 225] on div "# _ loomi_addon_1753023965094_dup1759132647 > div { width: 80% !important ; } d…" at bounding box center [1172, 401] width 441 height 476
type textarea "**********"
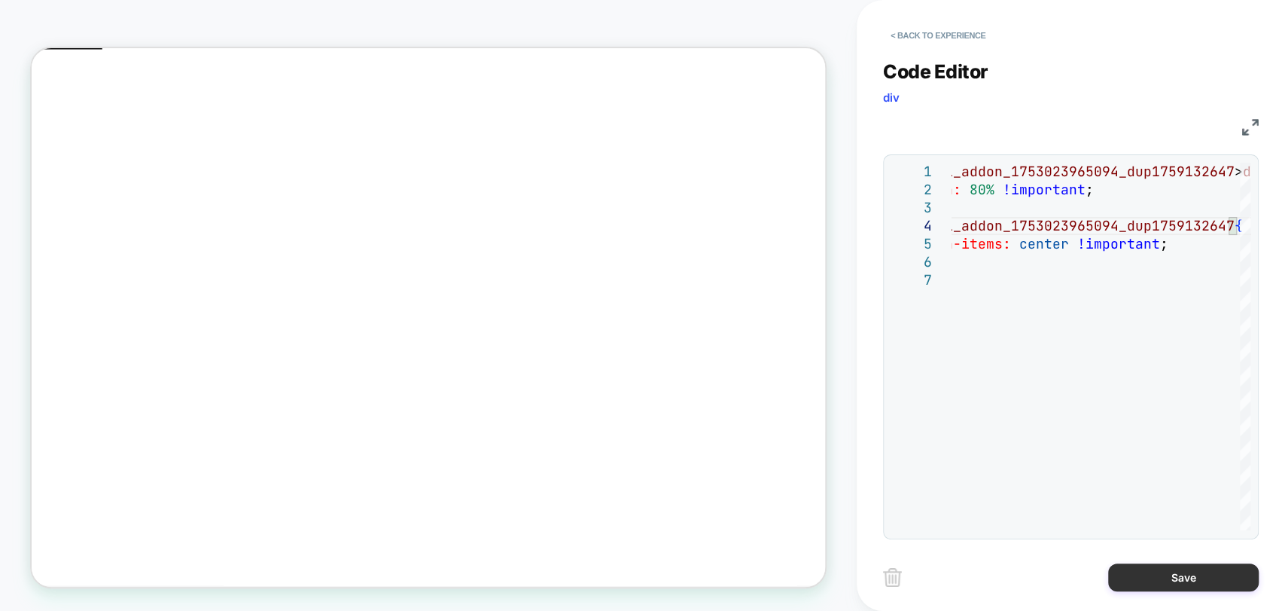
click at [1154, 580] on button "Save" at bounding box center [1183, 577] width 151 height 28
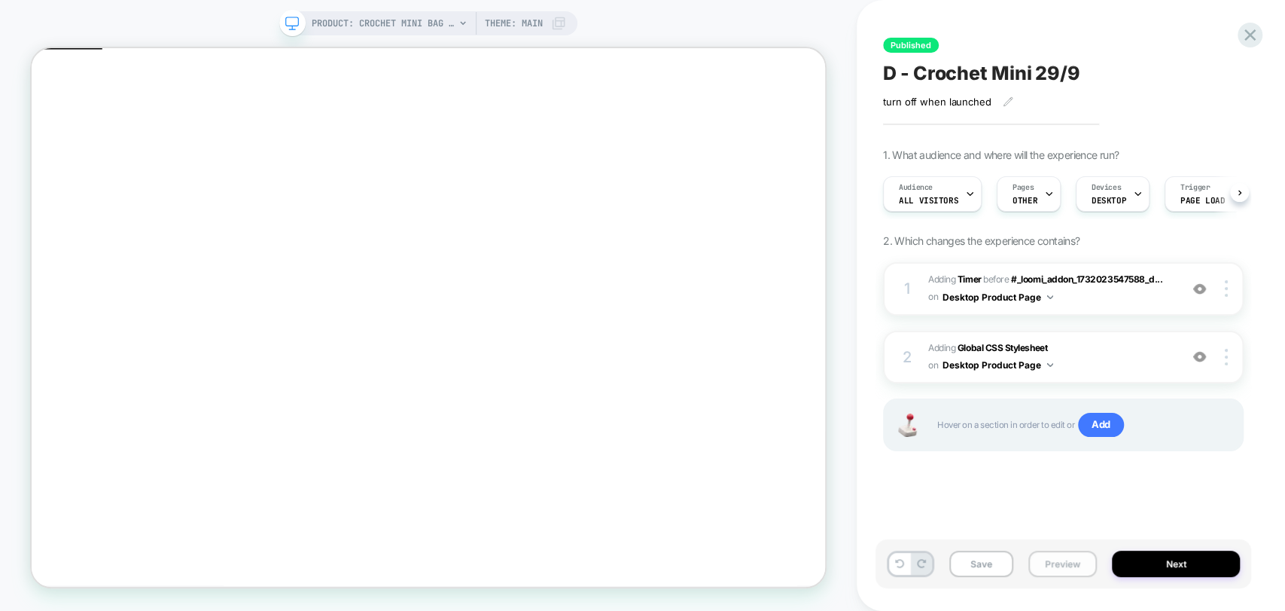
click at [1054, 562] on button "Preview" at bounding box center [1063, 563] width 69 height 26
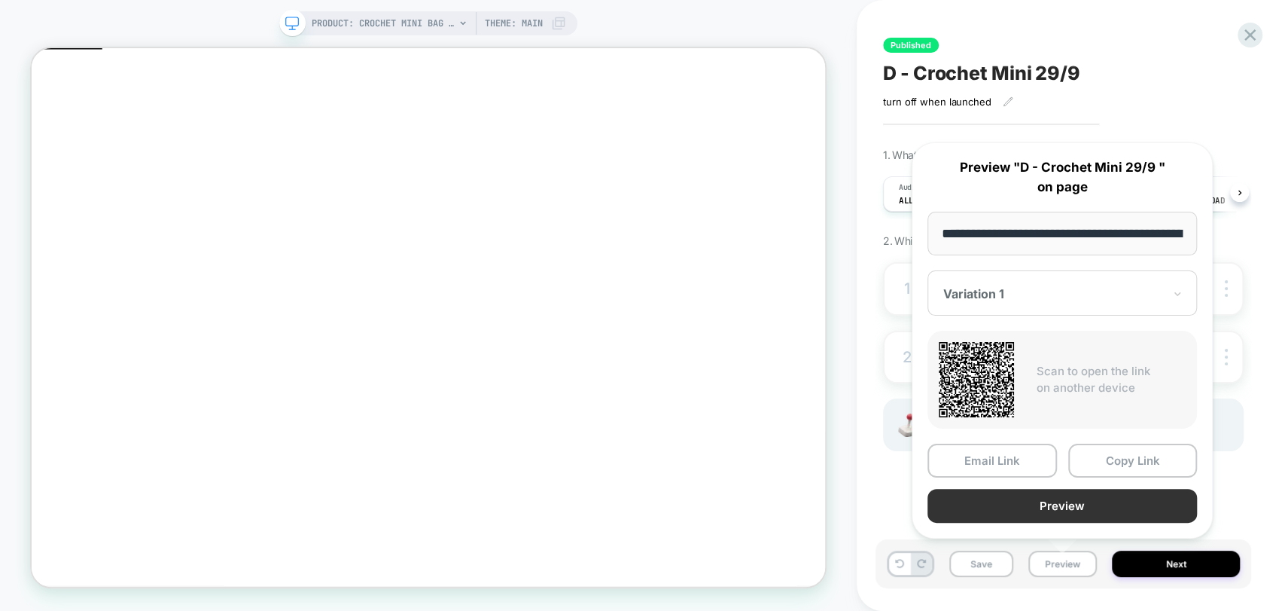
scroll to position [0, 198]
click at [1081, 503] on button "Preview" at bounding box center [1063, 506] width 270 height 34
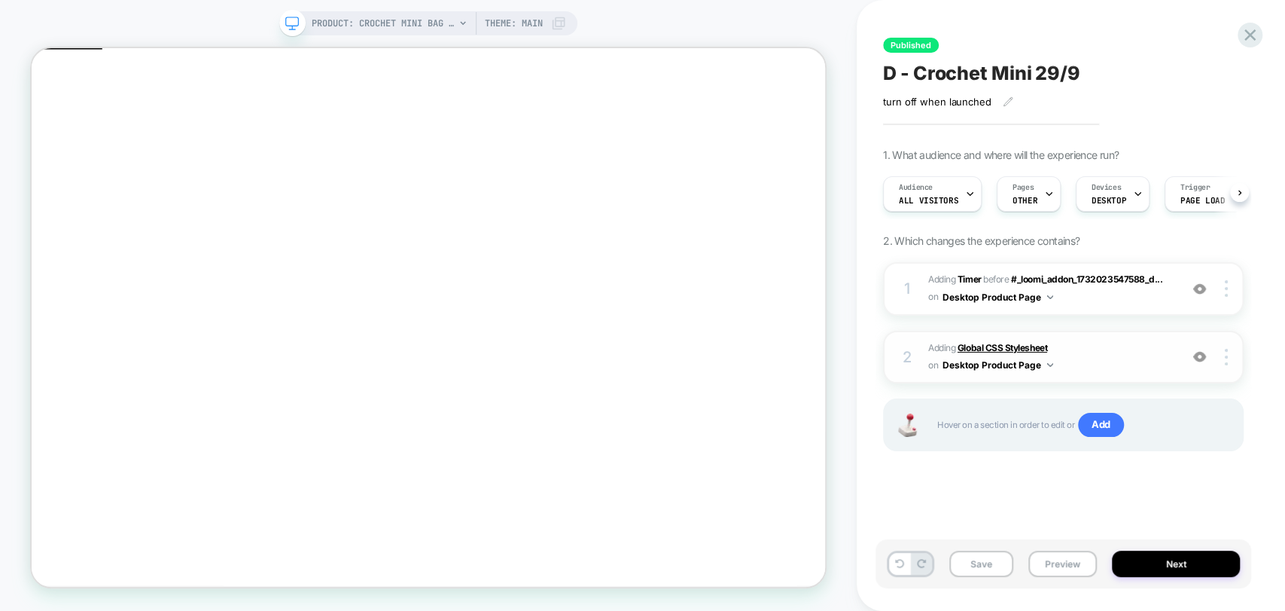
click at [989, 347] on b "Global CSS Stylesheet" at bounding box center [1003, 347] width 90 height 11
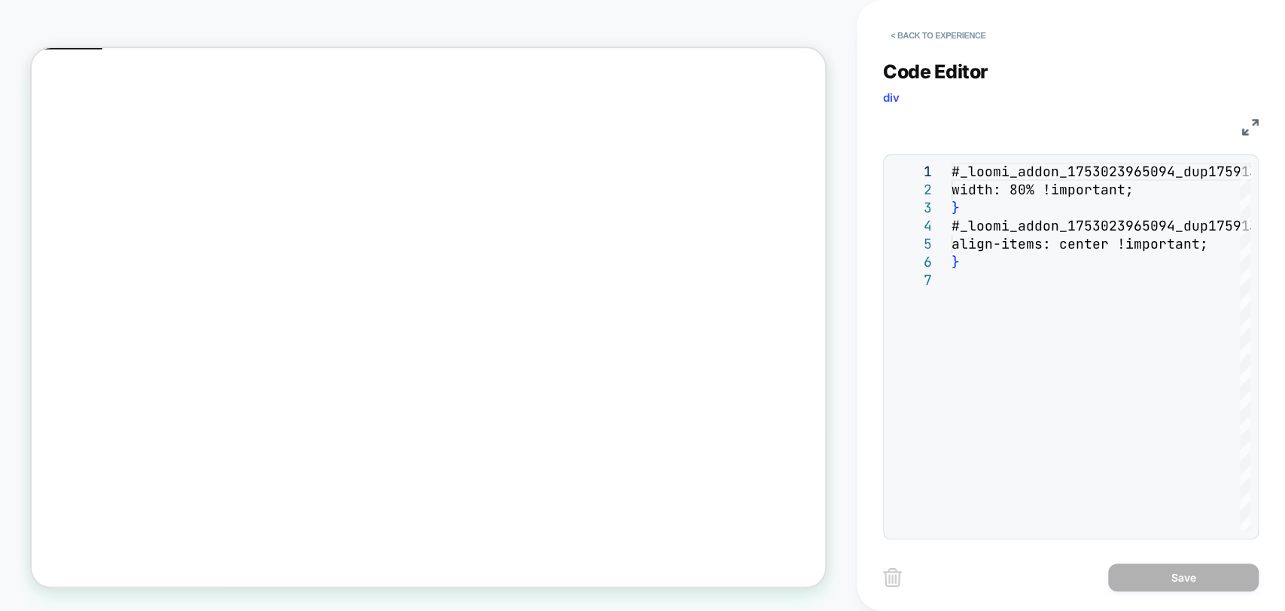
click at [1243, 127] on img at bounding box center [1250, 127] width 17 height 17
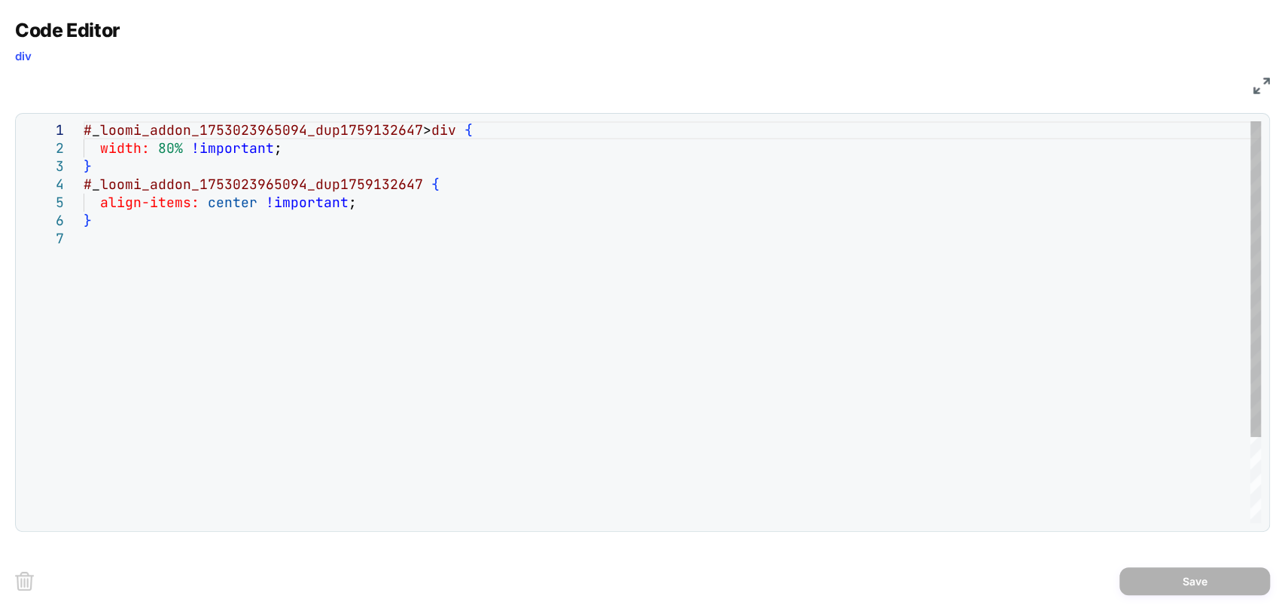
scroll to position [0, 0]
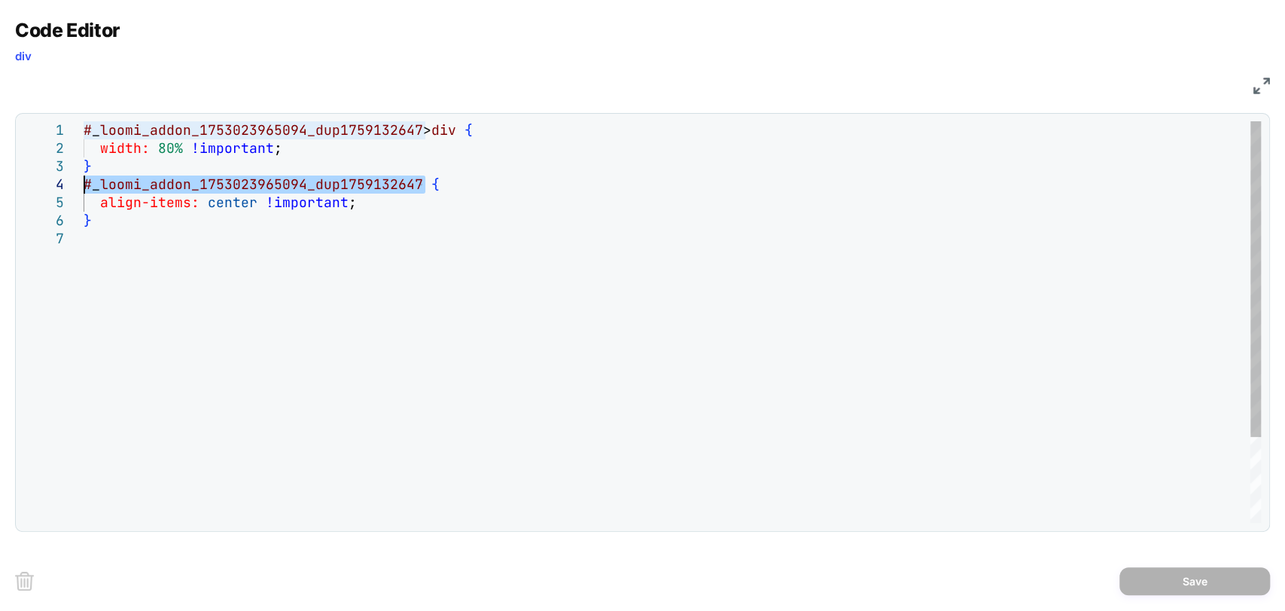
drag, startPoint x: 227, startPoint y: 197, endPoint x: 26, endPoint y: 187, distance: 201.3
click at [84, 187] on div "# _ loomi_addon_1753023965094_dup1759132647 > div { width: 80% !important ; } #…" at bounding box center [673, 376] width 1178 height 510
type textarea "**********"
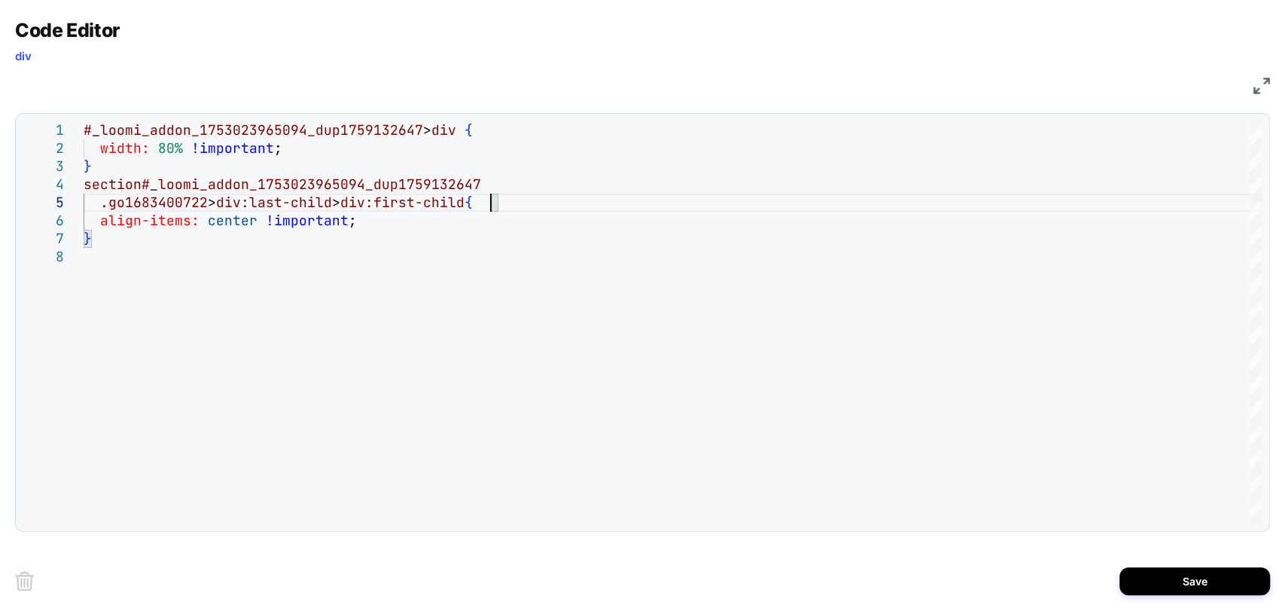
click at [1261, 81] on img at bounding box center [1262, 86] width 17 height 17
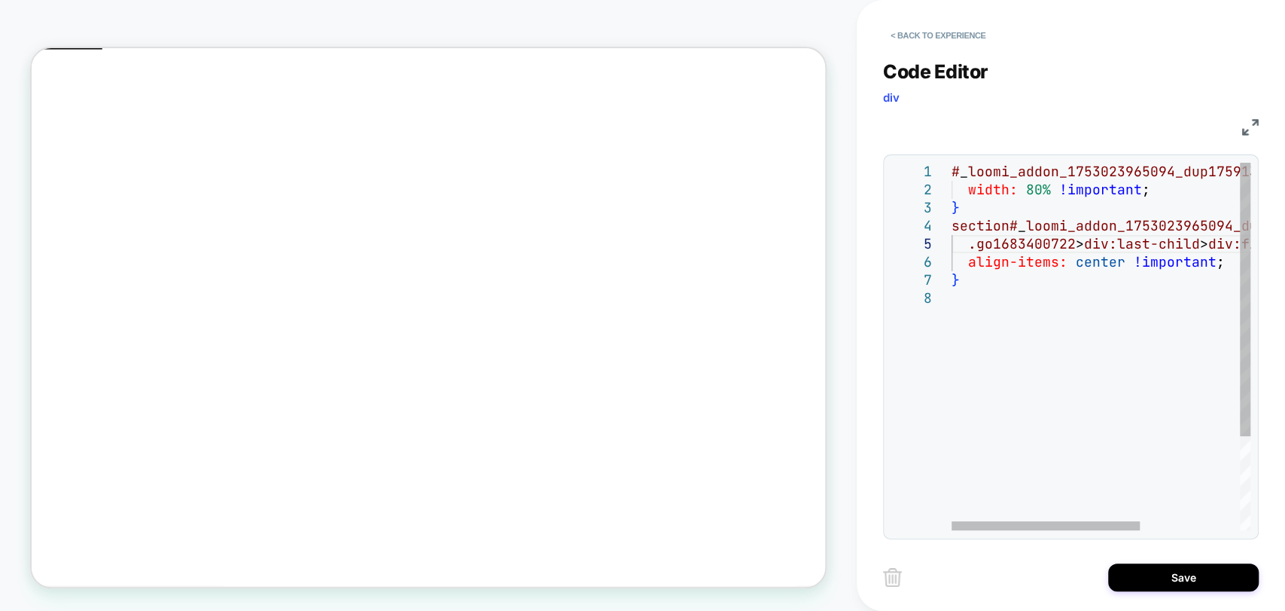
click at [1067, 292] on div "# _ loomi_addon_1753023965094_dup1759132647 > div { width: 80% !important ; } s…" at bounding box center [1181, 410] width 458 height 494
click at [1121, 264] on div "# _ loomi_addon_1753023965094_dup1759132647 > div { width: 80% !important ; } s…" at bounding box center [1181, 410] width 458 height 494
click at [1150, 268] on div "# _ loomi_addon_1753023965094_dup1759132647 > div { width: 80% !important ; } s…" at bounding box center [1181, 410] width 458 height 494
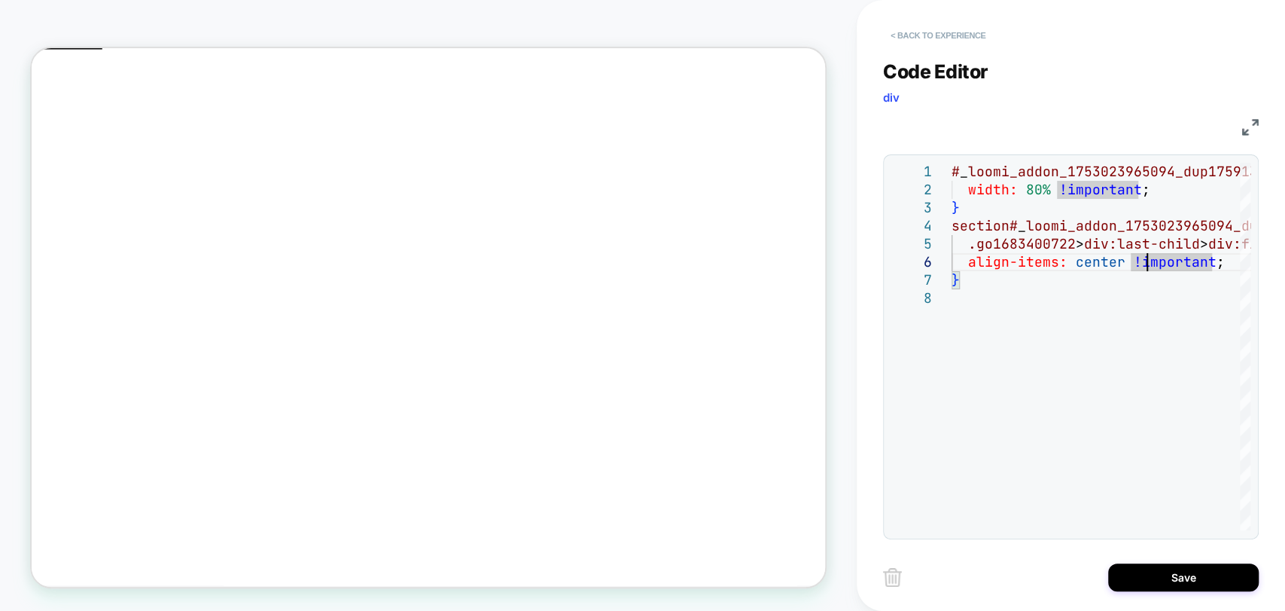
click at [922, 30] on button "< Back to experience" at bounding box center [938, 35] width 110 height 24
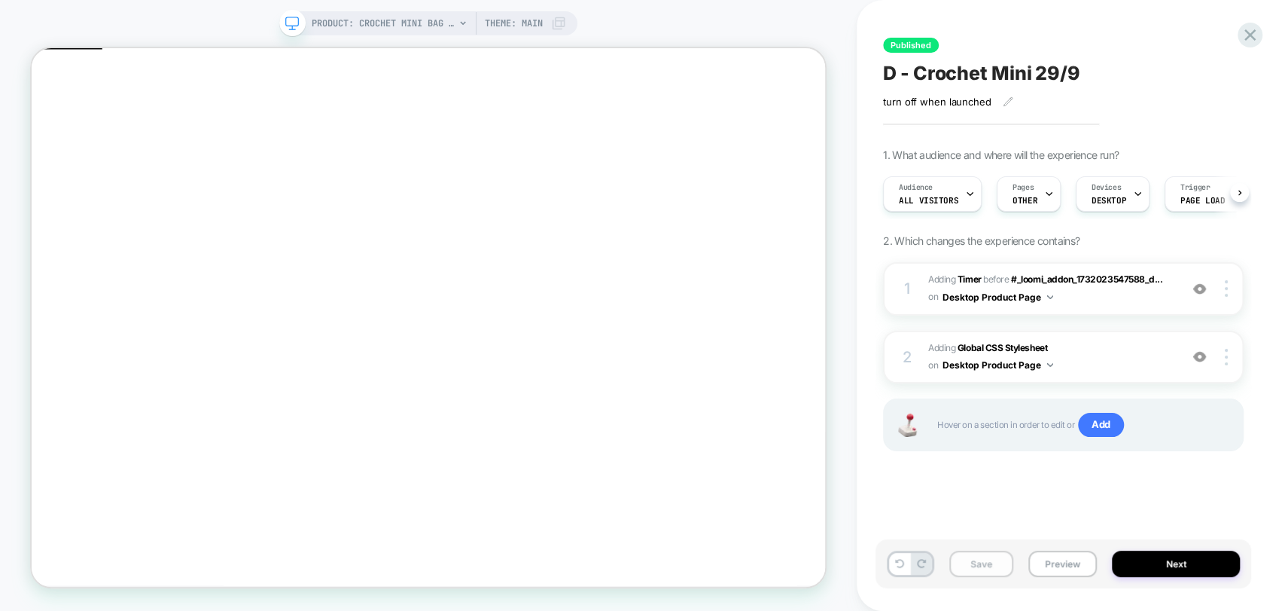
click at [980, 568] on button "Save" at bounding box center [981, 563] width 64 height 26
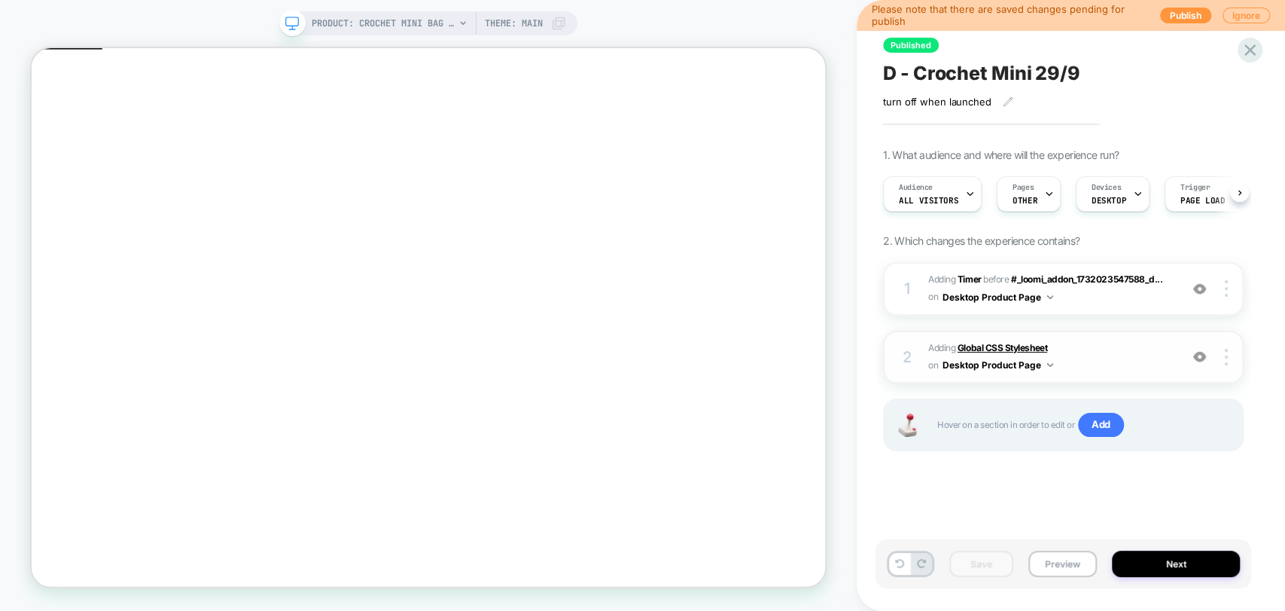
click at [978, 343] on b "Global CSS Stylesheet" at bounding box center [1003, 347] width 90 height 11
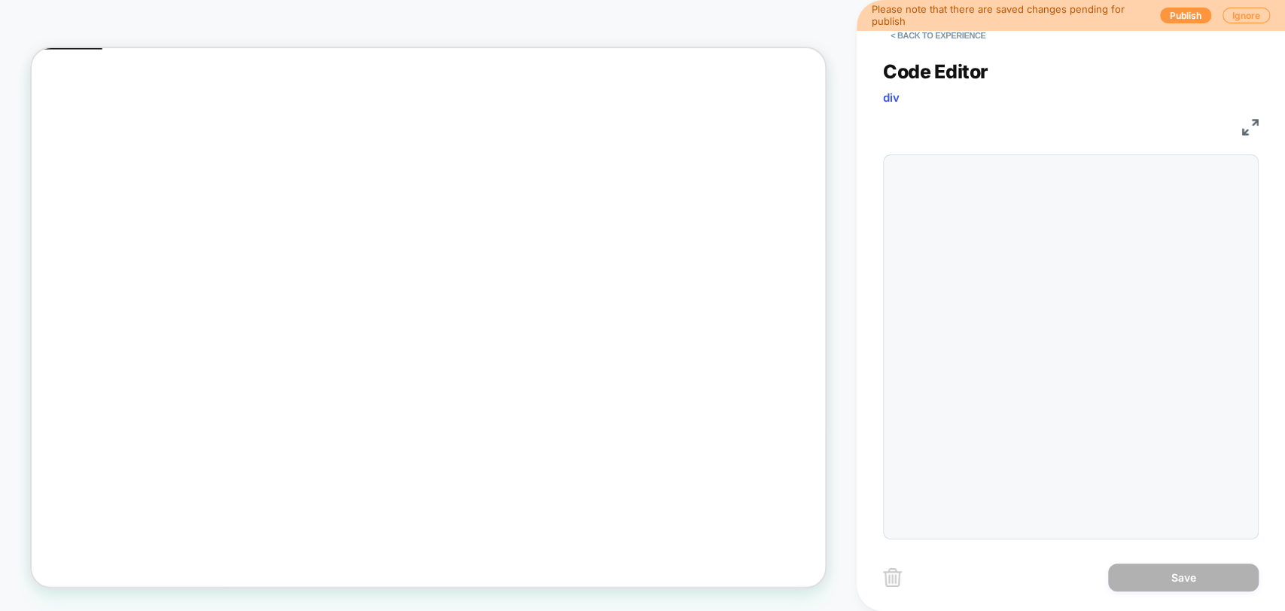
click at [988, 258] on div "**********" at bounding box center [1071, 290] width 376 height 498
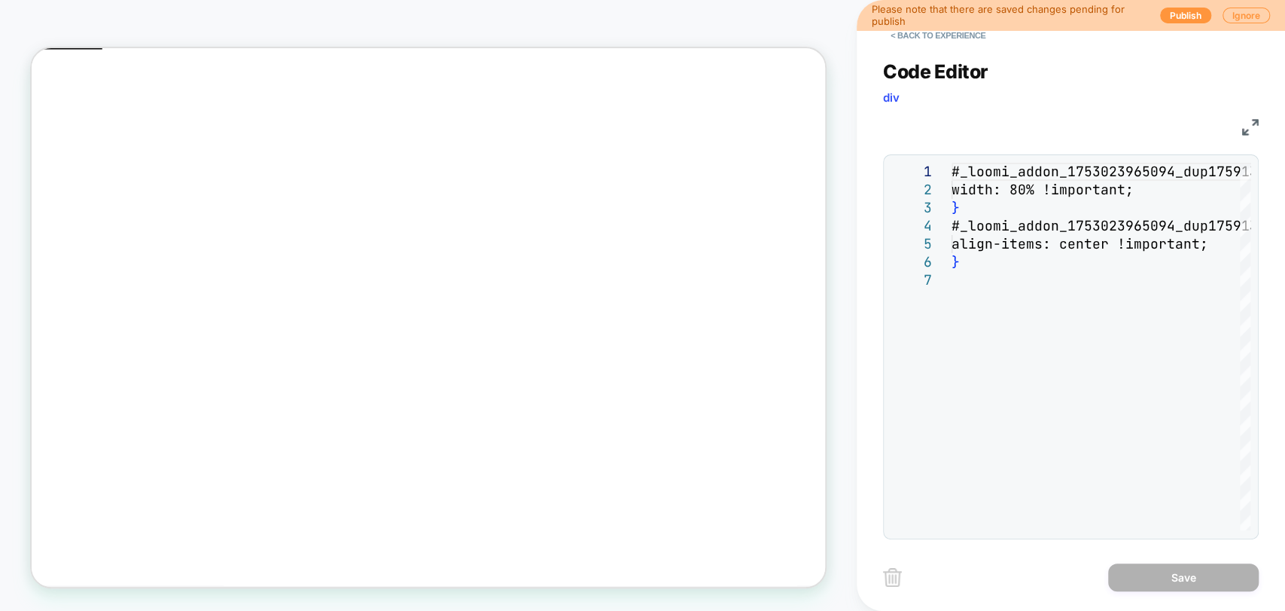
click at [1254, 126] on img at bounding box center [1250, 127] width 17 height 17
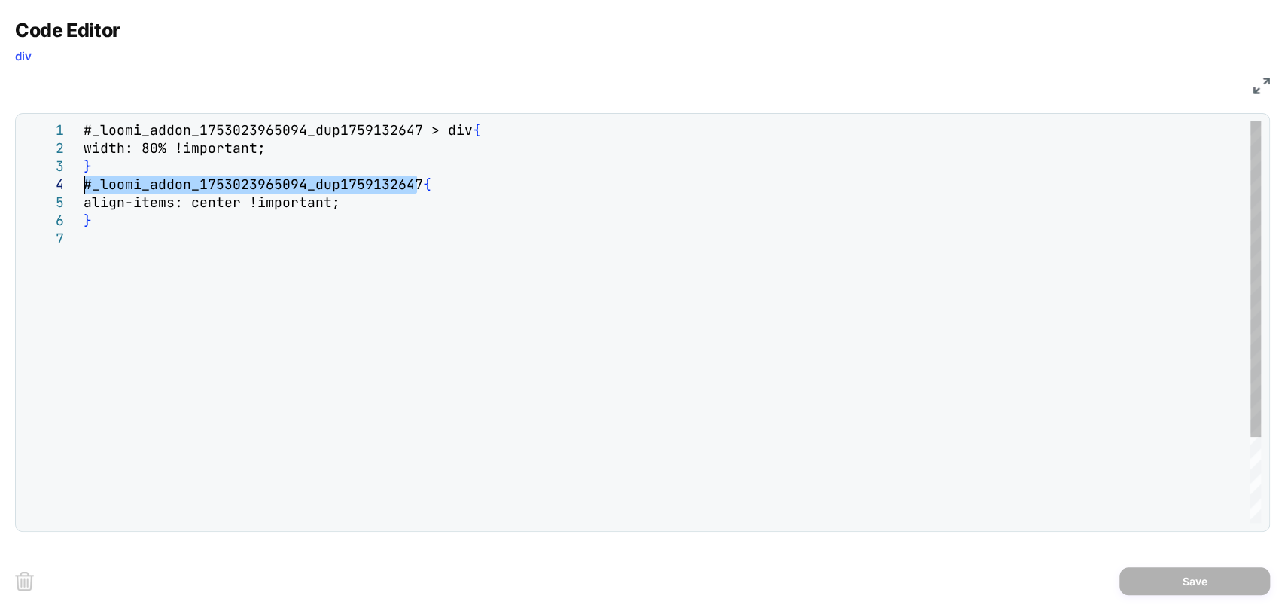
click at [84, 193] on div "#_loomi_addon_1753023965094_dup1759132647 > div { width: 80% !important; } #_lo…" at bounding box center [673, 376] width 1178 height 510
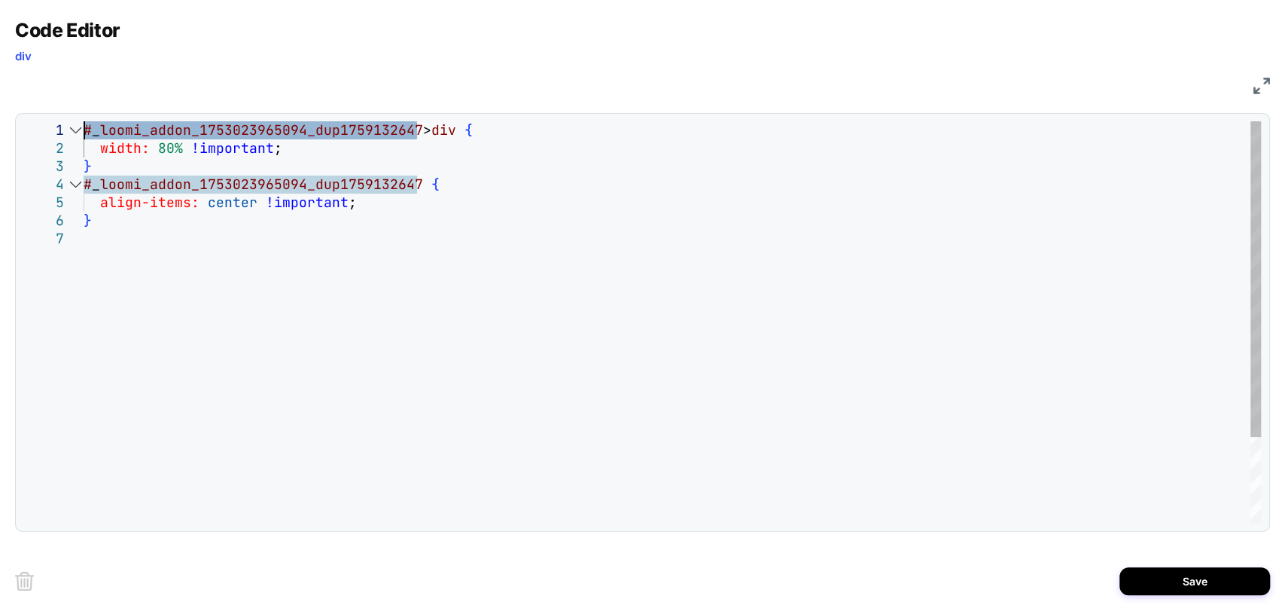
drag, startPoint x: 313, startPoint y: 130, endPoint x: 75, endPoint y: 130, distance: 237.9
click at [84, 130] on div "# _ loomi_addon_1753023965094_dup1759132647 > div { width: 80% !important ; } #…" at bounding box center [673, 376] width 1178 height 510
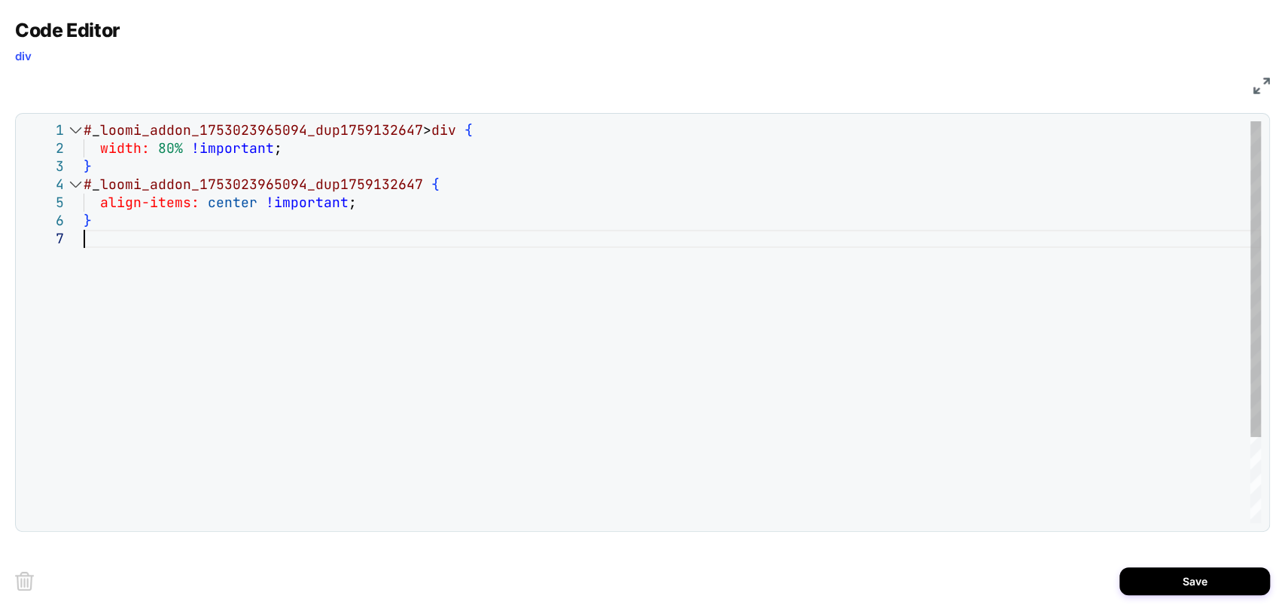
click at [657, 358] on div "# _ loomi_addon_1753023965094_dup1759132647 > div { width: 80% !important ; } #…" at bounding box center [673, 376] width 1178 height 510
drag, startPoint x: 465, startPoint y: 135, endPoint x: 424, endPoint y: 133, distance: 41.5
click at [424, 133] on div "# _ loomi_addon_1753023965094_dup1759132647 > div { width: 80% !important ; } #…" at bounding box center [673, 376] width 1178 height 510
click at [419, 190] on div "# _ loomi_addon_1753023965094_dup1759132647 > div { width: 80% !important ; } #…" at bounding box center [673, 376] width 1178 height 510
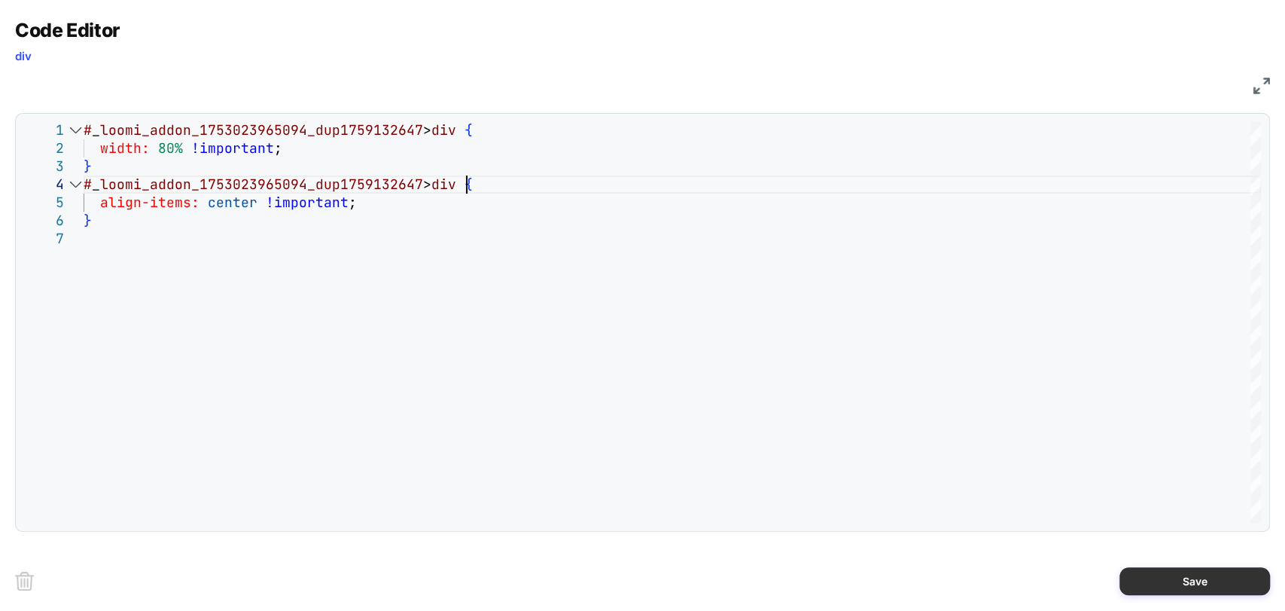
type textarea "**********"
click at [1199, 588] on button "Save" at bounding box center [1195, 581] width 151 height 28
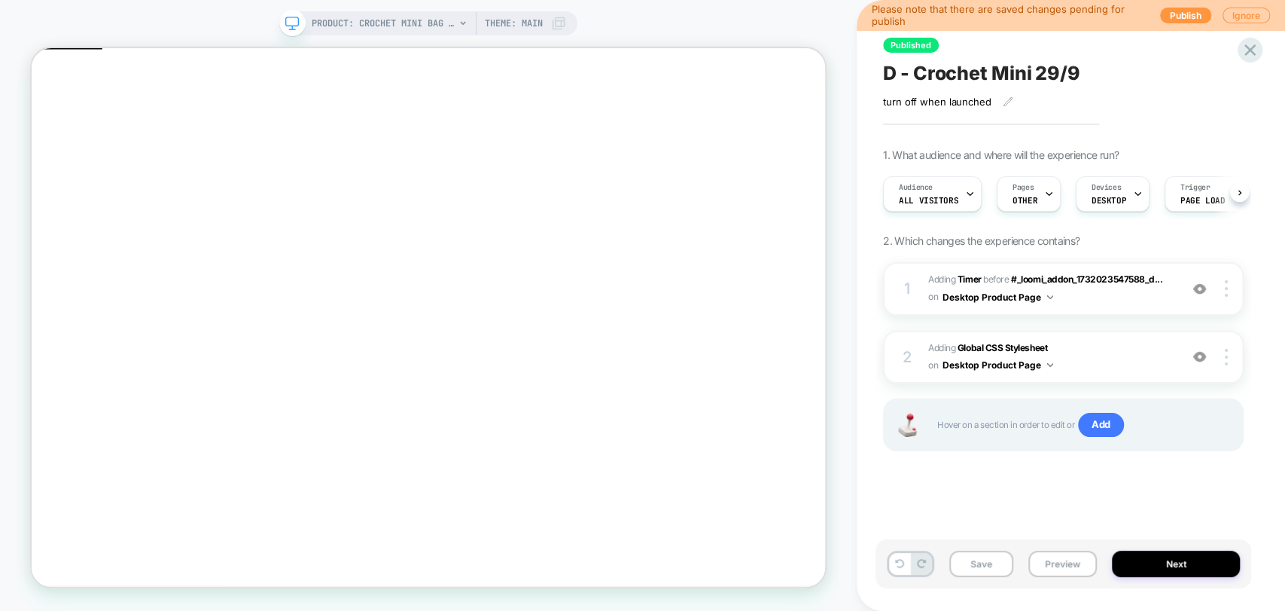
scroll to position [0, 0]
click at [984, 345] on b "Global CSS Stylesheet" at bounding box center [1003, 347] width 90 height 11
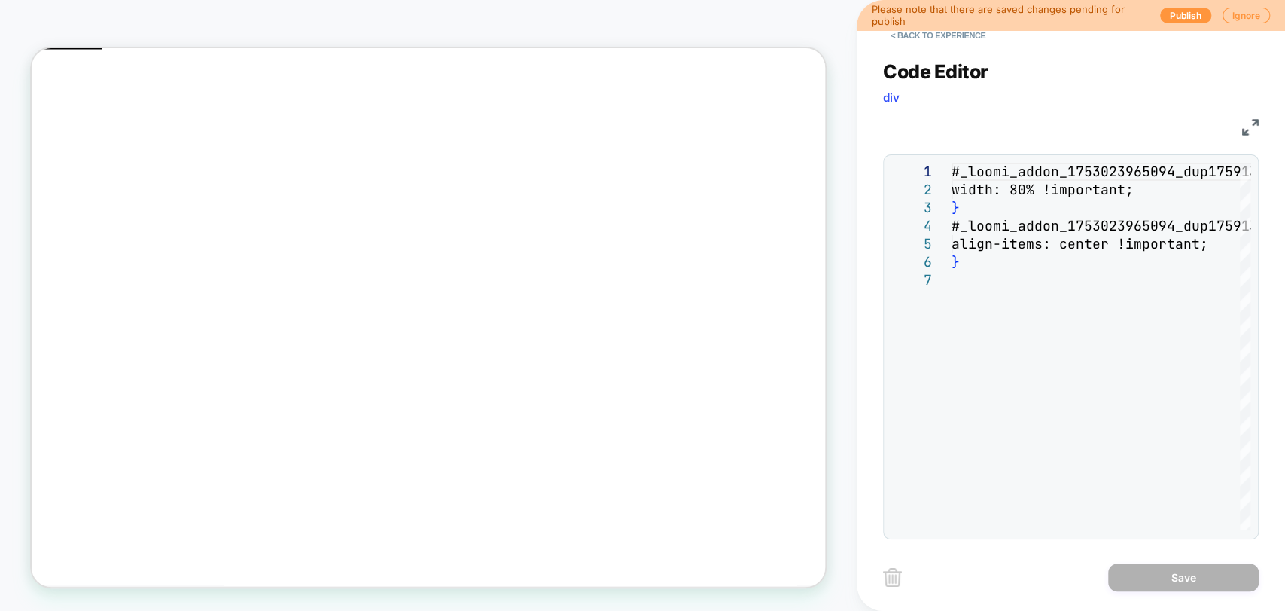
drag, startPoint x: 1242, startPoint y: 131, endPoint x: 1133, endPoint y: 139, distance: 108.7
click at [1242, 131] on img at bounding box center [1250, 127] width 17 height 17
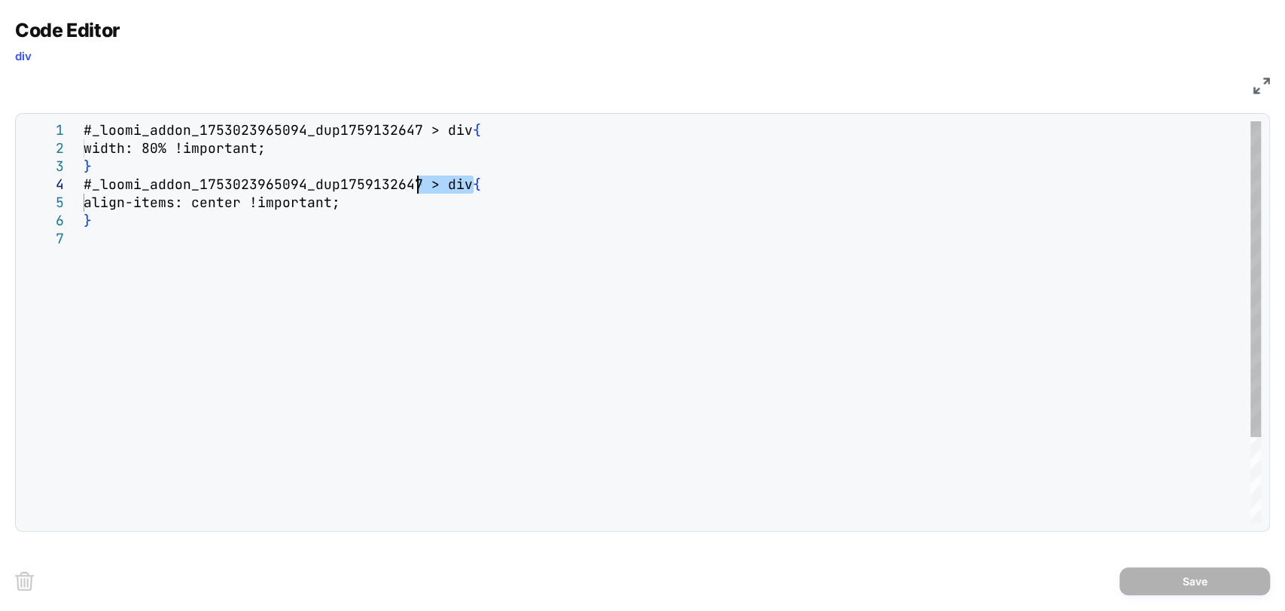
click at [416, 181] on div "#_loomi_addon_1753023965094_dup1759132647 > div { width: 80% !important; } #_lo…" at bounding box center [673, 376] width 1178 height 510
type textarea "**********"
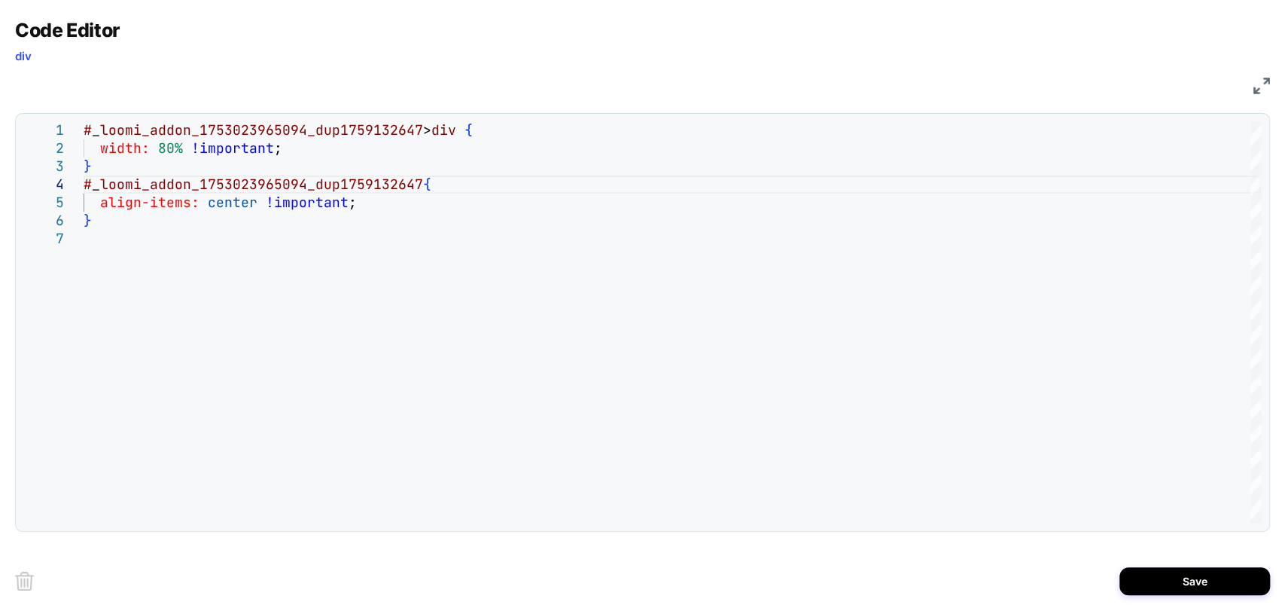
click at [1166, 565] on div "Save" at bounding box center [642, 580] width 1255 height 60
click at [1176, 594] on div "Save" at bounding box center [642, 580] width 1255 height 60
click at [1163, 585] on button "Save" at bounding box center [1195, 581] width 151 height 28
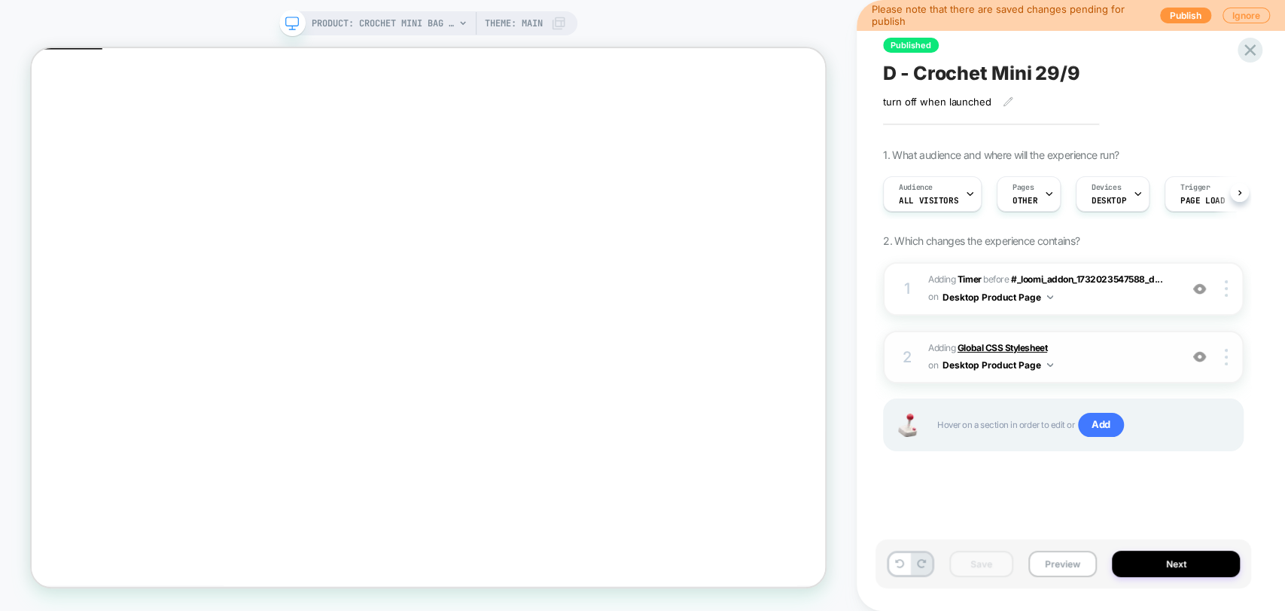
click at [991, 343] on b "Global CSS Stylesheet" at bounding box center [1003, 347] width 90 height 11
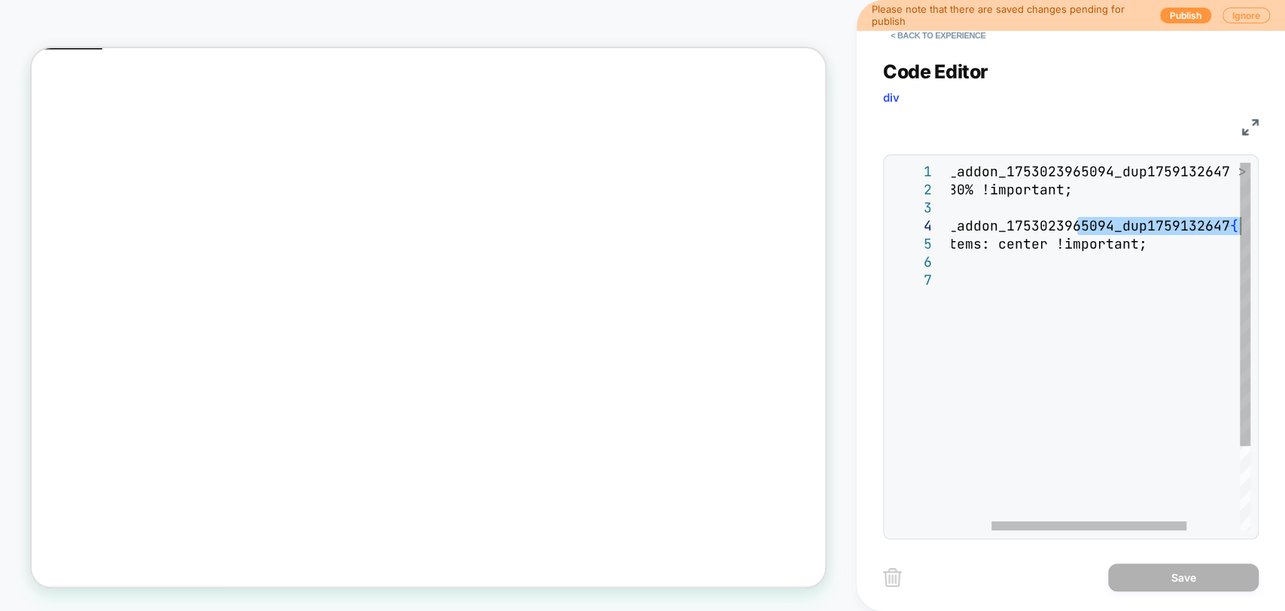
drag, startPoint x: 1134, startPoint y: 230, endPoint x: 1233, endPoint y: 232, distance: 99.4
click at [1255, 233] on div "#_loomi_addon_1753023965094_dup1759132647 > div { width: 80% !important; } #_lo…" at bounding box center [1111, 401] width 441 height 476
click at [1211, 227] on div "#_loomi_addon_1753023965094_dup1759132647 > div { width: 80% !important; } #_lo…" at bounding box center [1111, 401] width 441 height 476
click at [1227, 224] on div "#_loomi_addon_1753023965094_dup1759132647 > div { width: 80% !important; } #_lo…" at bounding box center [1111, 401] width 441 height 476
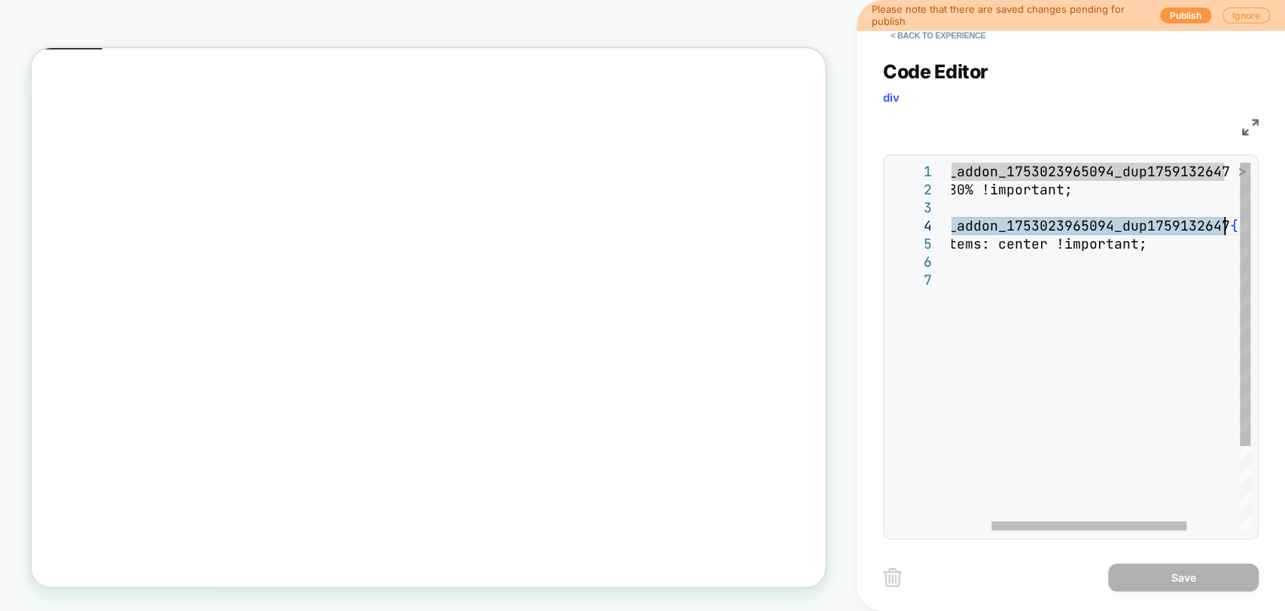
click at [1052, 263] on div "#_loomi_addon_1753023965094_dup1759132647 > div { width: 80% !important; } #_lo…" at bounding box center [1111, 401] width 441 height 476
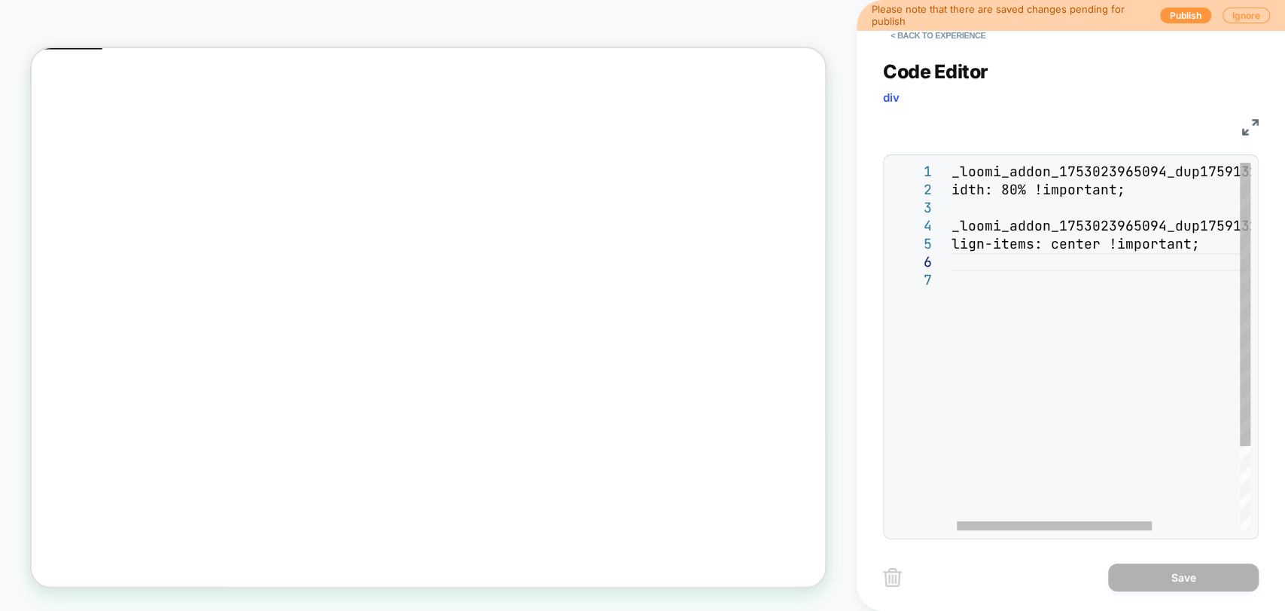
click at [968, 225] on div "#_loomi_addon_1753023965094_dup1759132647 > div { width: 80% !important; } #_lo…" at bounding box center [1163, 401] width 441 height 476
drag, startPoint x: 1027, startPoint y: 229, endPoint x: 922, endPoint y: 229, distance: 105.4
click at [943, 229] on div "#_loomi_addon_1753023965094_dup1759132647 > div { width: 80% !important; } #_lo…" at bounding box center [1163, 401] width 441 height 476
click at [1064, 257] on div "#_loomi_addon_1753023965094_dup1759132647 > div { width: 80% !important; } #_lo…" at bounding box center [1172, 401] width 441 height 476
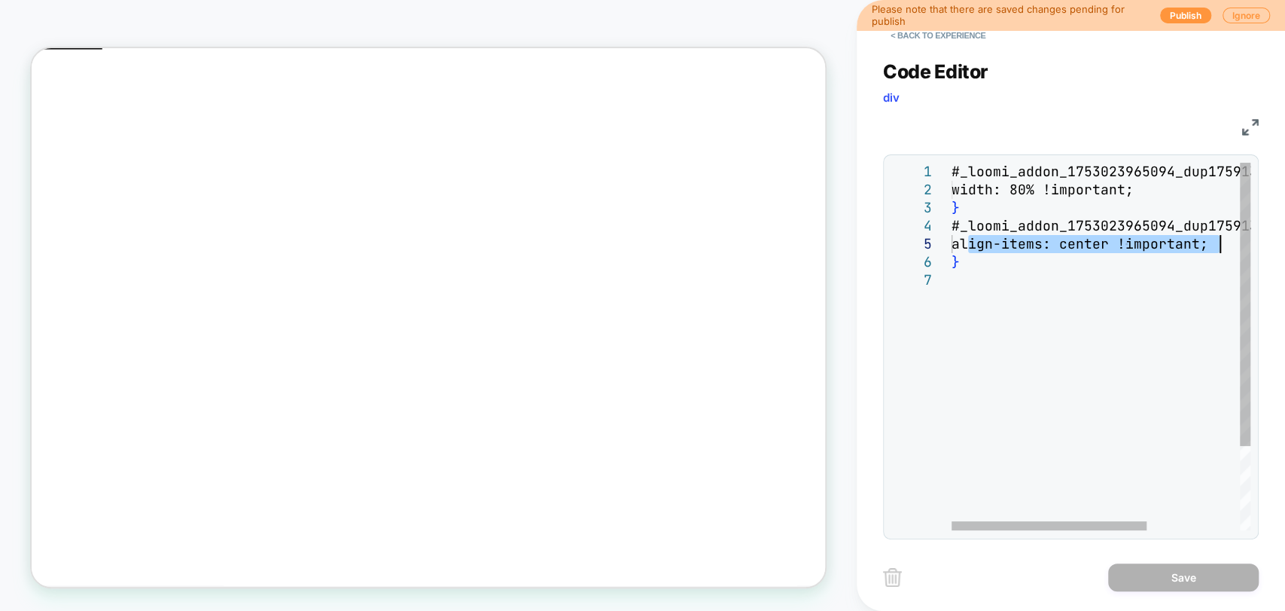
drag, startPoint x: 973, startPoint y: 243, endPoint x: 1221, endPoint y: 245, distance: 248.5
click at [1221, 245] on div "#_loomi_addon_1753023965094_dup1759132647 > div { width: 80% !important; } #_lo…" at bounding box center [1172, 401] width 441 height 476
click at [960, 293] on div "#_loomi_addon_1753023965094_dup1759132647 > div { width: 80% !important; } #_lo…" at bounding box center [1172, 401] width 441 height 476
drag, startPoint x: 1092, startPoint y: 245, endPoint x: 1053, endPoint y: 279, distance: 51.8
click at [1229, 245] on div "#_loomi_addon_1753023965094_dup1759132647 > div { width: 80% !important; } #_lo…" at bounding box center [1172, 401] width 441 height 476
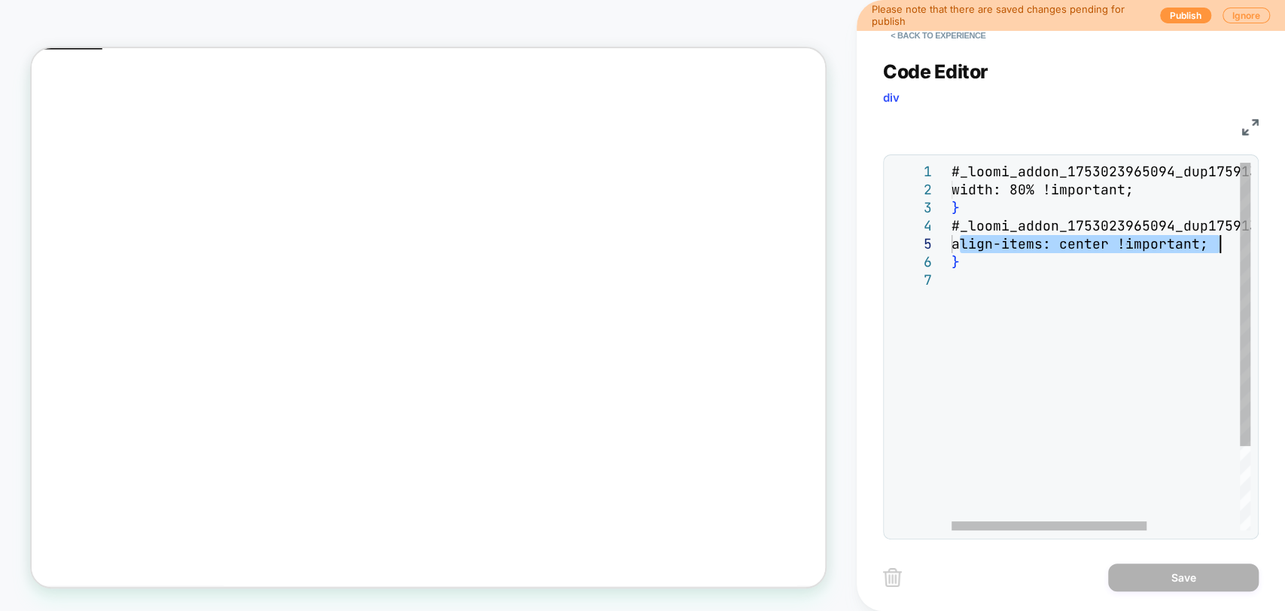
click at [987, 291] on div "#_loomi_addon_1753023965094_dup1759132647 > div { width: 80% !important; } #_lo…" at bounding box center [1172, 401] width 441 height 476
click at [952, 230] on div "#_loomi_addon_1753023965094_dup1759132647 > div { width: 80% !important; } #_lo…" at bounding box center [1172, 401] width 441 height 476
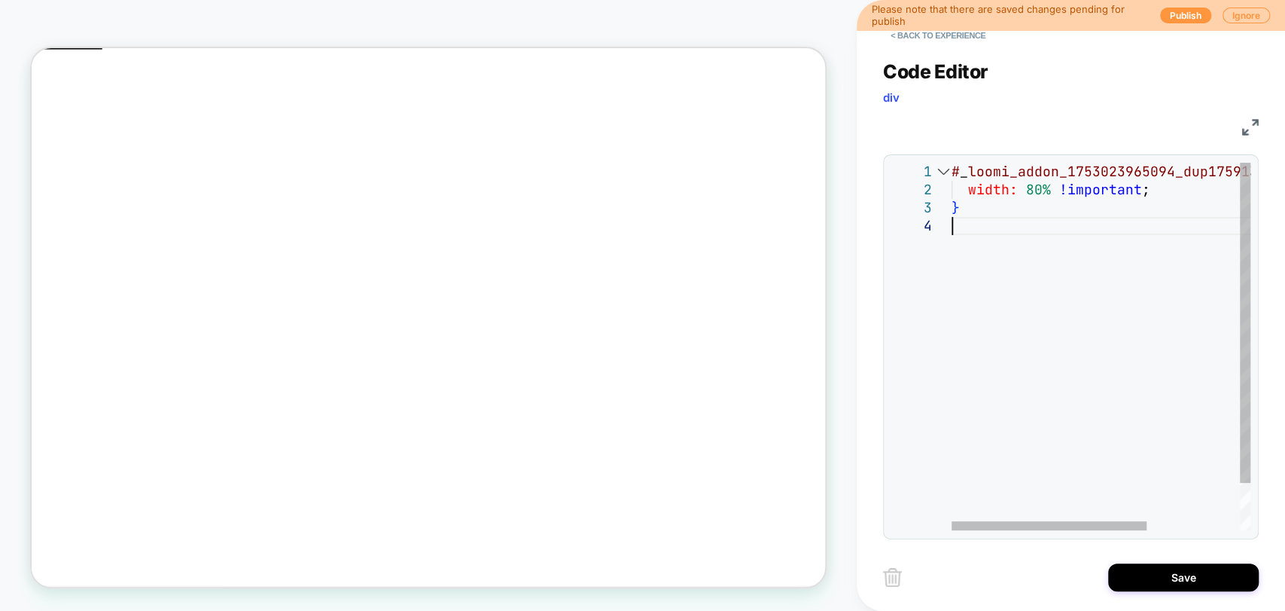
click at [1177, 182] on div "# _ loomi_addon_1753023965094_dup1759132647 > div { width: 80% !important ; }" at bounding box center [1172, 374] width 441 height 422
click at [1048, 174] on div "# _ loomi_addon_1753023965094_dup1759132647 > div { width: 80% !important ; } a…" at bounding box center [1172, 383] width 441 height 440
click at [1042, 199] on div "# _ loomi_addon_1753023965094_dup1759132647 > div { width: 80% !important ; } a…" at bounding box center [1172, 383] width 441 height 440
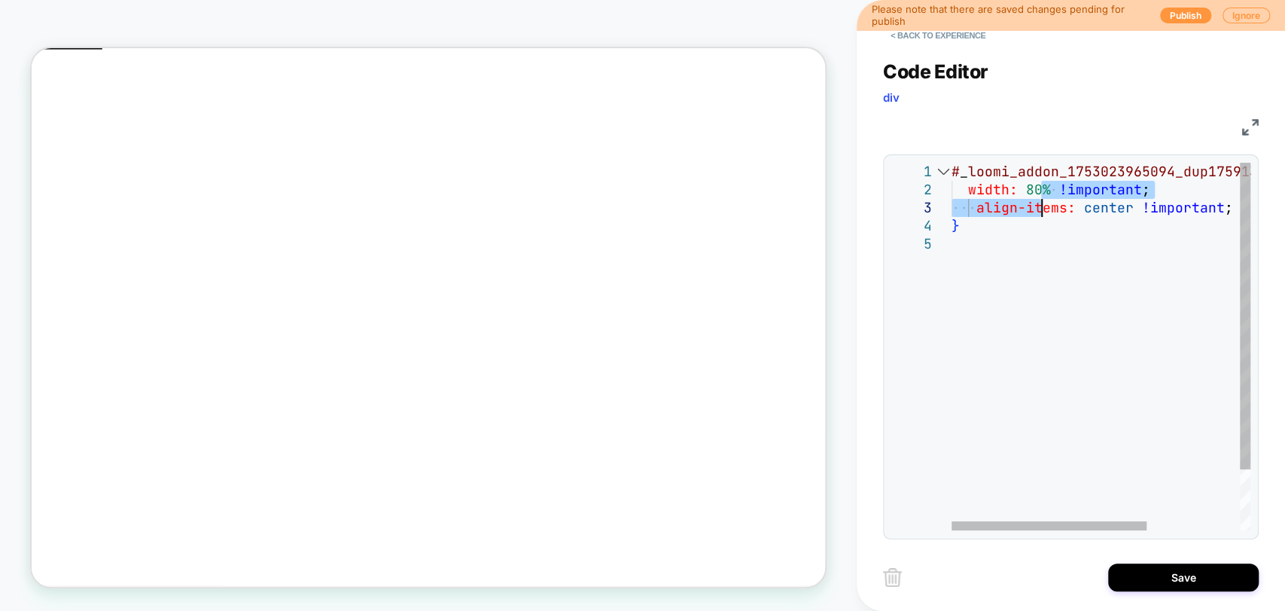
drag, startPoint x: 1042, startPoint y: 287, endPoint x: 1044, endPoint y: 312, distance: 24.9
click at [1042, 291] on div "# _ loomi_addon_1753023965094_dup1759132647 > div { width: 80% !important ; } a…" at bounding box center [1172, 383] width 441 height 440
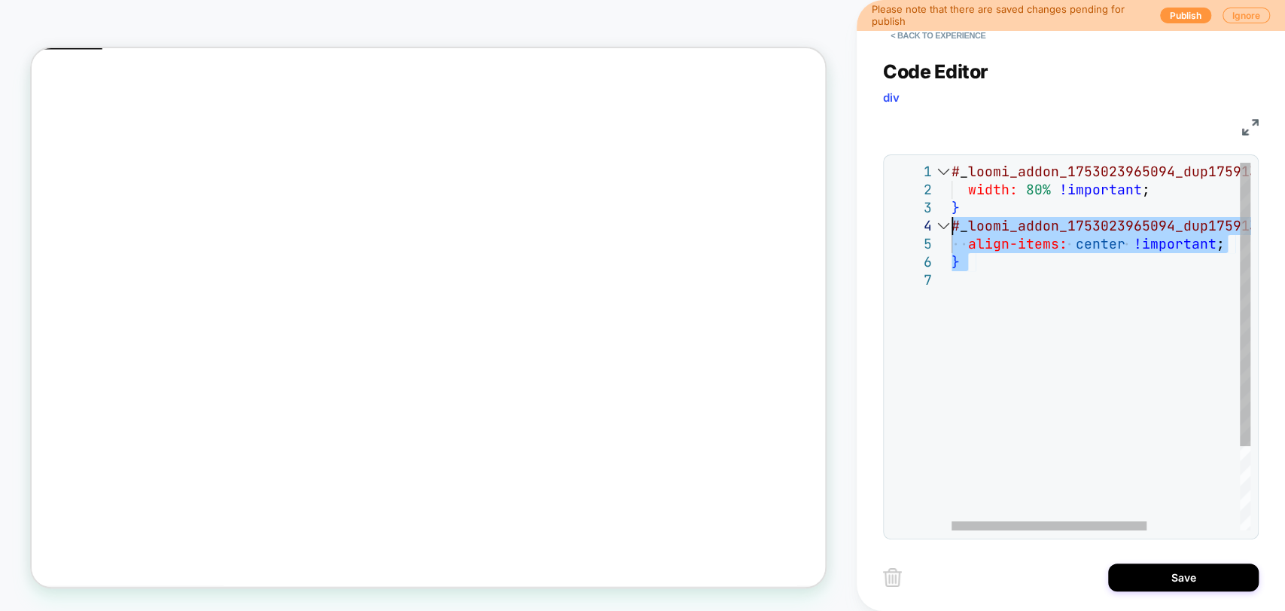
click at [1059, 319] on div "# _ loomi_addon_1753023965094_dup1759132647 > div { width: 80% !important ; } #…" at bounding box center [1172, 401] width 441 height 476
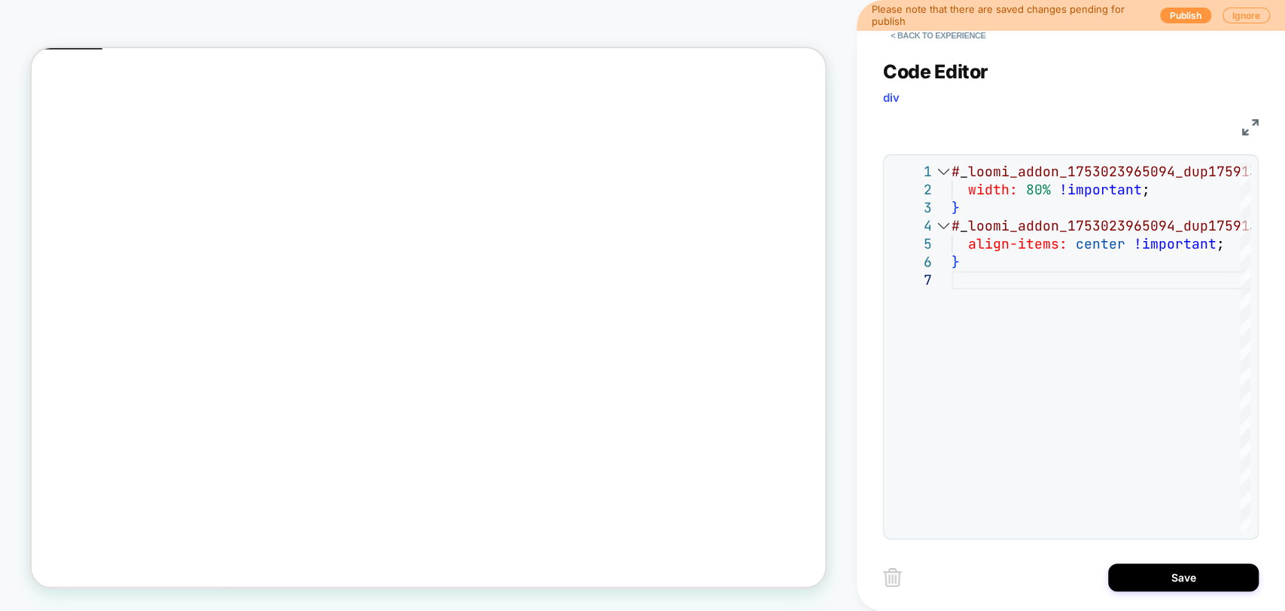
type textarea "**********"
click at [942, 41] on button "< Back to experience" at bounding box center [938, 35] width 110 height 24
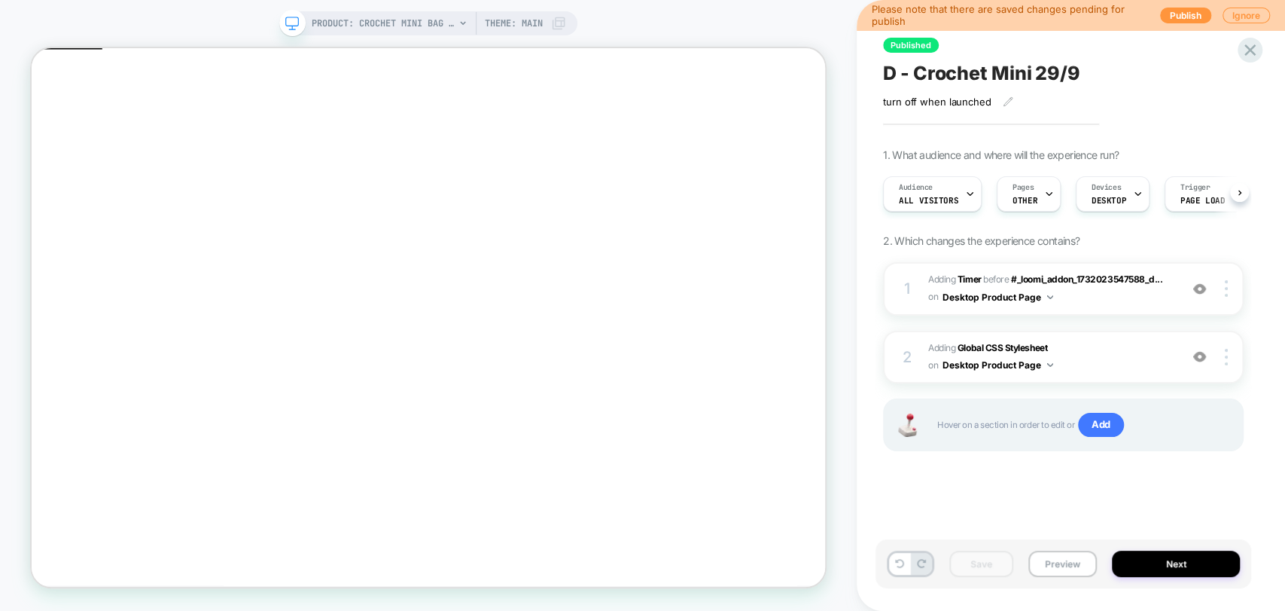
scroll to position [0, 0]
click at [1225, 288] on img at bounding box center [1226, 288] width 3 height 17
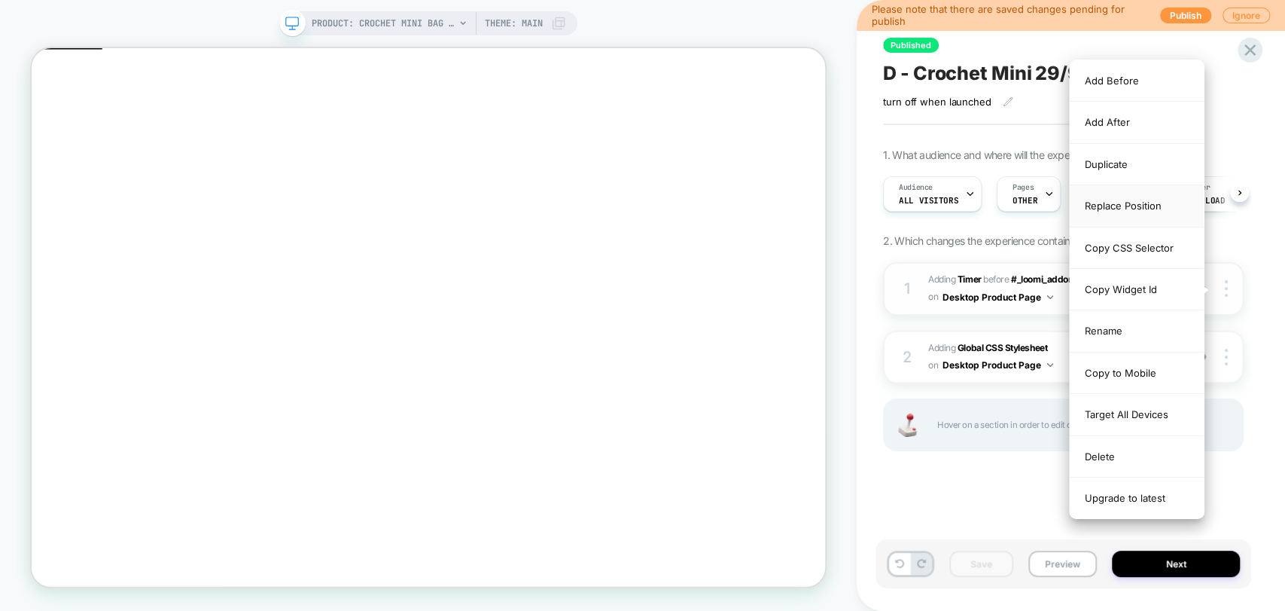
click at [1135, 203] on div "Replace Position" at bounding box center [1137, 205] width 134 height 41
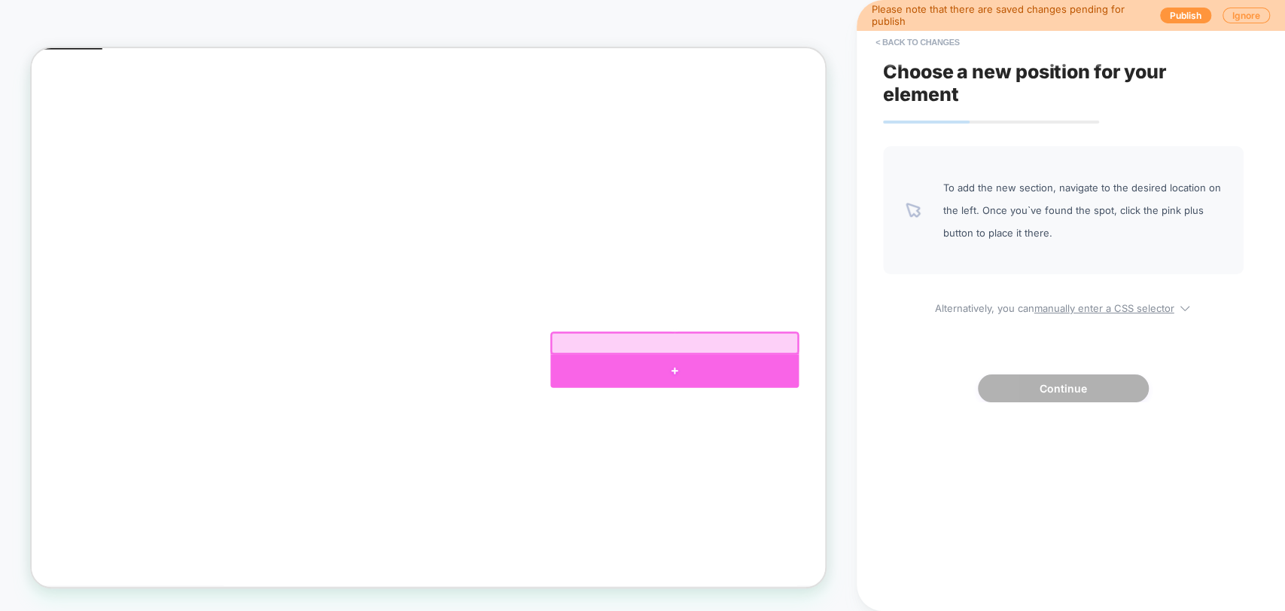
click at [899, 467] on div at bounding box center [889, 478] width 331 height 44
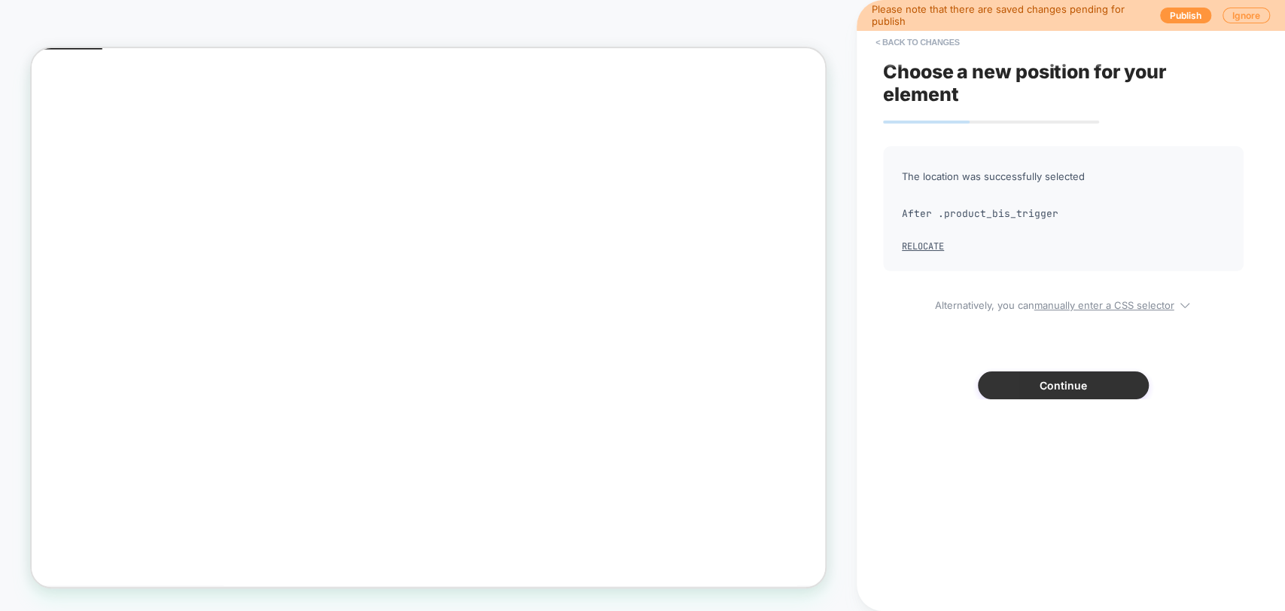
click at [1066, 386] on button "Continue" at bounding box center [1063, 385] width 171 height 28
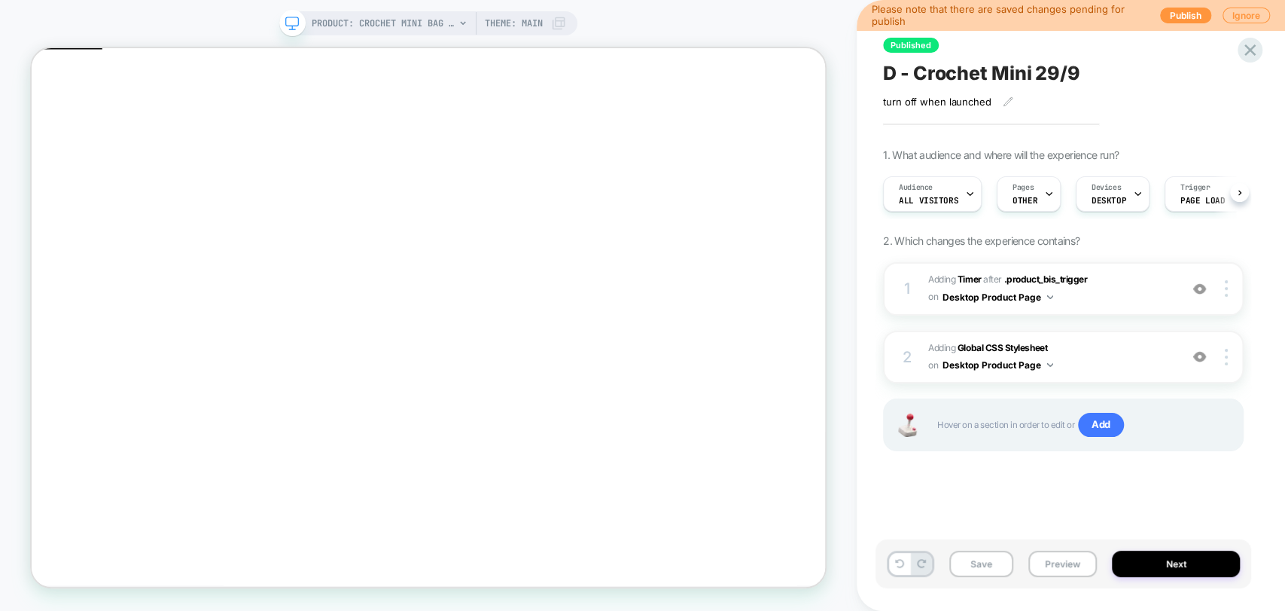
click at [1042, 554] on button "Preview" at bounding box center [1063, 563] width 69 height 26
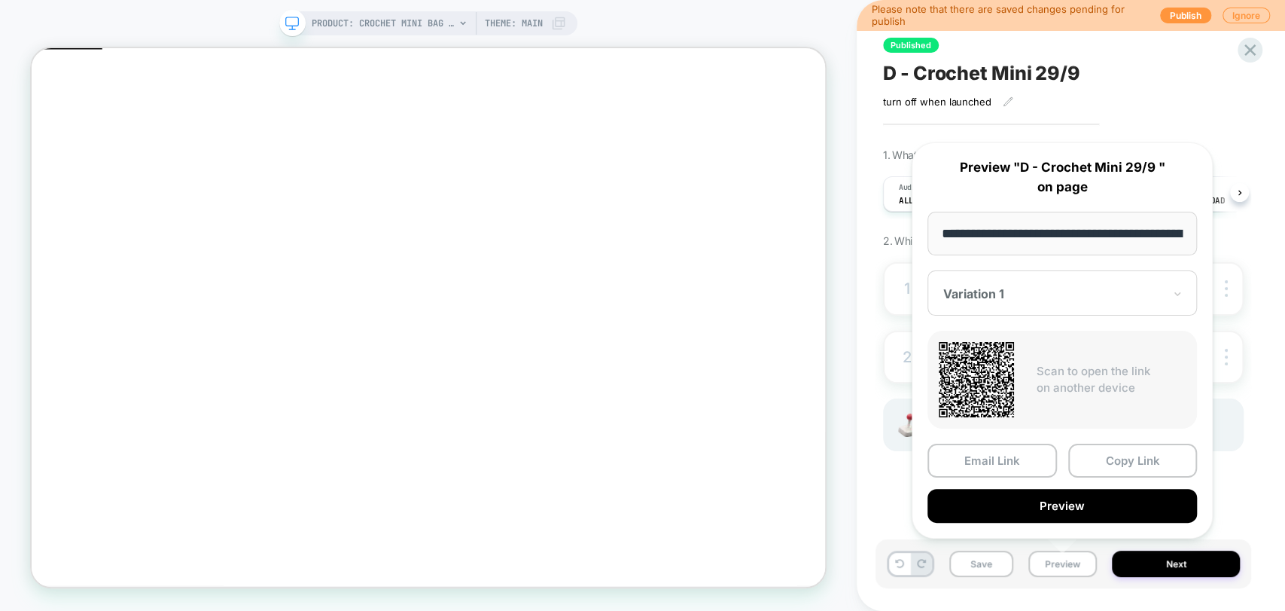
scroll to position [0, 198]
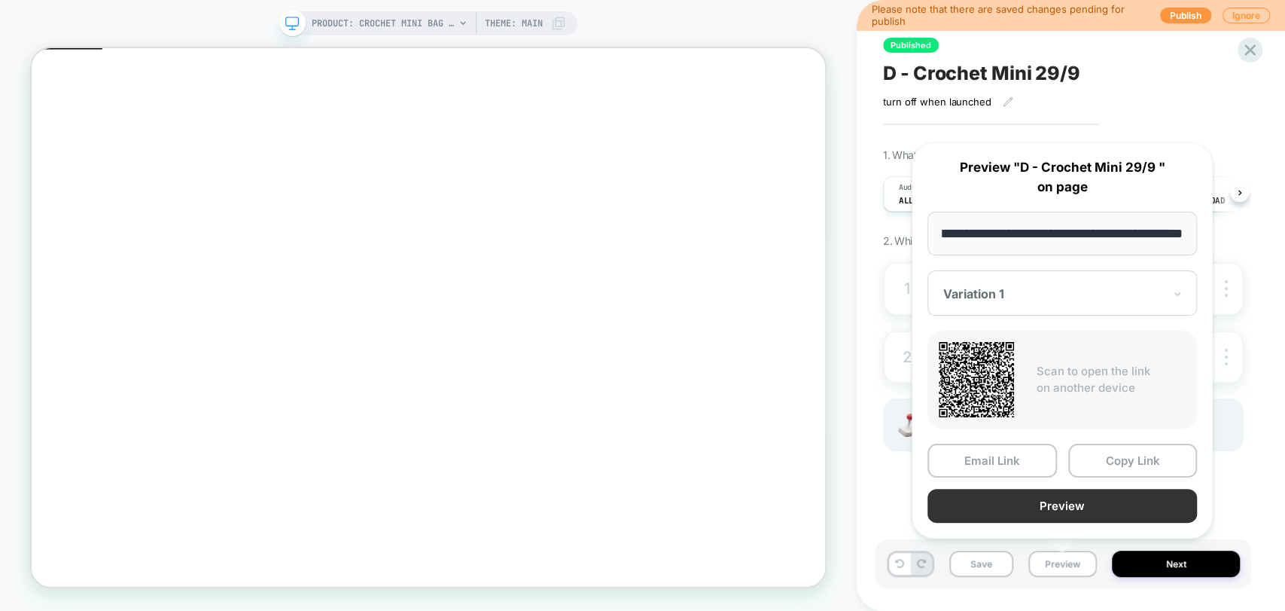
click at [1086, 502] on button "Preview" at bounding box center [1063, 506] width 270 height 34
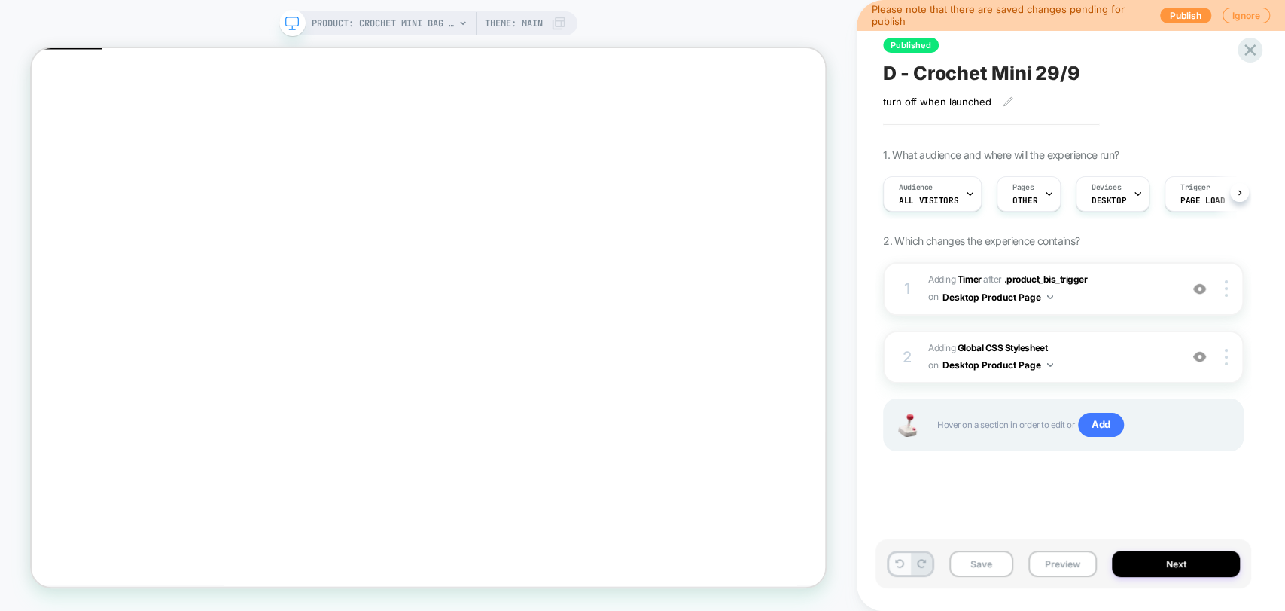
click at [894, 562] on button at bounding box center [899, 564] width 21 height 22
click at [989, 340] on span "Adding Global CSS Stylesheet on Desktop Product Page" at bounding box center [1050, 357] width 244 height 35
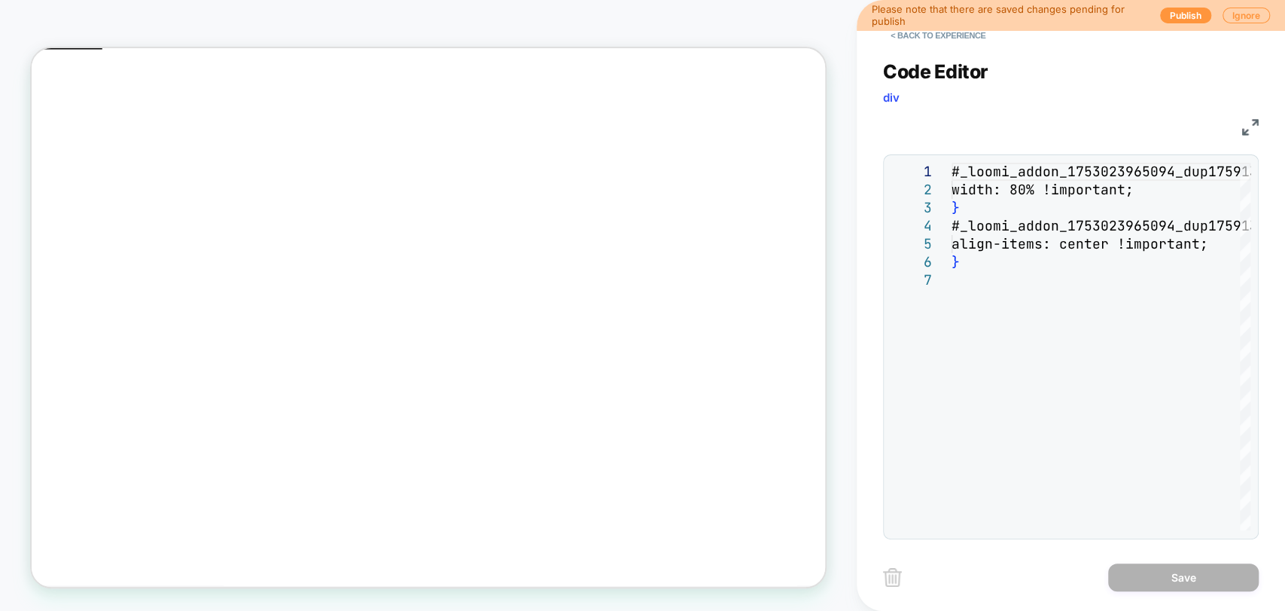
click at [1247, 123] on img at bounding box center [1250, 127] width 17 height 17
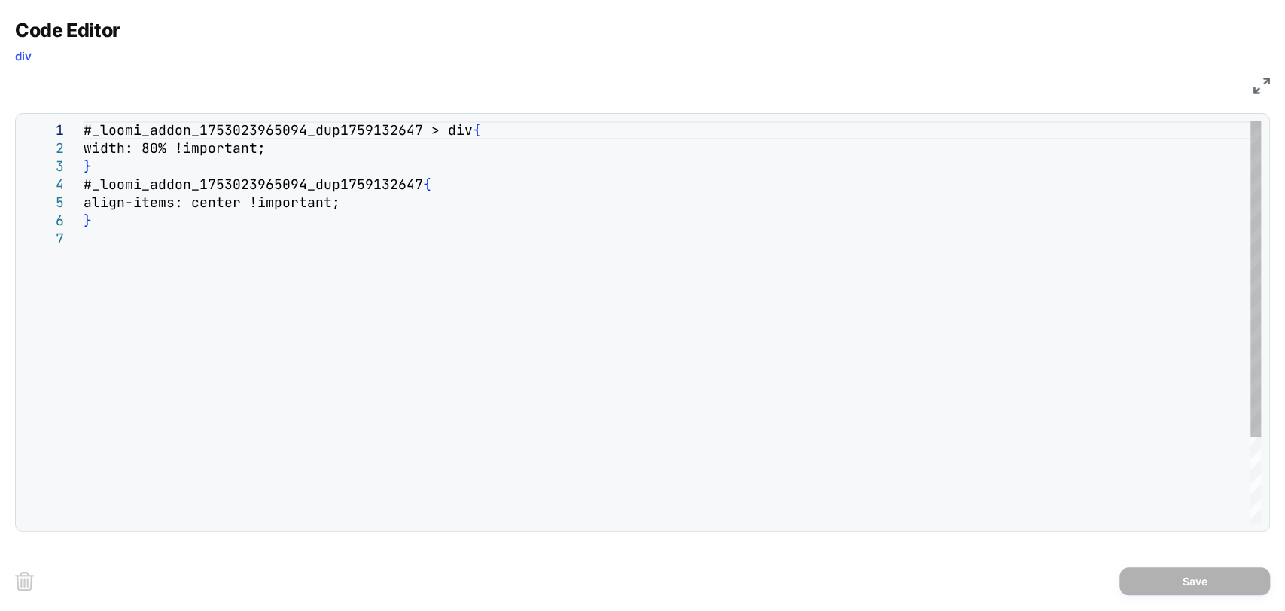
drag, startPoint x: 429, startPoint y: 181, endPoint x: 422, endPoint y: 182, distance: 7.7
click at [425, 180] on div "#_loomi_addon_1753023965094_dup1759132647 > div { width: 80% !important; } #_lo…" at bounding box center [673, 376] width 1178 height 510
drag, startPoint x: 422, startPoint y: 182, endPoint x: 413, endPoint y: 182, distance: 9.0
click at [422, 181] on div "#_loomi_addon_1753023965094_dup1759132647 > div { width: 80% !important; } #_lo…" at bounding box center [673, 376] width 1178 height 510
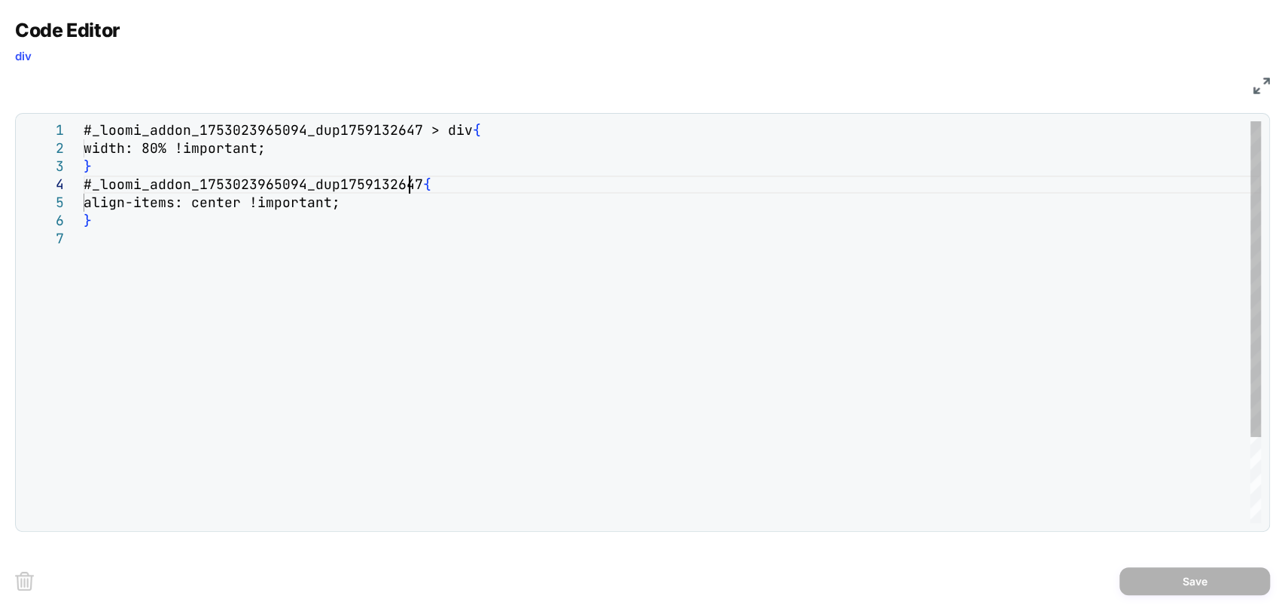
click at [413, 182] on div "#_loomi_addon_1753023965094_dup1759132647 > div { width: 80% !important; } #_lo…" at bounding box center [673, 376] width 1178 height 510
drag, startPoint x: 84, startPoint y: 190, endPoint x: 22, endPoint y: 184, distance: 62.9
click at [84, 184] on div "#_loomi_addon_1753023965094_dup1759132647 > div { width: 80% !important; } #_lo…" at bounding box center [673, 376] width 1178 height 510
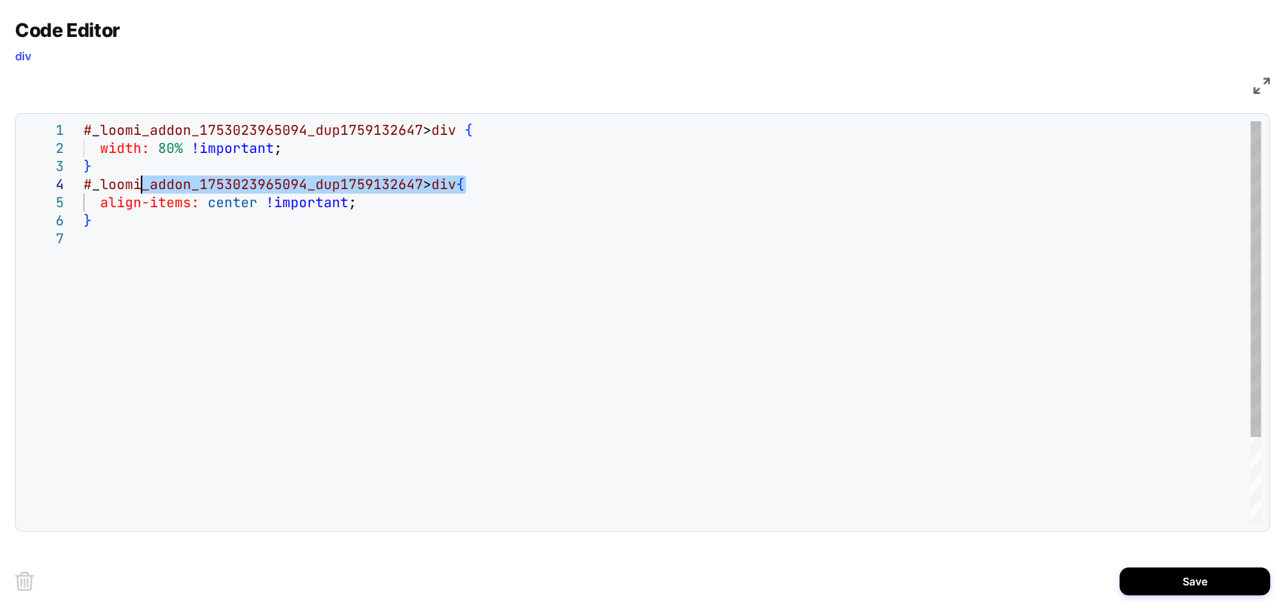
drag, startPoint x: 464, startPoint y: 182, endPoint x: 80, endPoint y: 182, distance: 384.0
click at [84, 182] on div "# _ loomi_addon_1753023965094_dup1759132647 > div { width: 80% !important ; } #…" at bounding box center [673, 376] width 1178 height 510
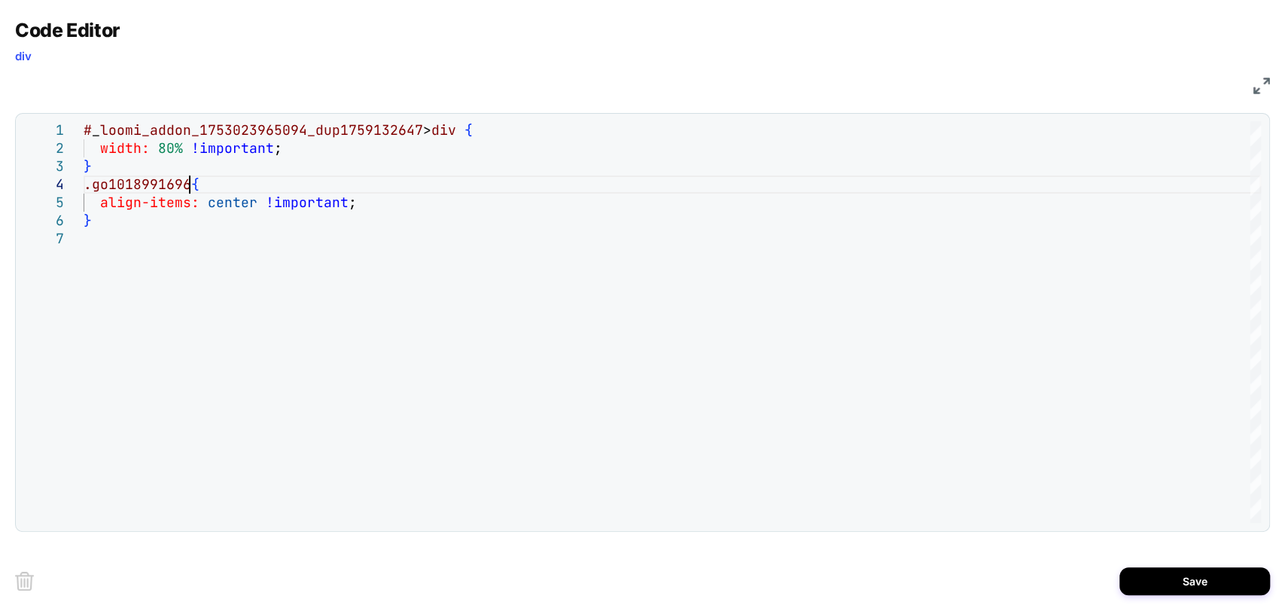
click at [1261, 86] on img at bounding box center [1262, 86] width 17 height 17
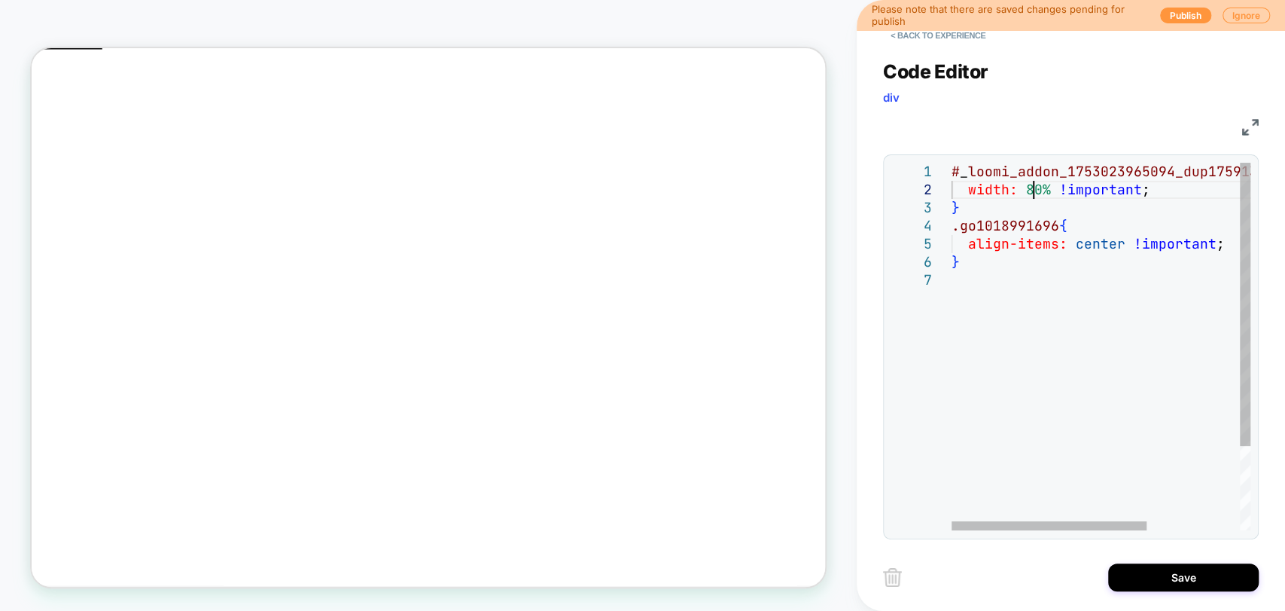
click at [1035, 182] on div "# _ loomi_addon_1753023965094_dup1759132647 > div { width: 80% !important ; } .…" at bounding box center [1172, 401] width 441 height 476
type textarea "**********"
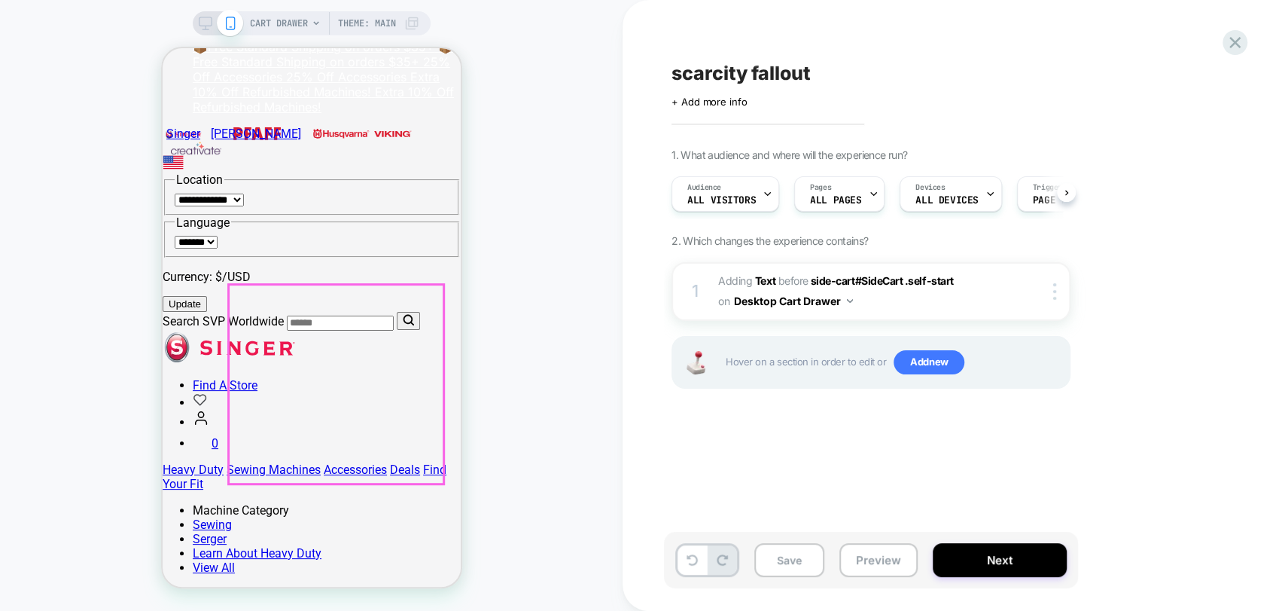
scroll to position [251, 0]
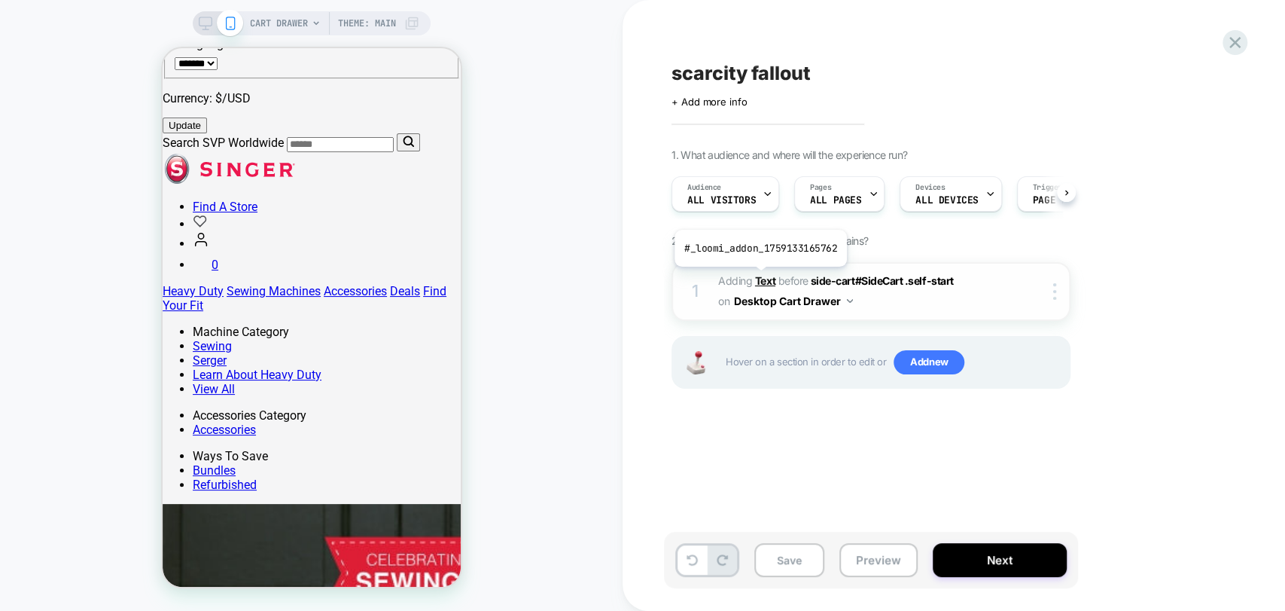
click at [759, 278] on b "Text" at bounding box center [765, 280] width 20 height 13
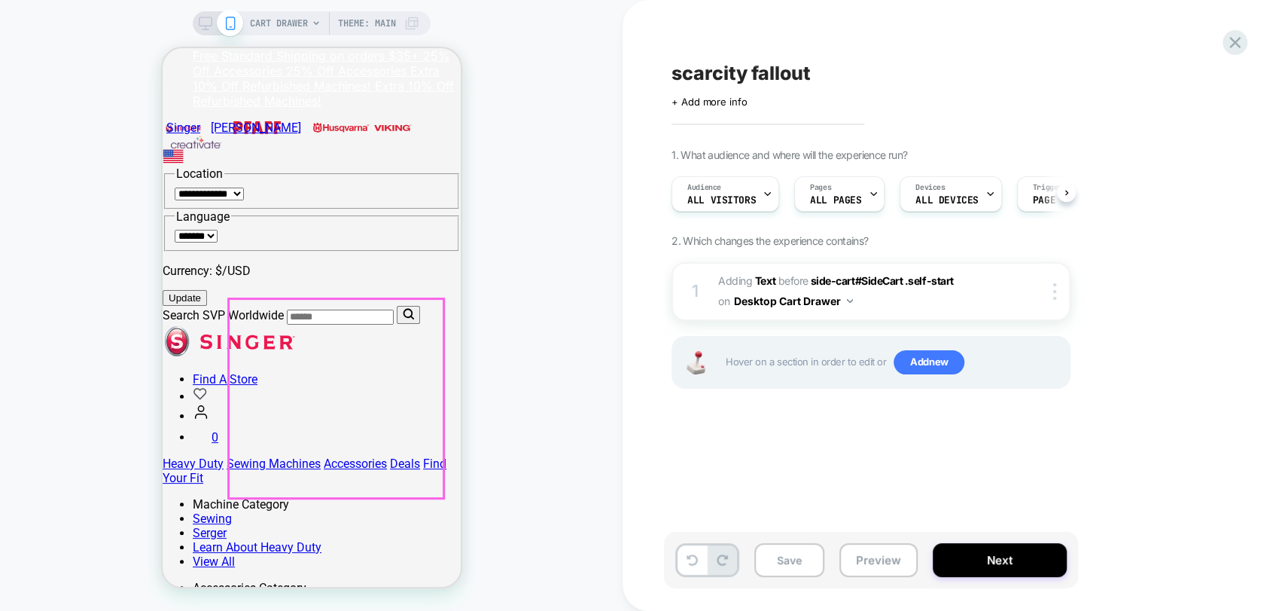
scroll to position [0, 0]
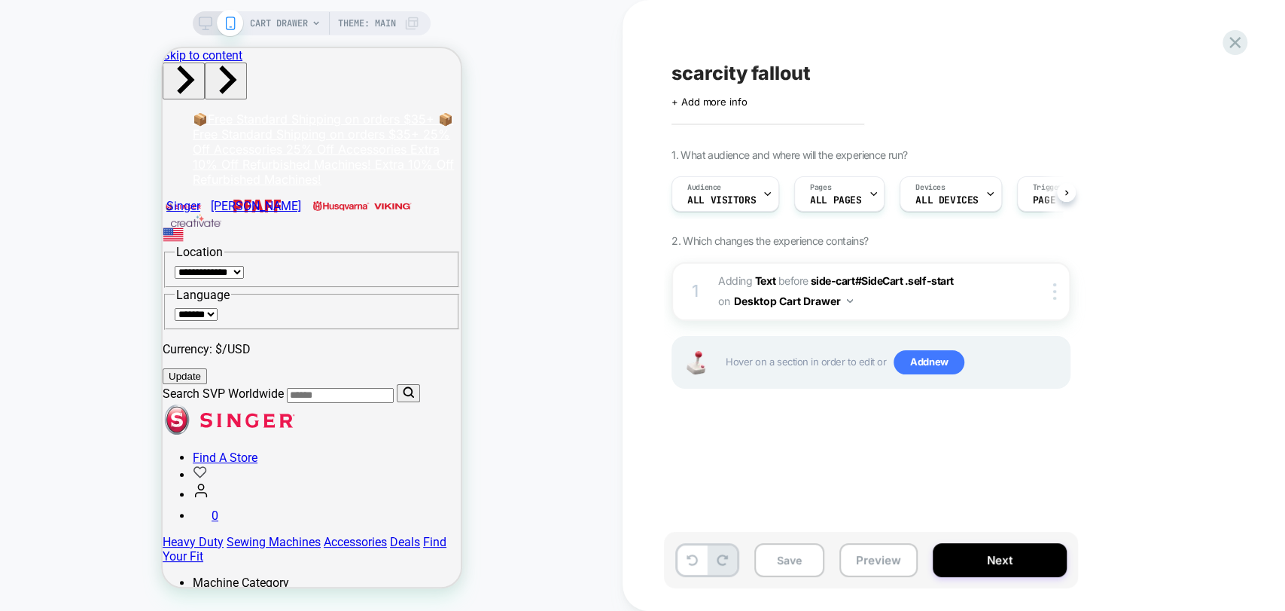
click at [203, 32] on div "CART DRAWER Theme: MAIN" at bounding box center [312, 23] width 238 height 24
click at [200, 26] on rect at bounding box center [205, 21] width 13 height 8
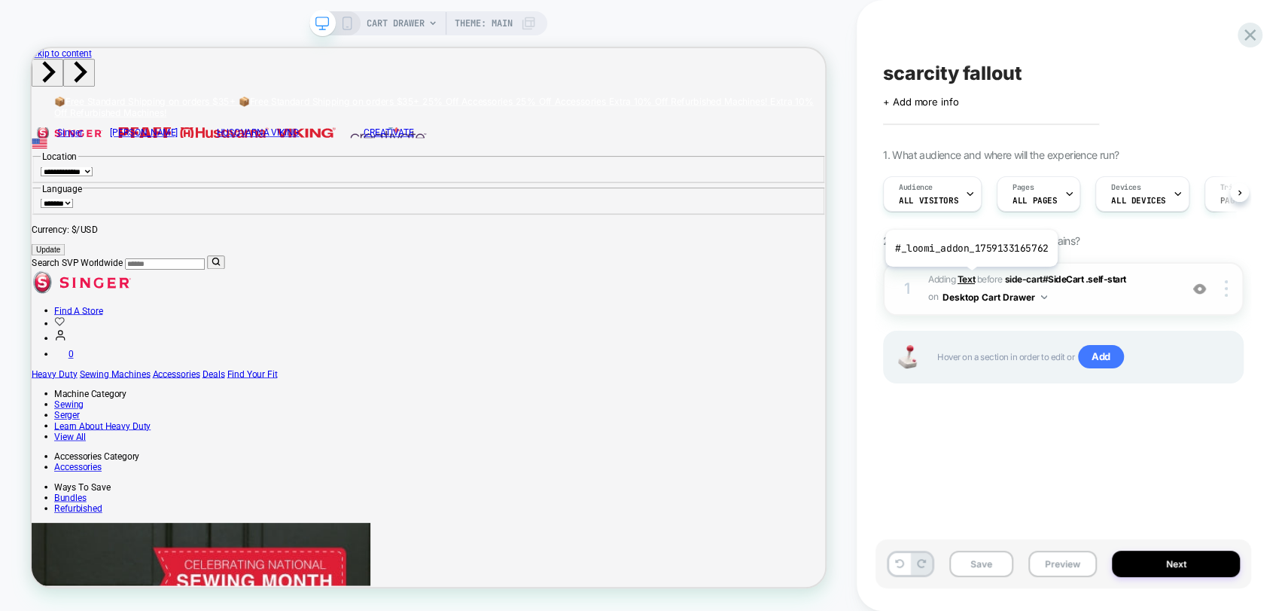
click at [970, 278] on b "Text" at bounding box center [966, 278] width 17 height 11
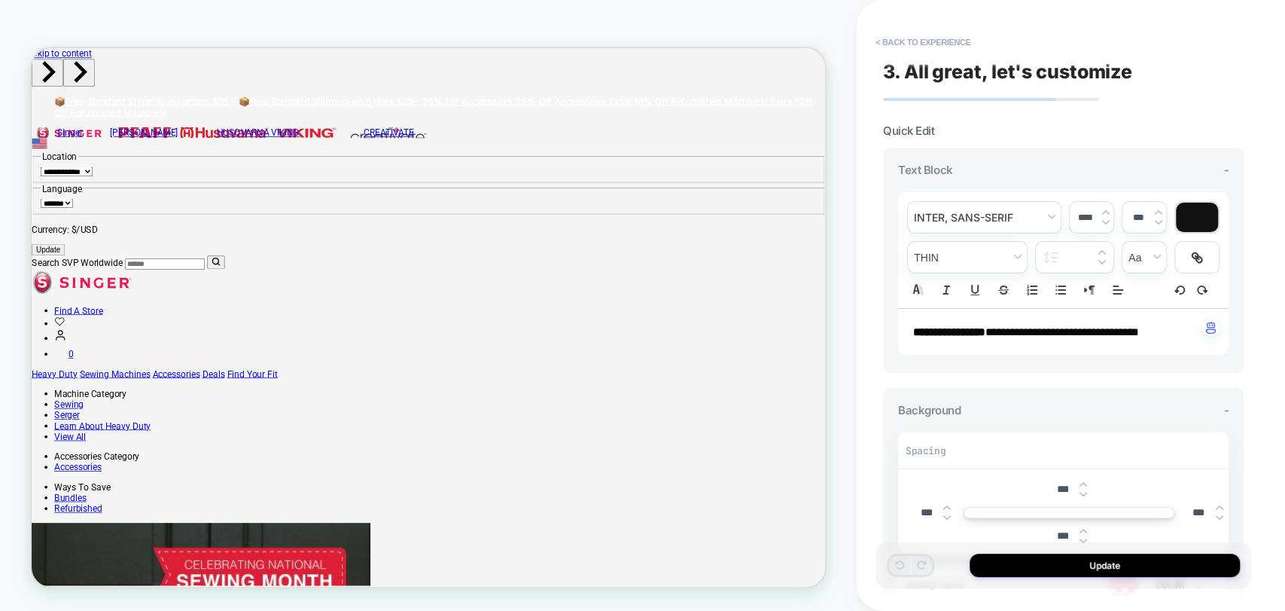
click at [1030, 327] on span "**********" at bounding box center [1063, 331] width 154 height 11
click at [922, 37] on button "< Back to experience" at bounding box center [923, 42] width 110 height 24
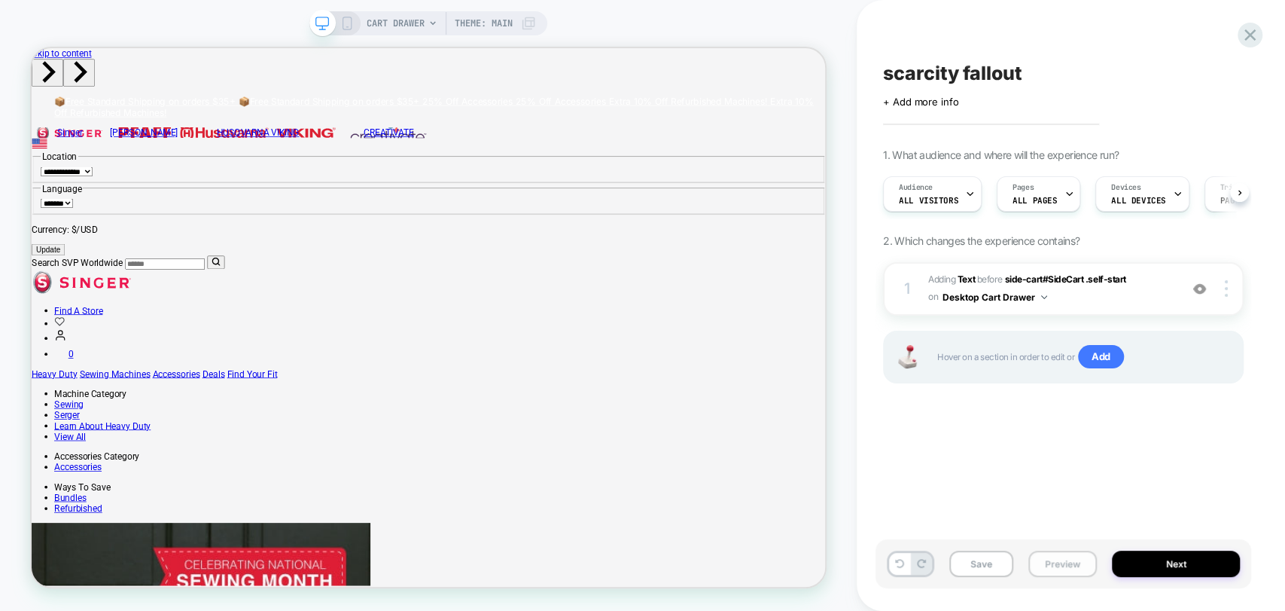
click at [1067, 557] on button "Preview" at bounding box center [1063, 563] width 69 height 26
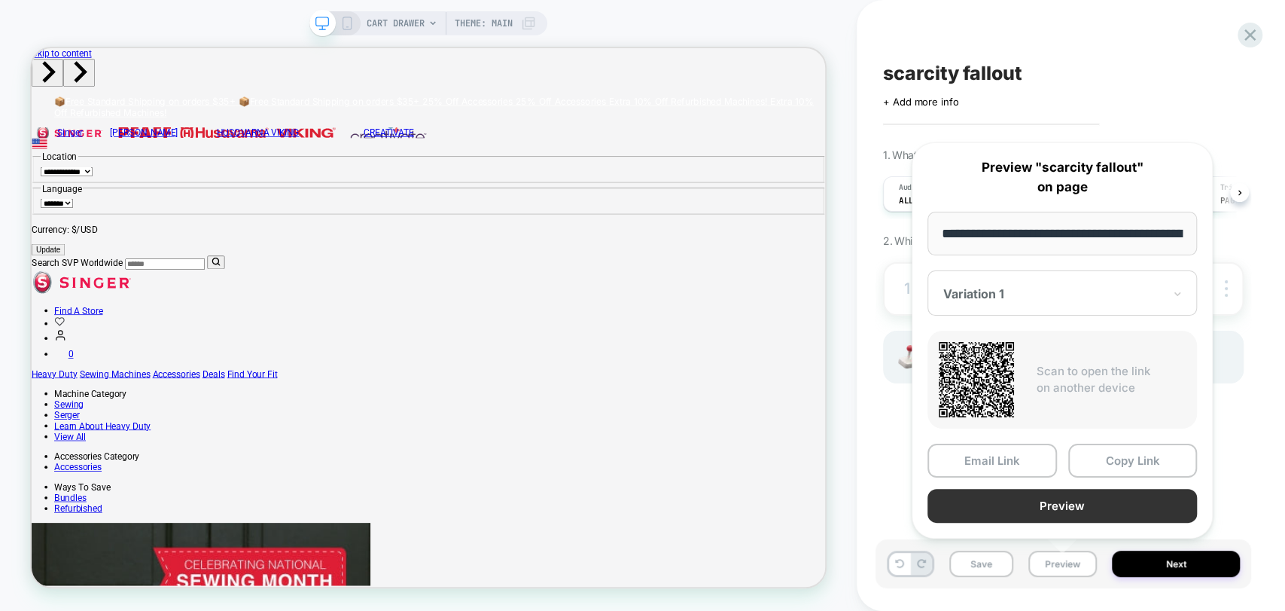
click at [1088, 510] on button "Preview" at bounding box center [1063, 506] width 270 height 34
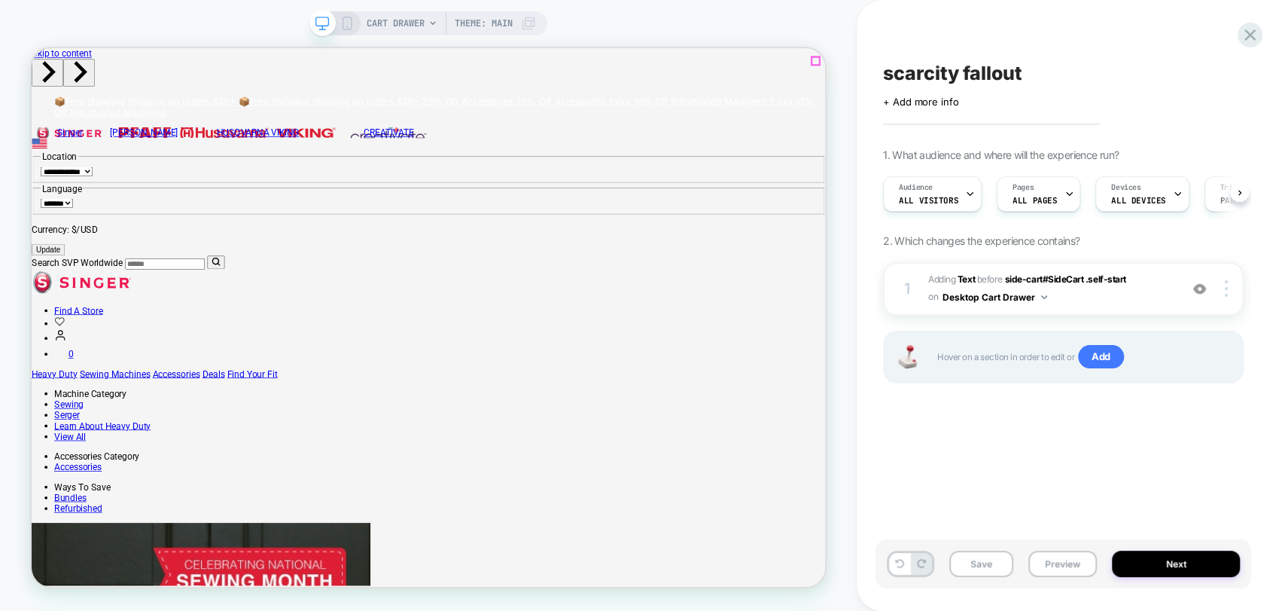
click at [1251, 38] on icon at bounding box center [1250, 35] width 20 height 20
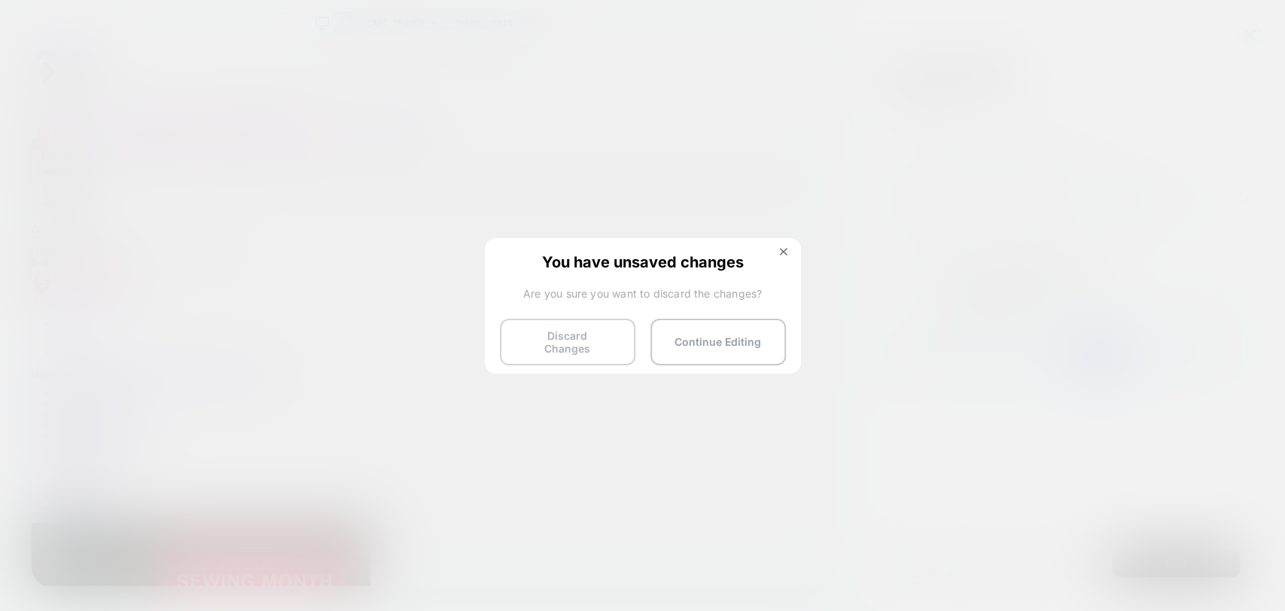
click at [548, 335] on button "Discard Changes" at bounding box center [568, 341] width 136 height 47
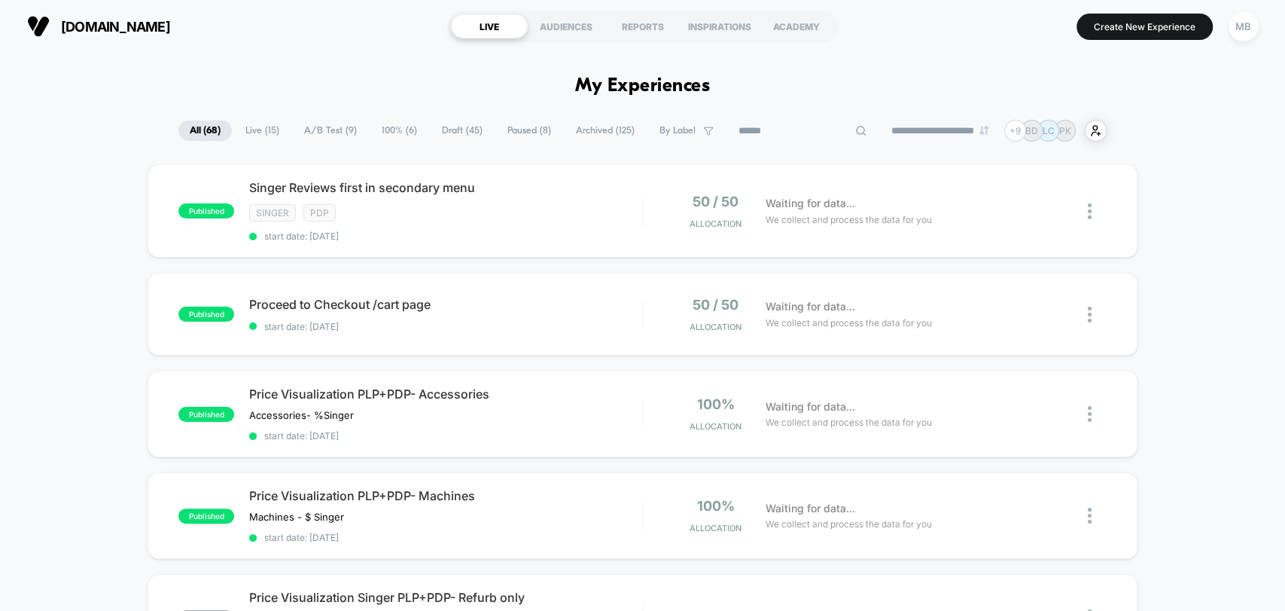
click at [806, 130] on input at bounding box center [802, 131] width 151 height 18
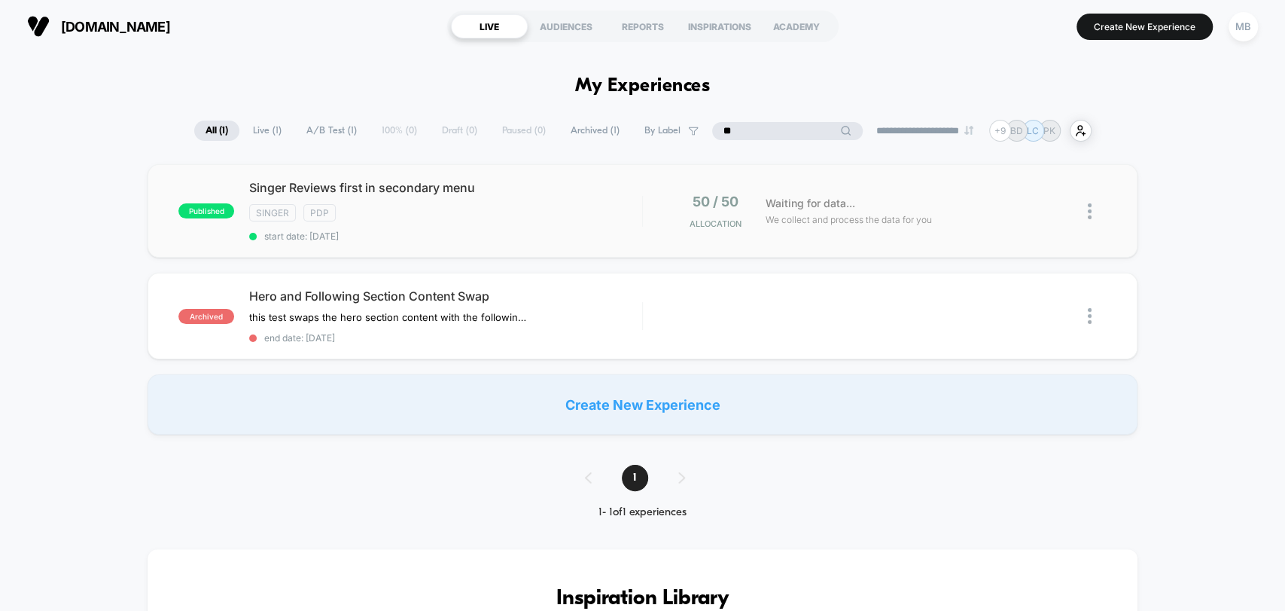
type input "*"
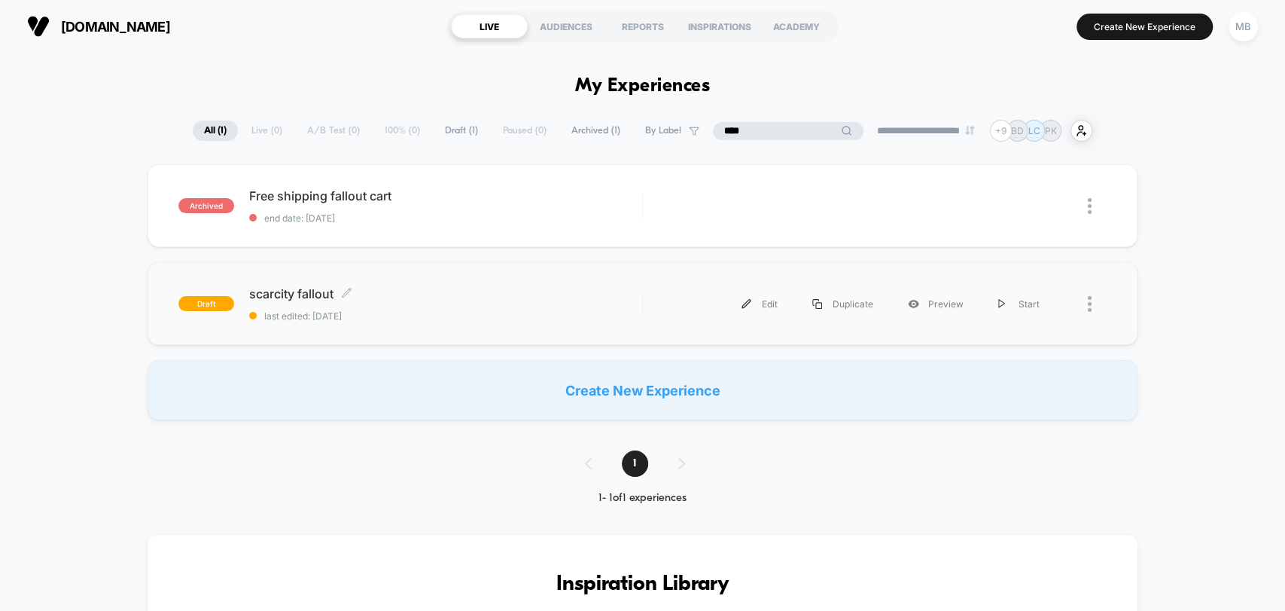
type input "****"
click at [412, 306] on div "scarcity fallout Click to edit experience details Click to edit experience deta…" at bounding box center [445, 303] width 392 height 35
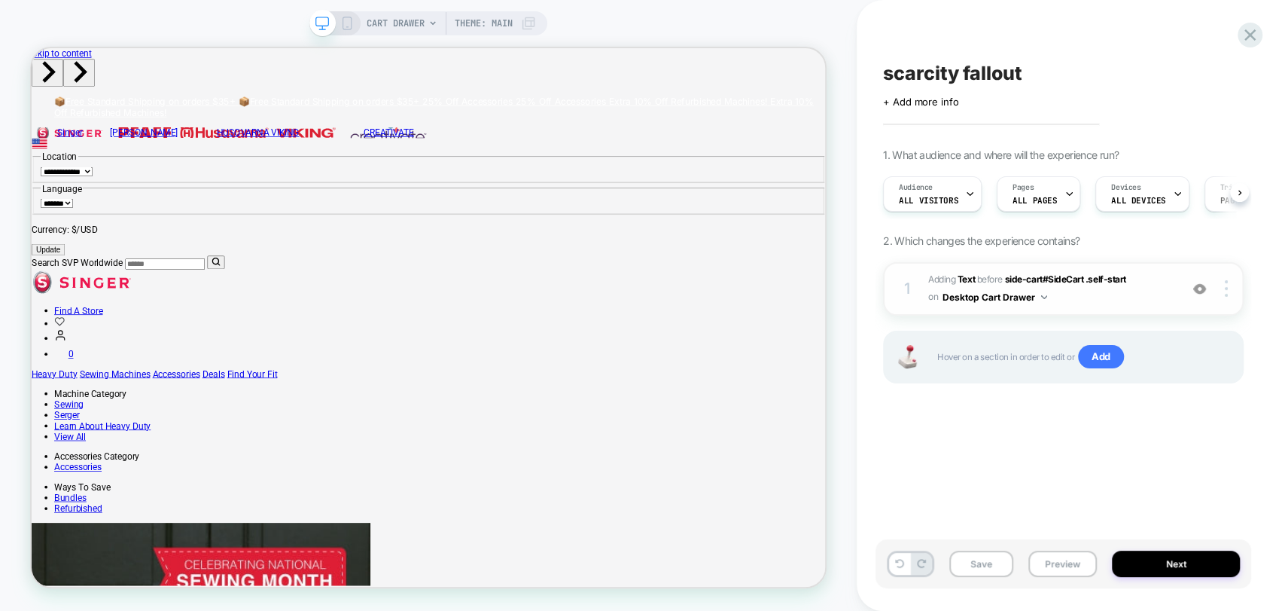
click at [1025, 297] on button "Desktop Cart Drawer" at bounding box center [995, 297] width 105 height 19
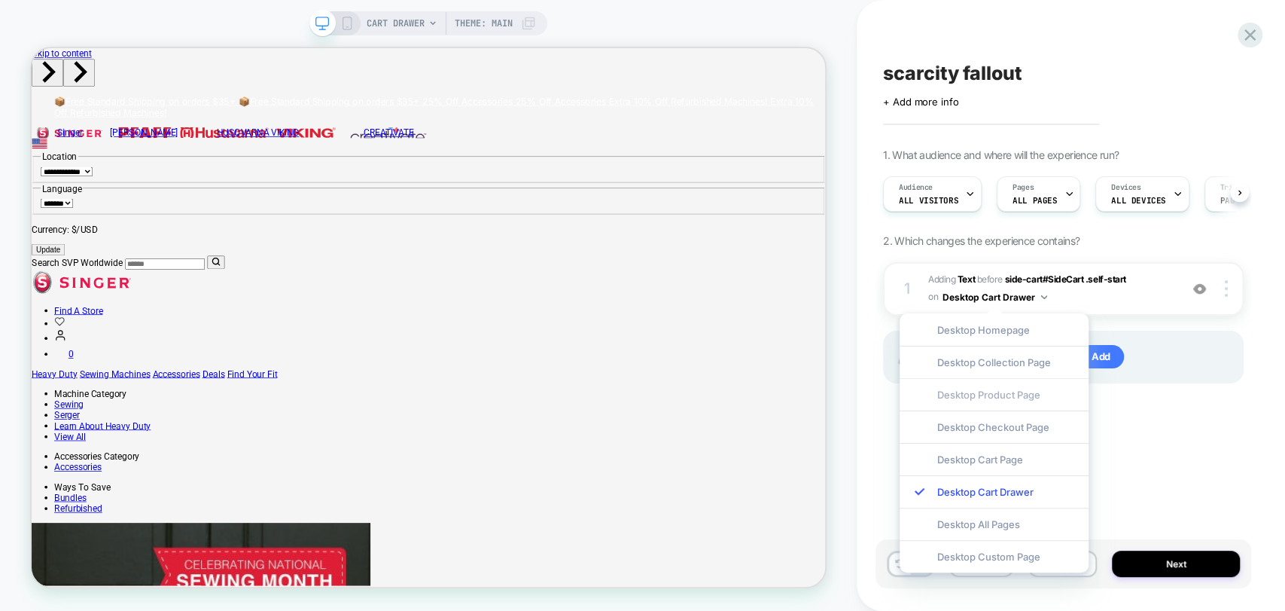
click at [1019, 395] on div "Desktop Product Page" at bounding box center [994, 394] width 189 height 32
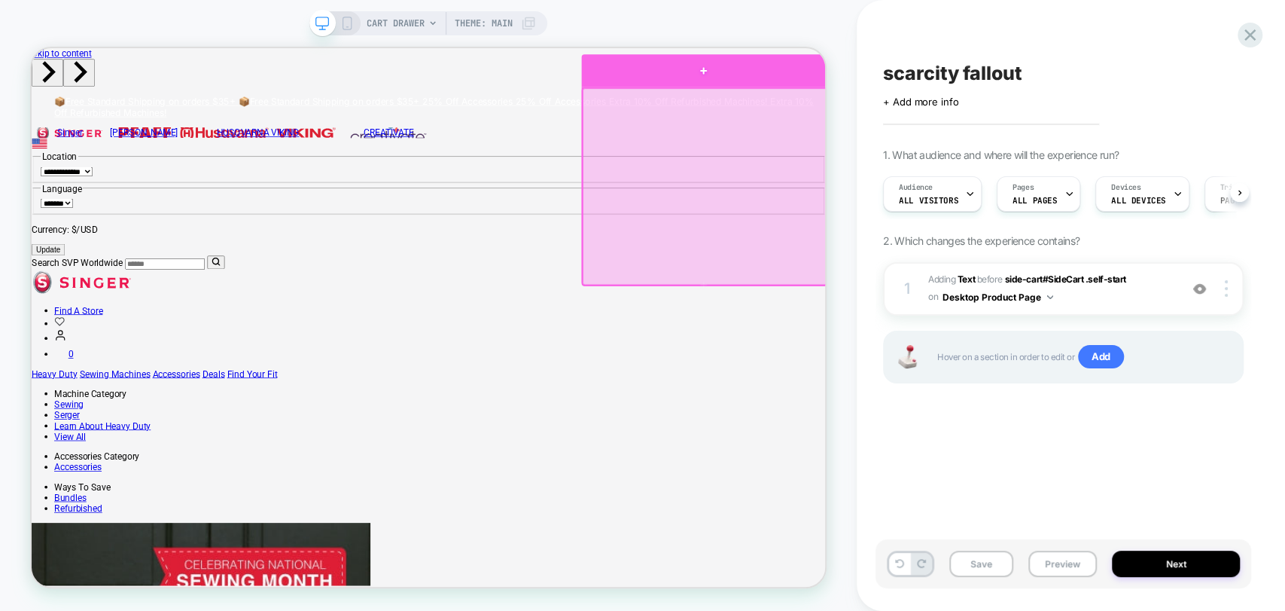
click at [931, 82] on div at bounding box center [927, 78] width 325 height 44
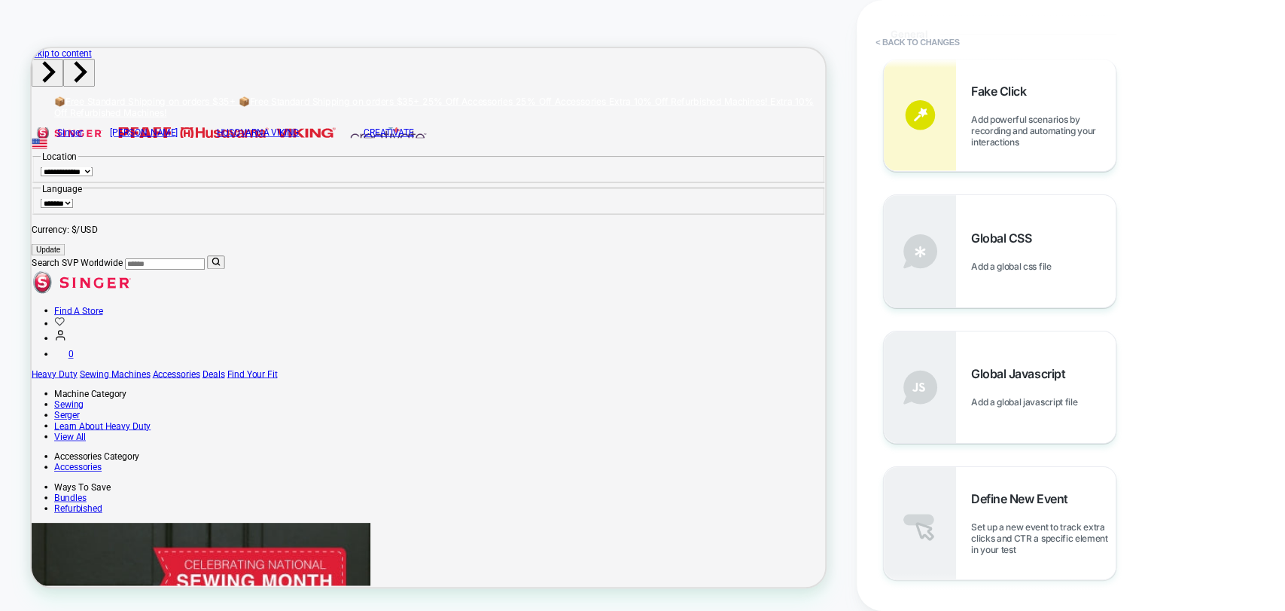
scroll to position [18, 0]
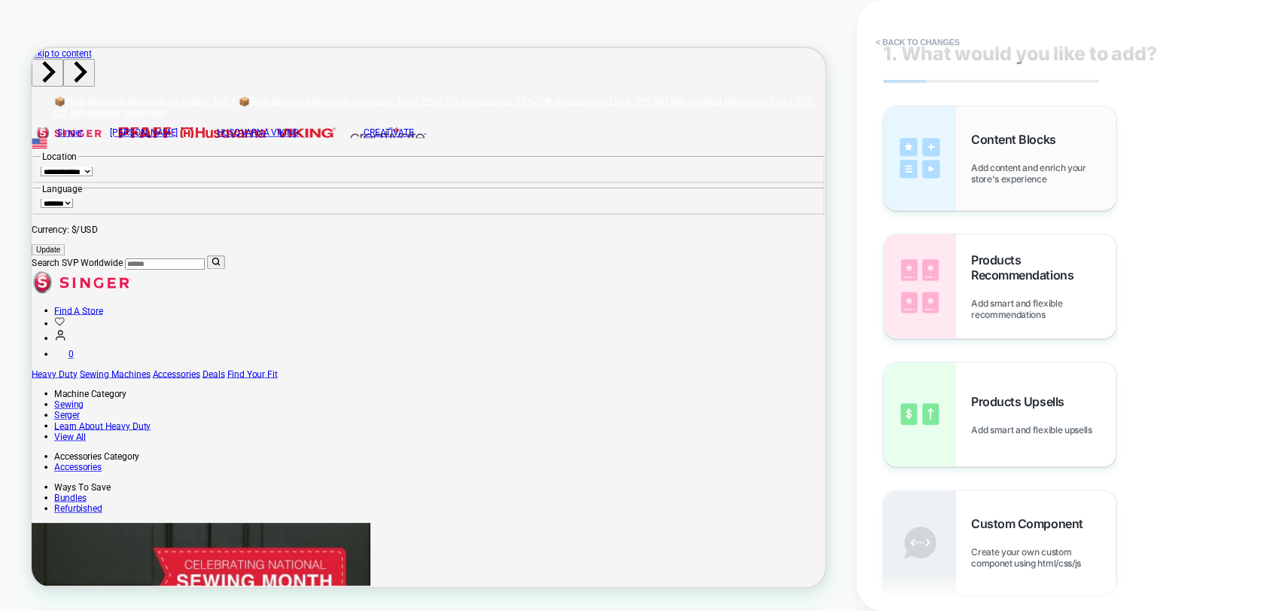
click at [1008, 165] on span "Add content and enrich your store's experience" at bounding box center [1043, 173] width 145 height 23
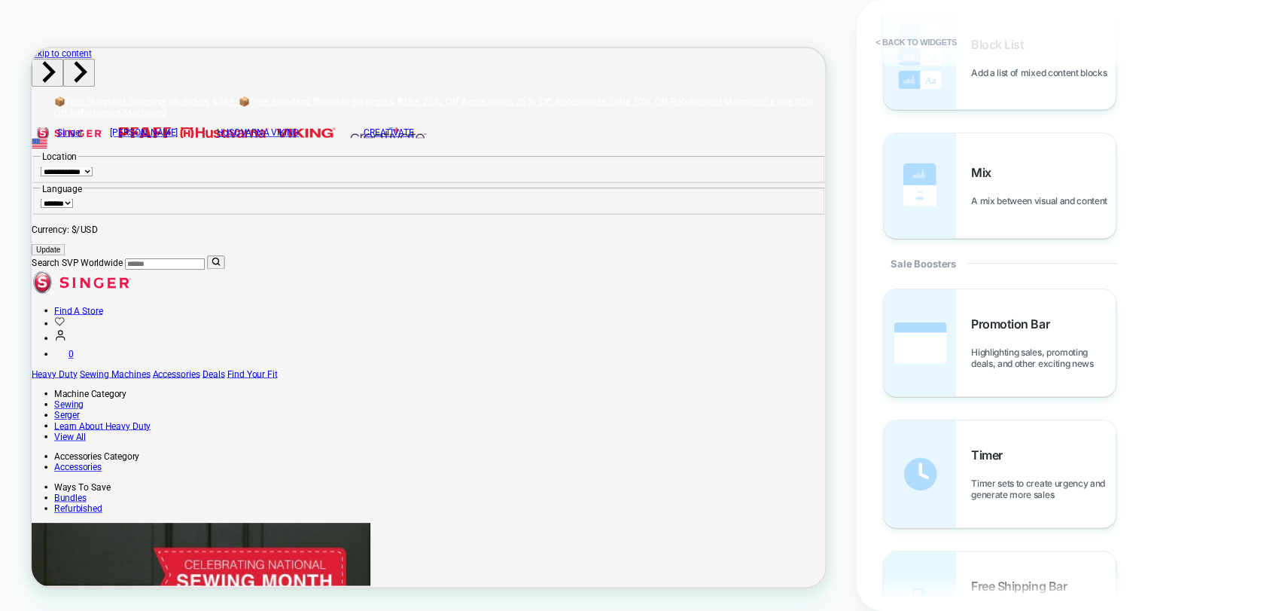
scroll to position [1422, 0]
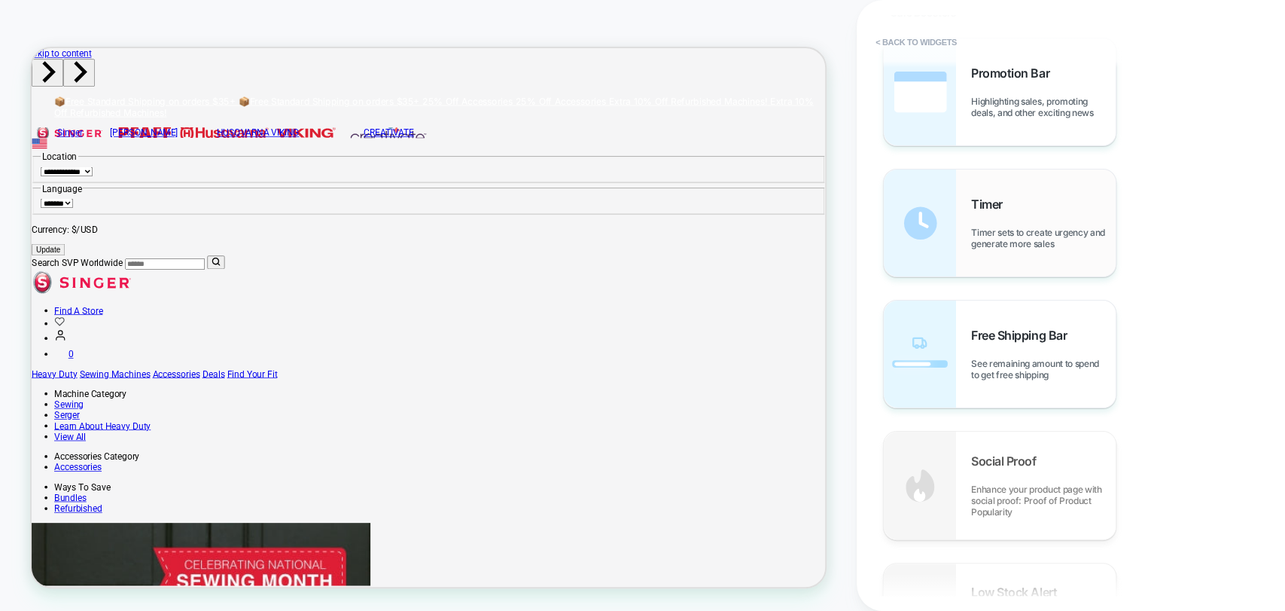
click at [987, 217] on div "Timer Timer sets to create urgency and generate more sales" at bounding box center [1043, 223] width 145 height 53
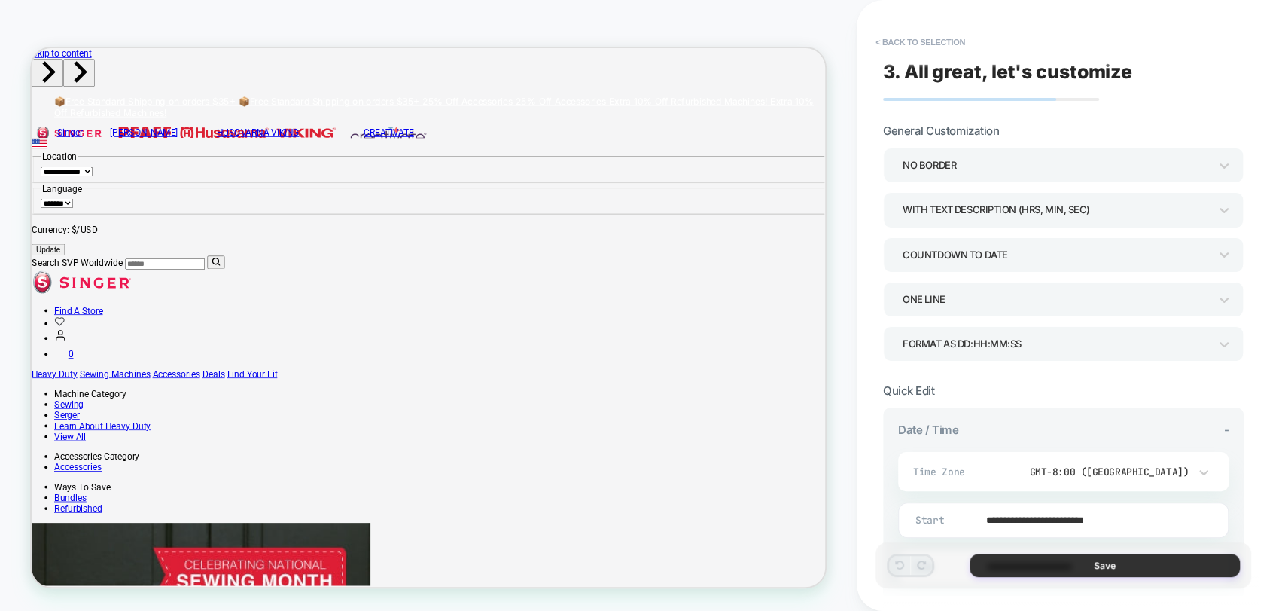
click at [1048, 559] on button "Save" at bounding box center [1105, 564] width 270 height 23
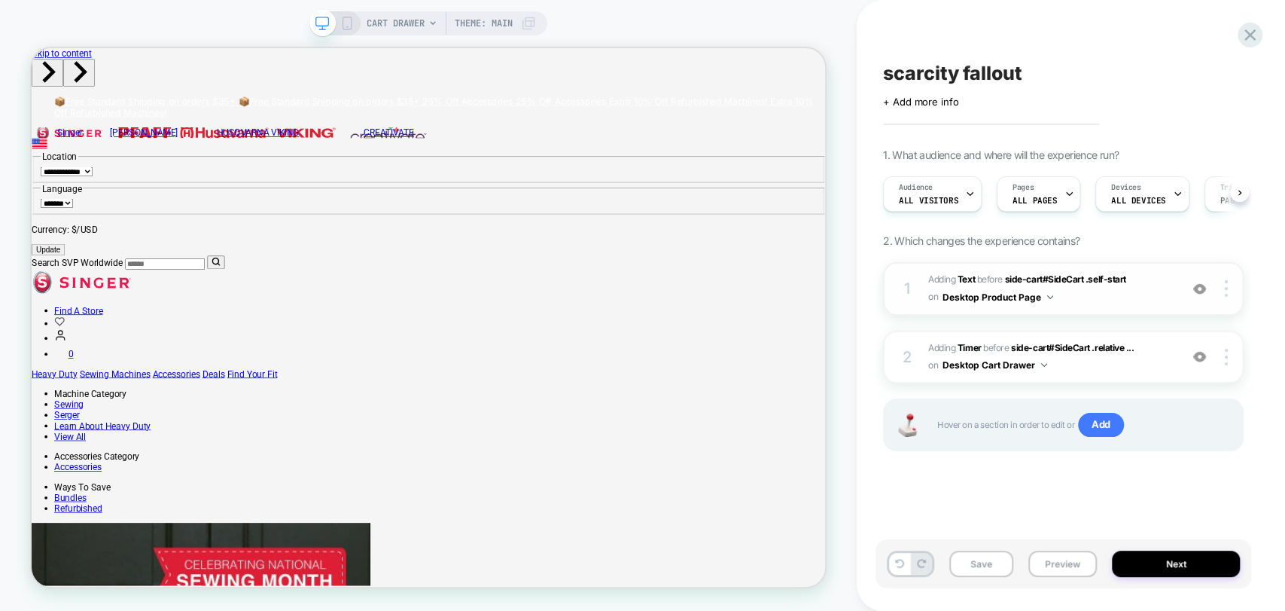
scroll to position [0, 0]
click at [1022, 363] on button "Desktop Cart Drawer" at bounding box center [995, 364] width 105 height 19
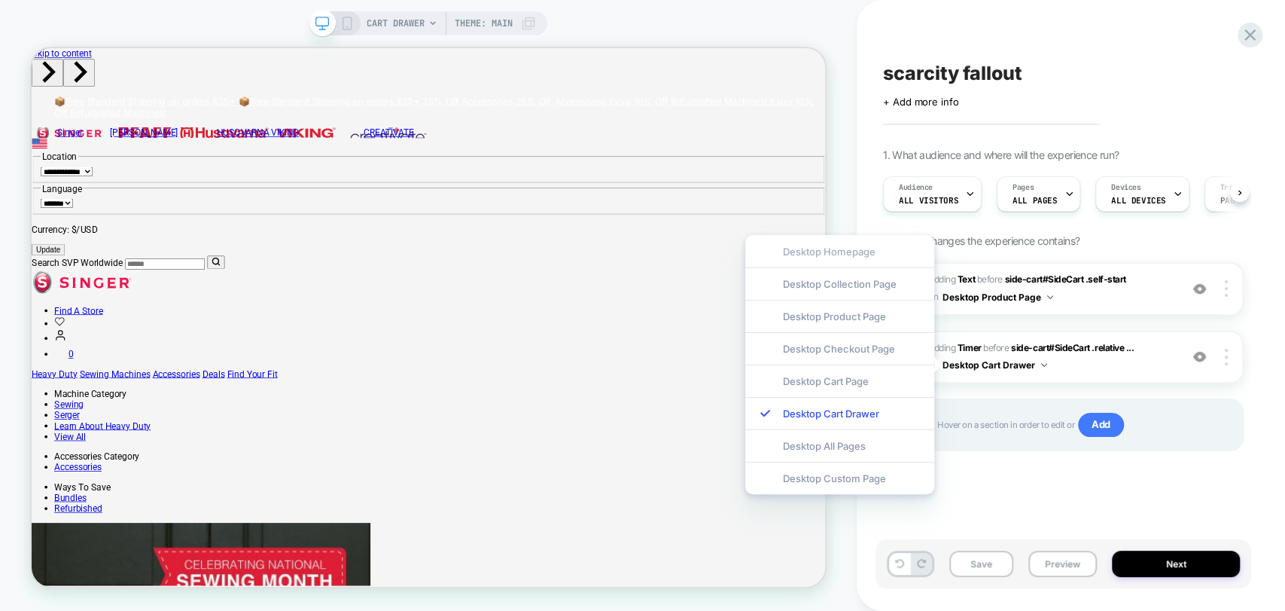
click at [835, 251] on div "Desktop Homepage" at bounding box center [839, 251] width 189 height 32
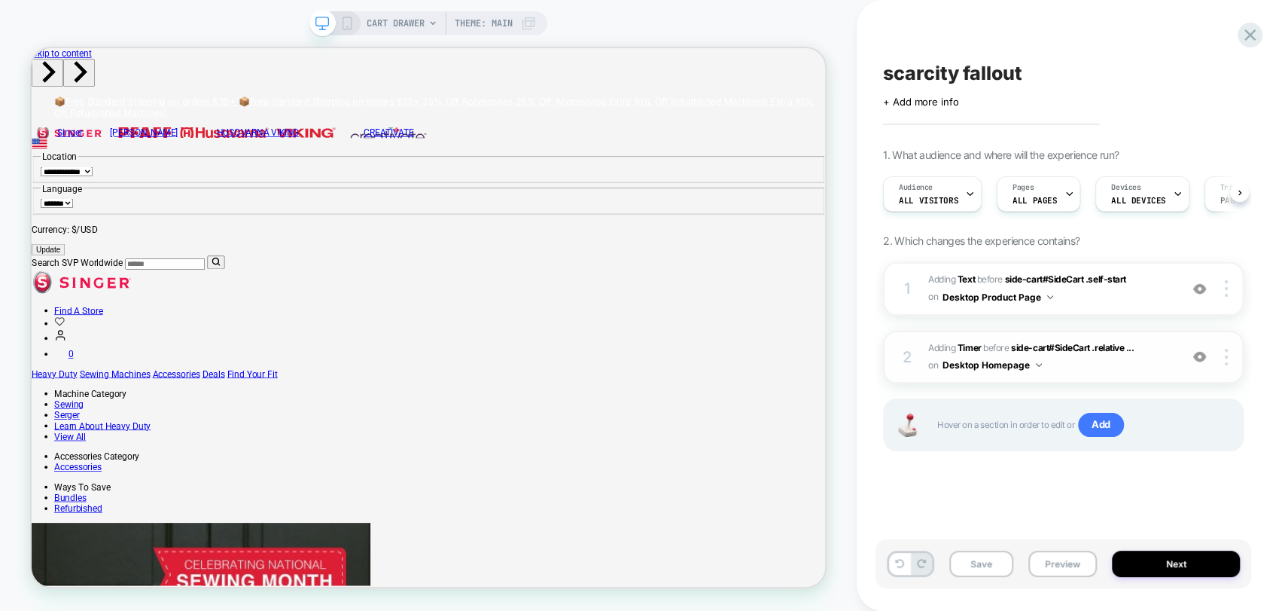
click at [1005, 364] on button "Desktop Homepage" at bounding box center [992, 364] width 99 height 19
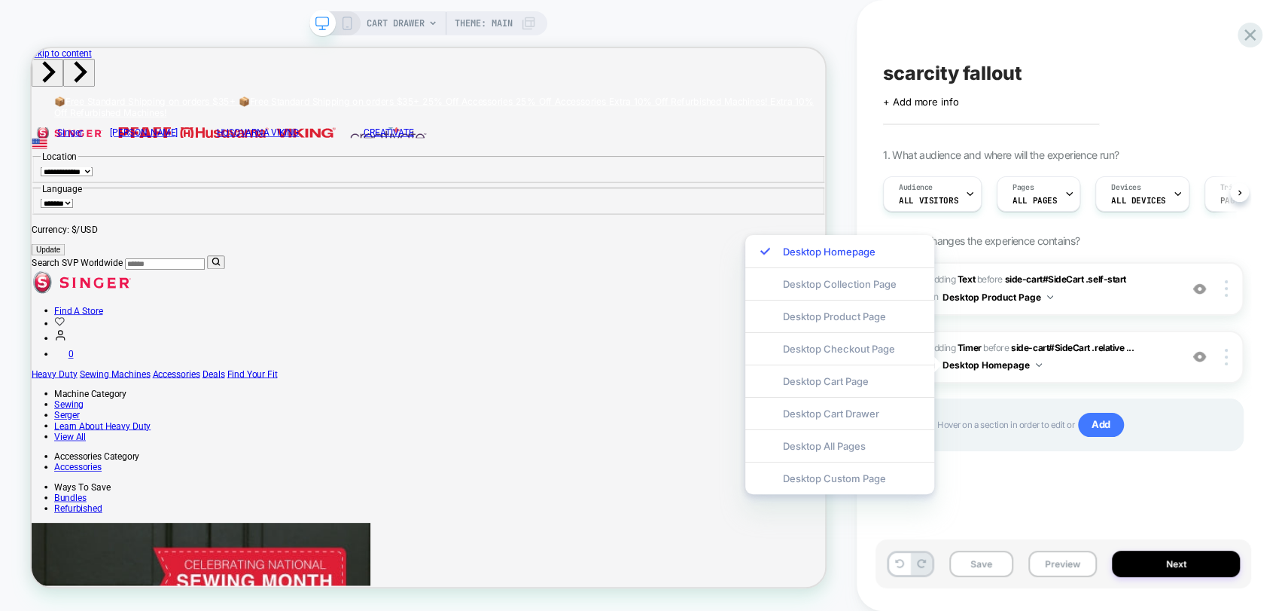
click at [852, 441] on div "Desktop All Pages" at bounding box center [839, 445] width 189 height 32
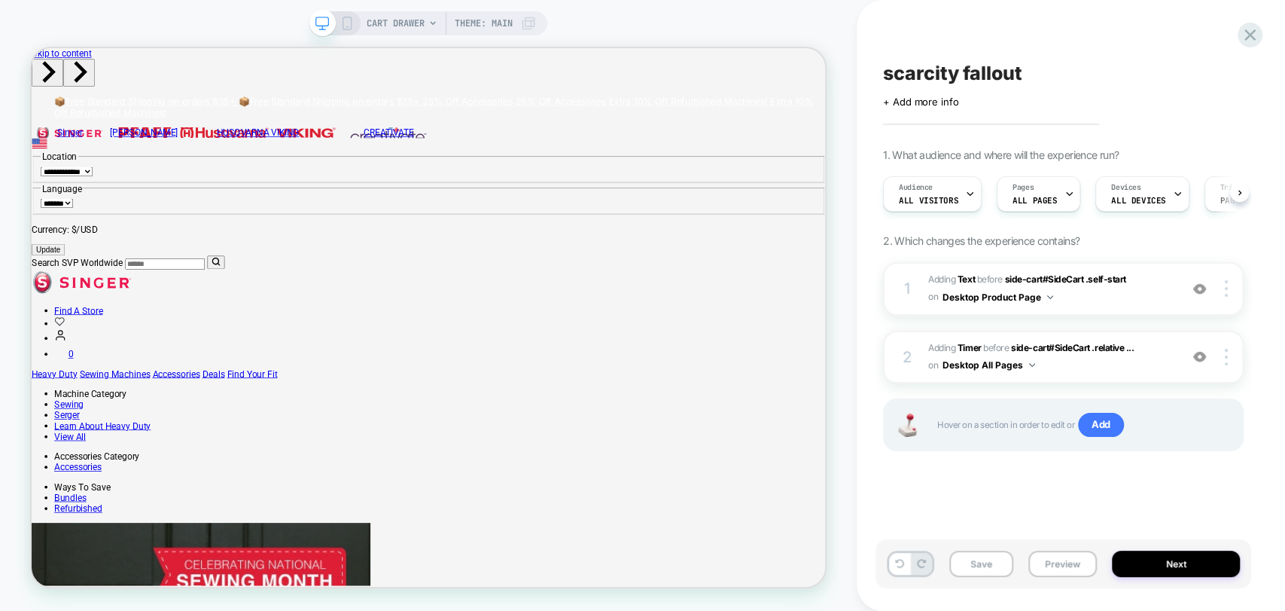
click at [852, 441] on div "CART DRAWER Theme: MAIN" at bounding box center [428, 305] width 857 height 581
click at [1007, 363] on button "Desktop All Pages" at bounding box center [989, 364] width 93 height 19
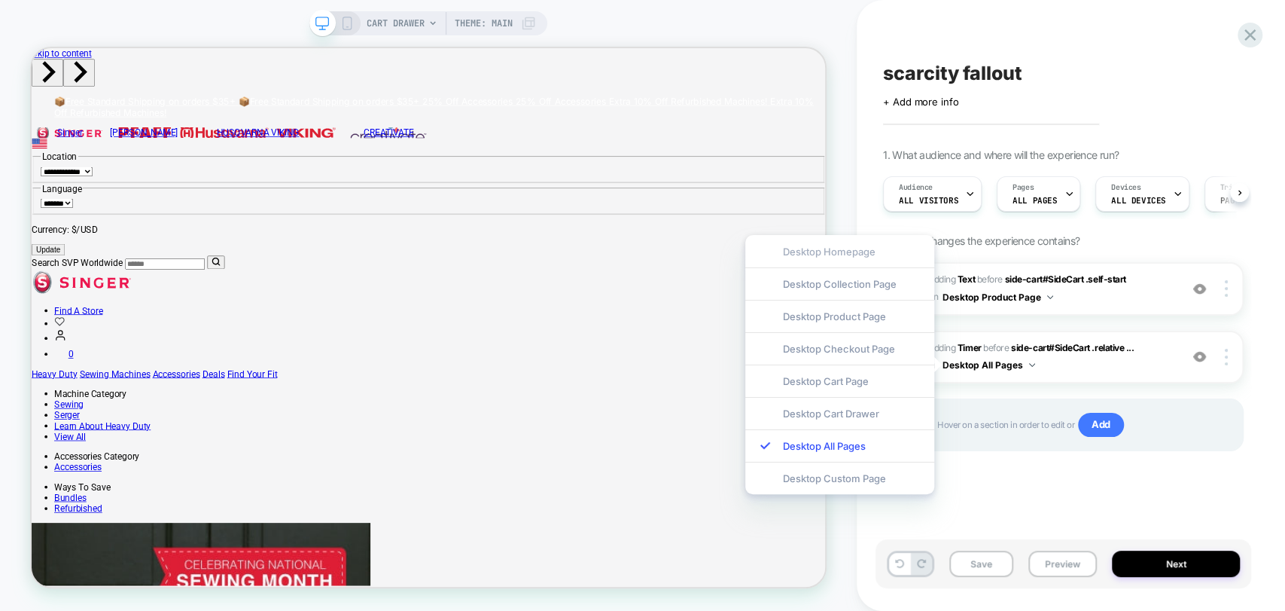
click at [854, 249] on div "Desktop Homepage" at bounding box center [839, 251] width 189 height 32
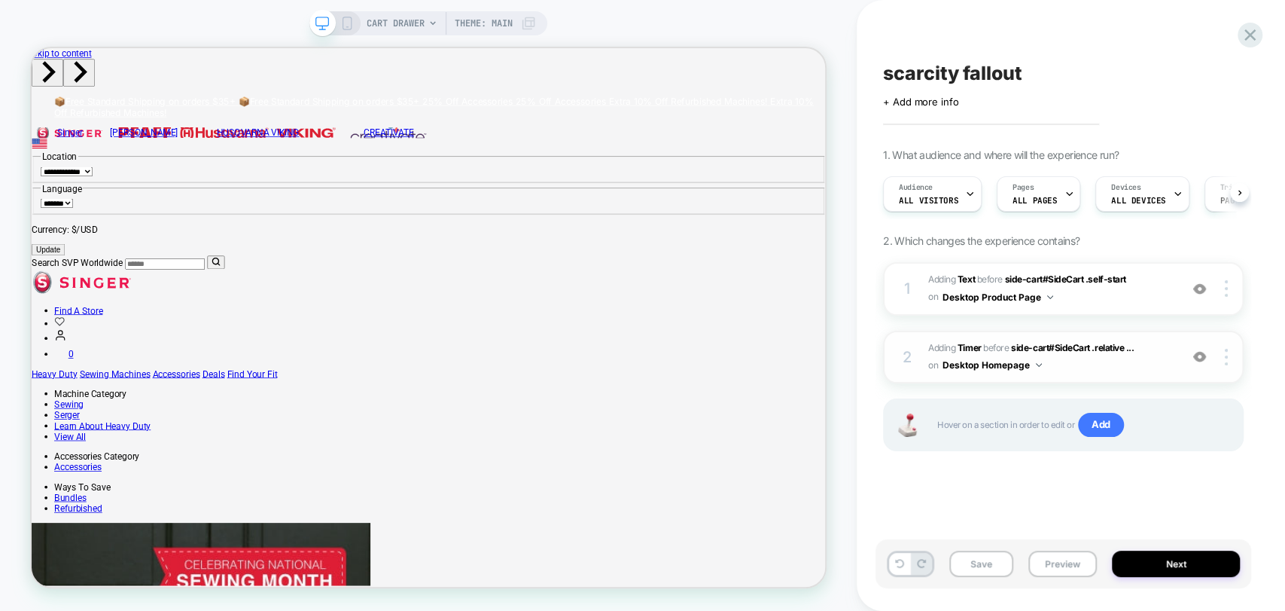
click at [1010, 365] on button "Desktop Homepage" at bounding box center [992, 364] width 99 height 19
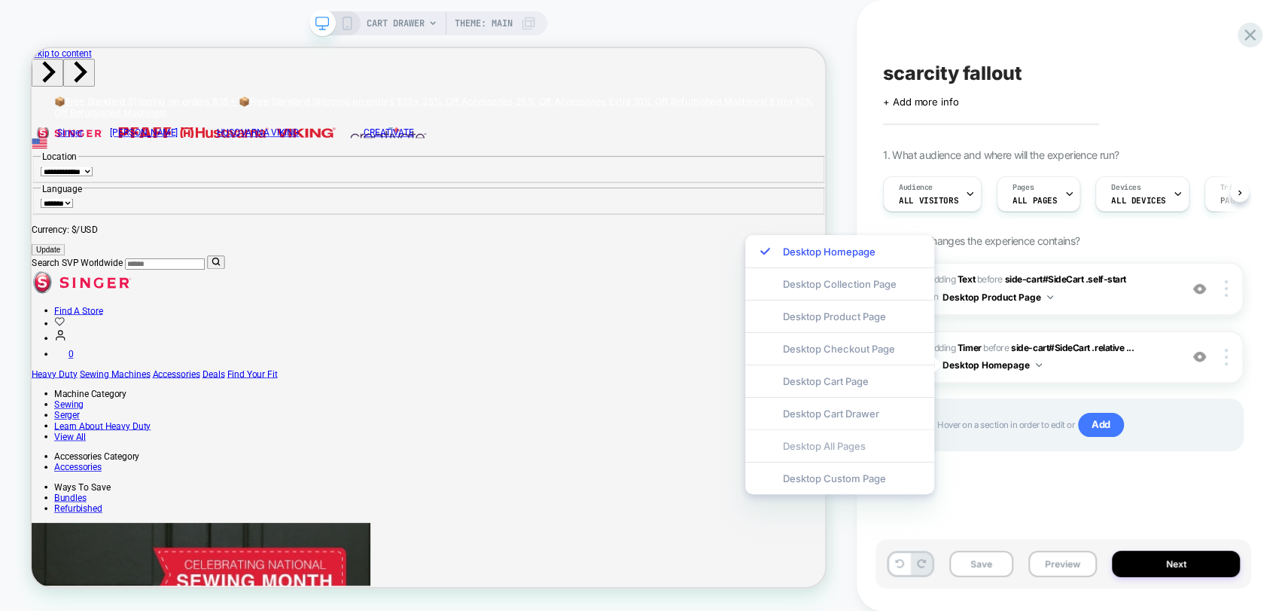
click at [846, 446] on div "Desktop All Pages" at bounding box center [839, 445] width 189 height 32
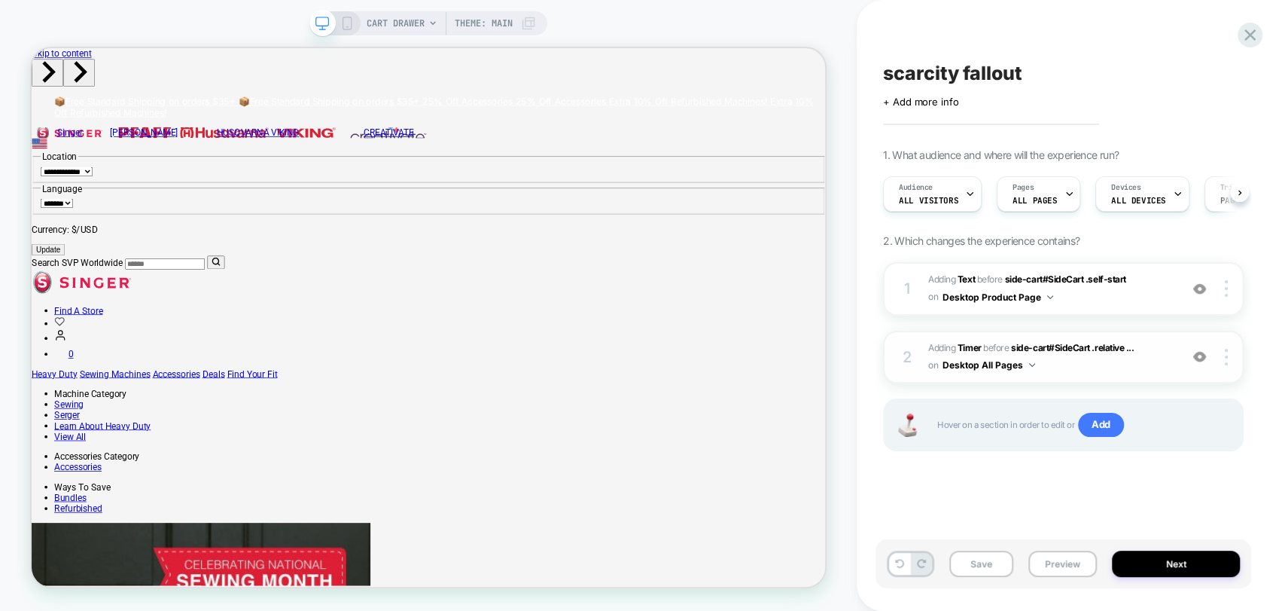
click at [997, 369] on button "Desktop All Pages" at bounding box center [989, 364] width 93 height 19
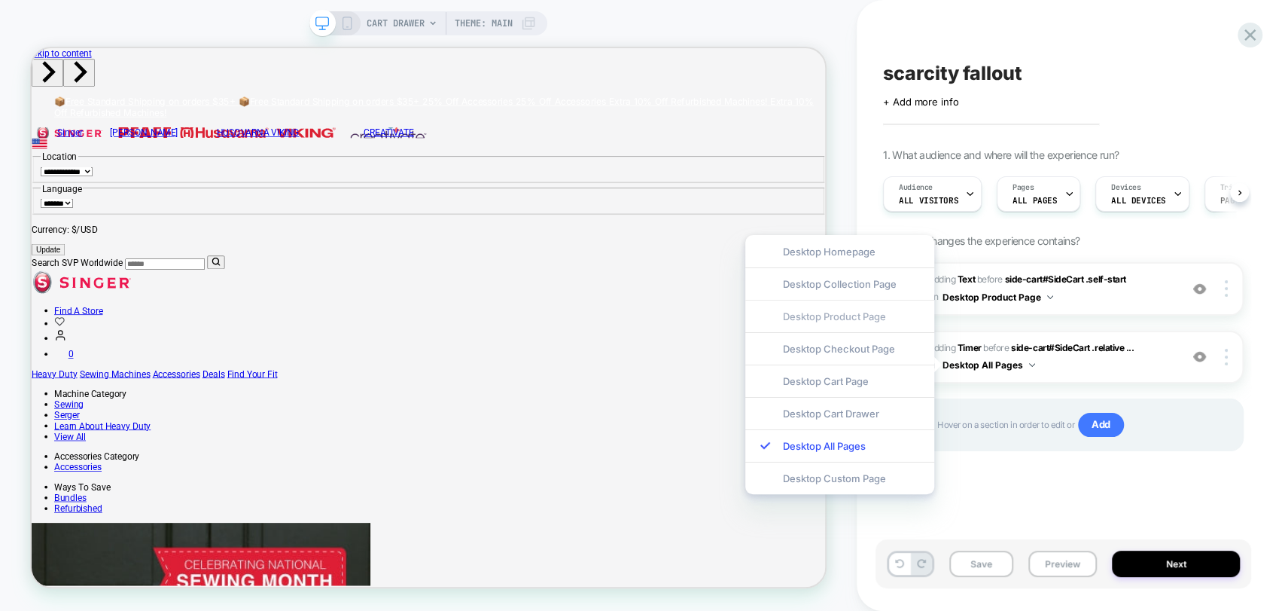
click at [864, 309] on div "Desktop Product Page" at bounding box center [839, 316] width 189 height 32
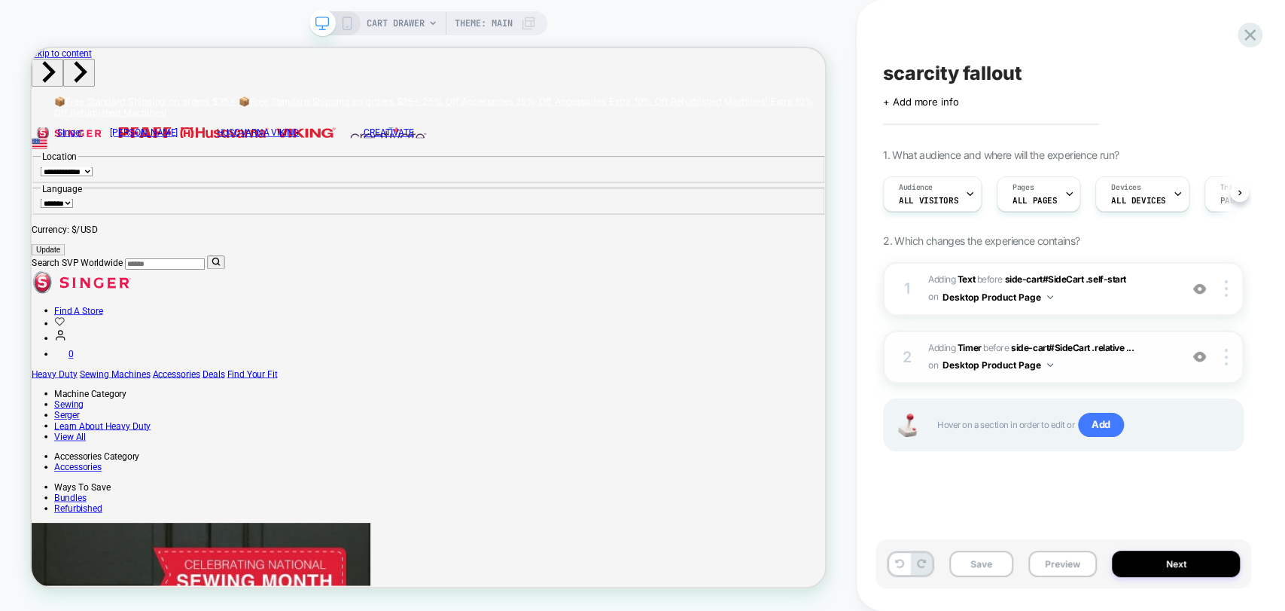
click at [1018, 369] on button "Desktop Product Page" at bounding box center [998, 364] width 111 height 19
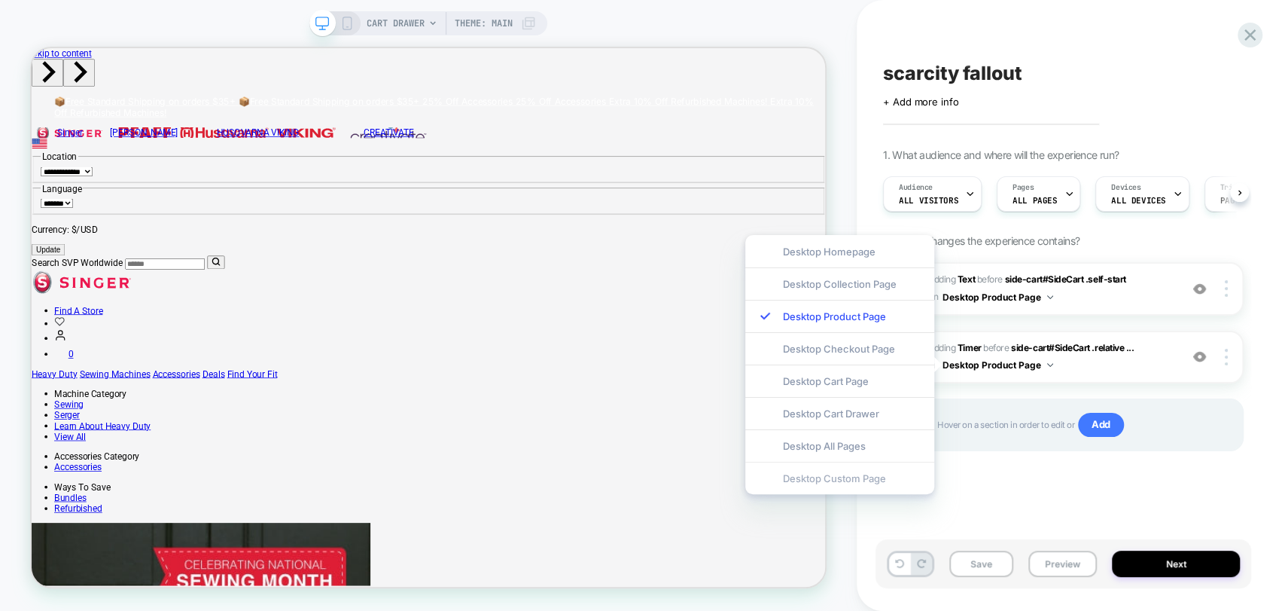
click at [801, 482] on div "Desktop Custom Page" at bounding box center [839, 478] width 189 height 32
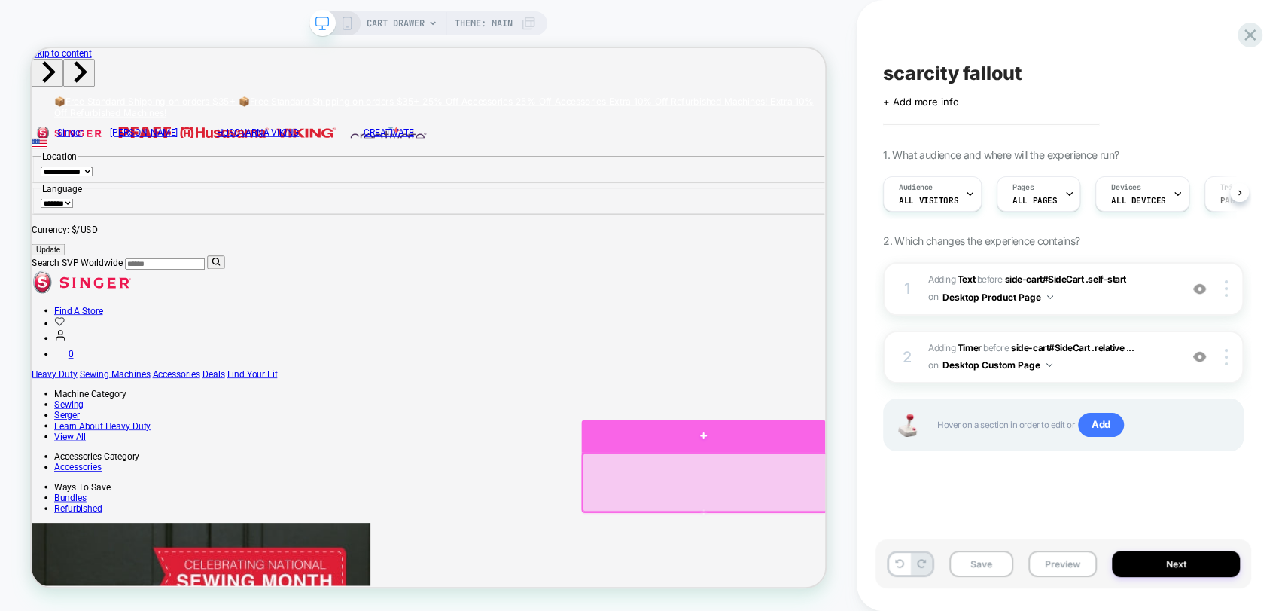
click at [940, 566] on div at bounding box center [927, 565] width 325 height 43
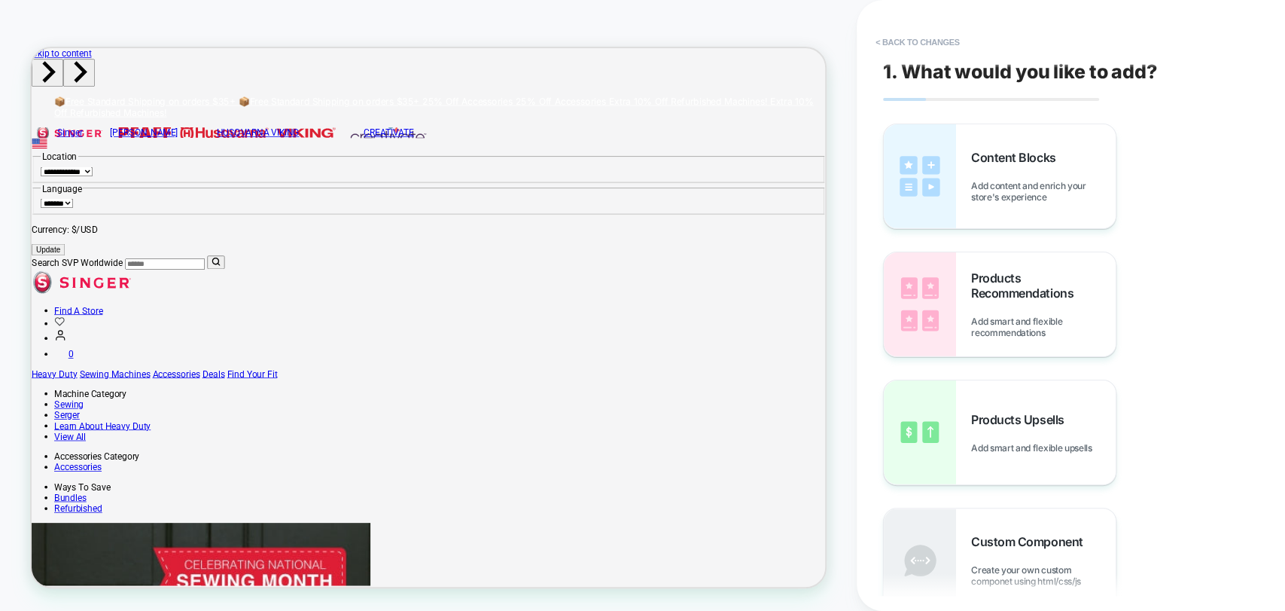
scroll to position [0, 0]
click at [913, 40] on button "< Back to changes" at bounding box center [917, 42] width 99 height 24
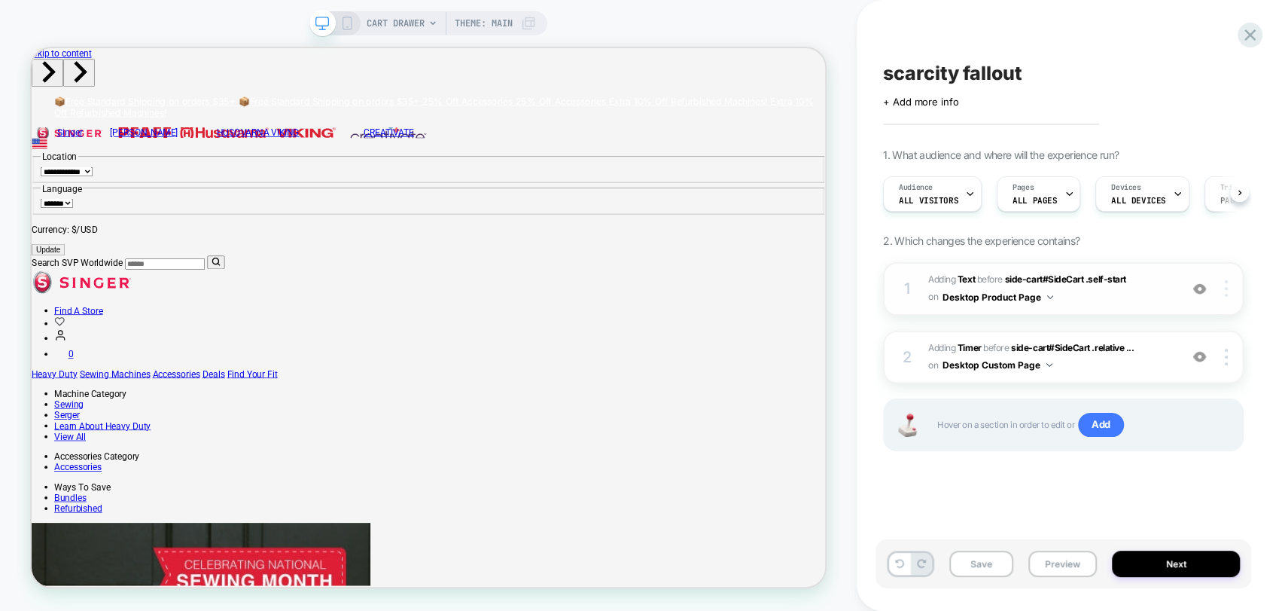
click at [1232, 290] on div at bounding box center [1228, 288] width 29 height 17
click at [904, 503] on div "scarcity fallout Click to edit experience details + Add more info 1. What audie…" at bounding box center [1064, 305] width 376 height 581
click at [1200, 291] on img at bounding box center [1199, 288] width 13 height 13
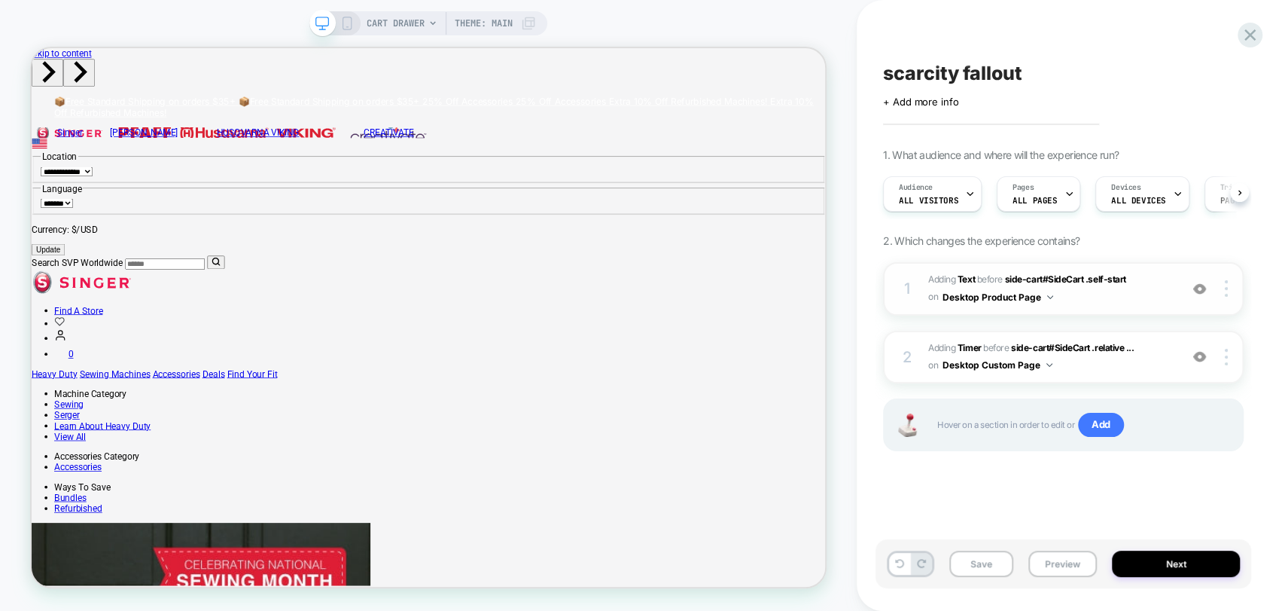
click at [1205, 288] on img at bounding box center [1199, 288] width 13 height 13
click at [1204, 288] on img at bounding box center [1199, 288] width 13 height 13
click at [1201, 291] on img at bounding box center [1199, 288] width 13 height 13
click at [1205, 285] on img at bounding box center [1199, 288] width 13 height 13
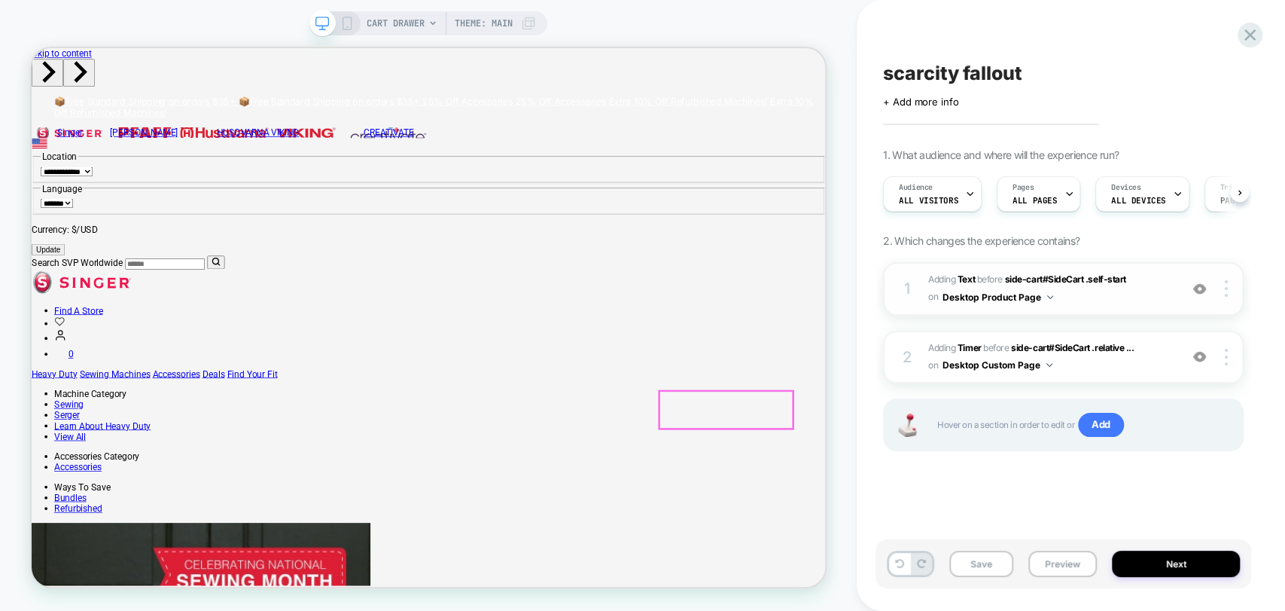
scroll to position [52, 0]
click at [1204, 354] on img at bounding box center [1199, 356] width 13 height 13
click at [1199, 351] on img at bounding box center [1199, 356] width 13 height 13
click at [1233, 355] on div at bounding box center [1228, 357] width 29 height 17
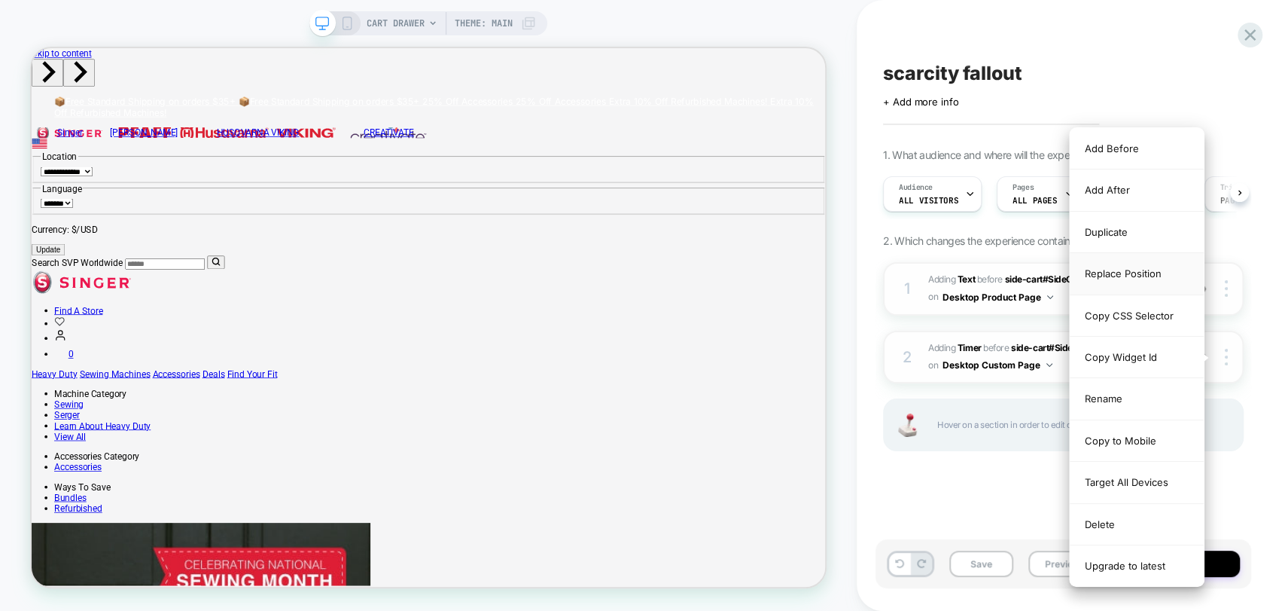
click at [1108, 270] on div "Replace Position" at bounding box center [1137, 273] width 134 height 41
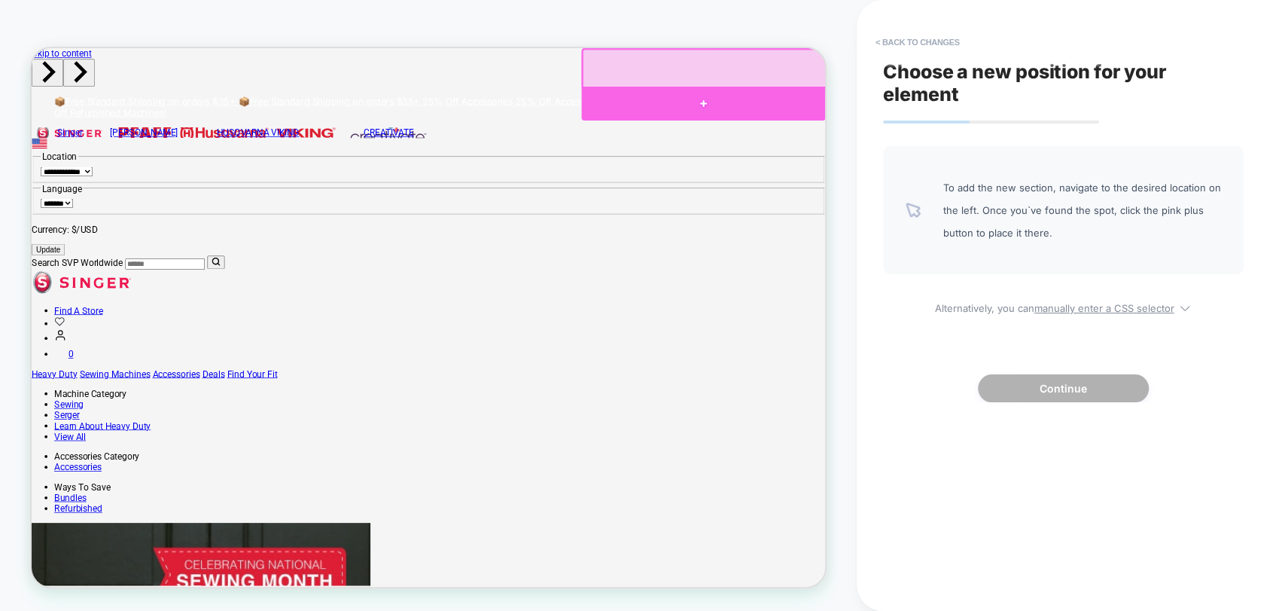
click at [922, 105] on div at bounding box center [927, 121] width 325 height 45
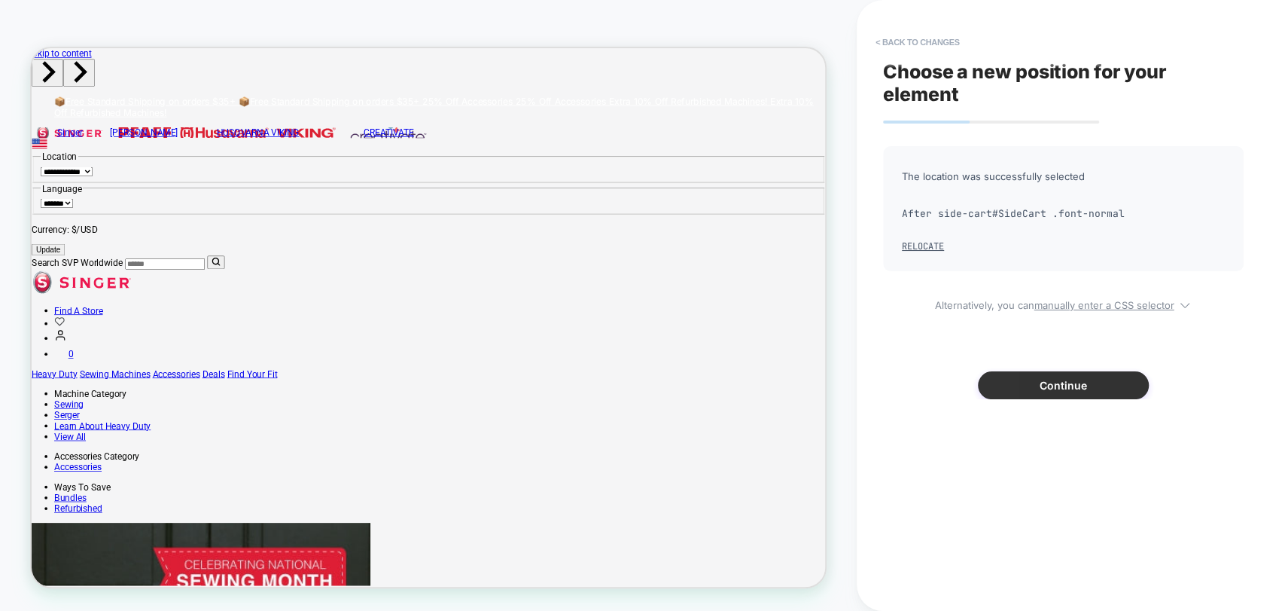
click at [1075, 387] on button "Continue" at bounding box center [1063, 385] width 171 height 28
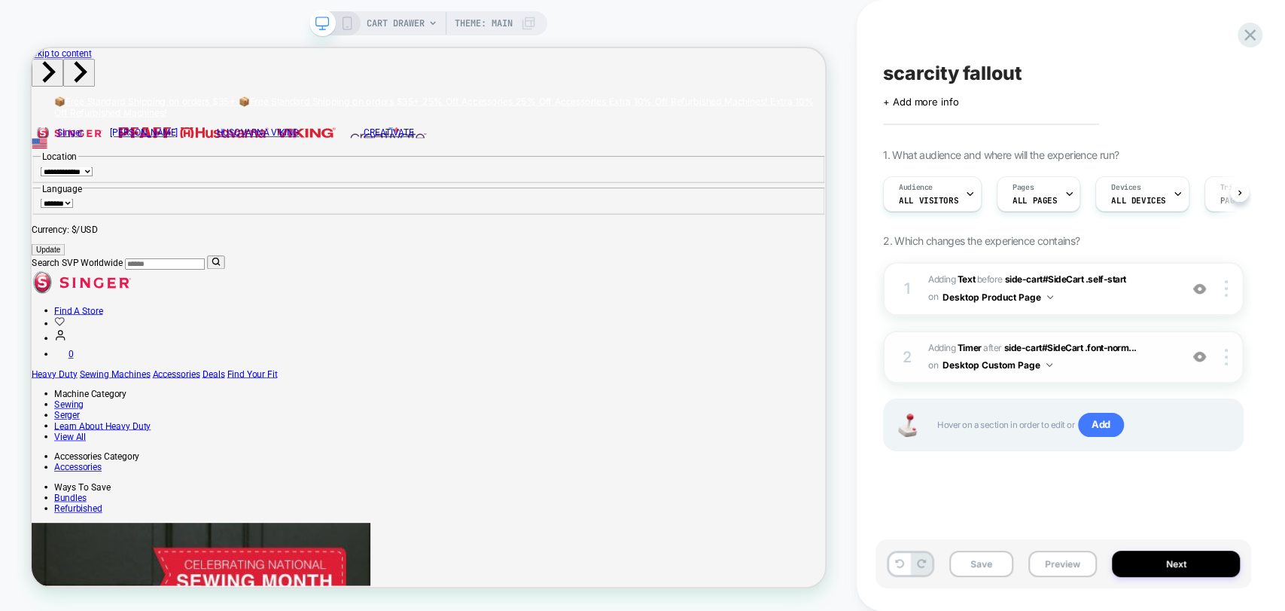
click at [995, 373] on button "Desktop Custom Page" at bounding box center [998, 364] width 110 height 19
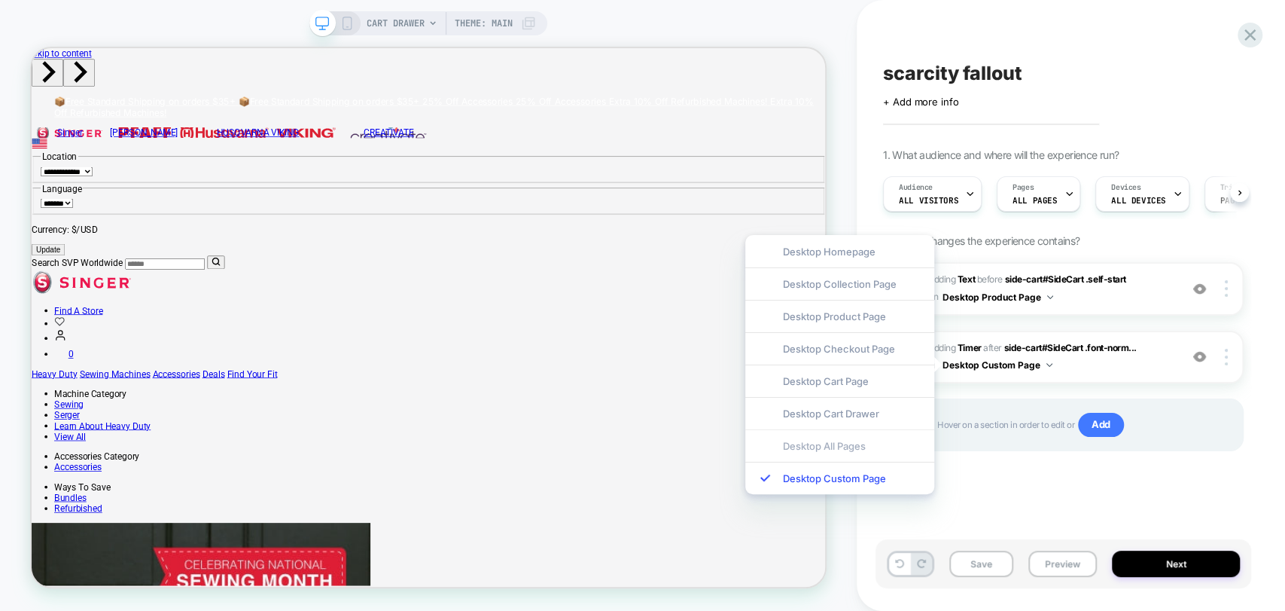
click at [849, 447] on div "Desktop All Pages" at bounding box center [839, 445] width 189 height 32
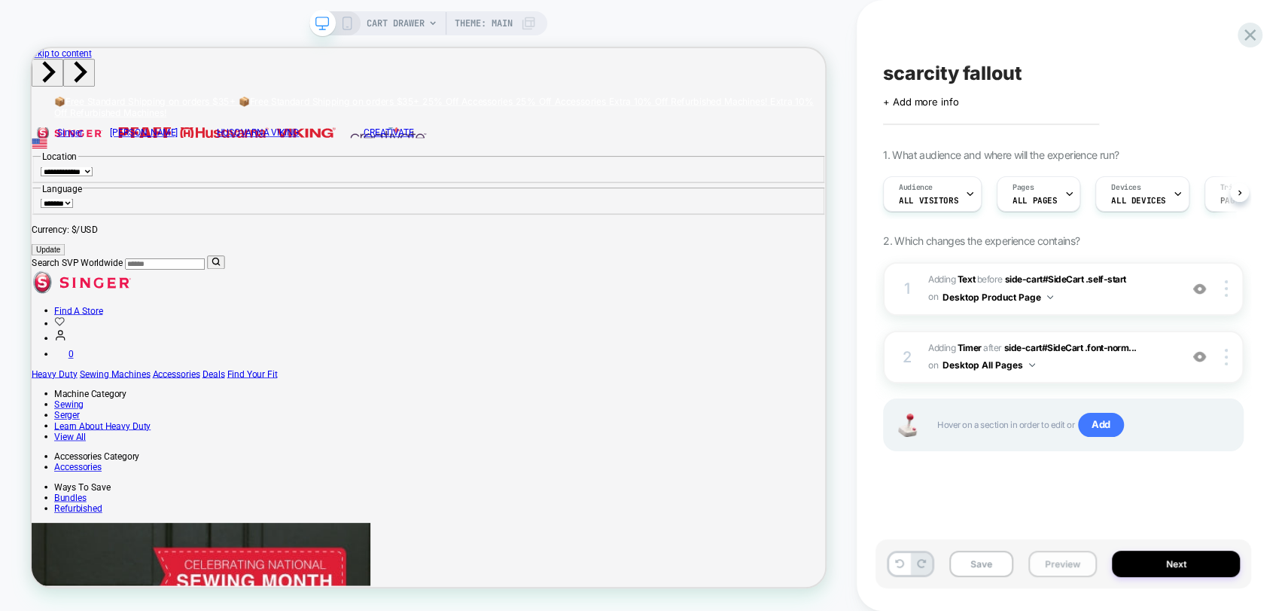
click at [1063, 568] on button "Preview" at bounding box center [1063, 563] width 69 height 26
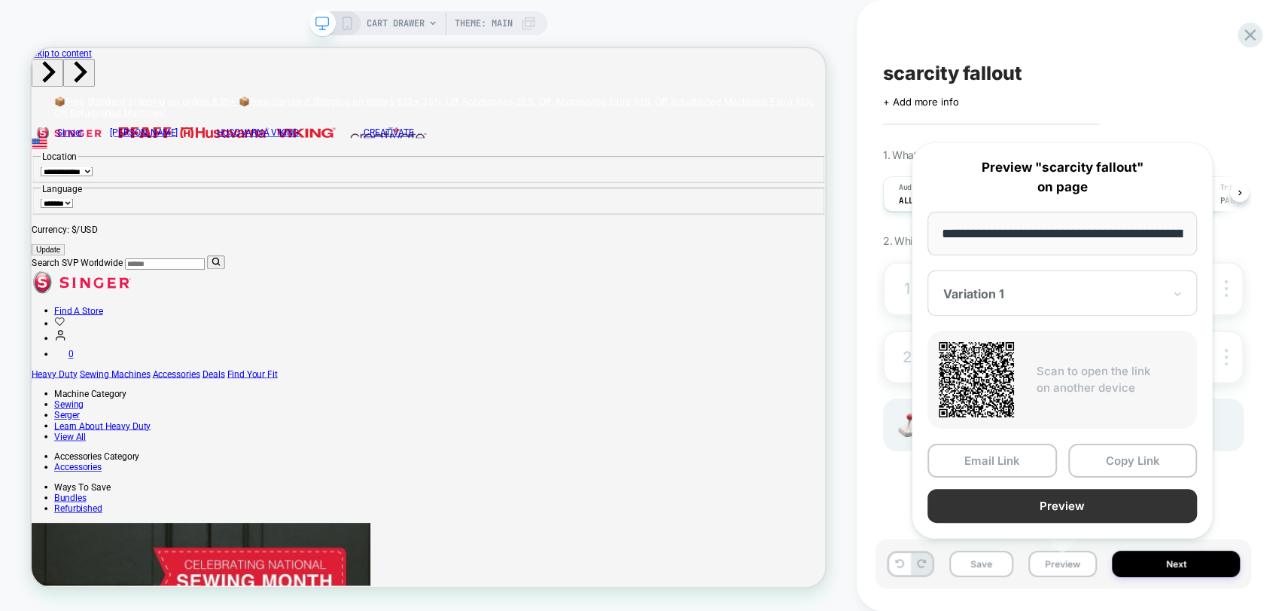
scroll to position [0, 146]
click at [1062, 497] on button "Preview" at bounding box center [1063, 506] width 270 height 34
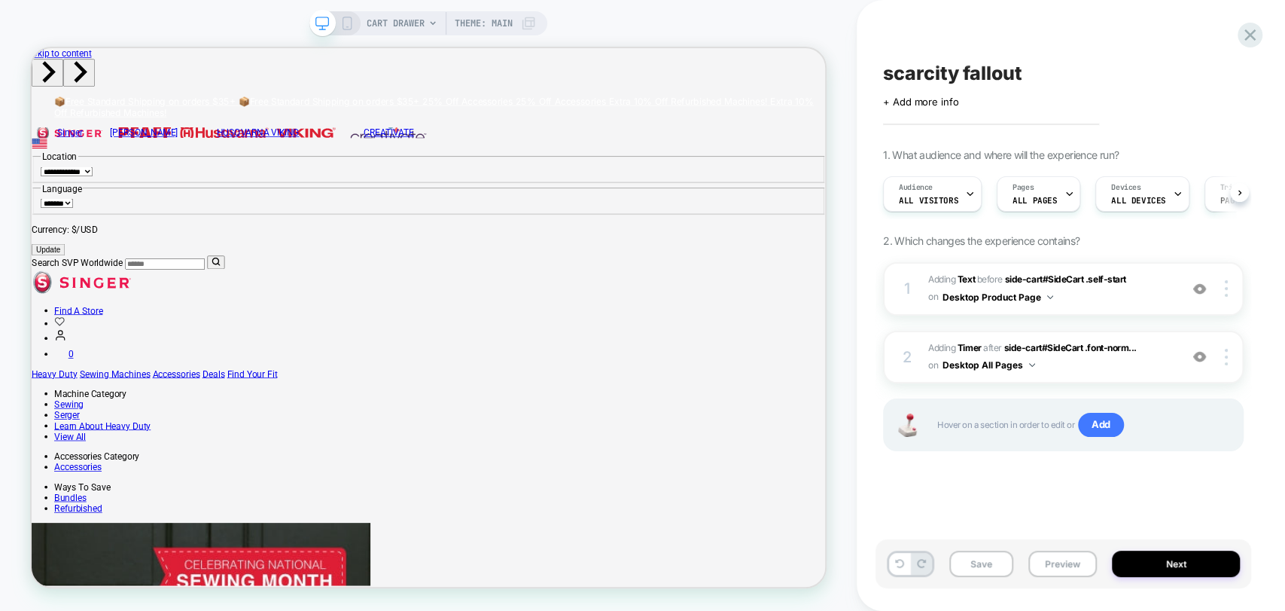
scroll to position [53, 0]
click at [1101, 423] on span "Add" at bounding box center [1101, 425] width 46 height 24
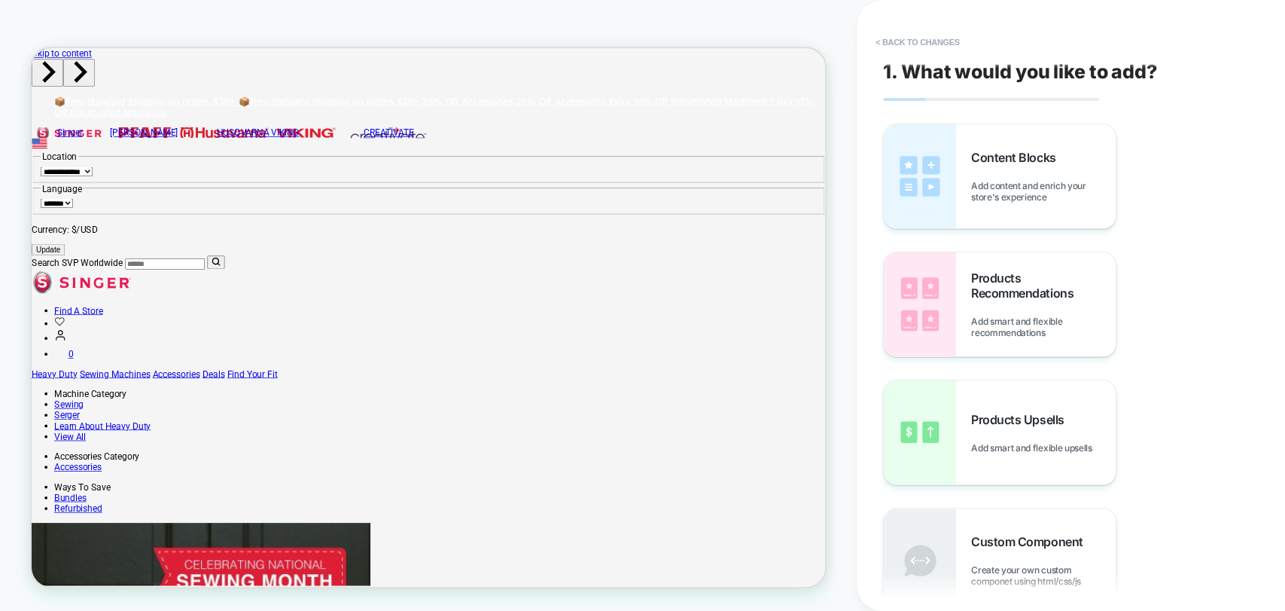
click at [939, 192] on img at bounding box center [920, 176] width 72 height 104
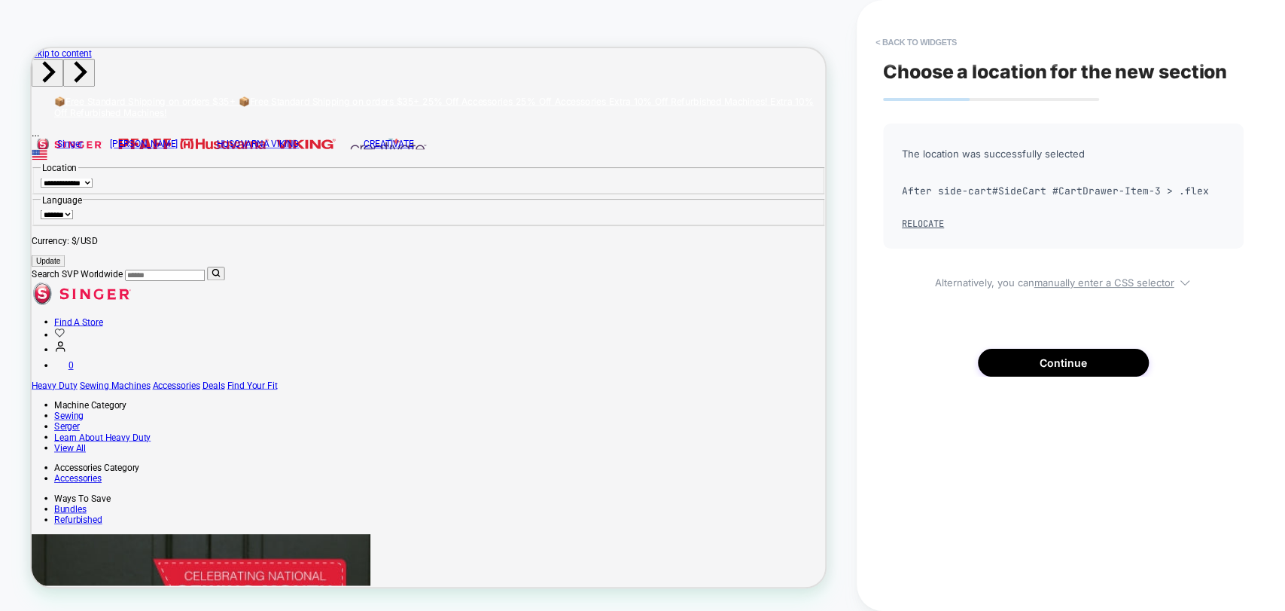
scroll to position [131, 0]
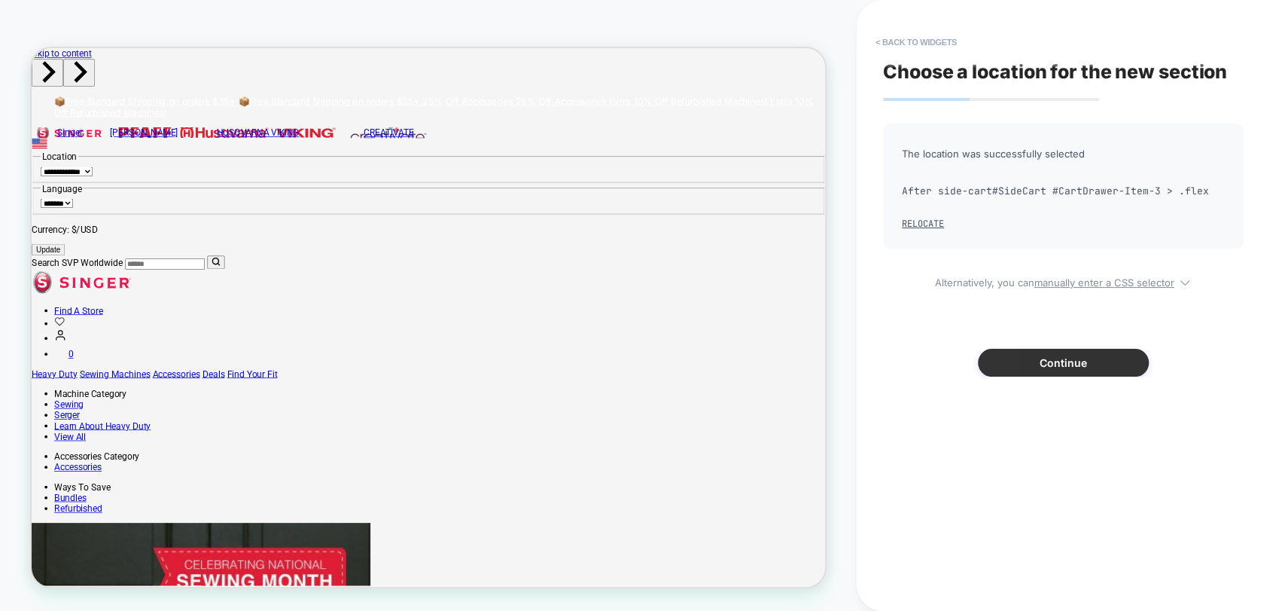
click at [1070, 358] on button "Continue" at bounding box center [1063, 363] width 171 height 28
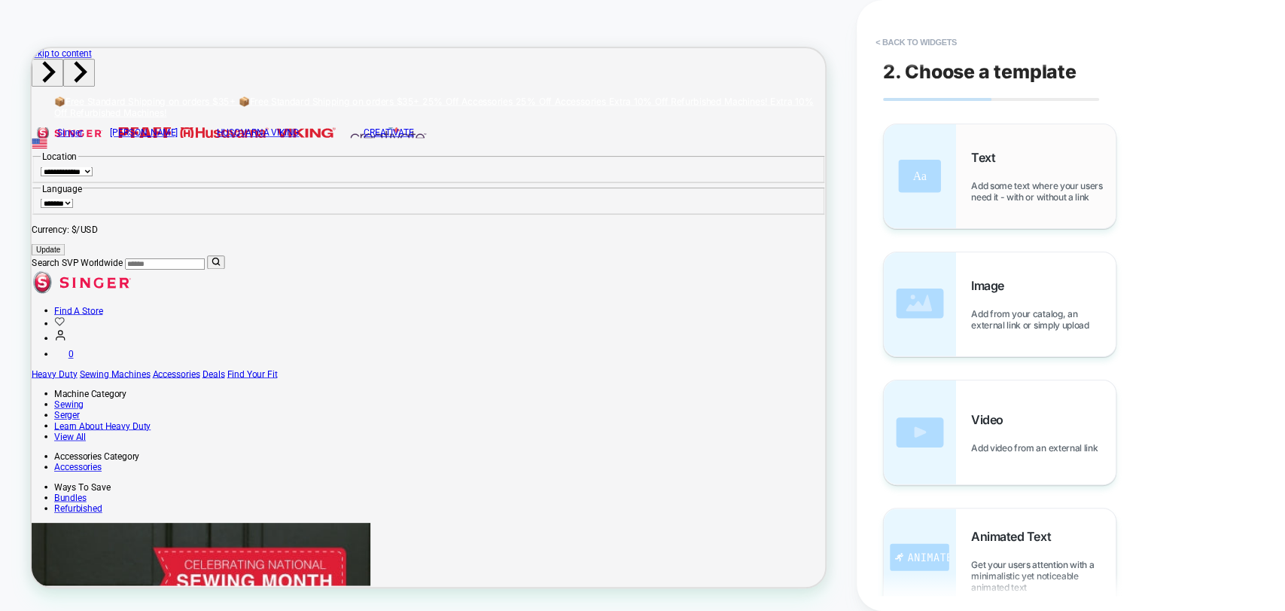
scroll to position [0, 0]
click at [1007, 182] on span "Add some text where your users need it - with or without a link" at bounding box center [1043, 191] width 145 height 23
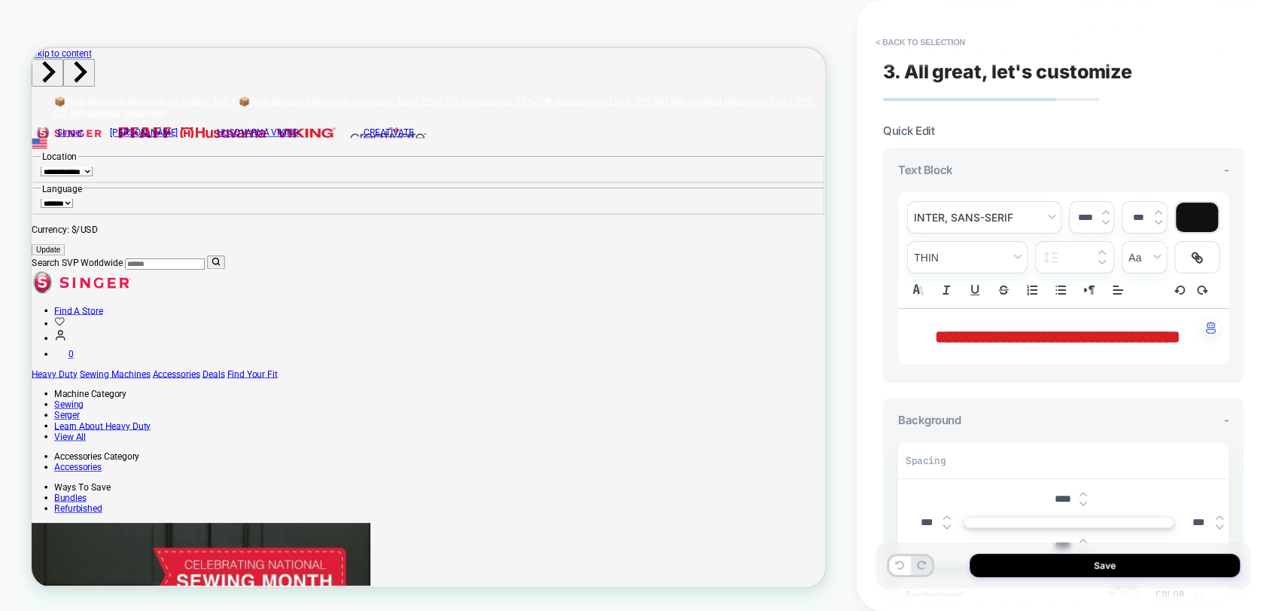
click at [996, 333] on span "**********" at bounding box center [1057, 337] width 245 height 18
type input "****"
click at [977, 345] on p "**********" at bounding box center [1057, 337] width 289 height 26
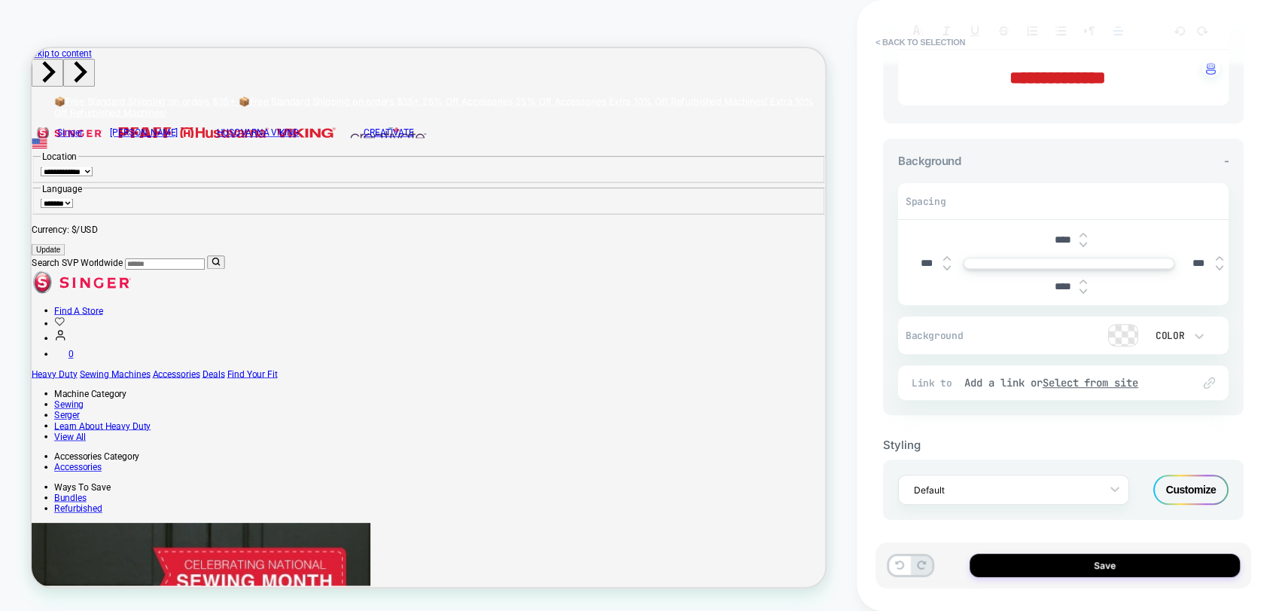
scroll to position [262, 0]
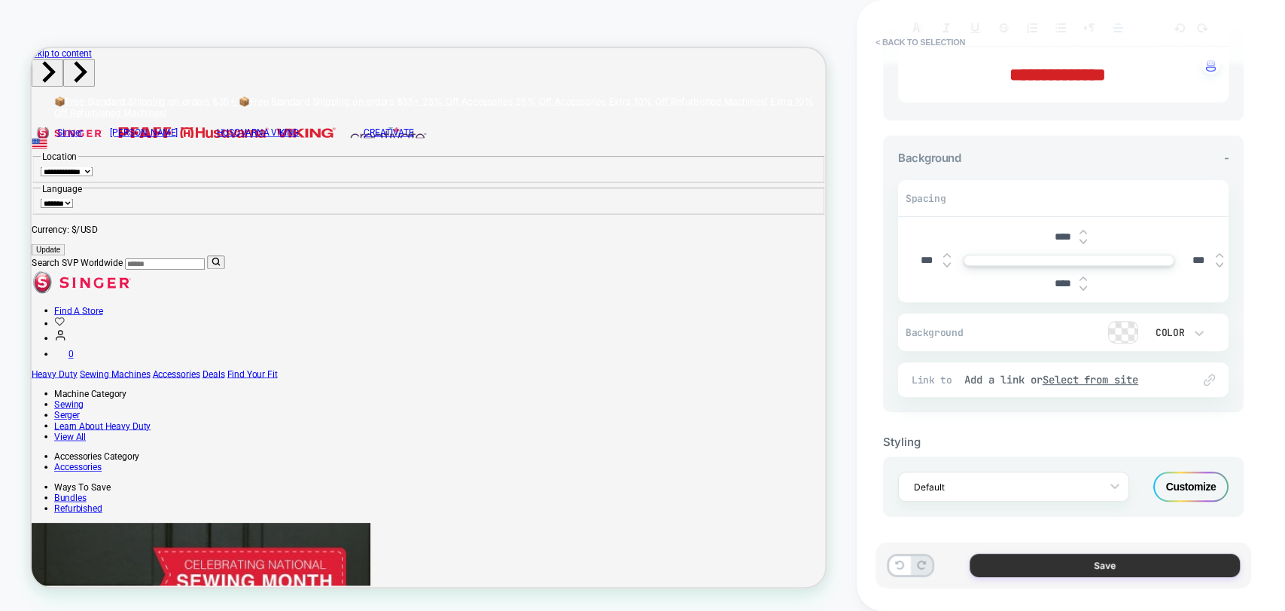
click at [1053, 558] on button "Save" at bounding box center [1105, 564] width 270 height 23
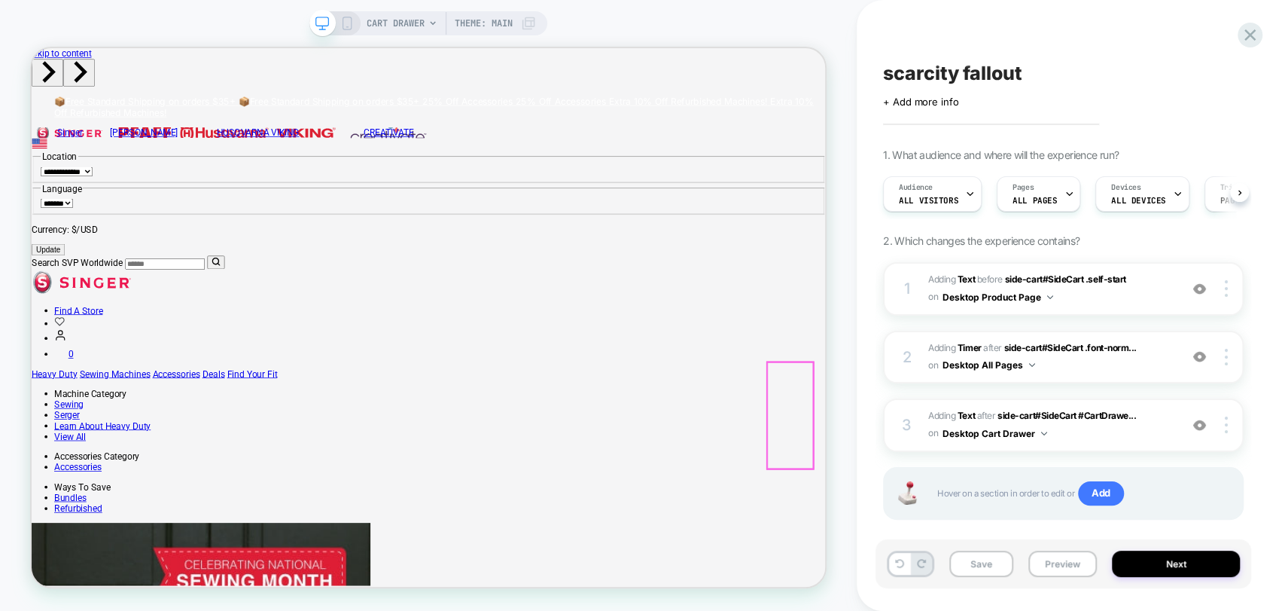
scroll to position [0, 0]
click at [1041, 534] on div at bounding box center [1043, 538] width 61 height 142
click at [1010, 610] on div "Move" at bounding box center [1026, 621] width 92 height 15
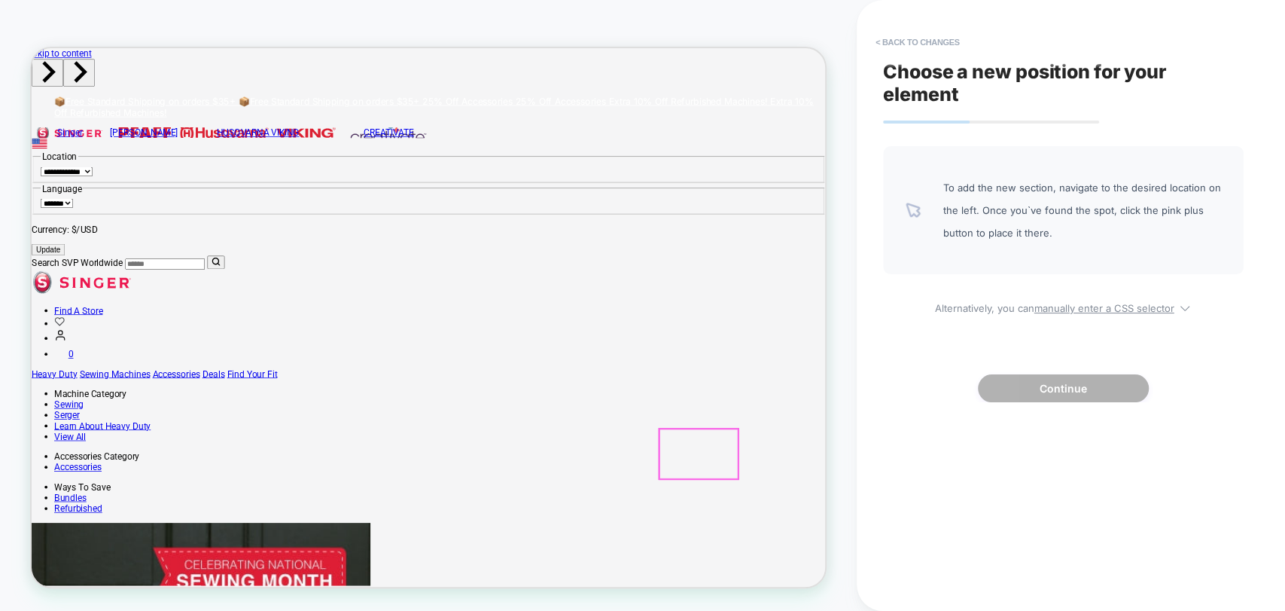
scroll to position [98, 0]
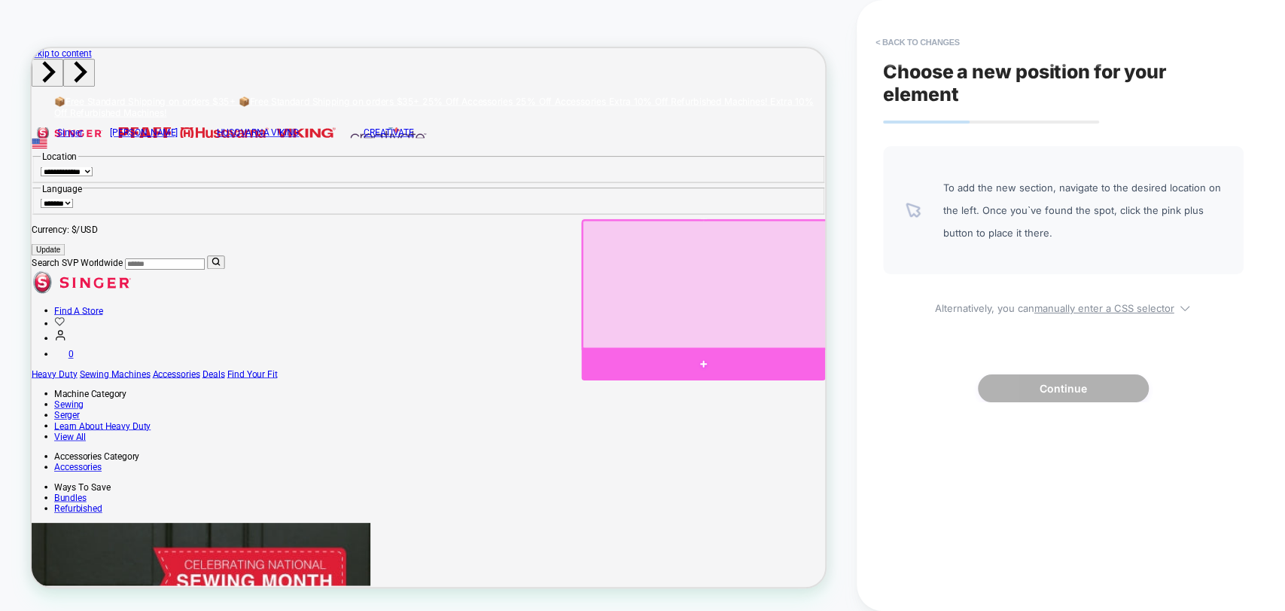
click at [903, 456] on div at bounding box center [927, 469] width 325 height 44
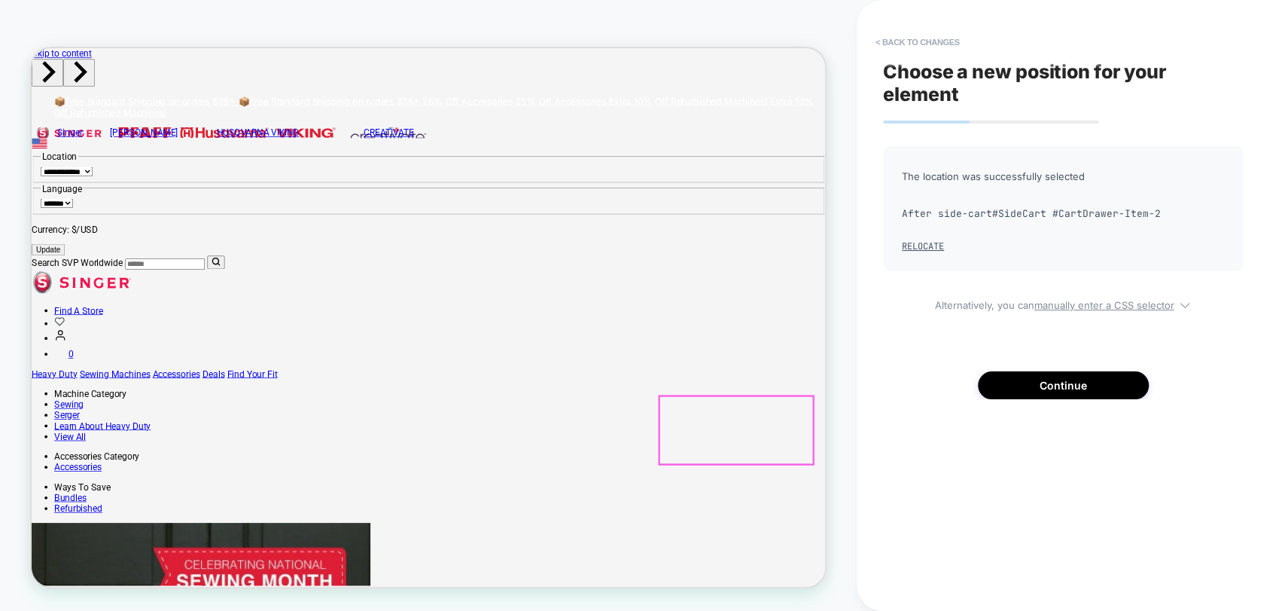
scroll to position [140, 0]
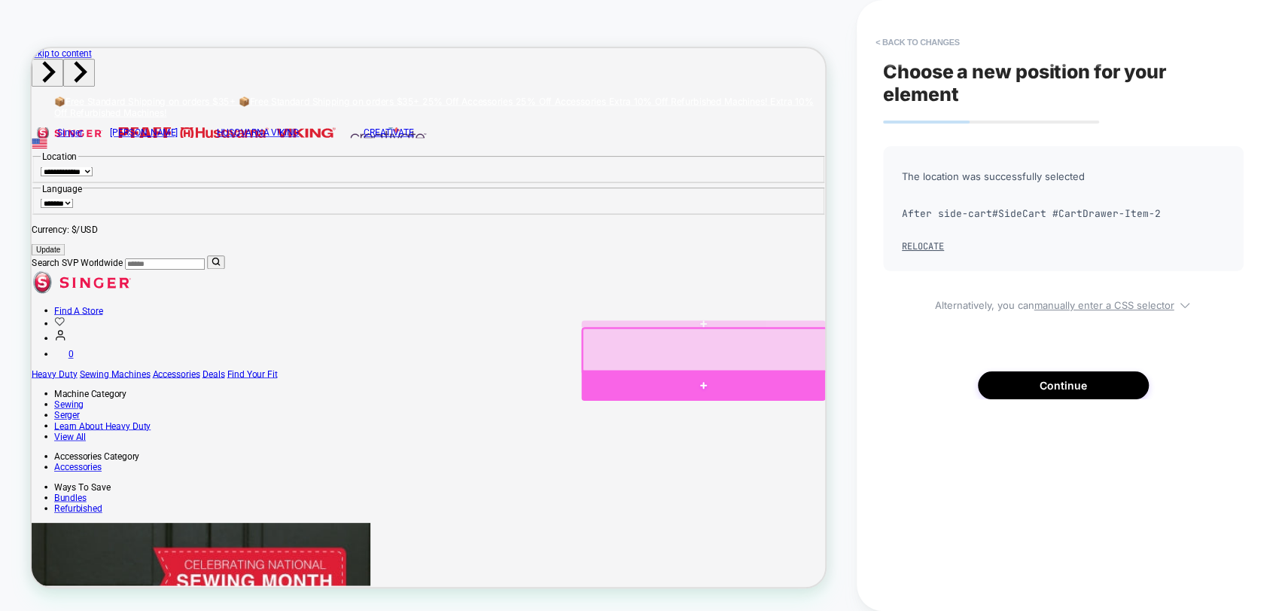
click at [934, 487] on div at bounding box center [927, 497] width 325 height 41
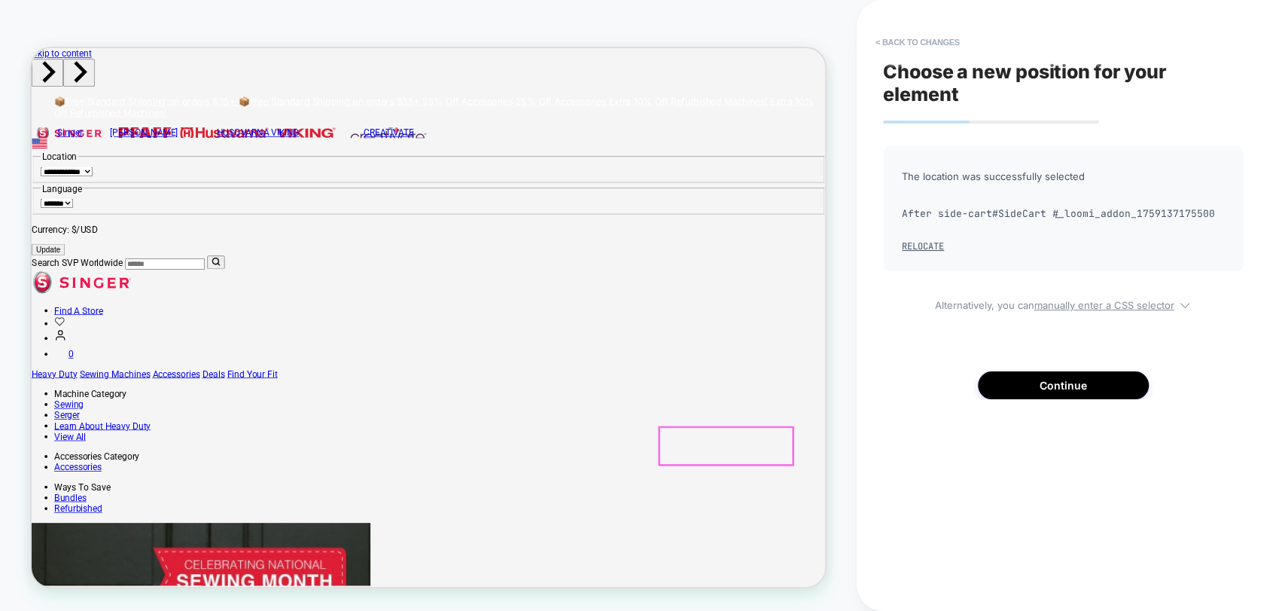
scroll to position [53, 0]
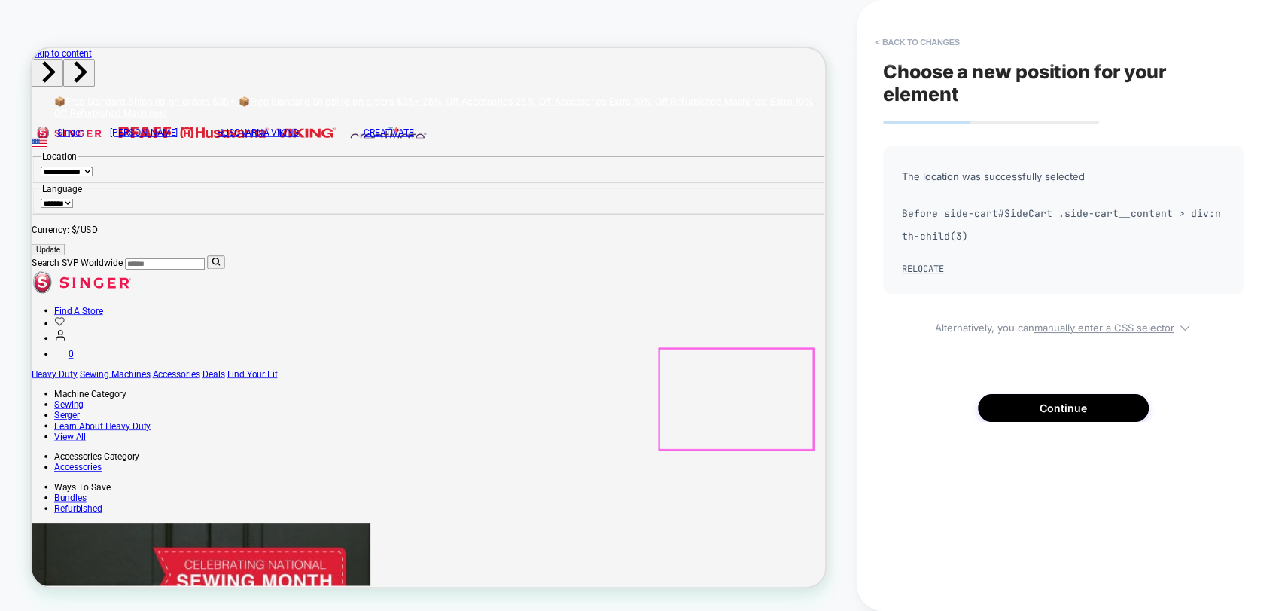
scroll to position [139, 0]
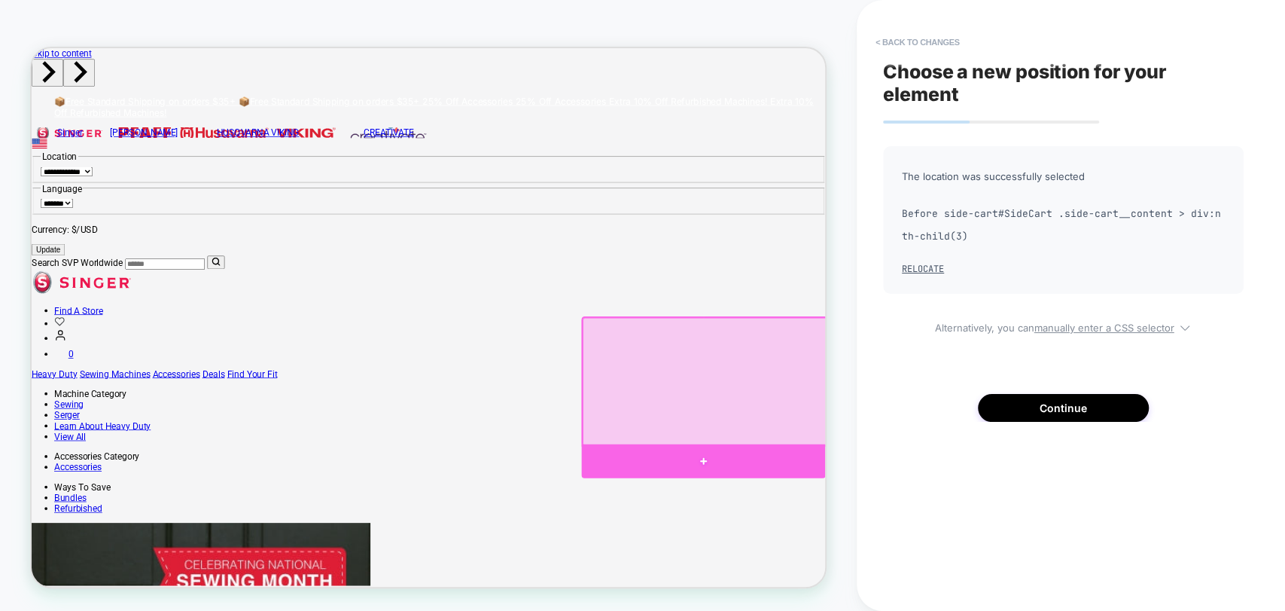
click at [980, 584] on div at bounding box center [927, 598] width 325 height 45
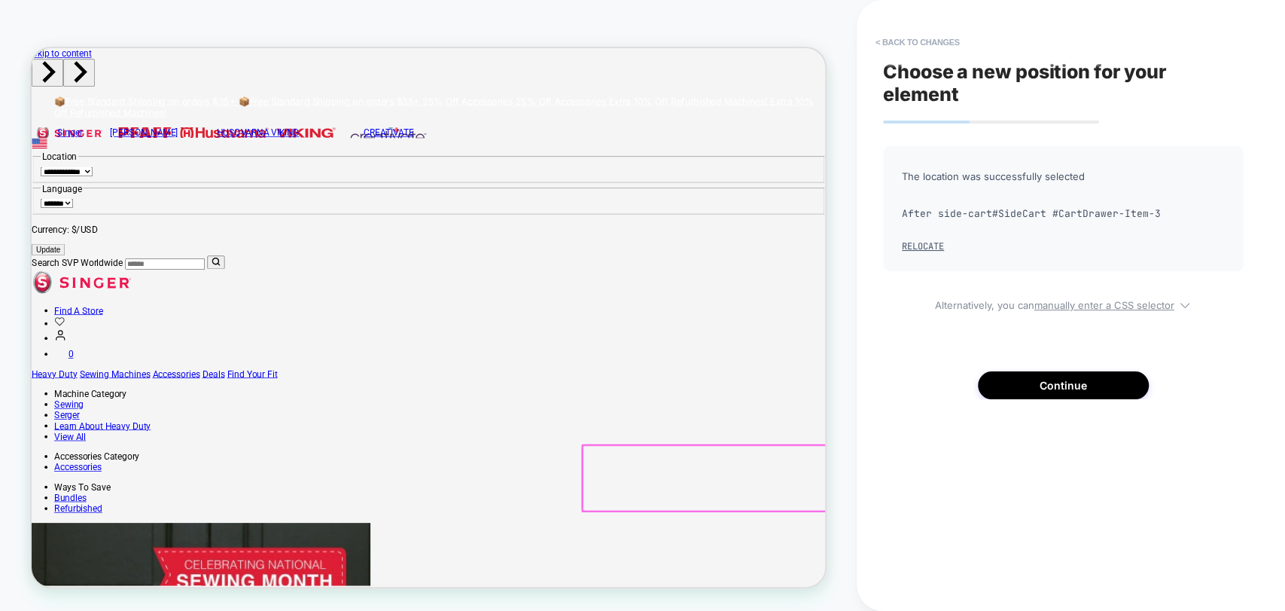
scroll to position [0, 0]
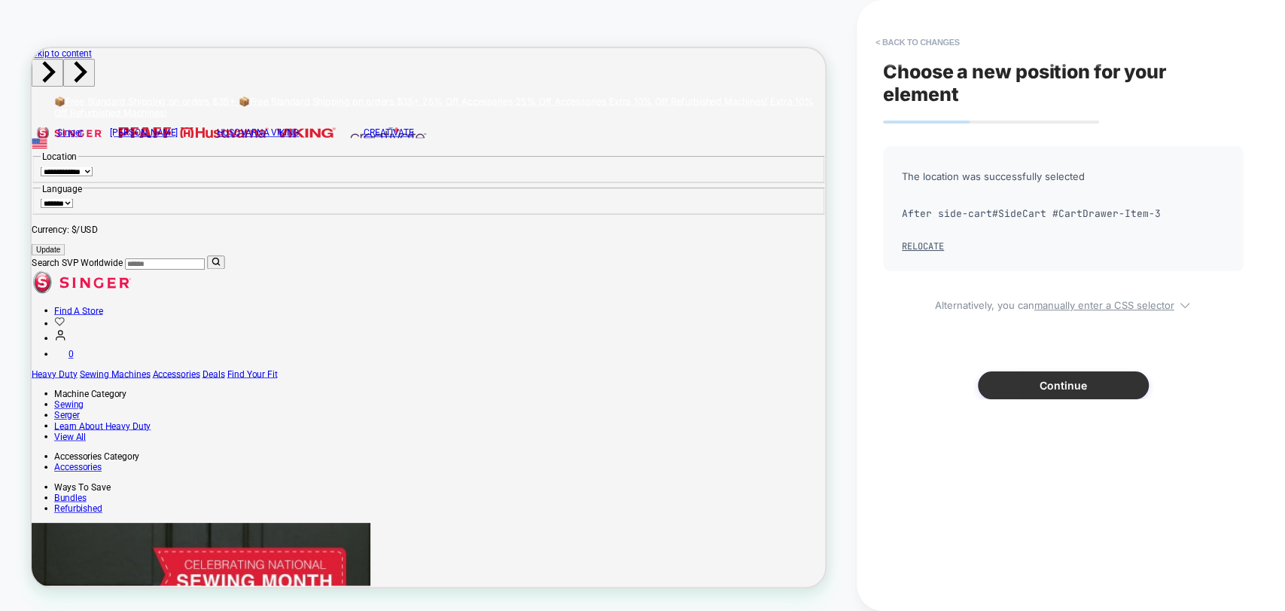
click at [1036, 386] on button "Continue" at bounding box center [1063, 385] width 171 height 28
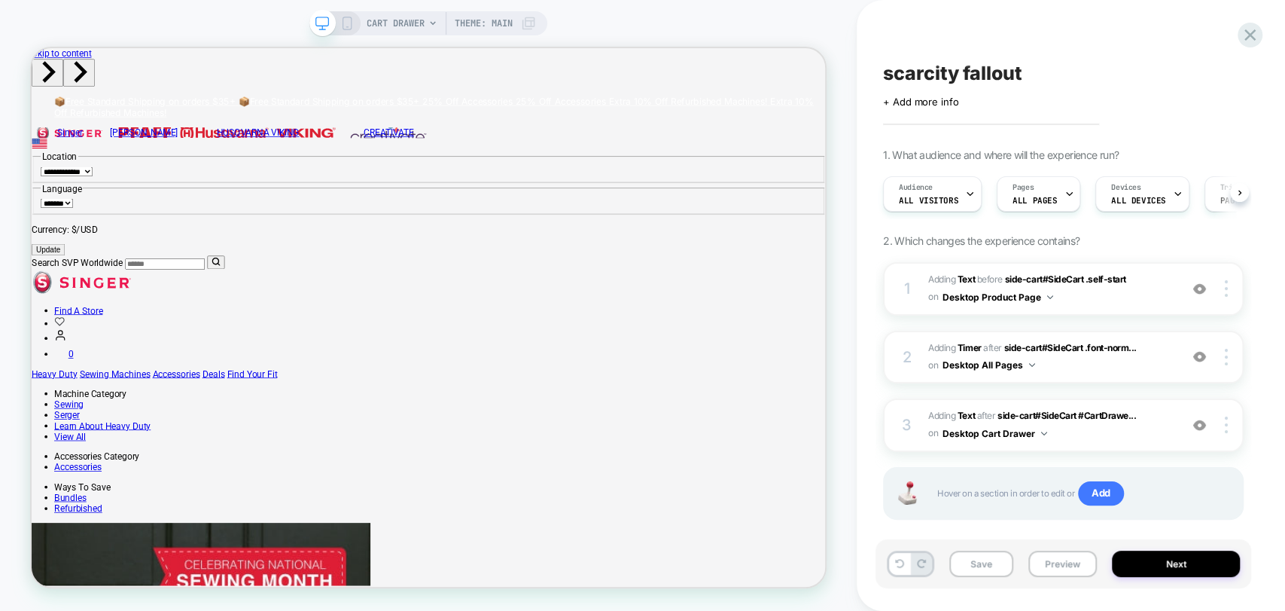
click at [1263, 379] on div "scarcity fallout Click to edit experience details + Add more info 1. What audie…" at bounding box center [1071, 305] width 428 height 611
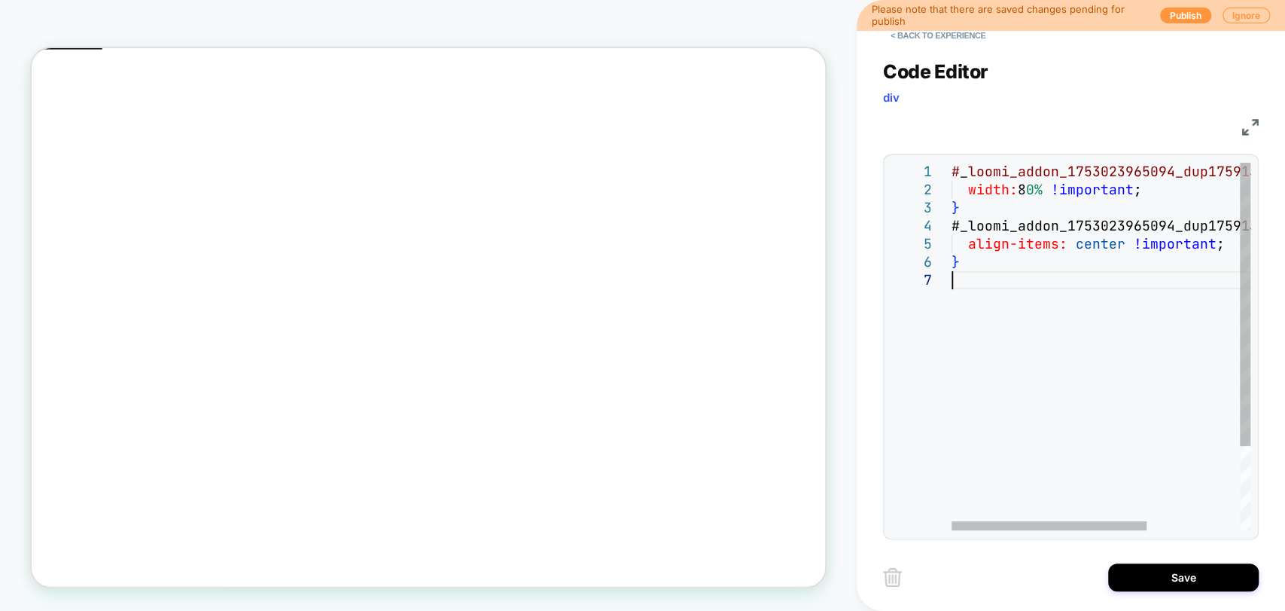
click at [1013, 297] on div "# _ loomi_addon_1753023965094_dup1759132647 > div { width: 8 0% !important ; } …" at bounding box center [1172, 401] width 441 height 476
click at [1250, 114] on div "CSS" at bounding box center [1071, 125] width 376 height 26
click at [1257, 125] on img at bounding box center [1250, 127] width 17 height 17
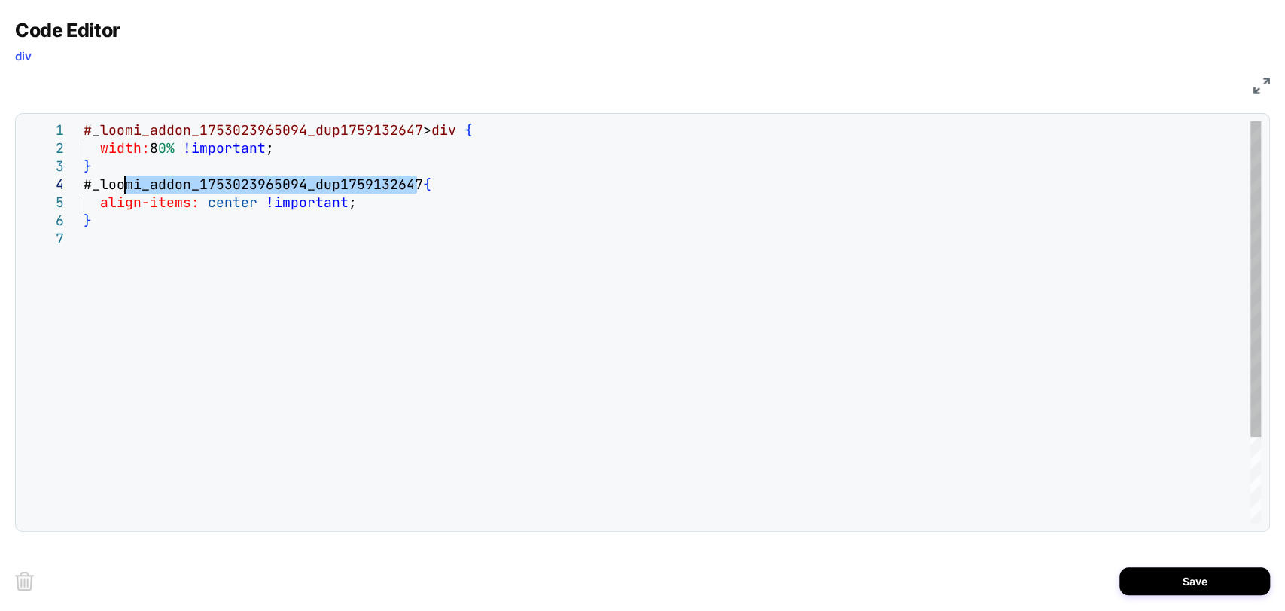
scroll to position [35, 0]
drag, startPoint x: 416, startPoint y: 183, endPoint x: 49, endPoint y: 192, distance: 367.5
click at [84, 188] on div "# _ loomi_addon_1753023965094_dup1759132647 > div { width: 8 0% !important ; } …" at bounding box center [673, 376] width 1178 height 510
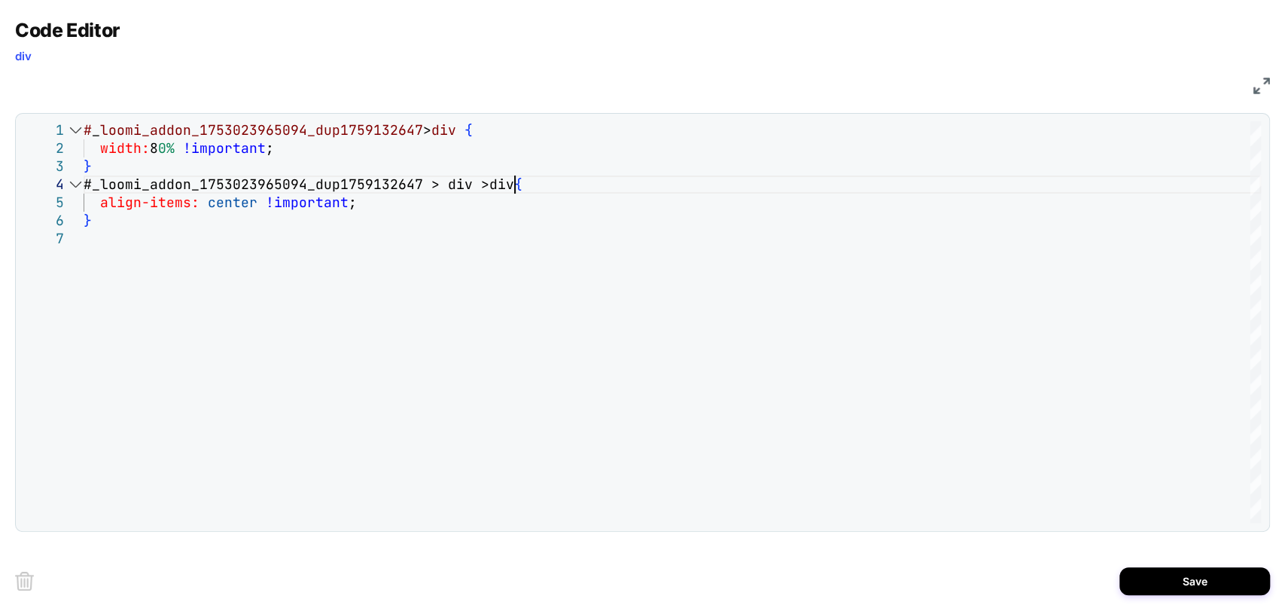
click at [1266, 80] on img at bounding box center [1262, 86] width 17 height 17
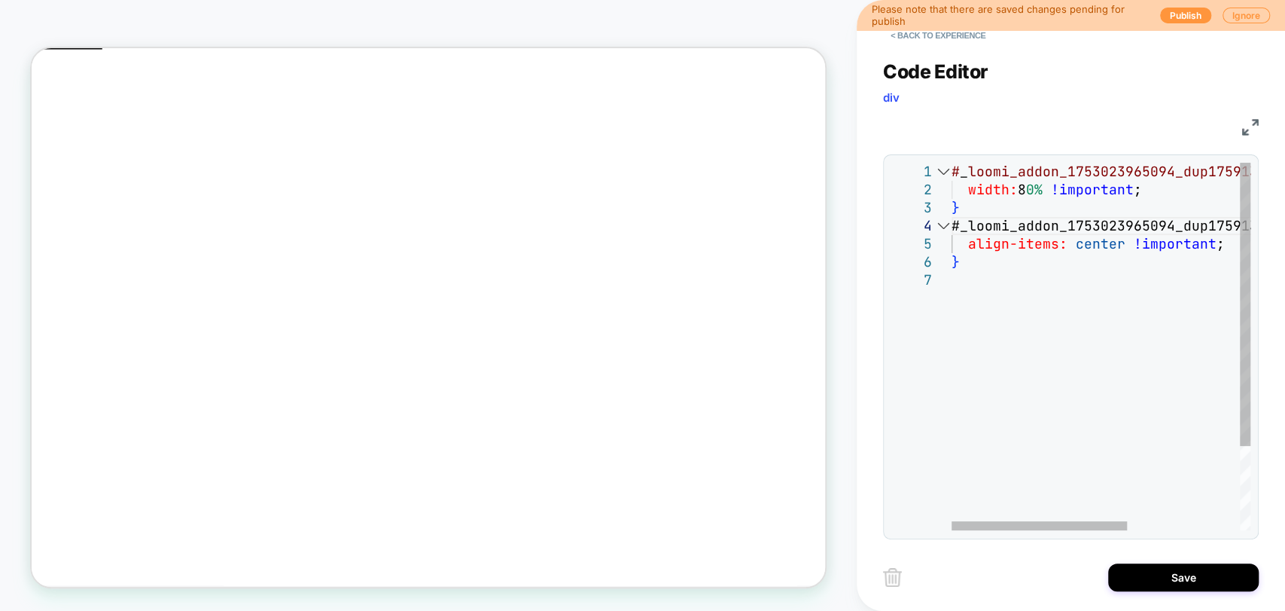
click at [1038, 282] on div "# _ loomi_addon_1753023965094_dup1759132647 > div { width: 8 0% !important ; } …" at bounding box center [1197, 401] width 490 height 476
click at [1145, 189] on div "# _ loomi_addon_1753023965094_dup1759132647 > div { width: 8 0% !important ; } …" at bounding box center [1197, 401] width 490 height 476
drag, startPoint x: 971, startPoint y: 532, endPoint x: 1047, endPoint y: 520, distance: 77.7
click at [1068, 530] on div "**********" at bounding box center [1071, 346] width 376 height 385
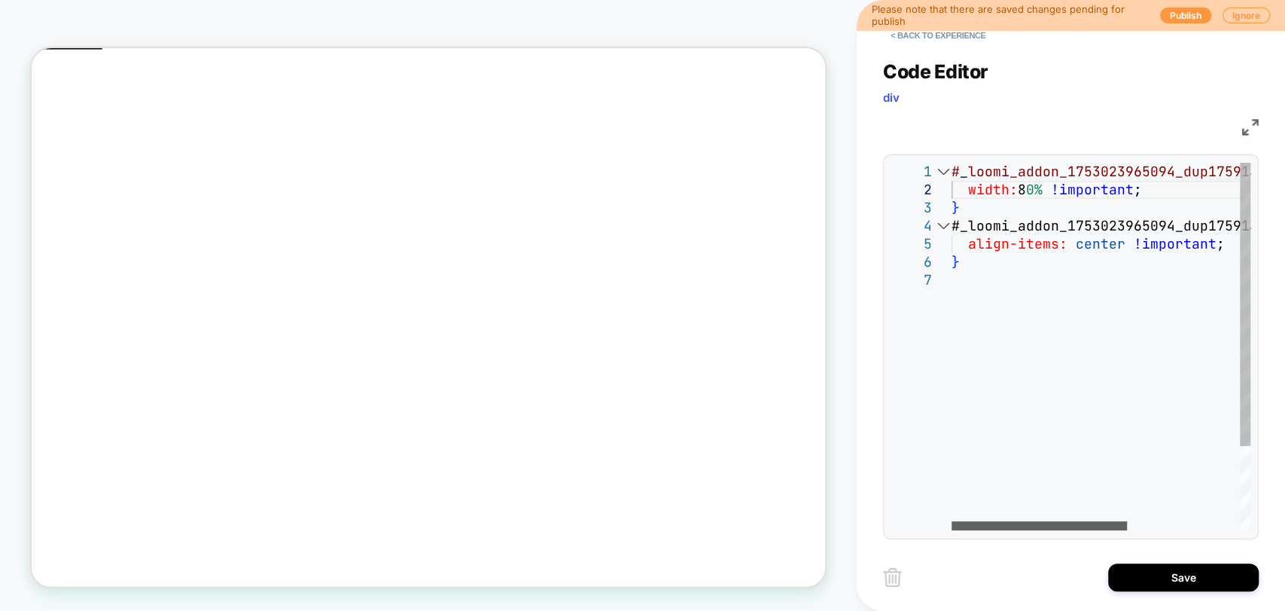
click at [1127, 521] on div at bounding box center [1039, 525] width 175 height 9
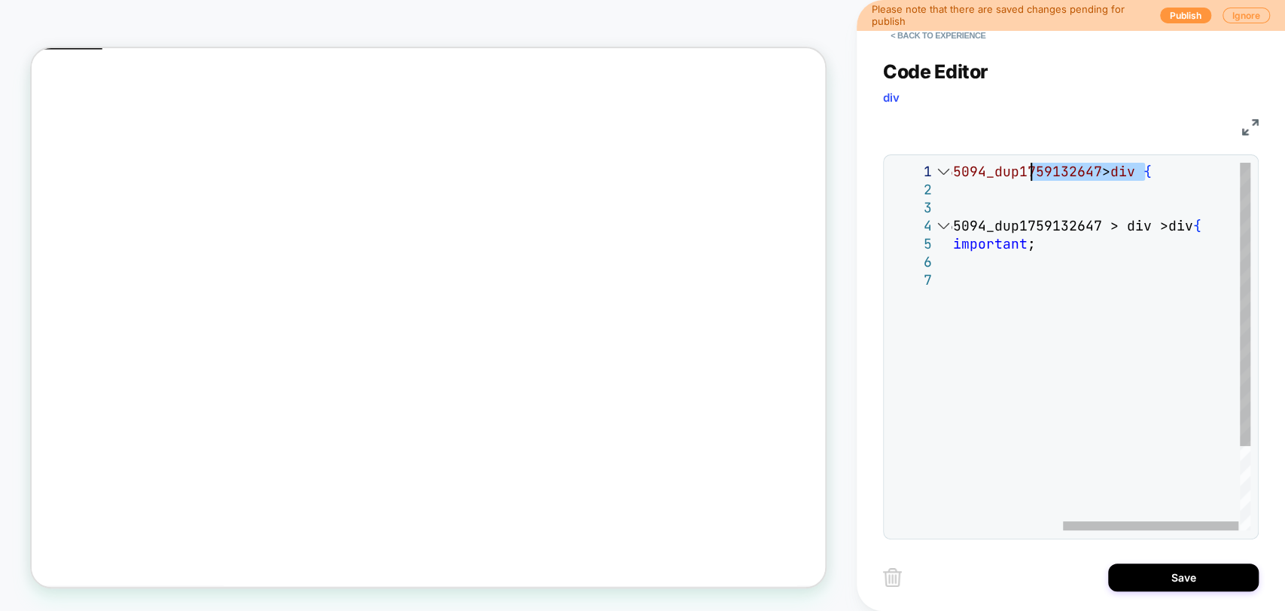
scroll to position [35, 194]
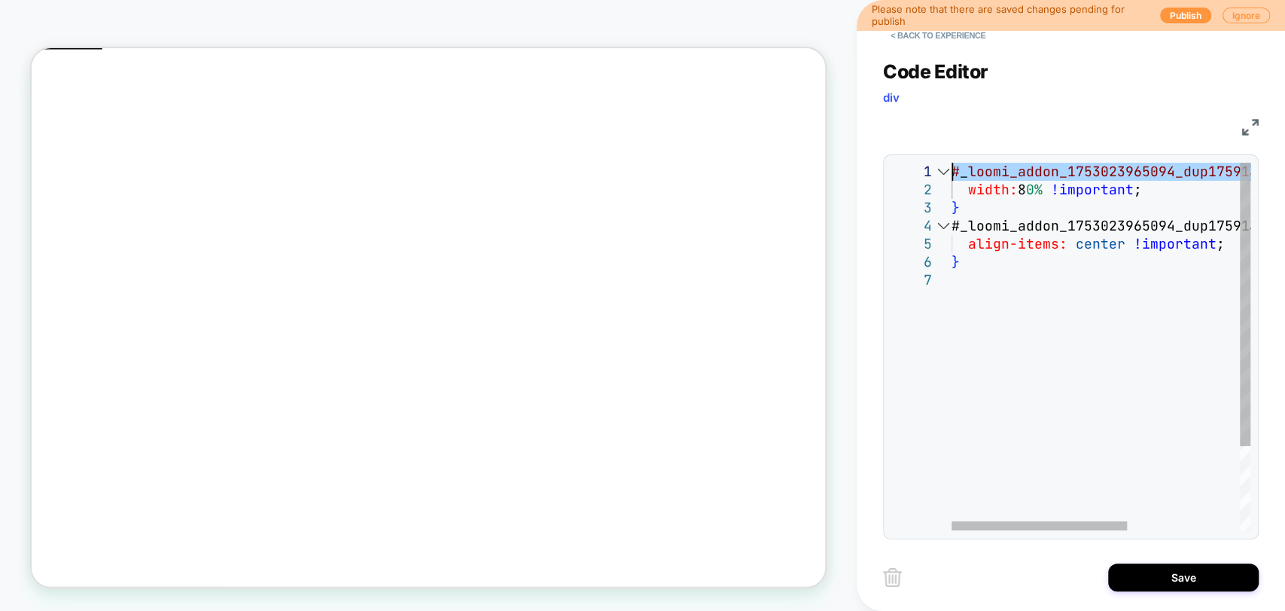
drag, startPoint x: 1032, startPoint y: 168, endPoint x: 792, endPoint y: 170, distance: 240.2
click at [952, 170] on div "# _ loomi_addon_1753023965094_dup1759132647 > div { width: 8 0% !important ; } …" at bounding box center [1197, 401] width 490 height 476
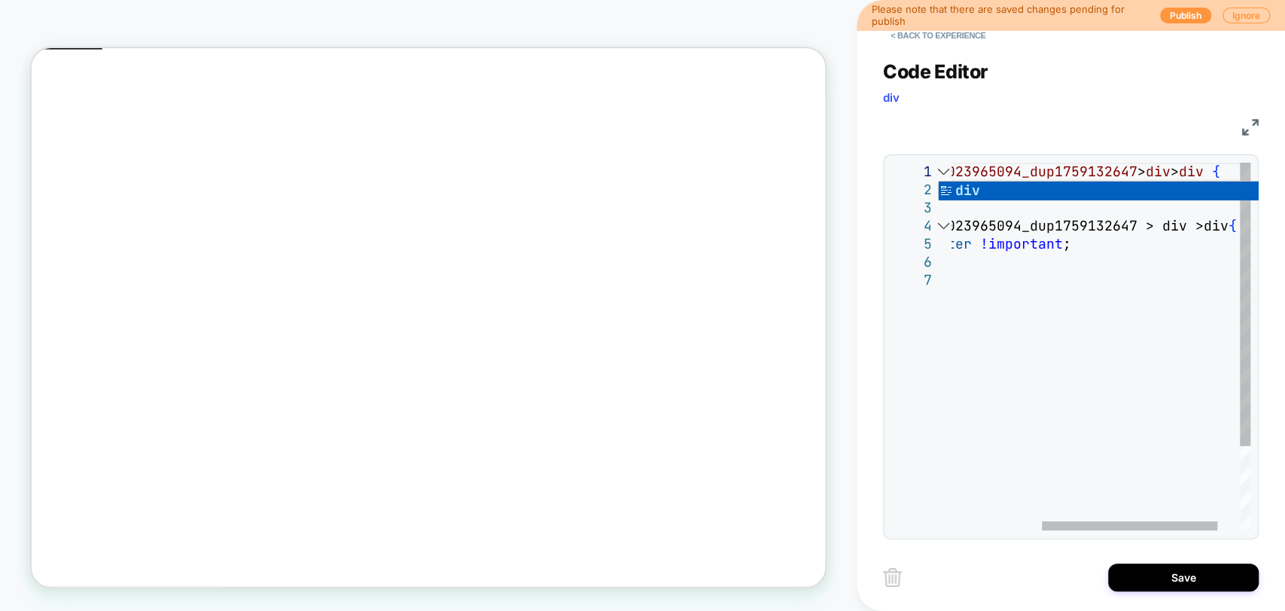
click at [1096, 315] on div "# _ loomi_addon_1753023965094_dup1759132647 > div > div { width: 8 0% !importan…" at bounding box center [1043, 401] width 490 height 476
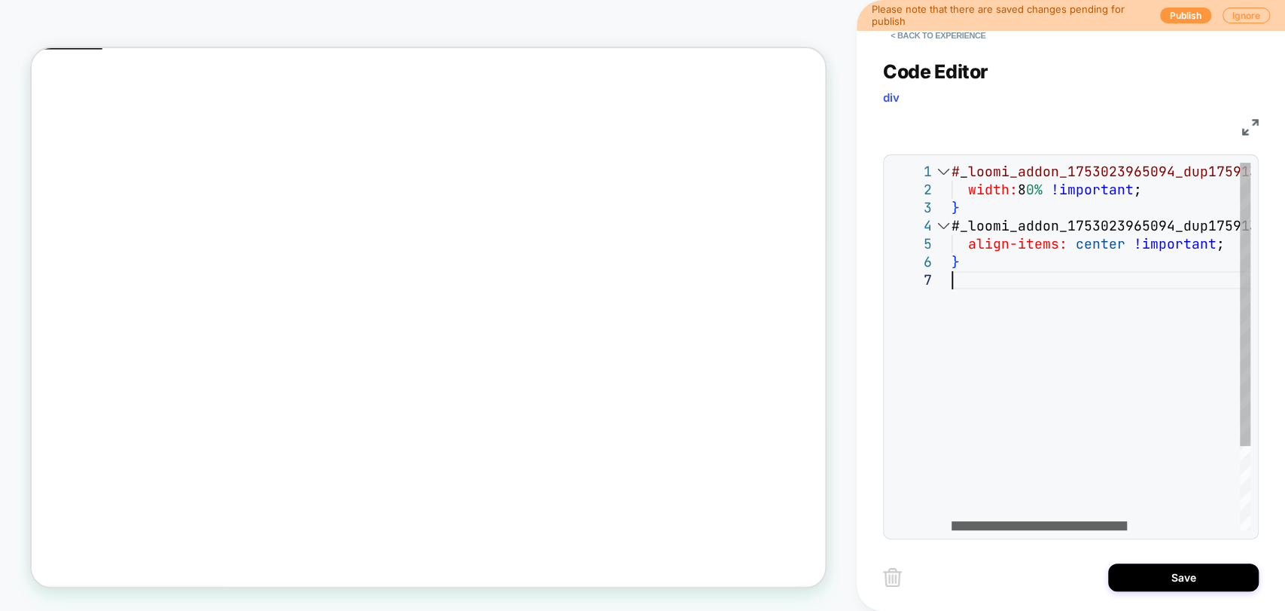
click at [973, 521] on div at bounding box center [1039, 525] width 175 height 9
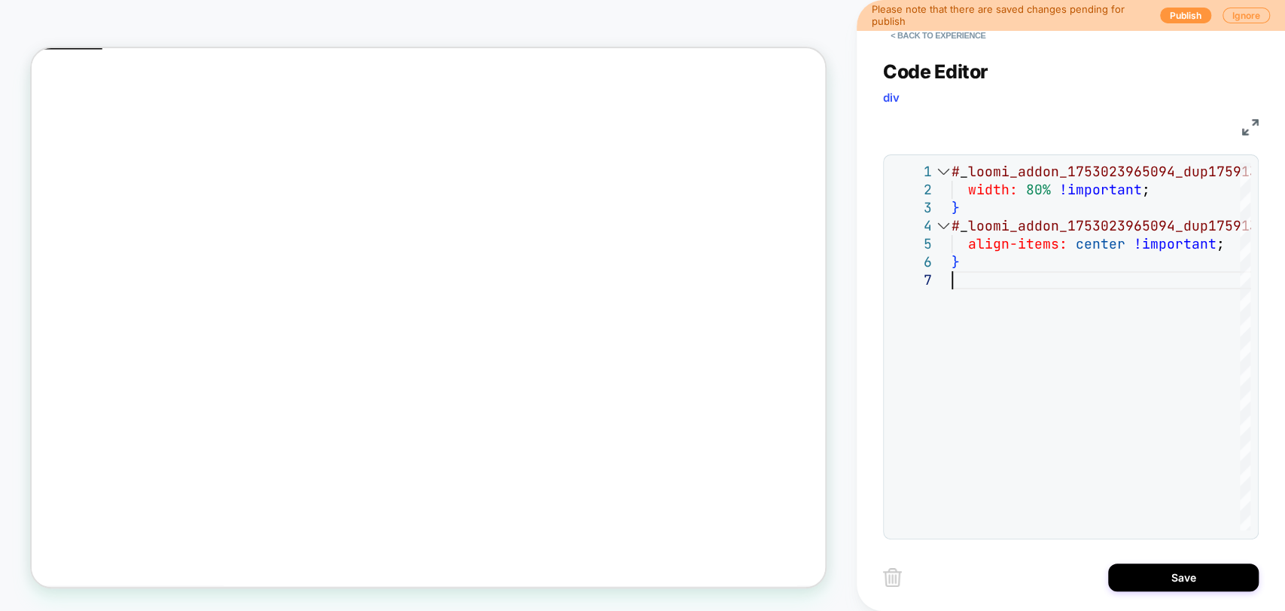
click at [1001, 225] on div "# _ loomi_addon_1753023965094_dup1759132647 > div > div { width: 80% !important…" at bounding box center [1197, 401] width 490 height 476
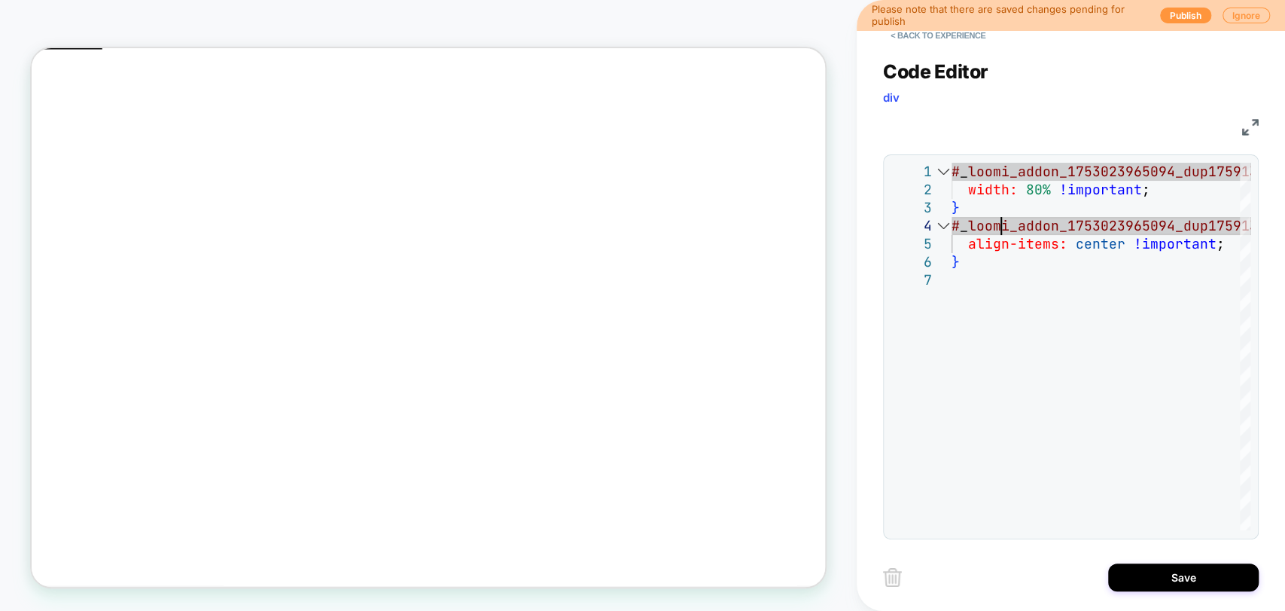
click at [1248, 135] on div "CSS" at bounding box center [1071, 125] width 376 height 26
click at [1176, 221] on div "# _ loomi_addon_1753023965094_dup1759132647 > div > div { width: 80% !important…" at bounding box center [1197, 401] width 490 height 476
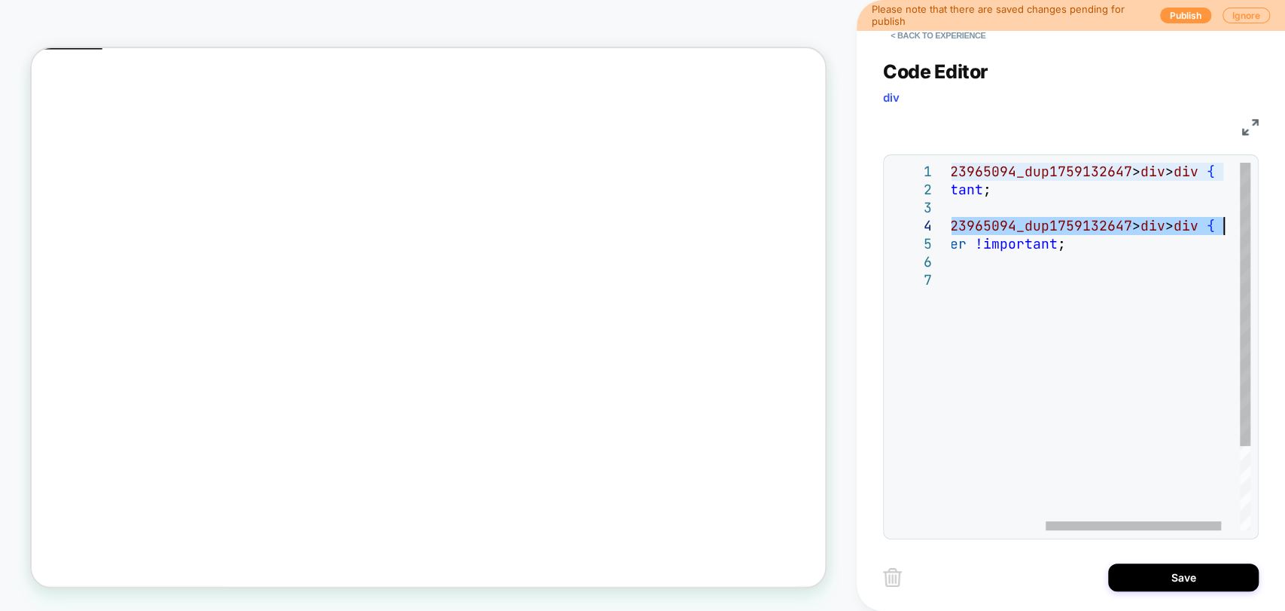
drag, startPoint x: 952, startPoint y: 224, endPoint x: 1218, endPoint y: 225, distance: 265.0
click at [1221, 225] on div "# _ loomi_addon_1753023965094_dup1759132647 > div > div { width: 80% !important…" at bounding box center [1038, 401] width 490 height 476
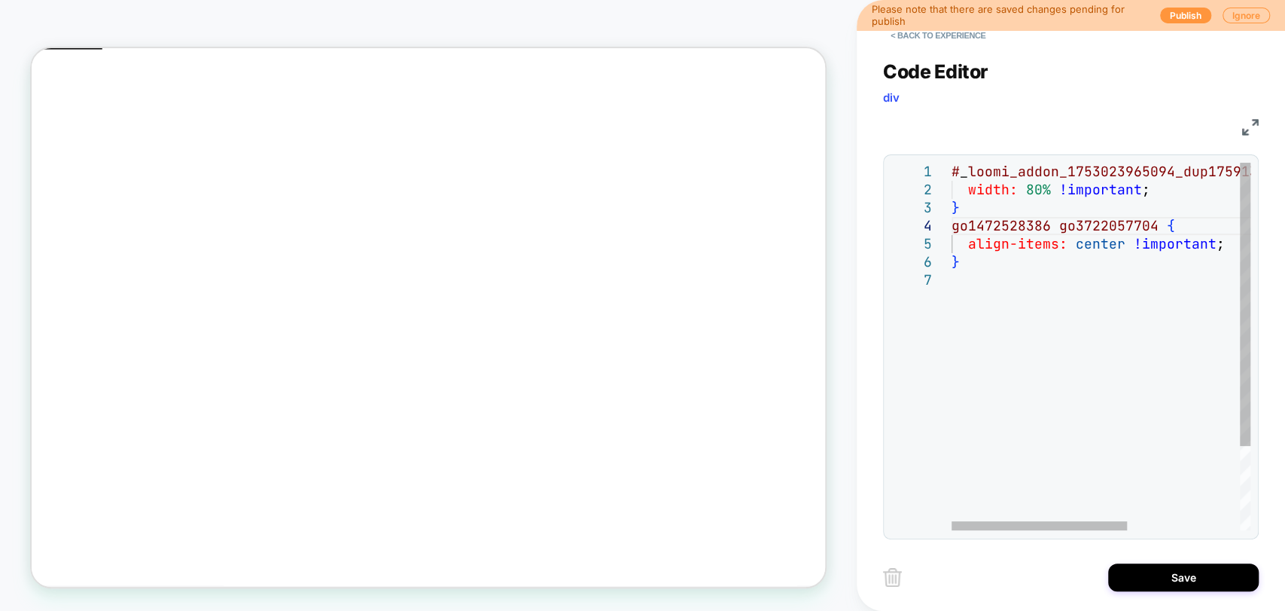
click at [952, 229] on div "# _ loomi_addon_1753023965094_dup1759132647 > div > div { width: 80% !important…" at bounding box center [1101, 346] width 299 height 367
click at [956, 227] on div "# _ loomi_addon_1753023965094_dup1759132647 > div > div { width: 80% !important…" at bounding box center [1197, 401] width 490 height 476
click at [1068, 229] on div "# _ loomi_addon_1753023965094_dup1759132647 > div > div { width: 80% !important…" at bounding box center [1197, 401] width 490 height 476
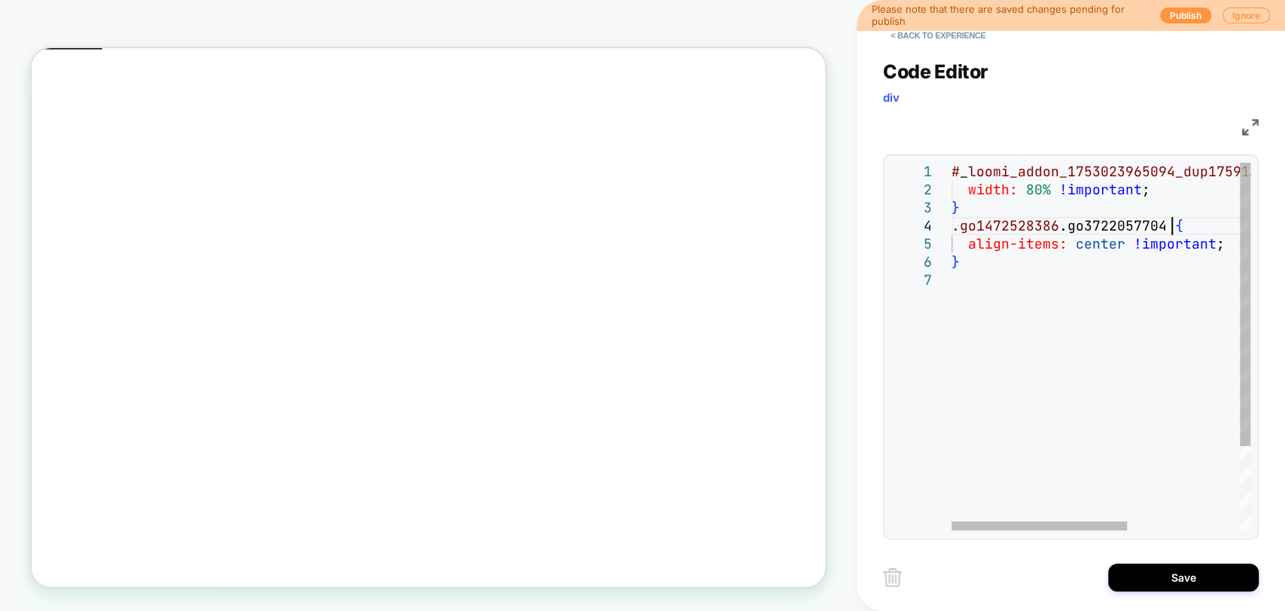
click at [1013, 347] on div "# _ loomi_addon_1753023965094_dup1759132647 > div > div { width: 80% !important…" at bounding box center [1197, 401] width 490 height 476
click at [1128, 218] on div "# _ loomi_addon_1753023965094_dup1759132647 > div > div { width: 80% !important…" at bounding box center [1197, 401] width 490 height 476
click at [1084, 230] on div "# _ loomi_addon_1753023965094_dup1759132647 > div > div { width: 80% !important…" at bounding box center [1197, 401] width 490 height 476
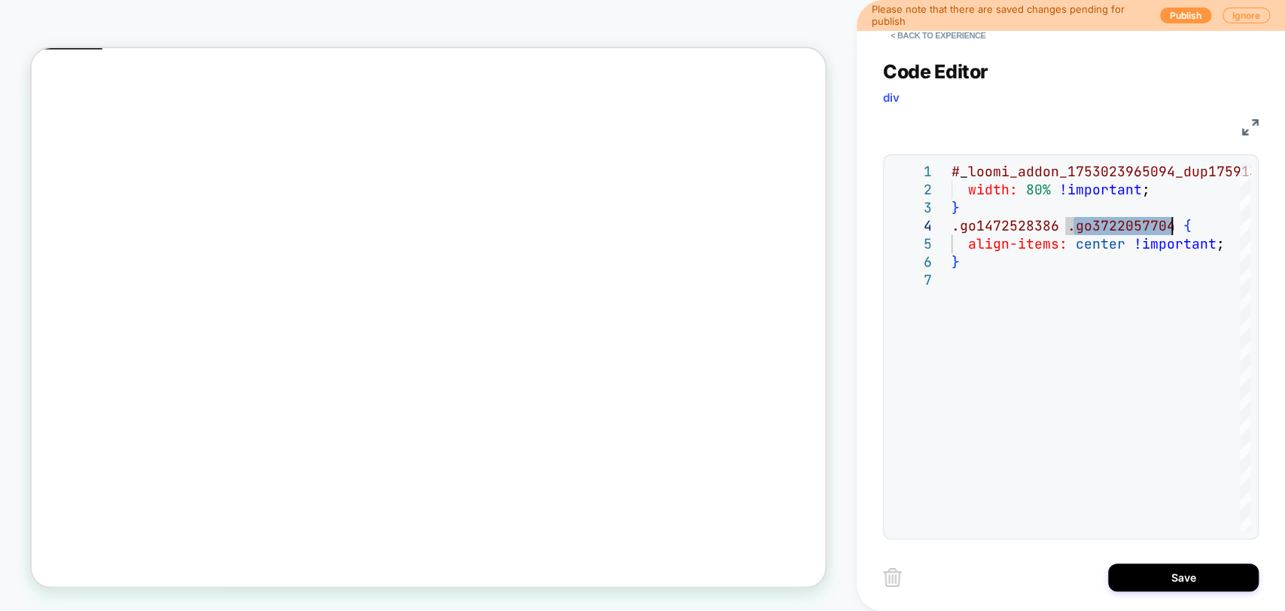
click at [1040, 233] on div "# _ loomi_addon_1753023965094_dup1759132647 > div > div { width: 80% !important…" at bounding box center [1197, 401] width 490 height 476
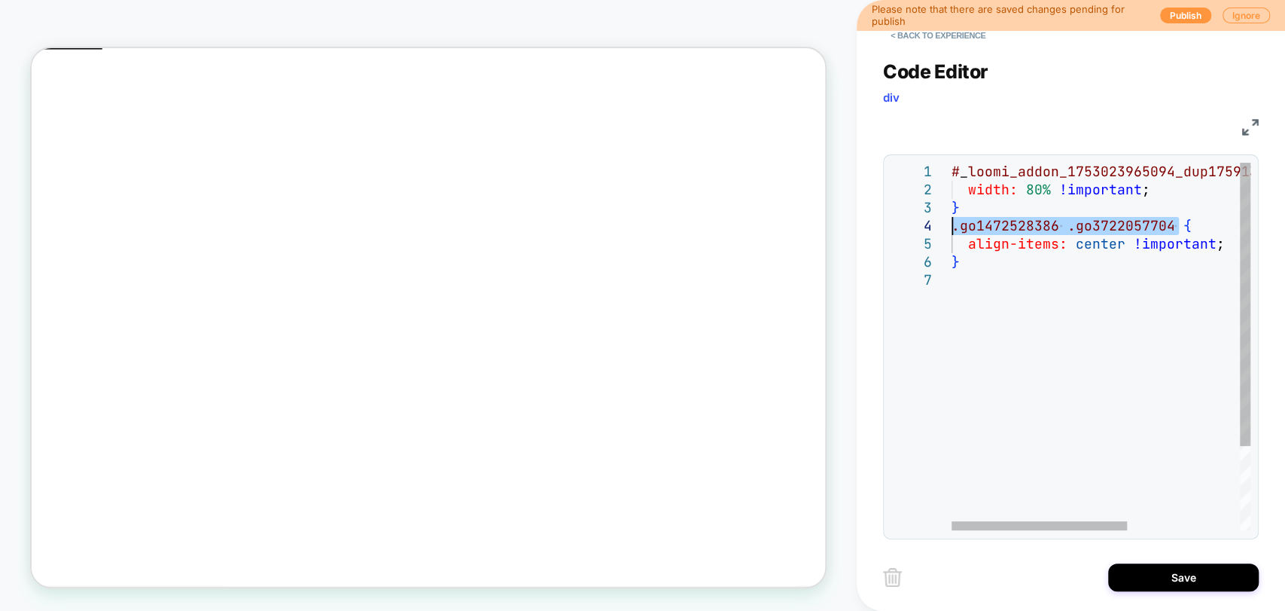
drag, startPoint x: 1170, startPoint y: 224, endPoint x: 836, endPoint y: 231, distance: 334.4
click at [952, 231] on div "# _ loomi_addon_1753023965094_dup1759132647 > div > div { width: 80% !important…" at bounding box center [1197, 401] width 490 height 476
type textarea "**********"
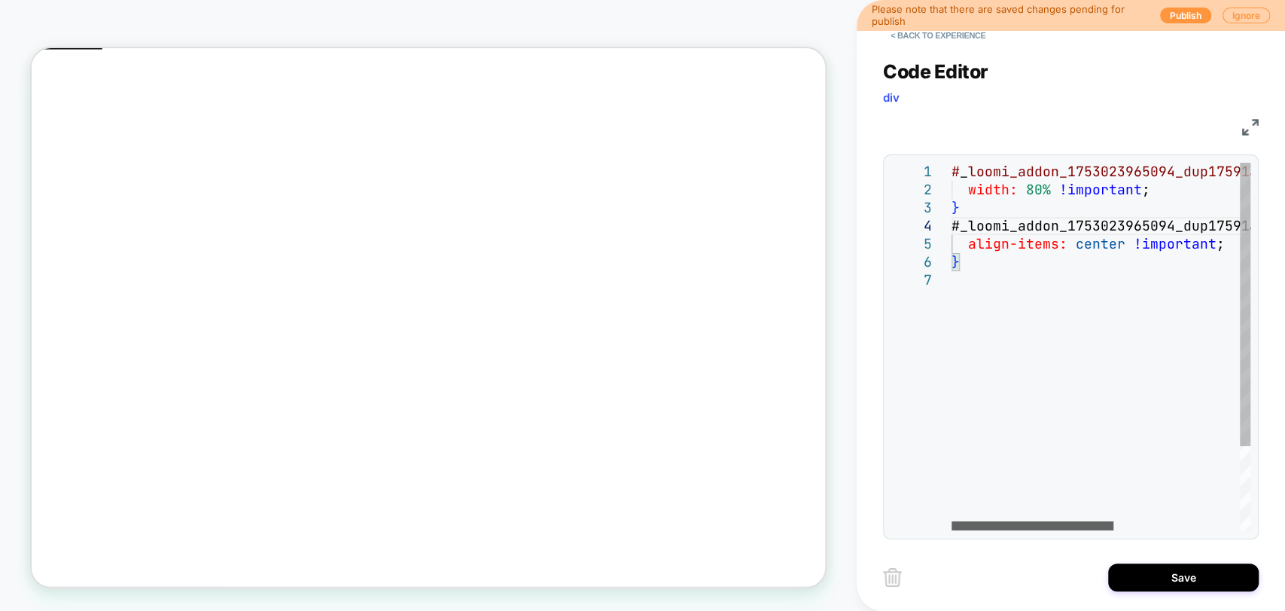
click at [952, 526] on div at bounding box center [1033, 525] width 162 height 9
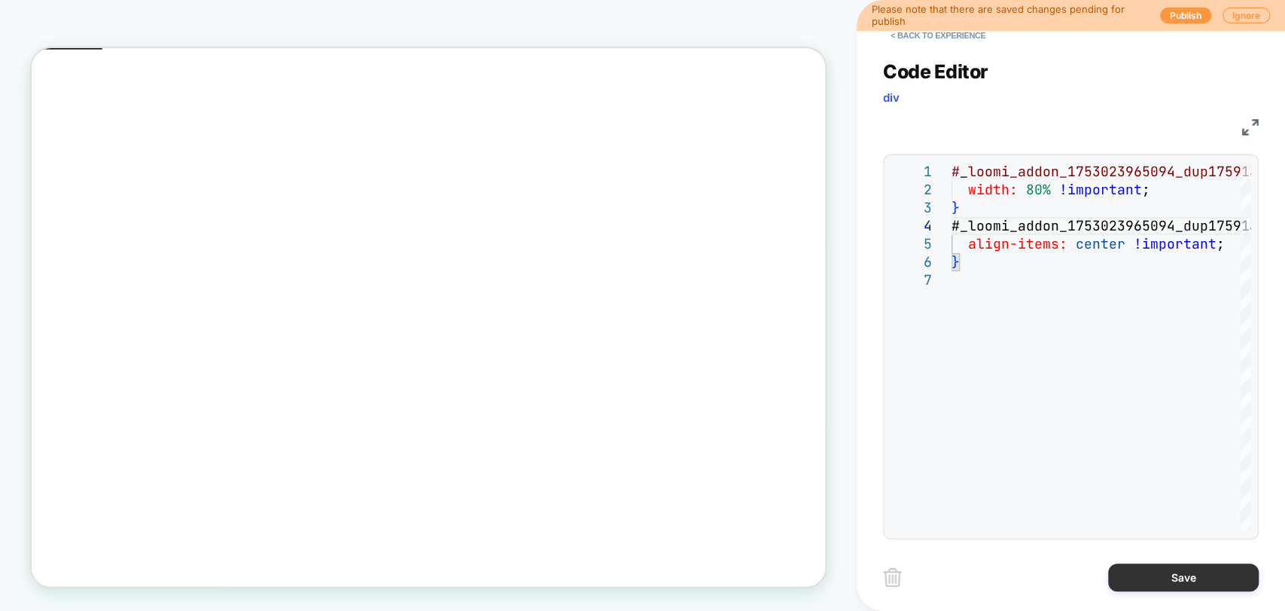
click at [1146, 568] on button "Save" at bounding box center [1183, 577] width 151 height 28
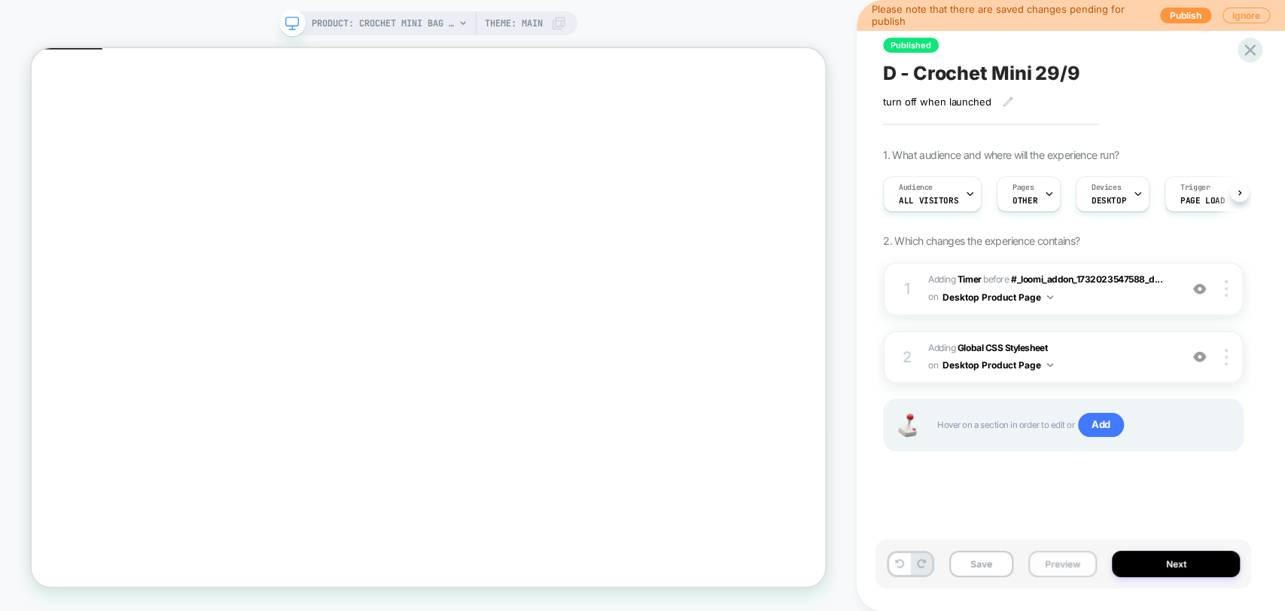
click at [1047, 562] on button "Preview" at bounding box center [1063, 563] width 69 height 26
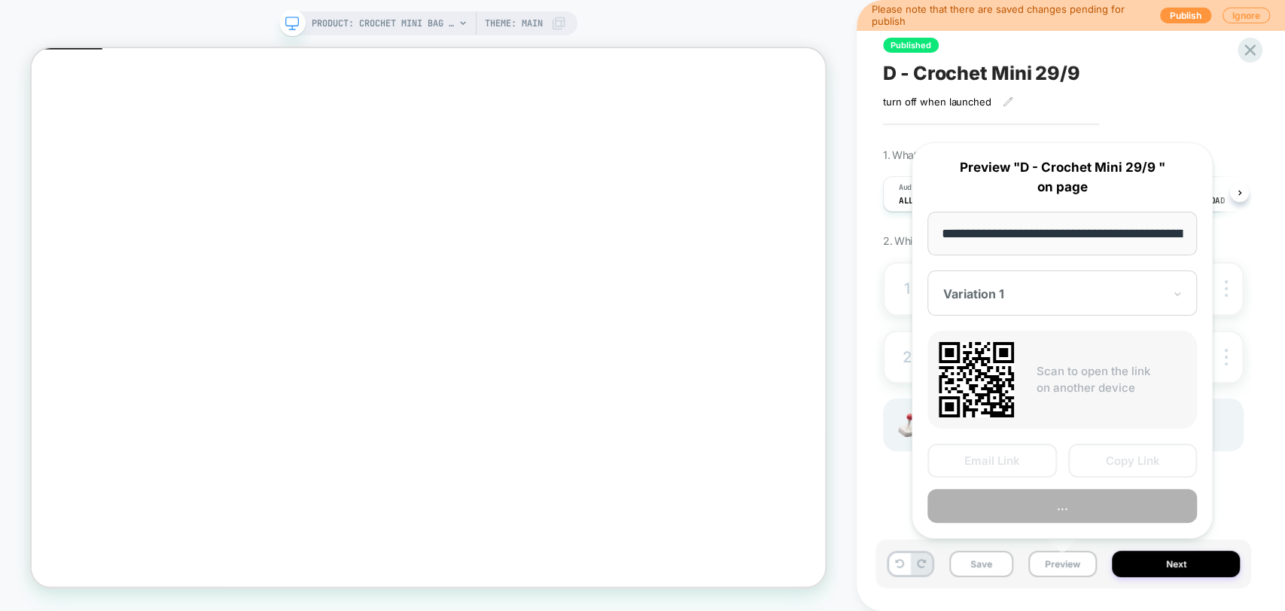
scroll to position [0, 0]
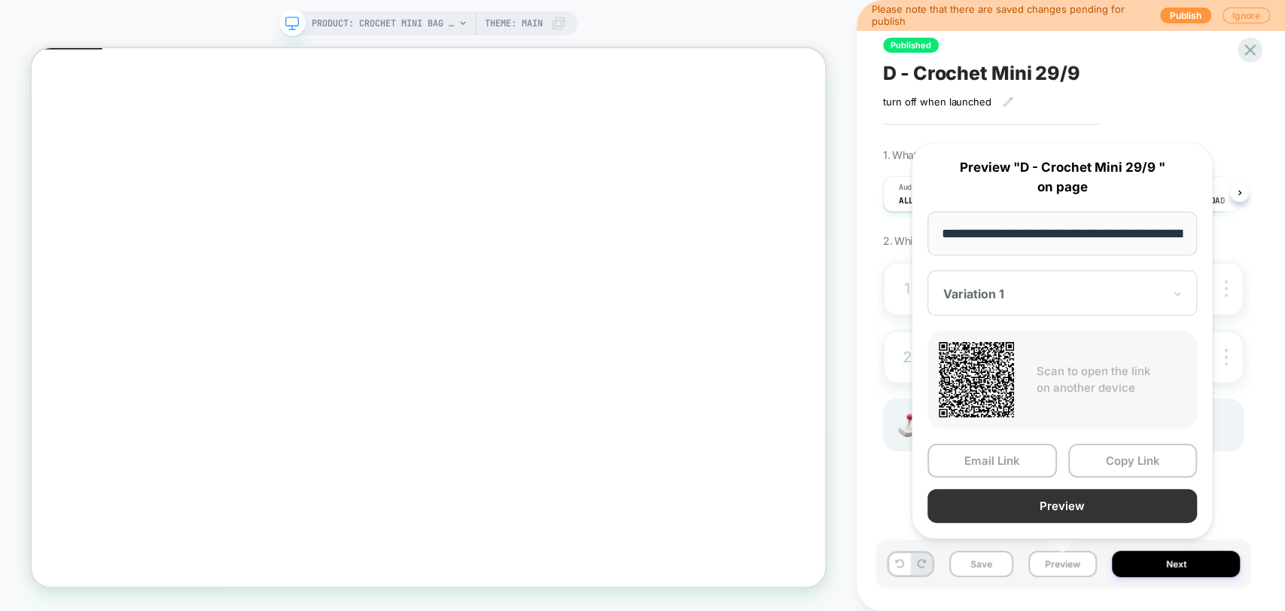
click at [998, 500] on button "Preview" at bounding box center [1063, 506] width 270 height 34
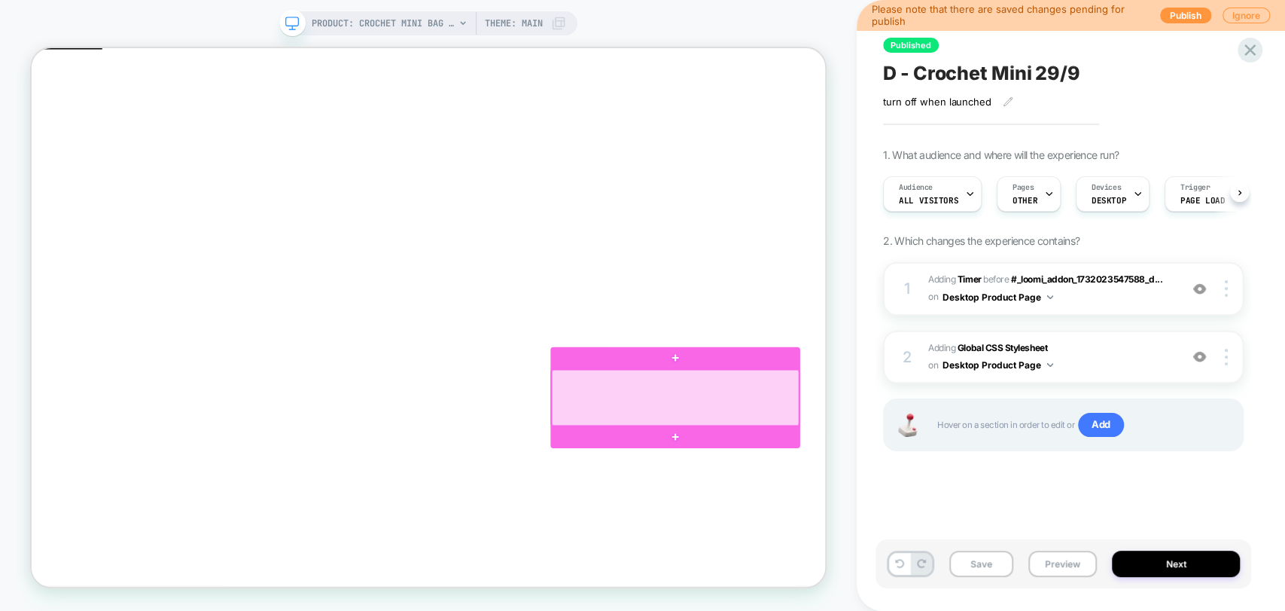
click at [946, 529] on div at bounding box center [890, 514] width 330 height 75
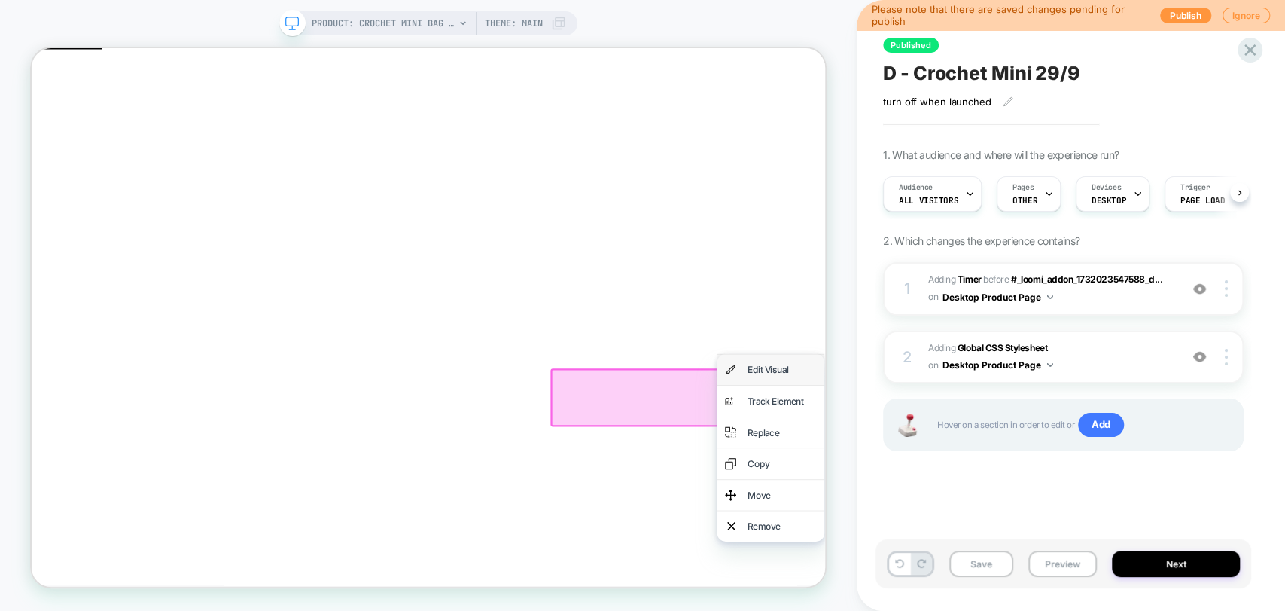
click at [1035, 477] on div "Edit Visual" at bounding box center [1032, 477] width 92 height 20
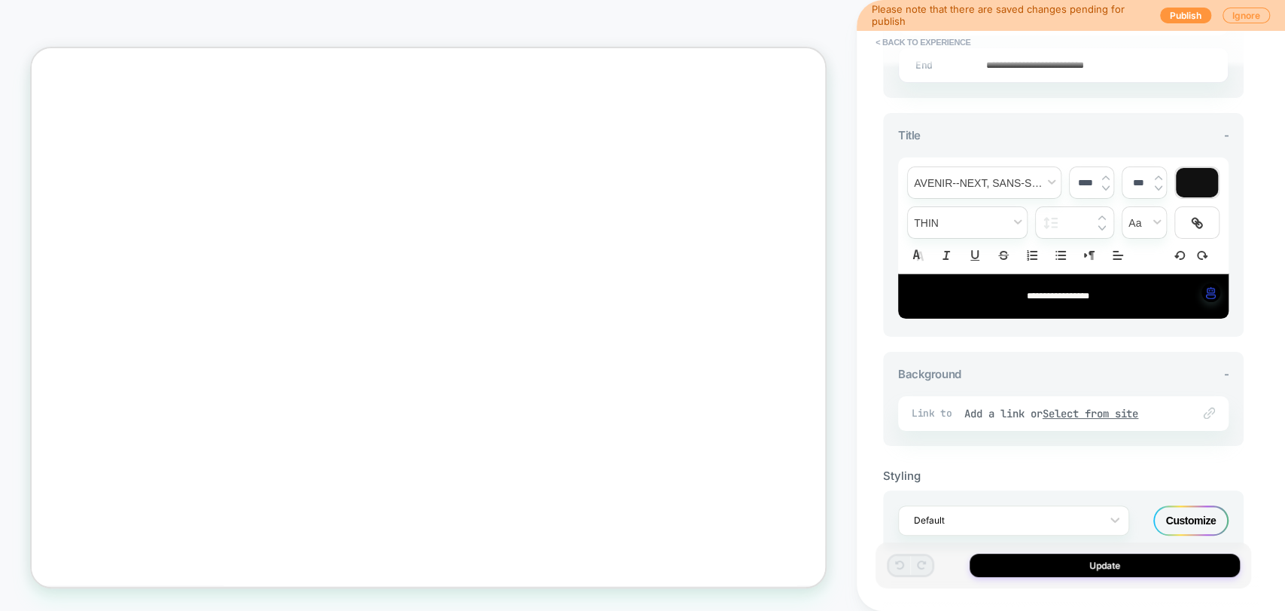
scroll to position [533, 0]
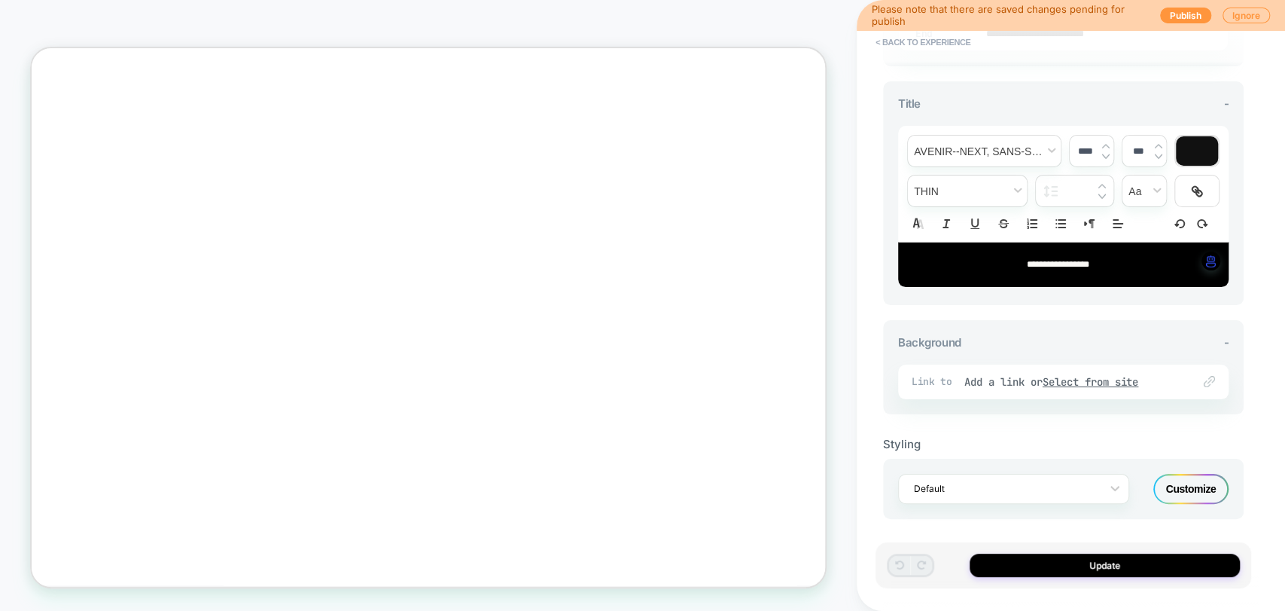
click at [1184, 480] on div "Customize" at bounding box center [1191, 489] width 75 height 30
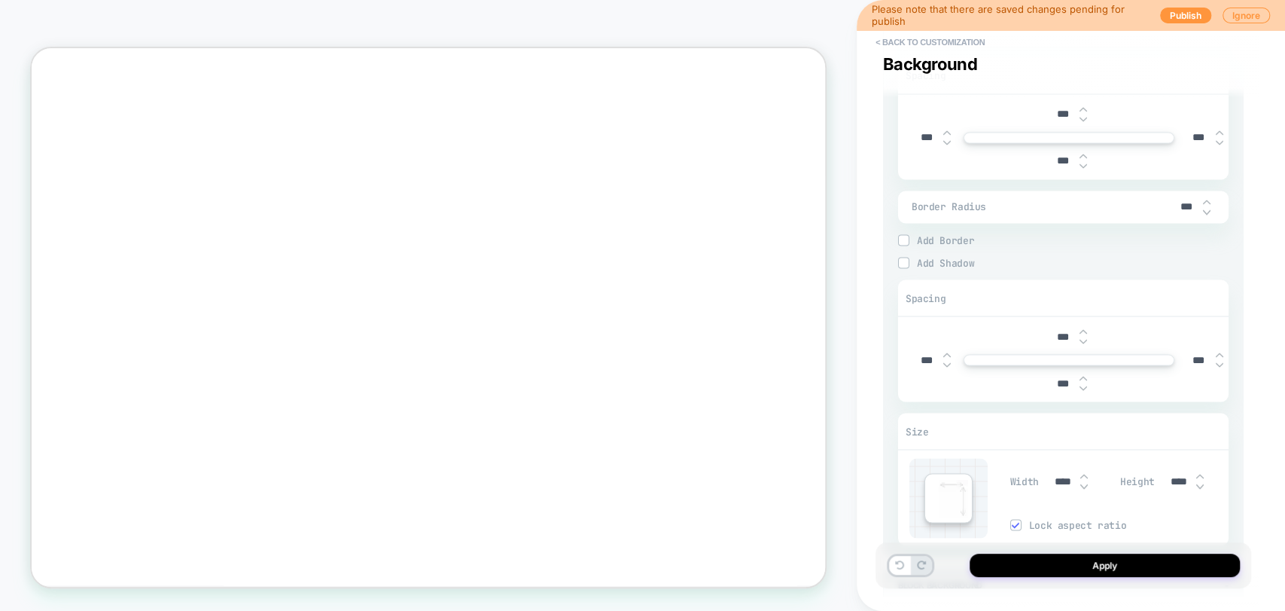
scroll to position [1475, 0]
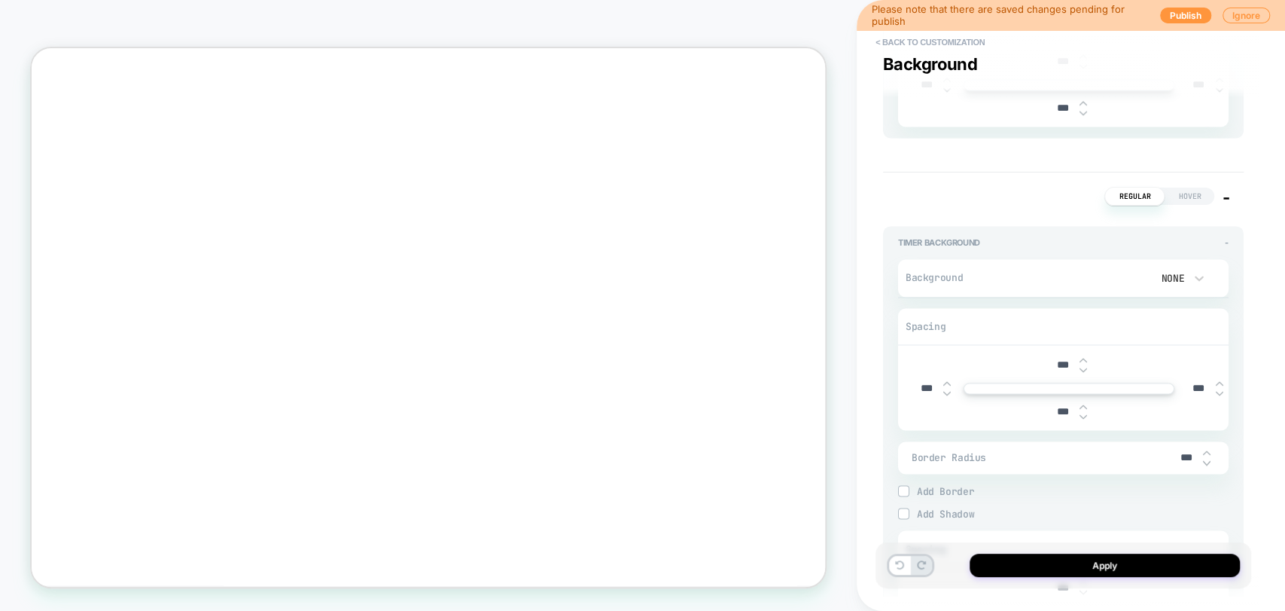
click at [1223, 195] on span "-" at bounding box center [1226, 197] width 8 height 20
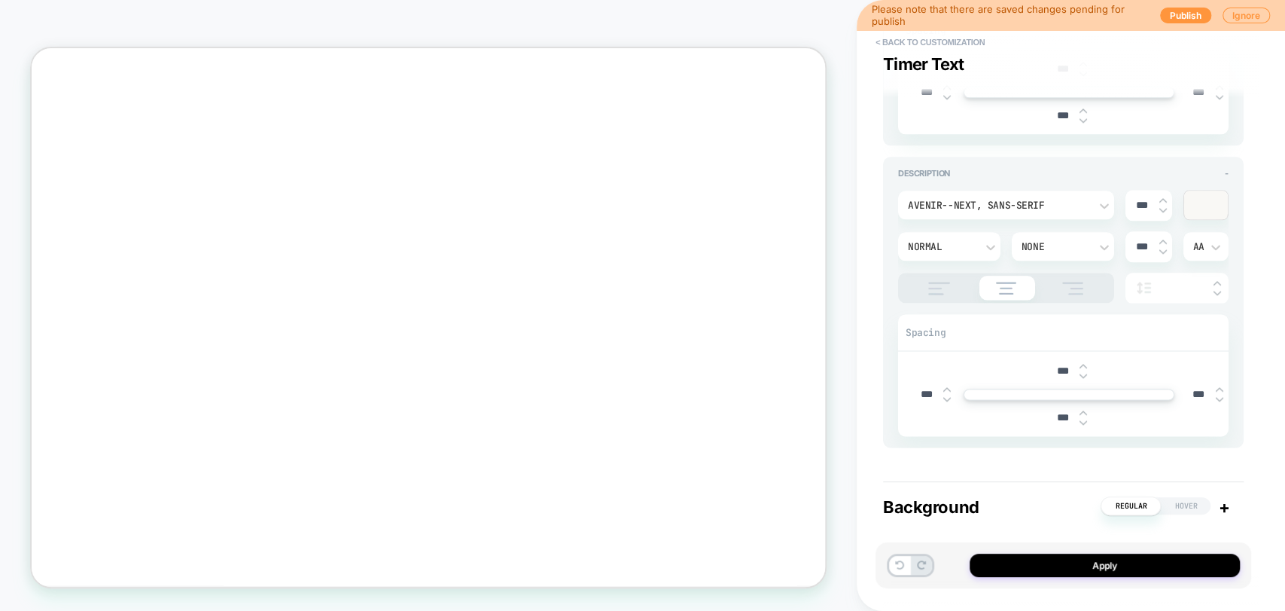
scroll to position [1190, 0]
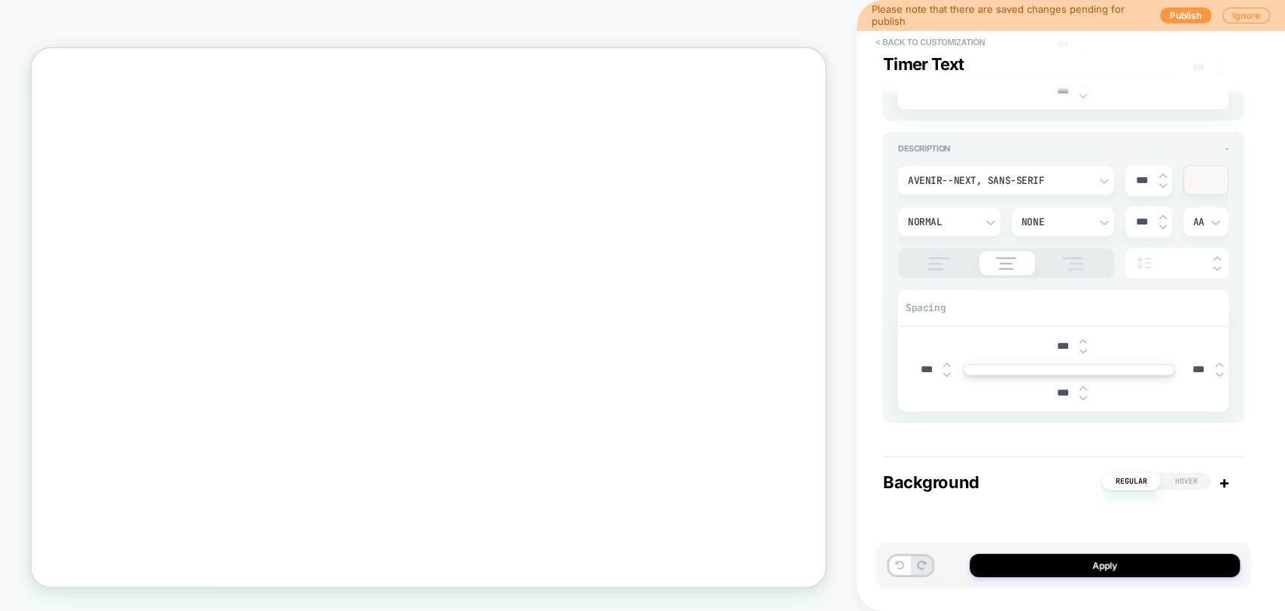
click at [1223, 480] on span "+" at bounding box center [1223, 482] width 11 height 20
type textarea "*"
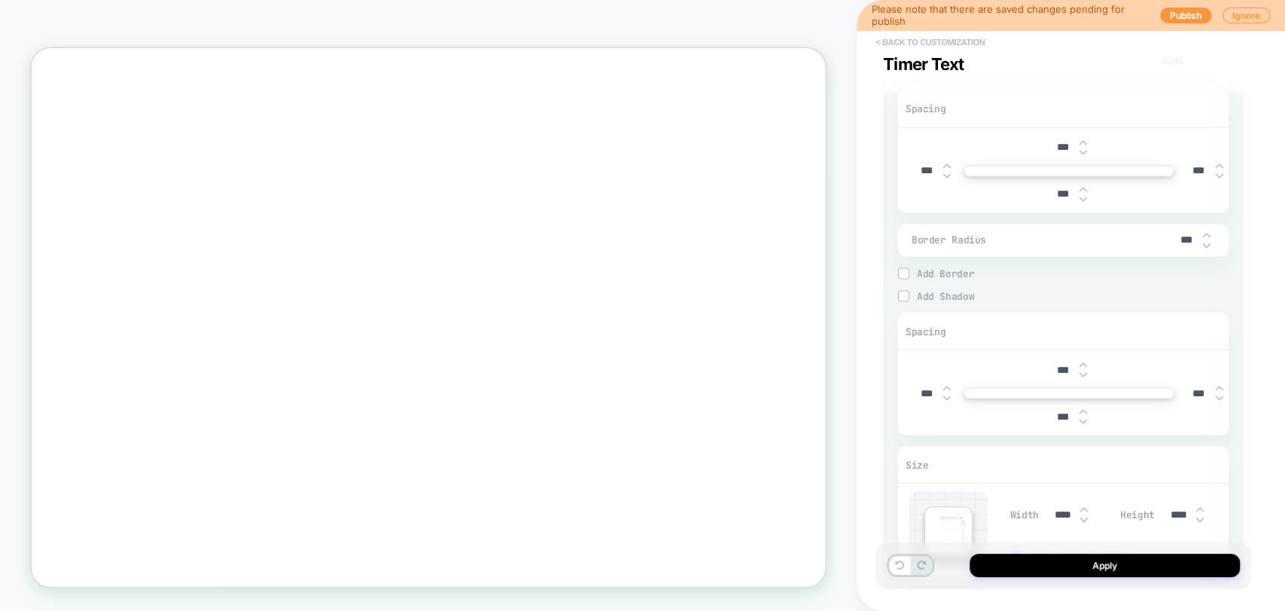
click at [926, 41] on button "< Back to customization" at bounding box center [930, 42] width 124 height 24
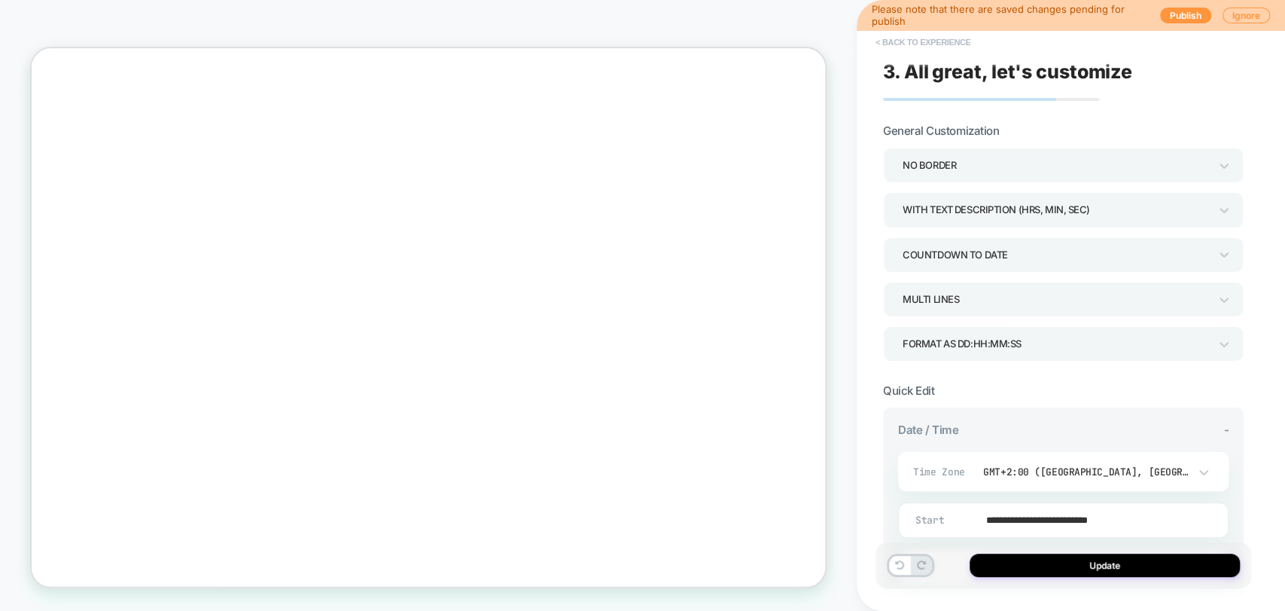
click at [891, 38] on button "< Back to experience" at bounding box center [923, 42] width 110 height 24
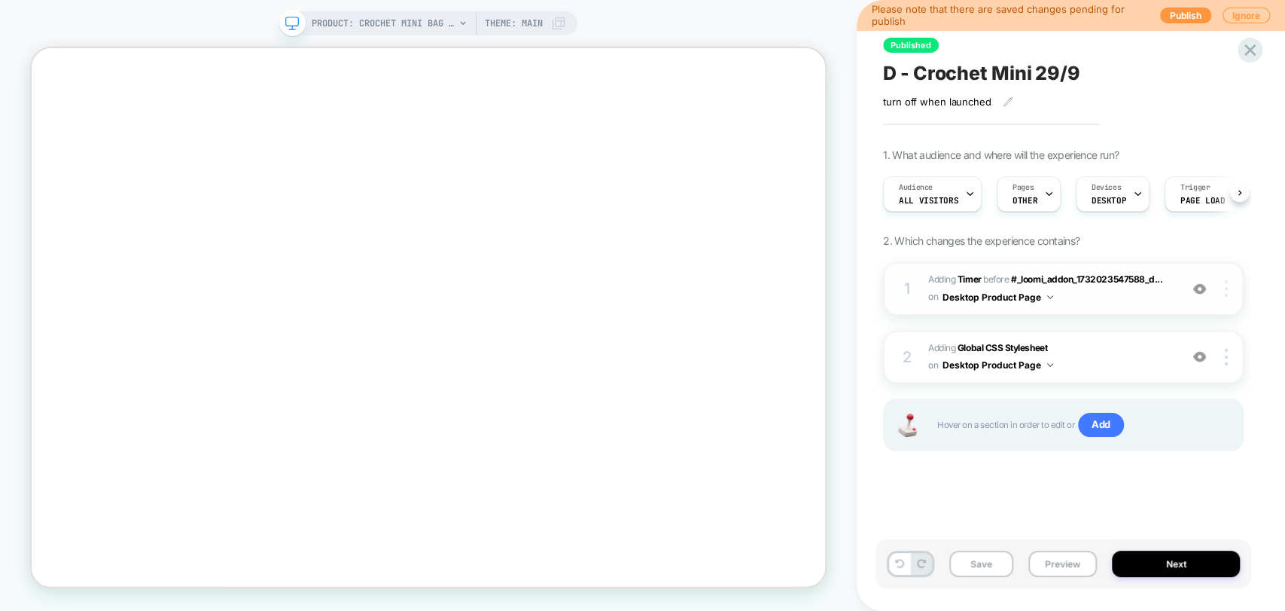
scroll to position [0, 0]
click at [1225, 291] on img at bounding box center [1226, 288] width 3 height 17
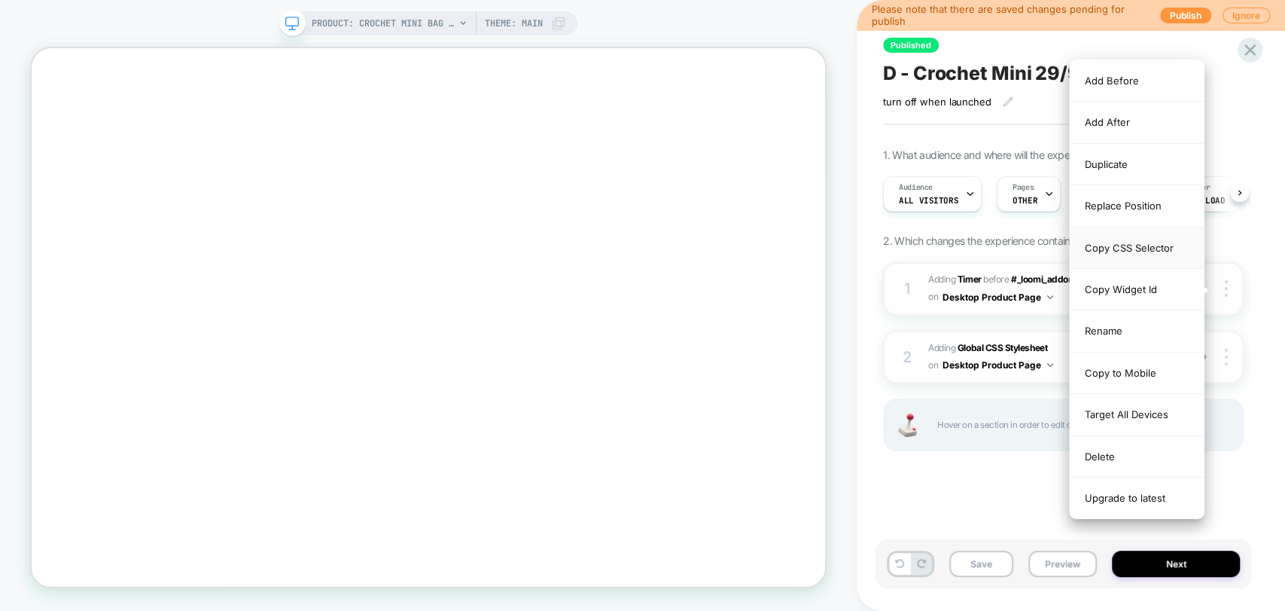
click at [1116, 254] on div "Copy CSS Selector" at bounding box center [1137, 247] width 134 height 41
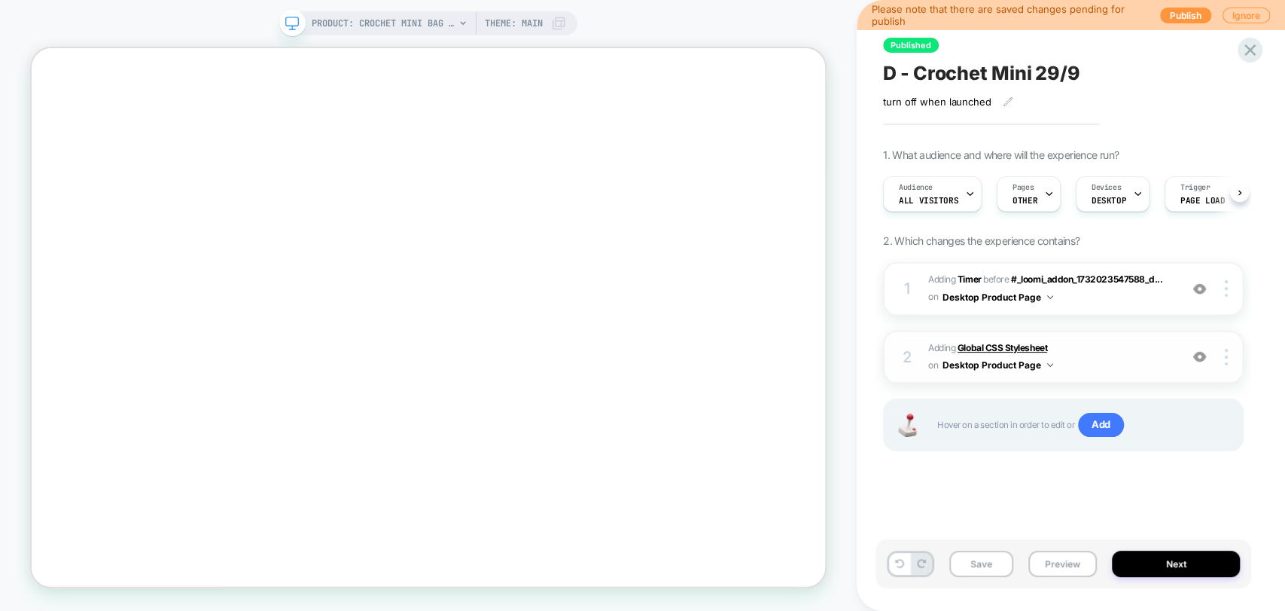
drag, startPoint x: 511, startPoint y: 532, endPoint x: 982, endPoint y: 347, distance: 505.5
click at [982, 347] on b "Global CSS Stylesheet" at bounding box center [1003, 347] width 90 height 11
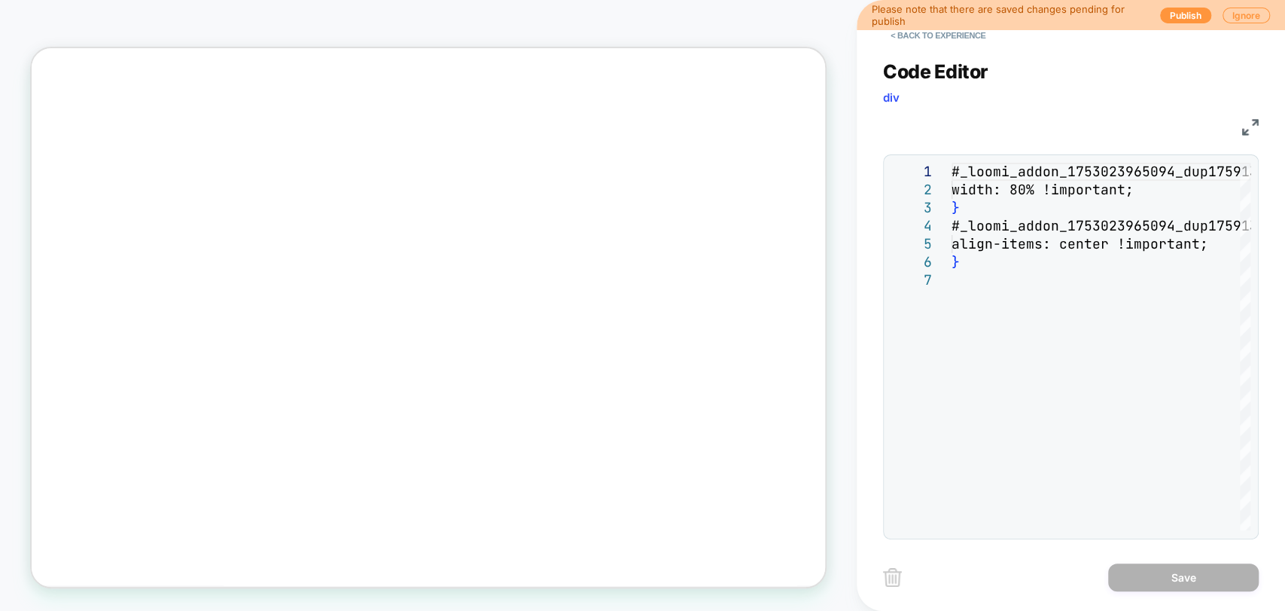
click at [1245, 129] on img at bounding box center [1250, 127] width 17 height 17
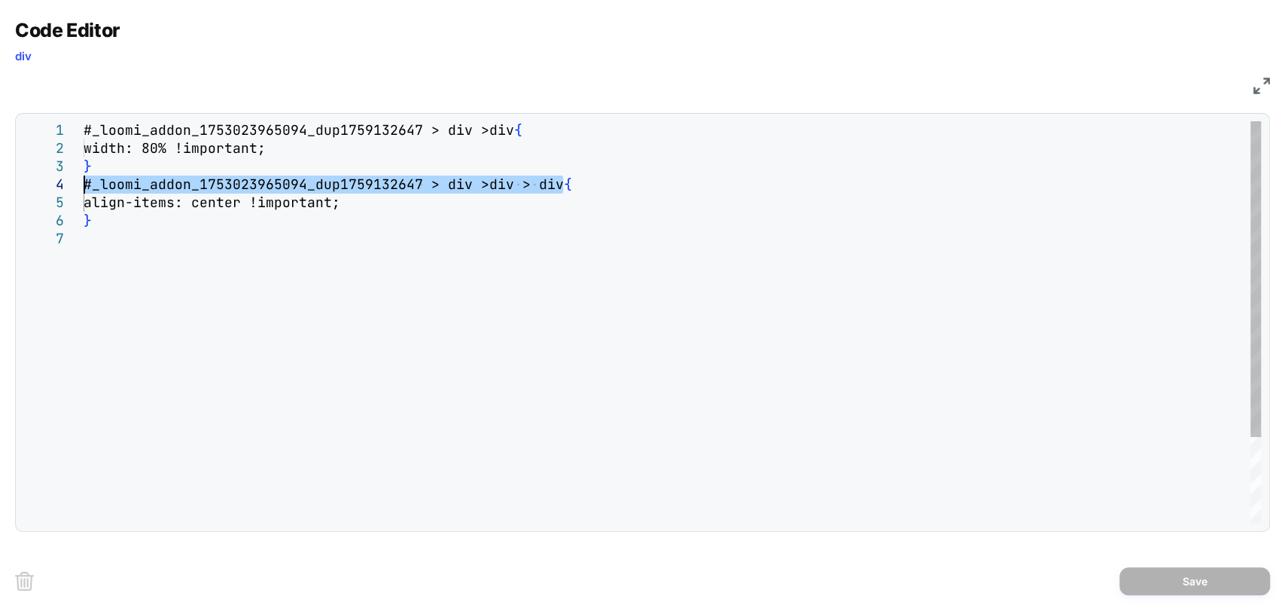
drag, startPoint x: 434, startPoint y: 254, endPoint x: 81, endPoint y: 192, distance: 358.5
click at [84, 192] on div "#_loomi_addon_1753023965094_dup1759132647 > div > div { width: 80% !important; …" at bounding box center [673, 376] width 1178 height 510
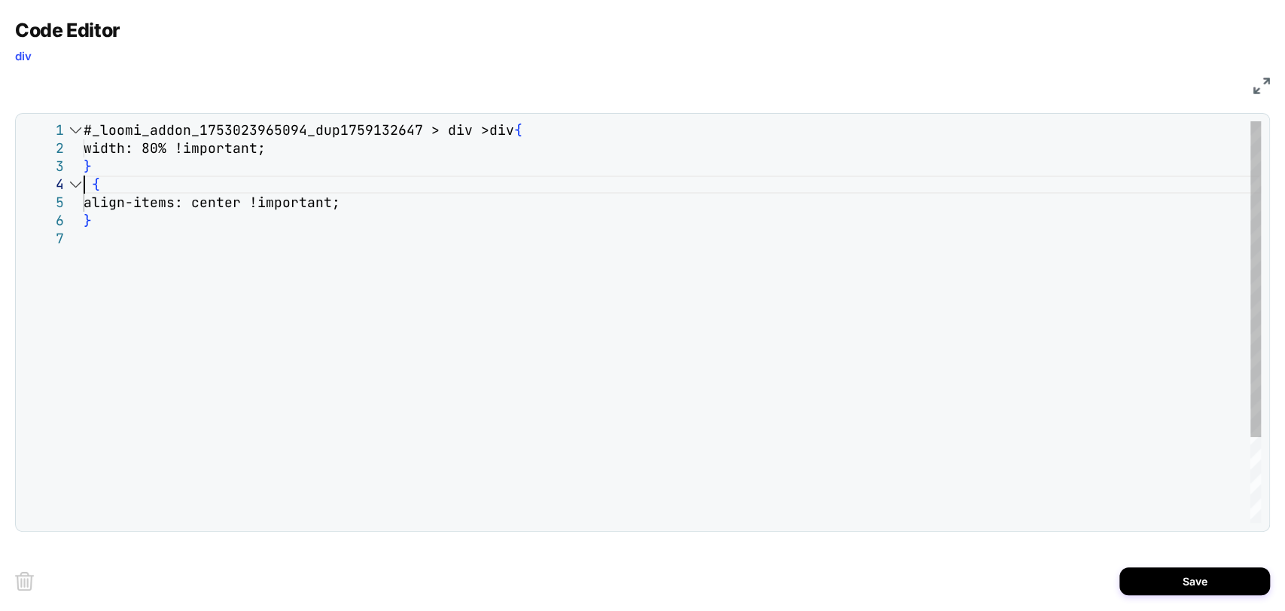
type textarea "**********"
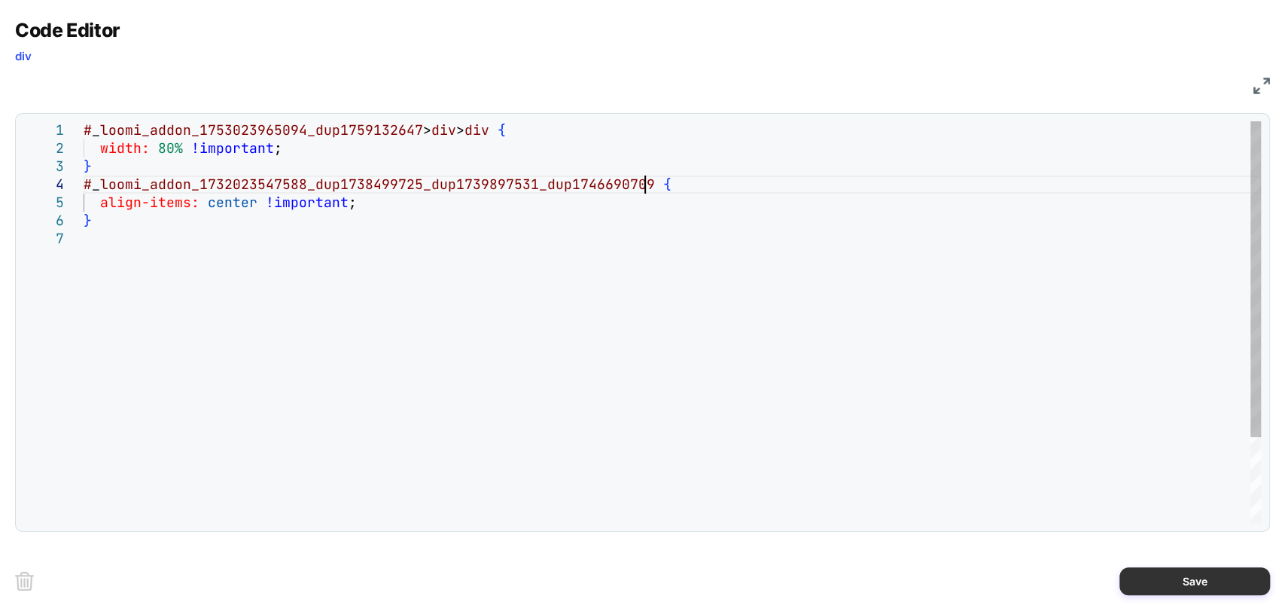
click at [1160, 587] on button "Save" at bounding box center [1195, 581] width 151 height 28
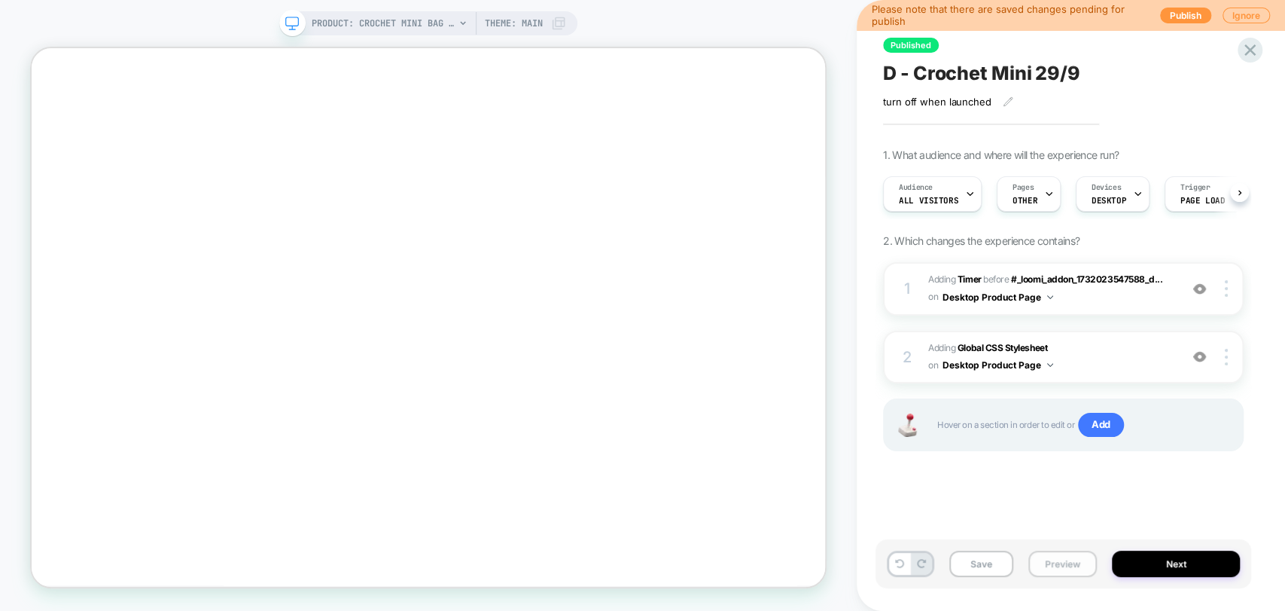
click at [1063, 571] on button "Preview" at bounding box center [1063, 563] width 69 height 26
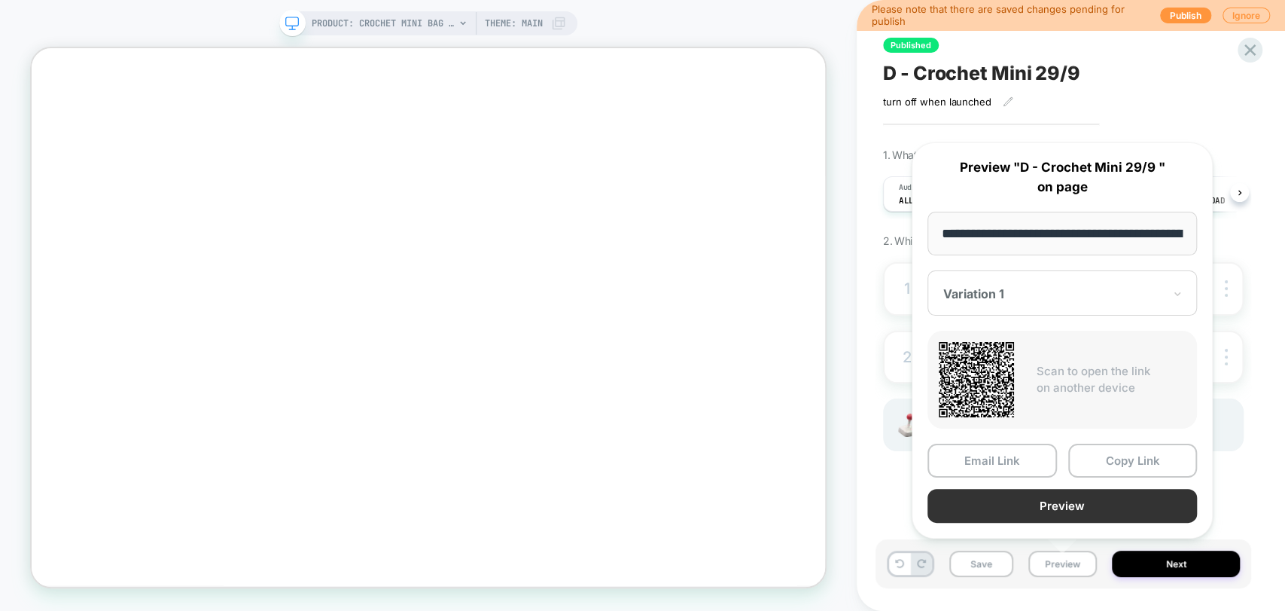
scroll to position [0, 198]
click at [1059, 503] on button "Preview" at bounding box center [1063, 506] width 270 height 34
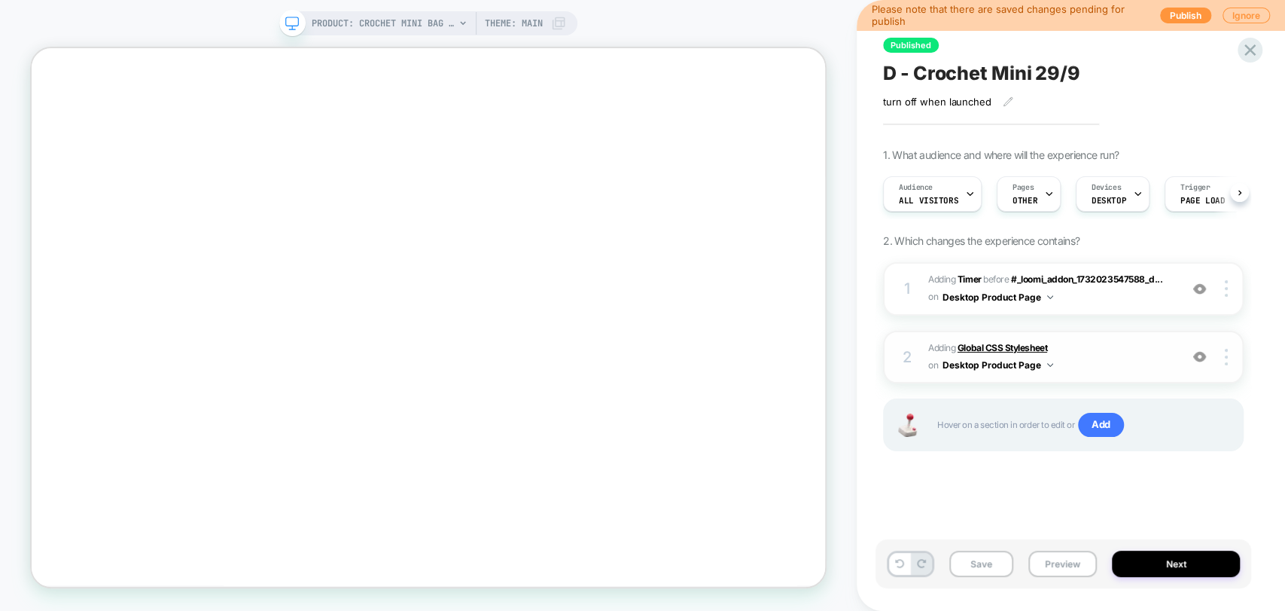
click at [983, 346] on b "Global CSS Stylesheet" at bounding box center [1003, 347] width 90 height 11
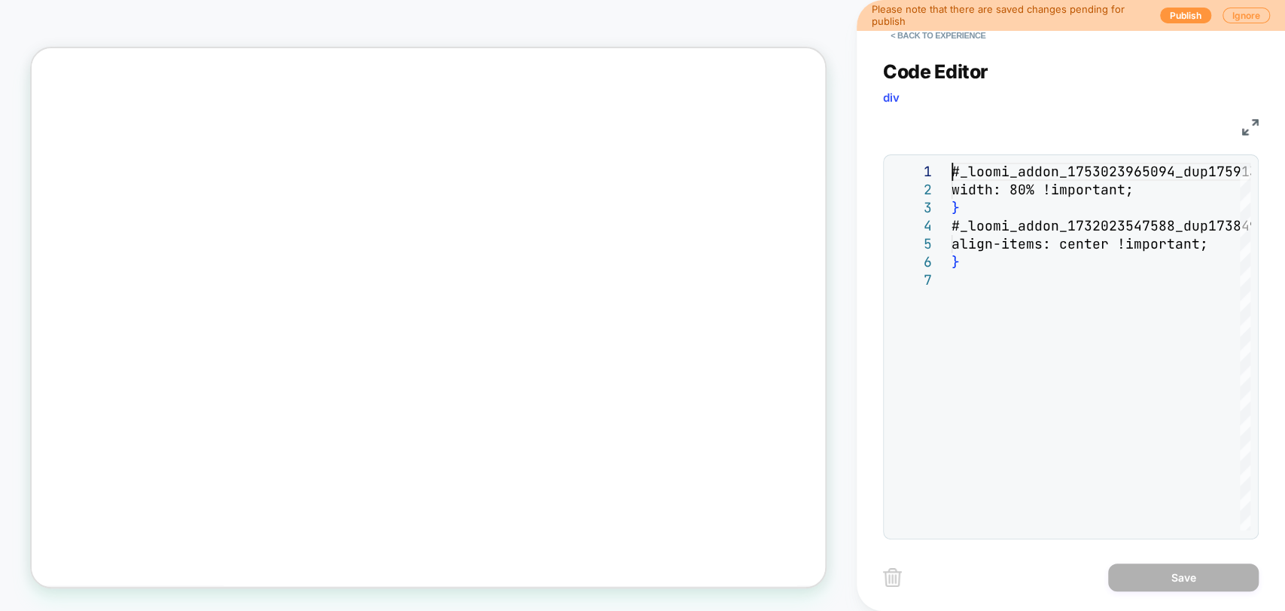
click at [992, 245] on div "#_loomi_addon_1753023965094_dup1759132647 > div > div { width: 80% !important; …" at bounding box center [1101, 401] width 299 height 476
click at [989, 289] on div "#_loomi_addon_1753023965094_dup1759132647 > div > div { width: 80% !important; …" at bounding box center [1101, 401] width 299 height 476
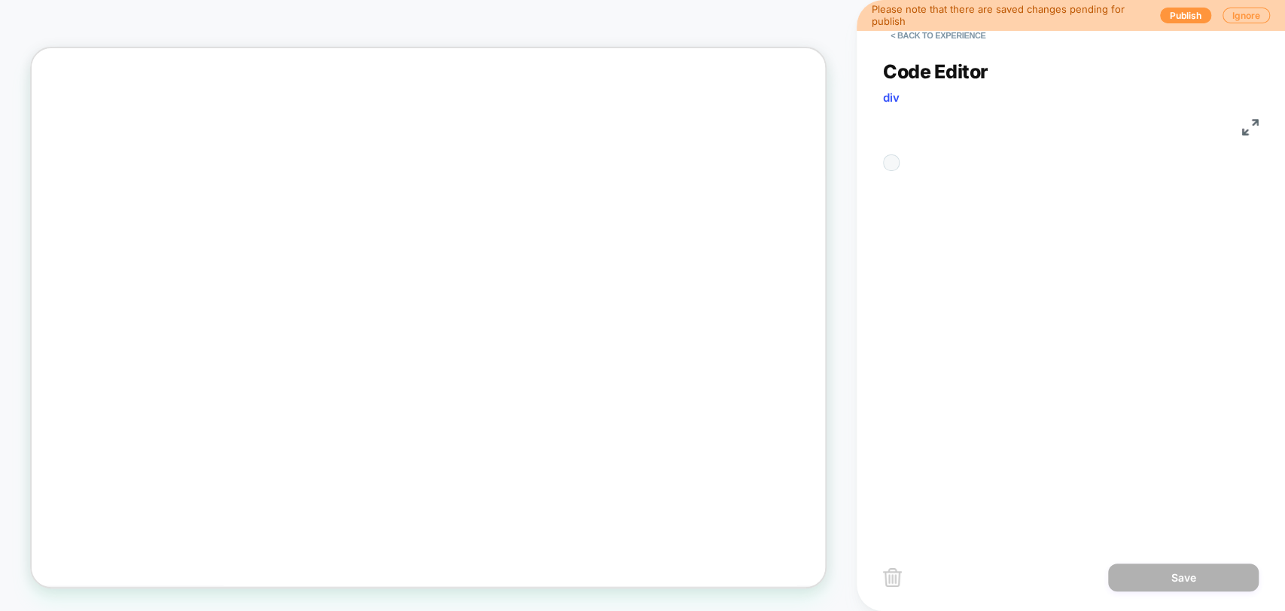
click at [977, 289] on div "#_loomi_addon_1753023965094_dup1759132647 > div > div {" at bounding box center [974, 226] width 44 height 126
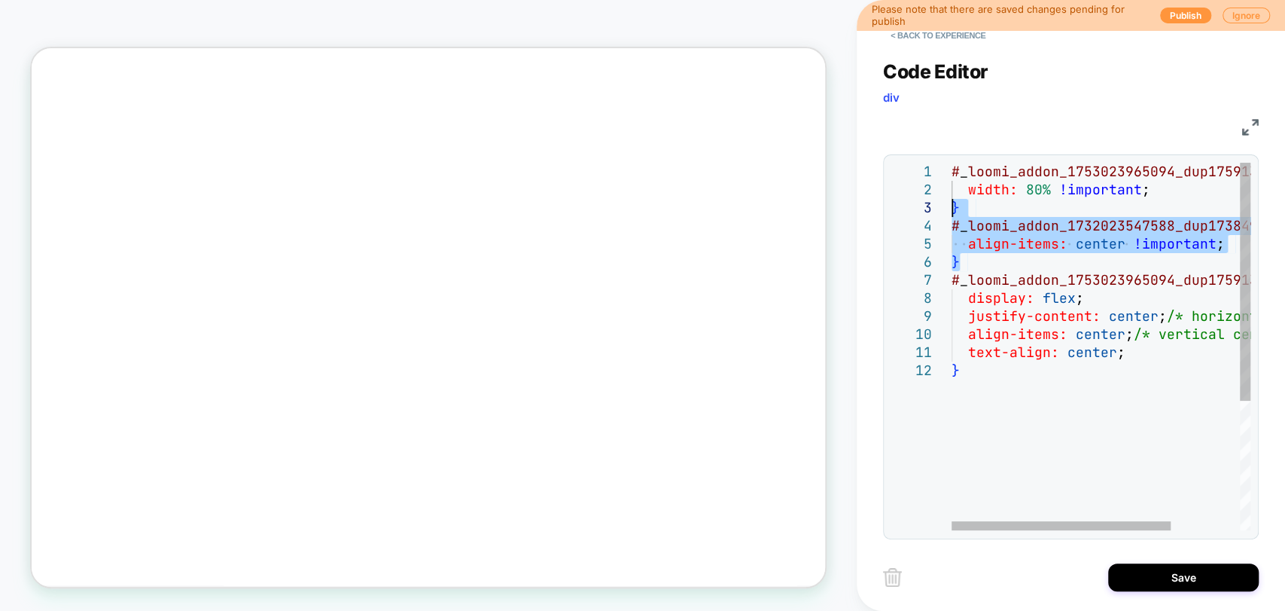
drag, startPoint x: 964, startPoint y: 260, endPoint x: 940, endPoint y: 215, distance: 51.2
click at [952, 215] on div "# _ loomi_addon_1753023965094_dup1759132647 > div > div { width: 80% !important…" at bounding box center [1148, 446] width 392 height 566
click at [994, 253] on div "# _ loomi_addon_1753023965094_dup1759132647 > div > div { width: 80% !important…" at bounding box center [1148, 446] width 392 height 566
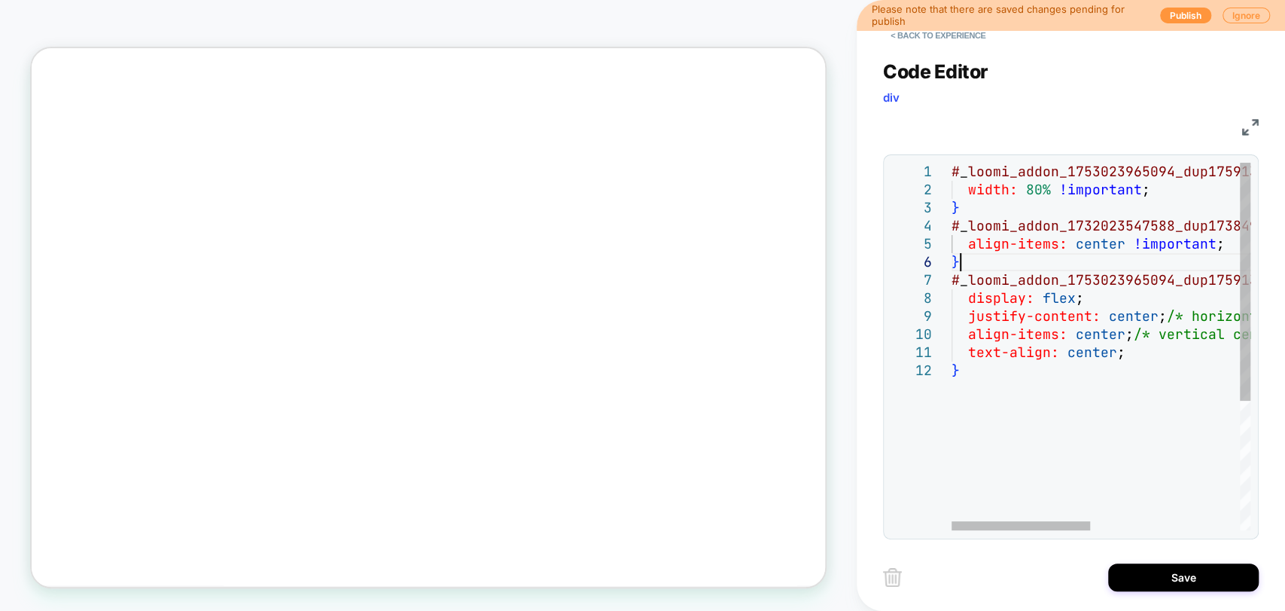
click at [970, 264] on div "# _ loomi_addon_1753023965094_dup1759132647 > div > div { width: 80% !important…" at bounding box center [1262, 446] width 620 height 566
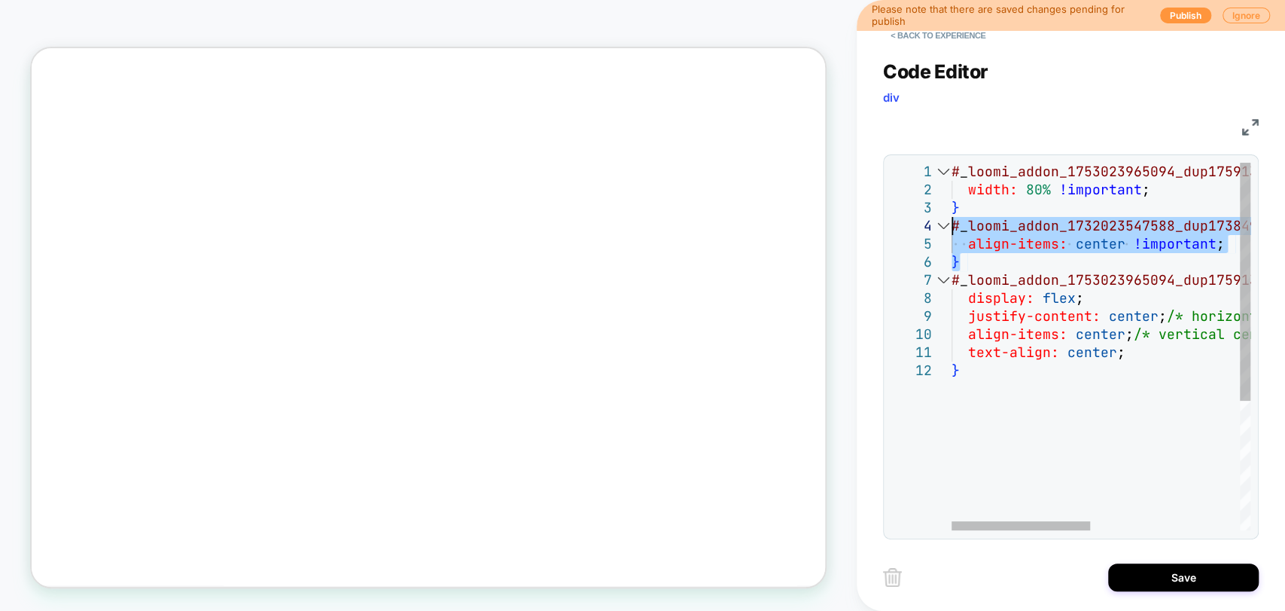
drag, startPoint x: 965, startPoint y: 270, endPoint x: 940, endPoint y: 227, distance: 50.6
click at [952, 227] on div "# _ loomi_addon_1753023965094_dup1759132647 > div > div { width: 80% !important…" at bounding box center [1262, 446] width 620 height 566
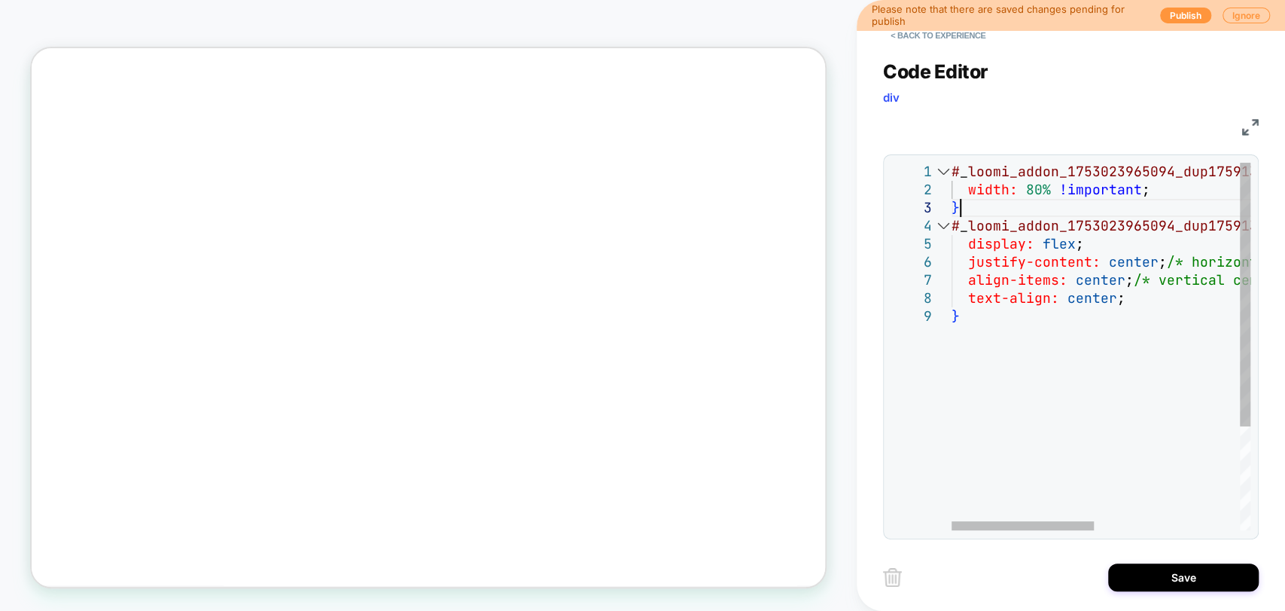
click at [1033, 376] on div "# _ loomi_addon_1753023965094_dup1759132647 > div > div { width: 80% !important…" at bounding box center [1254, 419] width 604 height 512
drag, startPoint x: 1061, startPoint y: 370, endPoint x: 777, endPoint y: 30, distance: 443.2
click at [1061, 370] on div "# _ loomi_addon_1753023965094_dup1759132647 > div > div { width: 80% !important…" at bounding box center [1254, 419] width 604 height 512
click at [1001, 300] on div "# _ loomi_addon_1753023965094_dup1759132647 > div > div { width: 80% !important…" at bounding box center [1254, 419] width 604 height 512
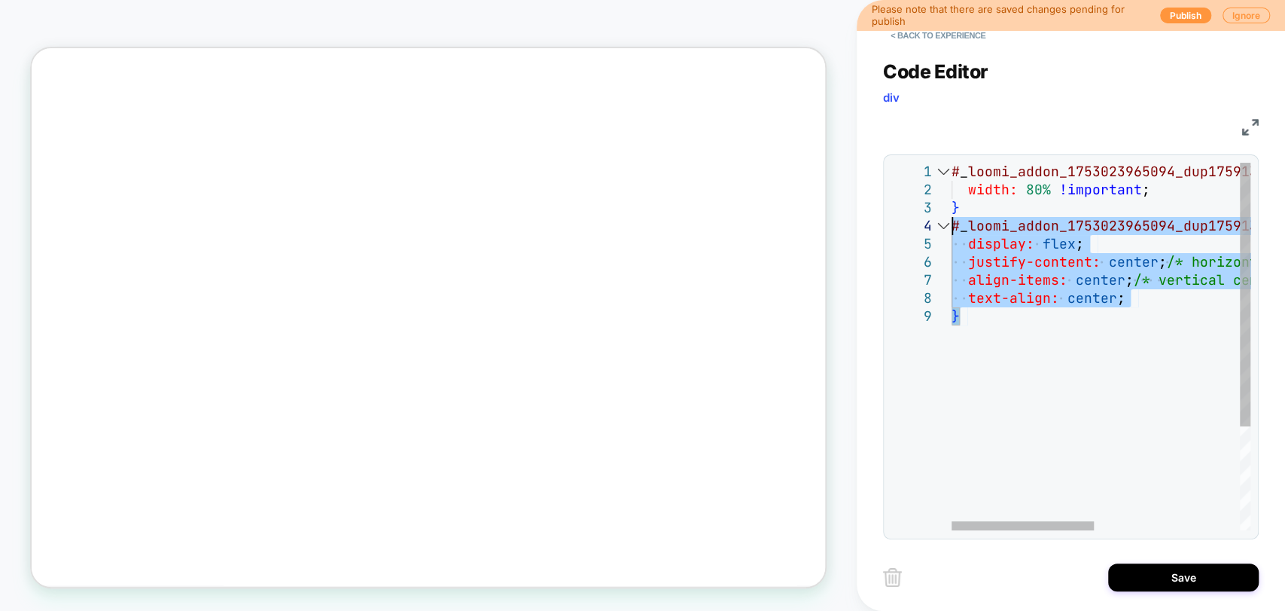
drag, startPoint x: 984, startPoint y: 320, endPoint x: 947, endPoint y: 230, distance: 96.9
click at [952, 230] on div "# _ loomi_addon_1753023965094_dup1759132647 > div > div { width: 80% !important…" at bounding box center [1254, 419] width 604 height 512
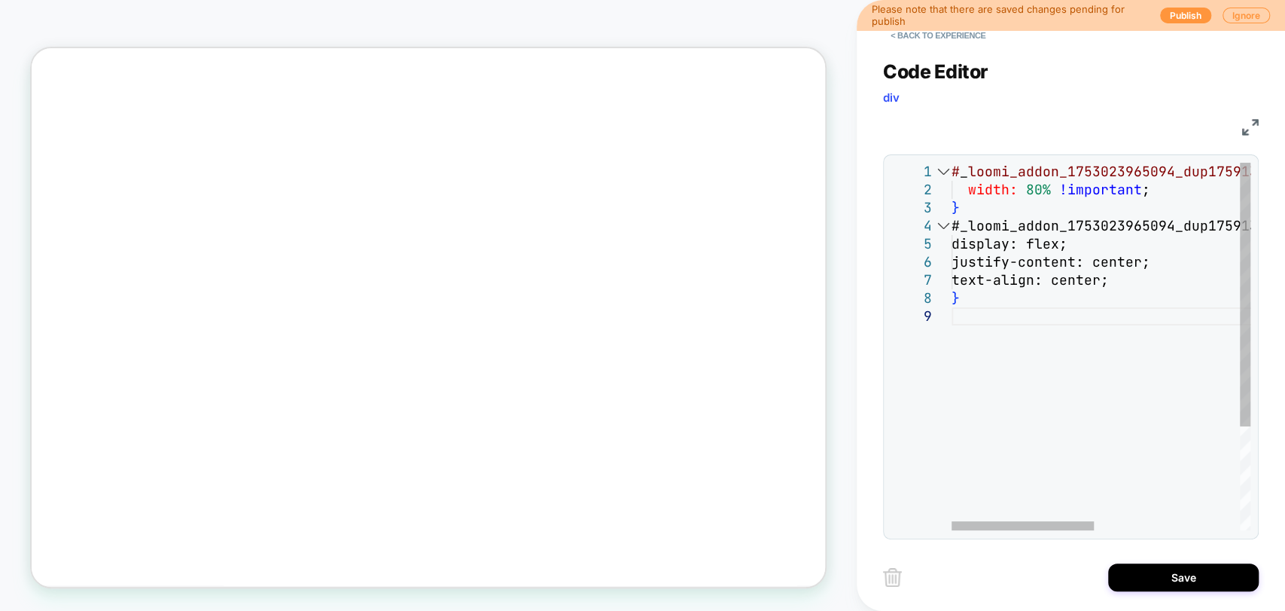
click at [1014, 382] on div "# _ loomi_addon_1753023965094_dup1759132647 > div > div { width: 80% !important…" at bounding box center [1254, 419] width 604 height 512
click at [1071, 257] on div "# _ loomi_addon_1753023965094_dup1759132647 > div > div { width: 80% !important…" at bounding box center [1205, 419] width 507 height 512
drag, startPoint x: 1080, startPoint y: 254, endPoint x: 1004, endPoint y: 251, distance: 75.4
click at [1004, 251] on div "# _ loomi_addon_1753023965094_dup1759132647 > div > div { width: 80% !important…" at bounding box center [1205, 419] width 507 height 512
click at [1064, 294] on div "# _ loomi_addon_1753023965094_dup1759132647 > div > div { width: 80% !important…" at bounding box center [1205, 419] width 507 height 512
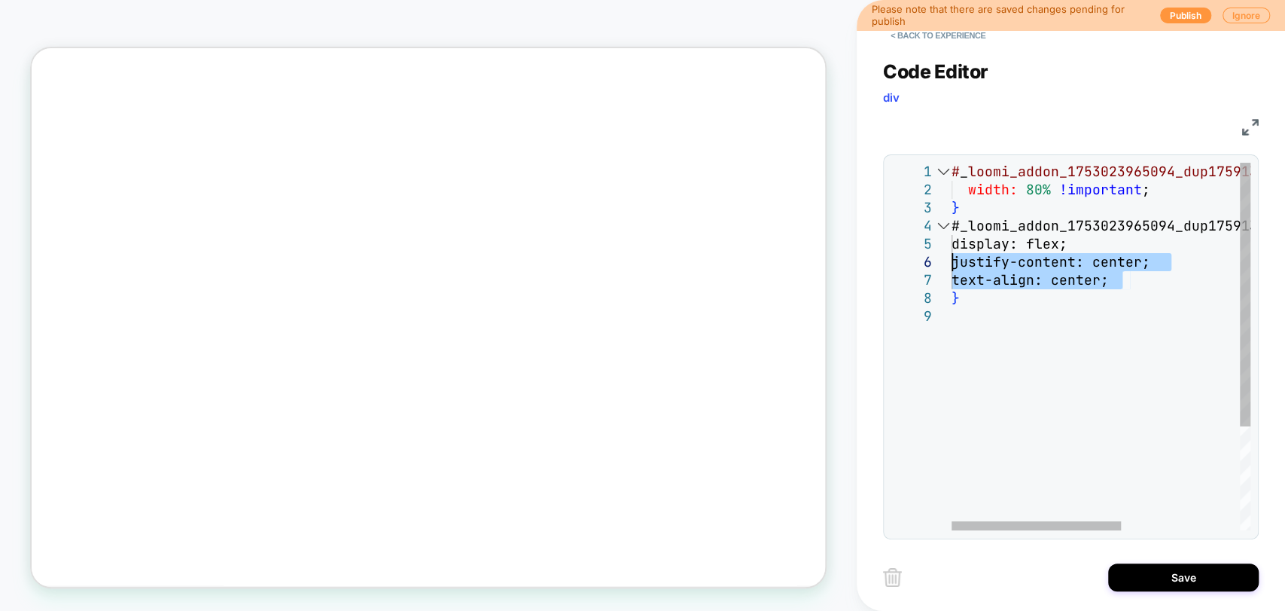
drag, startPoint x: 1016, startPoint y: 267, endPoint x: 955, endPoint y: 249, distance: 62.7
click at [955, 249] on div "# _ loomi_addon_1753023965094_dup1759132647 > div > div { width: 80% !important…" at bounding box center [1205, 419] width 507 height 512
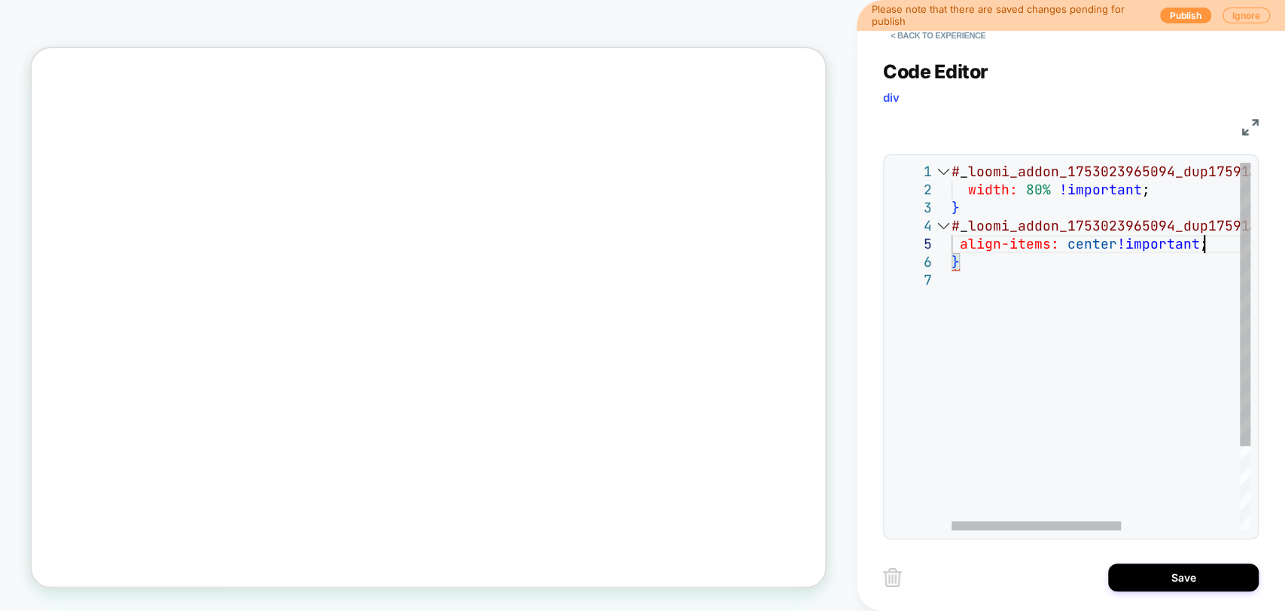
scroll to position [72, 251]
click at [980, 364] on div "# _ loomi_addon_1753023965094_dup1759132647 > div > div { width: 80% !important…" at bounding box center [1205, 401] width 507 height 476
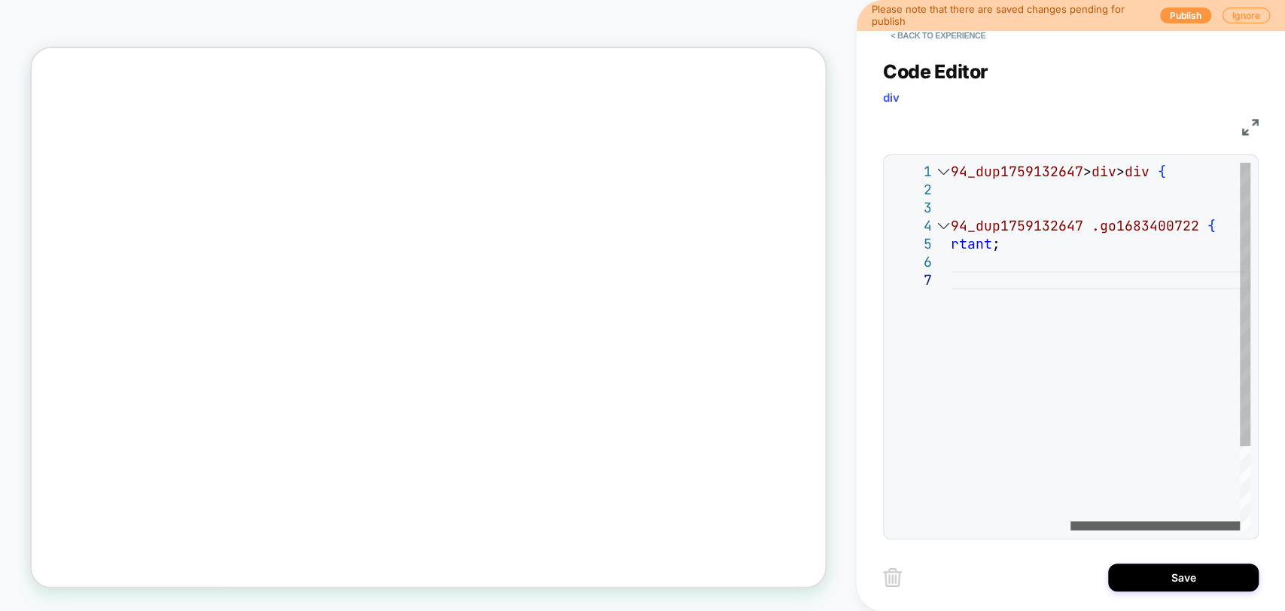
click at [1238, 530] on div at bounding box center [1155, 525] width 169 height 9
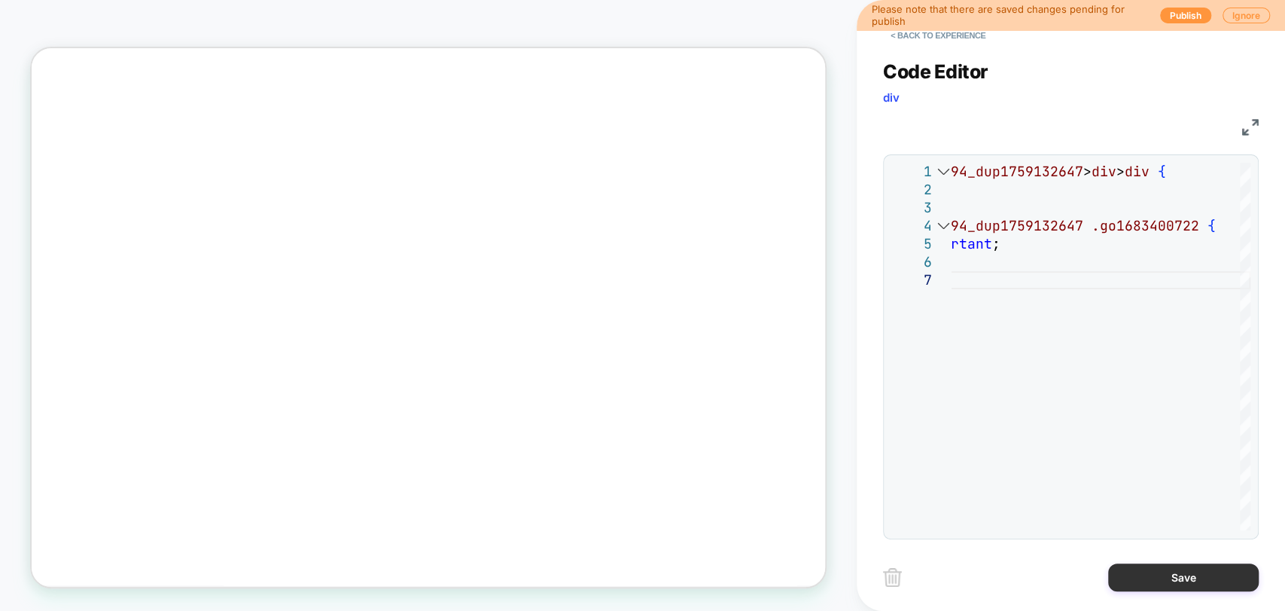
type textarea "**********"
click at [1146, 566] on button "Save" at bounding box center [1183, 577] width 151 height 28
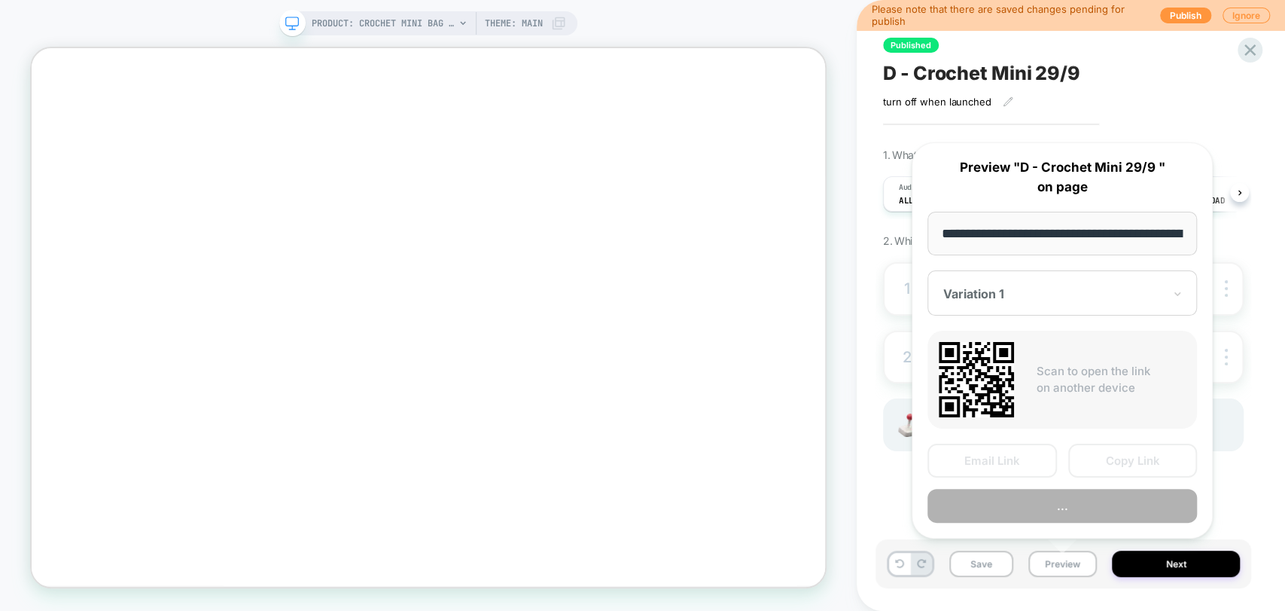
scroll to position [0, 0]
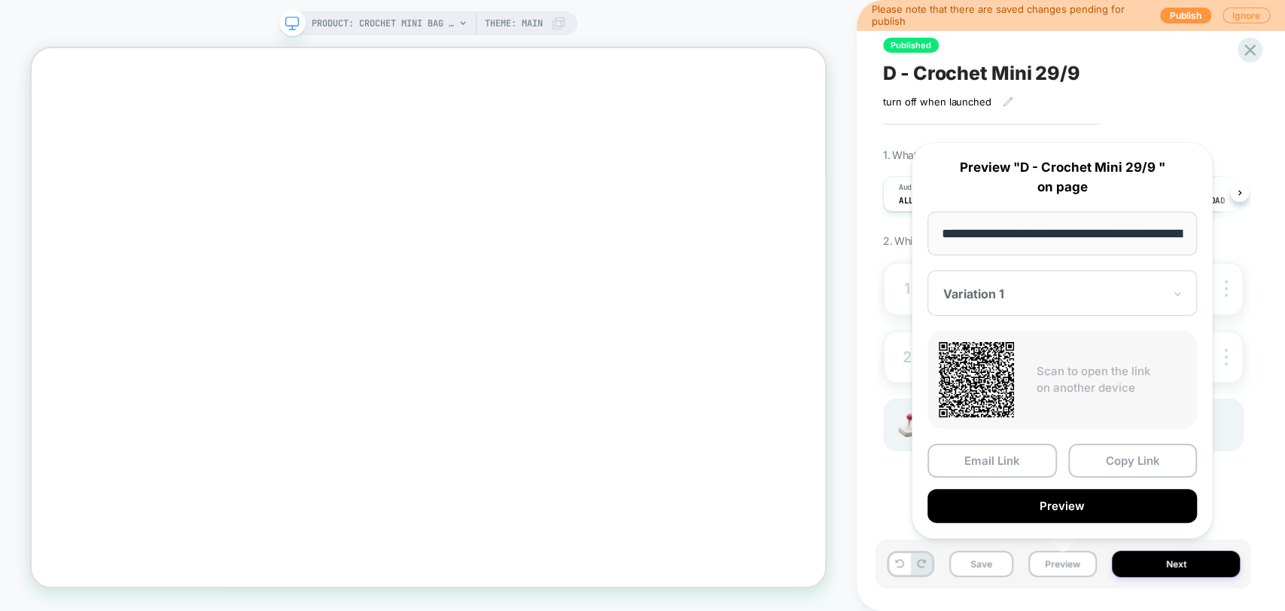
click at [1060, 501] on button "Preview" at bounding box center [1063, 506] width 270 height 34
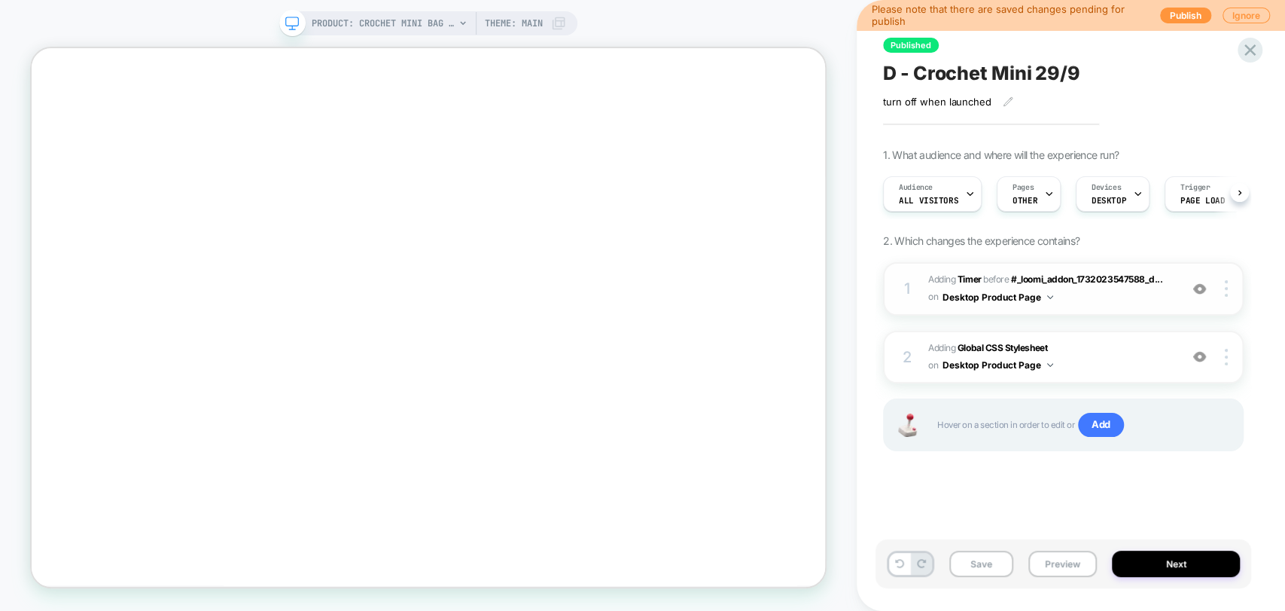
click at [1229, 298] on div "1 #_loomi_addon_1753023965094_dup1759132647 Adding Timer BEFORE #_loomi_addon_1…" at bounding box center [1063, 288] width 361 height 53
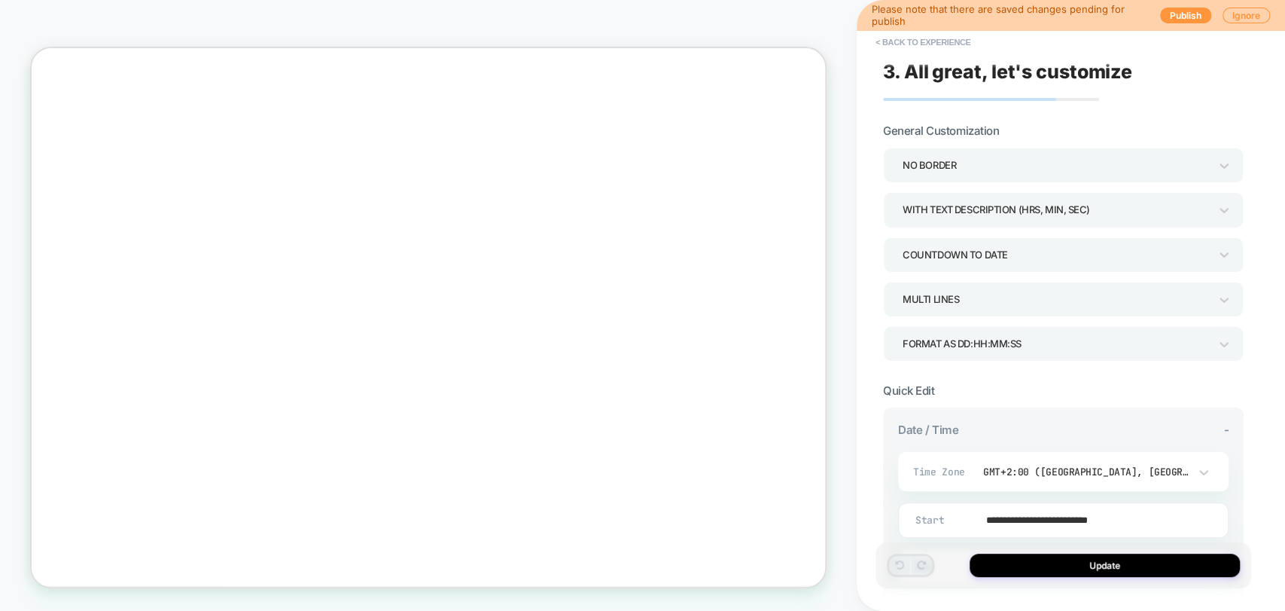
click at [896, 44] on button "< Back to experience" at bounding box center [923, 42] width 110 height 24
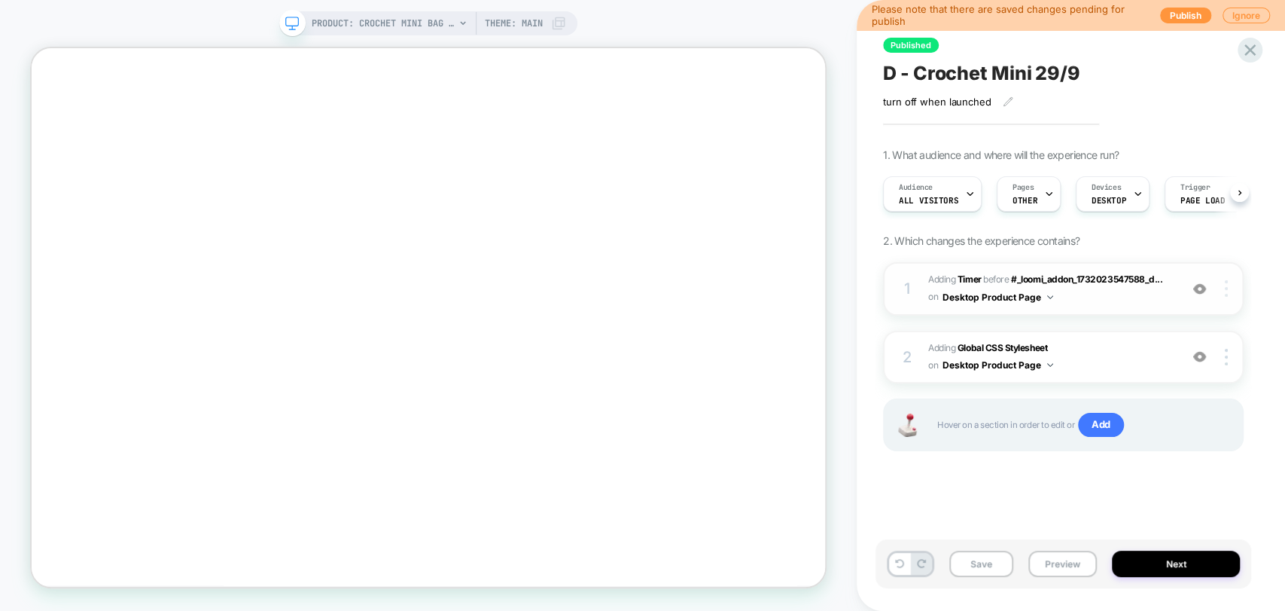
click at [1227, 286] on img at bounding box center [1226, 288] width 3 height 17
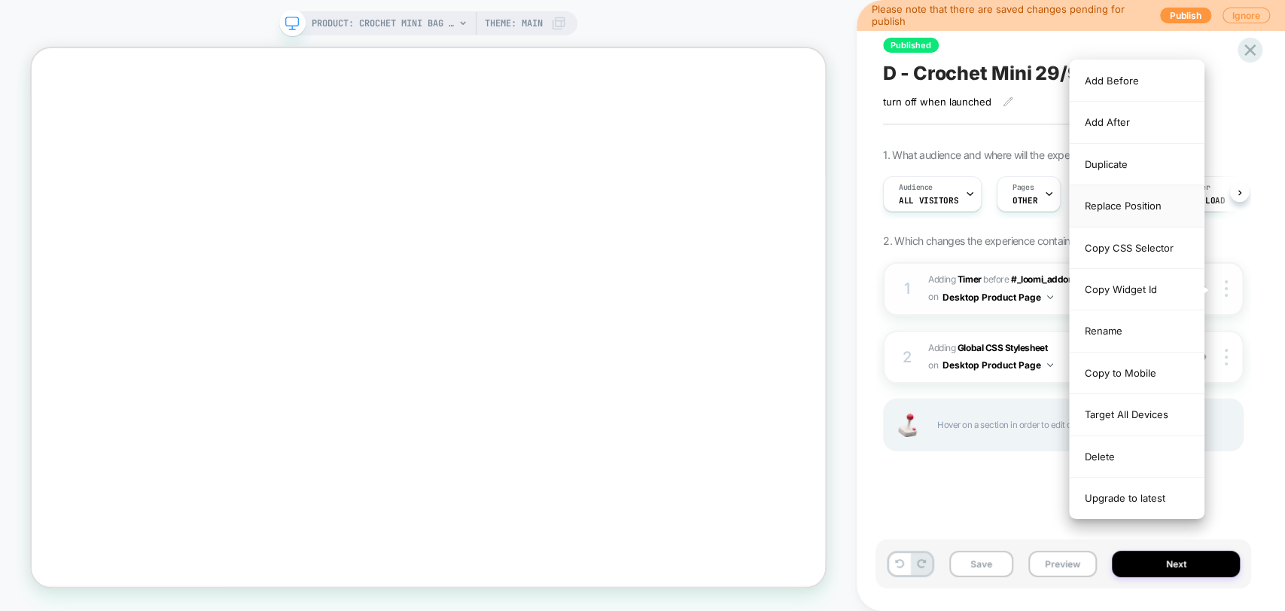
click at [1126, 206] on div "Replace Position" at bounding box center [1137, 205] width 134 height 41
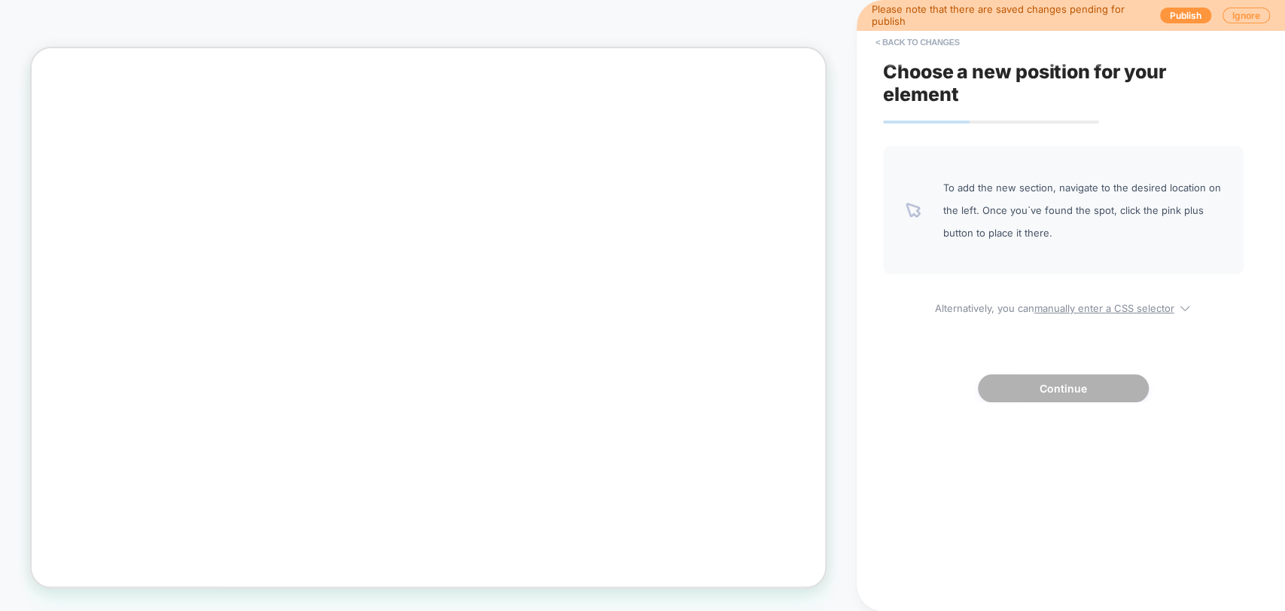
click at [1055, 309] on u "manually enter a CSS selector" at bounding box center [1105, 308] width 140 height 12
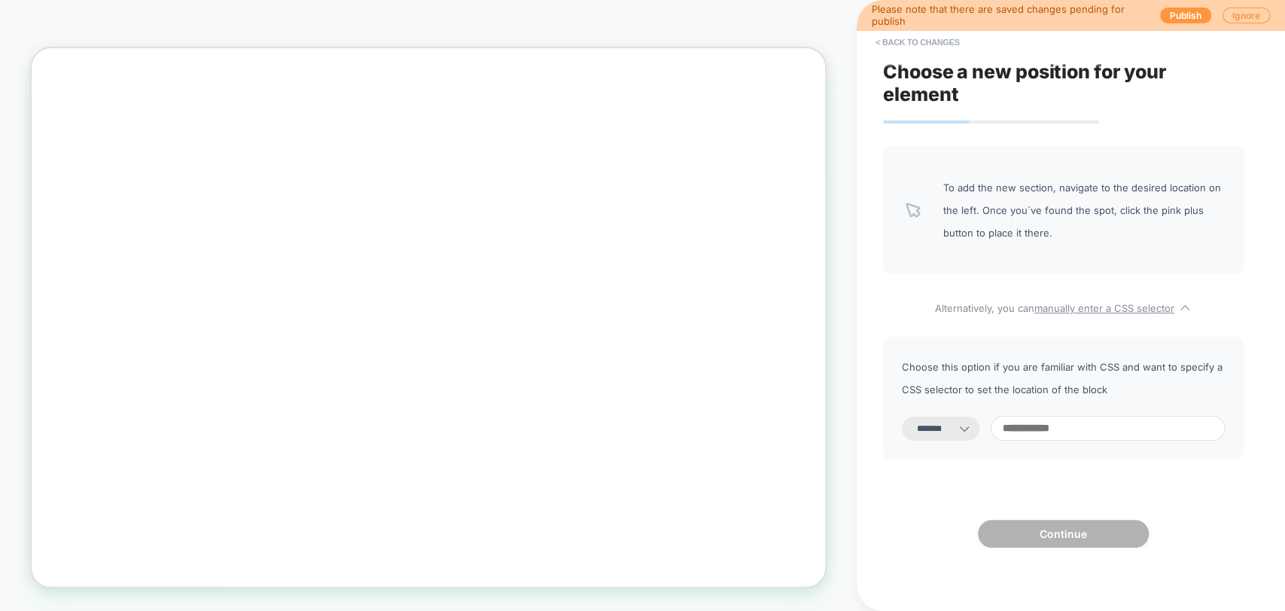
click at [969, 416] on div "**********" at bounding box center [1063, 428] width 323 height 25
click at [960, 424] on select "**********" at bounding box center [941, 428] width 78 height 24
select select "**********"
click at [902, 416] on select "**********" at bounding box center [941, 428] width 78 height 24
click at [1048, 422] on input at bounding box center [1108, 428] width 234 height 25
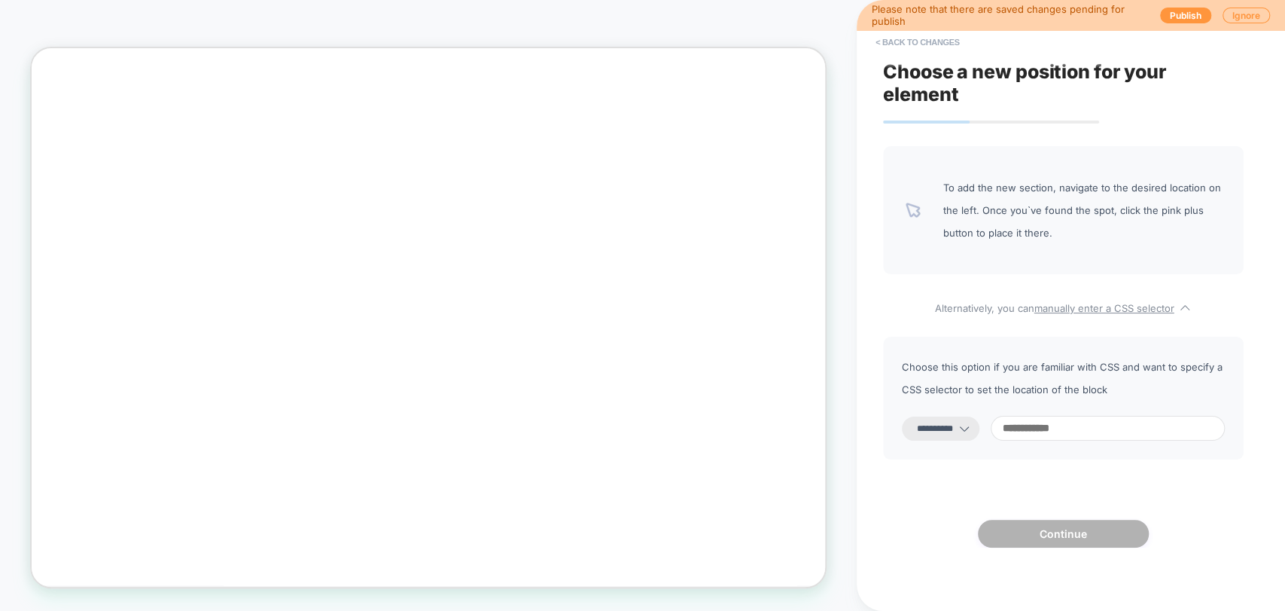
paste input "**********"
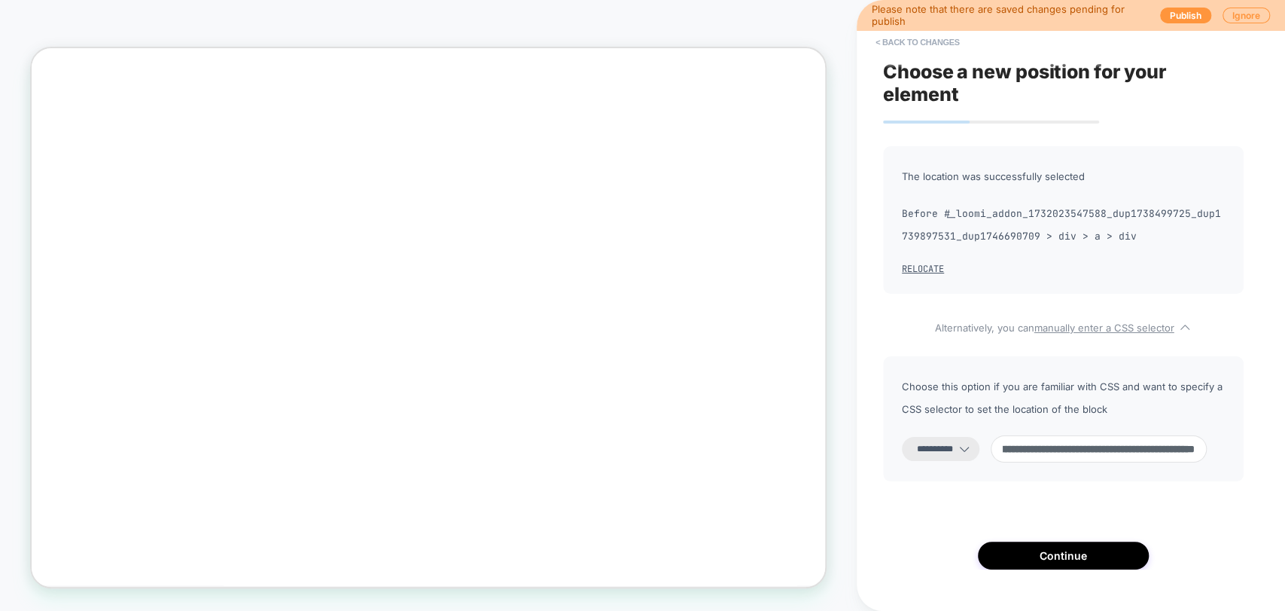
type input "**********"
click at [947, 451] on select "**********" at bounding box center [941, 449] width 78 height 24
click at [902, 437] on select "**********" at bounding box center [941, 449] width 78 height 24
click at [966, 447] on select "**********" at bounding box center [941, 449] width 78 height 24
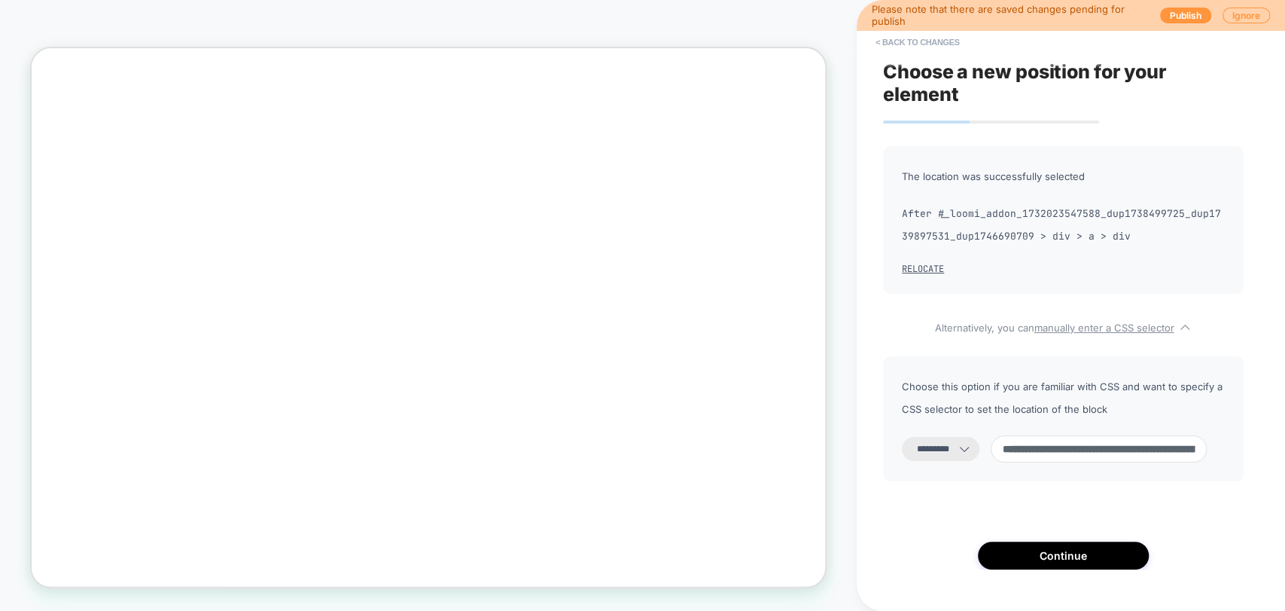
select select "**********"
click at [902, 437] on select "**********" at bounding box center [941, 449] width 78 height 24
click at [1086, 450] on input "**********" at bounding box center [1099, 448] width 216 height 27
paste input "**********"
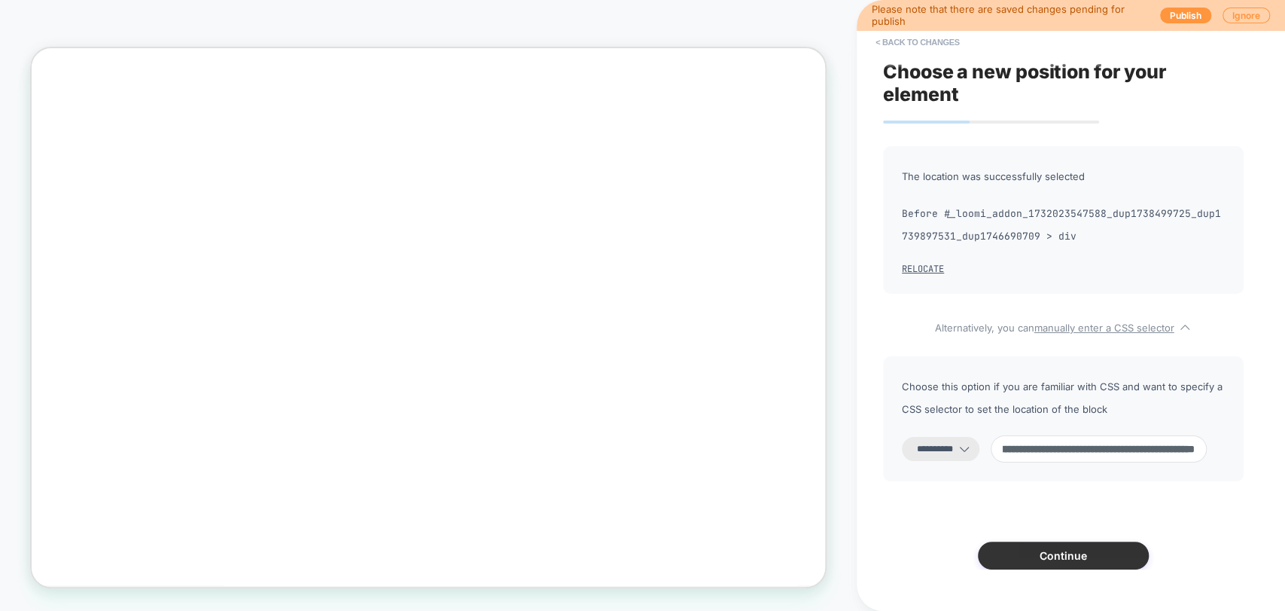
type input "**********"
click at [1041, 547] on button "Continue" at bounding box center [1063, 555] width 171 height 28
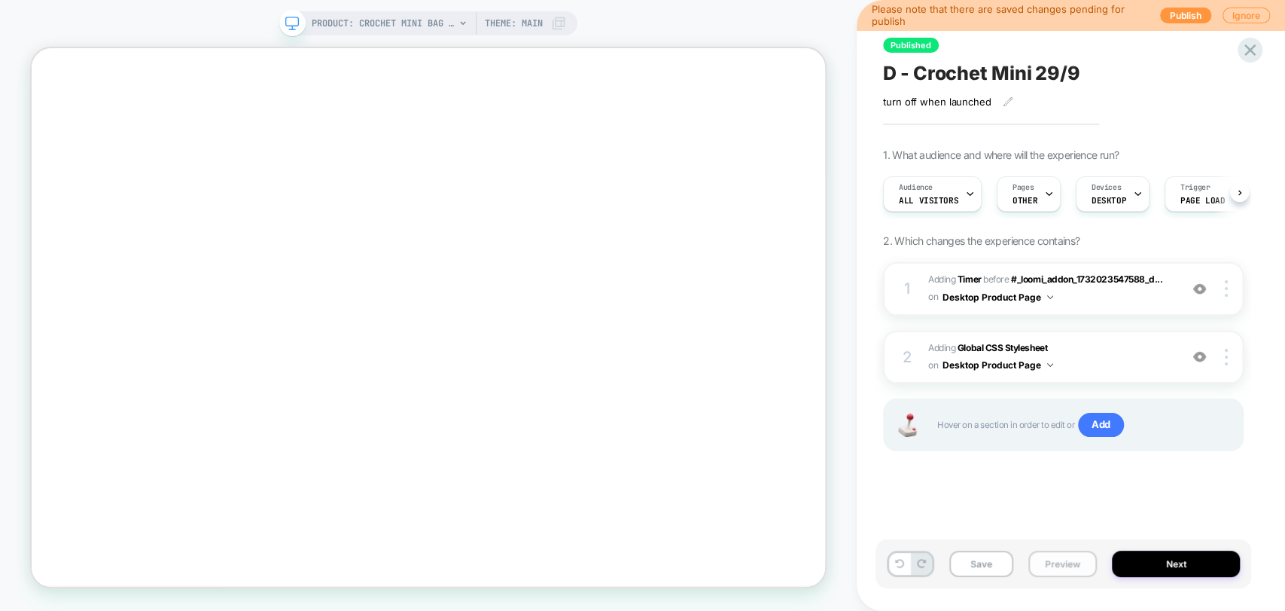
scroll to position [0, 0]
click at [1054, 554] on button "Preview" at bounding box center [1063, 563] width 69 height 26
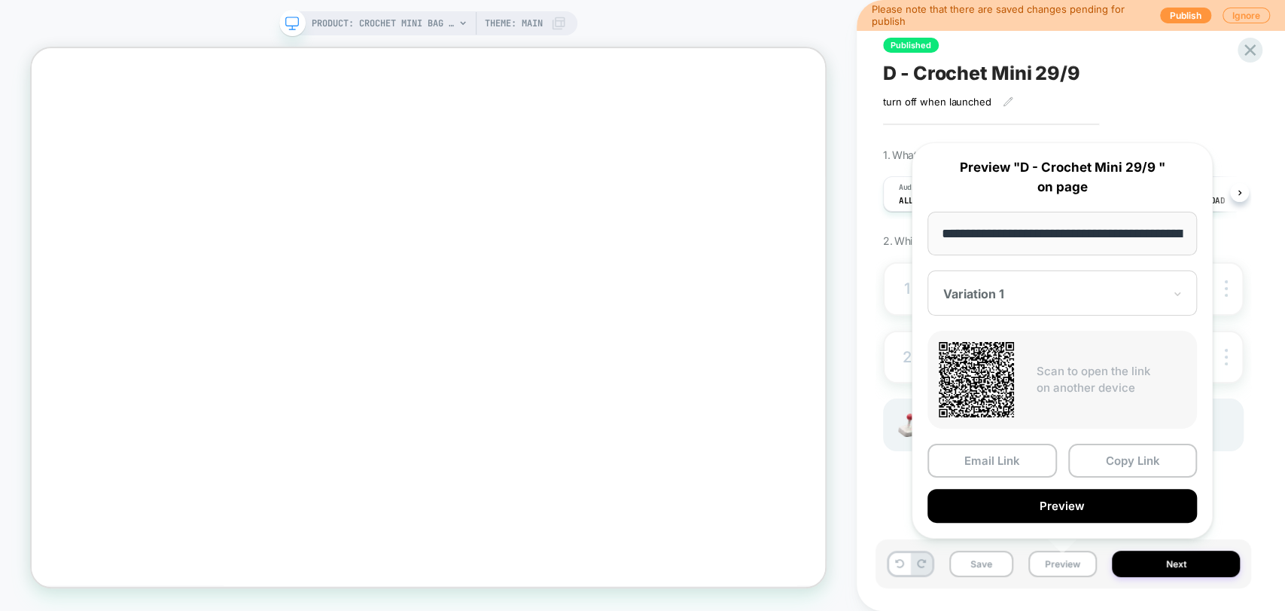
click at [1056, 505] on button "Preview" at bounding box center [1063, 506] width 270 height 34
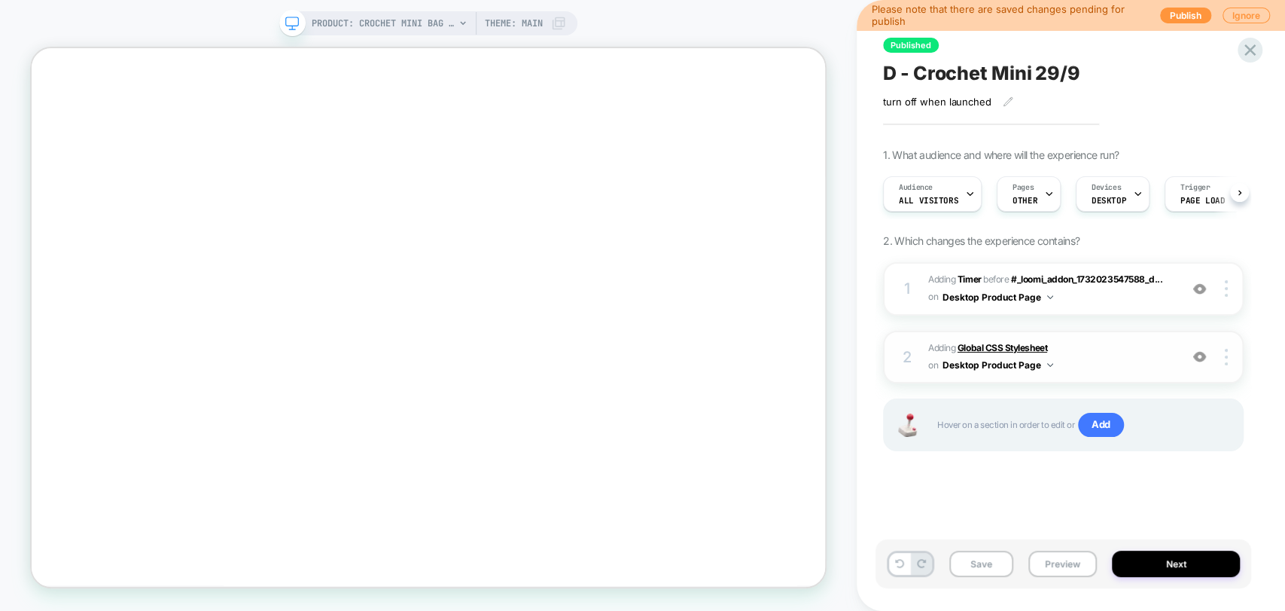
click at [977, 343] on b "Global CSS Stylesheet" at bounding box center [1003, 347] width 90 height 11
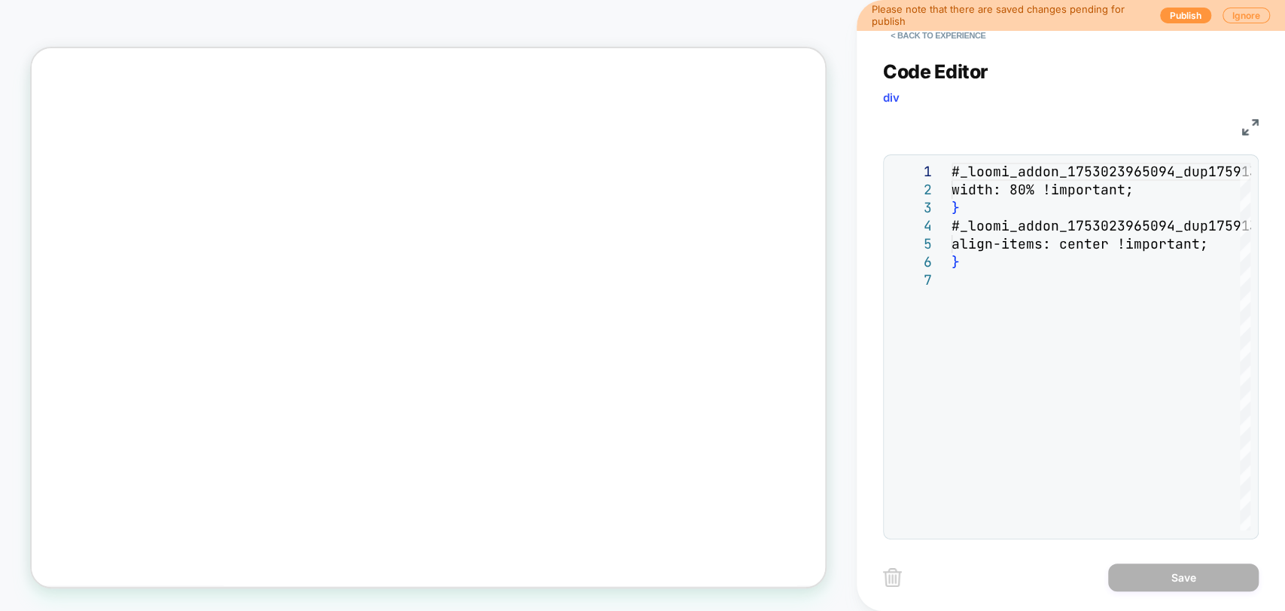
click at [1250, 128] on img at bounding box center [1250, 127] width 17 height 17
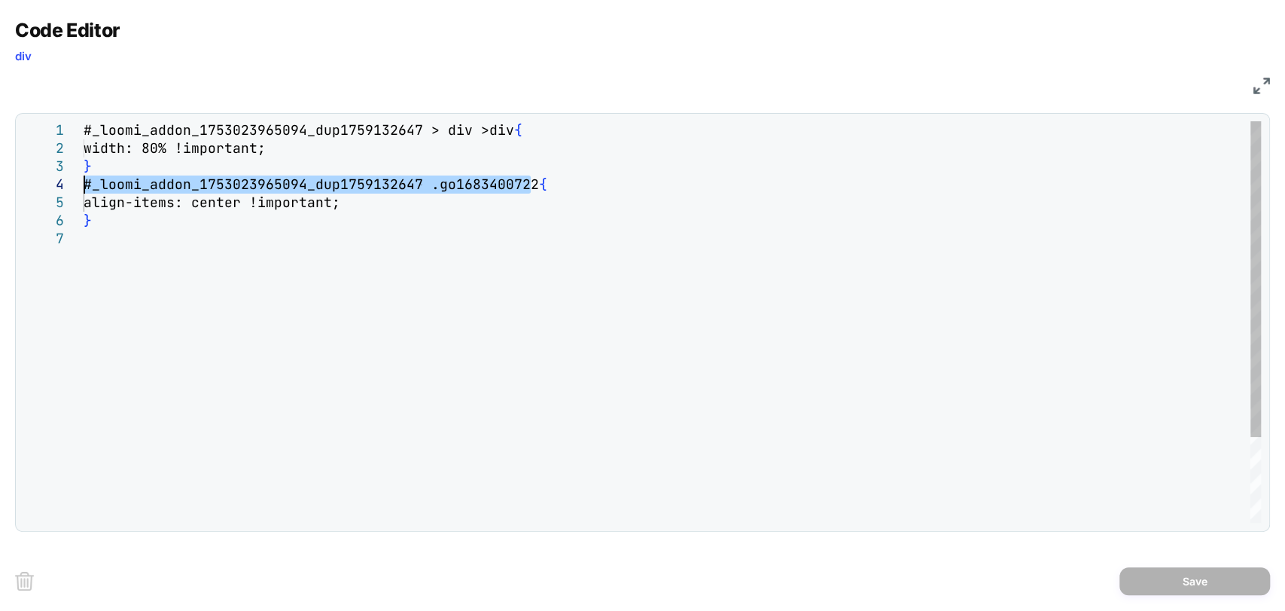
drag, startPoint x: 535, startPoint y: 180, endPoint x: 38, endPoint y: 181, distance: 496.2
click at [84, 181] on div "#_loomi_addon_1753023965094_dup1759132647 > div > div { width: 80% !important; …" at bounding box center [673, 376] width 1178 height 510
type textarea "**********"
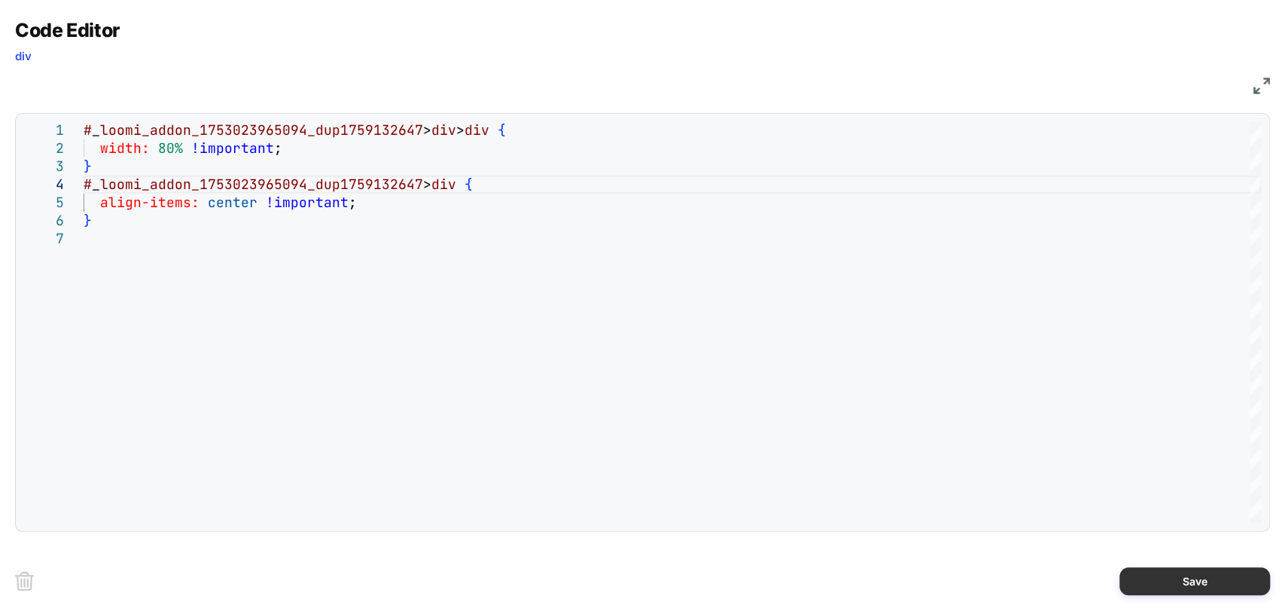
click at [1196, 587] on button "Save" at bounding box center [1195, 581] width 151 height 28
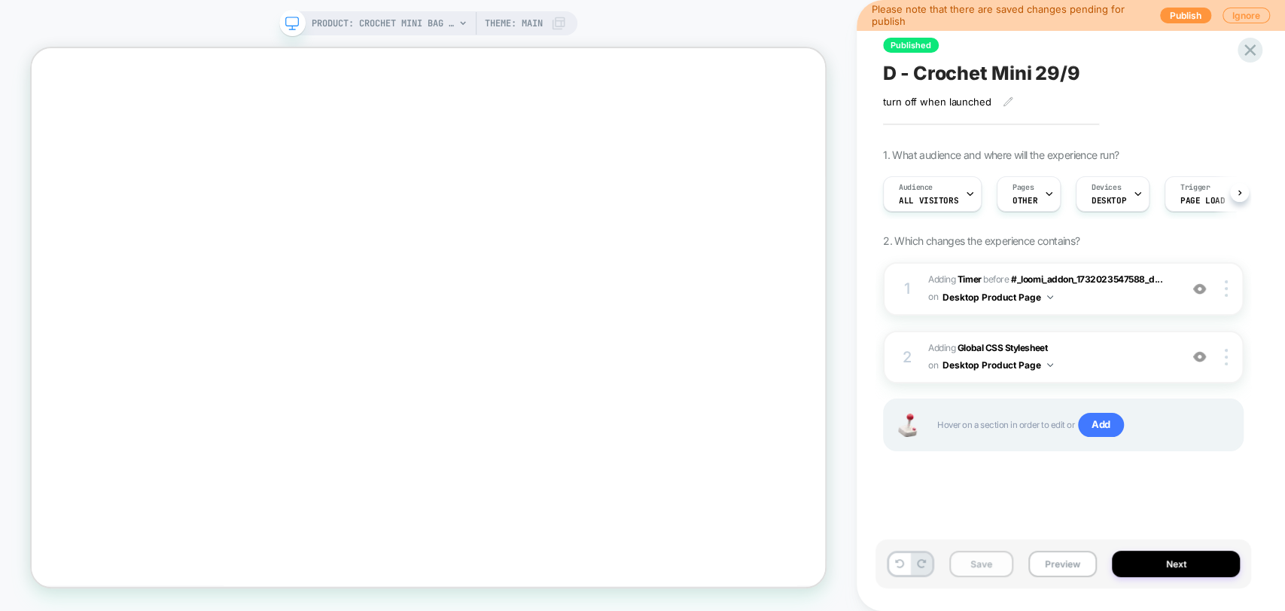
click at [979, 562] on button "Save" at bounding box center [981, 563] width 64 height 26
click at [1047, 559] on button "Preview" at bounding box center [1063, 563] width 69 height 26
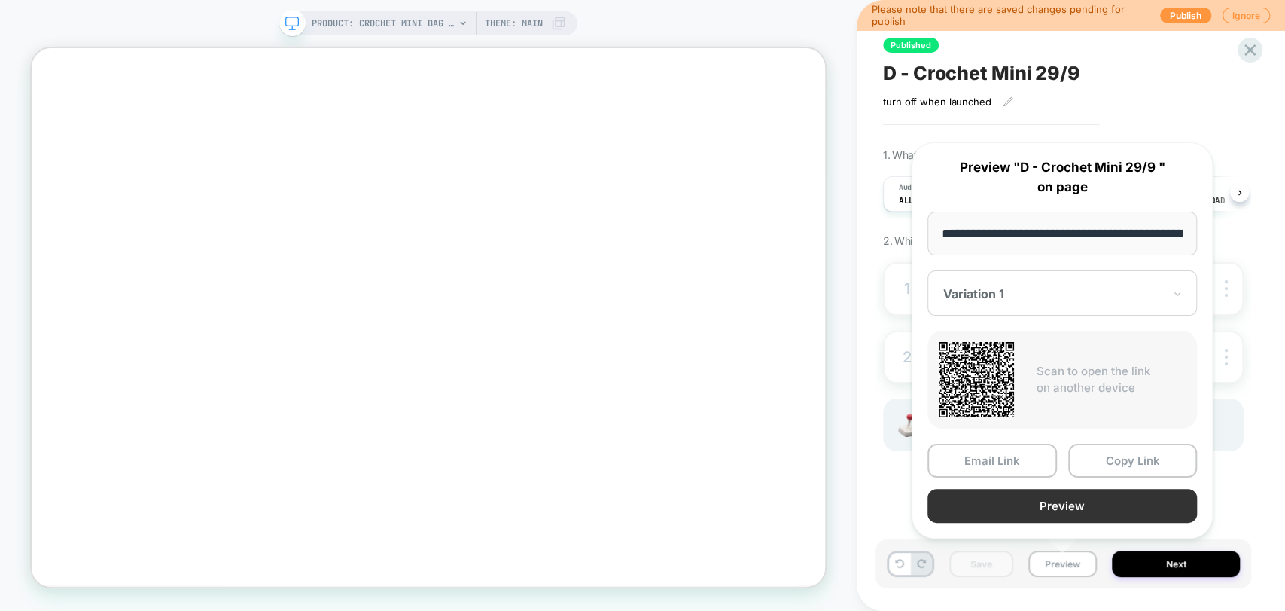
click at [1026, 507] on button "Preview" at bounding box center [1063, 506] width 270 height 34
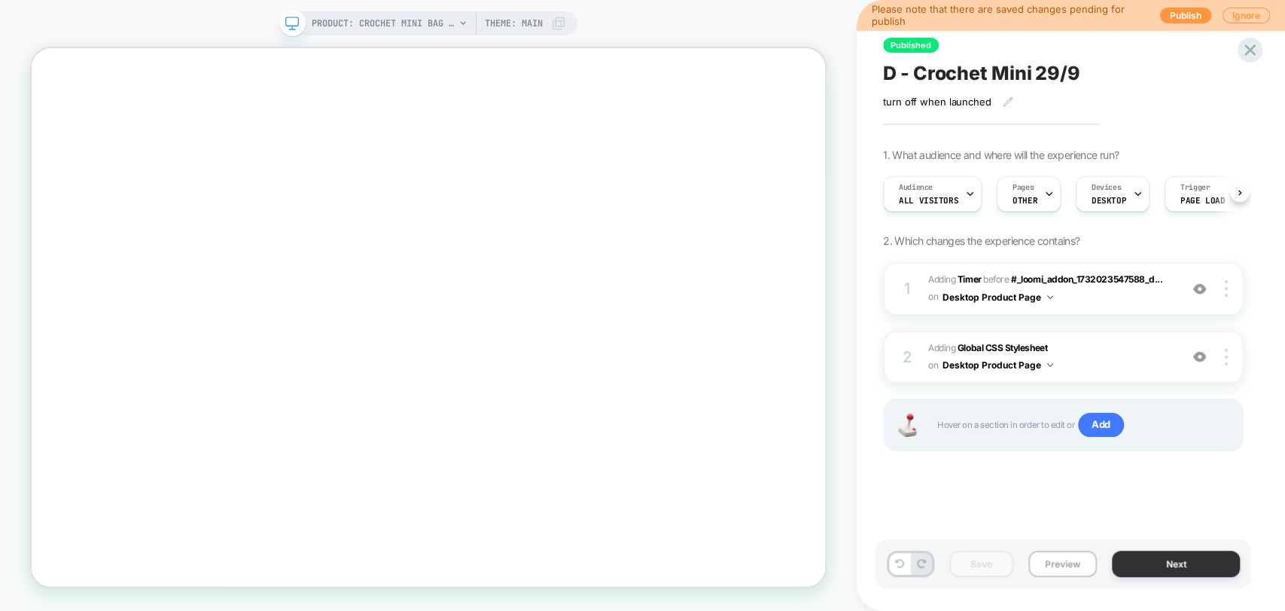
click at [1144, 556] on button "Next" at bounding box center [1176, 563] width 128 height 26
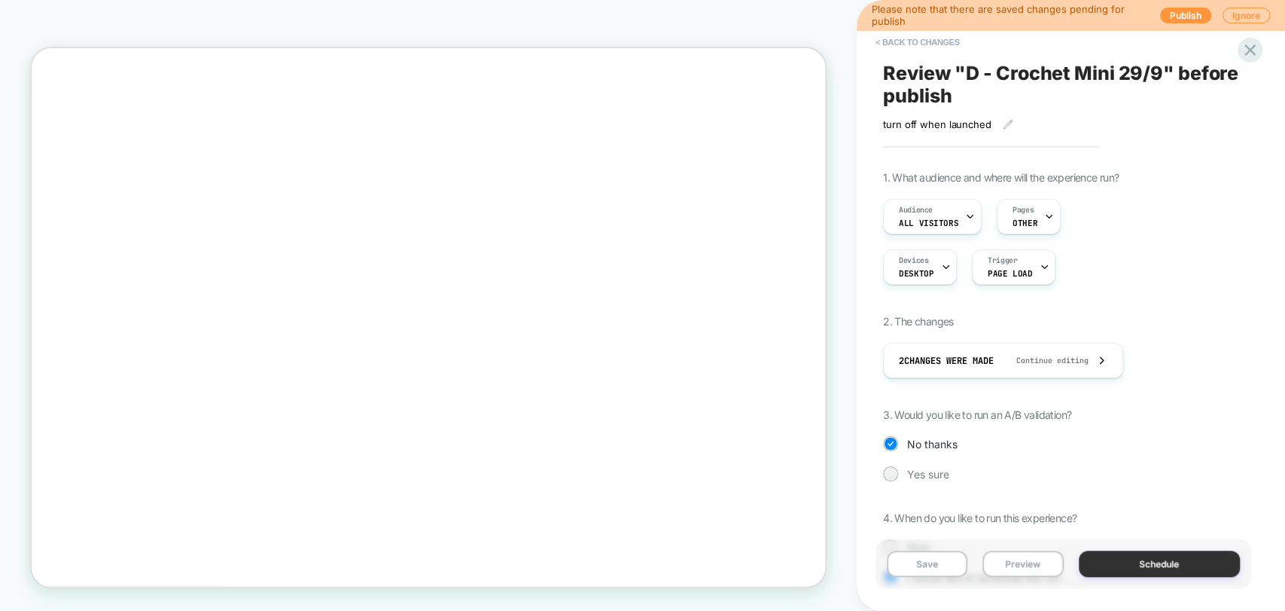
click at [1150, 565] on button "Schedule" at bounding box center [1160, 563] width 162 height 26
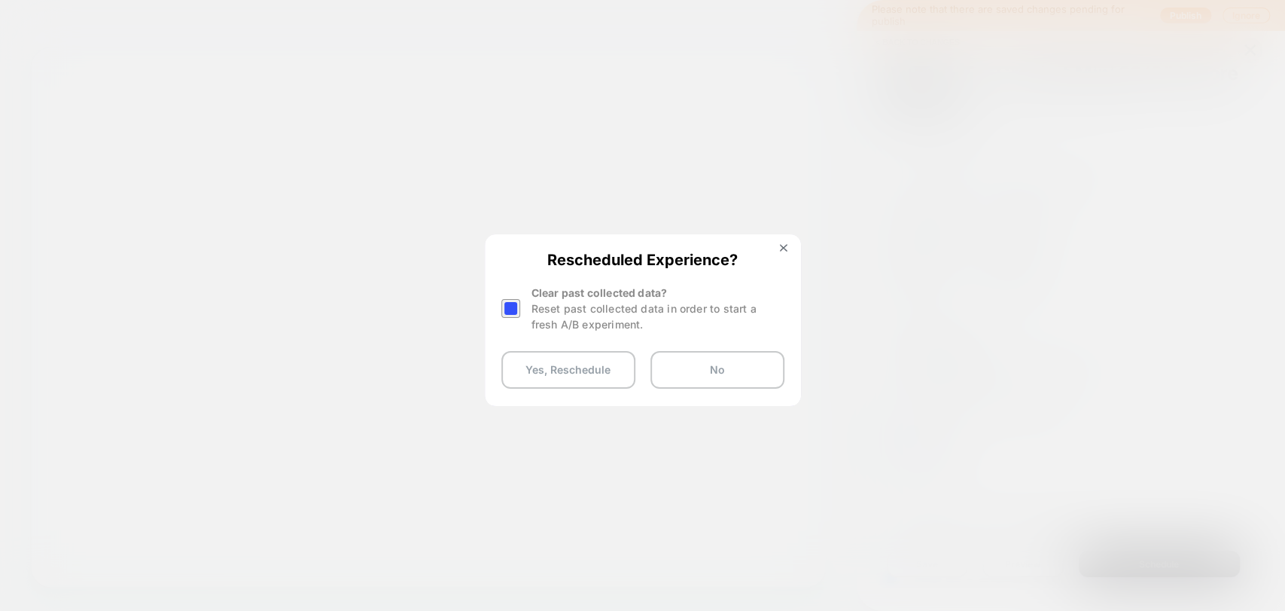
click at [515, 301] on div at bounding box center [510, 308] width 19 height 19
click at [578, 375] on button "Yes, Reschedule" at bounding box center [568, 370] width 134 height 38
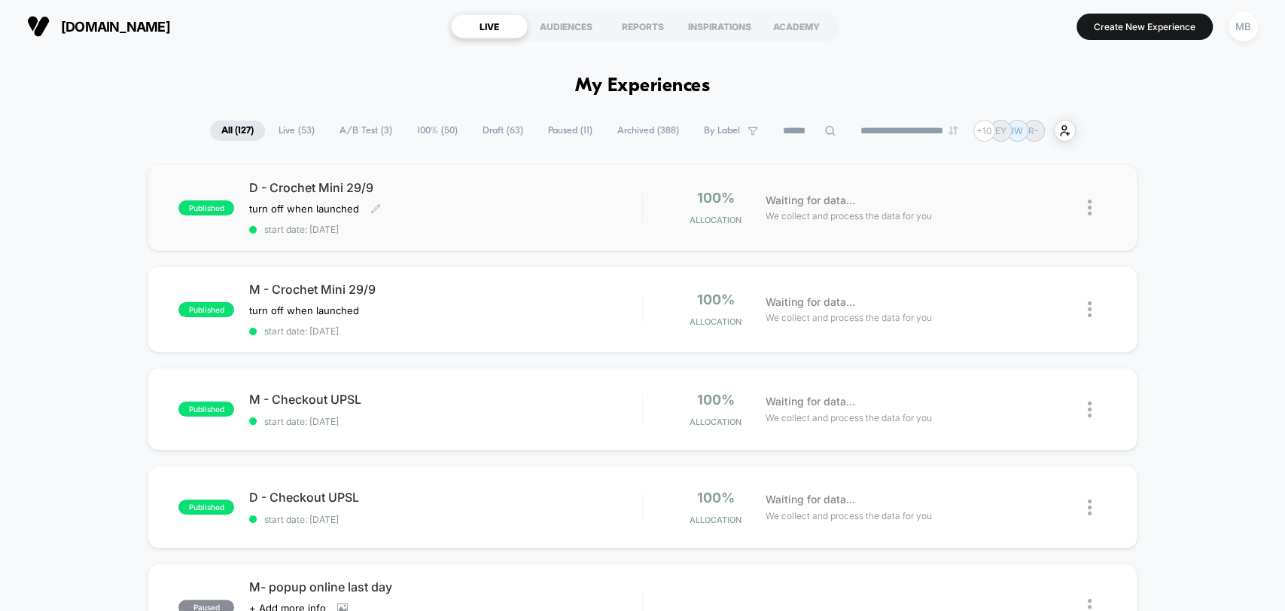
click at [517, 213] on div "D - Crochet Mini 29/9 turn off when launched Click to edit experience details t…" at bounding box center [445, 207] width 392 height 55
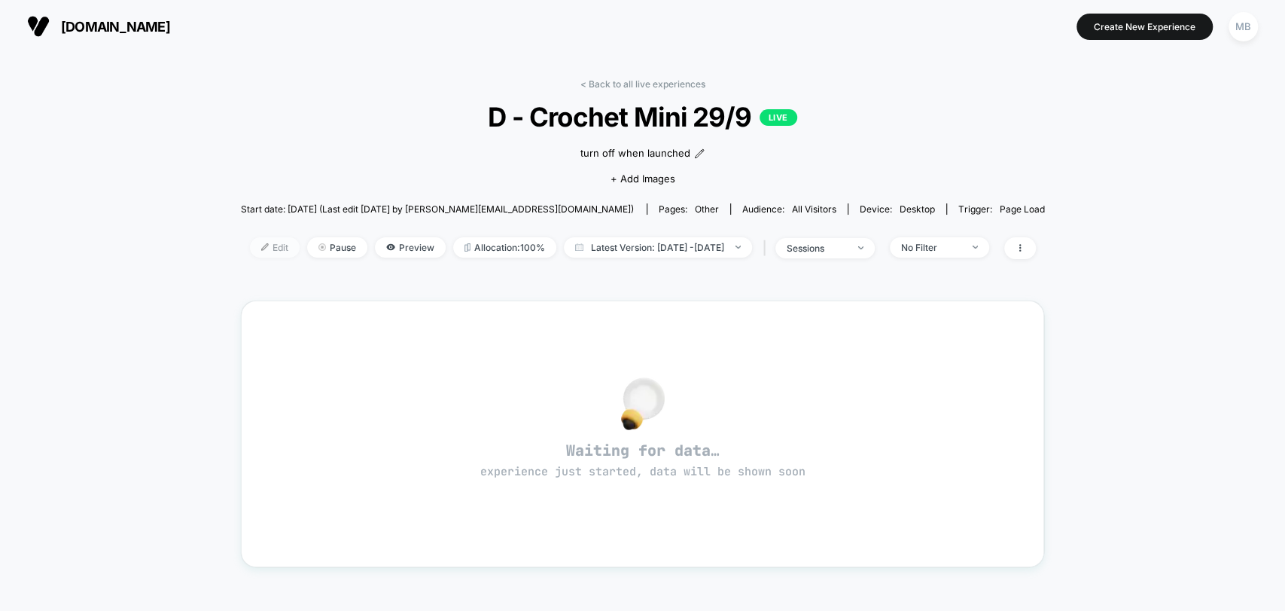
click at [261, 243] on img at bounding box center [265, 247] width 8 height 8
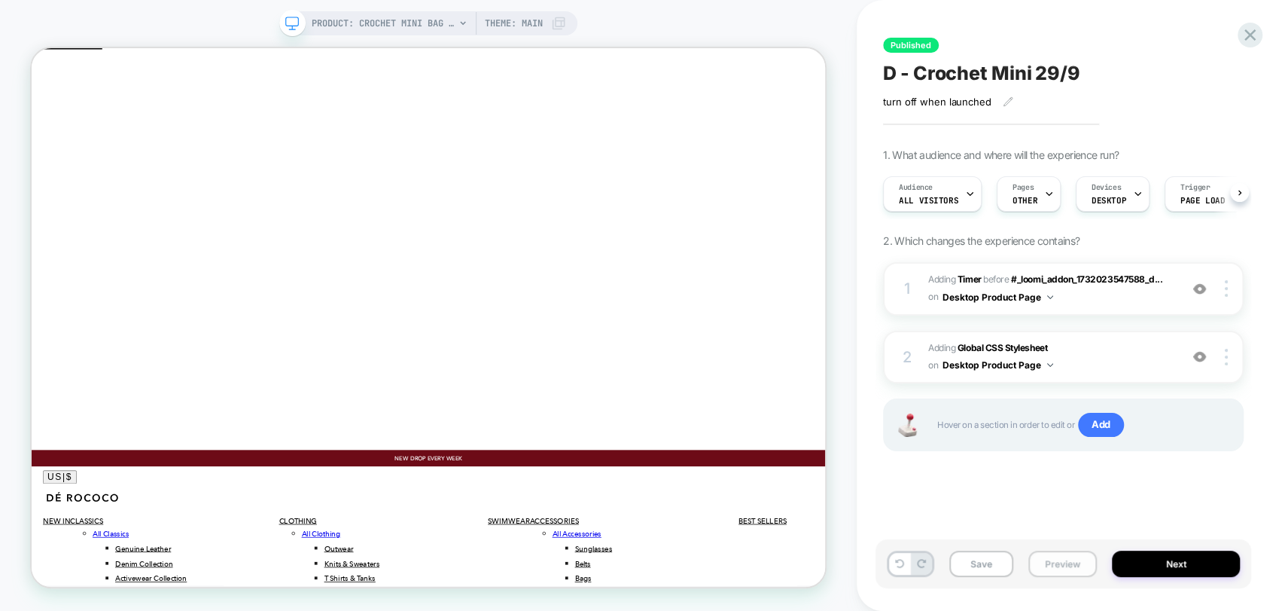
click at [1054, 562] on button "Preview" at bounding box center [1063, 563] width 69 height 26
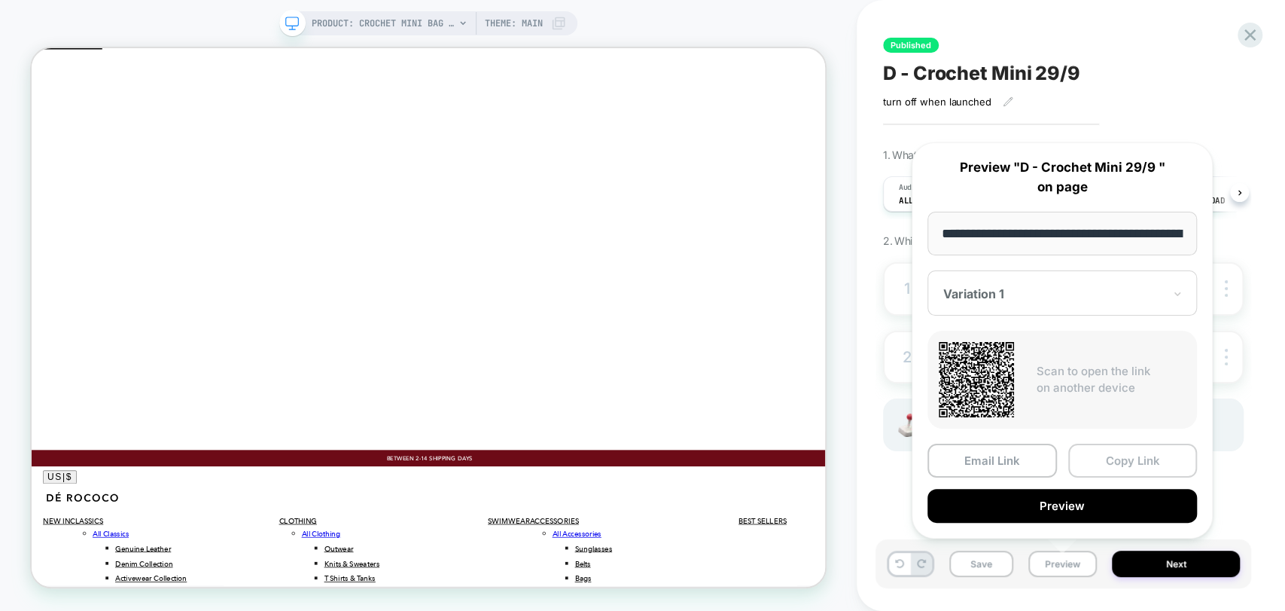
click at [1134, 465] on button "Copy Link" at bounding box center [1133, 460] width 130 height 34
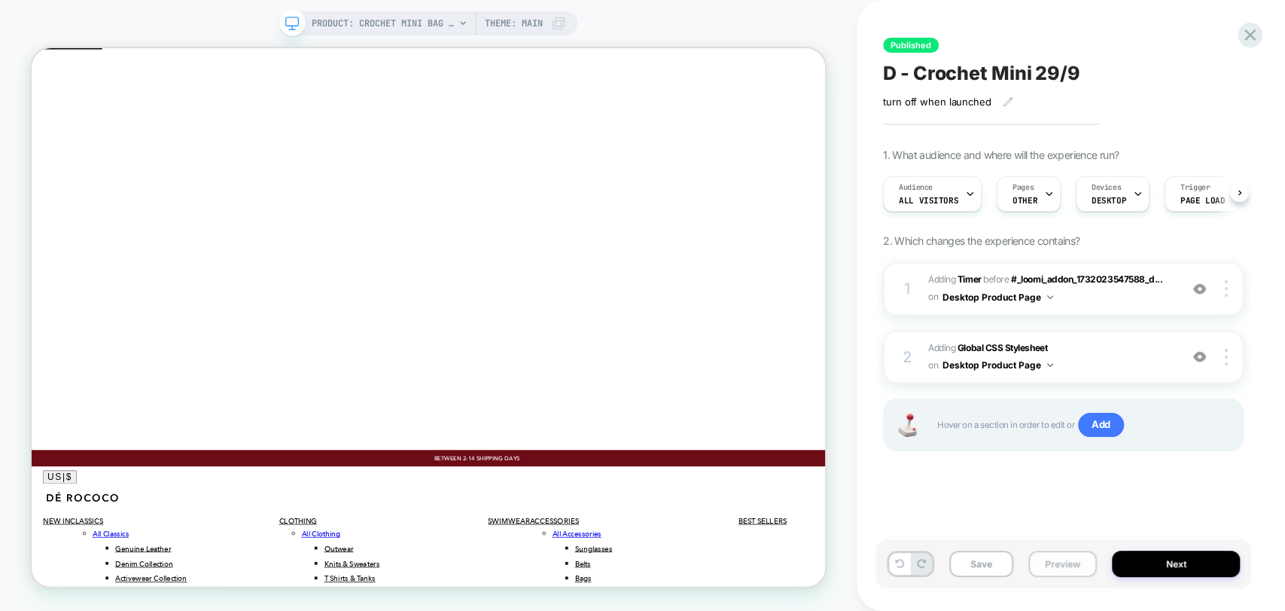
click at [1061, 568] on button "Preview" at bounding box center [1063, 563] width 69 height 26
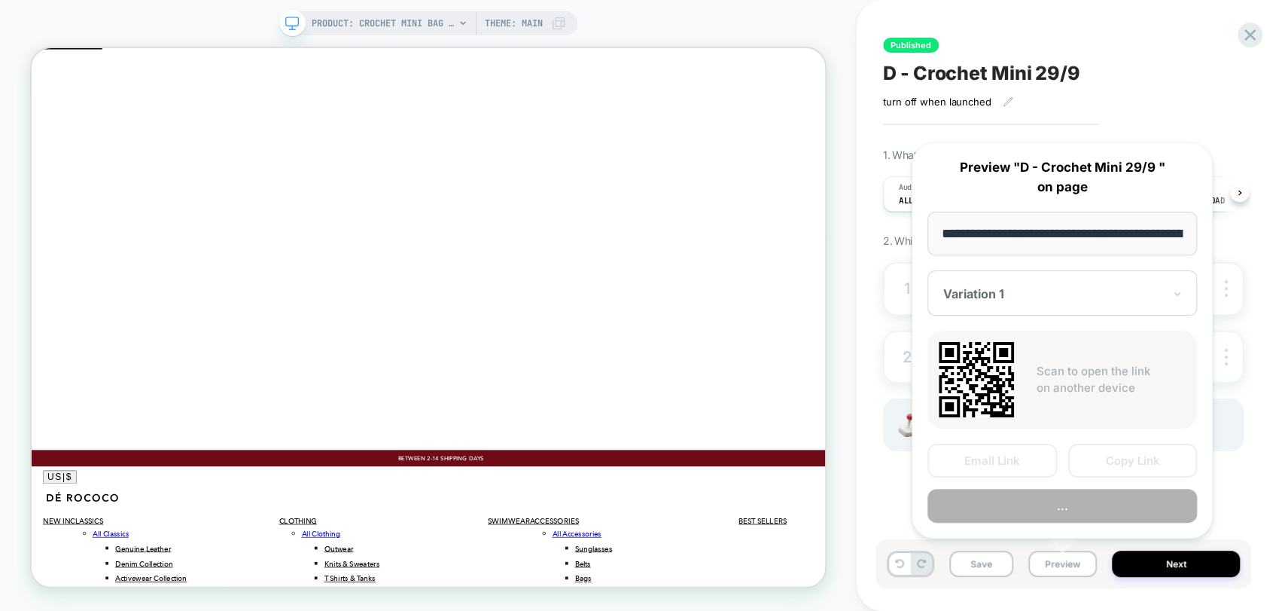
scroll to position [0, 198]
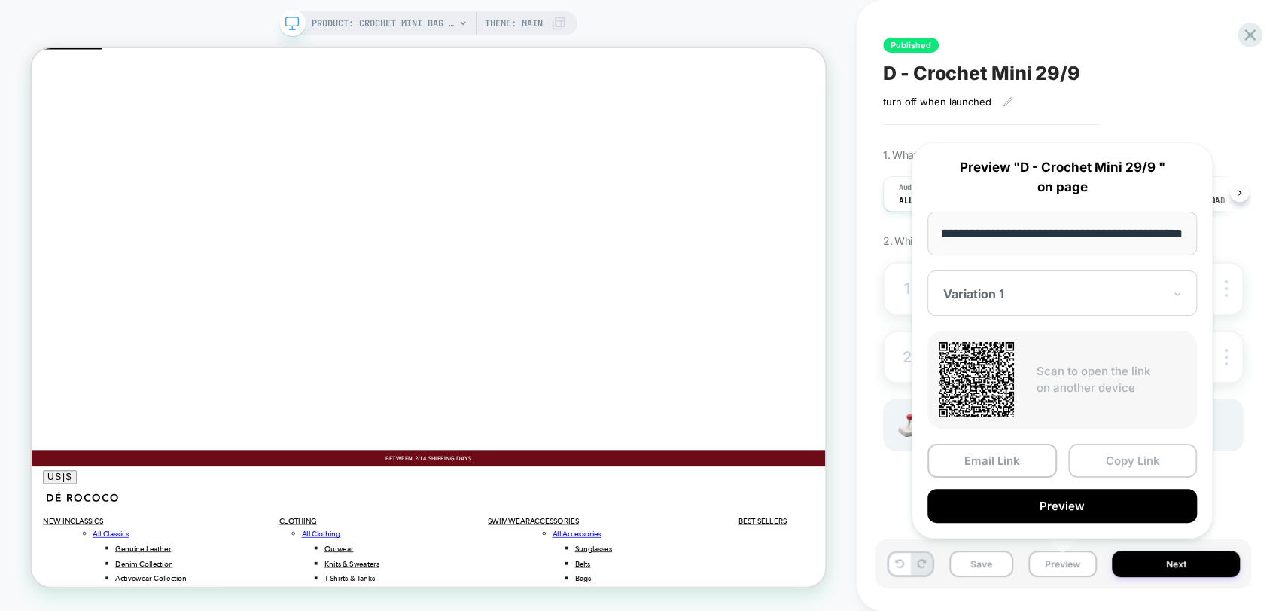
click at [1142, 462] on button "Copy Link" at bounding box center [1133, 460] width 130 height 34
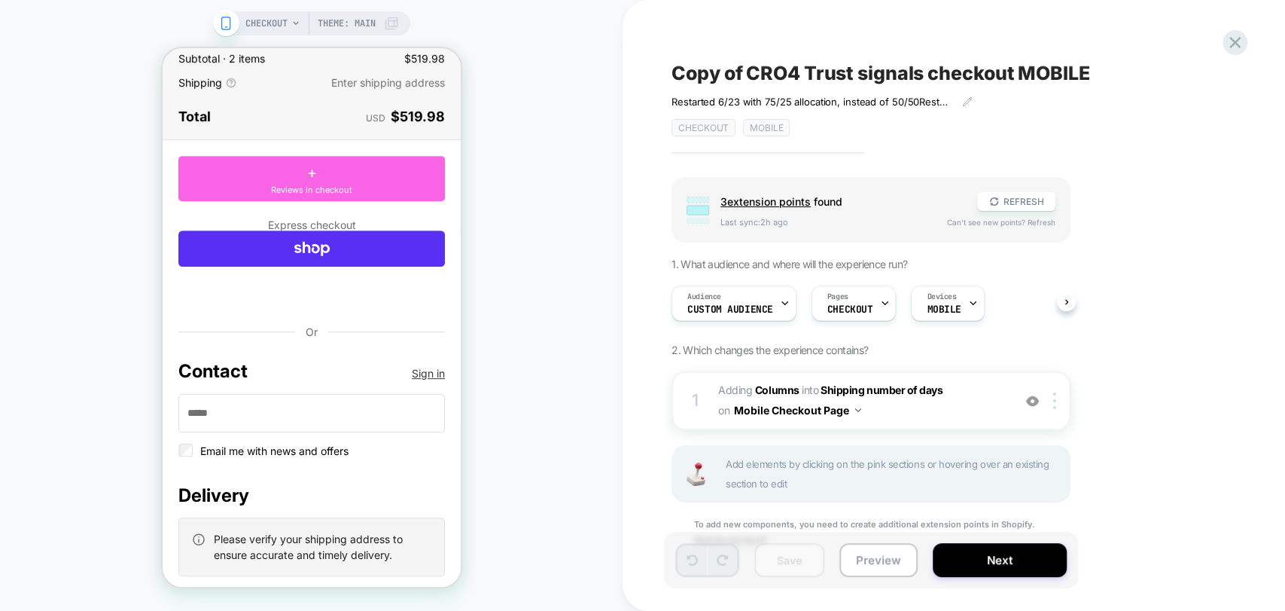
scroll to position [365, 0]
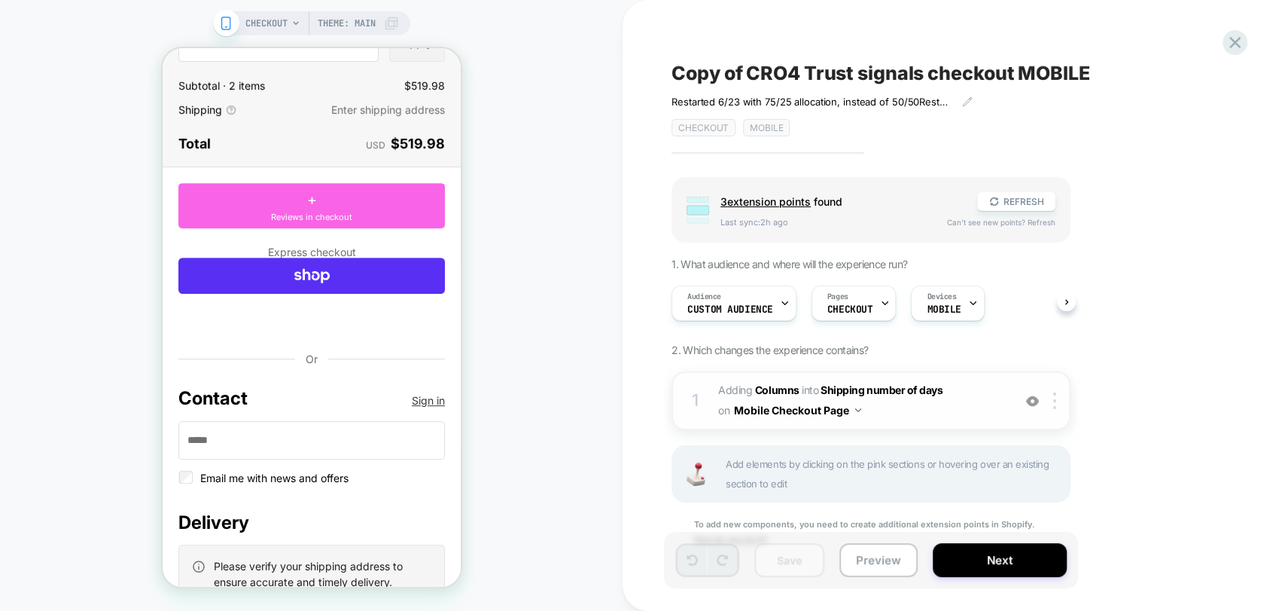
click at [1035, 401] on img at bounding box center [1032, 401] width 13 height 13
click at [1032, 402] on img at bounding box center [1032, 401] width 13 height 13
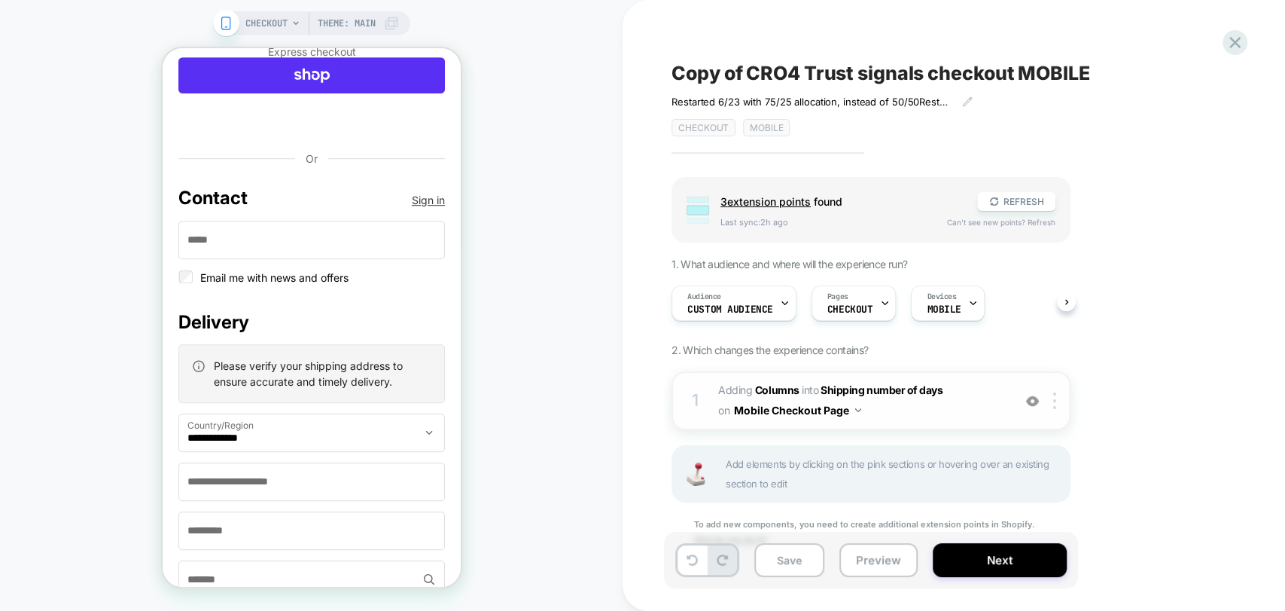
scroll to position [616, 0]
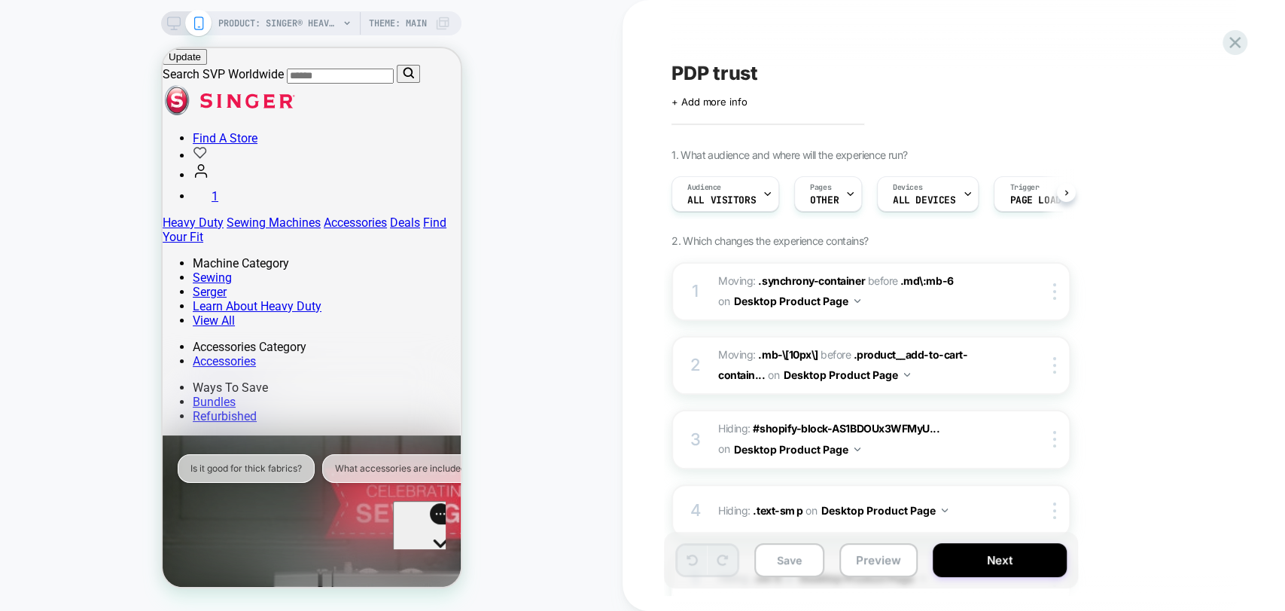
click at [169, 24] on icon at bounding box center [174, 24] width 14 height 14
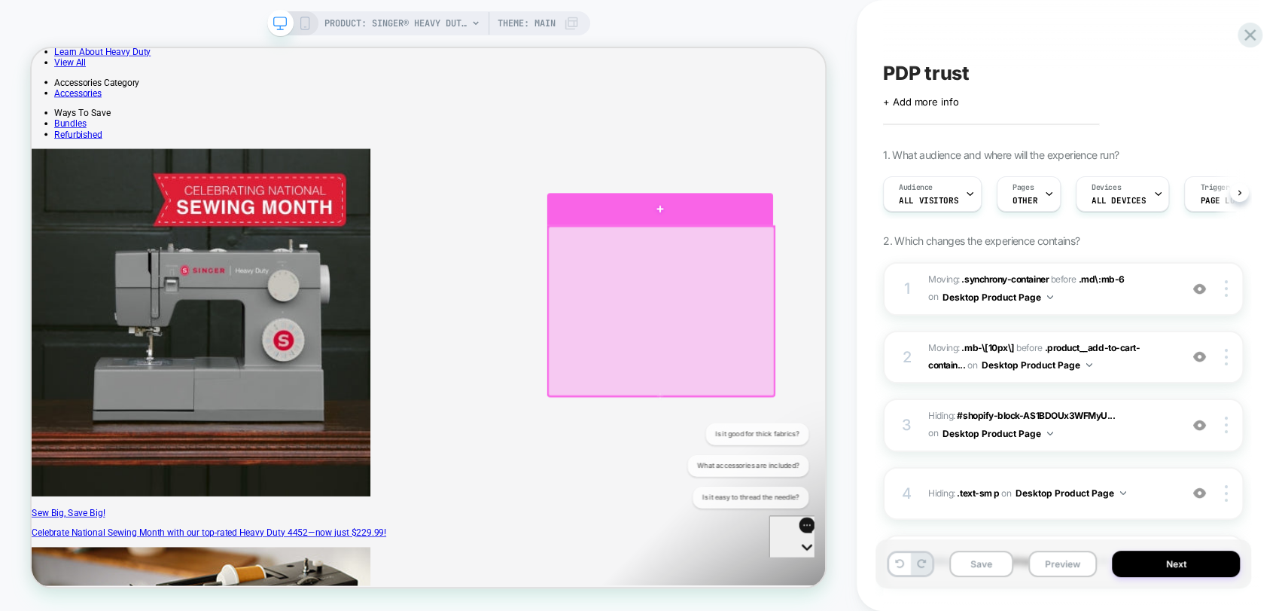
click at [864, 264] on div at bounding box center [869, 263] width 301 height 43
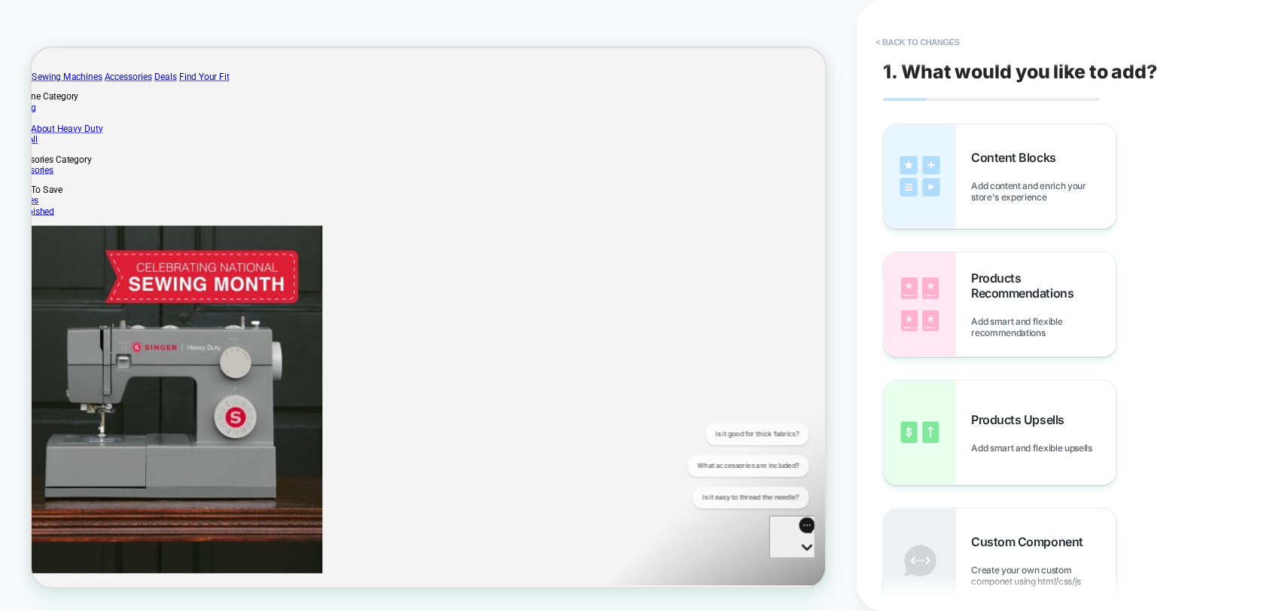
scroll to position [389, 69]
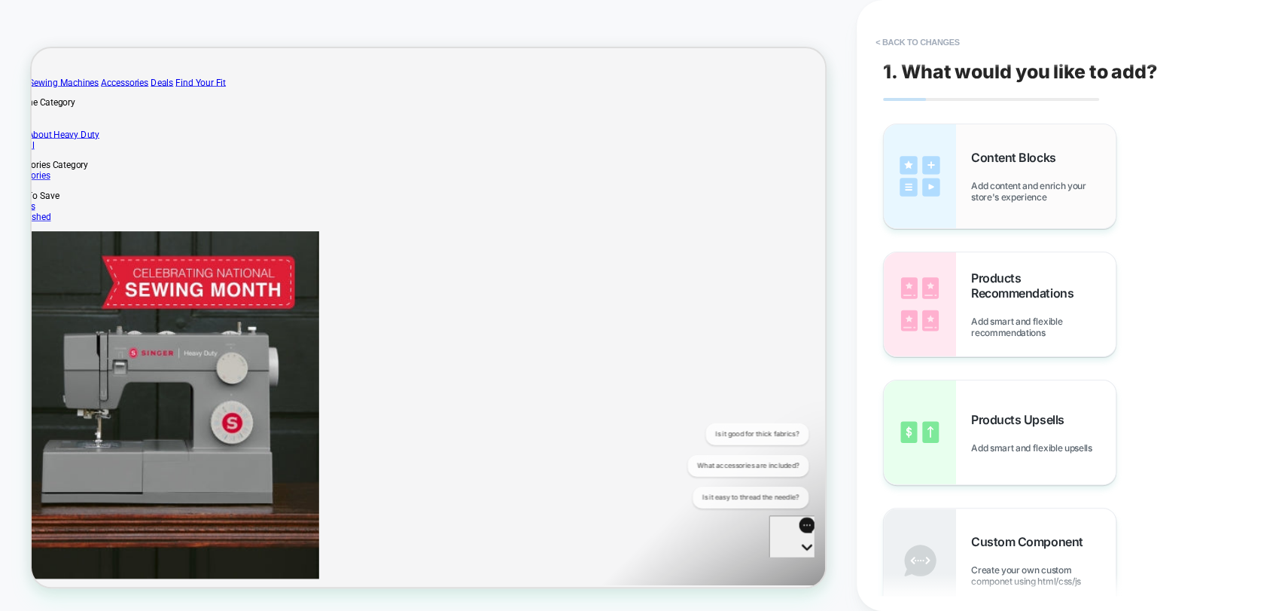
click at [940, 194] on img at bounding box center [920, 176] width 72 height 104
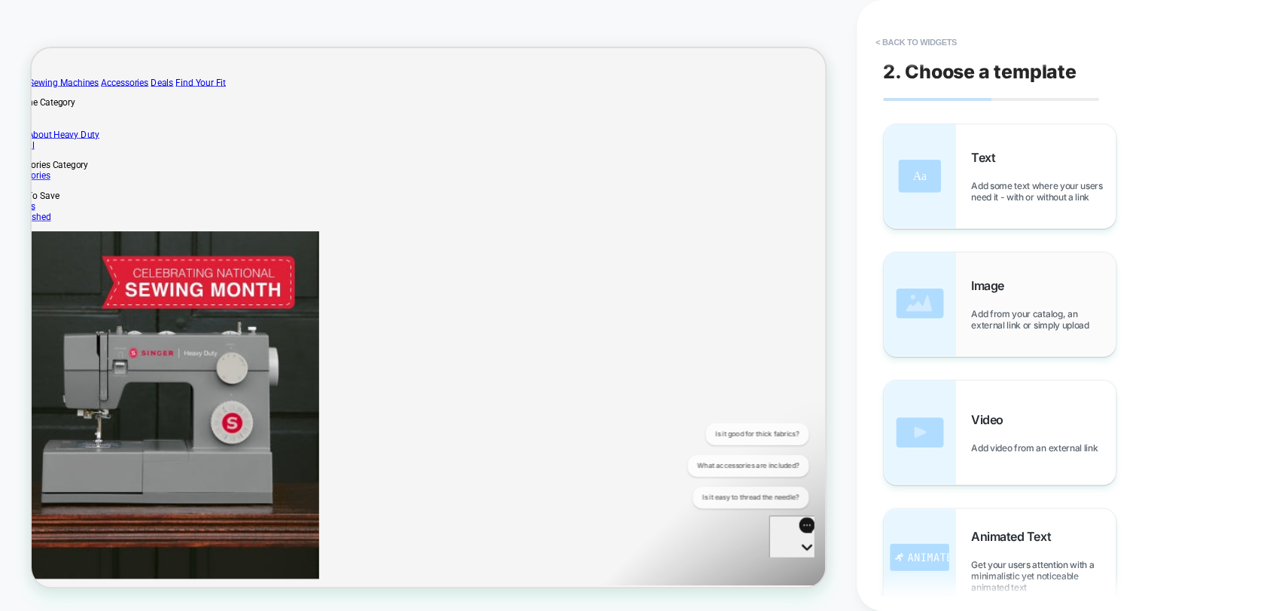
click at [895, 311] on img at bounding box center [920, 304] width 72 height 104
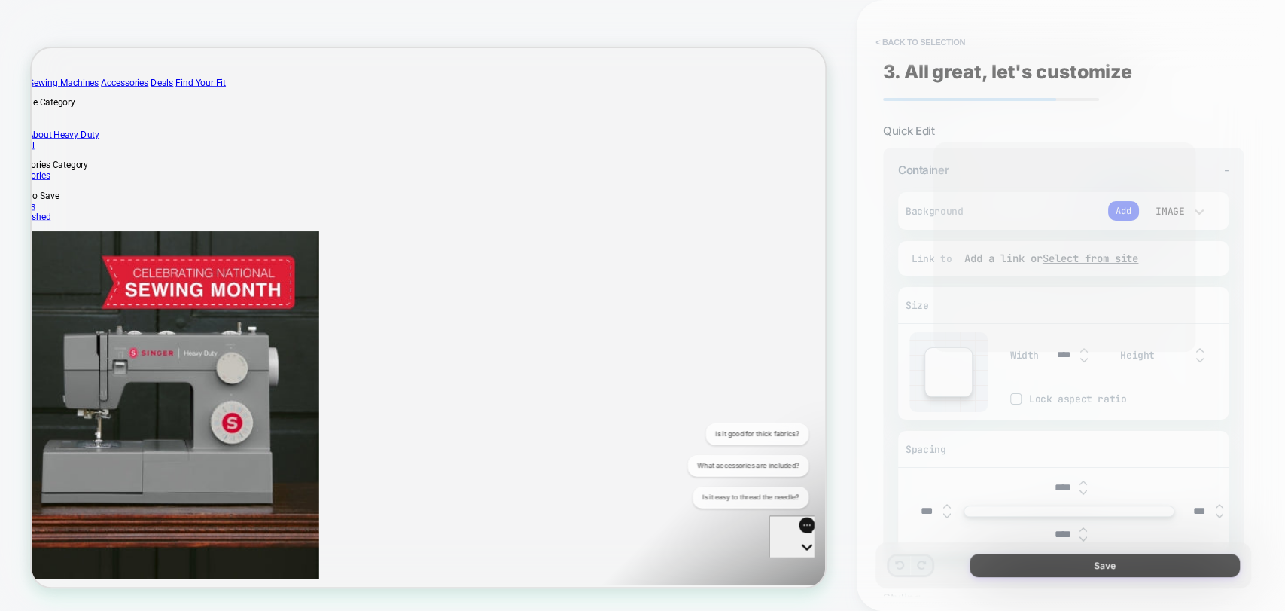
scroll to position [449, 69]
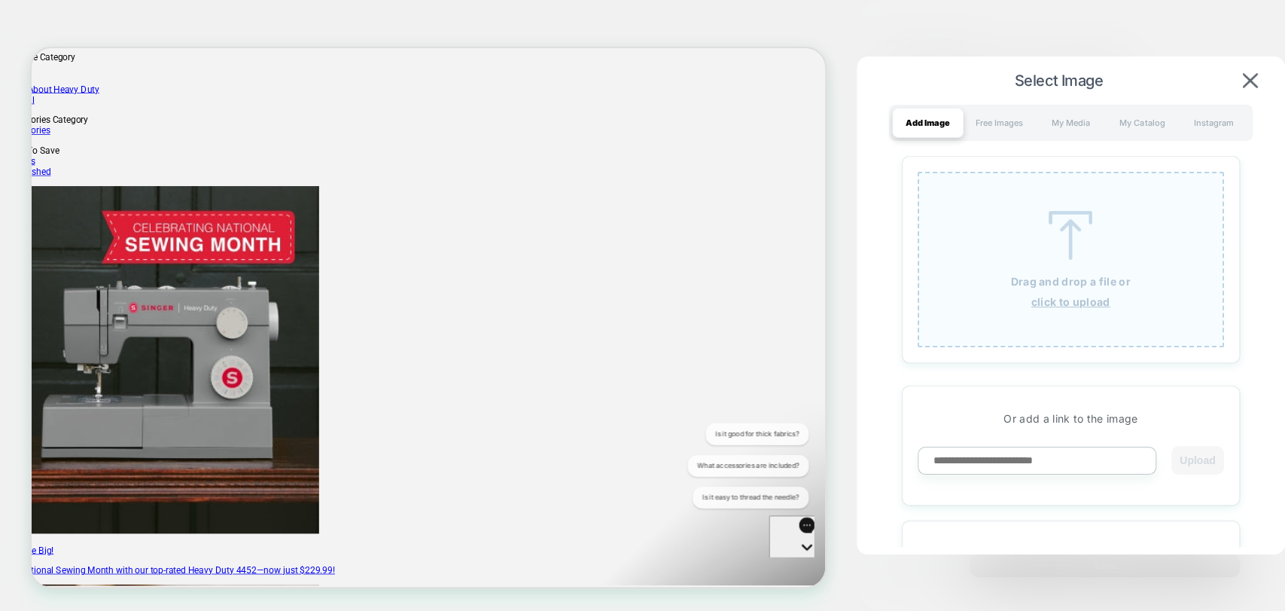
click at [1060, 302] on u "click to upload" at bounding box center [1071, 301] width 79 height 13
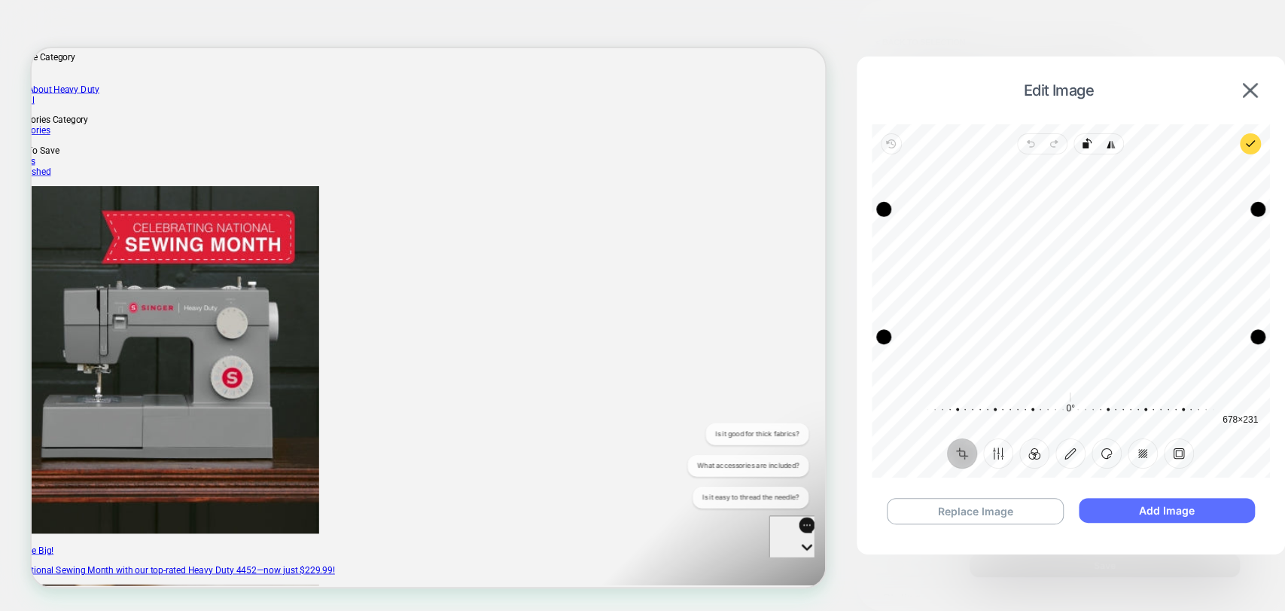
click at [1142, 520] on button "Add Image" at bounding box center [1167, 510] width 176 height 25
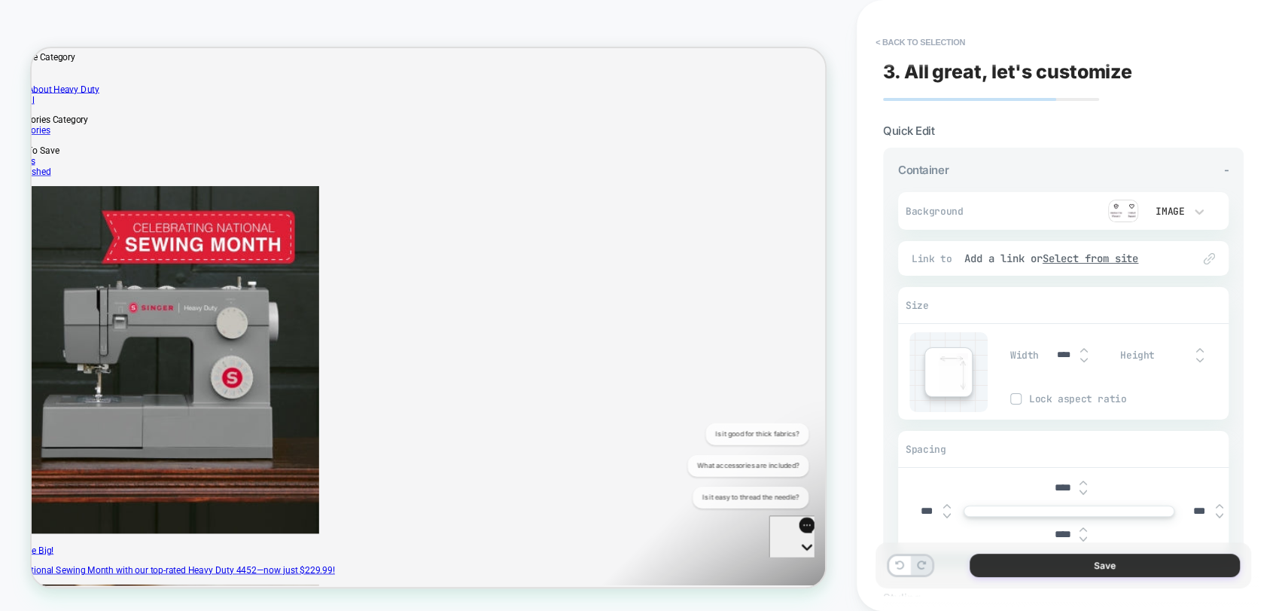
click at [1053, 567] on button "Save" at bounding box center [1105, 564] width 270 height 23
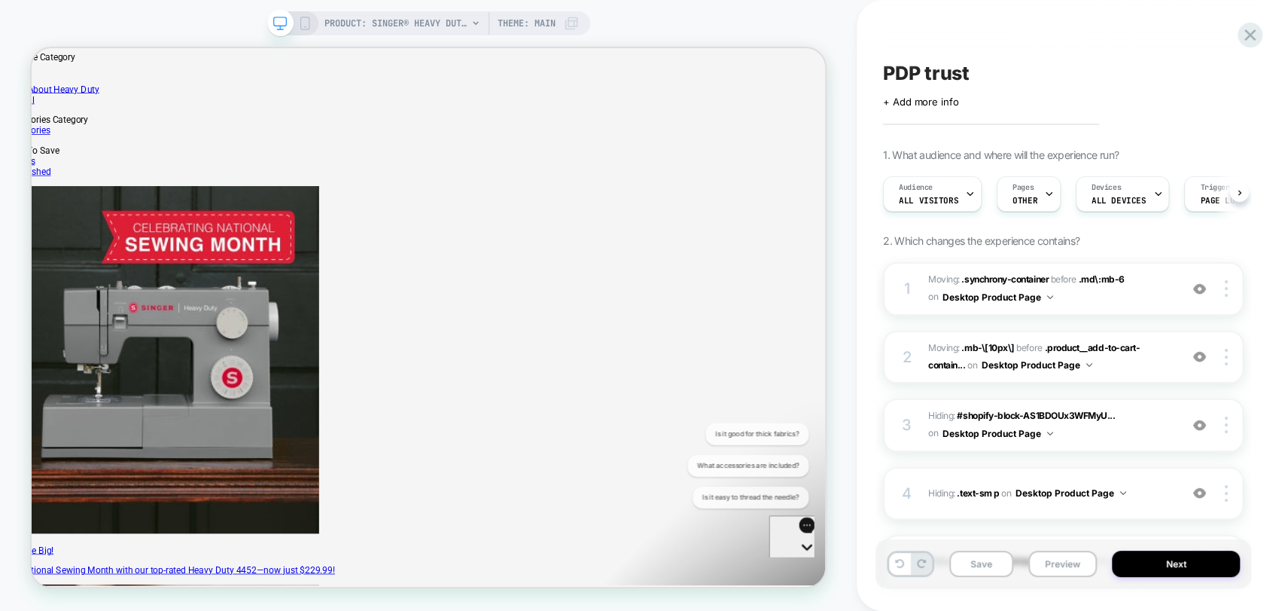
scroll to position [0, 0]
click at [1044, 550] on div "Save Preview Next" at bounding box center [1064, 563] width 376 height 49
click at [1058, 565] on button "Preview" at bounding box center [1063, 563] width 69 height 26
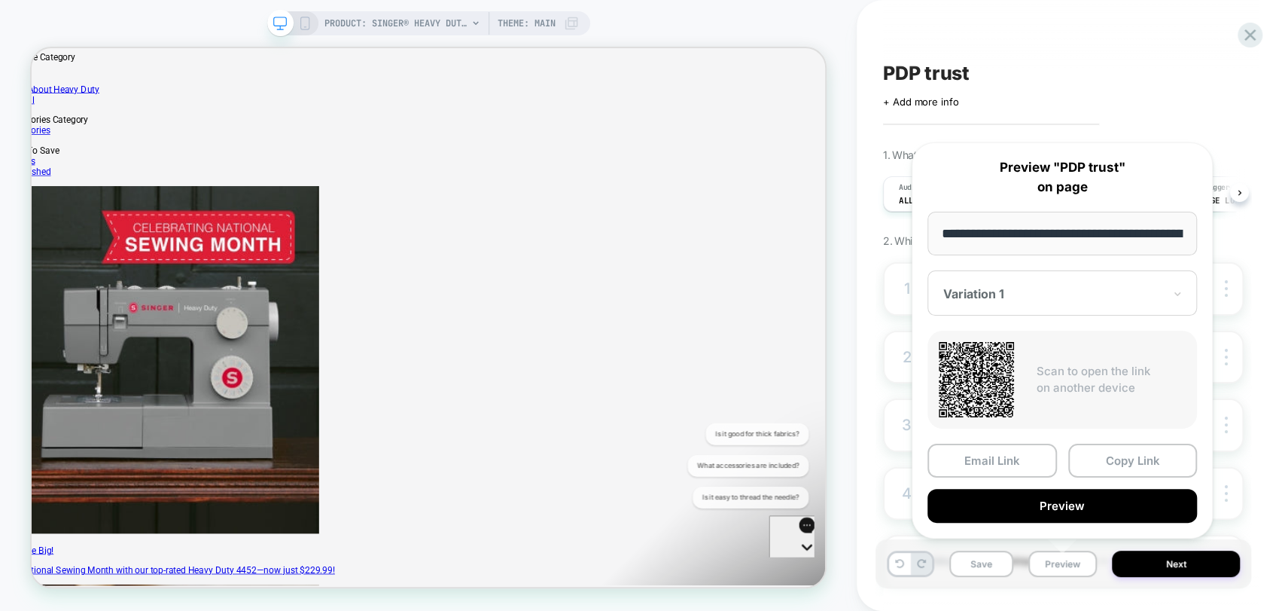
click at [843, 278] on div "PRODUCT: SINGER® Heavy Duty 4452 Rosewater Pink Sewing Machine PRODUCT: SINGER®…" at bounding box center [428, 305] width 857 height 581
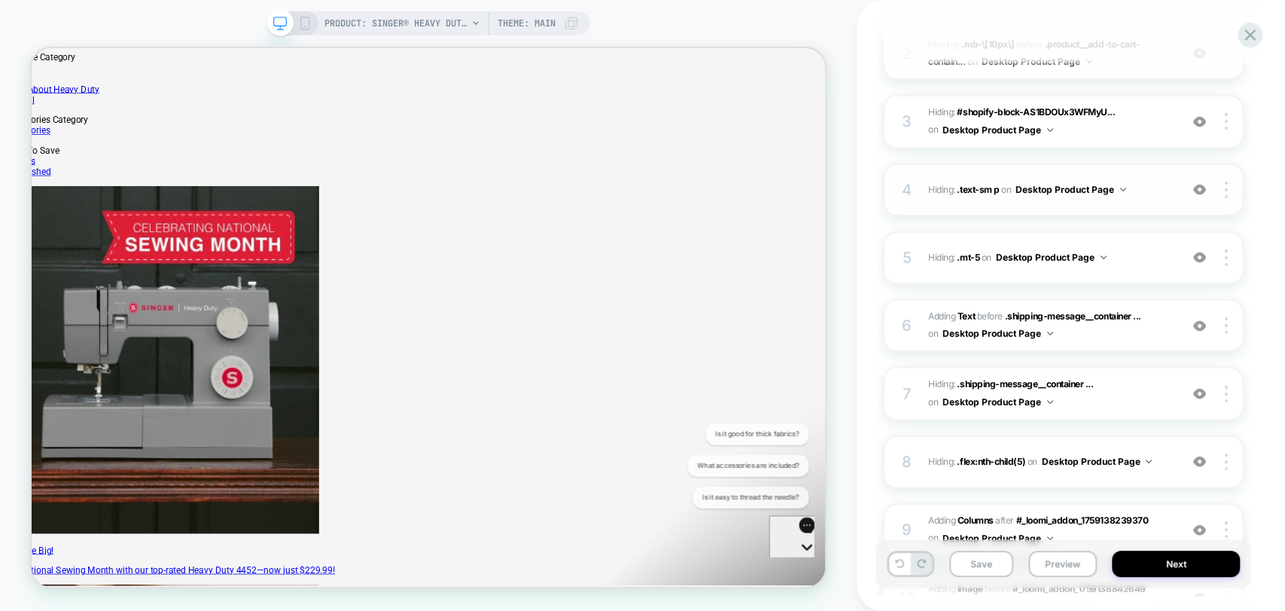
scroll to position [494, 0]
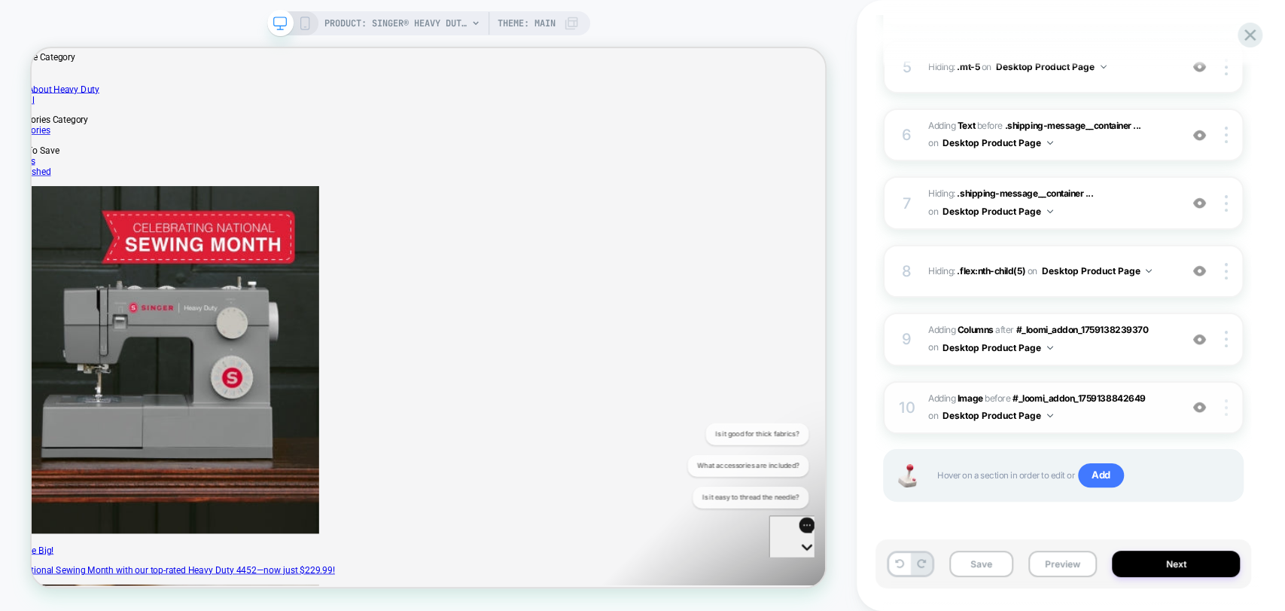
click at [1229, 408] on div at bounding box center [1228, 407] width 29 height 17
click at [992, 598] on div "Save Preview Next" at bounding box center [1071, 571] width 376 height 64
click at [1226, 404] on img at bounding box center [1226, 407] width 3 height 17
click at [966, 390] on span "#_loomi_addon_1759141588095 Adding Image BEFORE #_loomi_addon_1759138842649 #_l…" at bounding box center [1050, 407] width 244 height 35
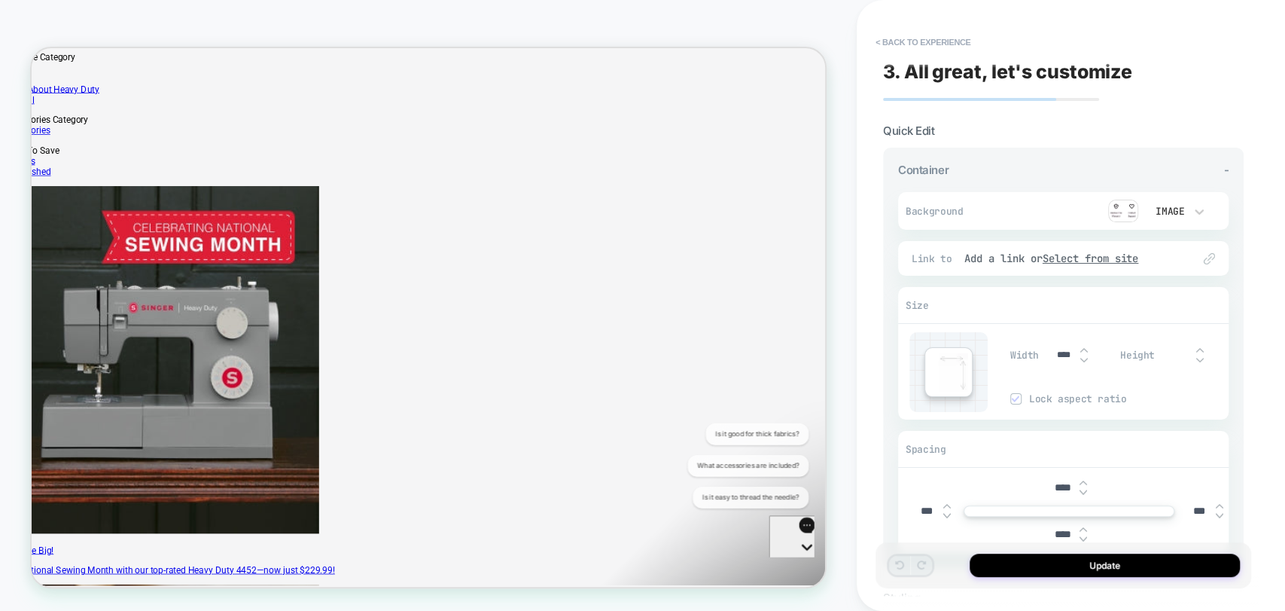
scroll to position [443, 69]
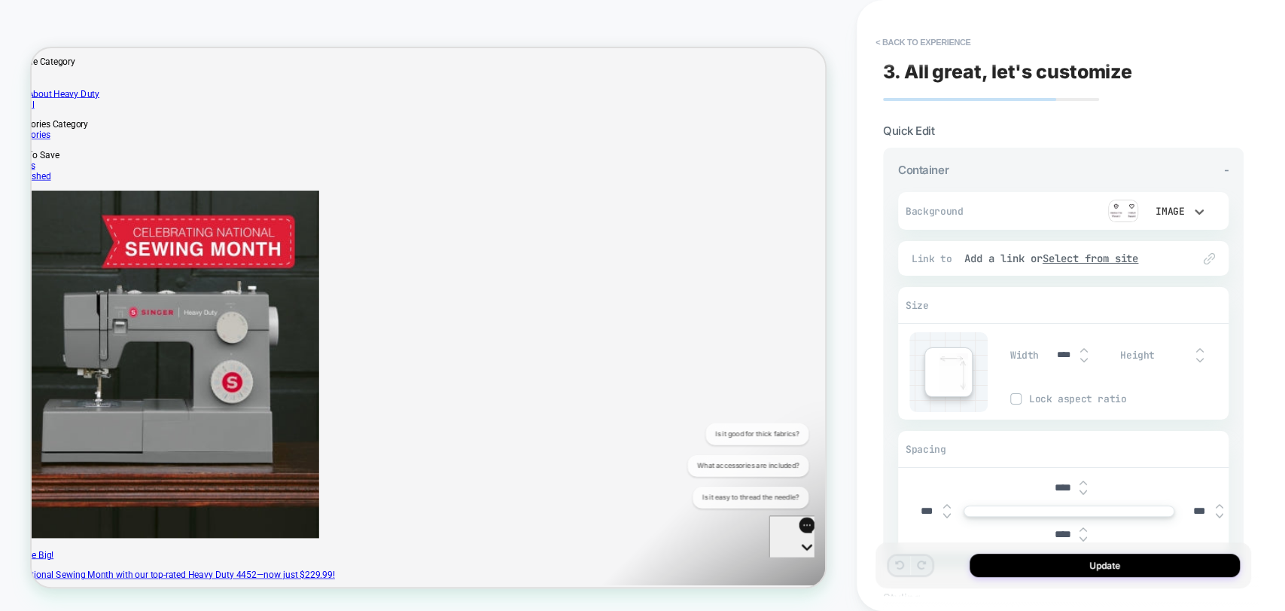
click at [1180, 212] on div "Image" at bounding box center [1169, 211] width 32 height 13
click at [1169, 211] on div at bounding box center [642, 305] width 1285 height 611
click at [1114, 215] on img at bounding box center [1123, 211] width 30 height 23
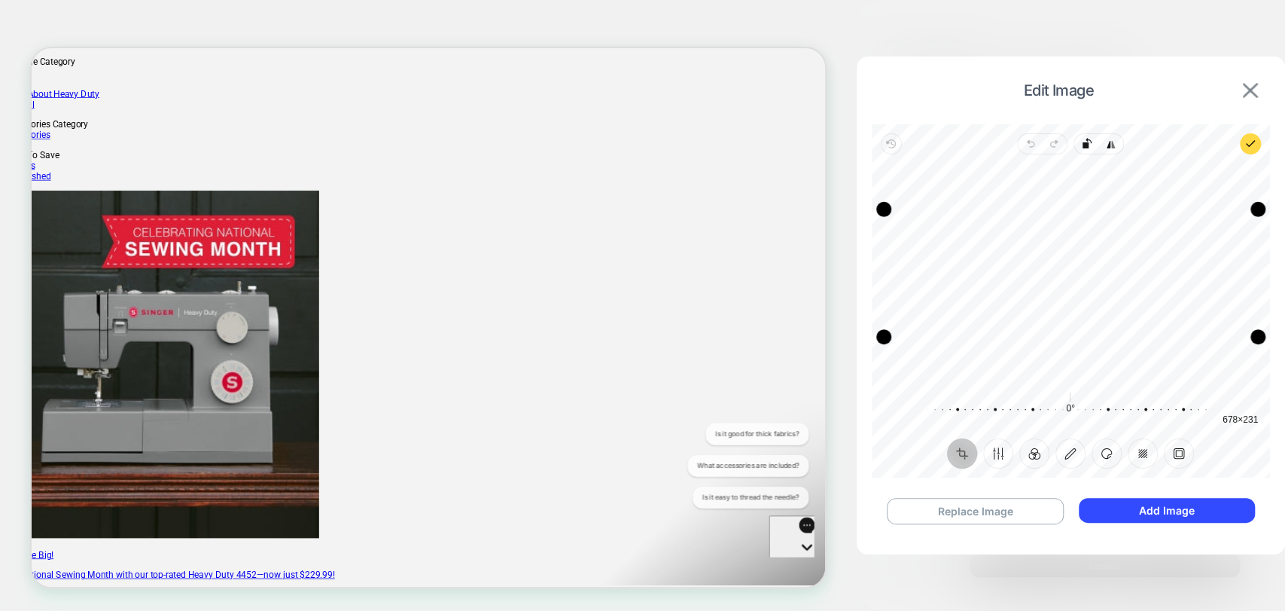
click at [1245, 92] on img at bounding box center [1250, 90] width 15 height 15
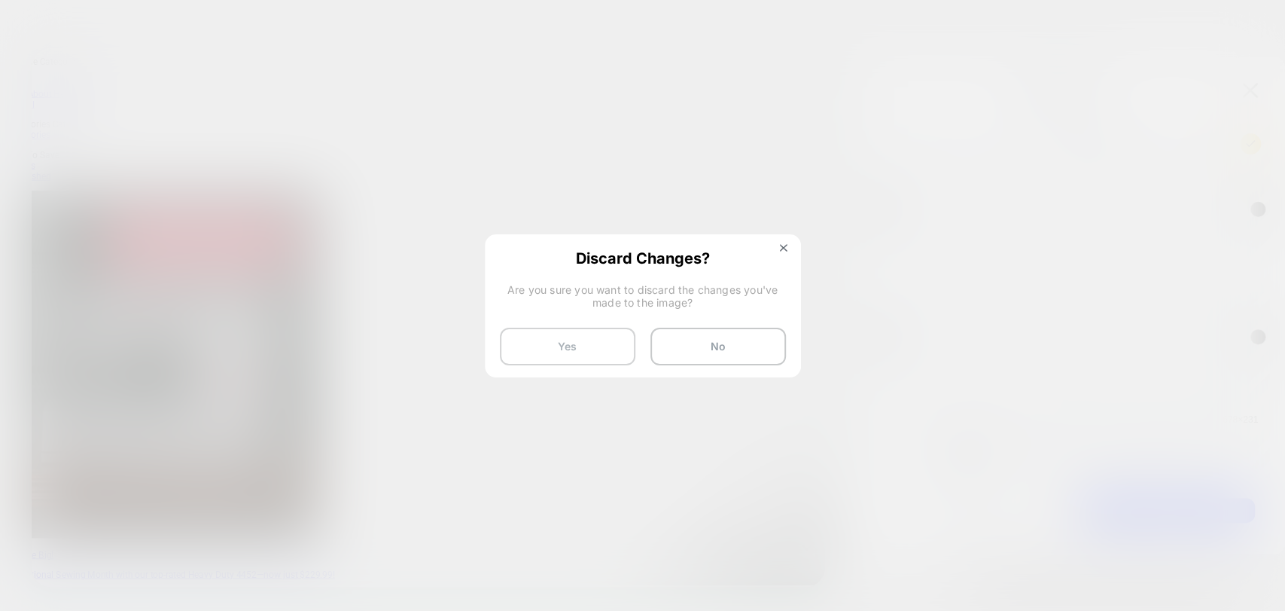
click at [570, 356] on button "Yes" at bounding box center [568, 347] width 136 height 38
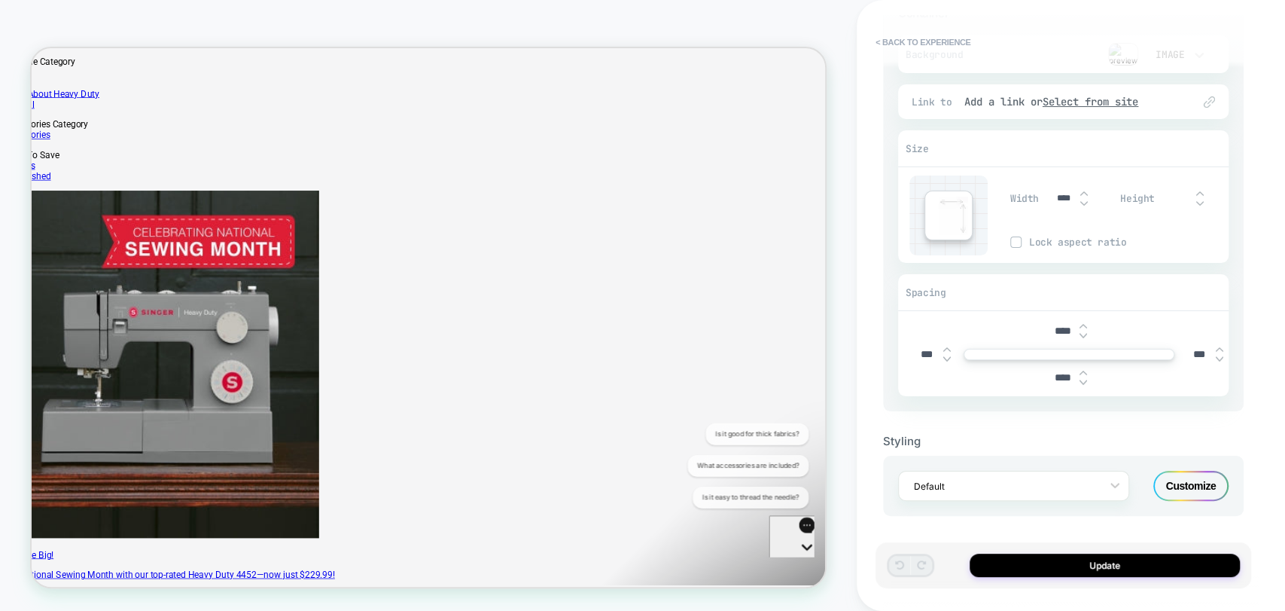
scroll to position [0, 0]
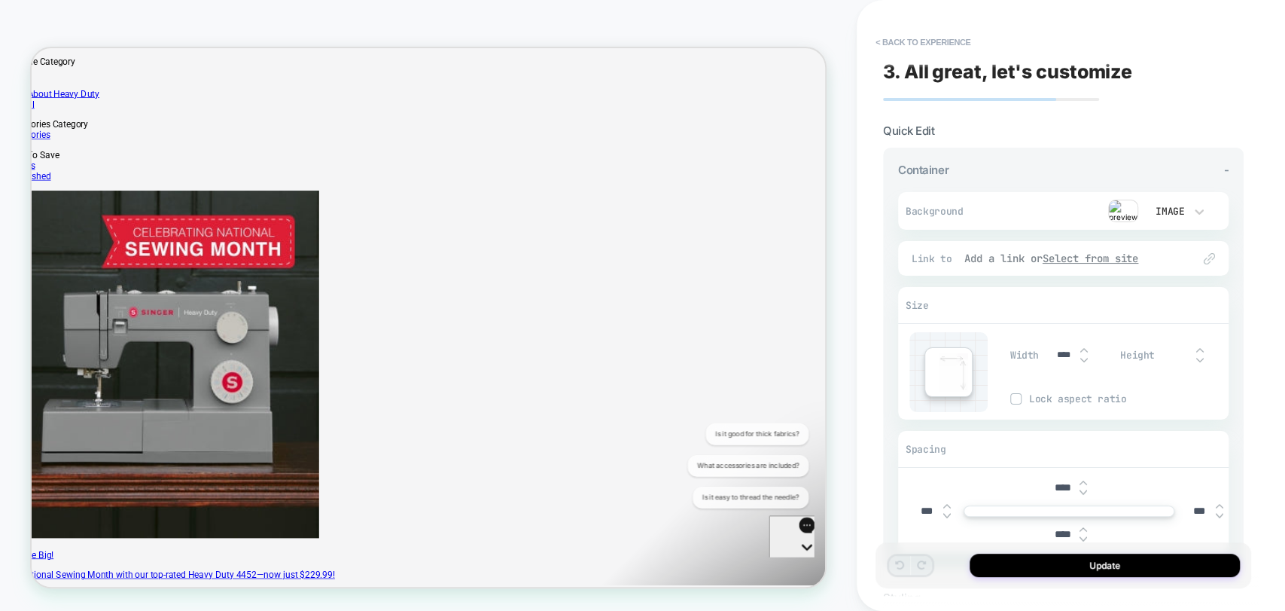
click at [1084, 254] on u "Select from site" at bounding box center [1091, 258] width 96 height 14
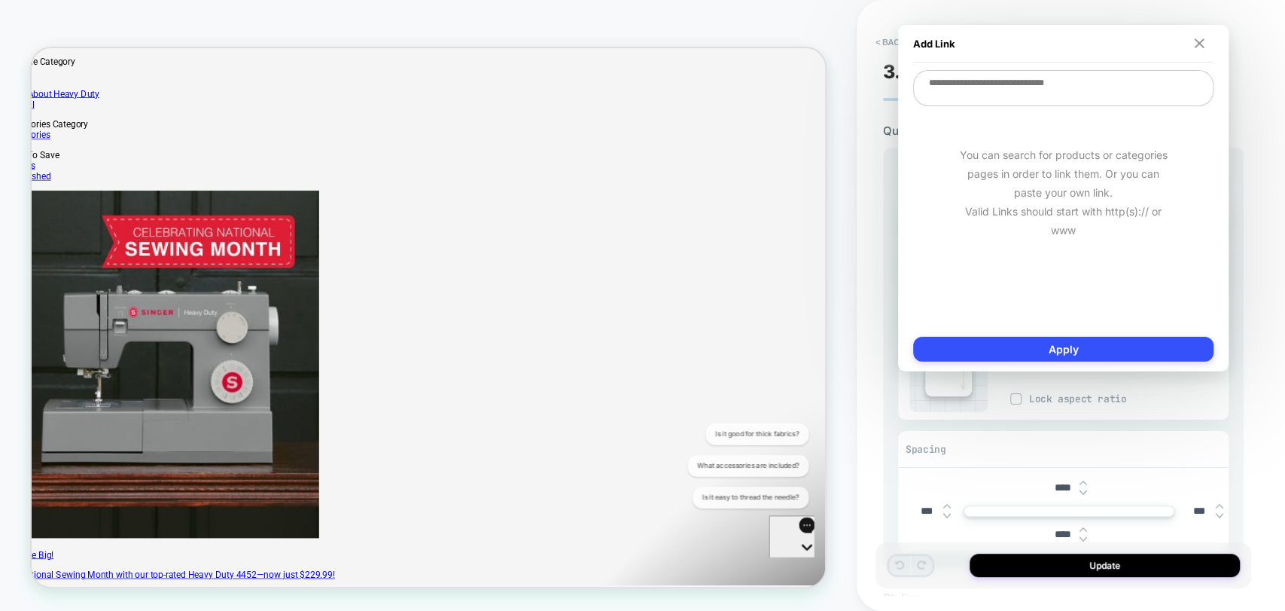
click at [1199, 41] on img at bounding box center [1199, 43] width 10 height 10
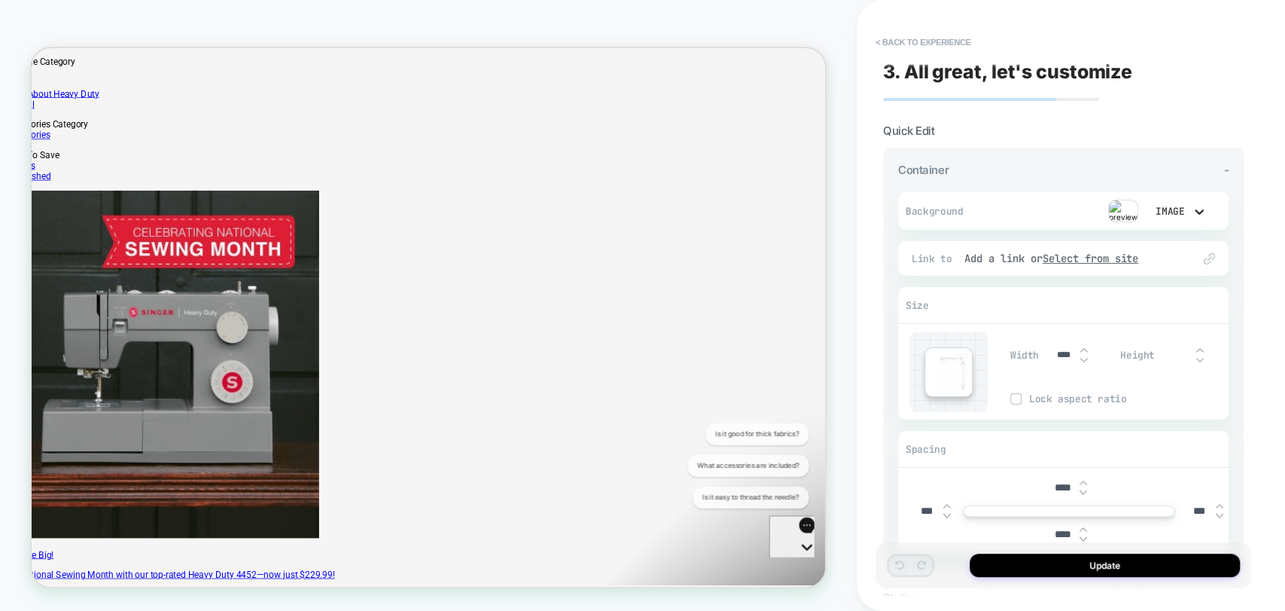
click at [1204, 212] on icon at bounding box center [1199, 211] width 15 height 15
click at [936, 164] on div at bounding box center [642, 305] width 1285 height 611
click at [882, 38] on button "< Back to experience" at bounding box center [923, 42] width 110 height 24
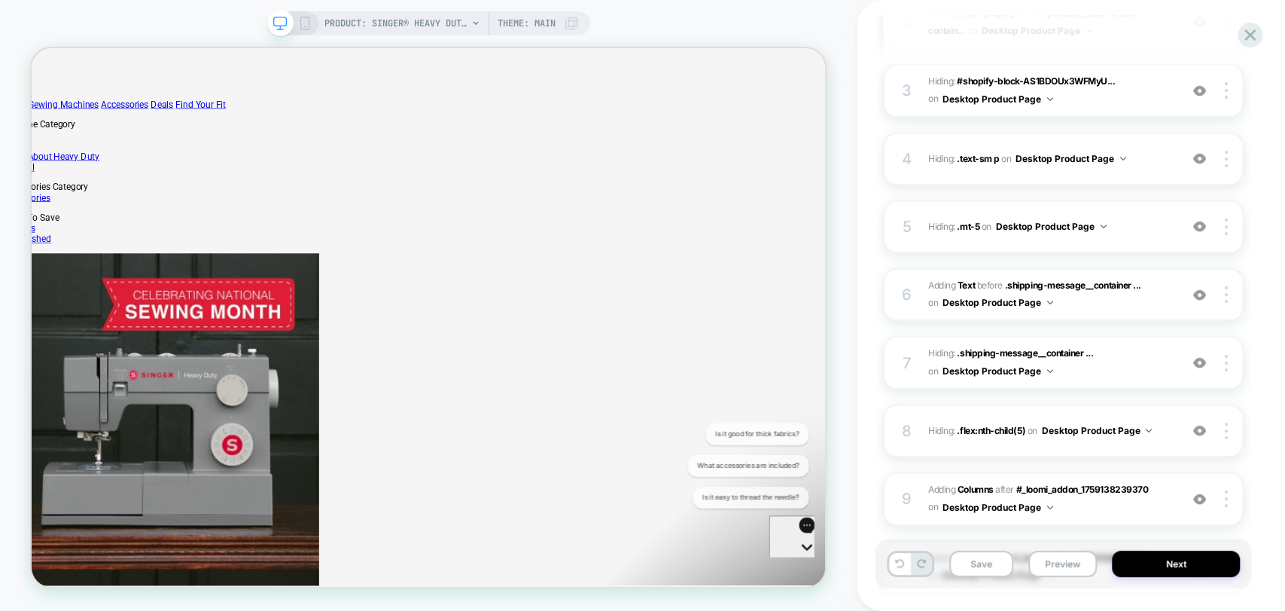
scroll to position [494, 0]
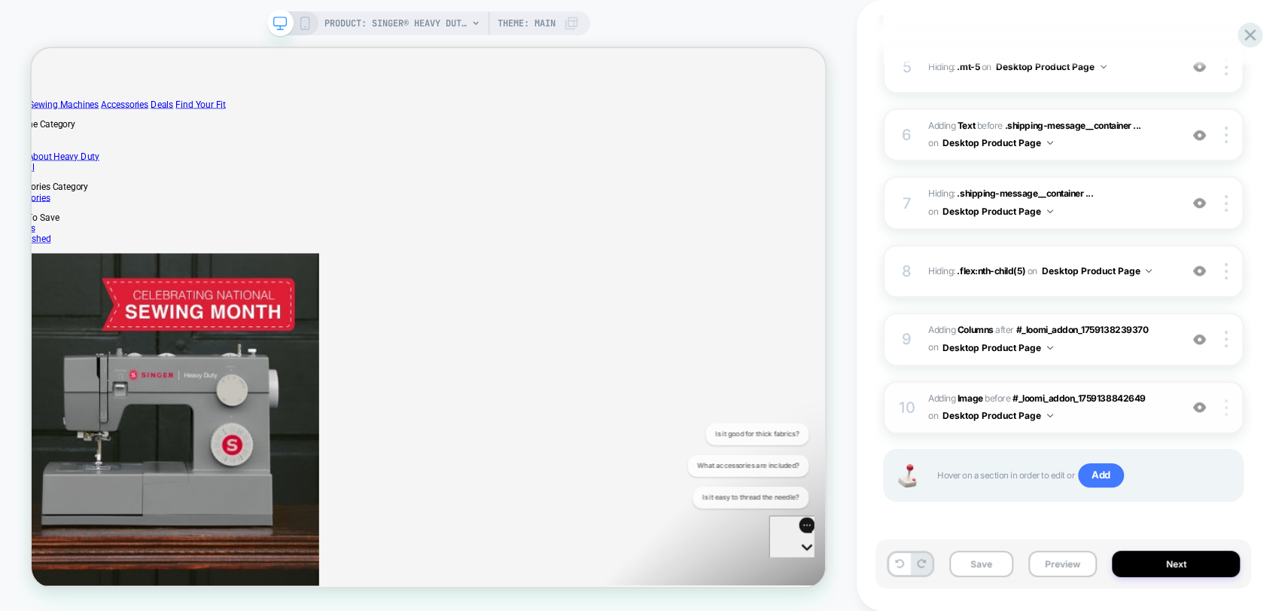
click at [1225, 402] on img at bounding box center [1226, 407] width 3 height 17
click at [876, 447] on div "PDP trust Click to edit experience details + Add more info 1. What audience and…" at bounding box center [1064, 305] width 376 height 581
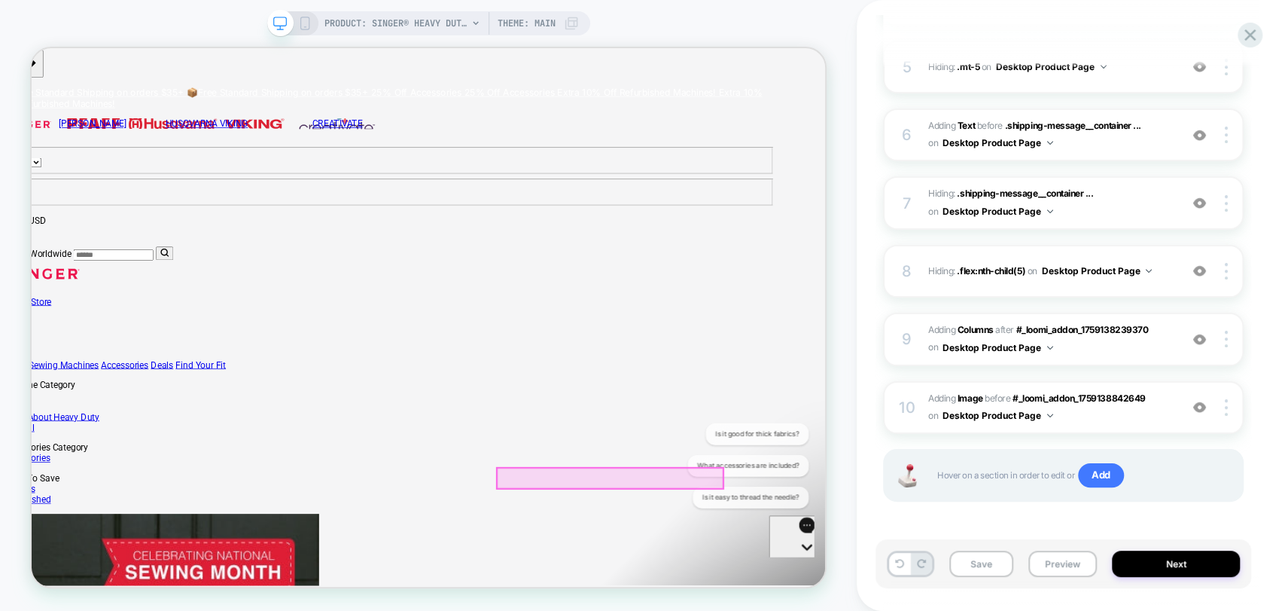
scroll to position [334, 69]
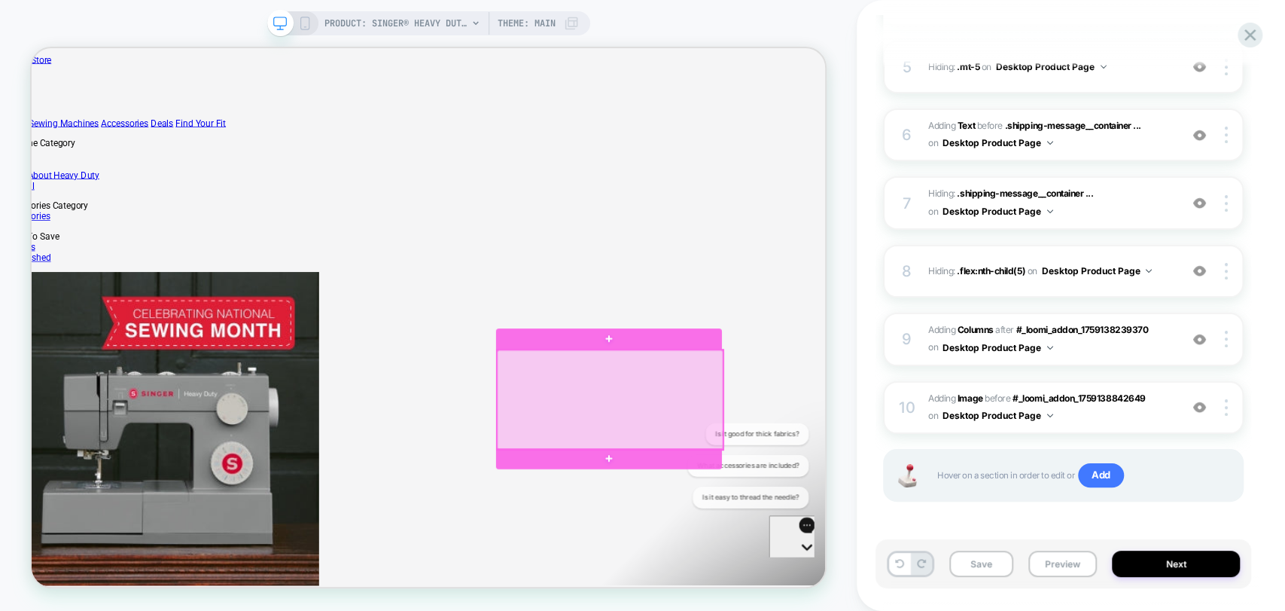
click at [880, 498] on div at bounding box center [802, 516] width 301 height 133
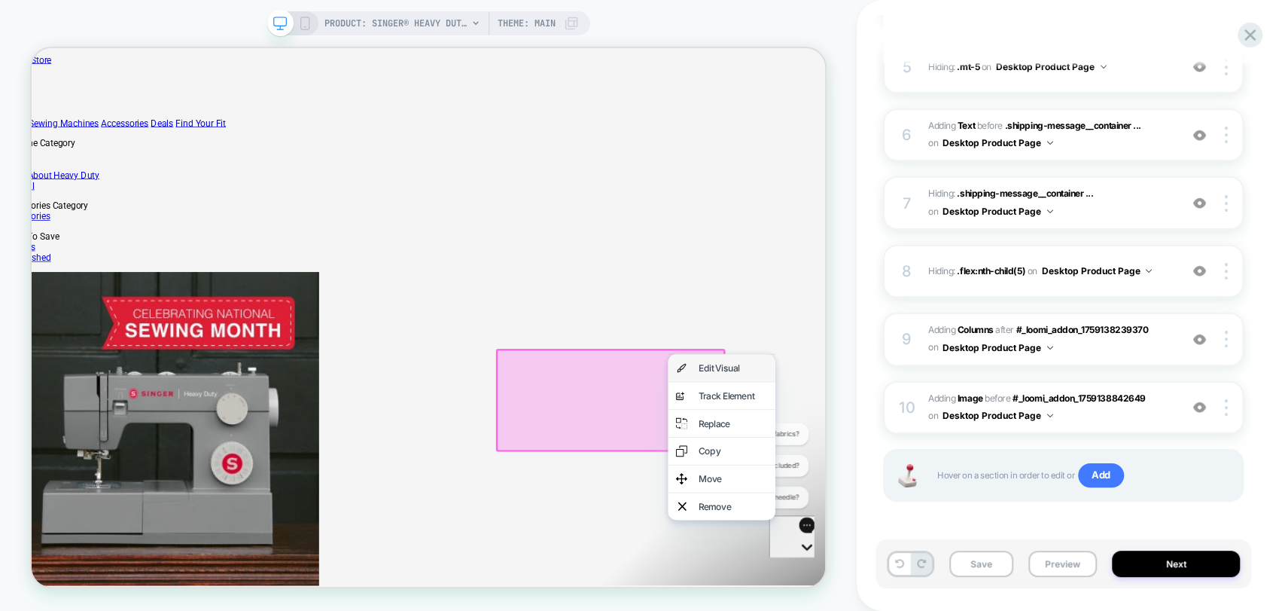
click at [970, 472] on div "Edit Visual" at bounding box center [967, 474] width 92 height 15
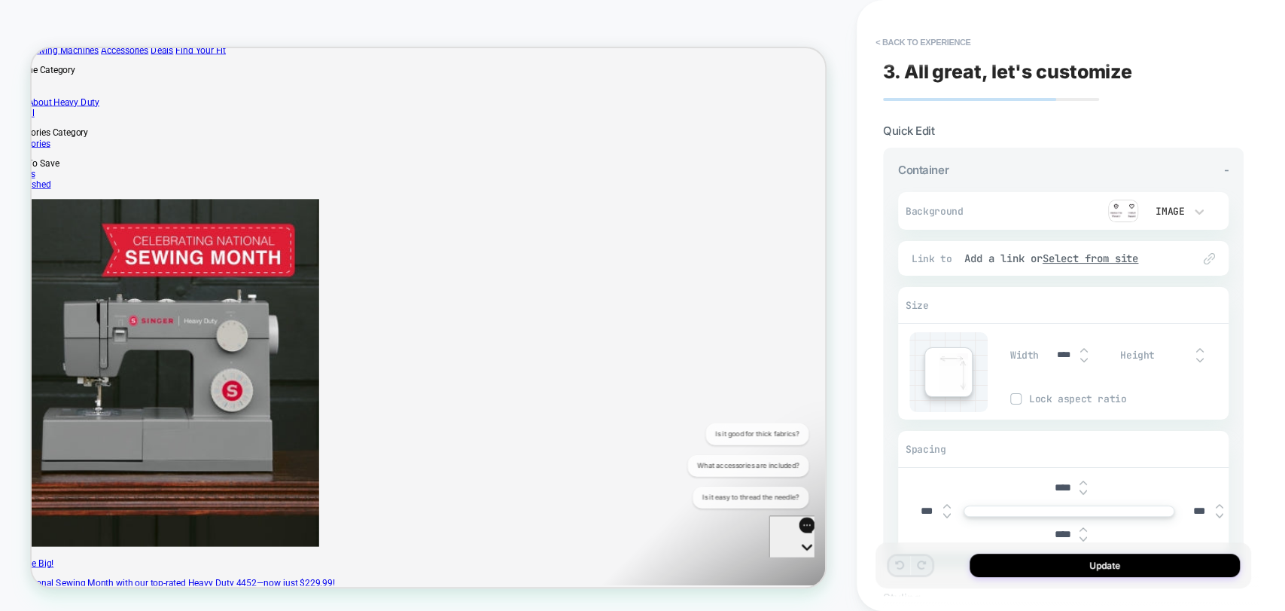
scroll to position [443, 69]
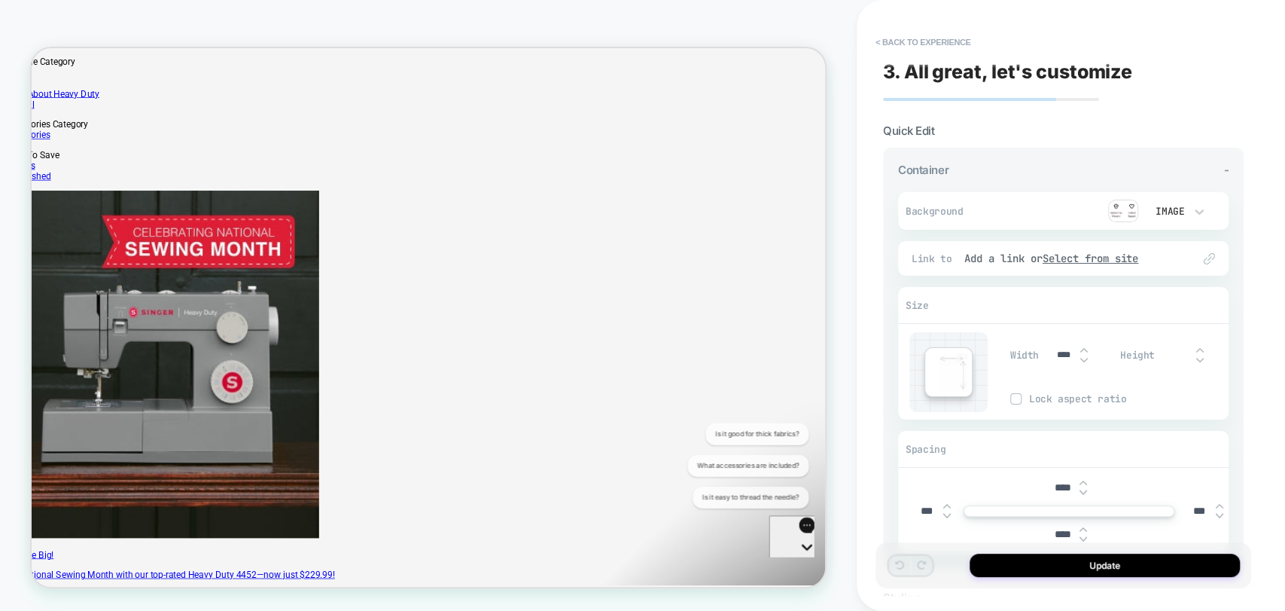
click at [1164, 207] on div "Image" at bounding box center [1169, 211] width 32 height 13
click at [1202, 211] on div at bounding box center [642, 305] width 1285 height 611
click at [1125, 206] on img at bounding box center [1123, 211] width 30 height 23
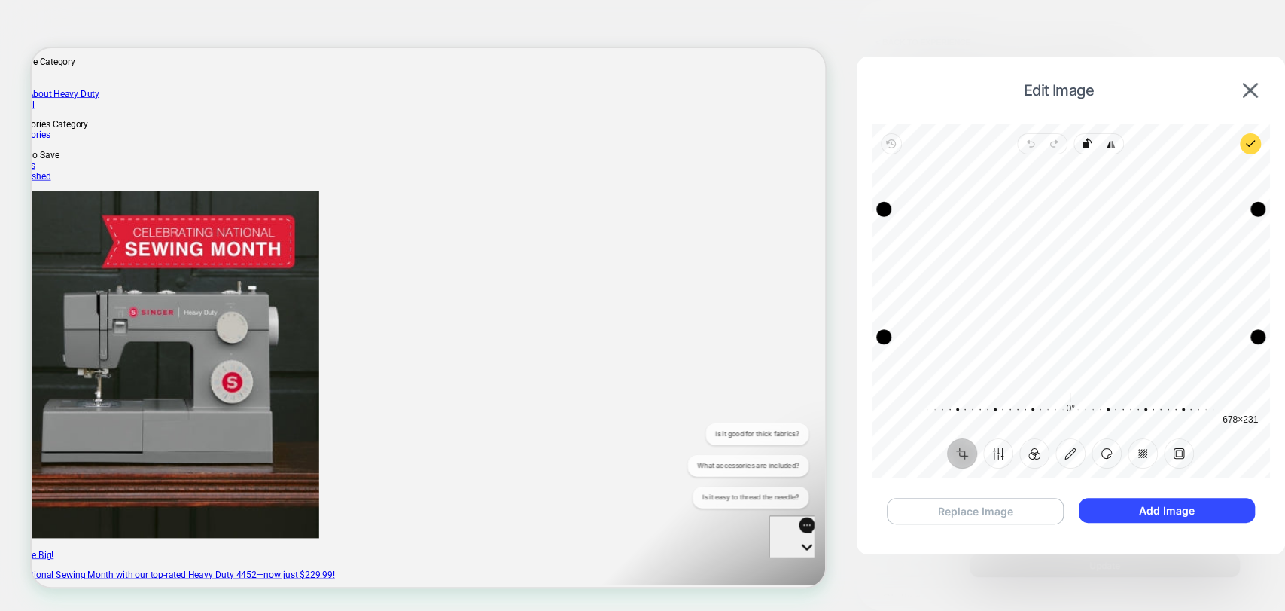
click at [1012, 519] on button "Replace Image" at bounding box center [975, 511] width 177 height 26
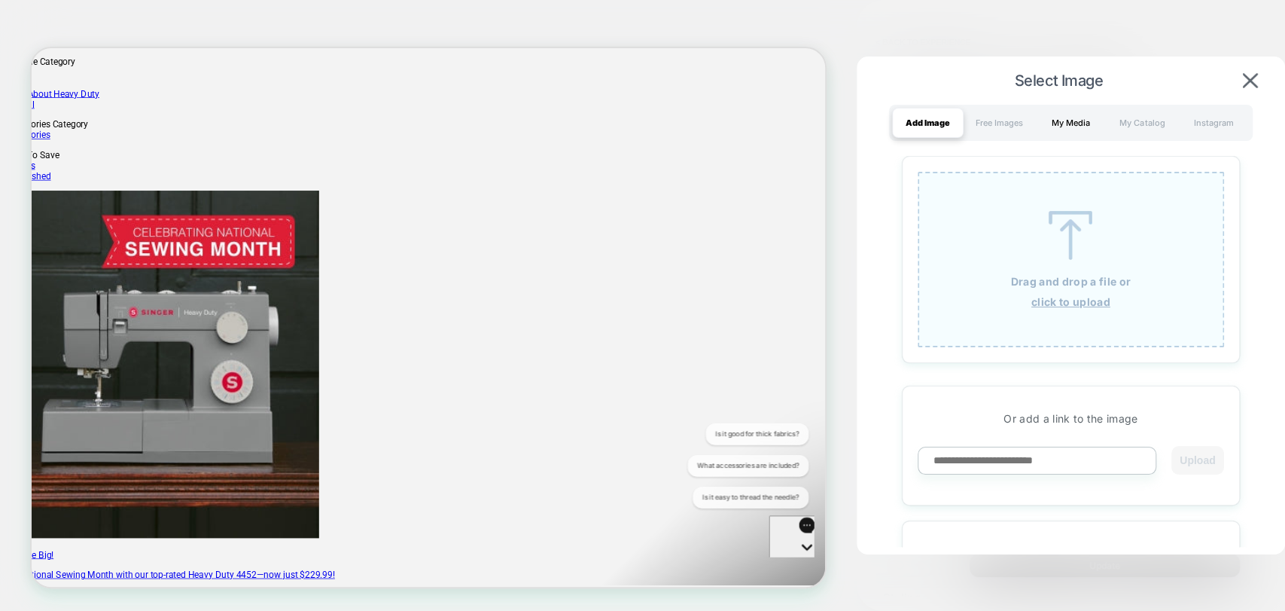
click at [1072, 126] on div "My Media" at bounding box center [1071, 123] width 72 height 30
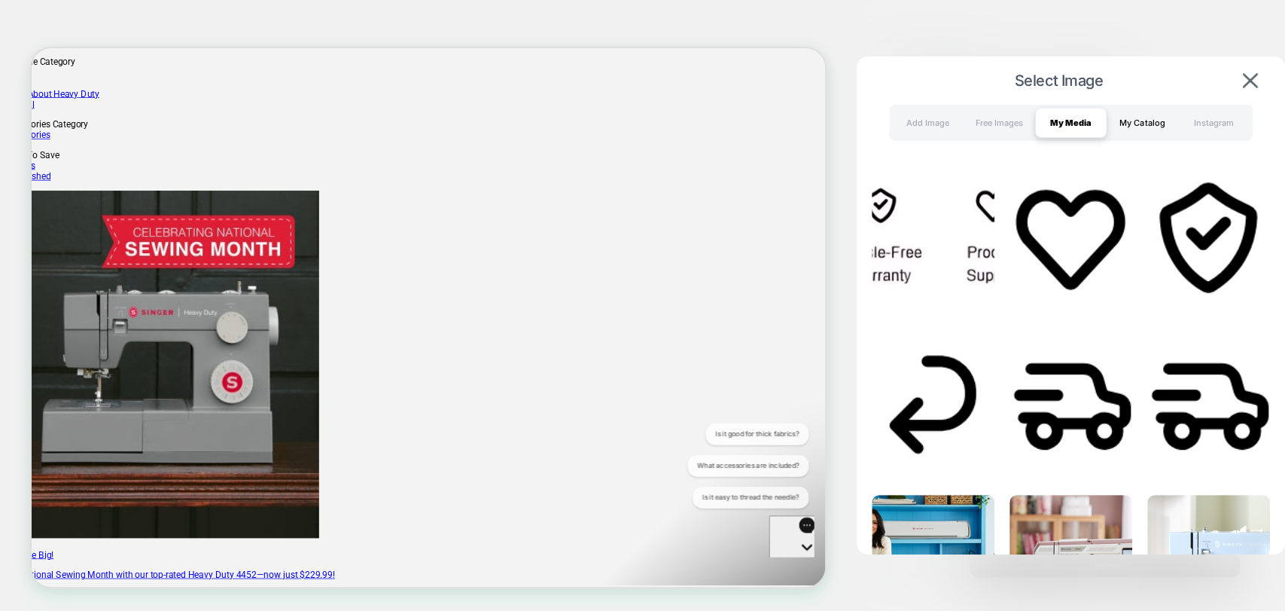
click at [1129, 124] on div "My Catalog" at bounding box center [1143, 123] width 72 height 30
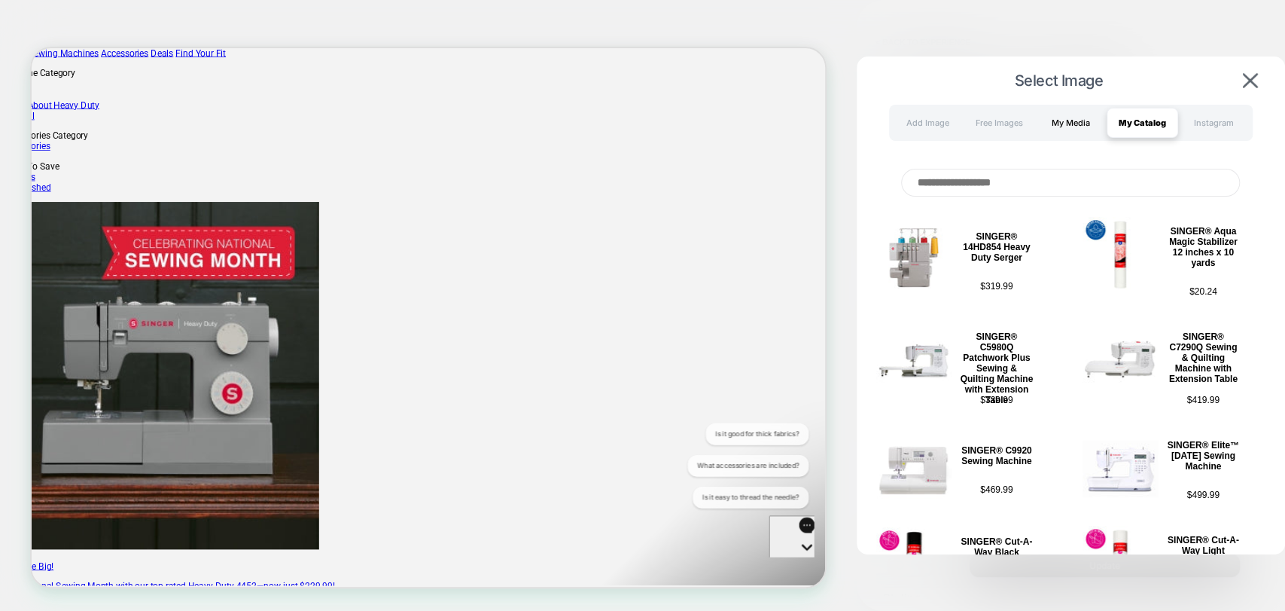
click at [1069, 123] on div "My Media" at bounding box center [1071, 123] width 72 height 30
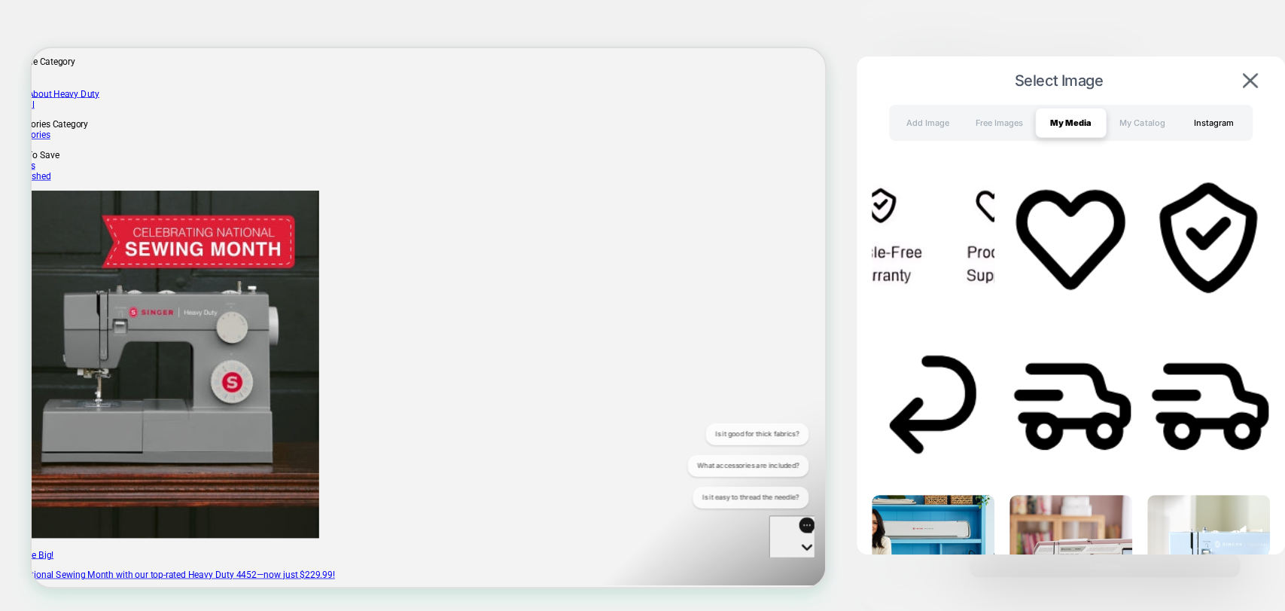
click at [1193, 119] on div "Instagram" at bounding box center [1214, 123] width 72 height 30
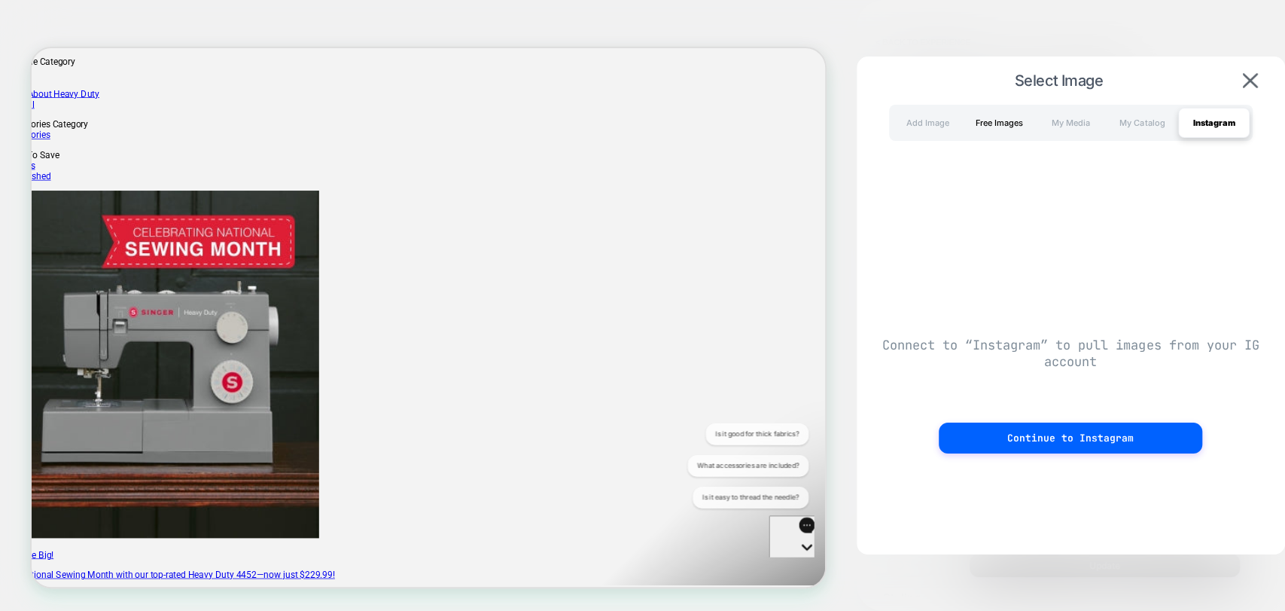
click at [988, 124] on div "Free Images" at bounding box center [1000, 123] width 72 height 30
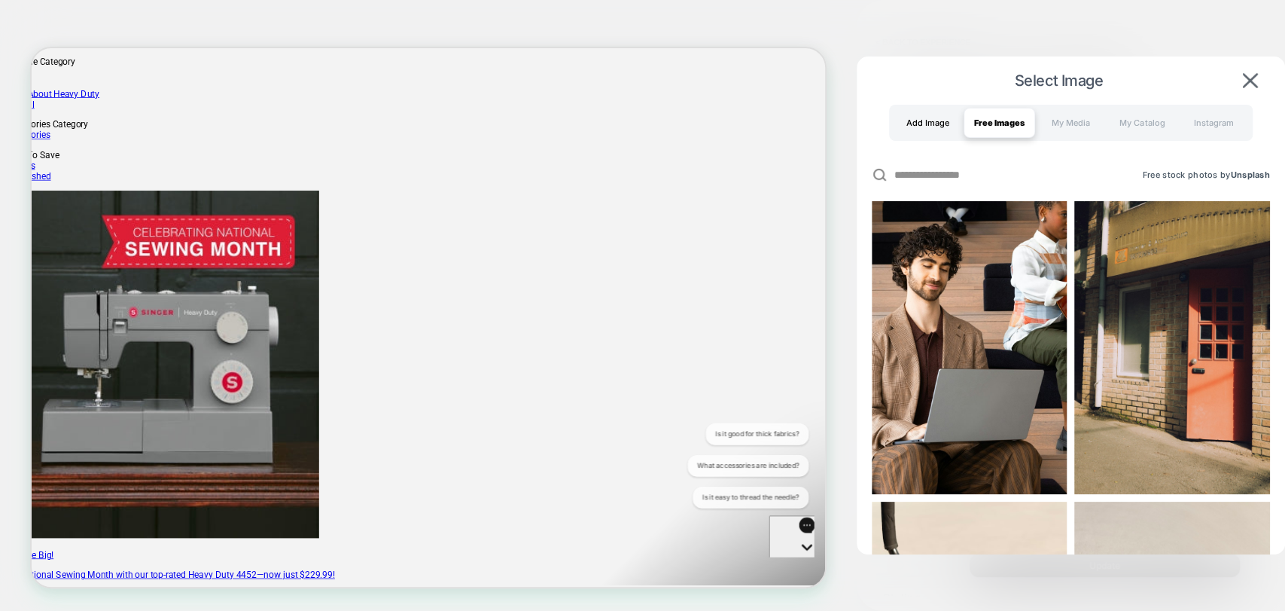
click at [926, 120] on div "Add Image" at bounding box center [928, 123] width 72 height 30
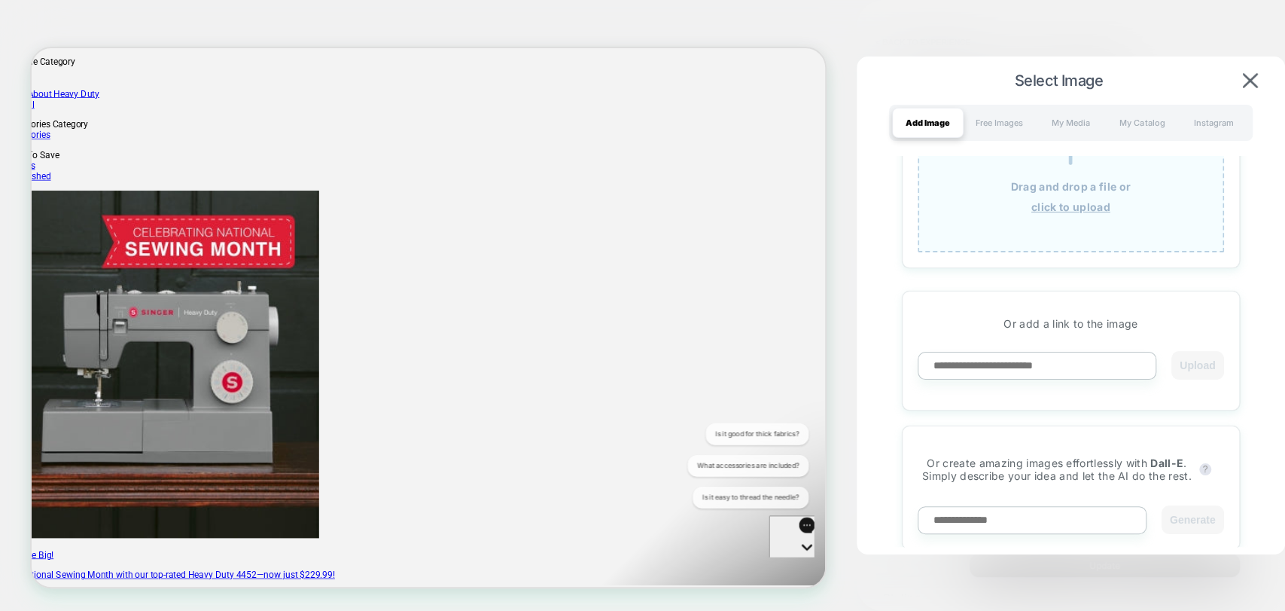
scroll to position [97, 0]
click at [1099, 343] on div "Or add a link to the image Upload" at bounding box center [1071, 348] width 338 height 120
click at [1078, 364] on input at bounding box center [1037, 363] width 239 height 28
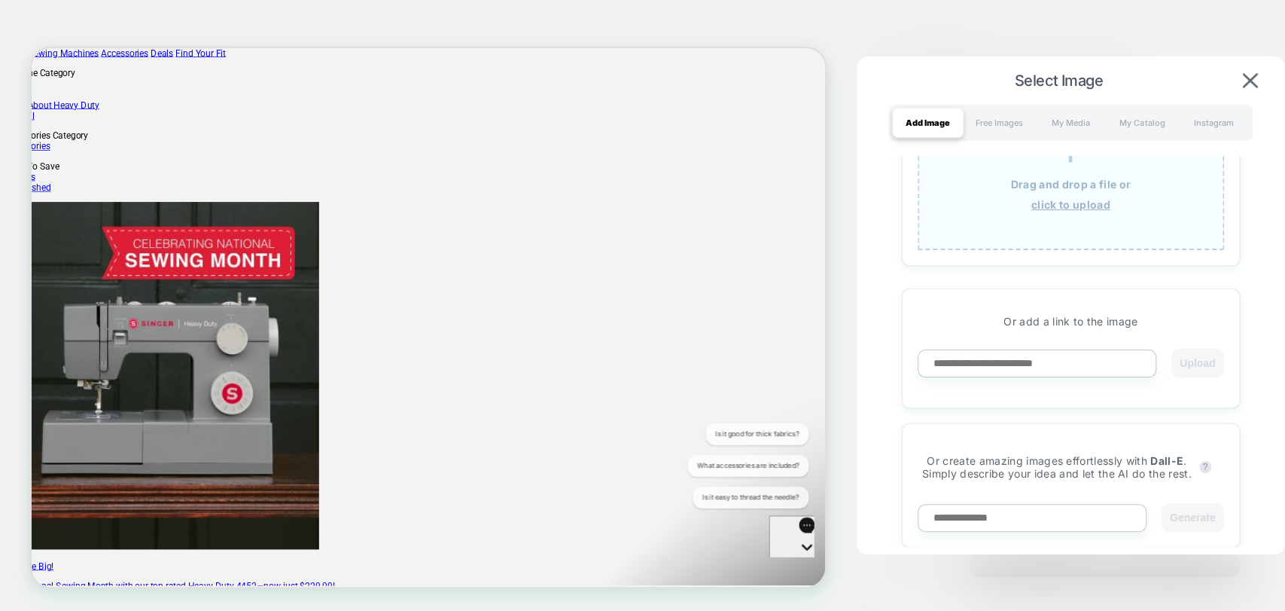
click at [1030, 367] on input at bounding box center [1037, 363] width 239 height 28
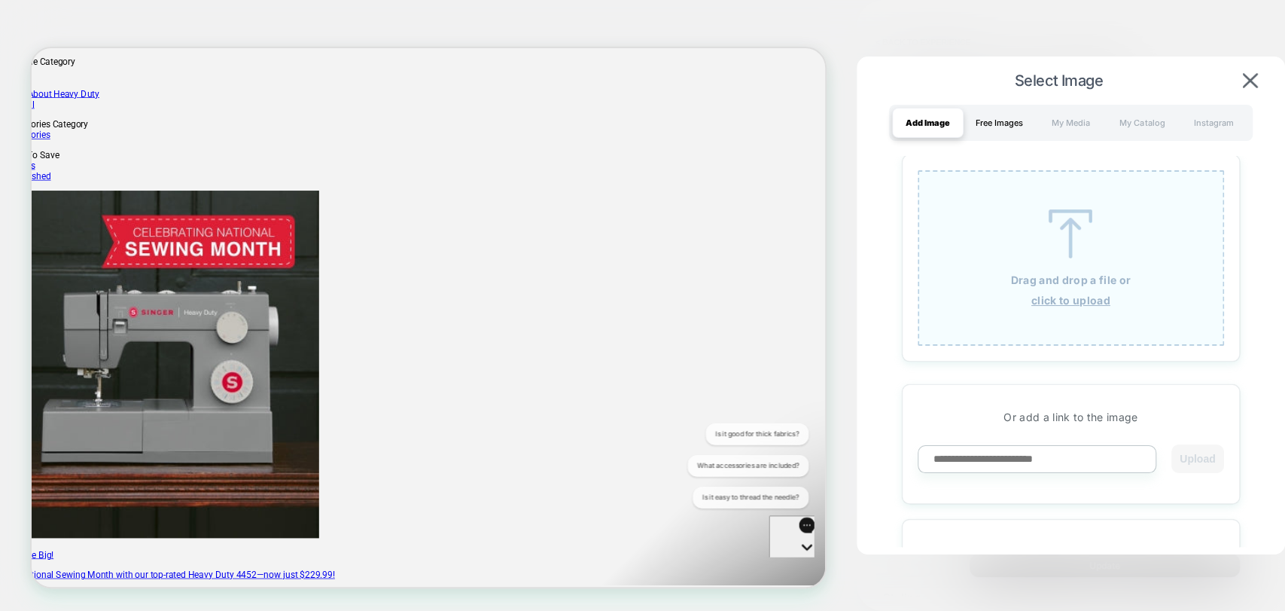
scroll to position [0, 0]
click at [992, 119] on div "Free Images" at bounding box center [1000, 123] width 72 height 30
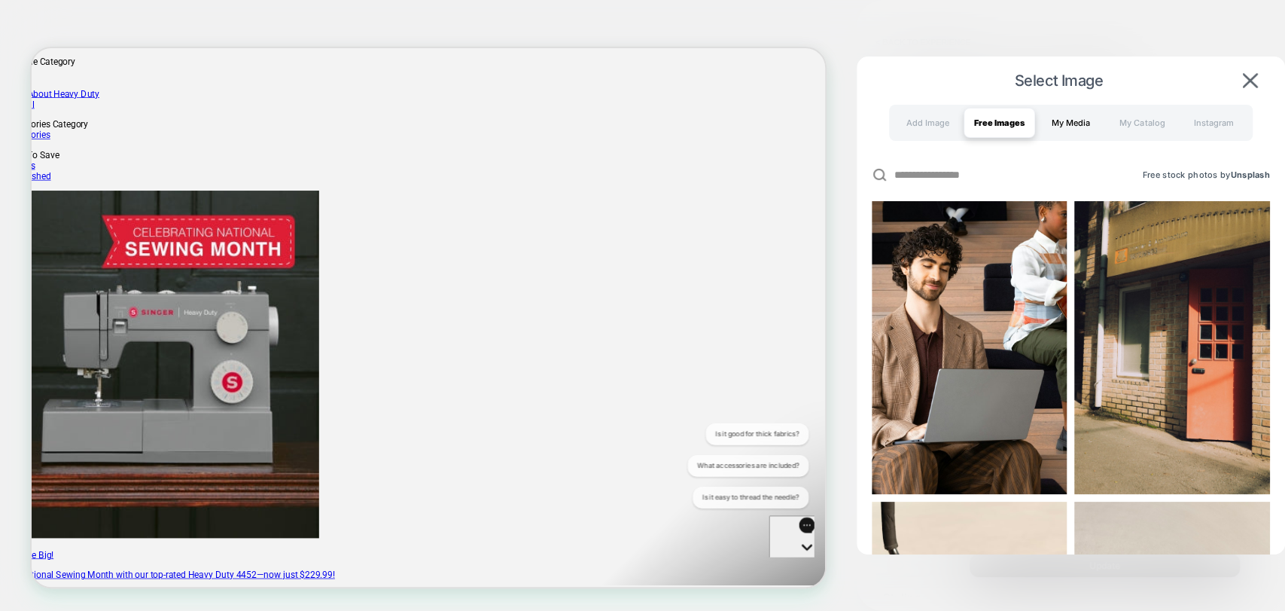
click at [1073, 126] on div "My Media" at bounding box center [1071, 123] width 72 height 30
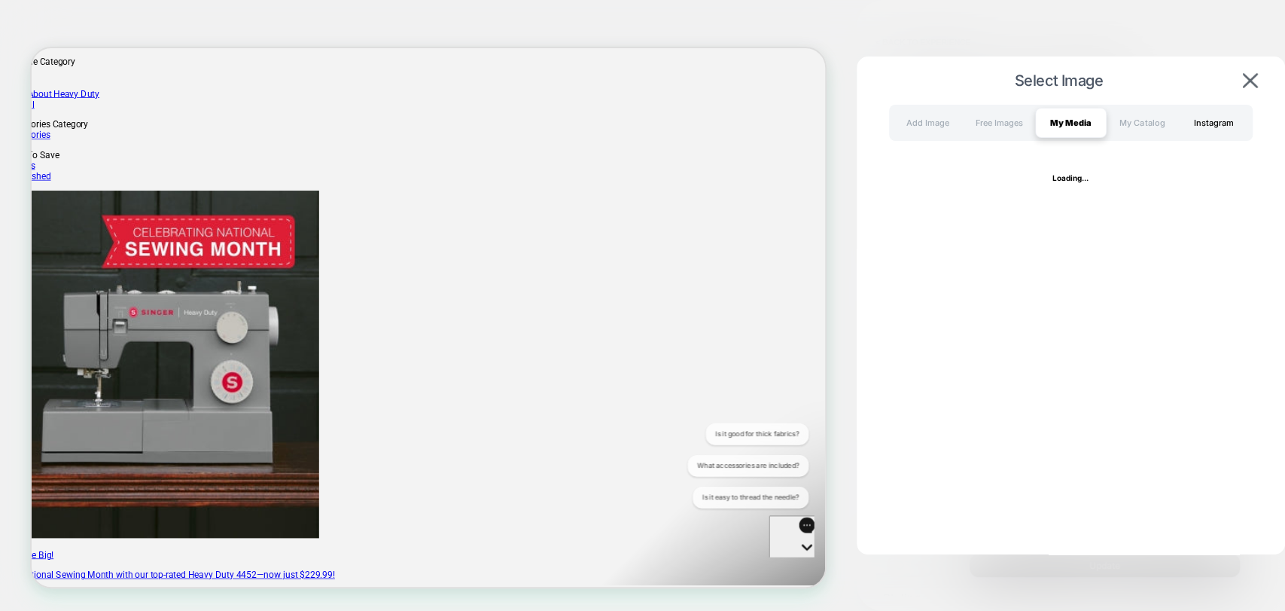
click at [1154, 112] on div "My Catalog" at bounding box center [1143, 123] width 72 height 30
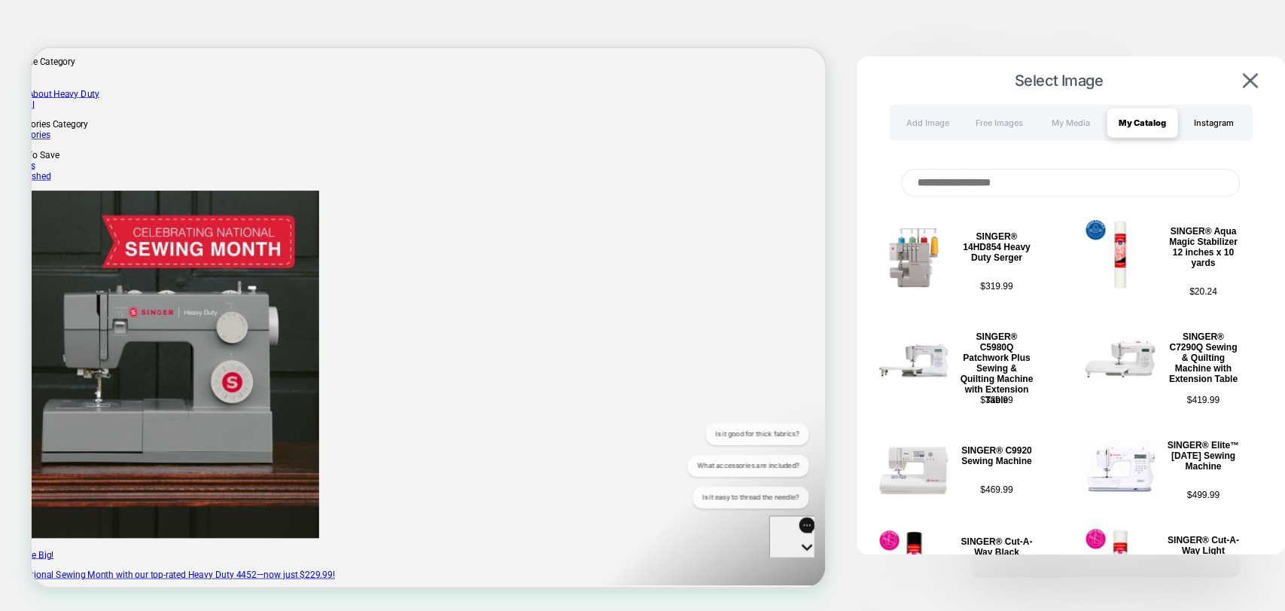
click at [1202, 114] on div "Instagram" at bounding box center [1214, 123] width 72 height 30
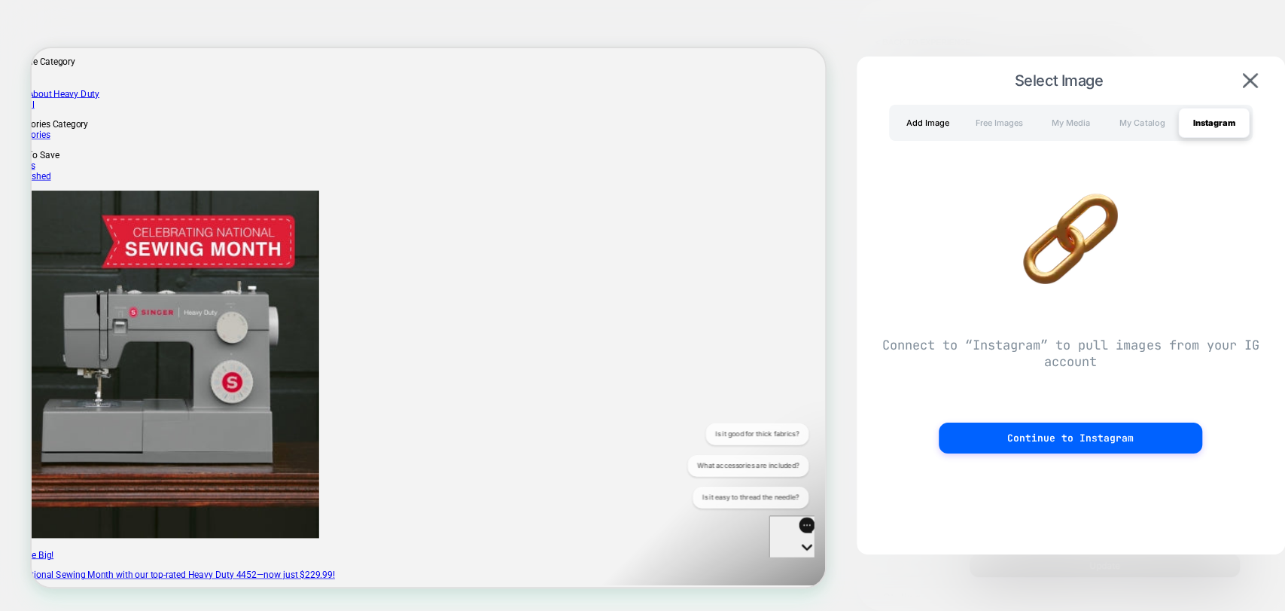
click at [899, 123] on div "Add Image" at bounding box center [928, 123] width 72 height 30
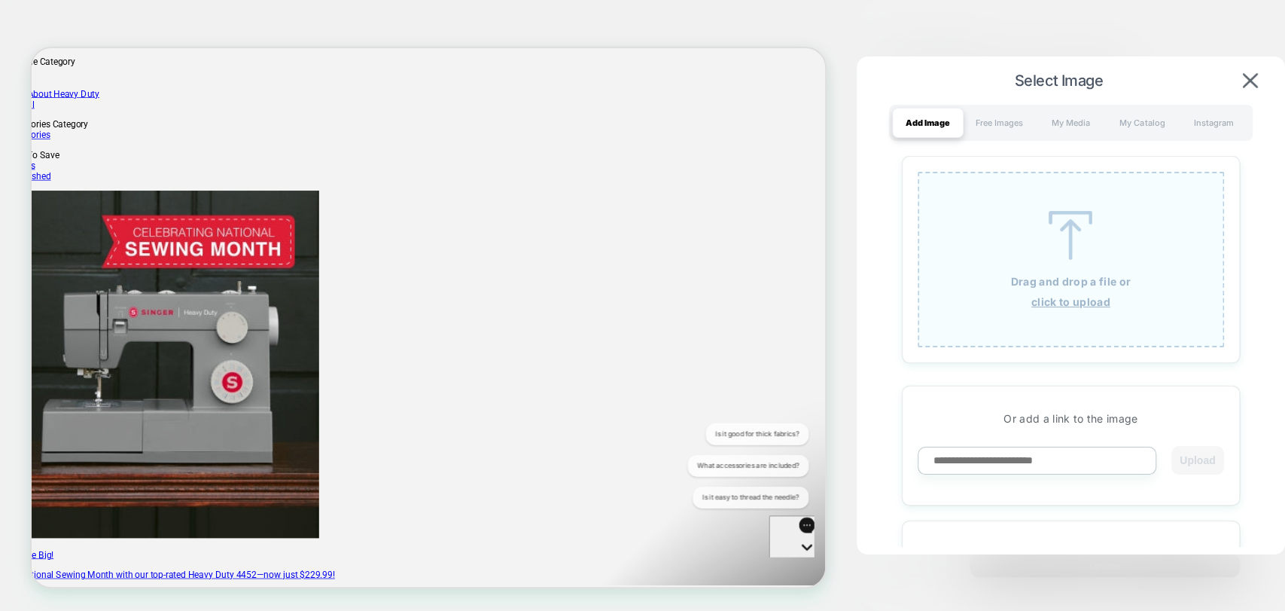
click at [1233, 85] on span "Select Image" at bounding box center [1058, 81] width 359 height 18
click at [1251, 74] on img at bounding box center [1250, 80] width 15 height 15
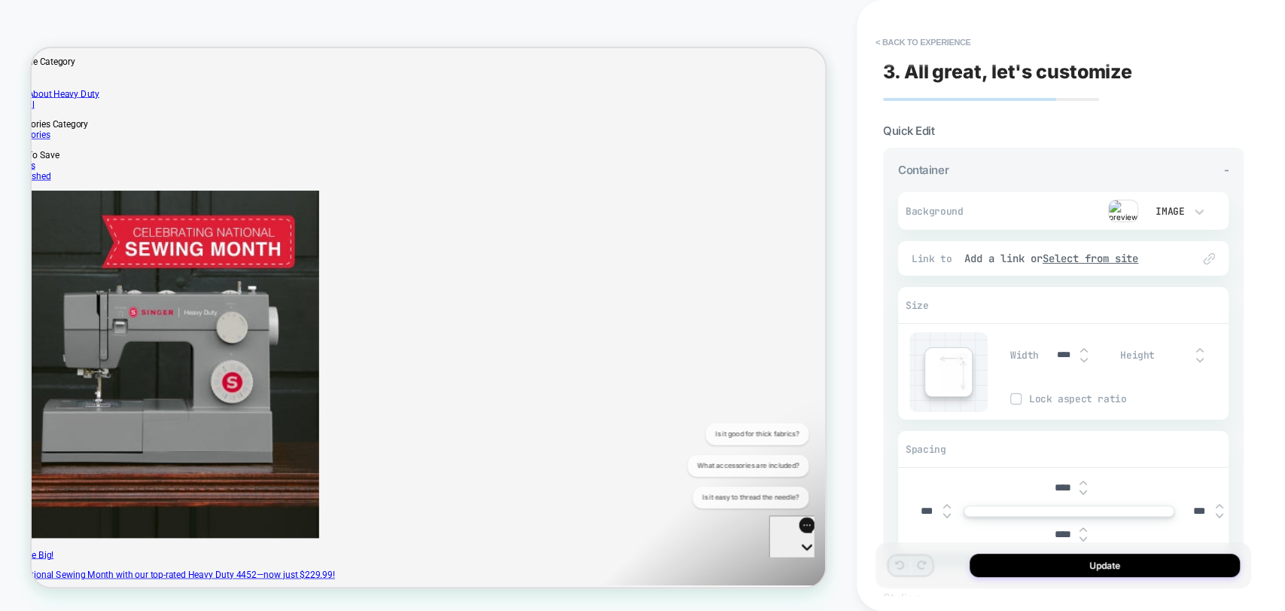
click at [922, 46] on button "< Back to experience" at bounding box center [923, 42] width 110 height 24
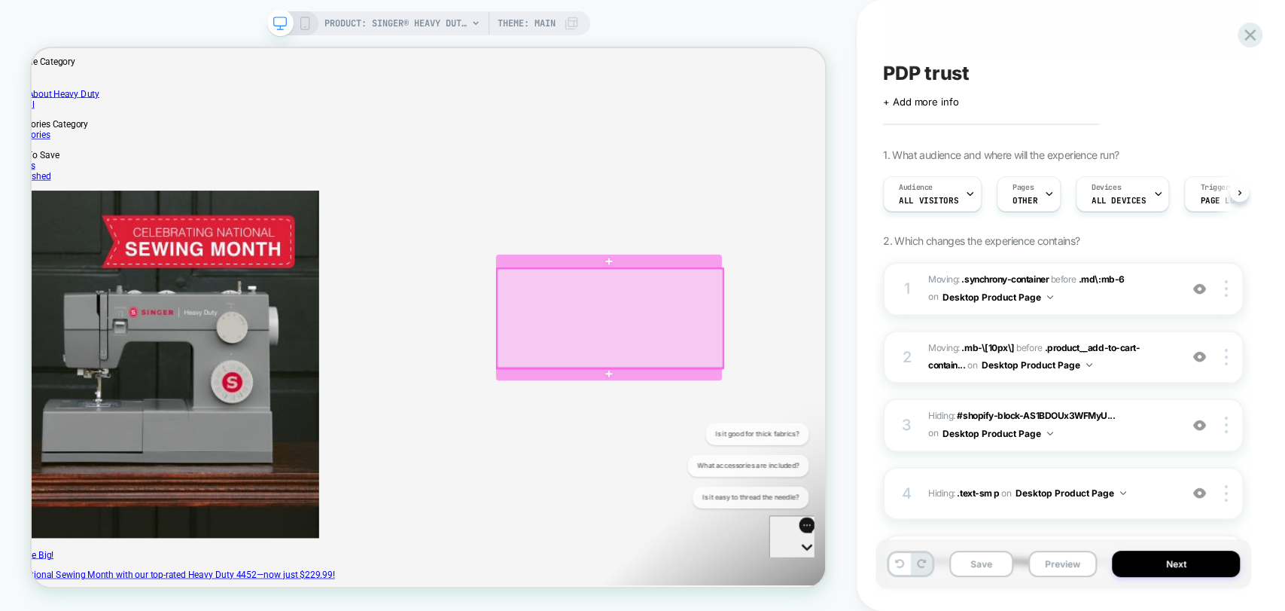
click at [882, 420] on div at bounding box center [802, 408] width 301 height 133
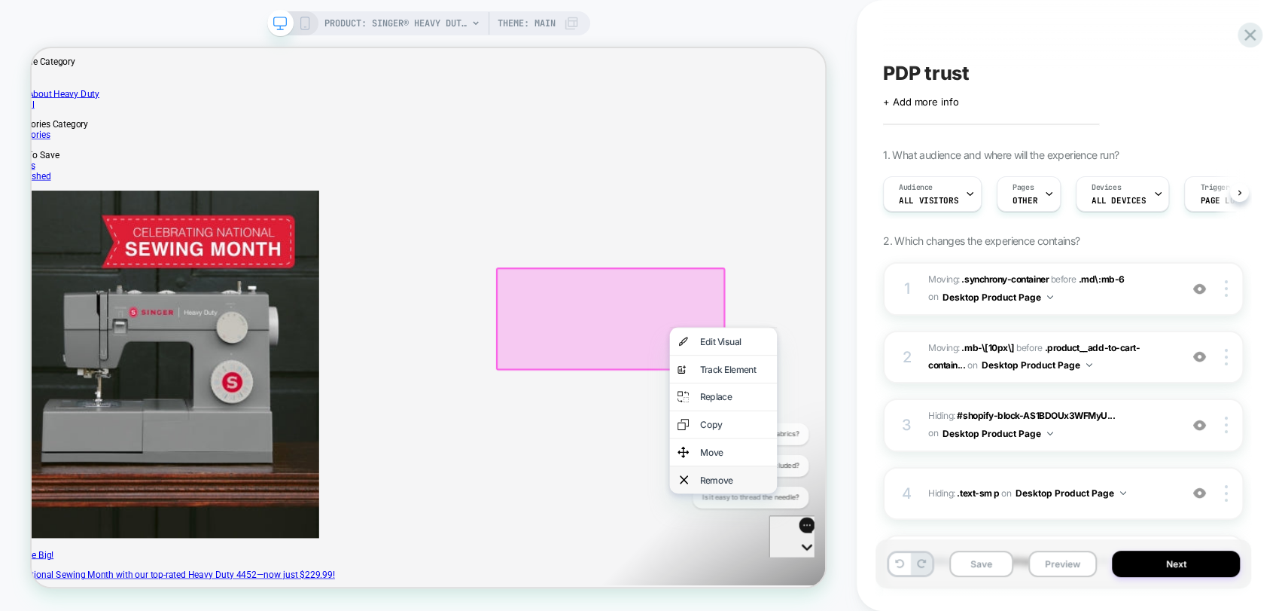
click at [949, 610] on div "Remove" at bounding box center [969, 623] width 92 height 15
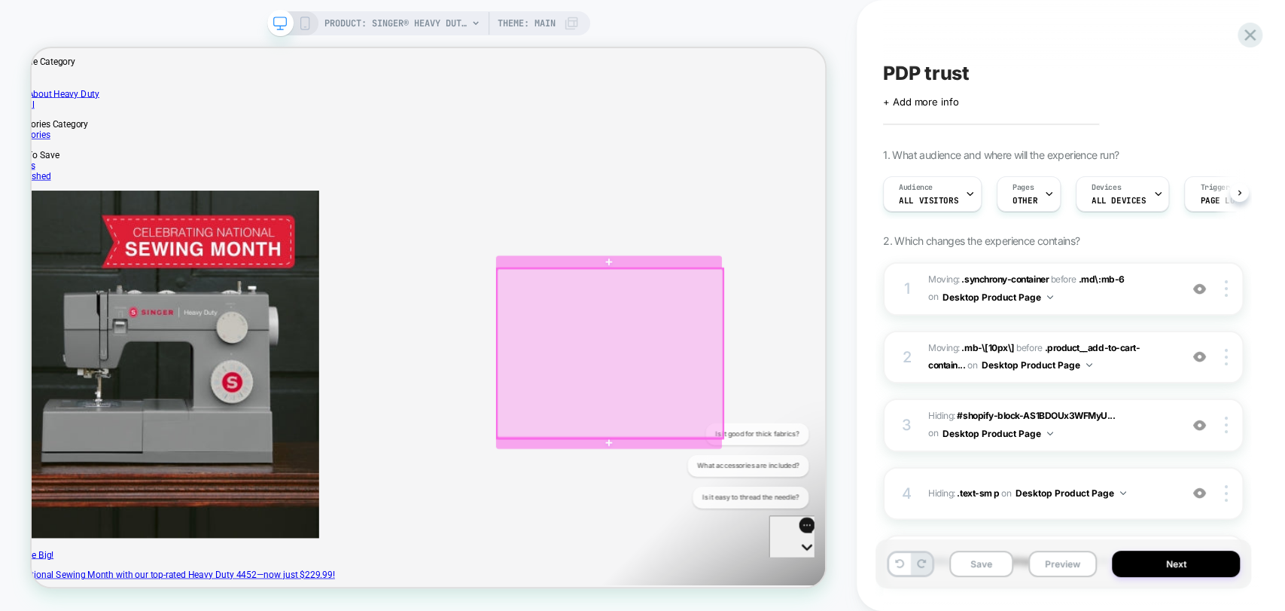
click at [748, 392] on div at bounding box center [802, 455] width 301 height 226
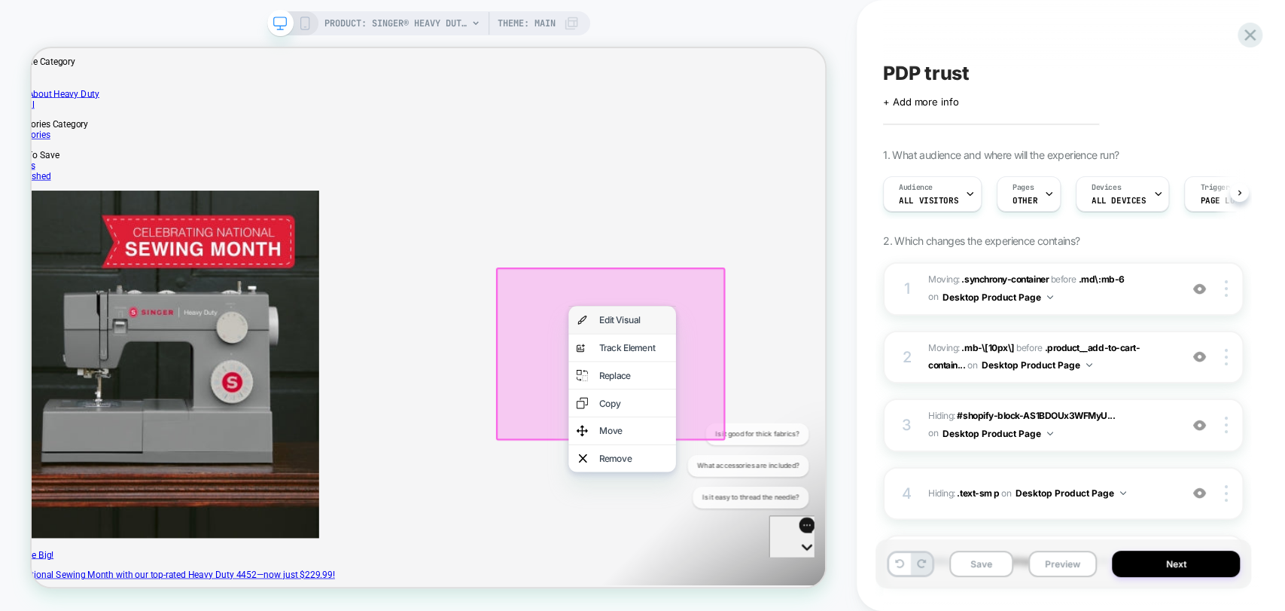
click at [829, 416] on div "Edit Visual" at bounding box center [834, 410] width 92 height 15
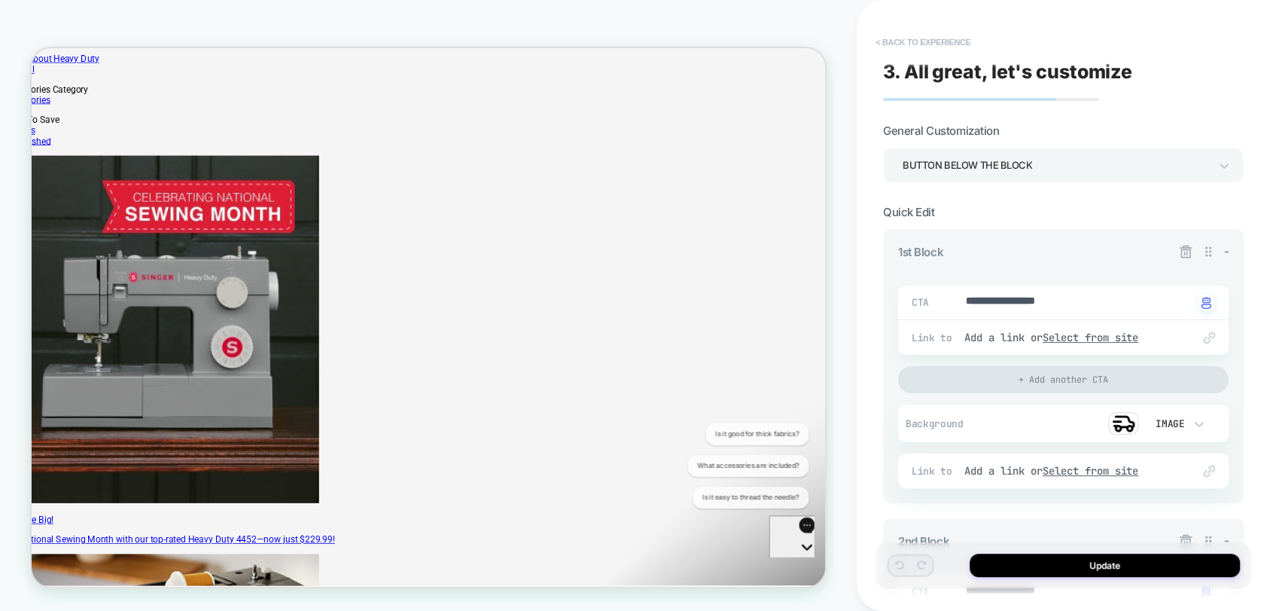
click at [921, 42] on button "< Back to experience" at bounding box center [923, 42] width 110 height 24
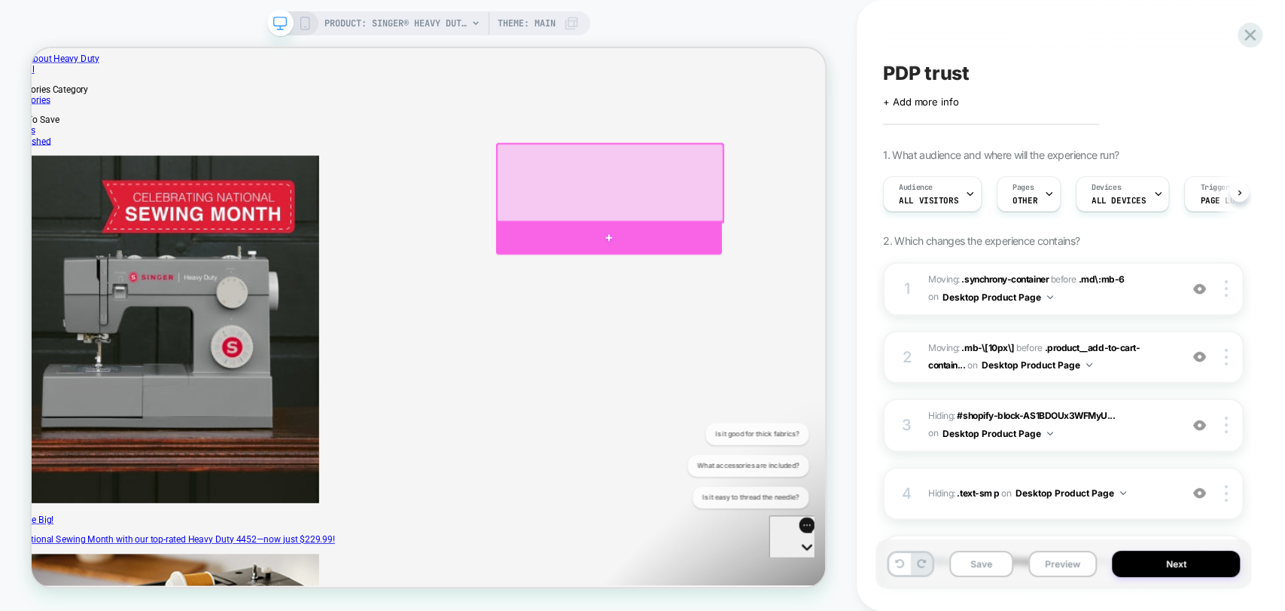
click at [803, 301] on div at bounding box center [801, 301] width 301 height 45
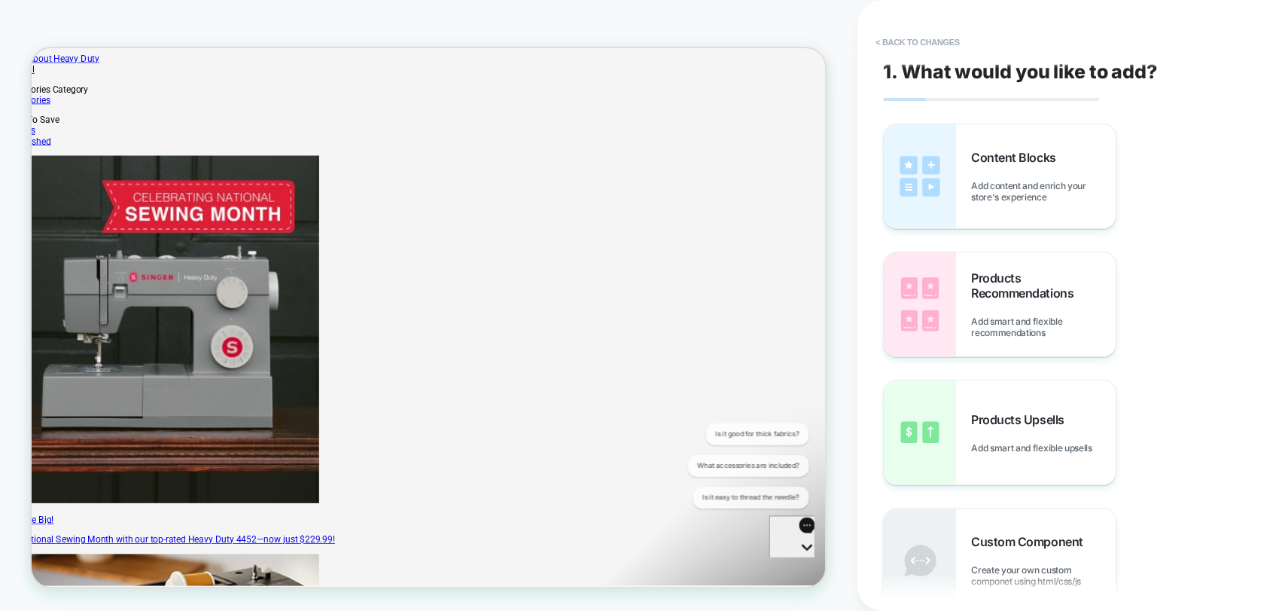
scroll to position [398, 69]
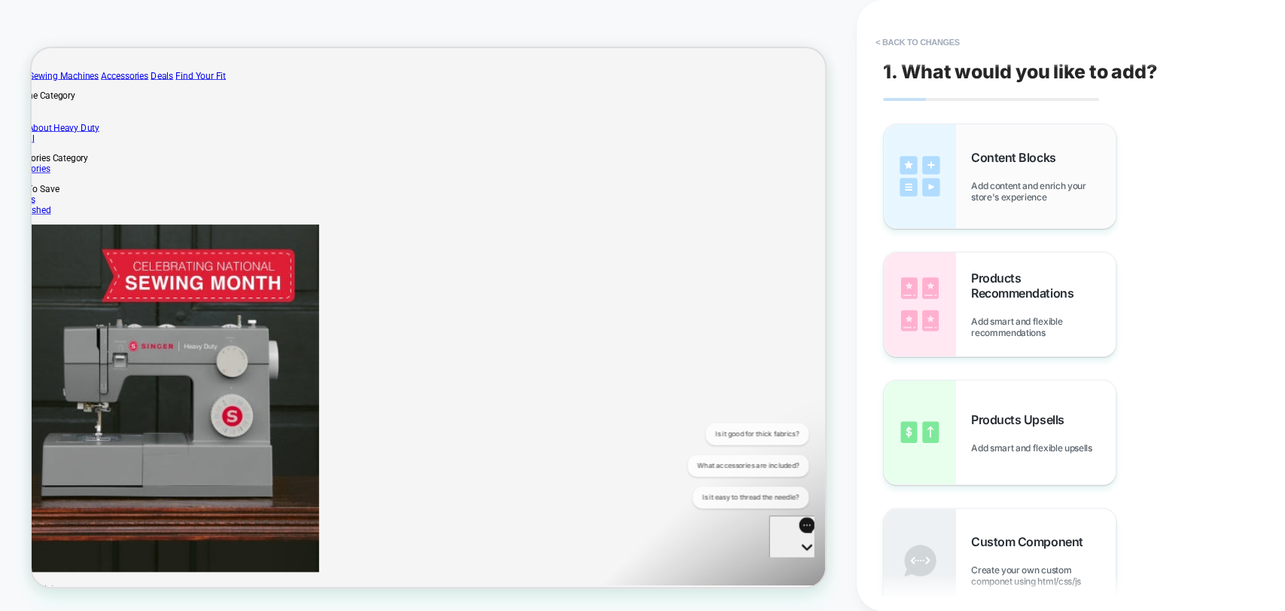
click at [1000, 164] on span "Content Blocks" at bounding box center [1017, 157] width 92 height 15
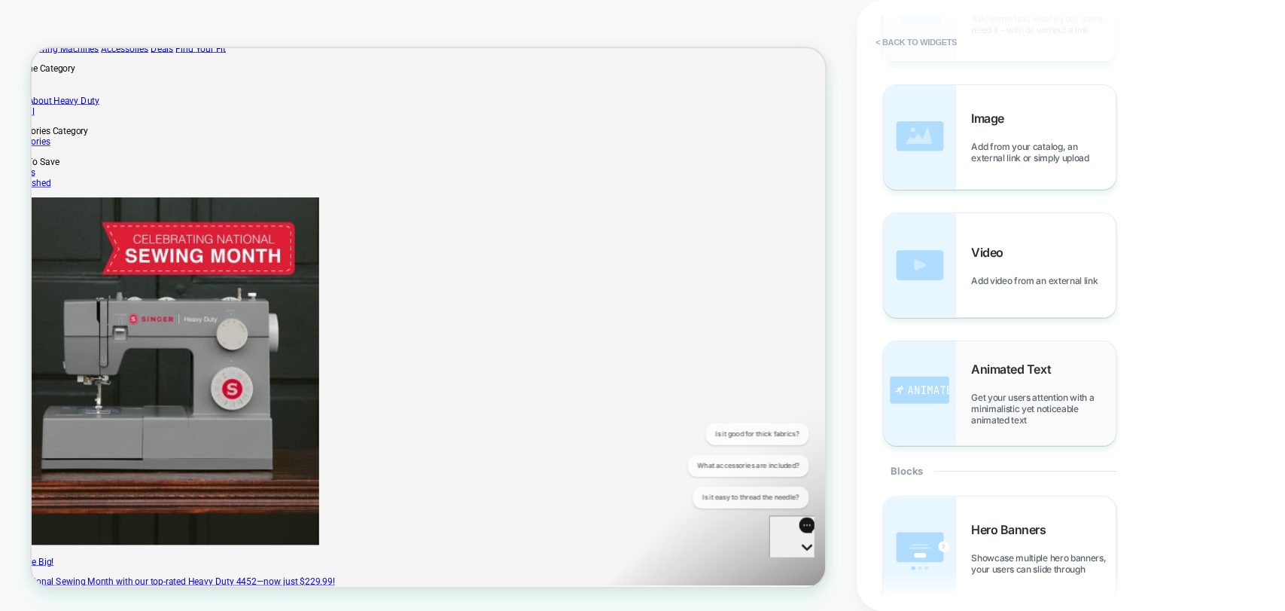
scroll to position [585, 0]
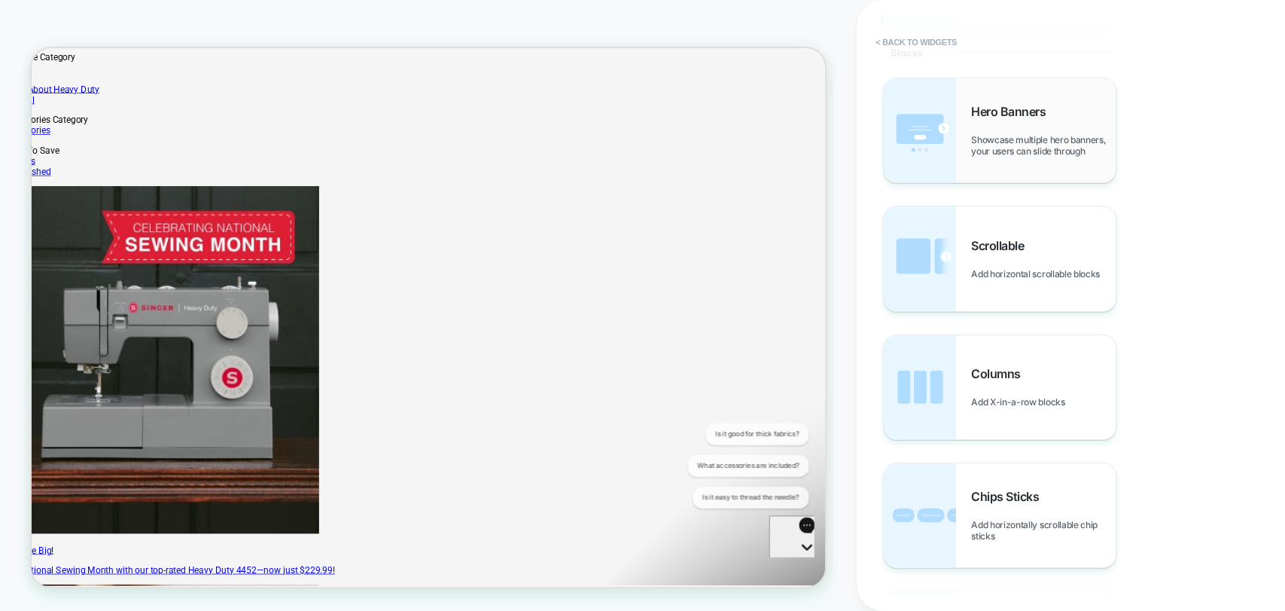
click at [1010, 157] on div "Hero Banners Showcase multiple hero banners, your users can slide through" at bounding box center [1000, 130] width 232 height 104
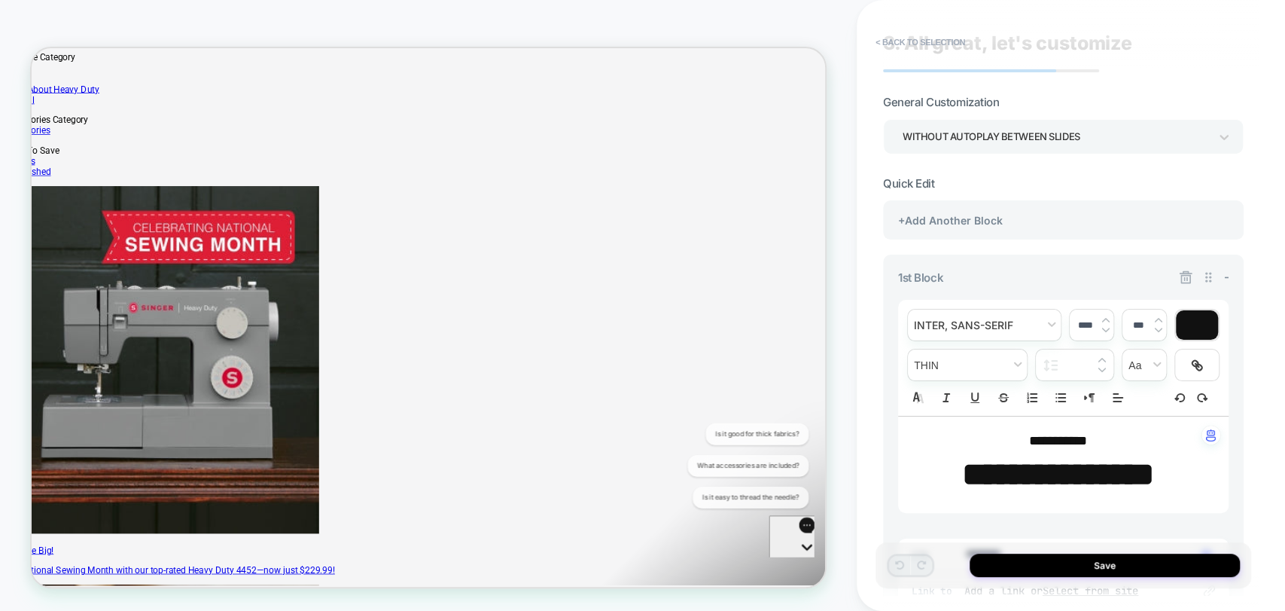
scroll to position [0, 0]
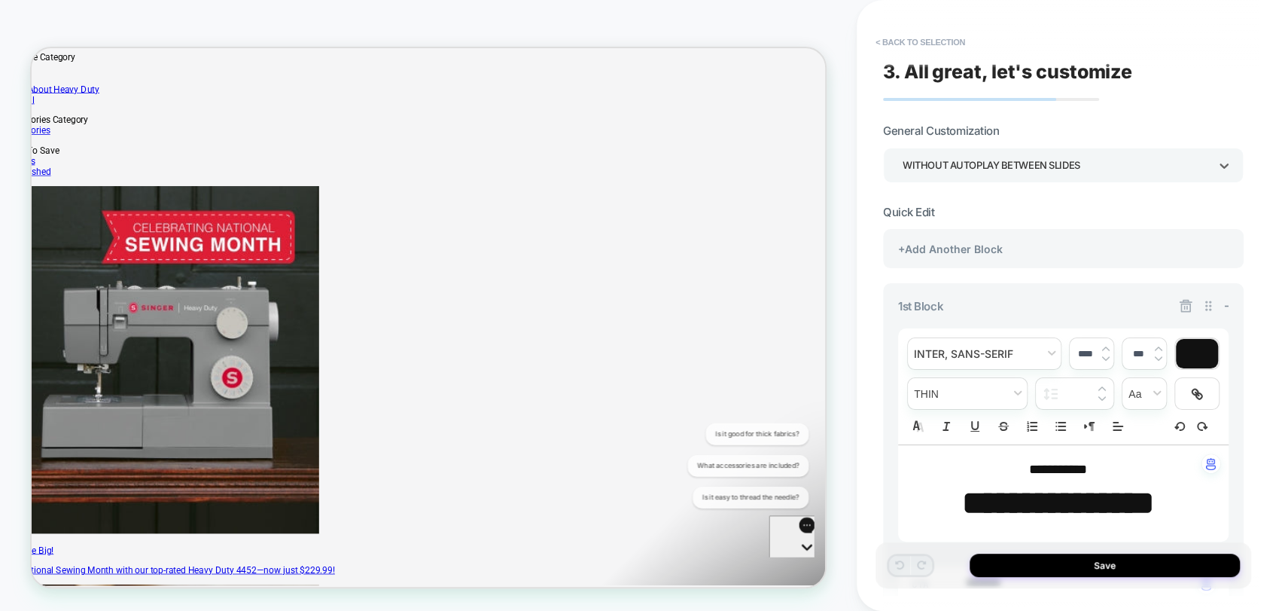
click at [1138, 167] on div "WITHOUT AUTOPLAY BETWEEN SLIDES" at bounding box center [1056, 165] width 306 height 20
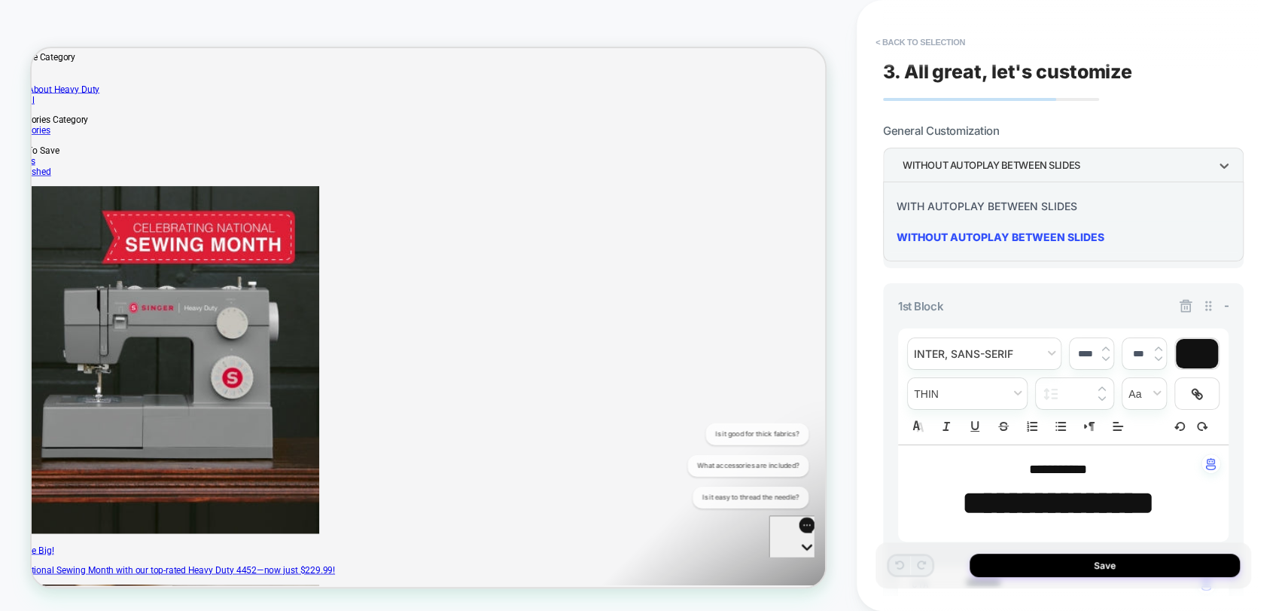
click at [1141, 166] on div at bounding box center [642, 305] width 1285 height 611
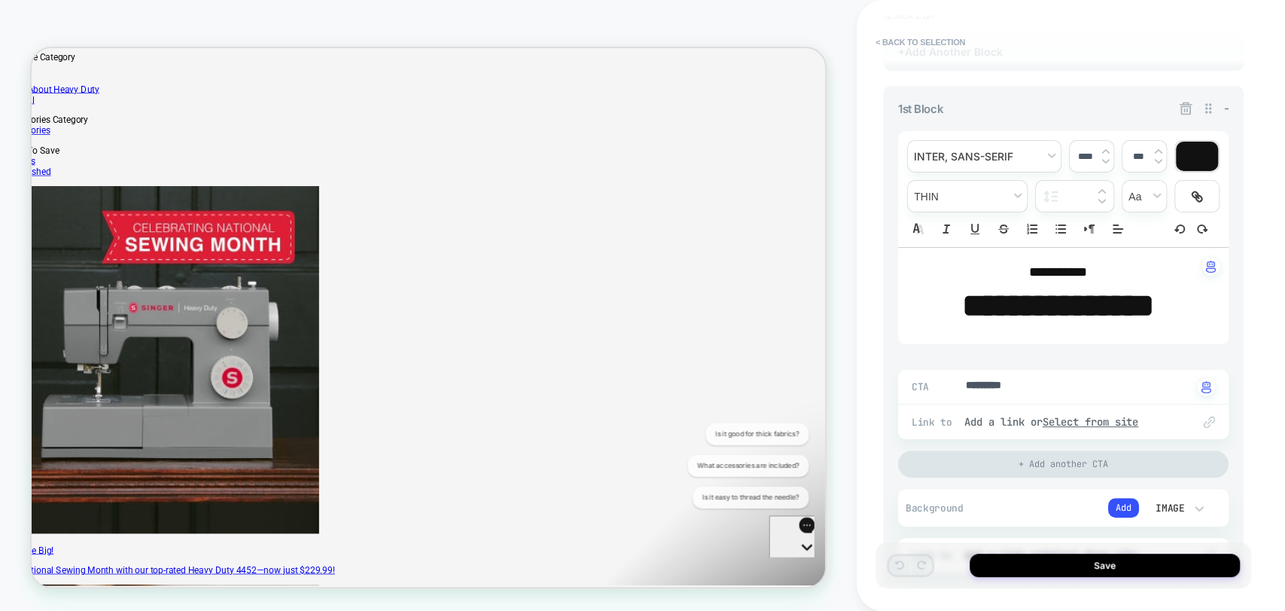
scroll to position [490, 0]
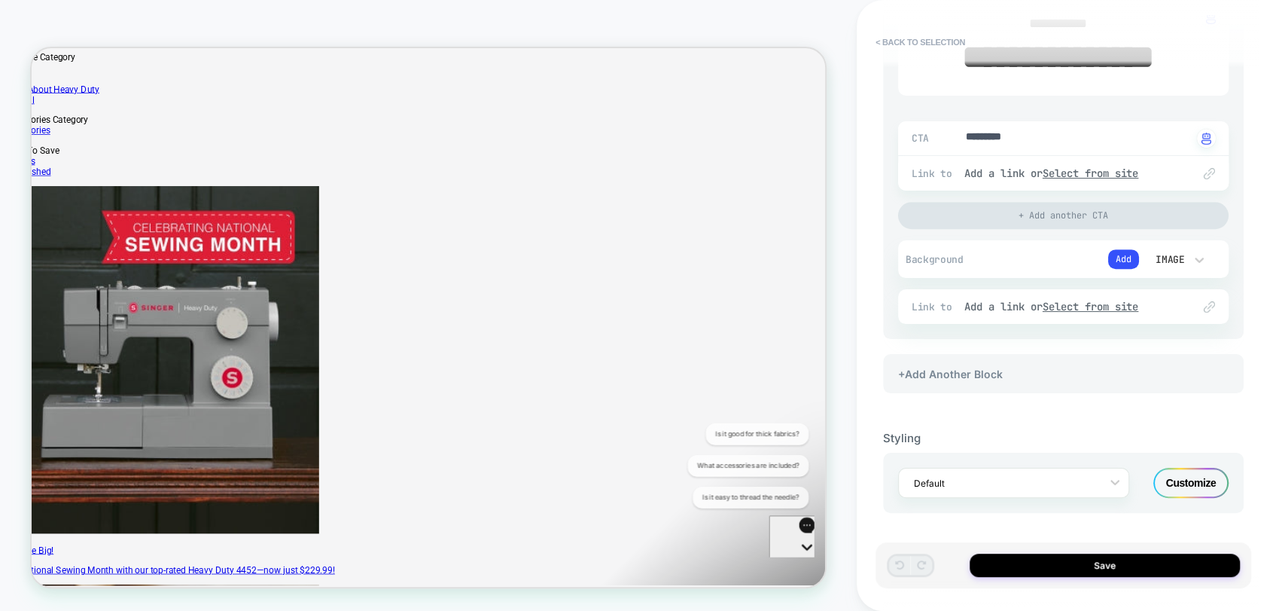
click at [1177, 259] on div "Image" at bounding box center [1169, 259] width 32 height 13
click at [1172, 365] on div "Image" at bounding box center [1175, 362] width 63 height 32
click at [1118, 261] on button "Add" at bounding box center [1123, 259] width 31 height 20
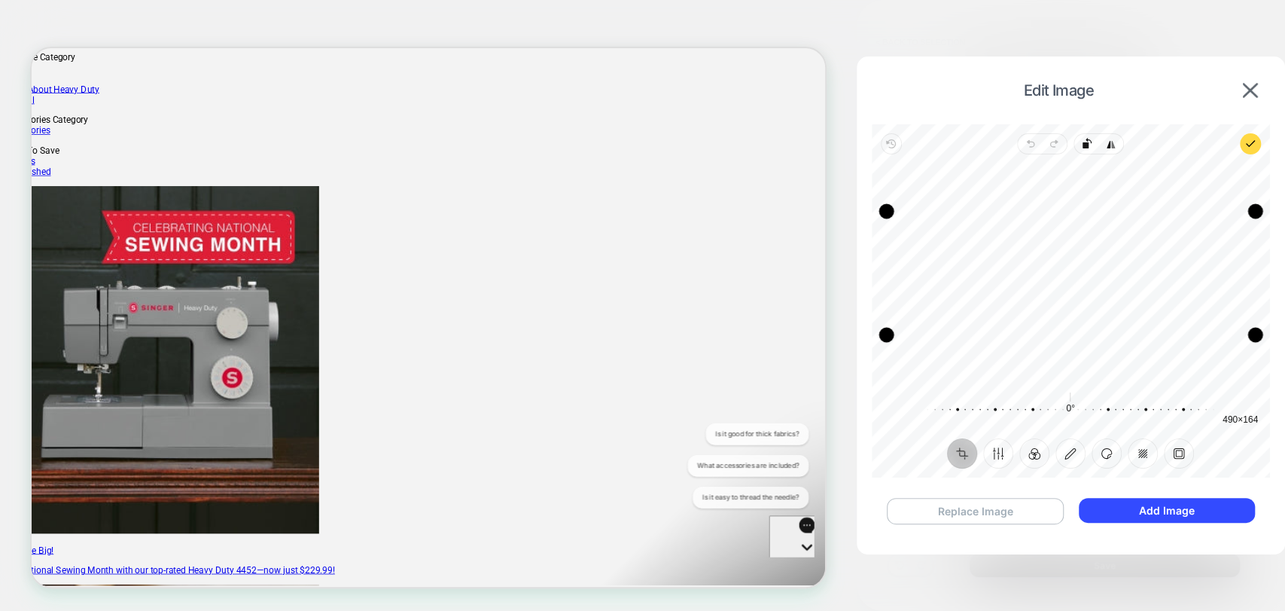
click at [975, 522] on button "Replace Image" at bounding box center [975, 511] width 177 height 26
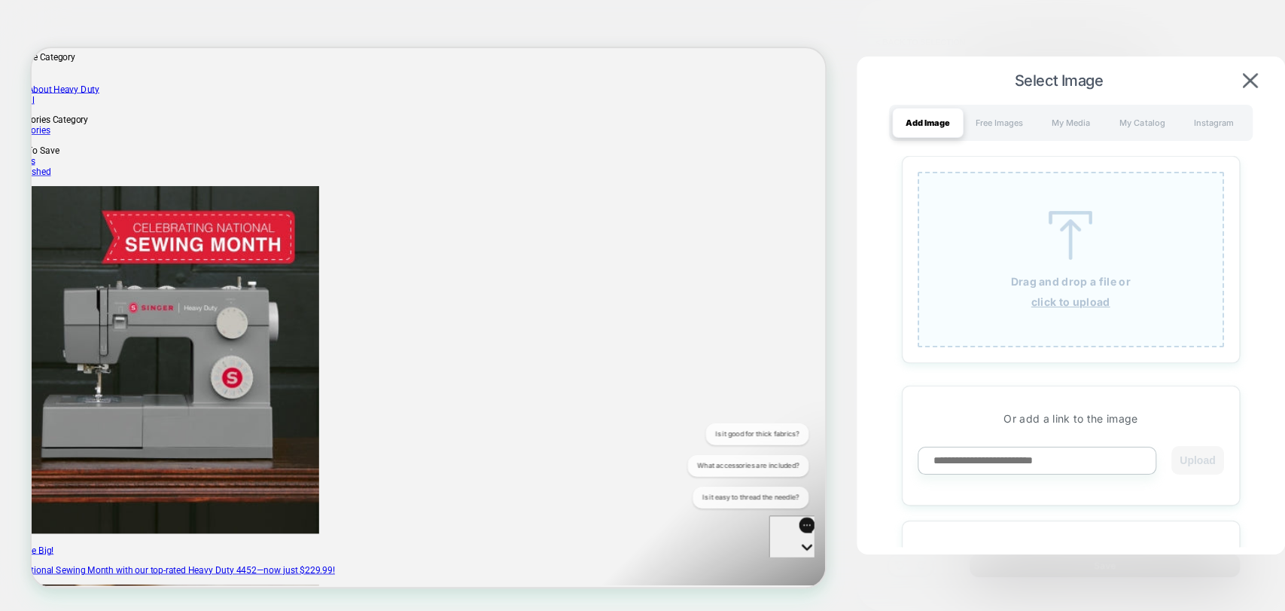
click at [1062, 307] on u "click to upload" at bounding box center [1071, 301] width 79 height 13
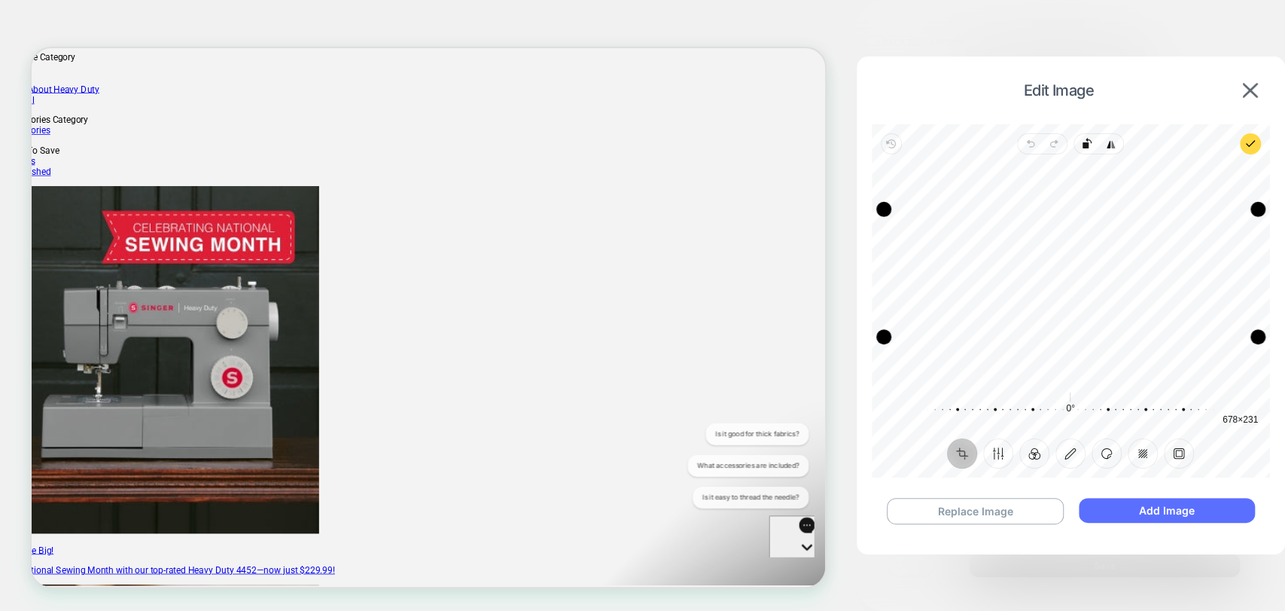
click at [1174, 507] on button "Add Image" at bounding box center [1167, 510] width 176 height 25
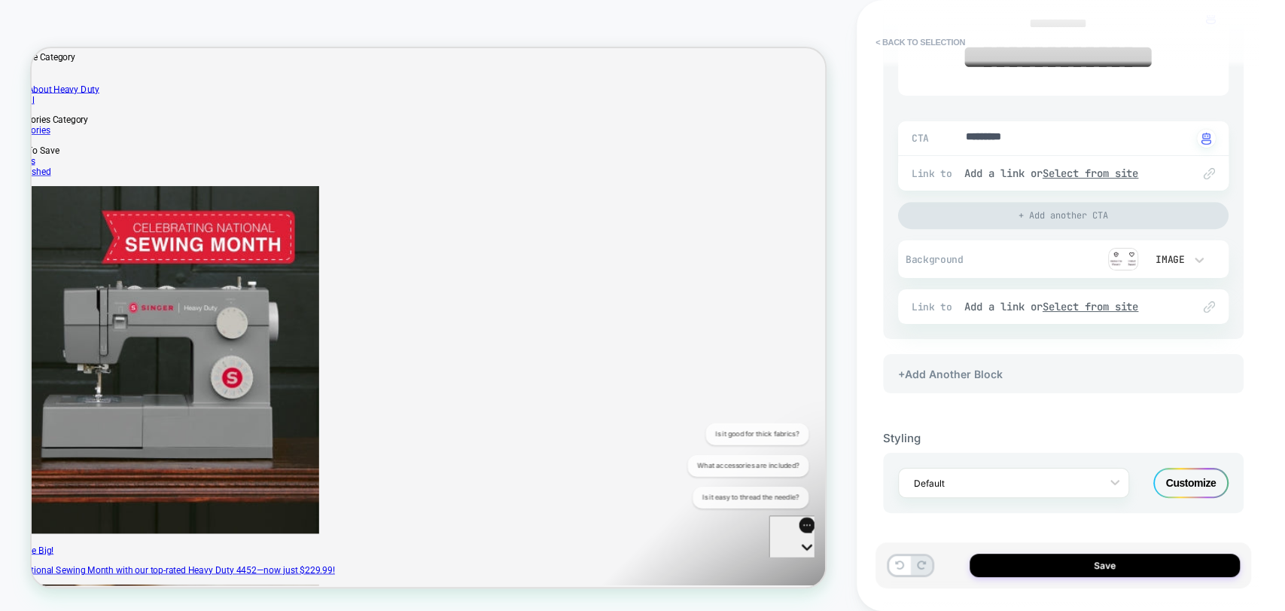
type textarea "*"
click at [1196, 264] on icon at bounding box center [1199, 259] width 15 height 15
click at [887, 42] on button "< Back to selection" at bounding box center [920, 42] width 105 height 24
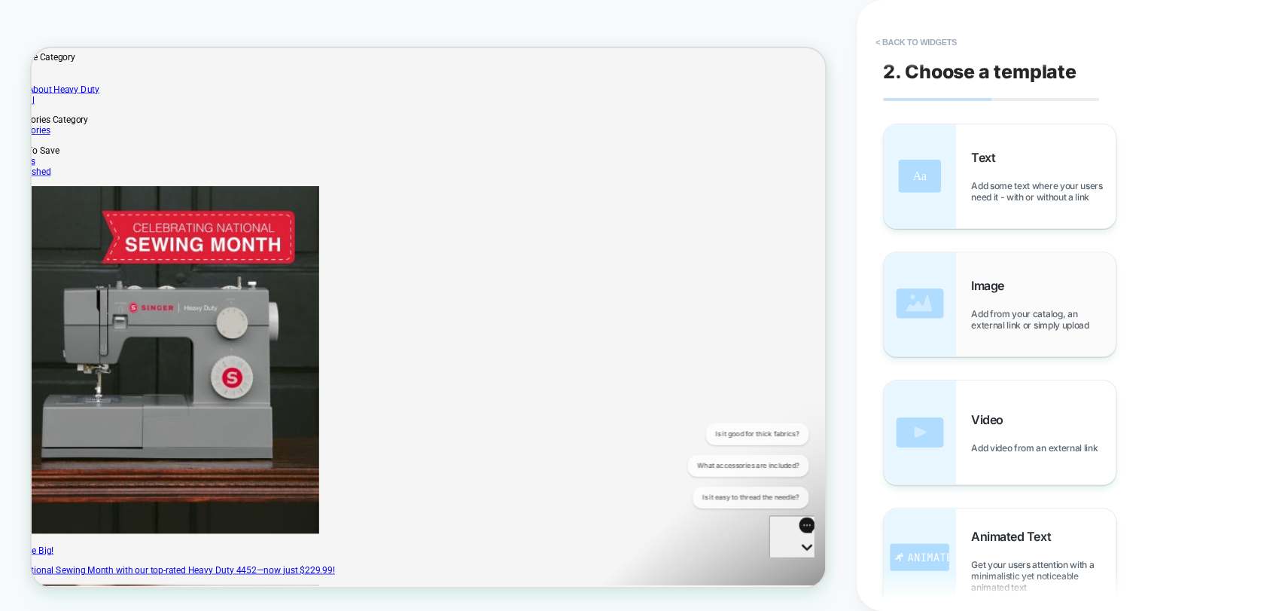
click at [983, 293] on div "Image Add from your catalog, an external link or simply upload" at bounding box center [1043, 304] width 145 height 53
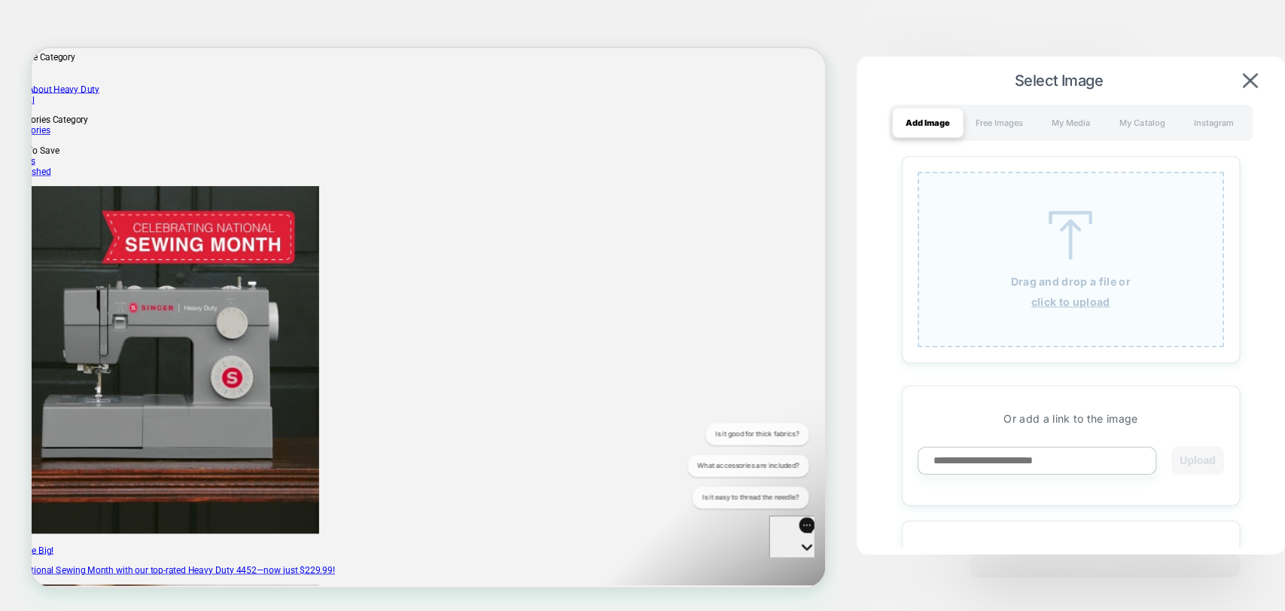
click at [1068, 292] on div "Drag and drop a file or click to upload" at bounding box center [1071, 259] width 306 height 175
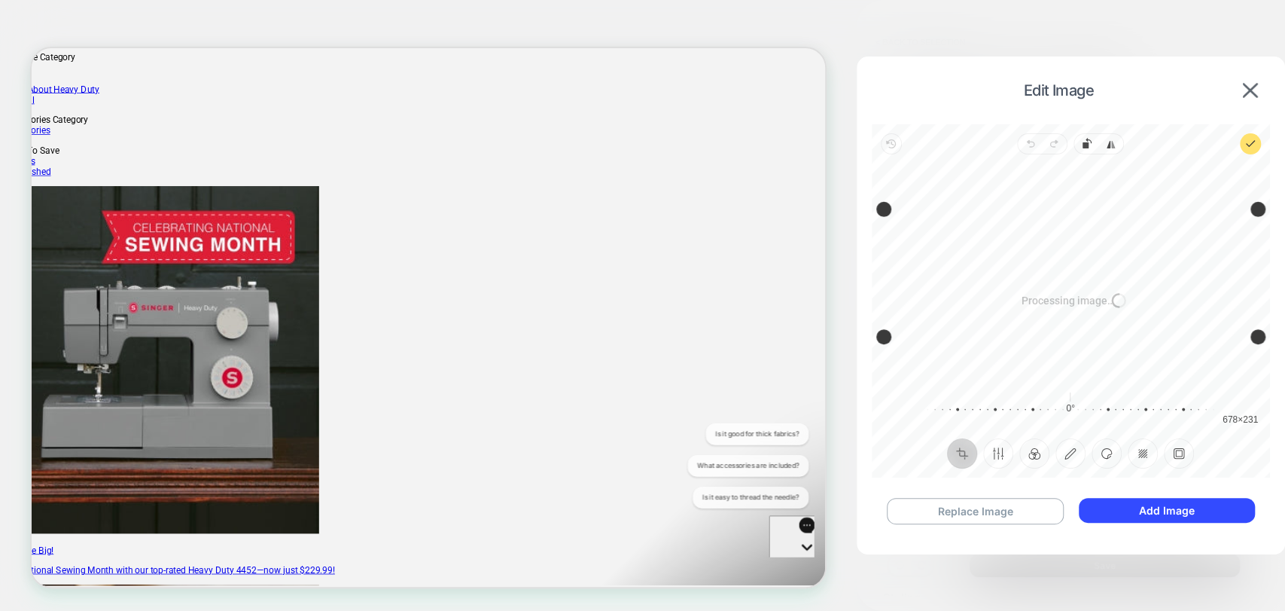
scroll to position [532, 69]
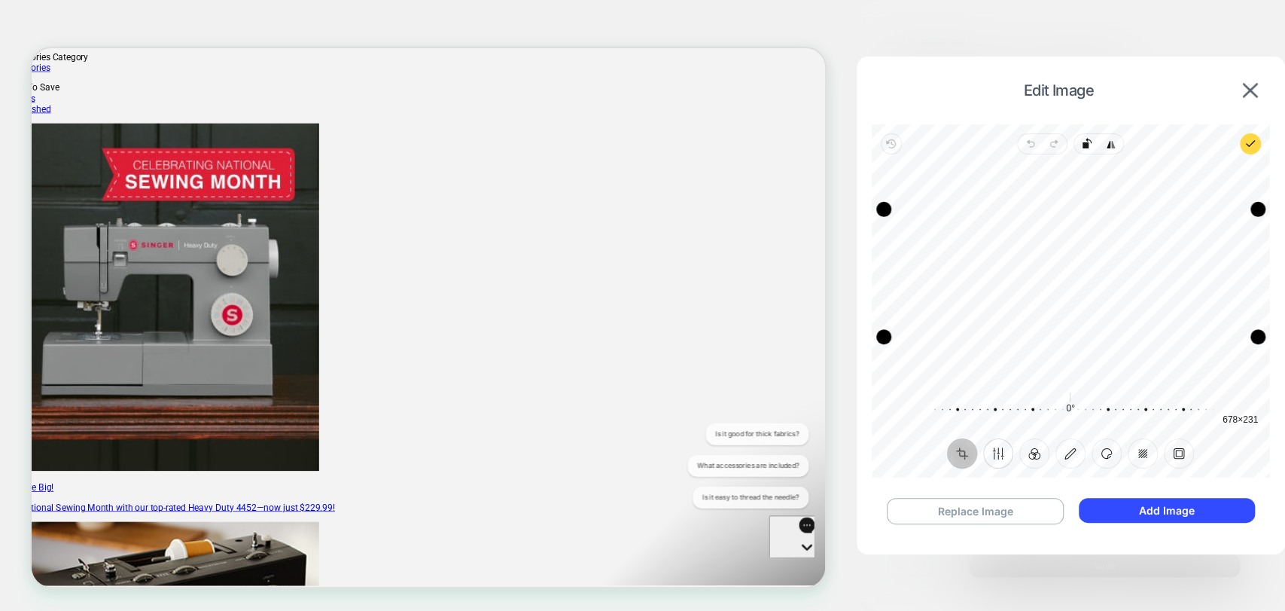
click at [999, 456] on button "Finetune" at bounding box center [998, 453] width 30 height 30
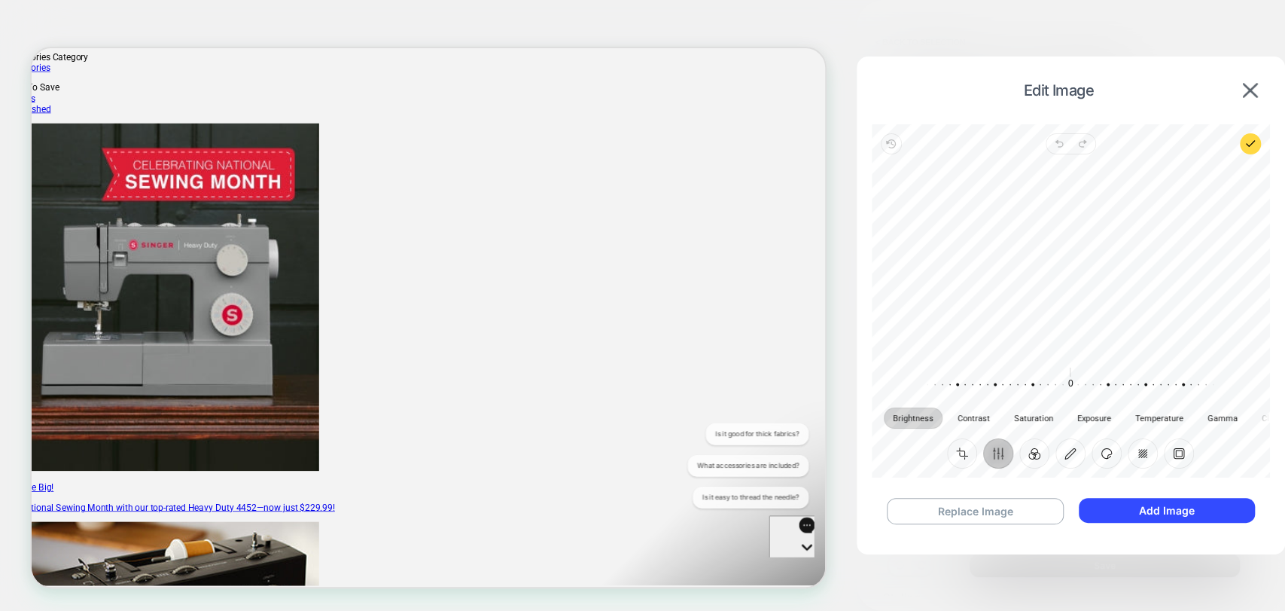
click at [1003, 456] on button "Finetune" at bounding box center [998, 453] width 30 height 30
click at [1031, 456] on button "Filter" at bounding box center [1034, 453] width 30 height 30
click at [1073, 456] on button "Annotate" at bounding box center [1071, 453] width 30 height 30
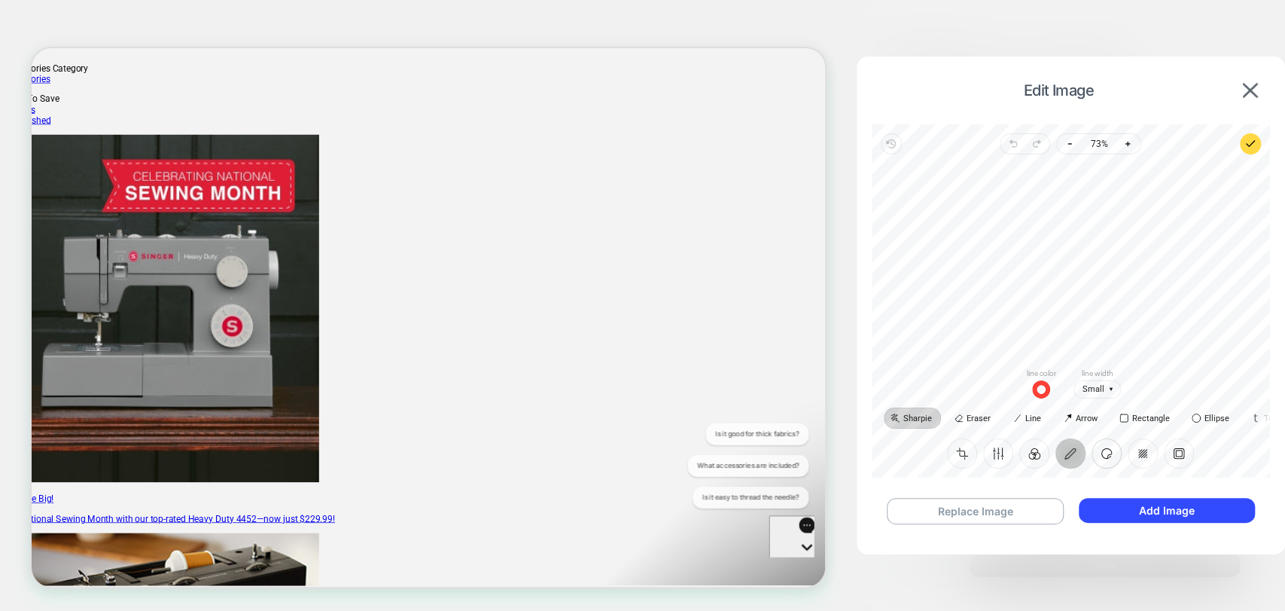
click at [1114, 453] on button "Sticker" at bounding box center [1107, 453] width 30 height 30
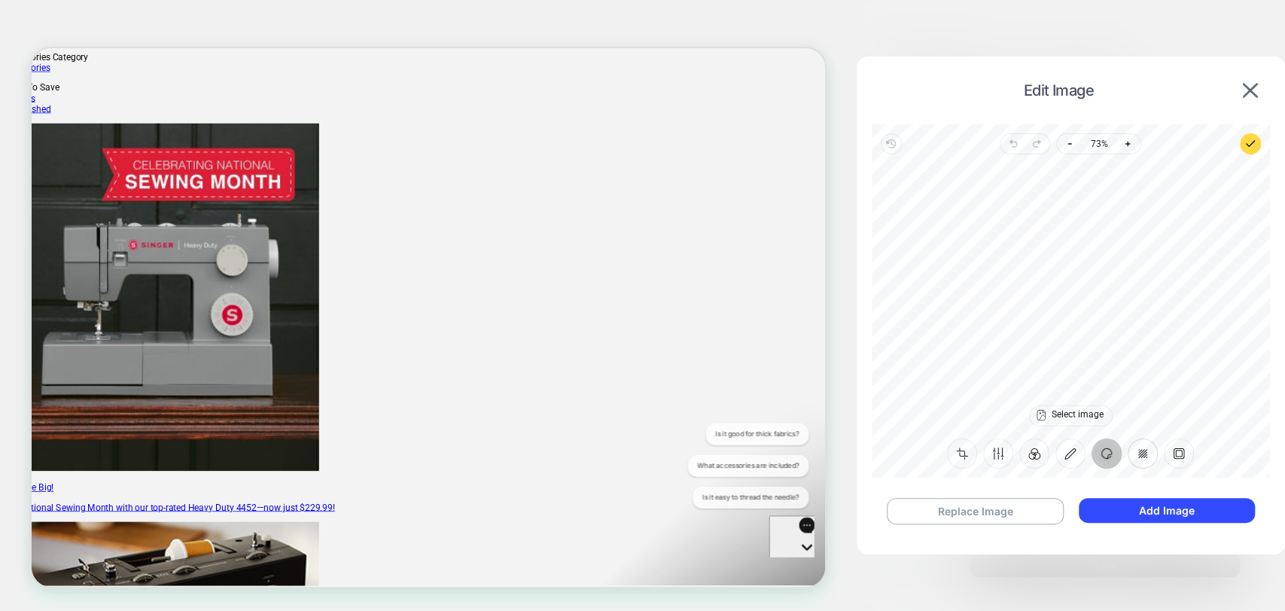
click at [1144, 453] on button "Redact" at bounding box center [1143, 453] width 30 height 30
click at [1104, 457] on button "Sticker" at bounding box center [1107, 453] width 30 height 30
click at [1066, 413] on span "Select image" at bounding box center [1078, 415] width 52 height 10
click at [1165, 478] on div "Edit Image Revert Undo Redo Zoom out 73% Zoom in [GEOGRAPHIC_DATA] on site Crop…" at bounding box center [1071, 300] width 428 height 489
click at [1170, 529] on div "Replace Image Add Image" at bounding box center [1071, 511] width 398 height 56
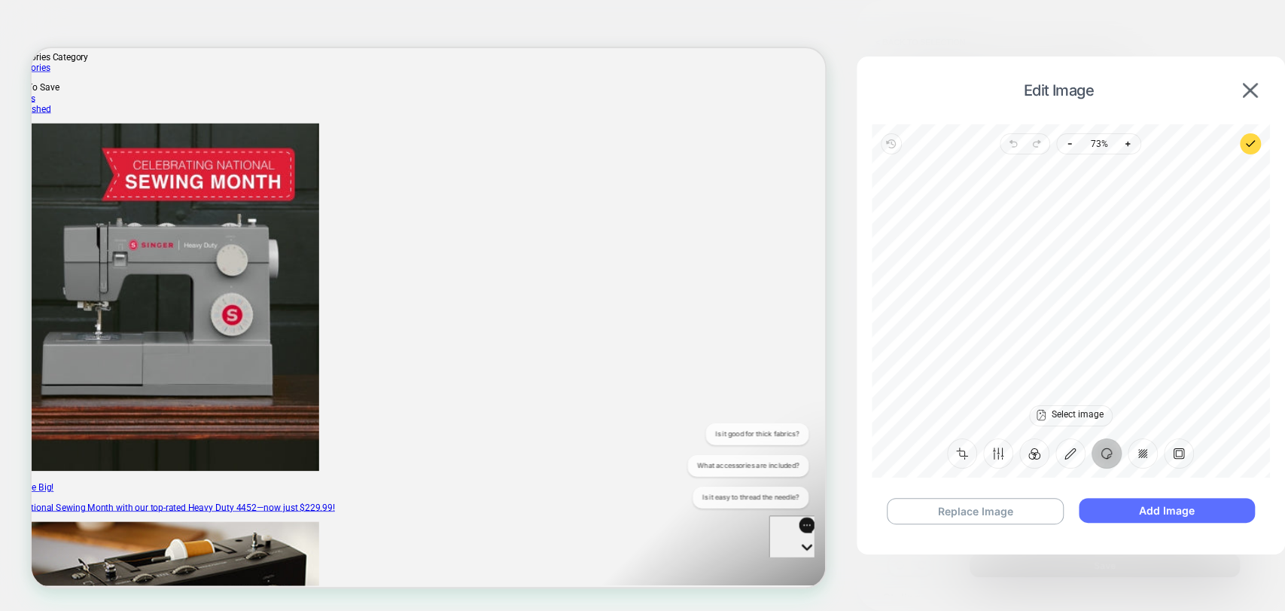
click at [1167, 519] on button "Add Image" at bounding box center [1167, 510] width 176 height 25
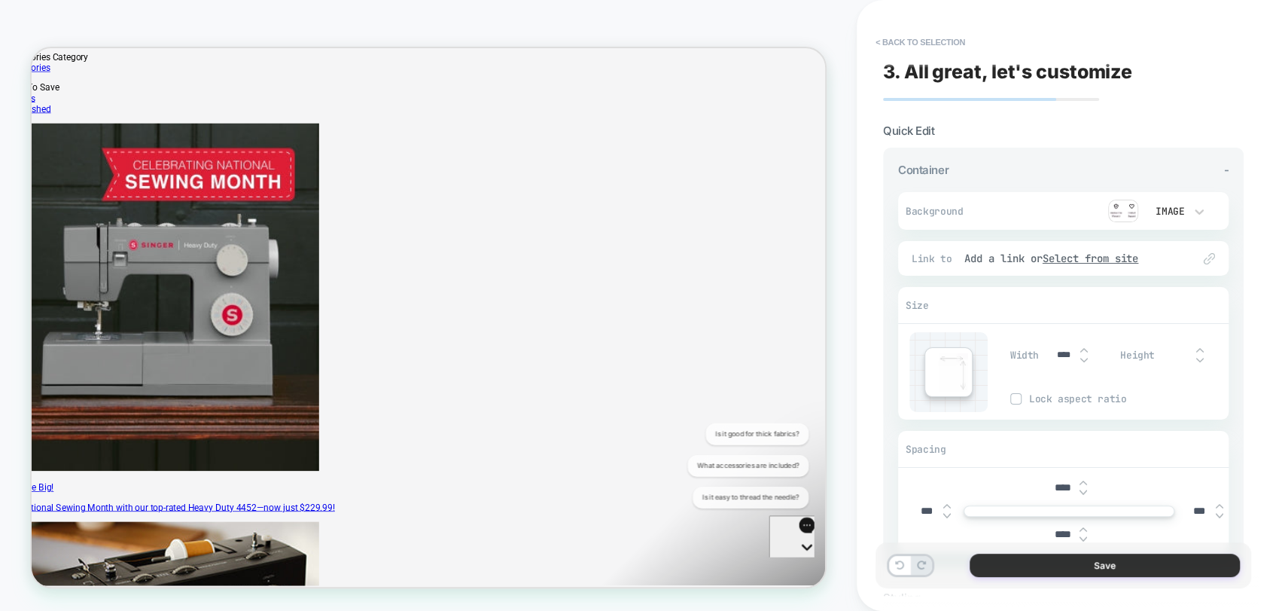
click at [1055, 564] on button "Save" at bounding box center [1105, 564] width 270 height 23
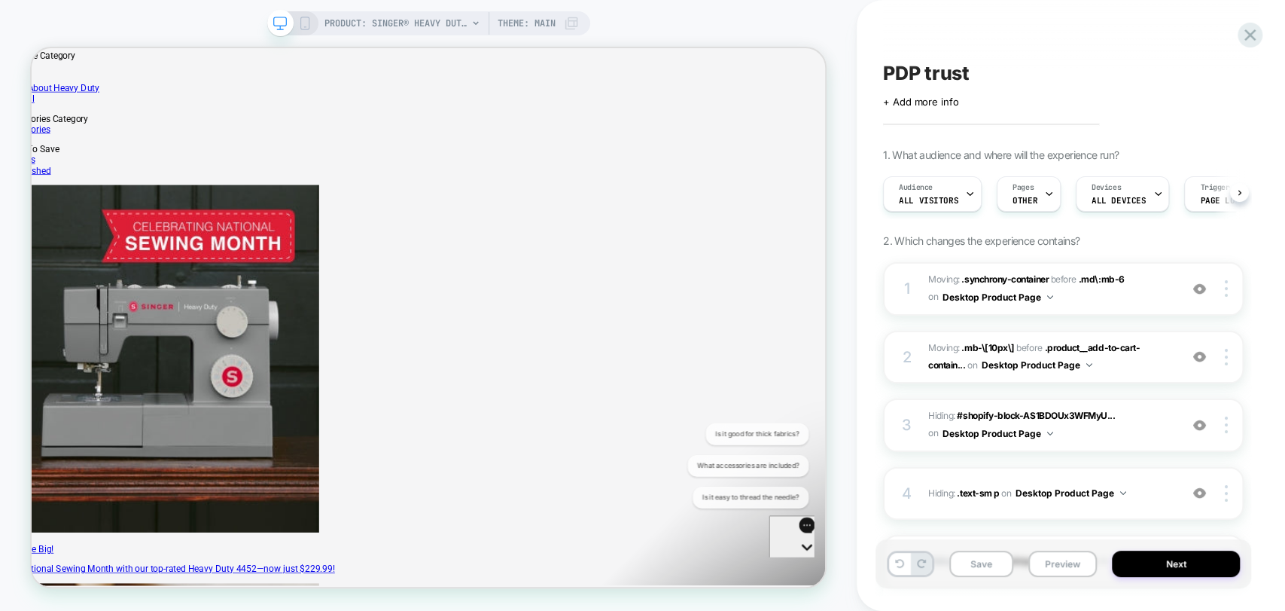
scroll to position [449, 69]
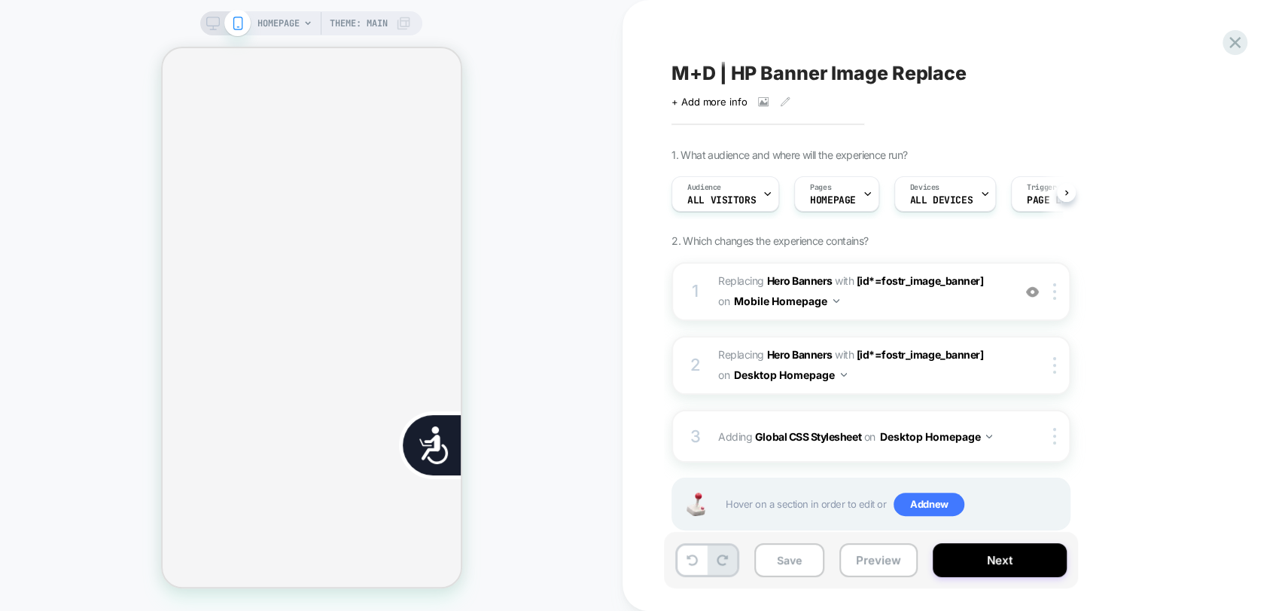
scroll to position [0, 298]
click at [837, 69] on span "M+D | HP Banner Image Replace" at bounding box center [819, 73] width 295 height 23
click at [898, 67] on textarea "**********" at bounding box center [867, 73] width 391 height 23
drag, startPoint x: 985, startPoint y: 63, endPoint x: 675, endPoint y: 60, distance: 310.2
click at [675, 60] on div "**********" at bounding box center [947, 83] width 550 height 47
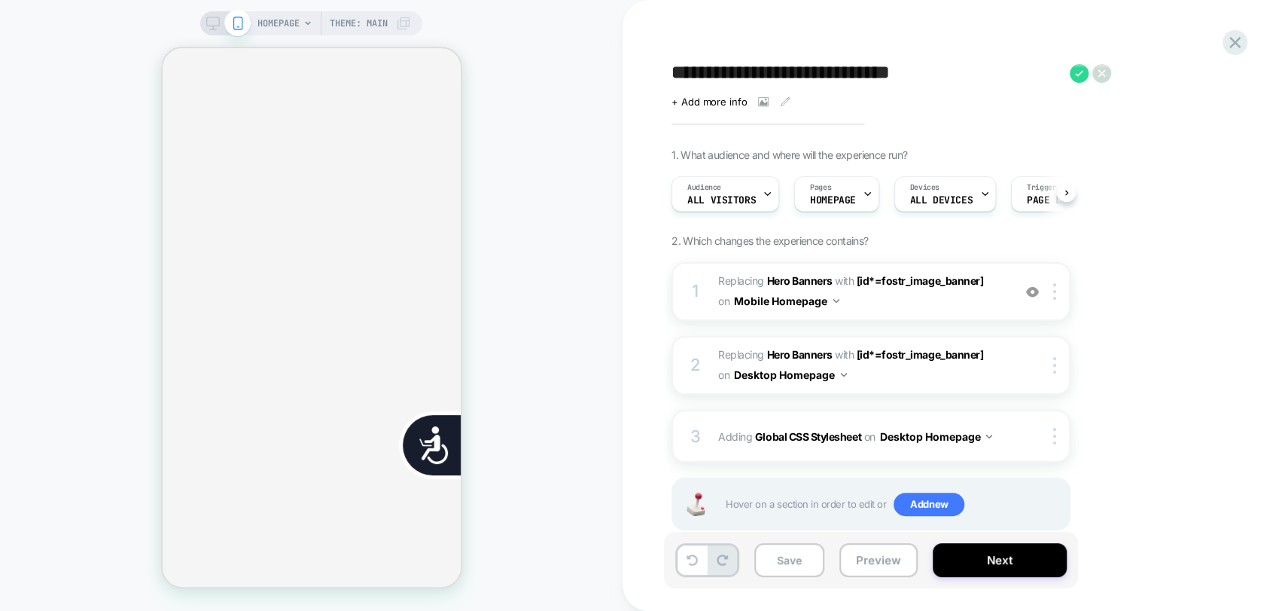
scroll to position [0, 0]
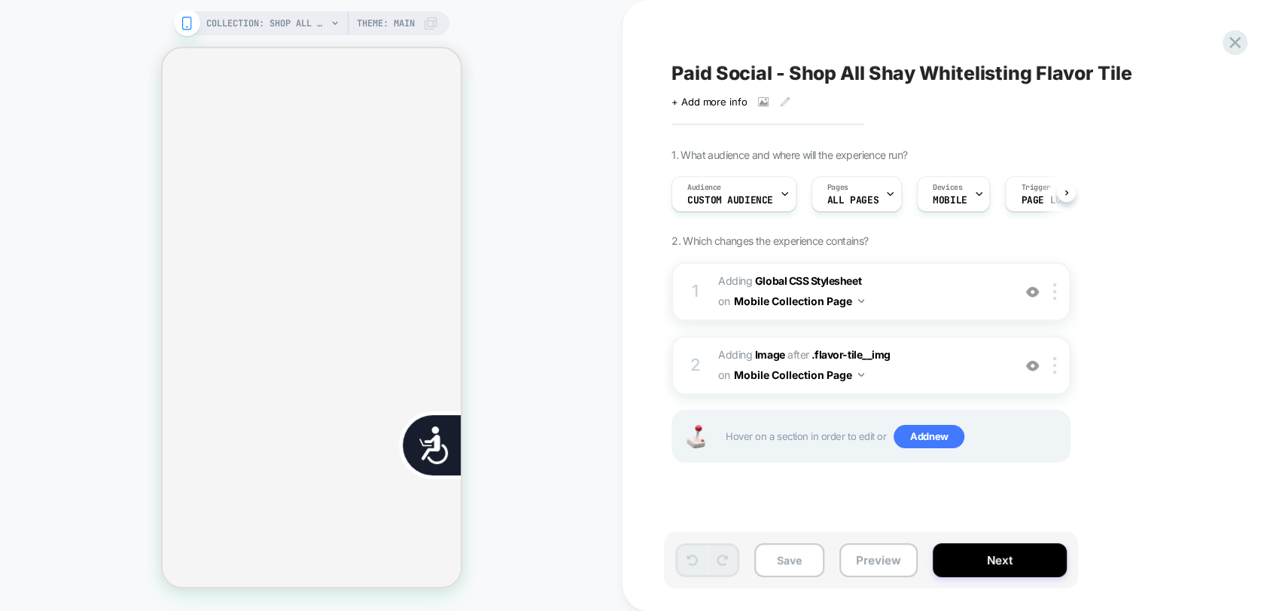
scroll to position [0, 304]
